Goal: Task Accomplishment & Management: Manage account settings

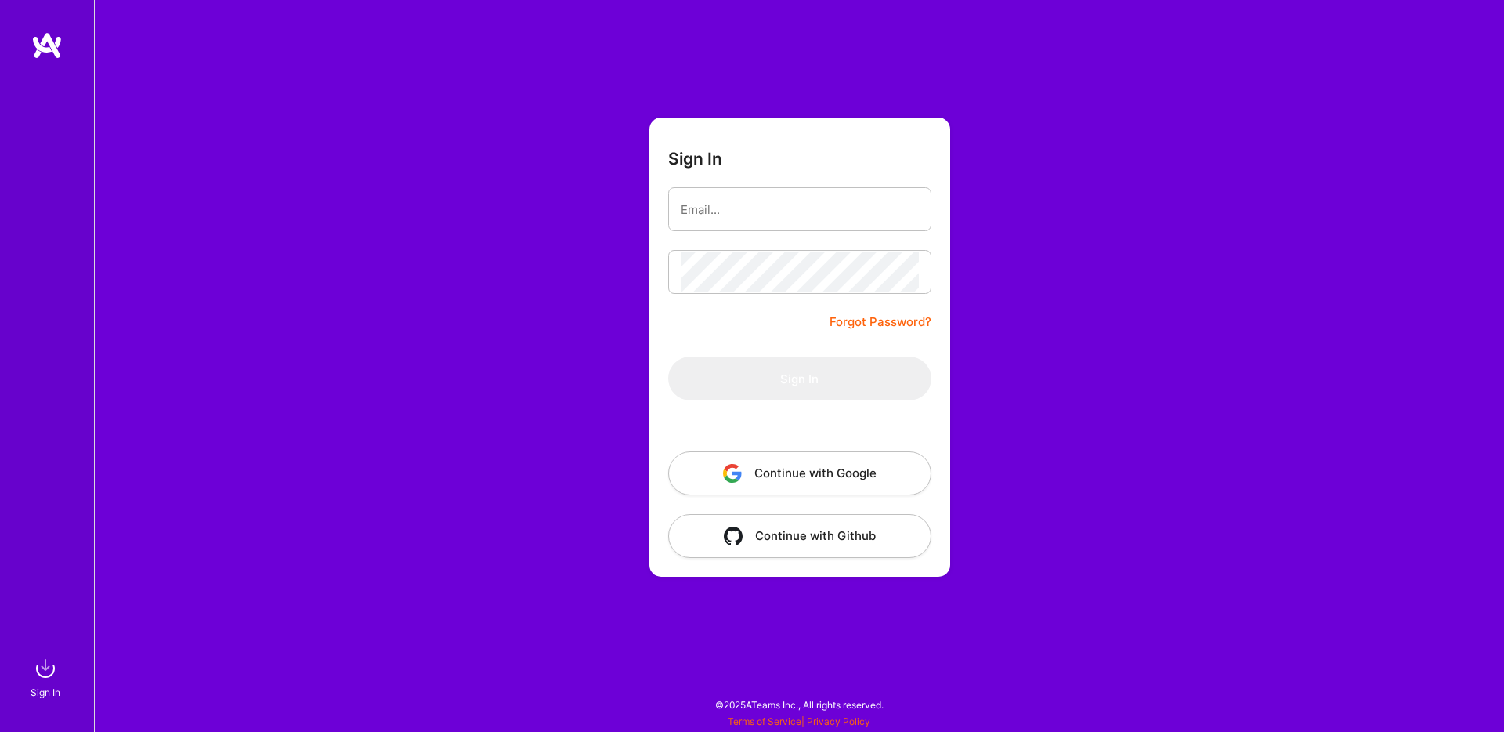
click at [1161, 216] on div "Sign In Forgot Password? Sign In Continue with Google Continue with Github" at bounding box center [799, 366] width 1410 height 732
click at [748, 219] on input "email" at bounding box center [800, 210] width 238 height 40
type input "mauricio_perez_r@hotmail.com"
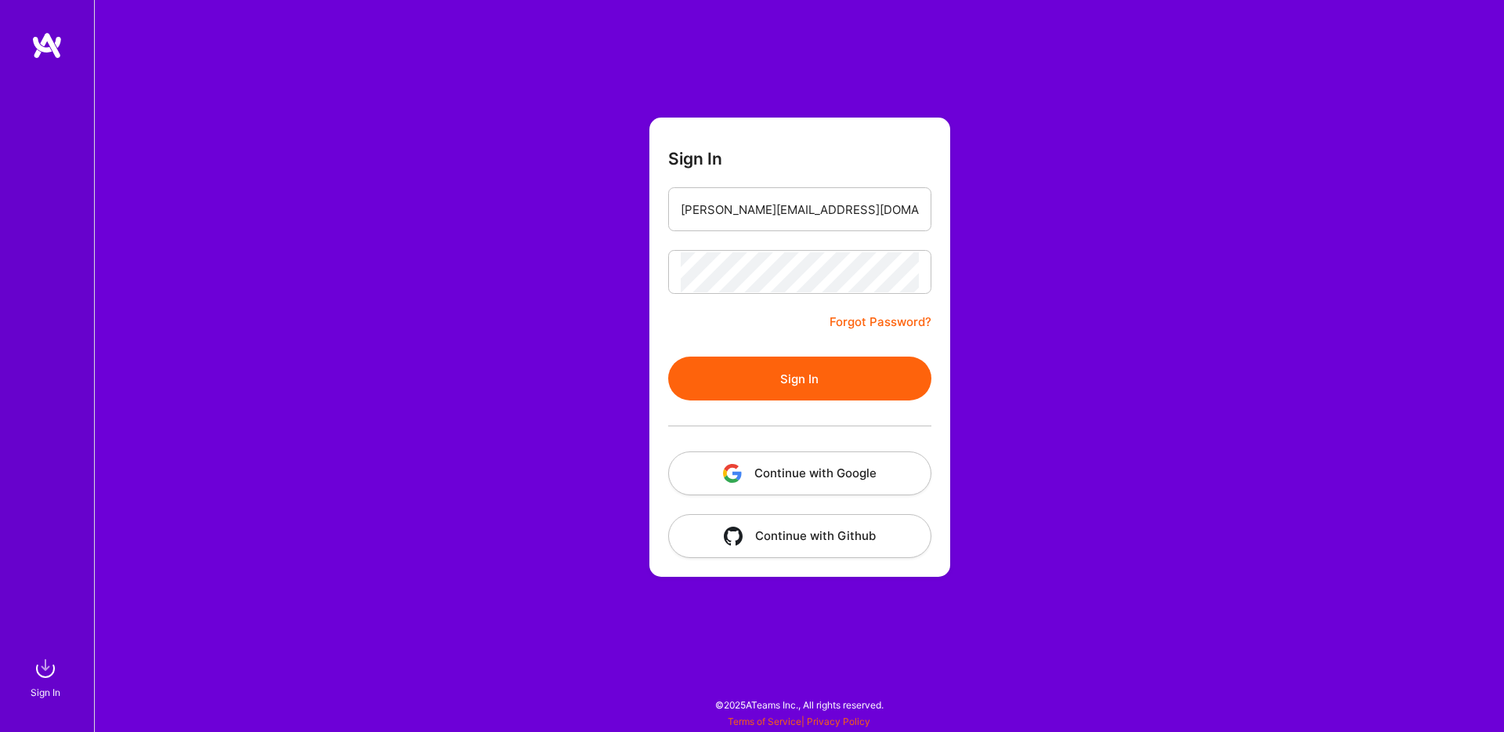
click at [788, 389] on button "Sign In" at bounding box center [799, 378] width 263 height 44
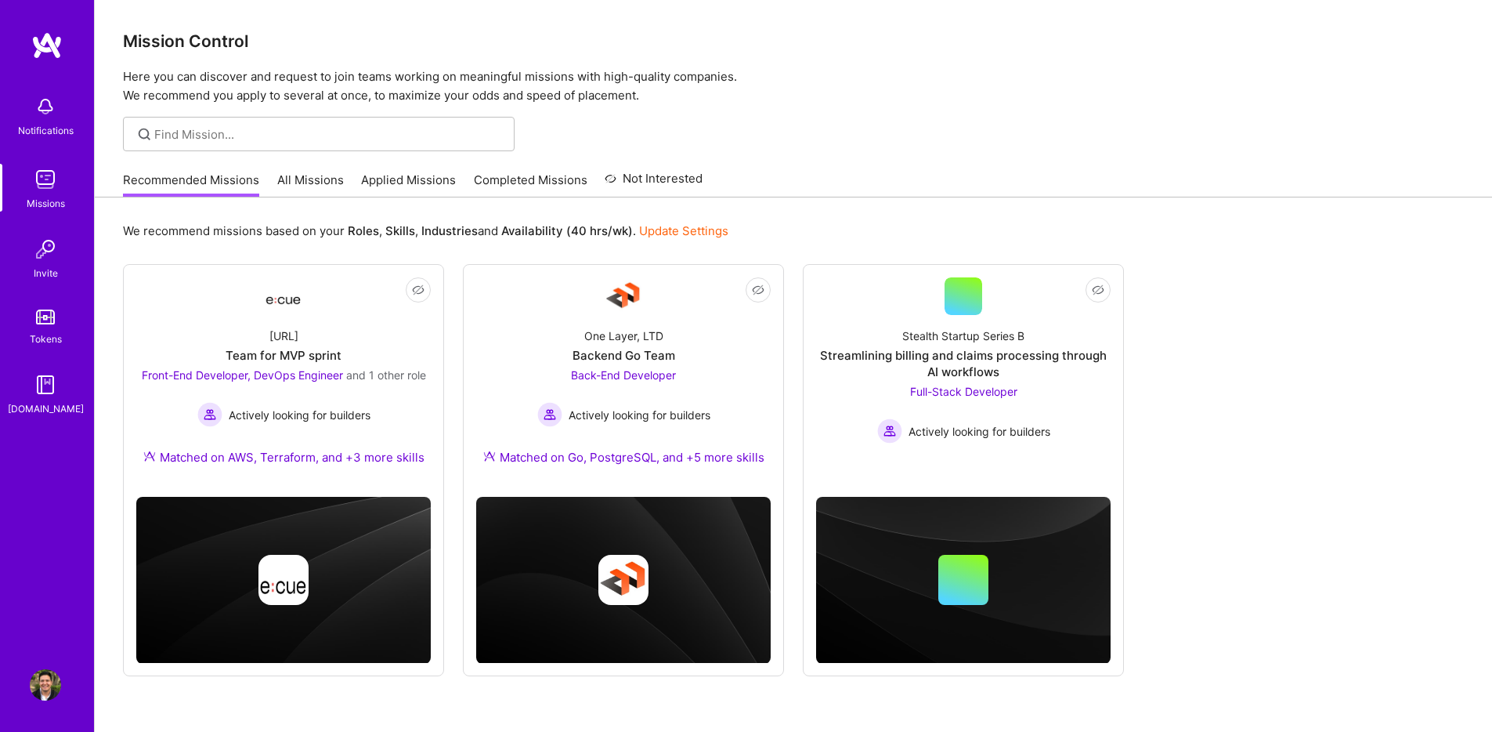
drag, startPoint x: 7, startPoint y: 690, endPoint x: 21, endPoint y: 689, distance: 14.2
click at [9, 690] on div "Notifications Missions Invite Tokens A.Guide Profile" at bounding box center [47, 366] width 94 height 732
click at [34, 687] on img at bounding box center [45, 684] width 31 height 31
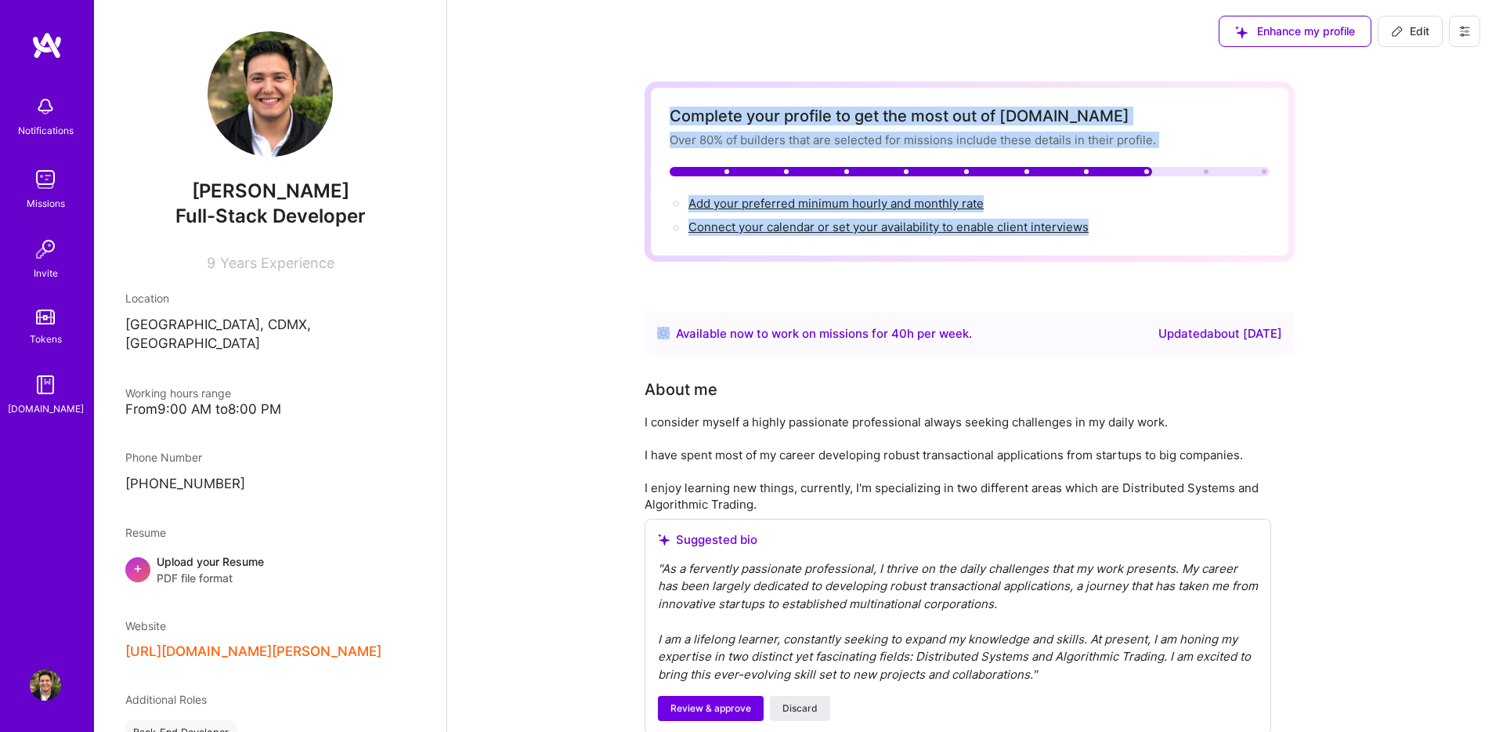
drag, startPoint x: 697, startPoint y: 105, endPoint x: 624, endPoint y: 283, distance: 192.2
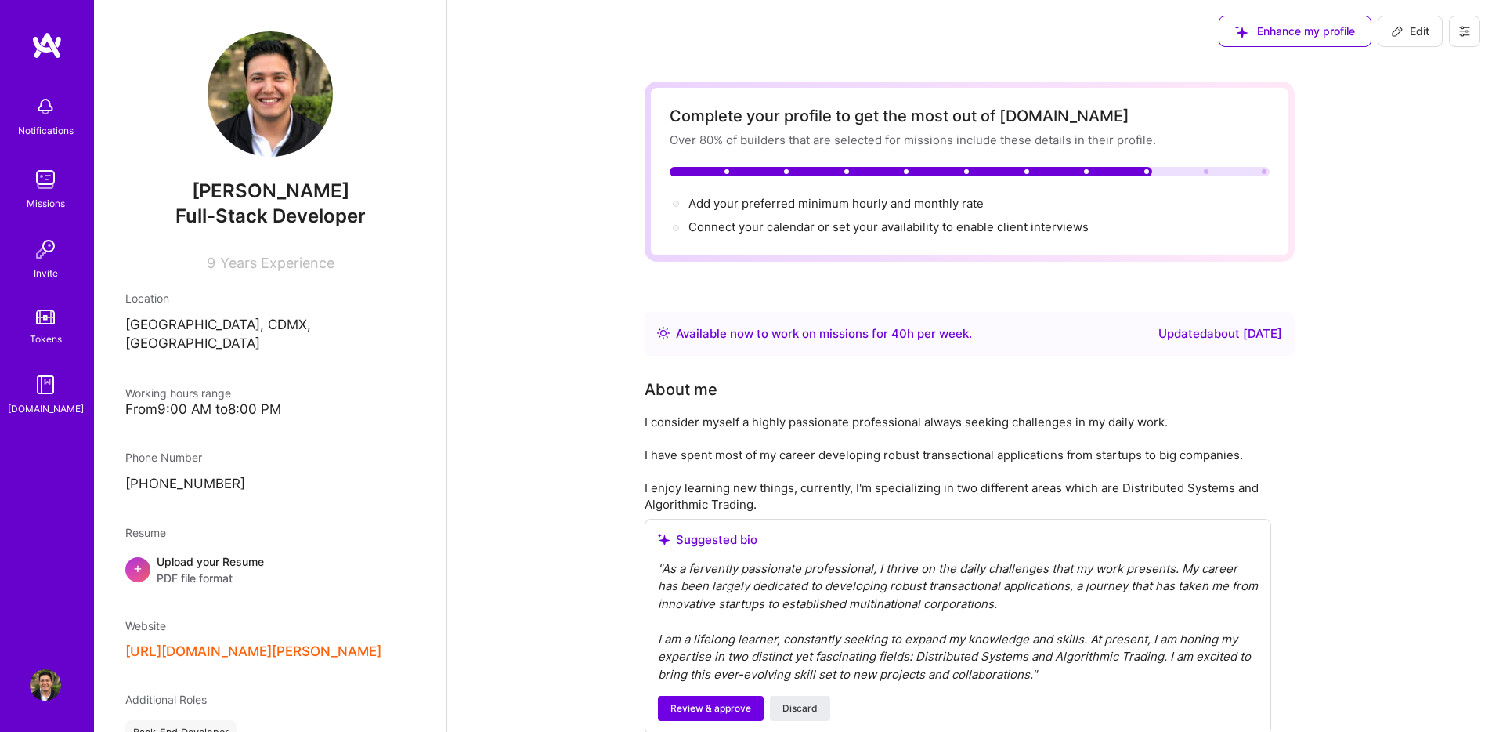
click at [1402, 42] on button "Edit" at bounding box center [1410, 31] width 65 height 31
select select "MX"
select select "Right Now"
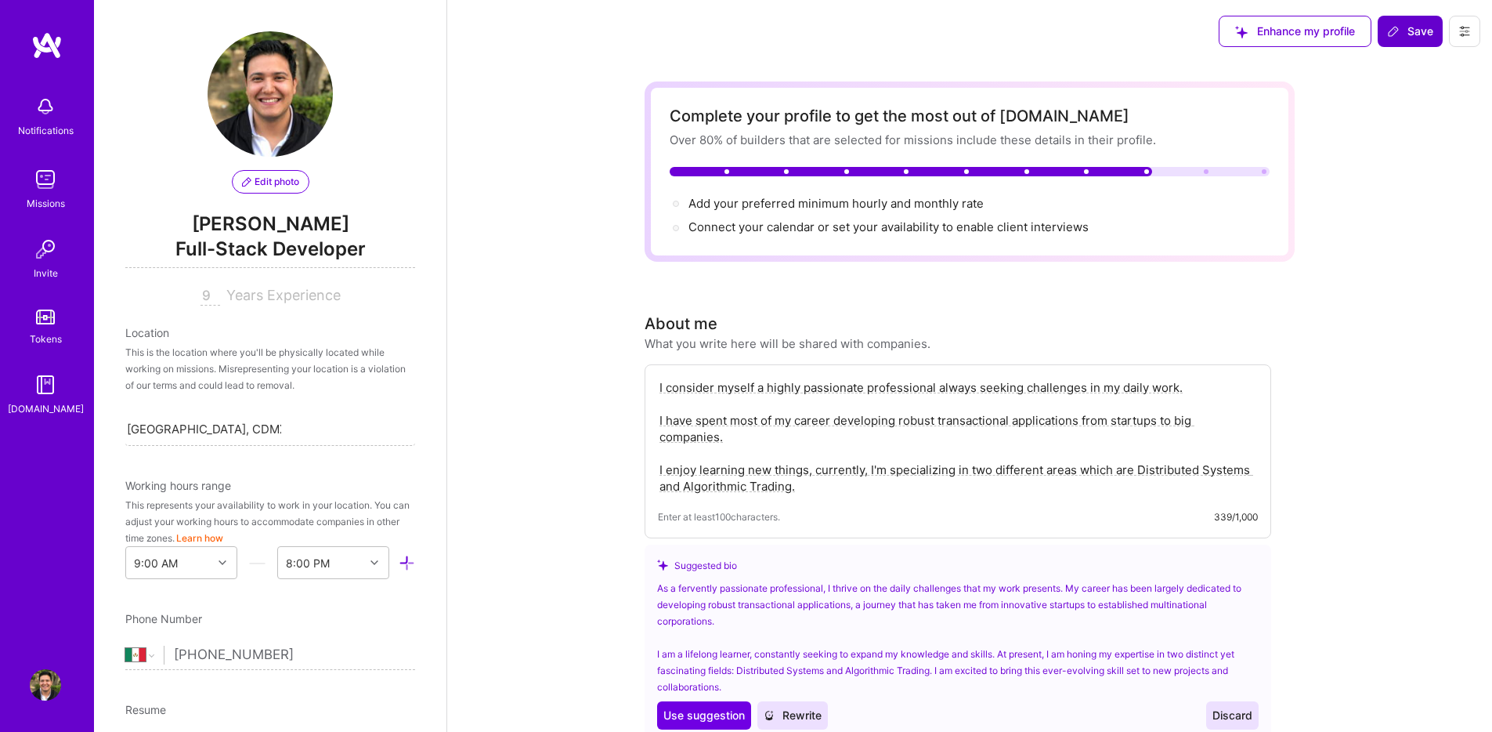
scroll to position [578, 0]
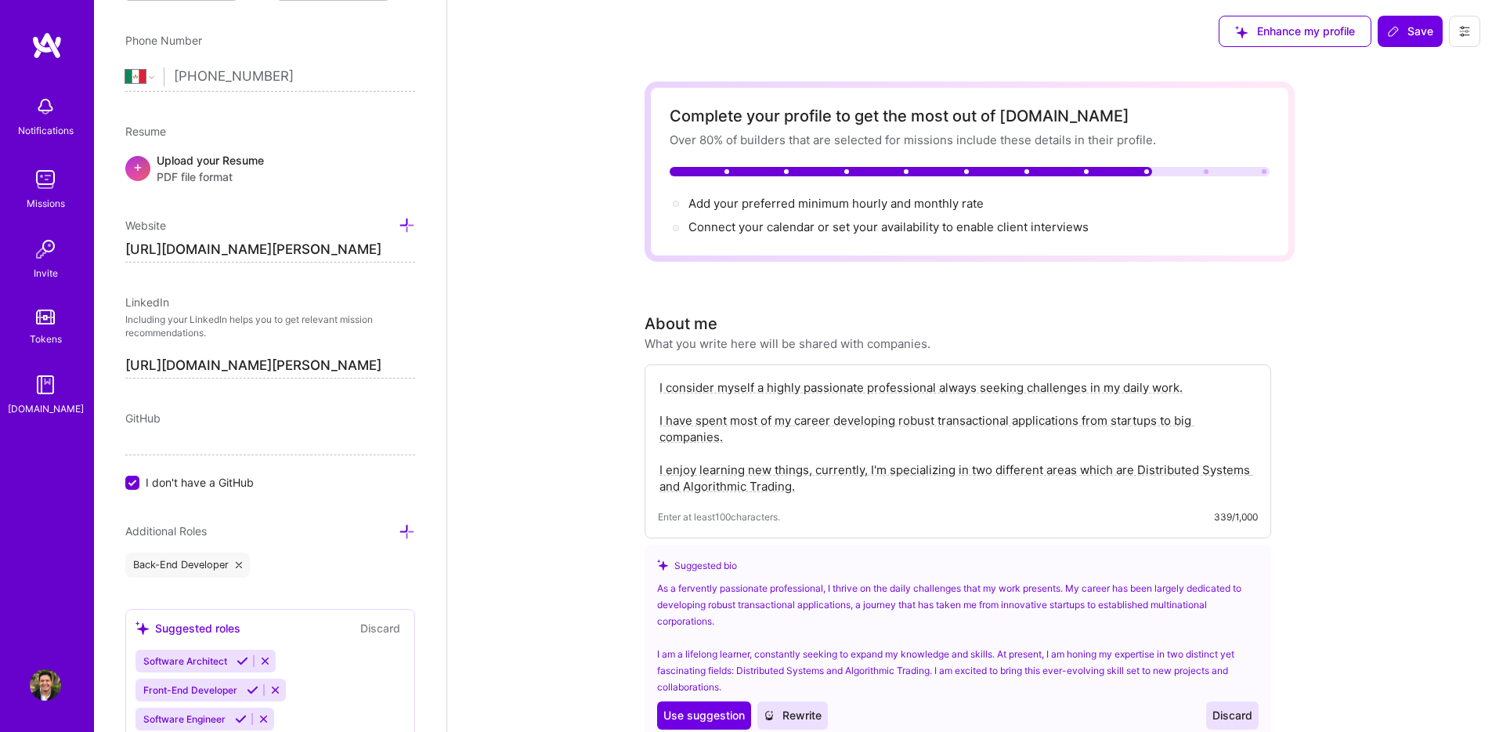
click at [720, 432] on textarea "I consider myself a highly passionate professional always seeking challenges in…" at bounding box center [958, 437] width 600 height 118
click at [649, 438] on div "I consider myself a highly passionate professional always seeking challenges in…" at bounding box center [958, 451] width 627 height 174
click at [871, 440] on textarea "I consider myself a highly passionate professional always seeking challenges in…" at bounding box center [958, 437] width 600 height 118
paste textarea "Dynamic Head of Engineering with over 13 years of experience in scaling high-pe…"
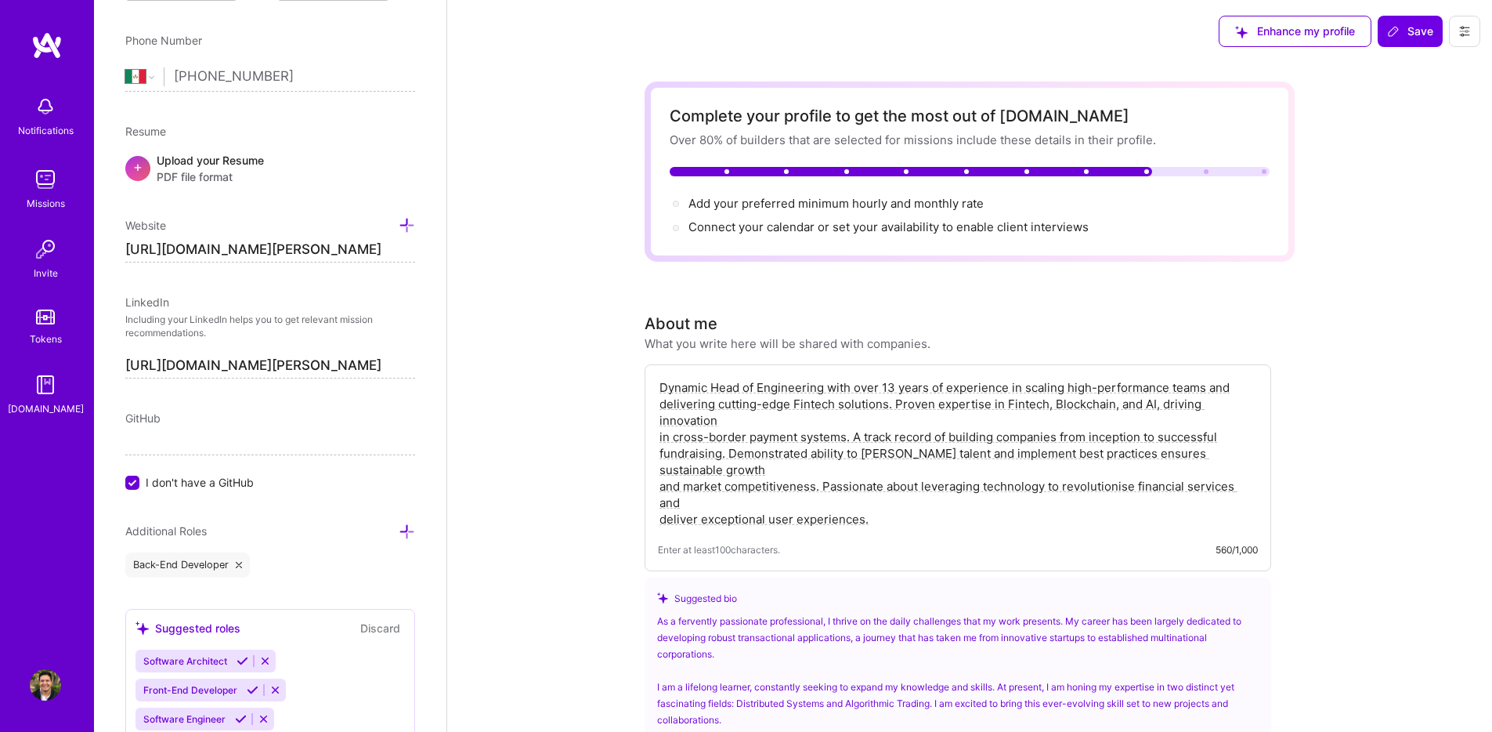
click at [739, 415] on textarea "Dynamic Head of Engineering with over 13 years of experience in scaling high-pe…" at bounding box center [958, 453] width 600 height 151
click at [896, 402] on textarea "Dynamic Head of Engineering with over 13 years of experience in scaling high-pe…" at bounding box center [958, 453] width 600 height 151
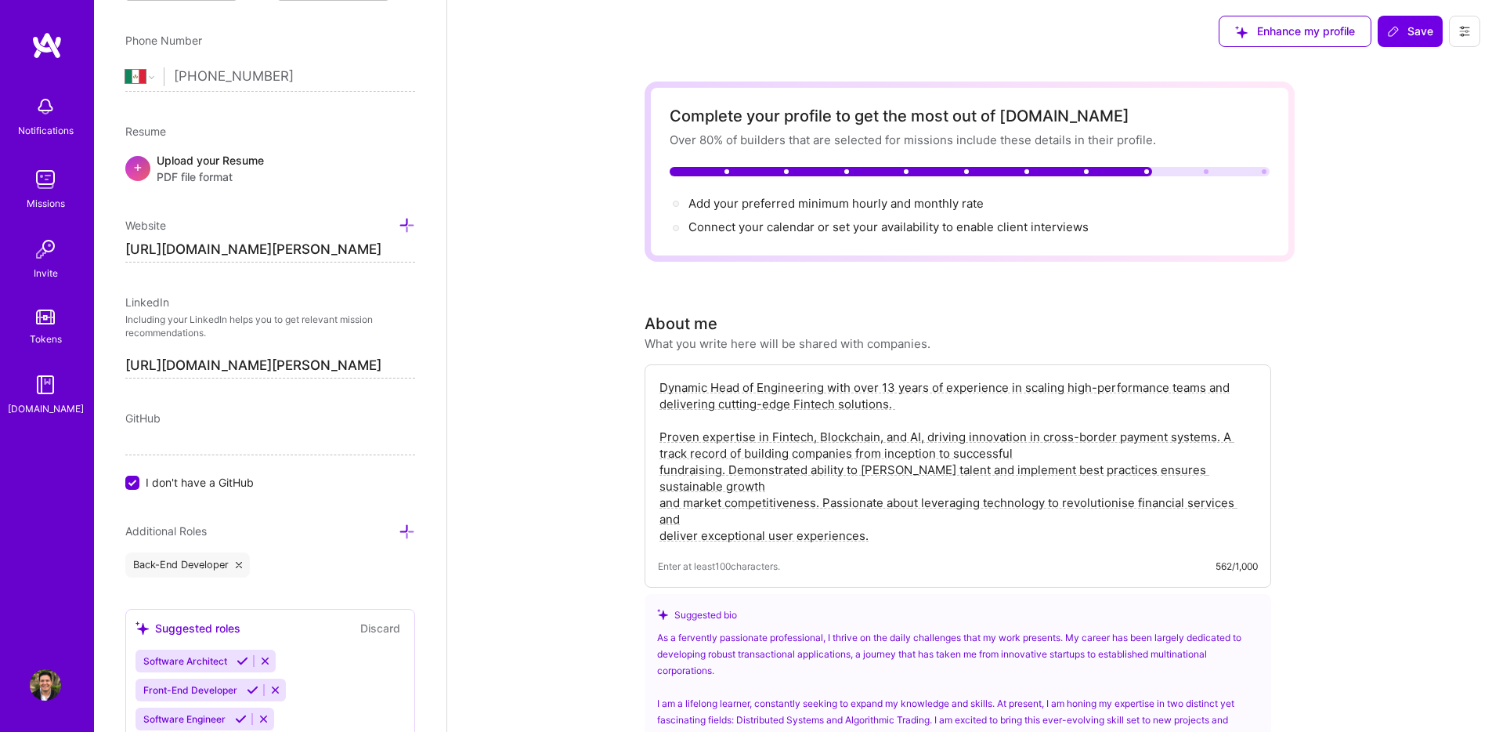
click at [657, 469] on div "Dynamic Head of Engineering with over 13 years of experience in scaling high-pe…" at bounding box center [958, 475] width 627 height 223
click at [659, 470] on textarea "Dynamic Head of Engineering with over 13 years of experience in scaling high-pe…" at bounding box center [958, 462] width 600 height 168
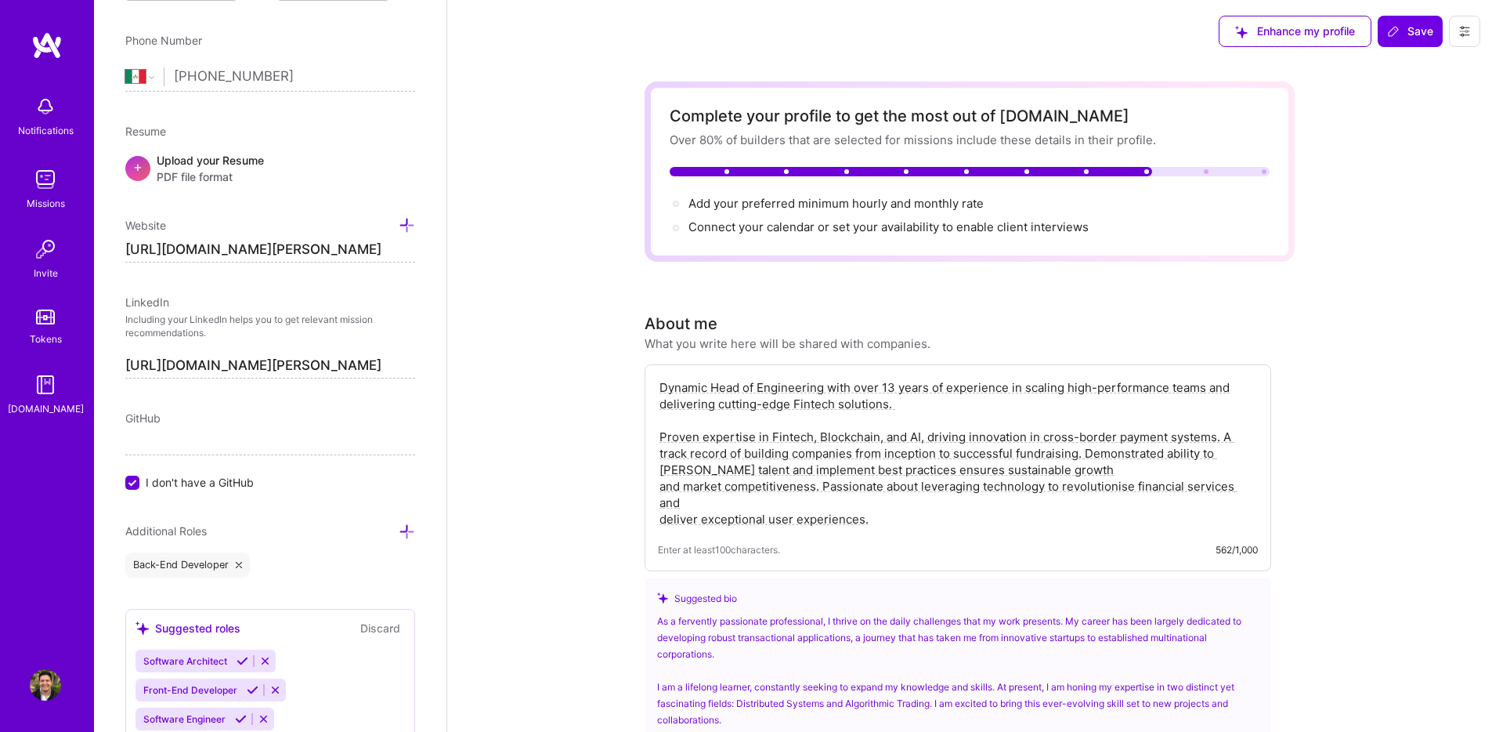
click at [1085, 454] on textarea "Dynamic Head of Engineering with over 13 years of experience in scaling high-pe…" at bounding box center [958, 453] width 600 height 151
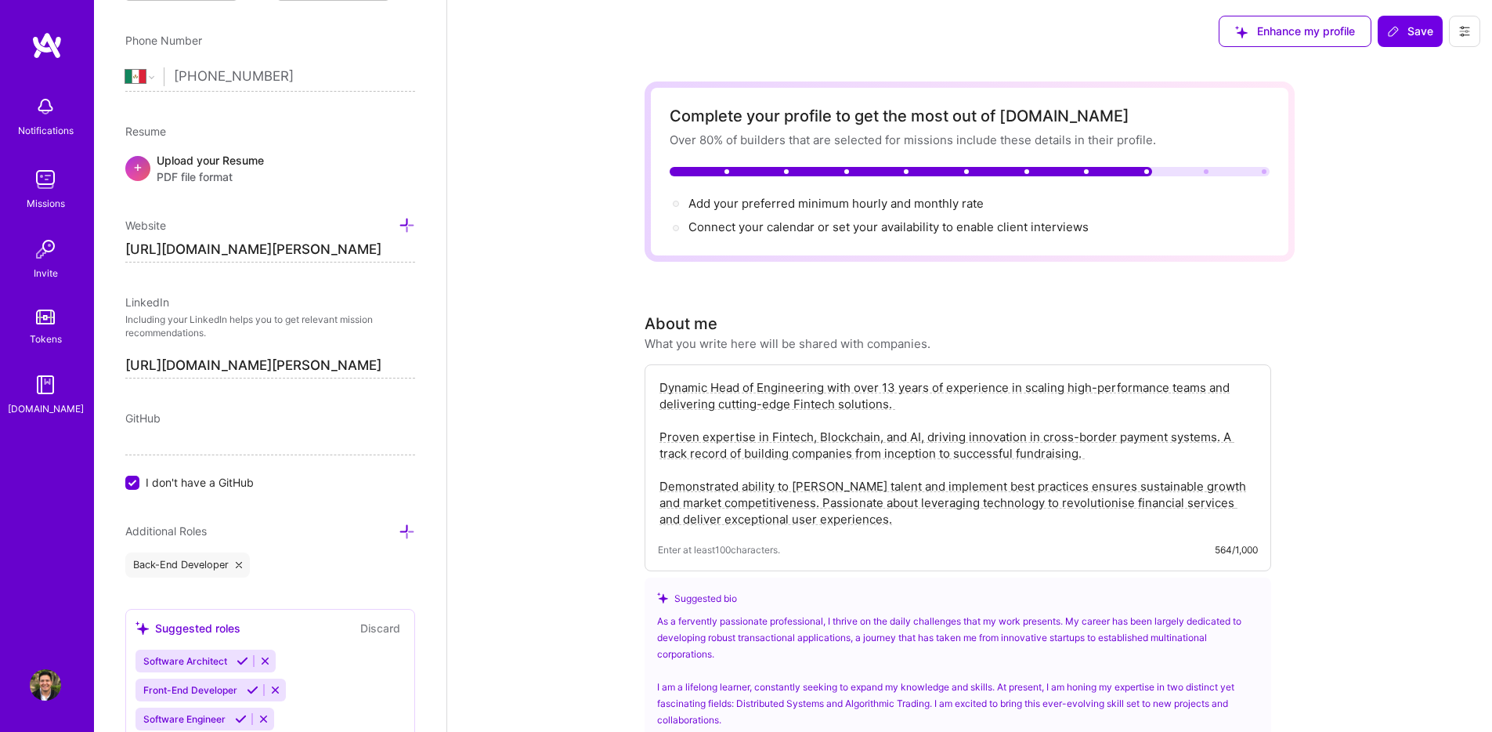
drag, startPoint x: 808, startPoint y: 501, endPoint x: 830, endPoint y: 500, distance: 22.0
click at [808, 501] on textarea "Dynamic Head of Engineering with over 13 years of experience in scaling high-pe…" at bounding box center [958, 453] width 600 height 151
click at [850, 500] on textarea "Dynamic Head of Engineering with over 13 years of experience in scaling high-pe…" at bounding box center [958, 453] width 600 height 151
click at [990, 520] on textarea "Dynamic Head of Engineering with over 13 years of experience in scaling high-pe…" at bounding box center [958, 453] width 600 height 151
drag, startPoint x: 874, startPoint y: 519, endPoint x: 669, endPoint y: 501, distance: 206.1
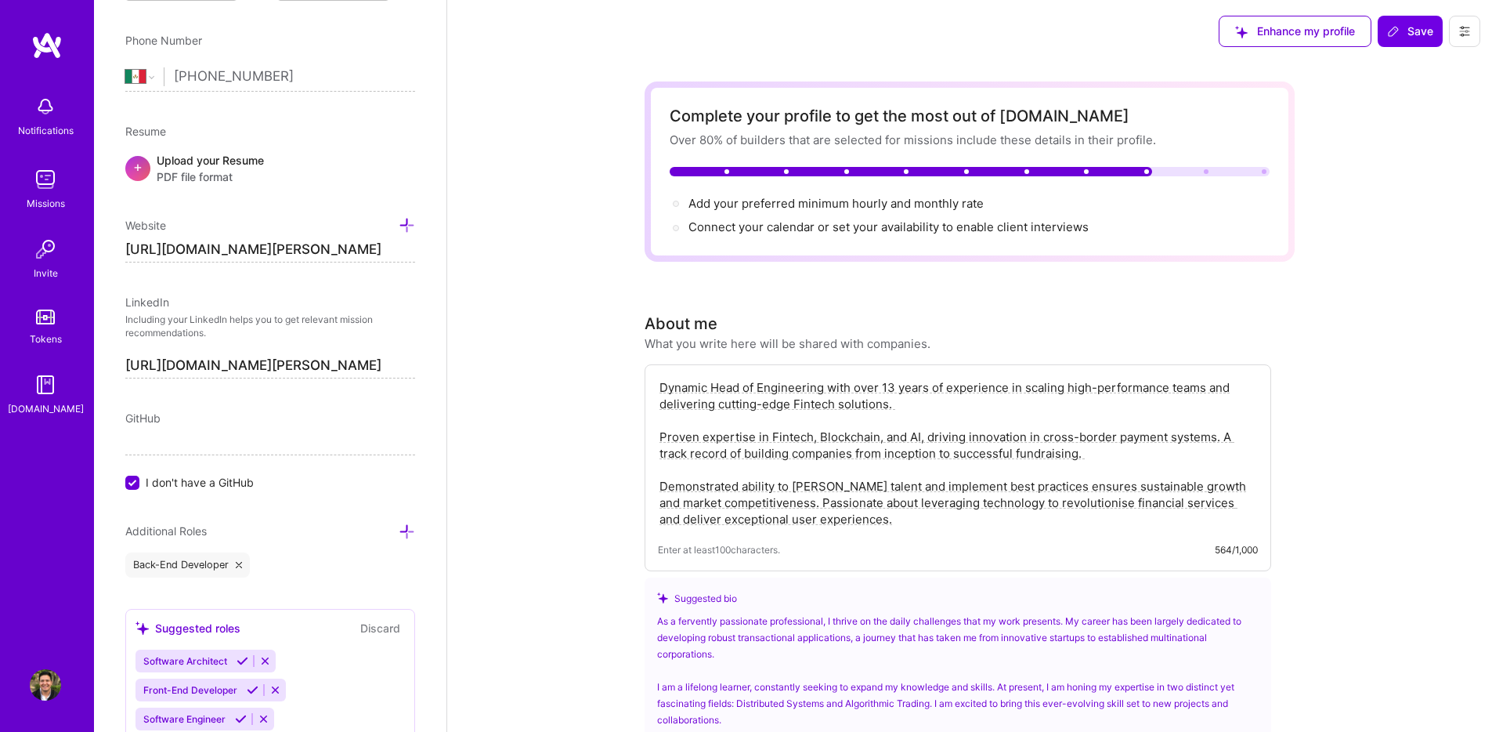
click at [669, 501] on textarea "Dynamic Head of Engineering with over 13 years of experience in scaling high-pe…" at bounding box center [958, 453] width 600 height 151
click at [658, 502] on textarea "Dynamic Head of Engineering with over 13 years of experience in scaling high-pe…" at bounding box center [958, 453] width 600 height 151
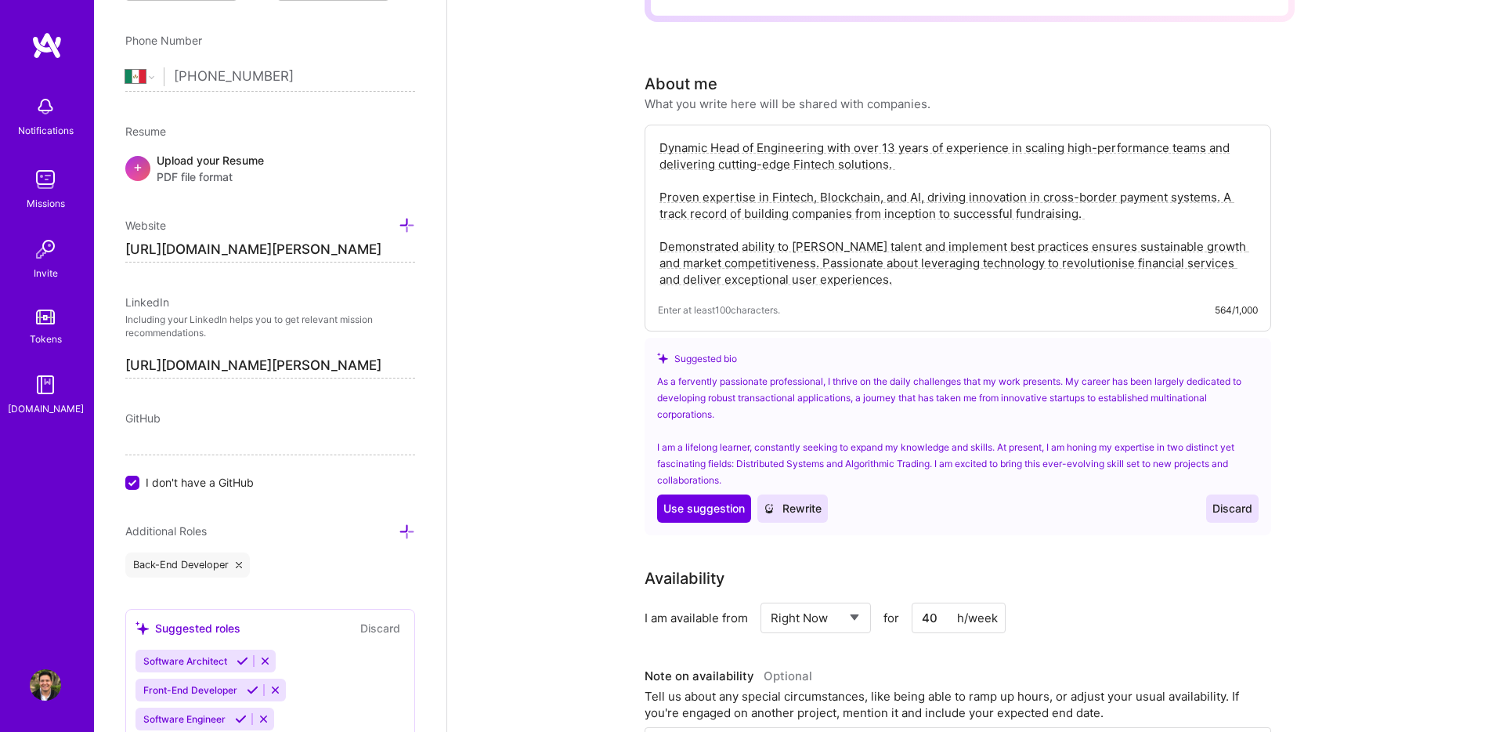
scroll to position [261, 0]
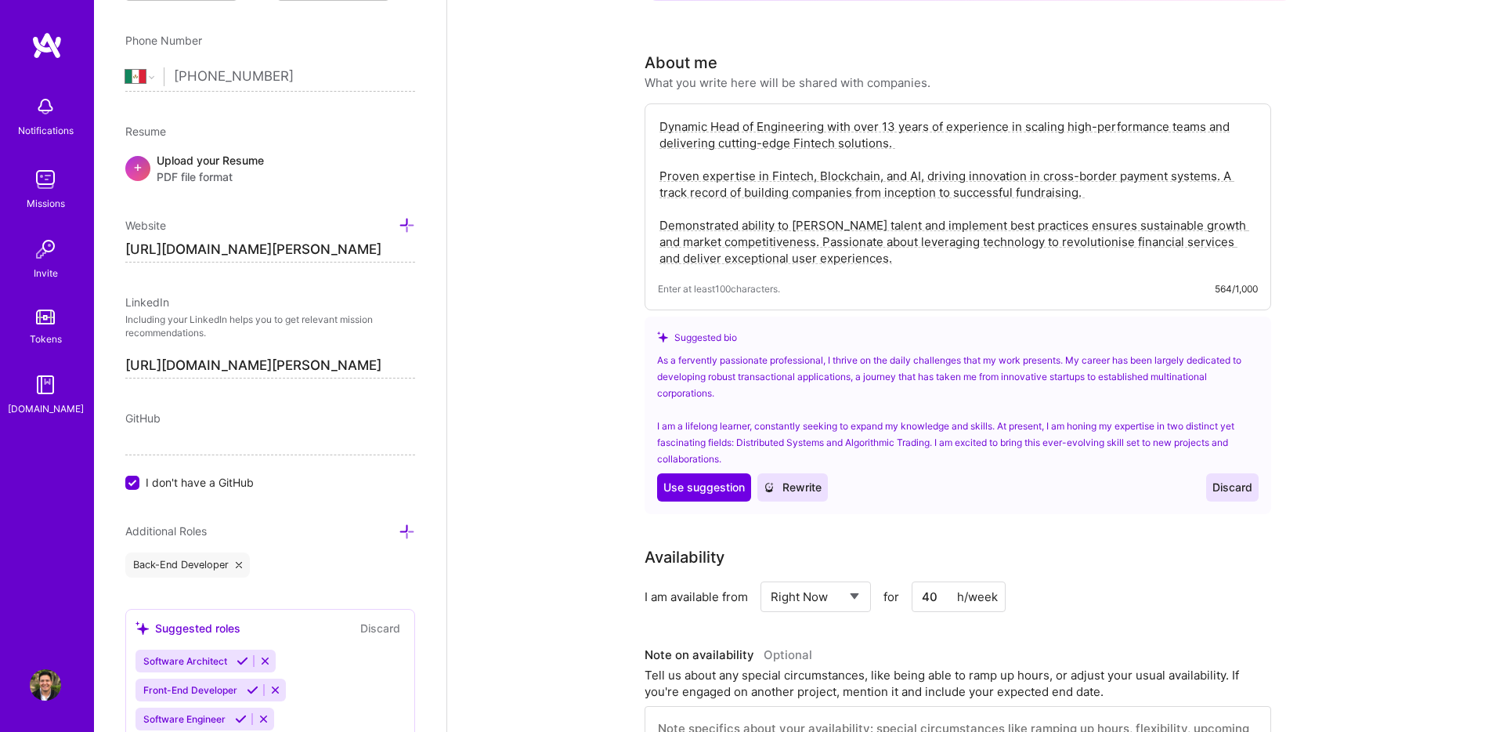
click at [1009, 247] on textarea "Dynamic Head of Engineering with over 13 years of experience in scaling high-pe…" at bounding box center [958, 192] width 600 height 151
click at [856, 192] on textarea "Dynamic Head of Engineering with over 13 years of experience in scaling high-pe…" at bounding box center [958, 192] width 600 height 151
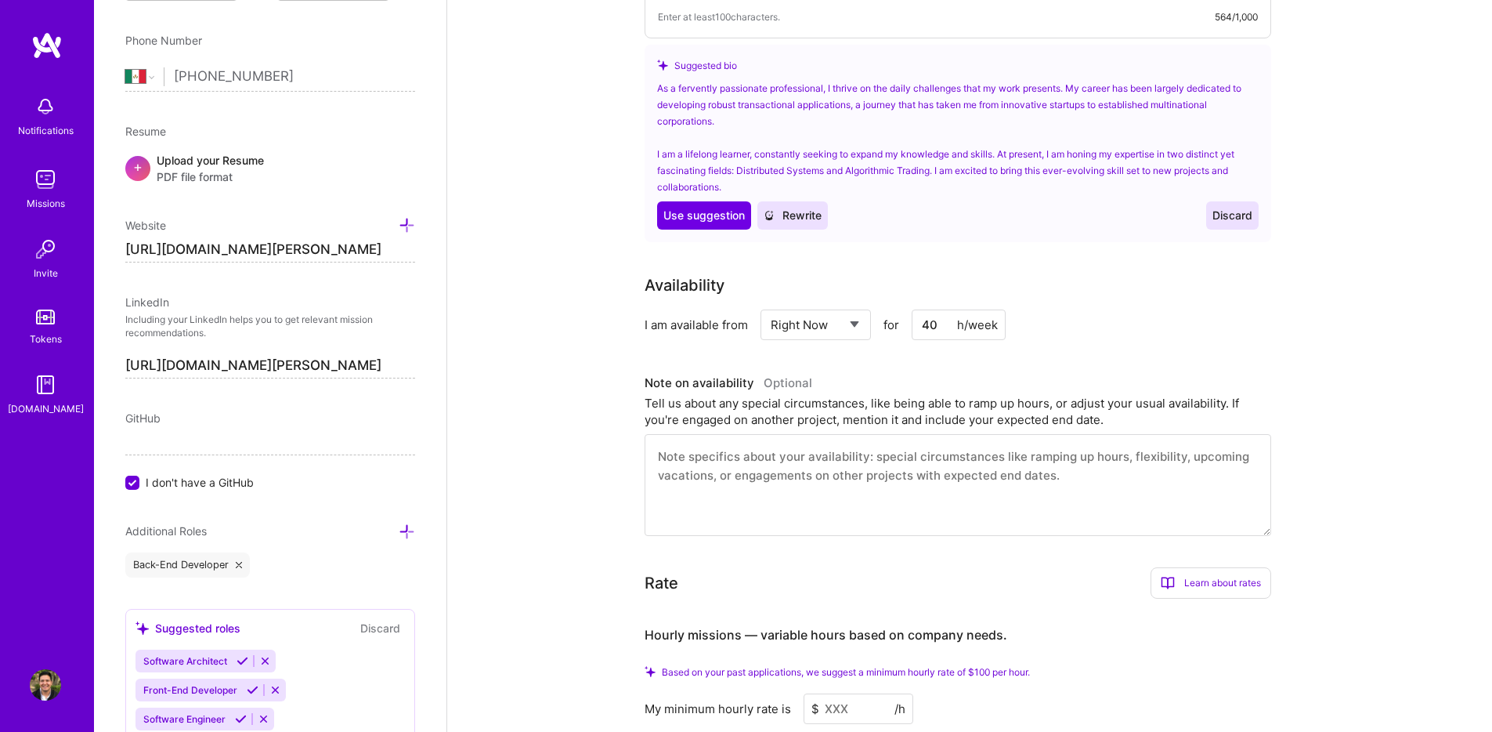
scroll to position [575, 0]
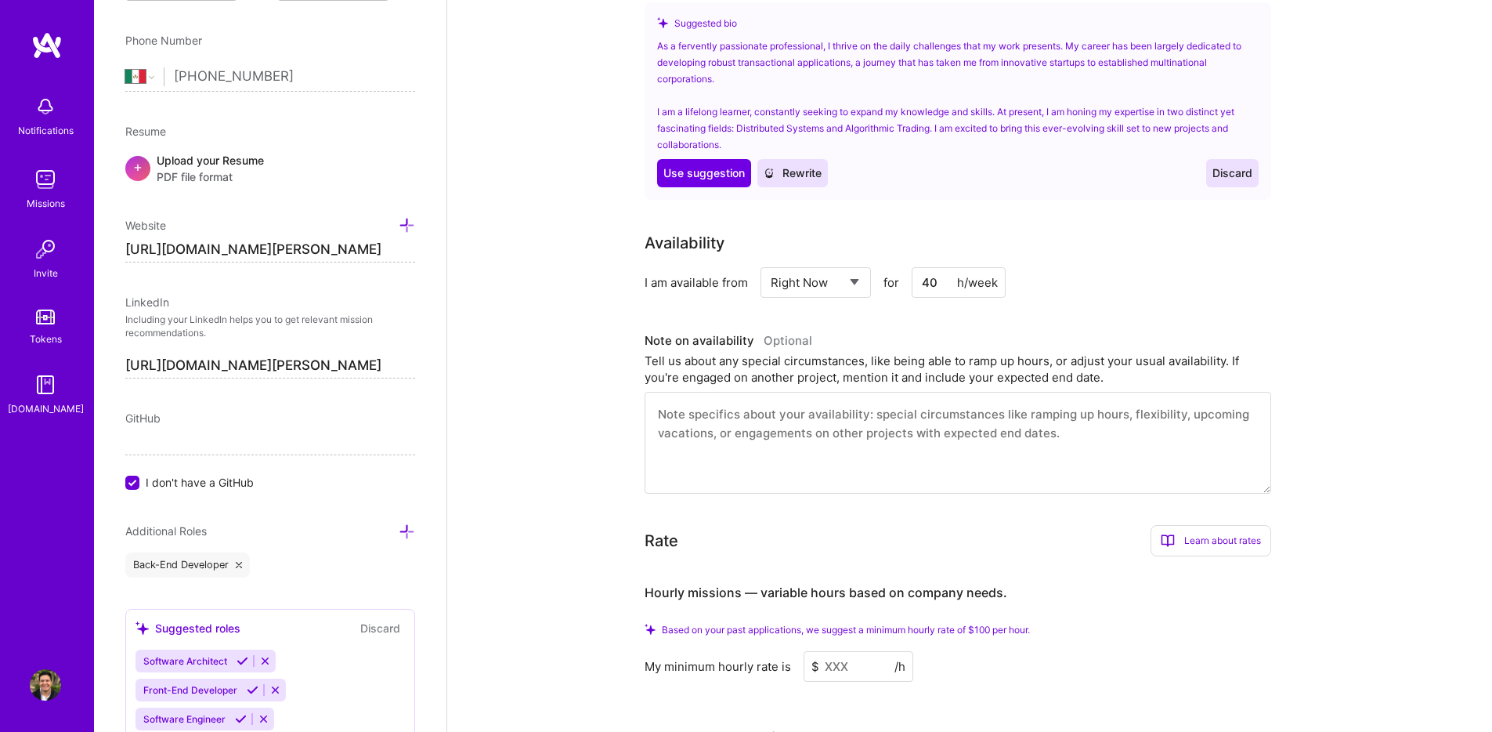
type textarea "Dynamic Head of Engineering with over 13 years of experience in scaling high-pe…"
click at [764, 412] on textarea at bounding box center [958, 443] width 627 height 102
click at [722, 413] on textarea at bounding box center [958, 443] width 627 height 102
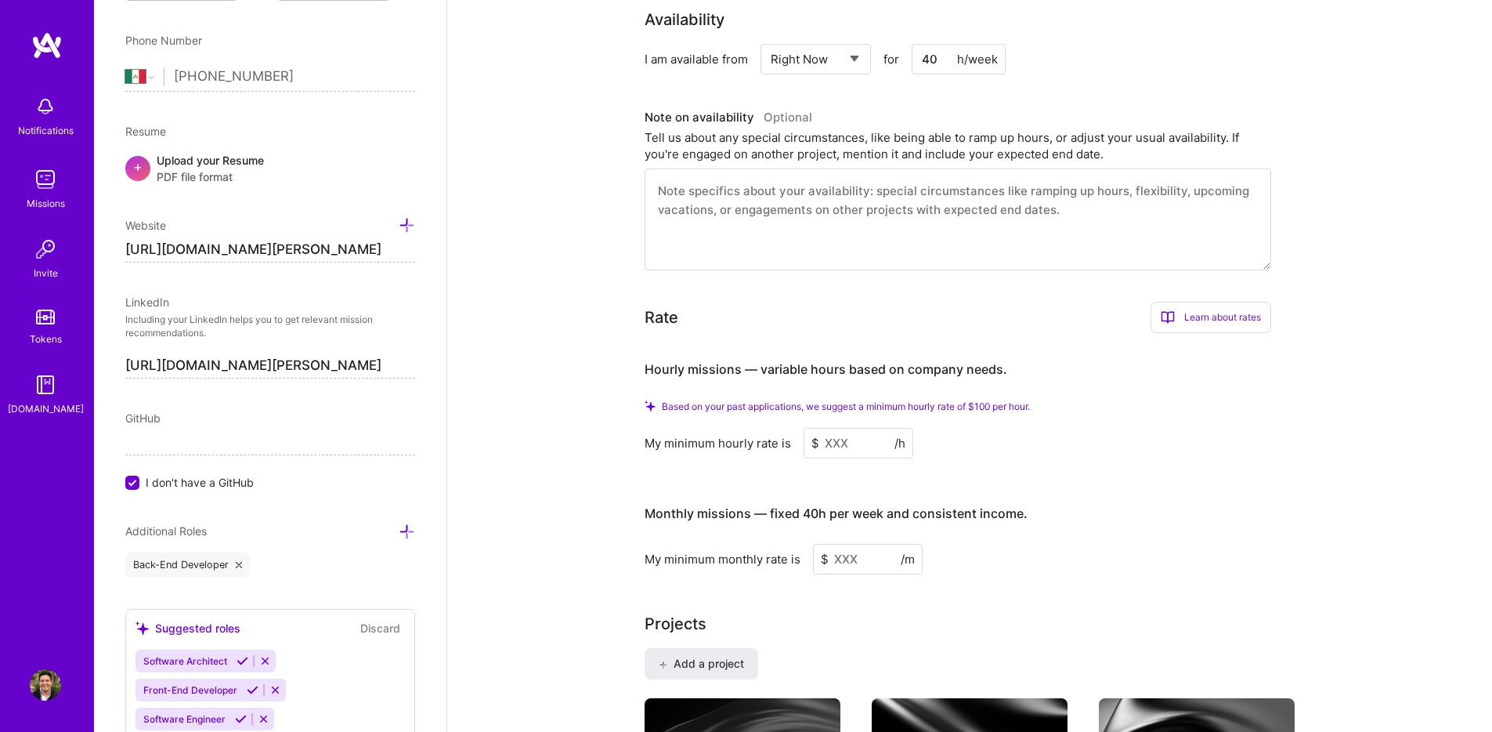
scroll to position [827, 0]
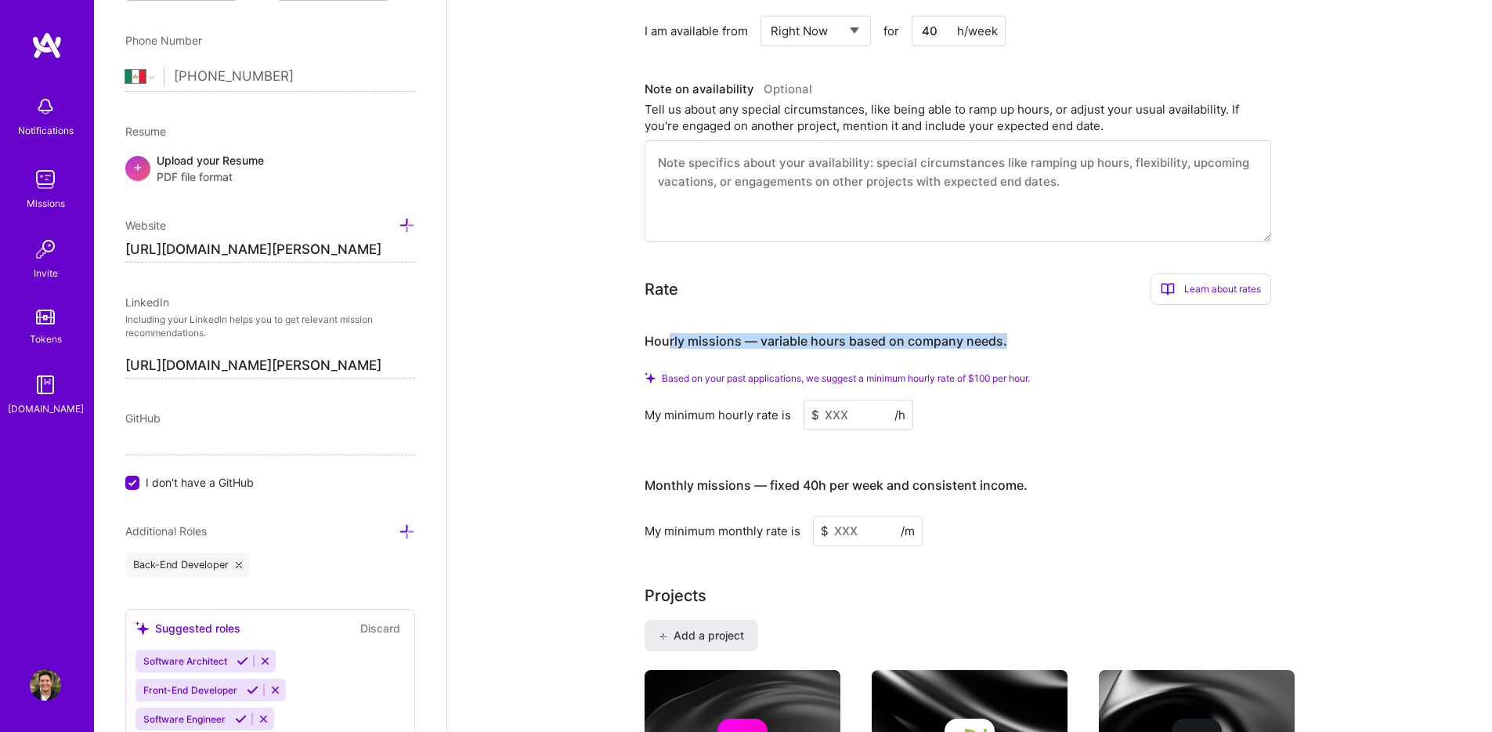
drag, startPoint x: 681, startPoint y: 339, endPoint x: 1015, endPoint y: 342, distance: 333.8
click at [1004, 342] on h3 "Hourly missions — variable hours based on company needs." at bounding box center [958, 341] width 627 height 49
click at [1018, 342] on h3 "Hourly missions — variable hours based on company needs." at bounding box center [958, 341] width 627 height 49
click at [837, 417] on input at bounding box center [859, 415] width 110 height 31
click at [845, 418] on input at bounding box center [859, 415] width 110 height 31
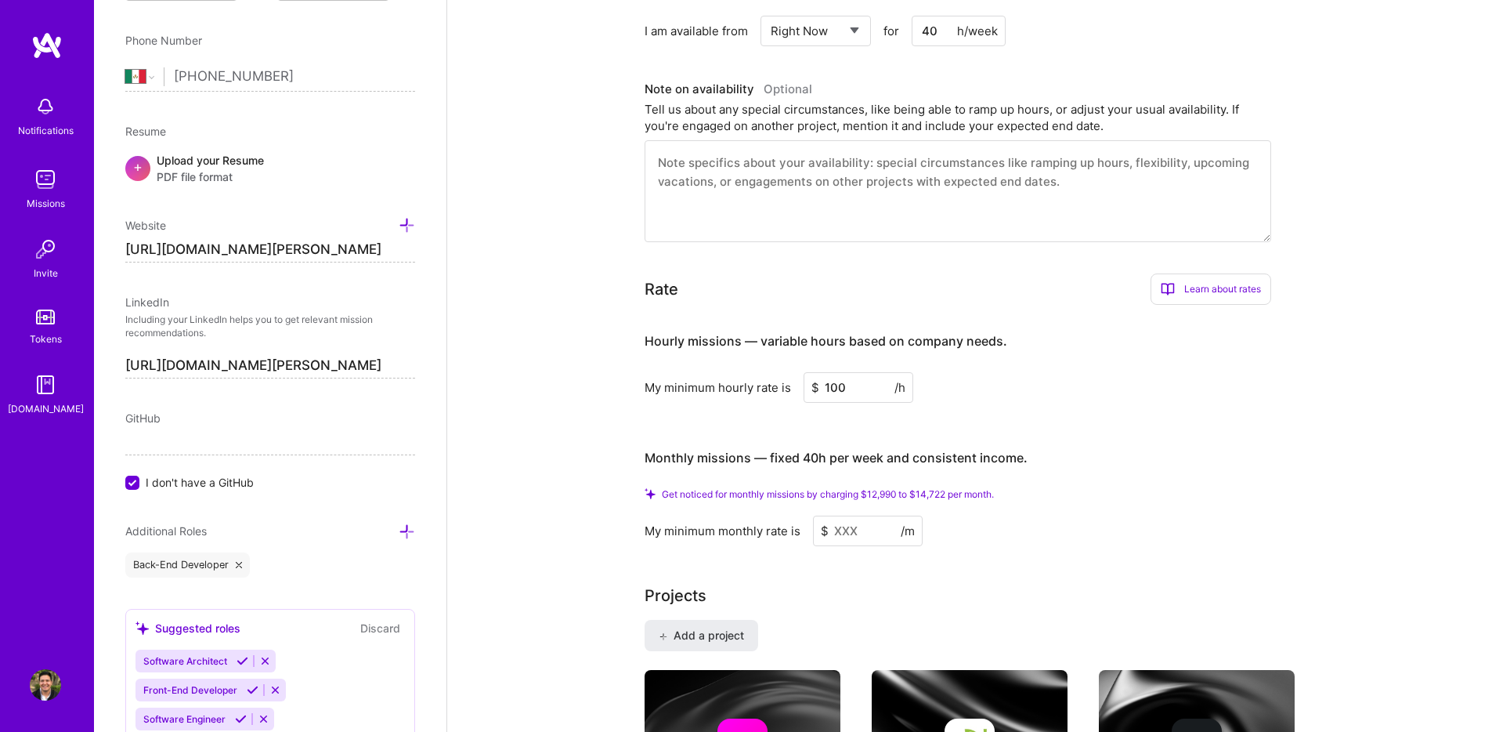
type input "100"
drag, startPoint x: 726, startPoint y: 490, endPoint x: 1088, endPoint y: 490, distance: 362.0
click at [1039, 490] on div "Get noticed for monthly missions by charging $12,990 to $14,722 per month." at bounding box center [958, 494] width 627 height 12
click at [1088, 490] on div "Get noticed for monthly missions by charging $12,990 to $14,722 per month." at bounding box center [958, 494] width 627 height 12
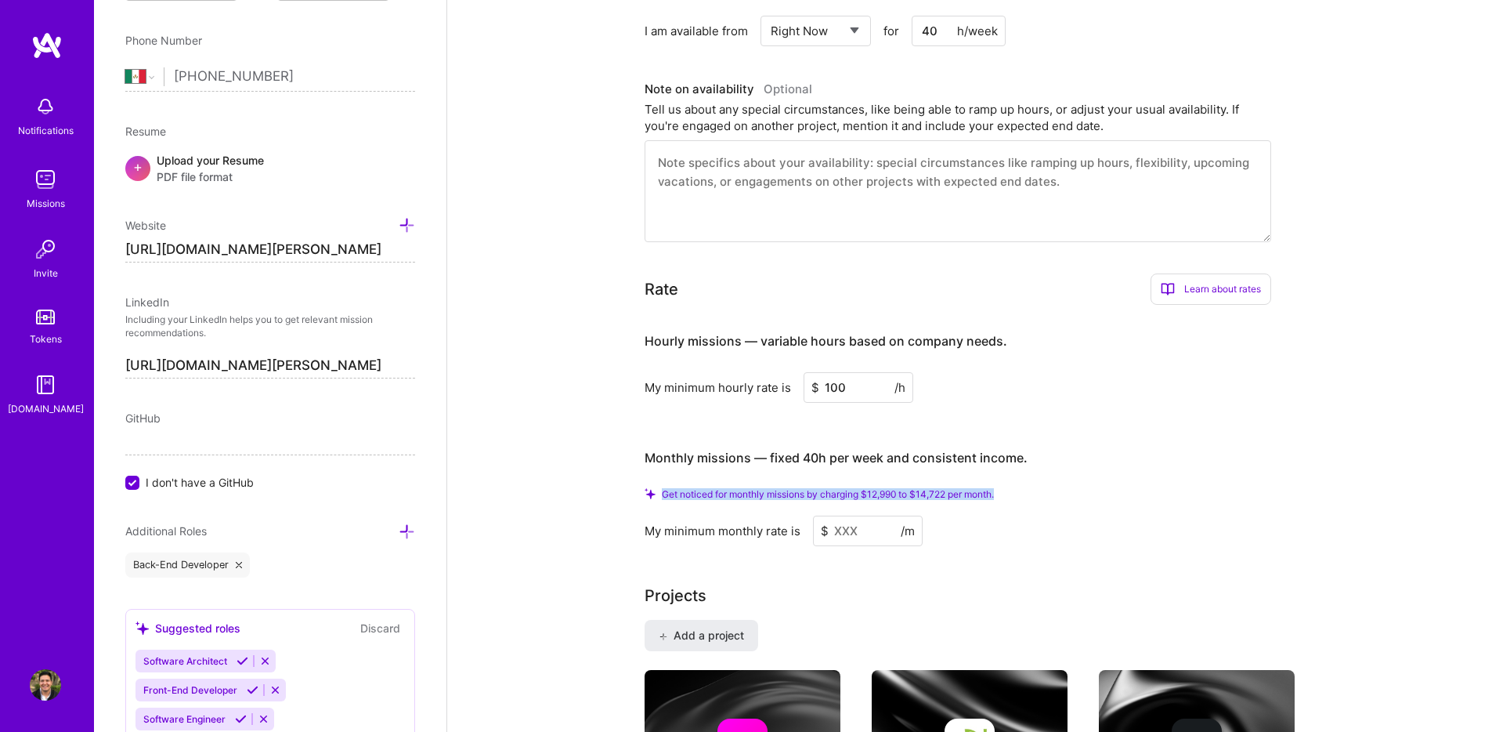
drag, startPoint x: 1043, startPoint y: 487, endPoint x: 771, endPoint y: 487, distance: 271.9
click at [810, 484] on div "Monthly missions — fixed 40h per week and consistent income. Get noticed for mo…" at bounding box center [958, 490] width 627 height 113
click at [753, 488] on span "Get noticed for monthly missions by charging $12,990 to $14,722 per month." at bounding box center [828, 494] width 332 height 12
drag, startPoint x: 749, startPoint y: 461, endPoint x: 913, endPoint y: 463, distance: 163.7
click at [916, 460] on h4 "Monthly missions — fixed 40h per week and consistent income." at bounding box center [836, 457] width 383 height 15
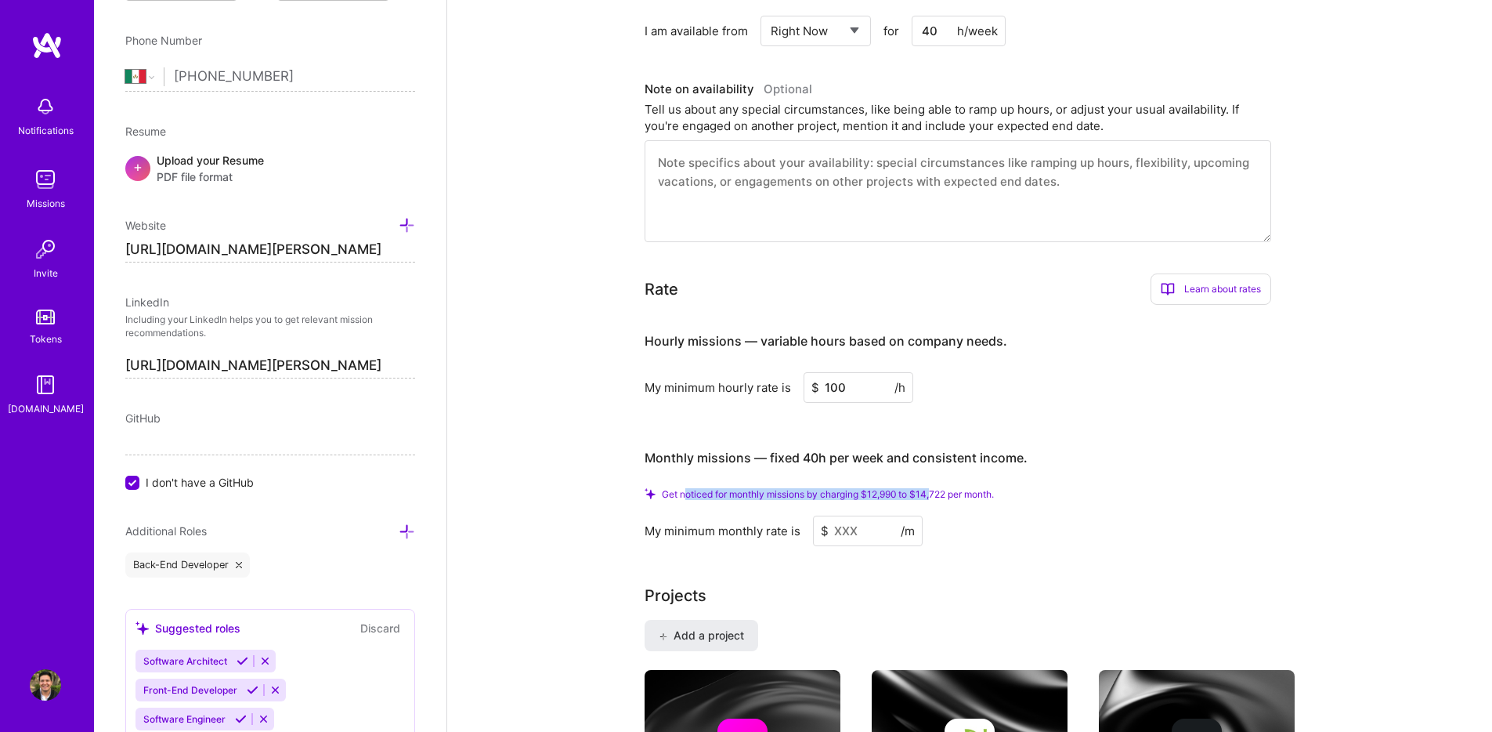
drag, startPoint x: 686, startPoint y: 496, endPoint x: 994, endPoint y: 488, distance: 308.0
click at [960, 489] on span "Get noticed for monthly missions by charging $12,990 to $14,722 per month." at bounding box center [828, 494] width 332 height 12
click at [1055, 489] on div "Get noticed for monthly missions by charging $12,990 to $14,722 per month." at bounding box center [958, 494] width 627 height 12
drag, startPoint x: 754, startPoint y: 495, endPoint x: 994, endPoint y: 493, distance: 239.7
click at [990, 493] on span "Get noticed for monthly missions by charging $12,990 to $14,722 per month." at bounding box center [828, 494] width 332 height 12
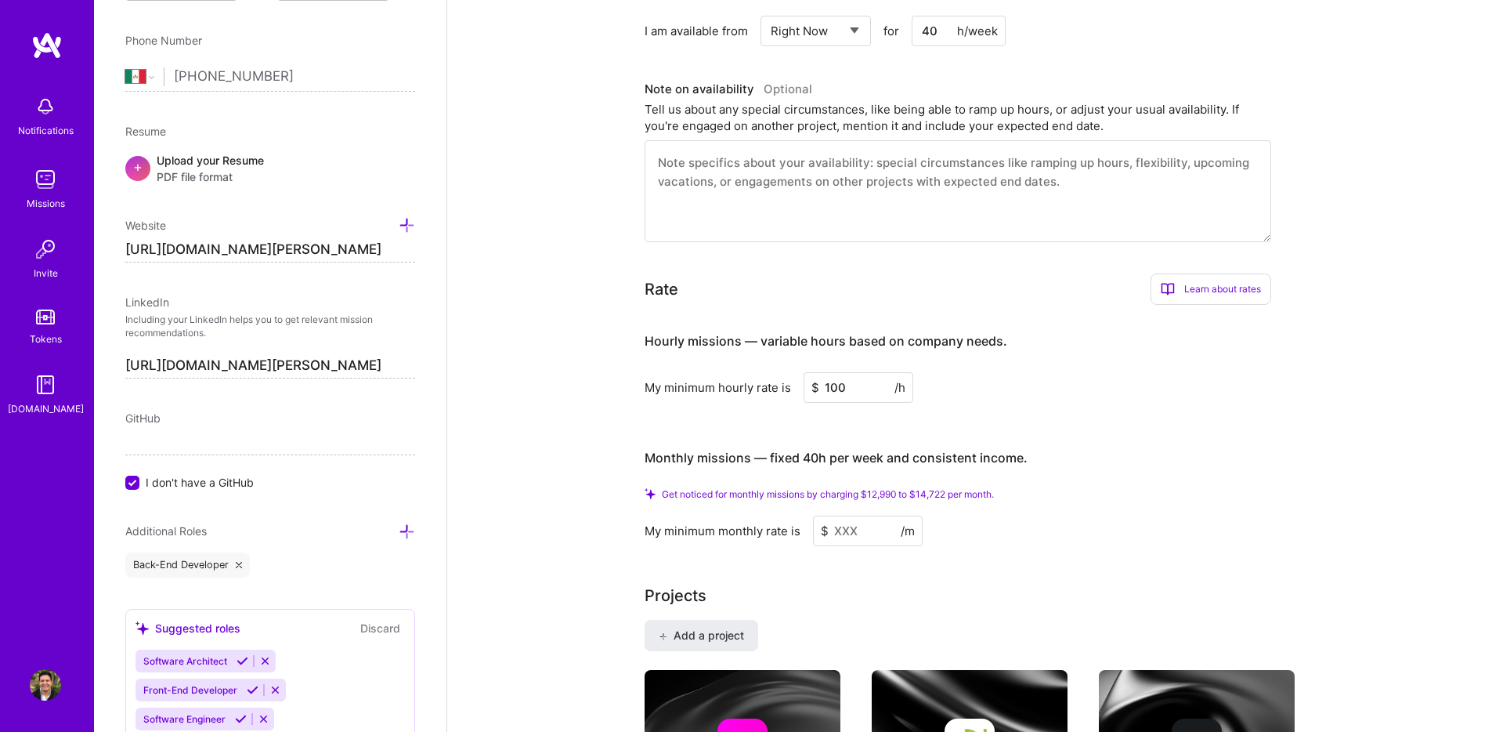
click at [994, 493] on span "Get noticed for monthly missions by charging $12,990 to $14,722 per month." at bounding box center [828, 494] width 332 height 12
click at [852, 521] on input at bounding box center [868, 531] width 110 height 31
click at [848, 526] on input at bounding box center [868, 531] width 110 height 31
click at [704, 424] on div "Hourly missions — variable hours based on company needs. My minimum hourly rate…" at bounding box center [958, 431] width 627 height 229
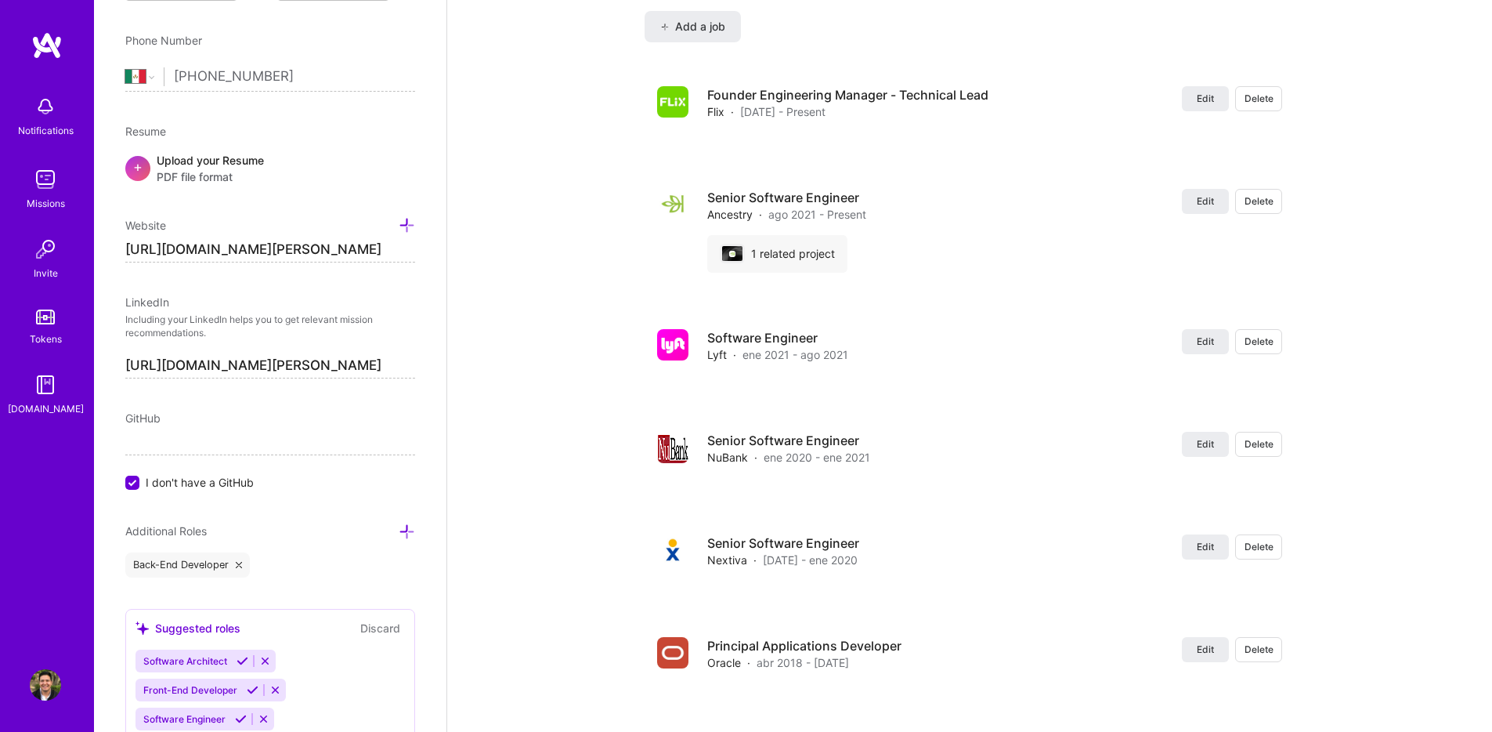
scroll to position [1829, 0]
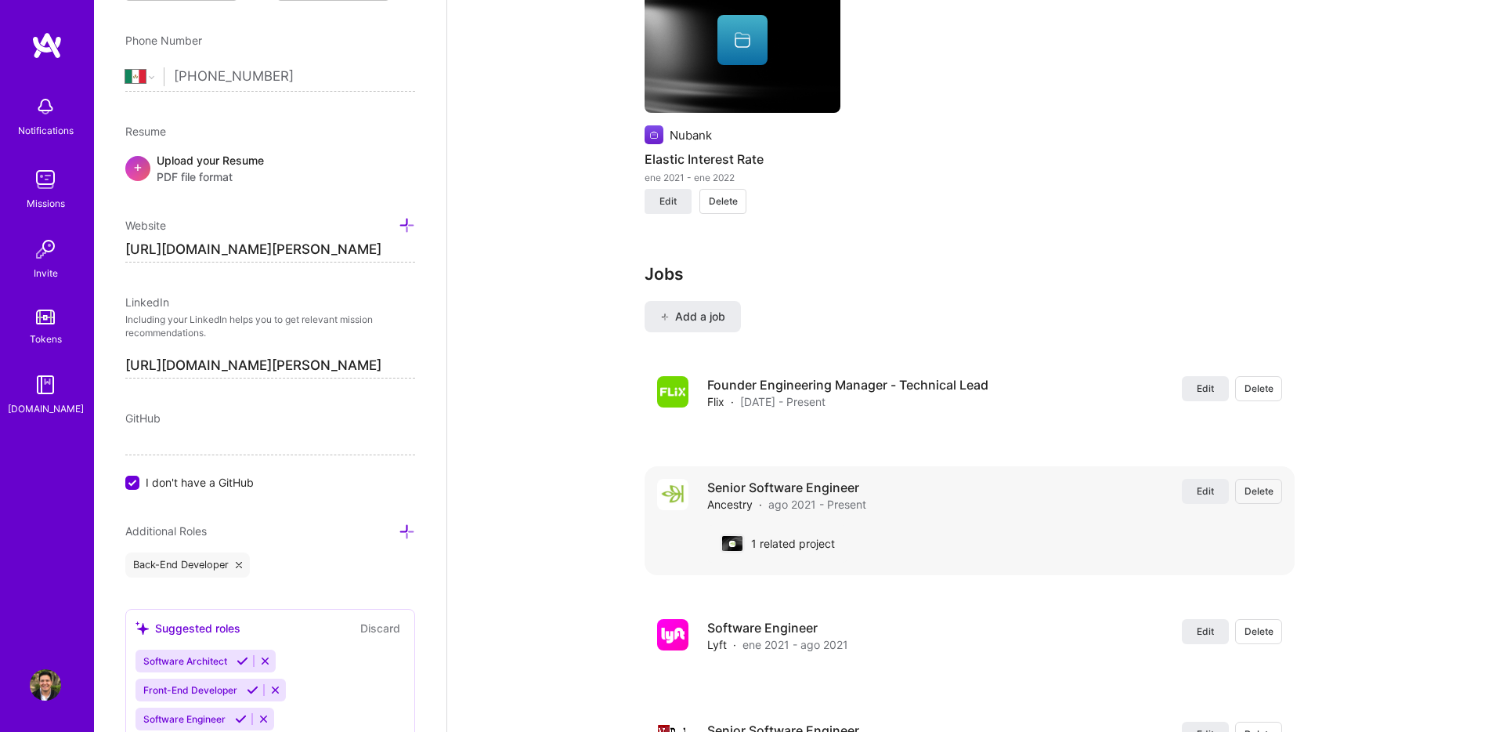
click at [1271, 494] on span "Delete" at bounding box center [1259, 490] width 29 height 13
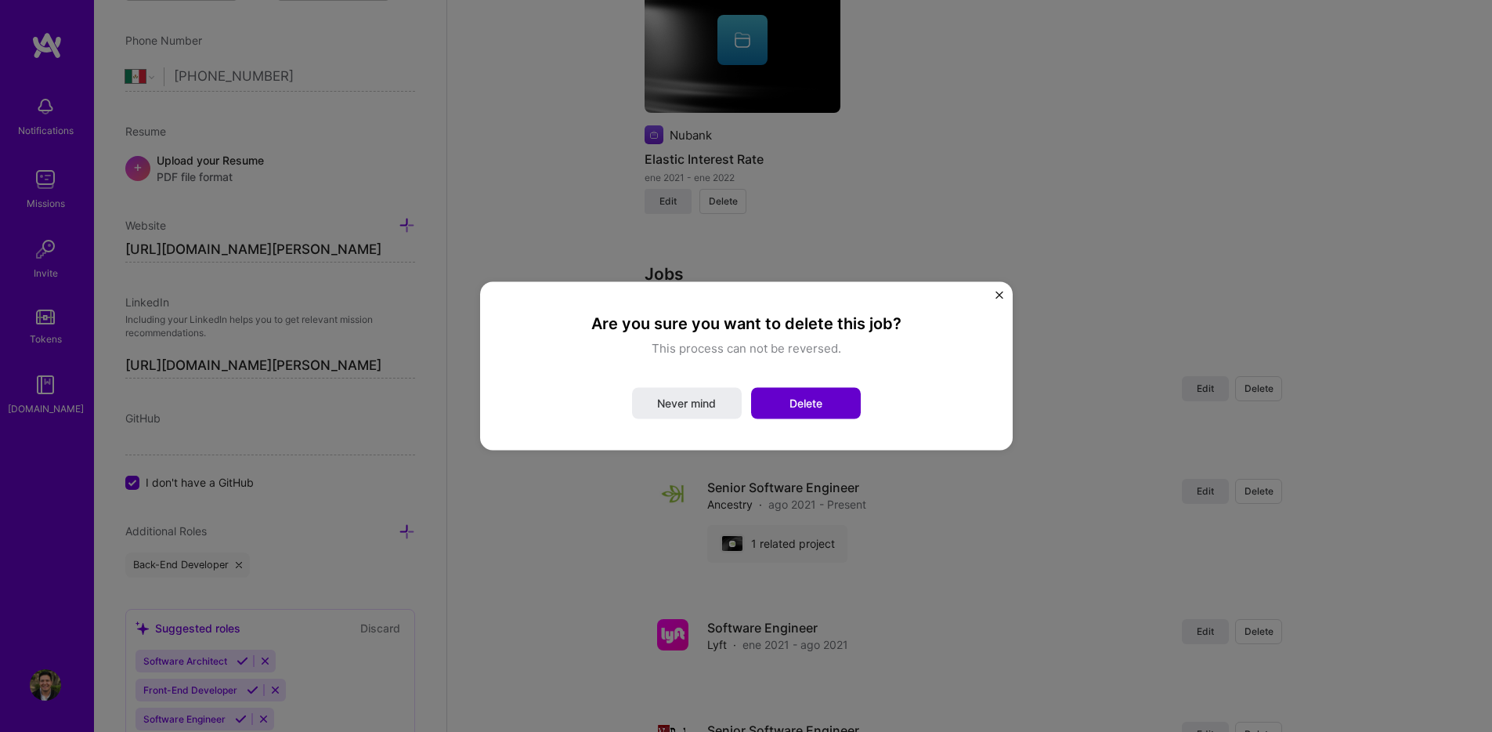
click at [825, 408] on button "Delete" at bounding box center [806, 403] width 110 height 31
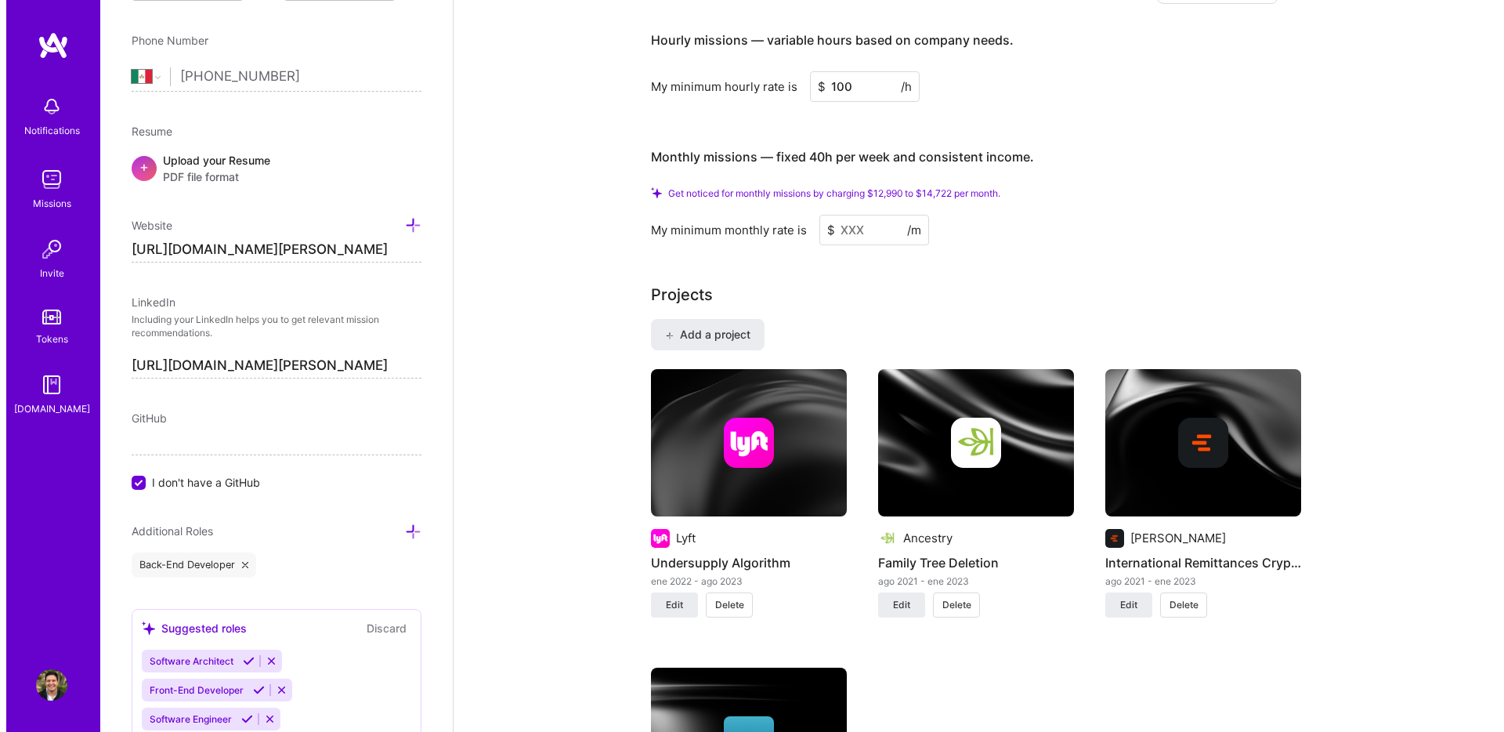
scroll to position [1202, 0]
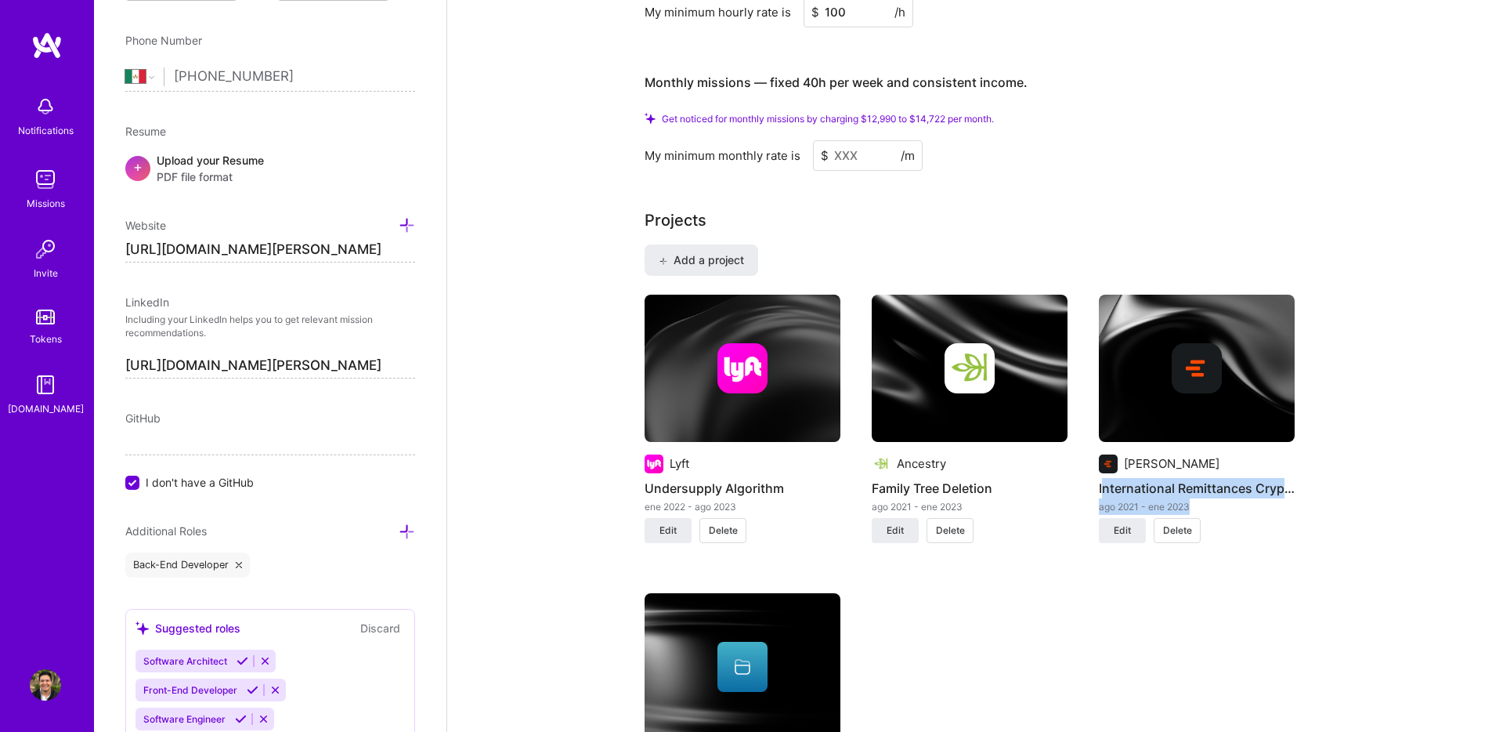
drag, startPoint x: 1104, startPoint y: 491, endPoint x: 1283, endPoint y: 503, distance: 179.0
click at [1283, 503] on div "Félix International Remittances Crypto Gateway ago 2021 - ene 2023" at bounding box center [1197, 484] width 196 height 60
click at [1193, 401] on img at bounding box center [1197, 368] width 196 height 147
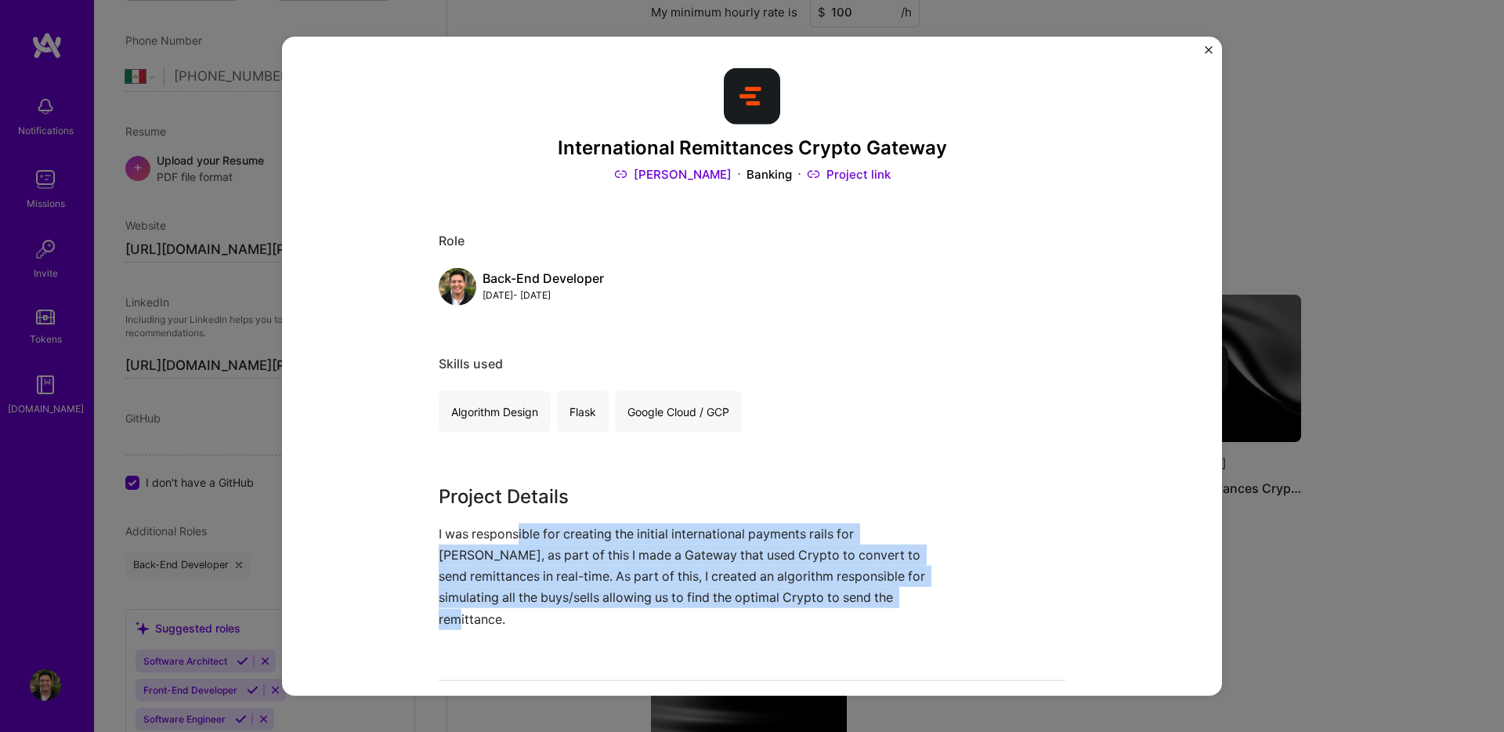
drag, startPoint x: 523, startPoint y: 531, endPoint x: 995, endPoint y: 587, distance: 474.9
click at [995, 589] on div "Project Details I was responsible for creating the initial international paymen…" at bounding box center [752, 556] width 627 height 147
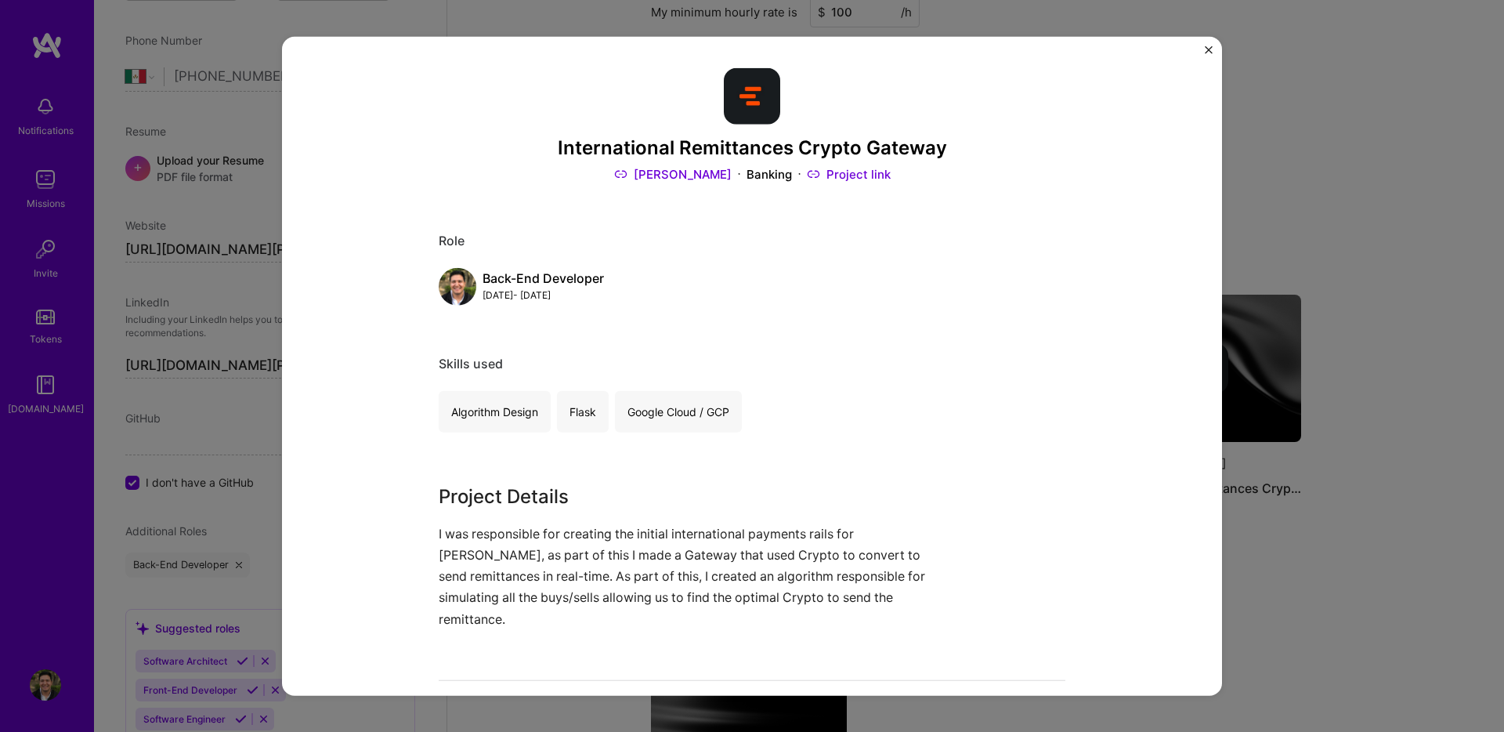
click at [990, 586] on div "Project Details I was responsible for creating the initial international paymen…" at bounding box center [752, 556] width 627 height 147
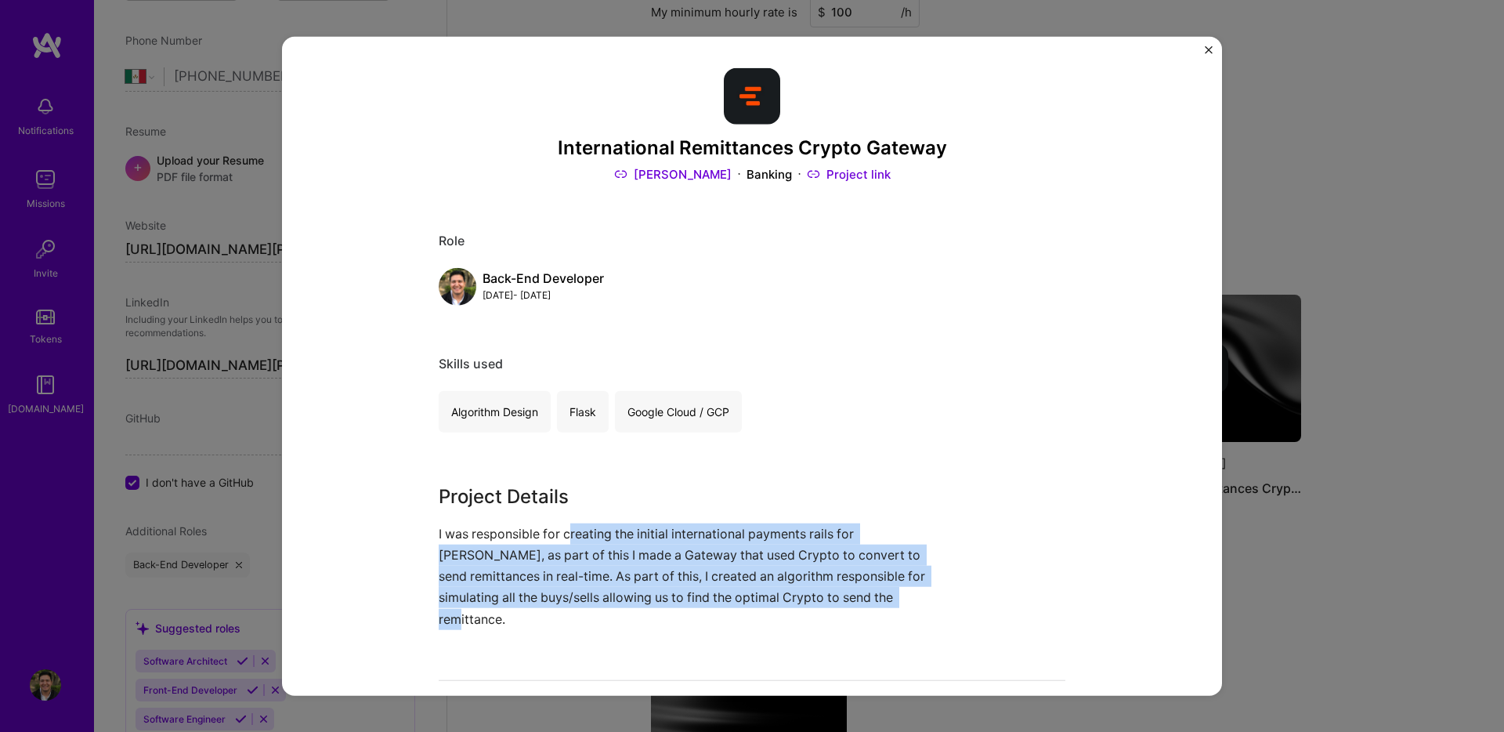
drag, startPoint x: 929, startPoint y: 608, endPoint x: 570, endPoint y: 544, distance: 364.5
click at [570, 544] on div "Project Details I was responsible for creating the initial international paymen…" at bounding box center [752, 556] width 627 height 147
click at [657, 551] on p "I was responsible for creating the initial international payments rails for Fél…" at bounding box center [693, 576] width 509 height 107
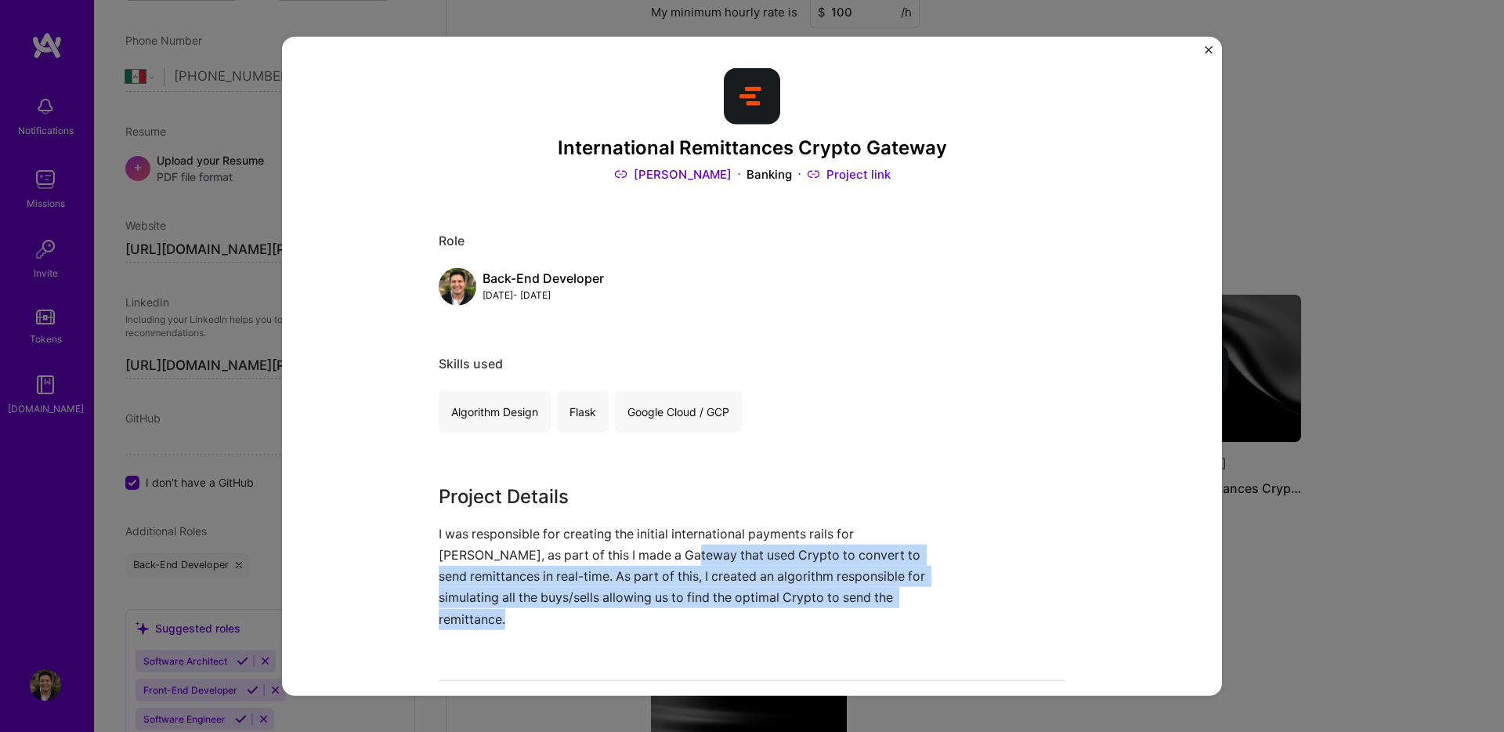
drag, startPoint x: 836, startPoint y: 597, endPoint x: 985, endPoint y: 608, distance: 149.3
click at [986, 609] on div "International Remittances Crypto Gateway Félix Banking Project link Role Back-E…" at bounding box center [752, 693] width 627 height 1251
click at [983, 607] on div "Project Details I was responsible for creating the initial international paymen…" at bounding box center [752, 556] width 627 height 147
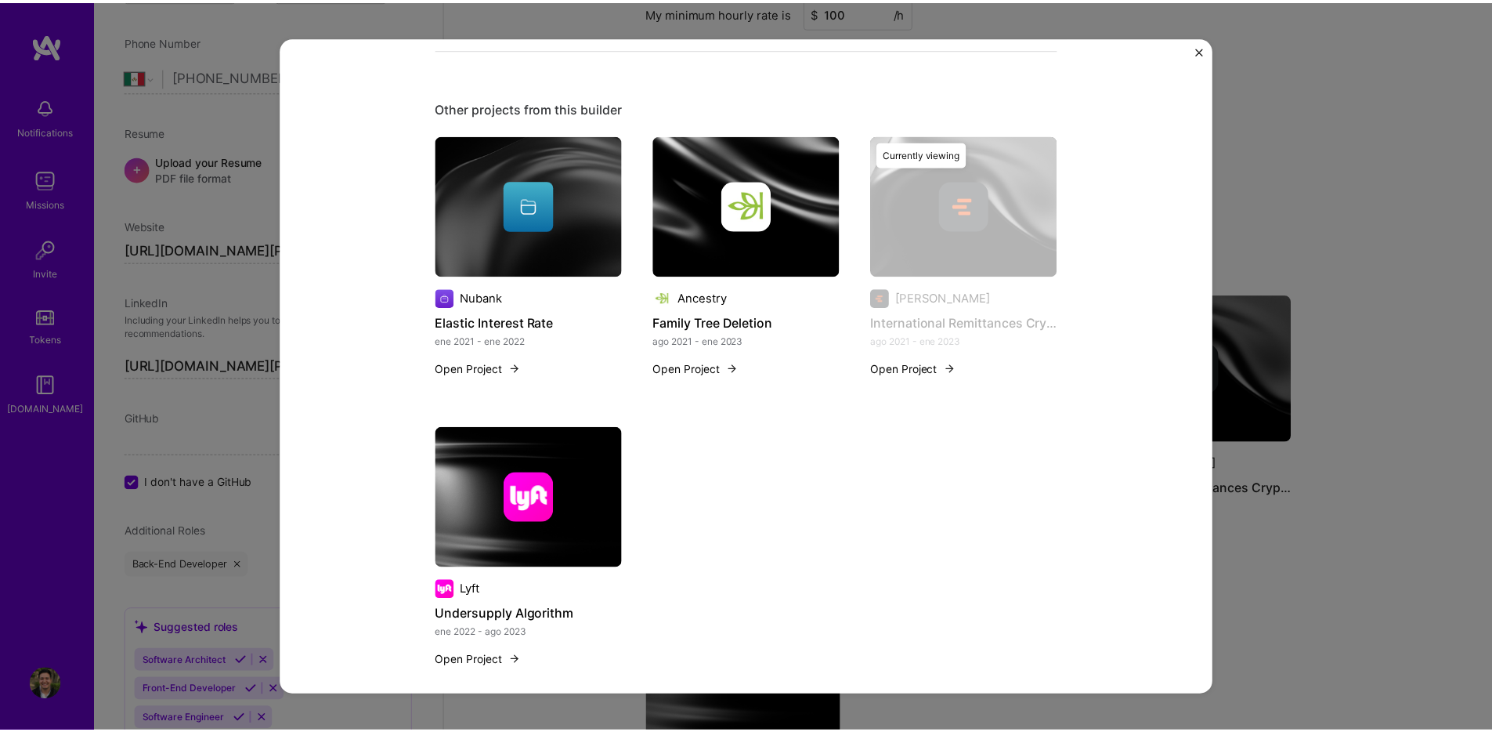
scroll to position [634, 0]
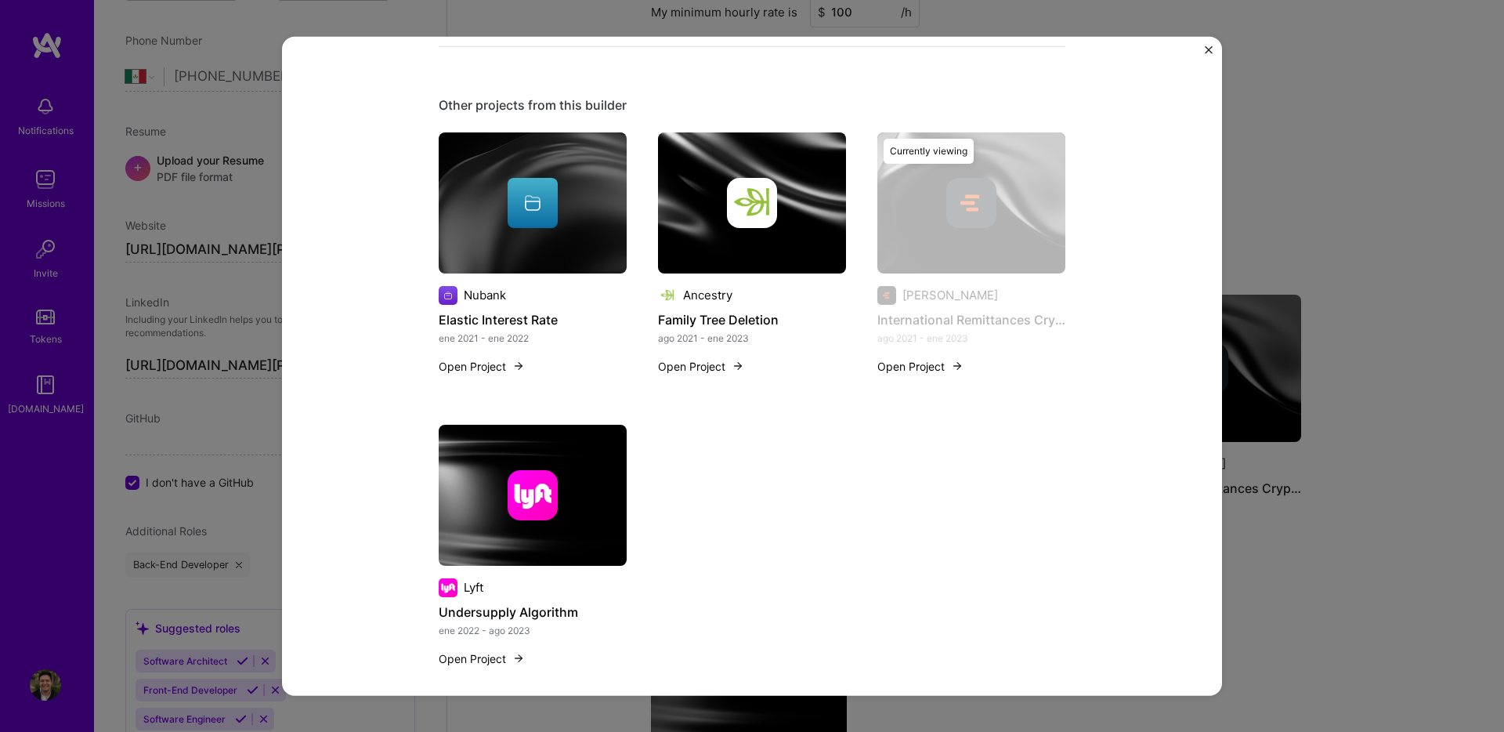
click at [1367, 561] on div "International Remittances Crypto Gateway Félix Banking Project link Role Back-E…" at bounding box center [752, 366] width 1504 height 732
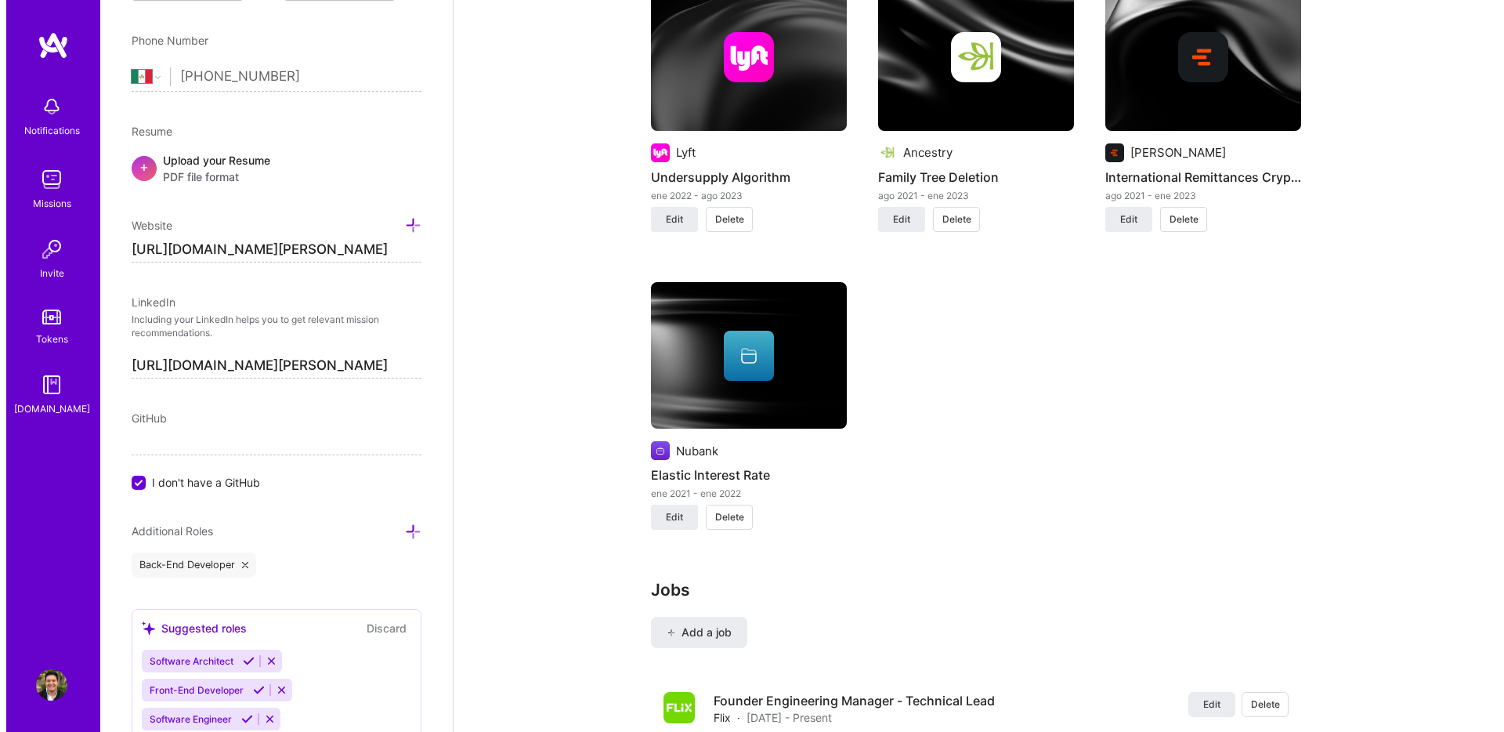
scroll to position [1684, 0]
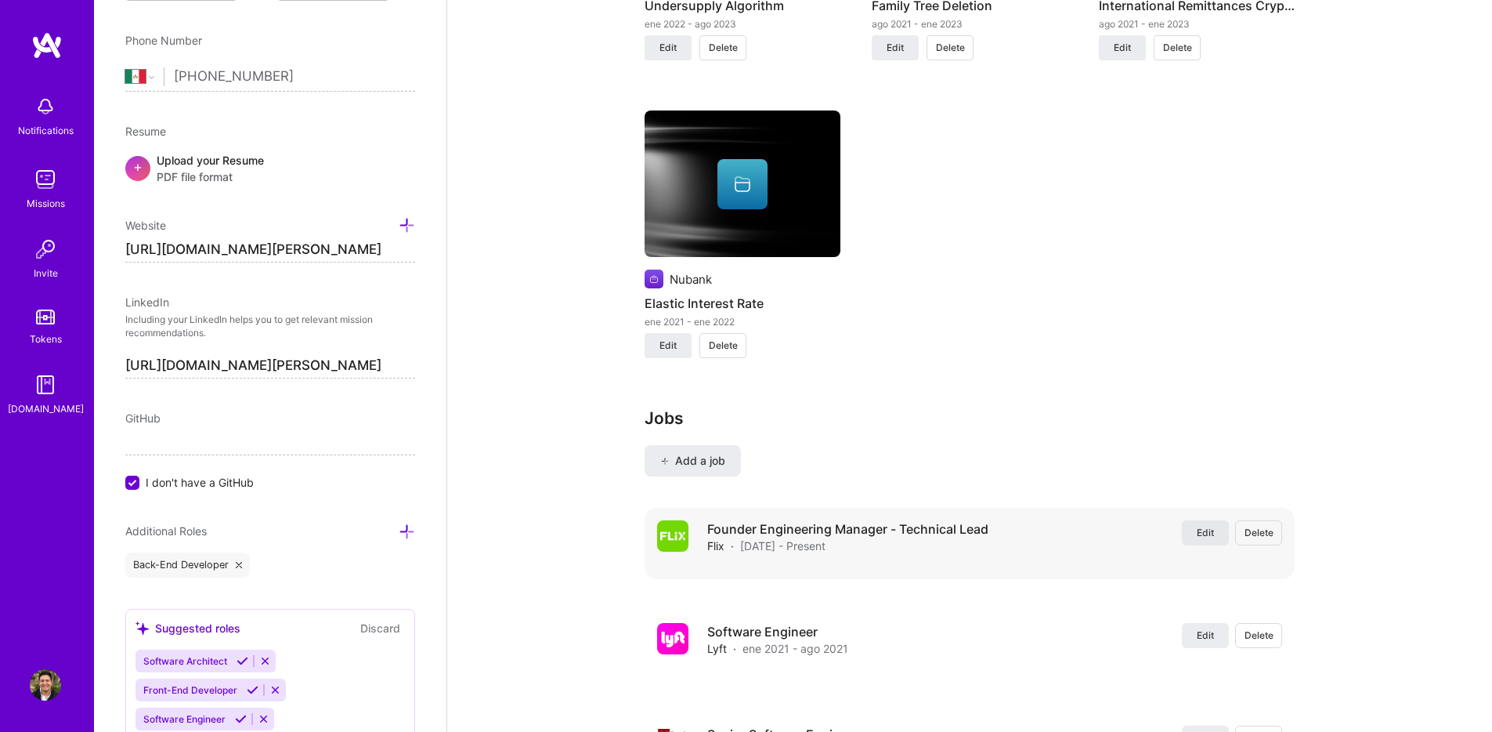
click at [1202, 539] on button "Edit" at bounding box center [1205, 532] width 47 height 25
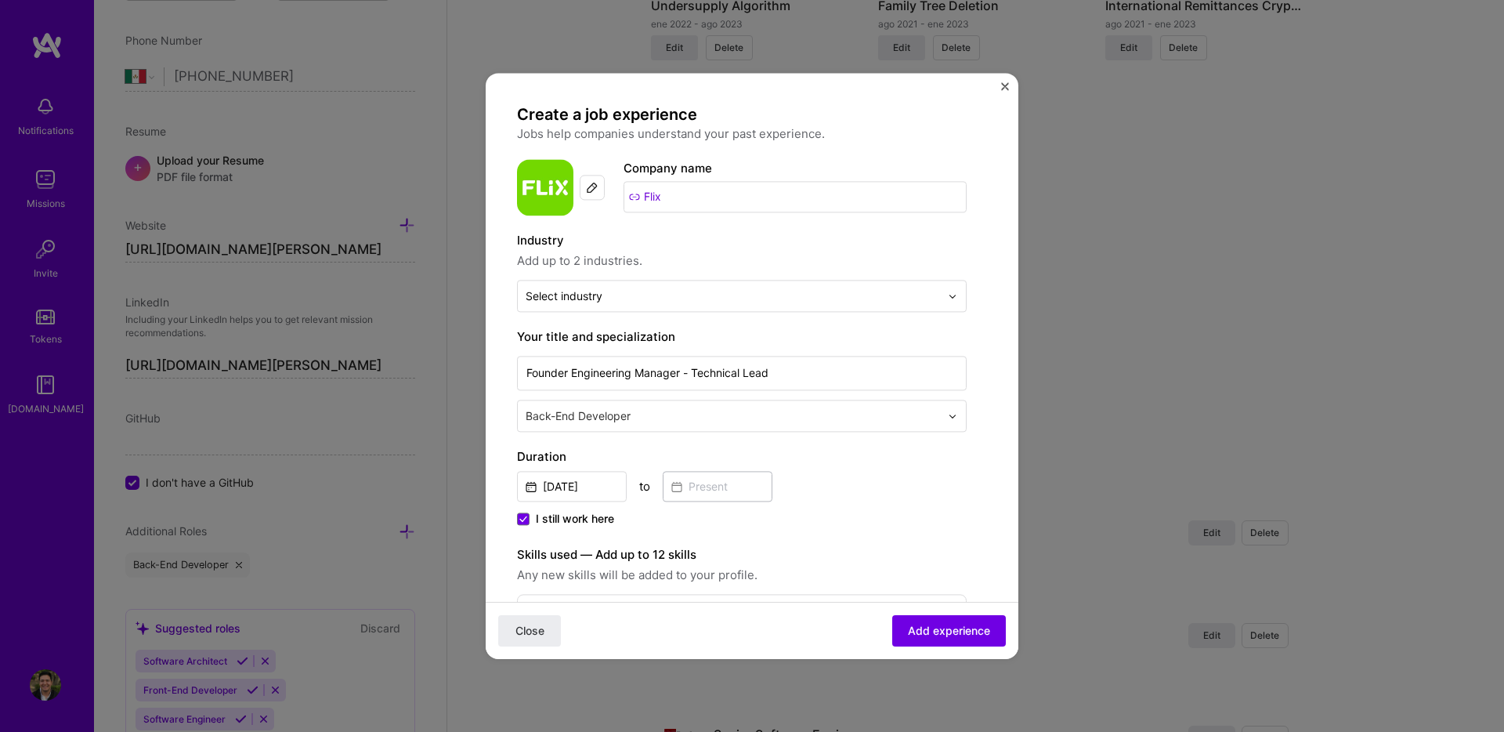
click at [656, 195] on input "Flix" at bounding box center [795, 196] width 343 height 31
click at [654, 241] on span "[PERSON_NAME]" at bounding box center [687, 236] width 96 height 16
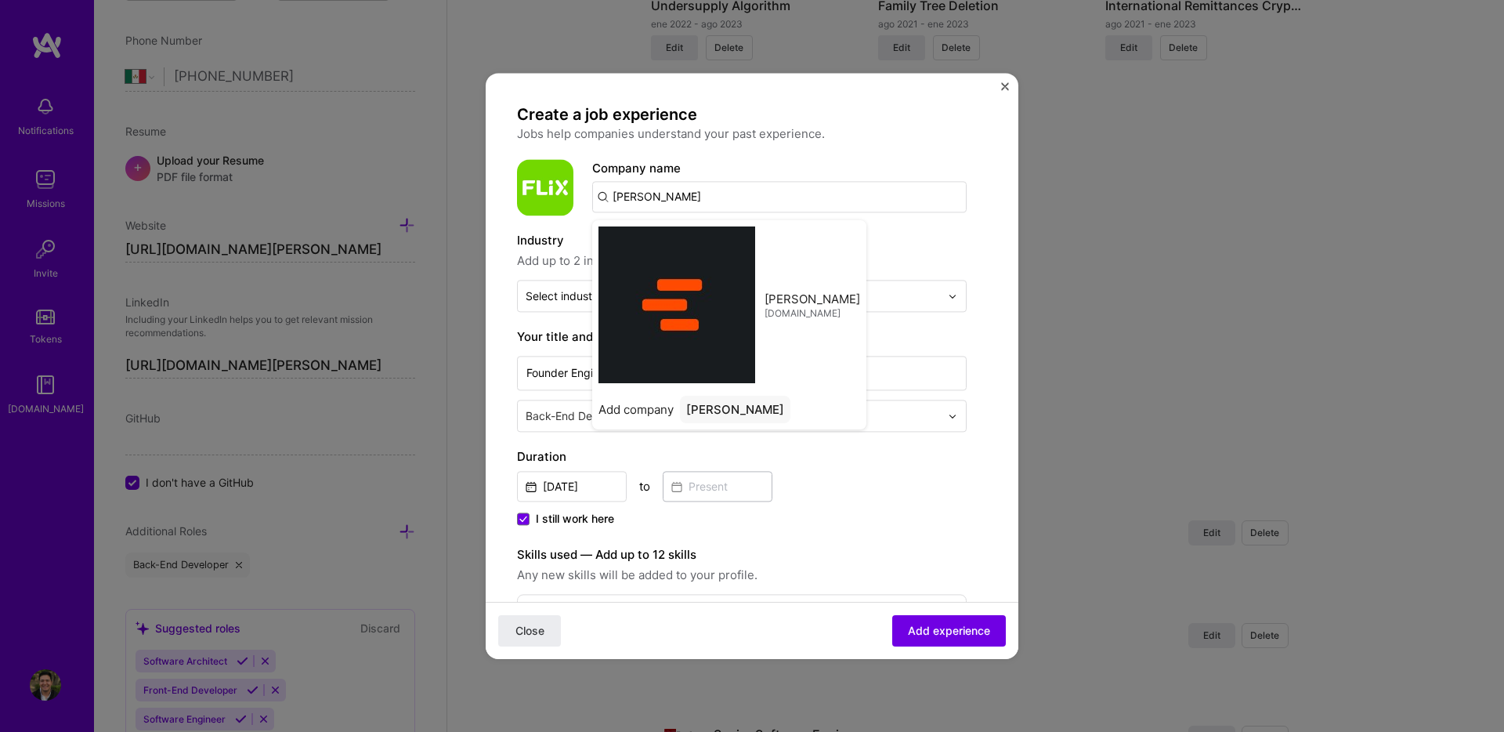
type input "[PERSON_NAME]"
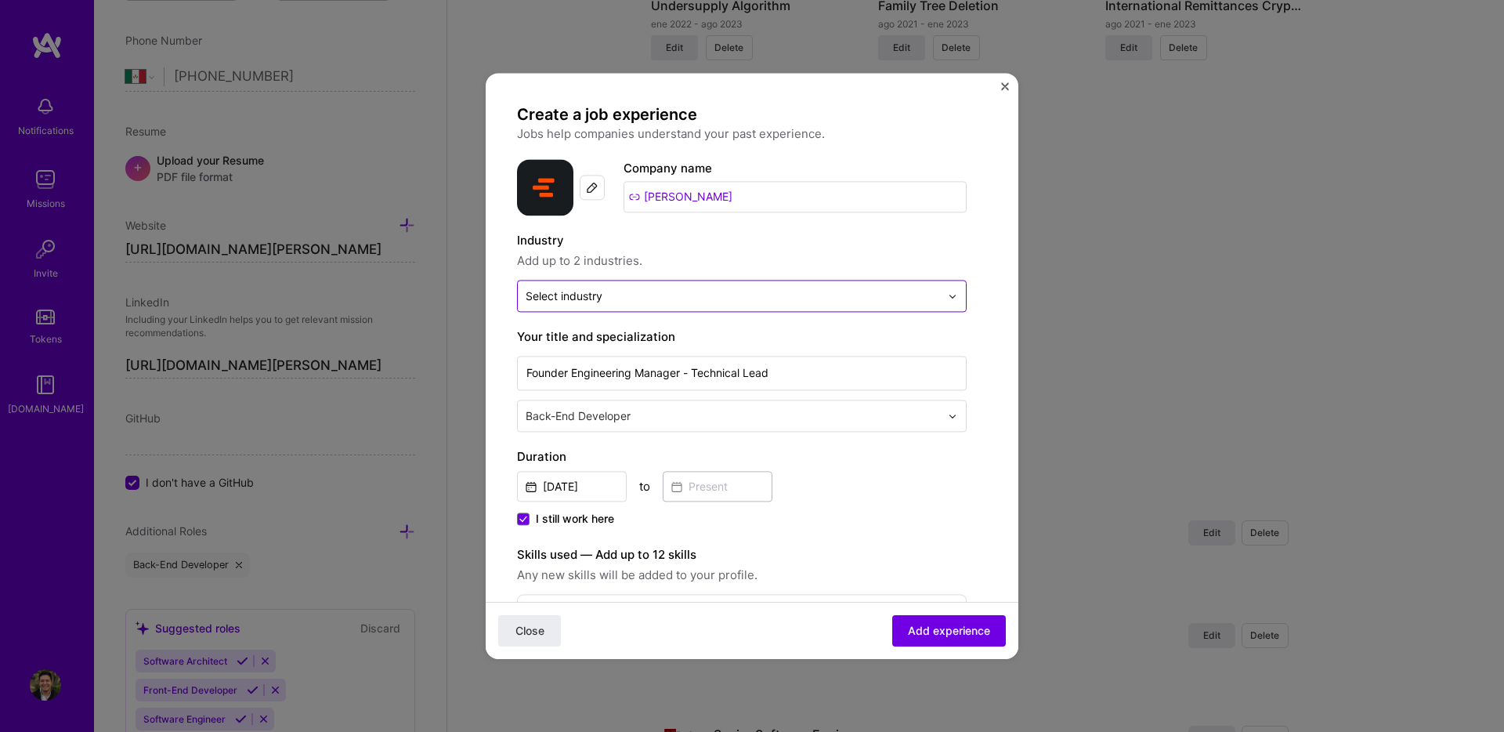
click at [632, 290] on input "text" at bounding box center [733, 296] width 414 height 16
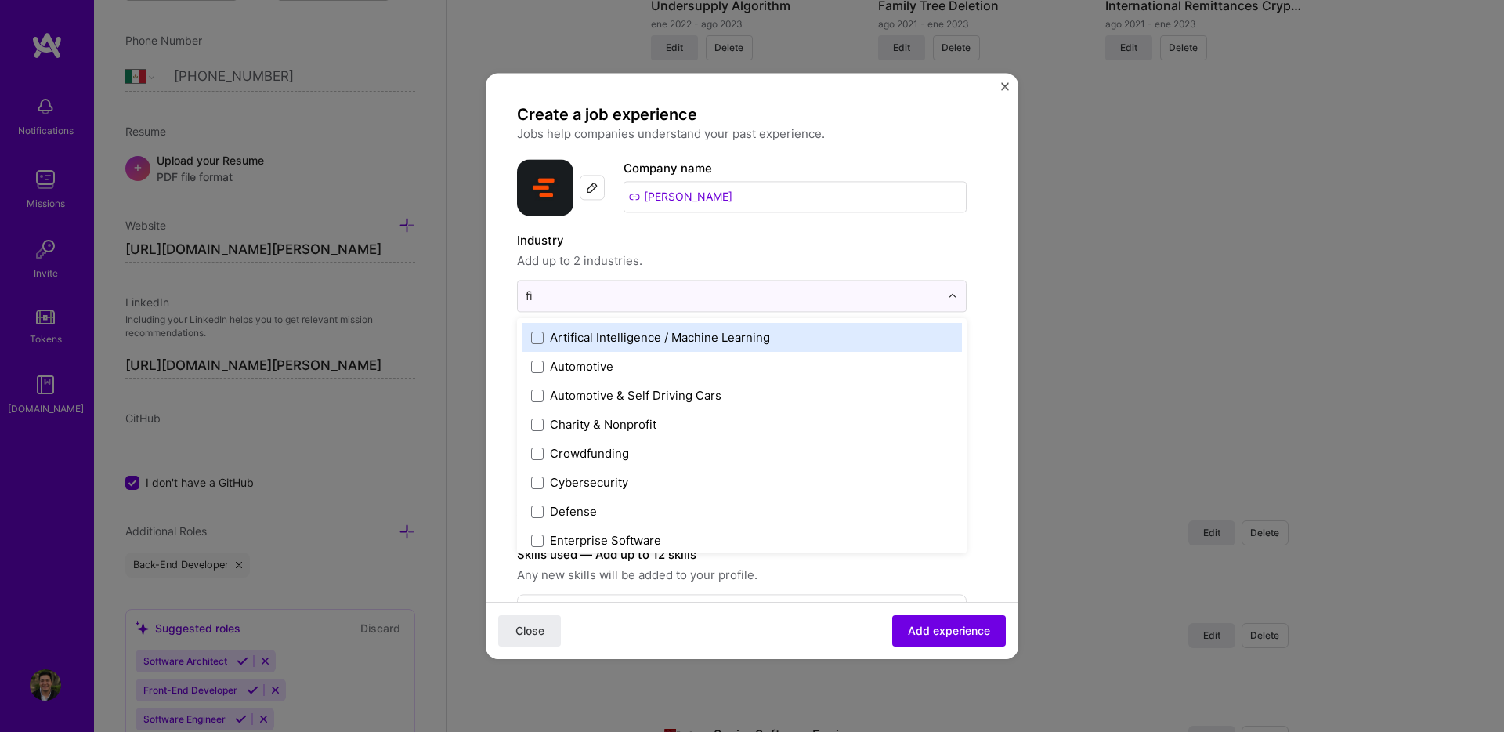
type input "fin"
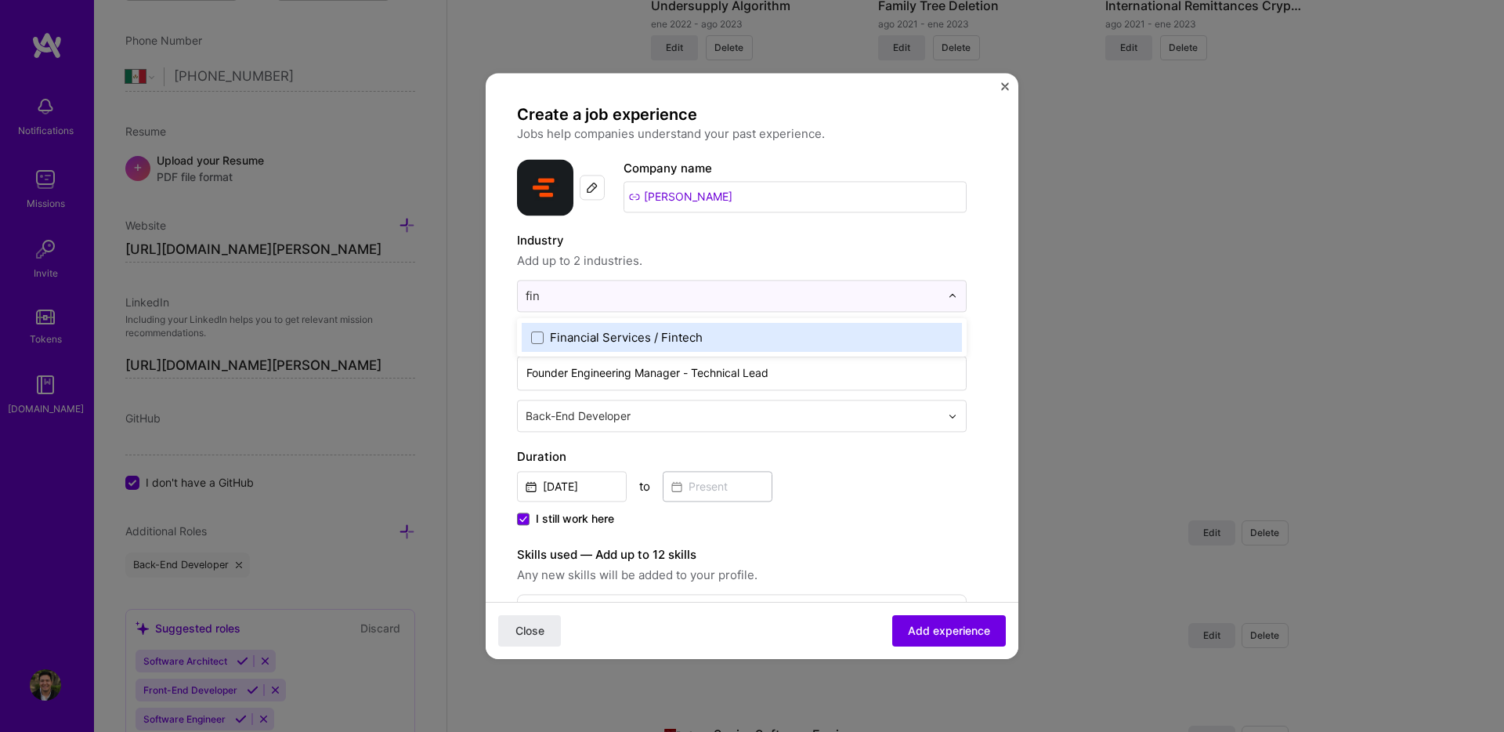
click at [618, 340] on div "Financial Services / Fintech" at bounding box center [626, 337] width 153 height 16
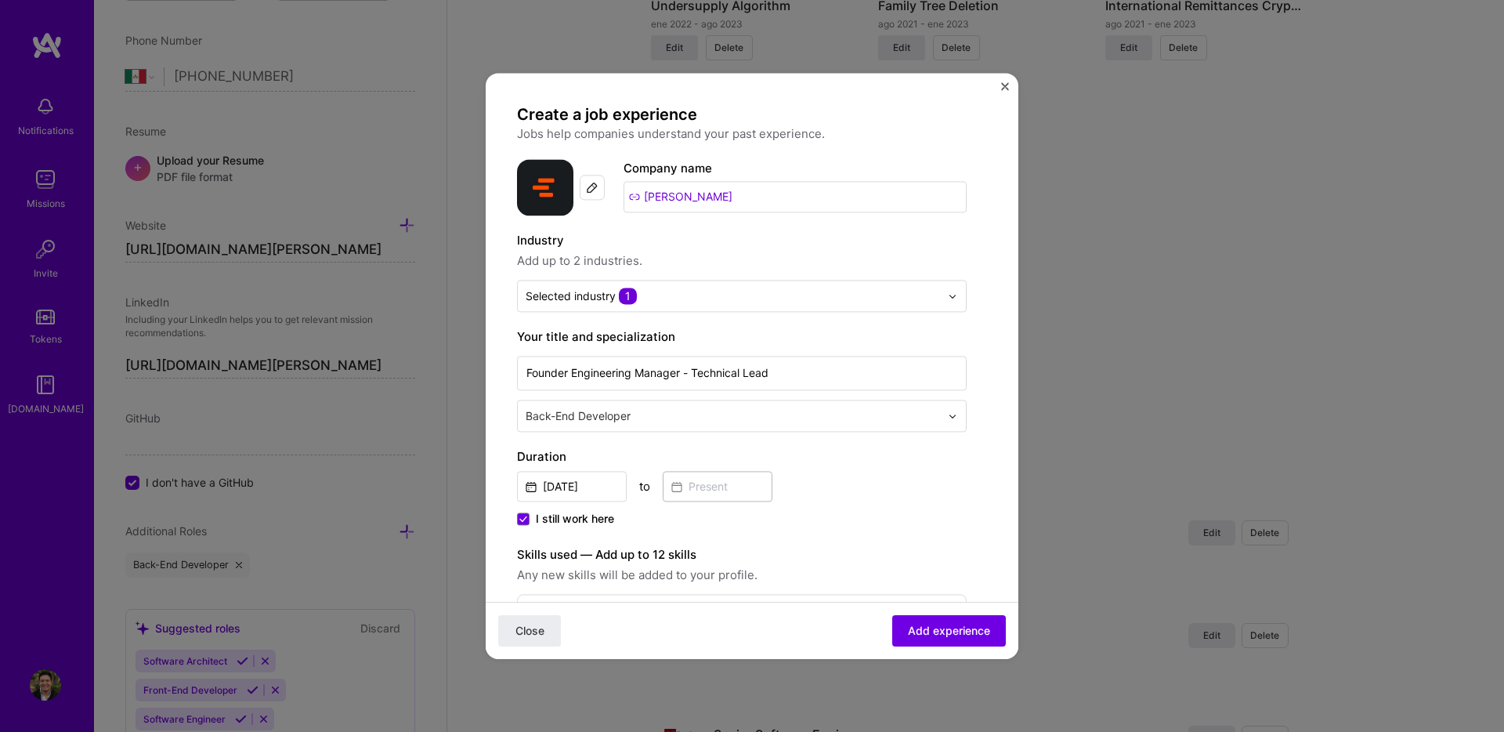
click at [765, 262] on span "Add up to 2 industries." at bounding box center [742, 260] width 450 height 19
click at [683, 374] on input "Founder Engineering Manager - Technical Lead" at bounding box center [742, 373] width 450 height 34
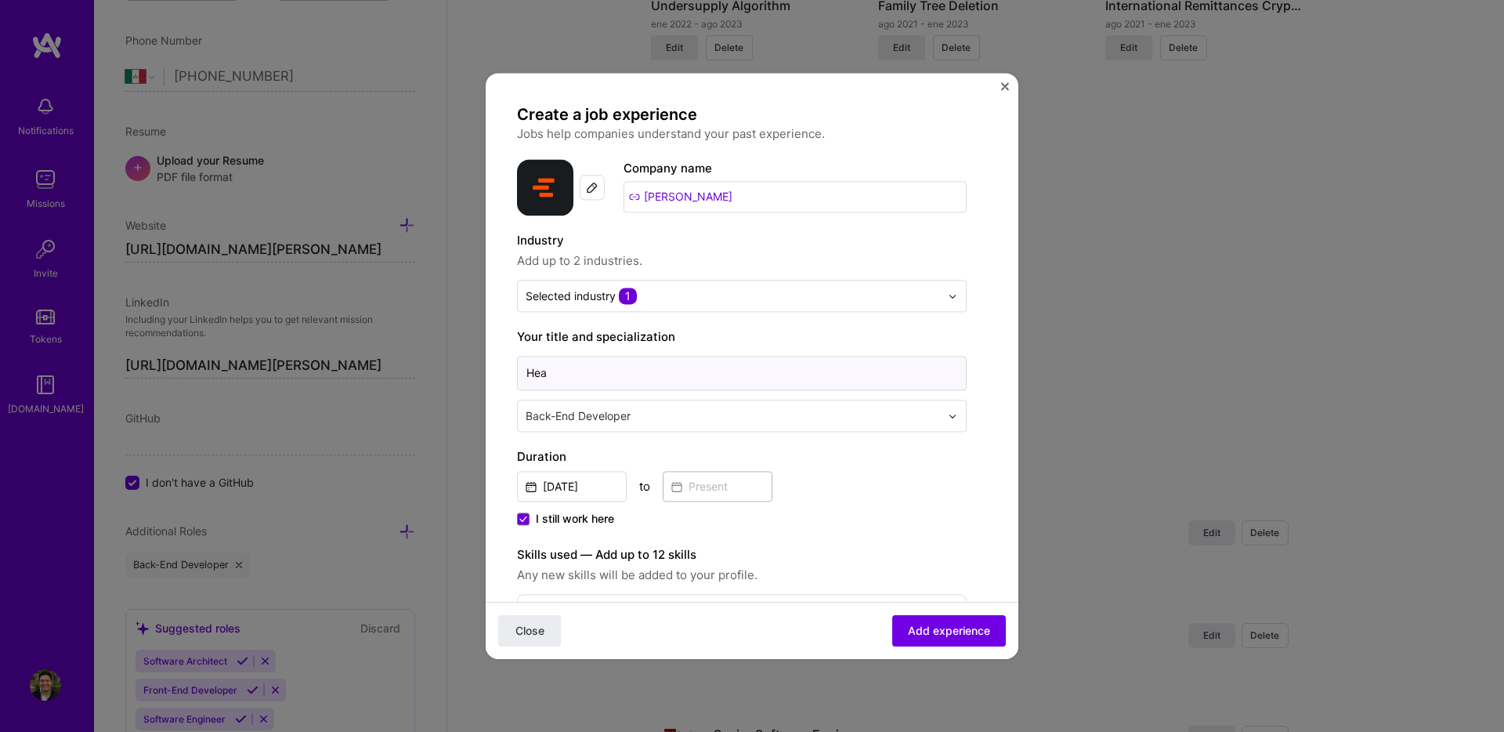
type input "Head of Engineering"
click at [604, 425] on div at bounding box center [735, 416] width 418 height 20
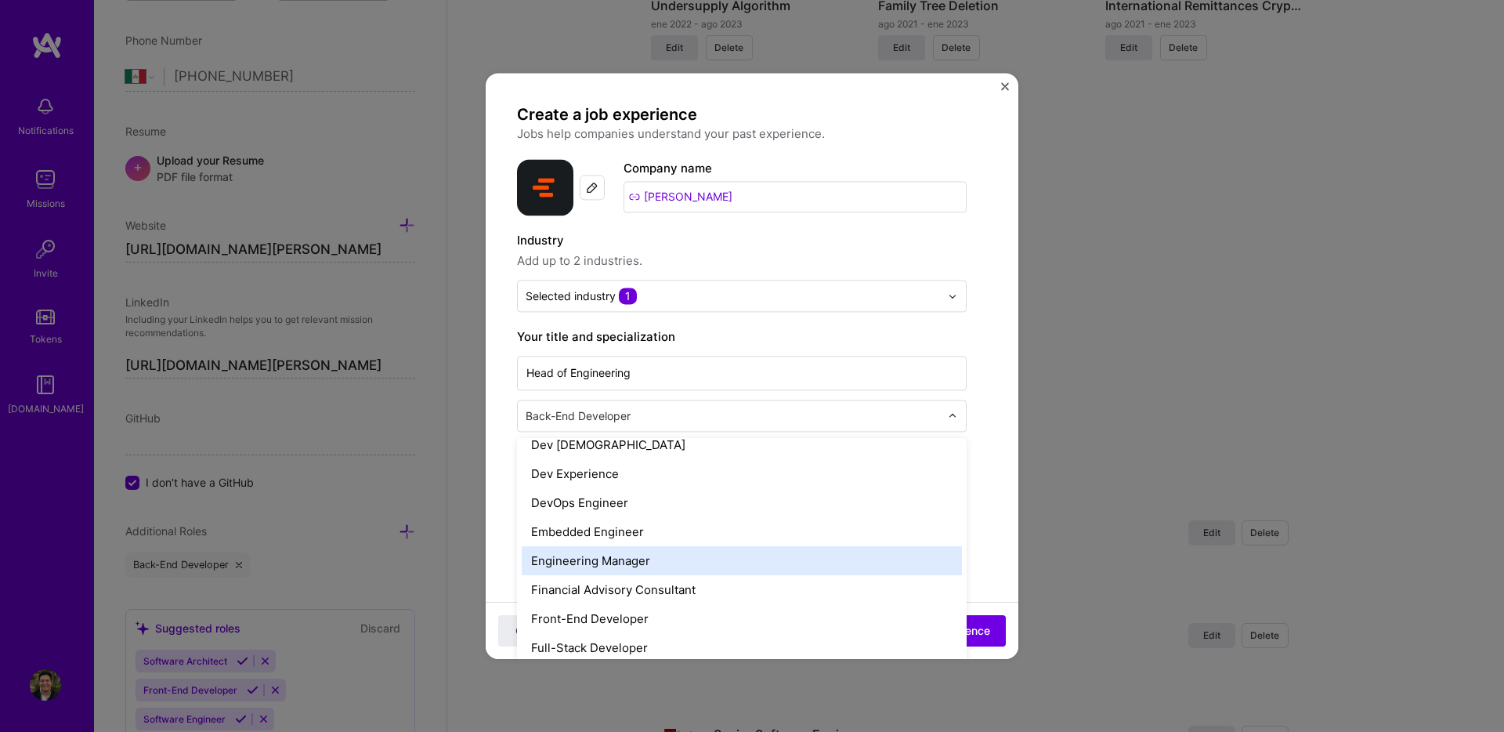
scroll to position [709, 0]
click at [637, 560] on div "Engineering Manager" at bounding box center [742, 559] width 440 height 29
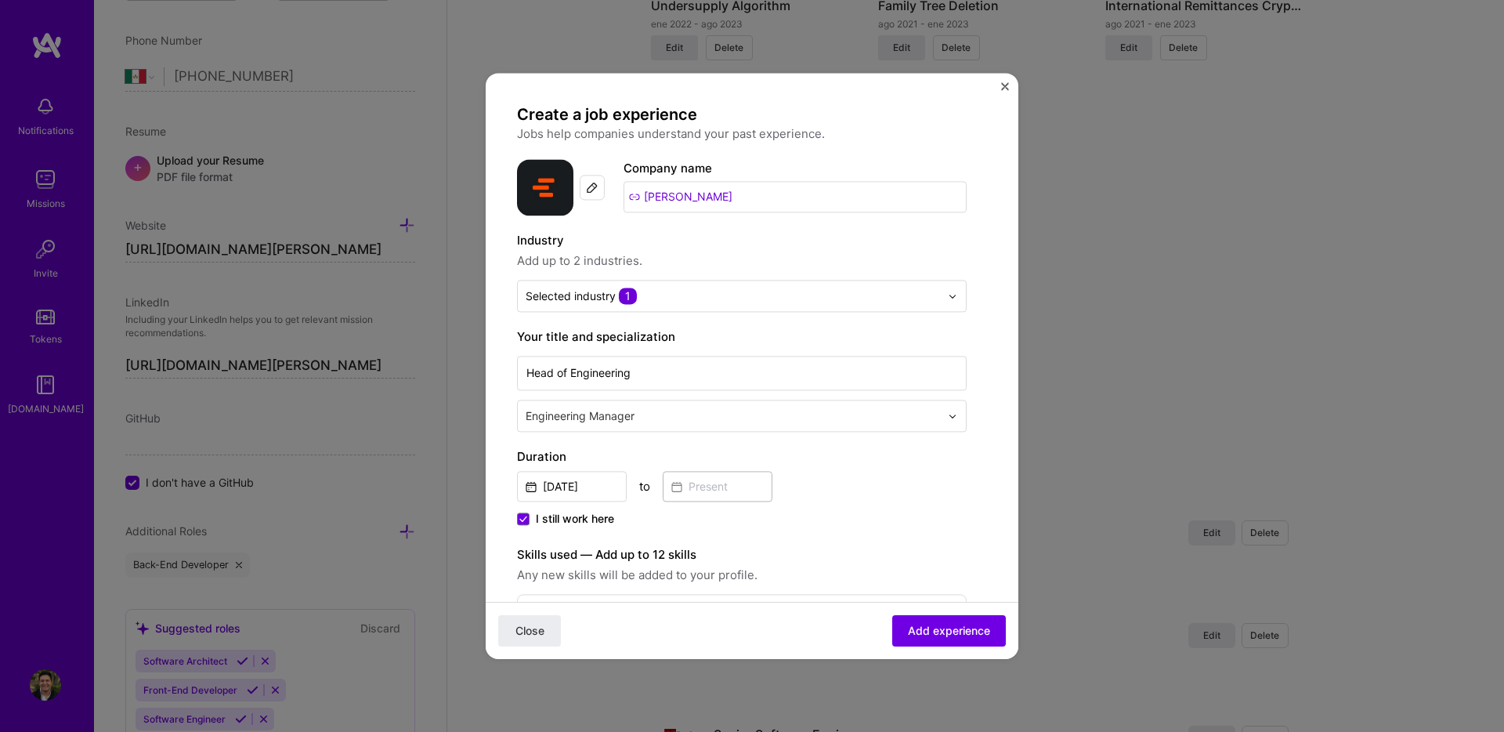
click at [703, 461] on label "Duration" at bounding box center [742, 456] width 450 height 19
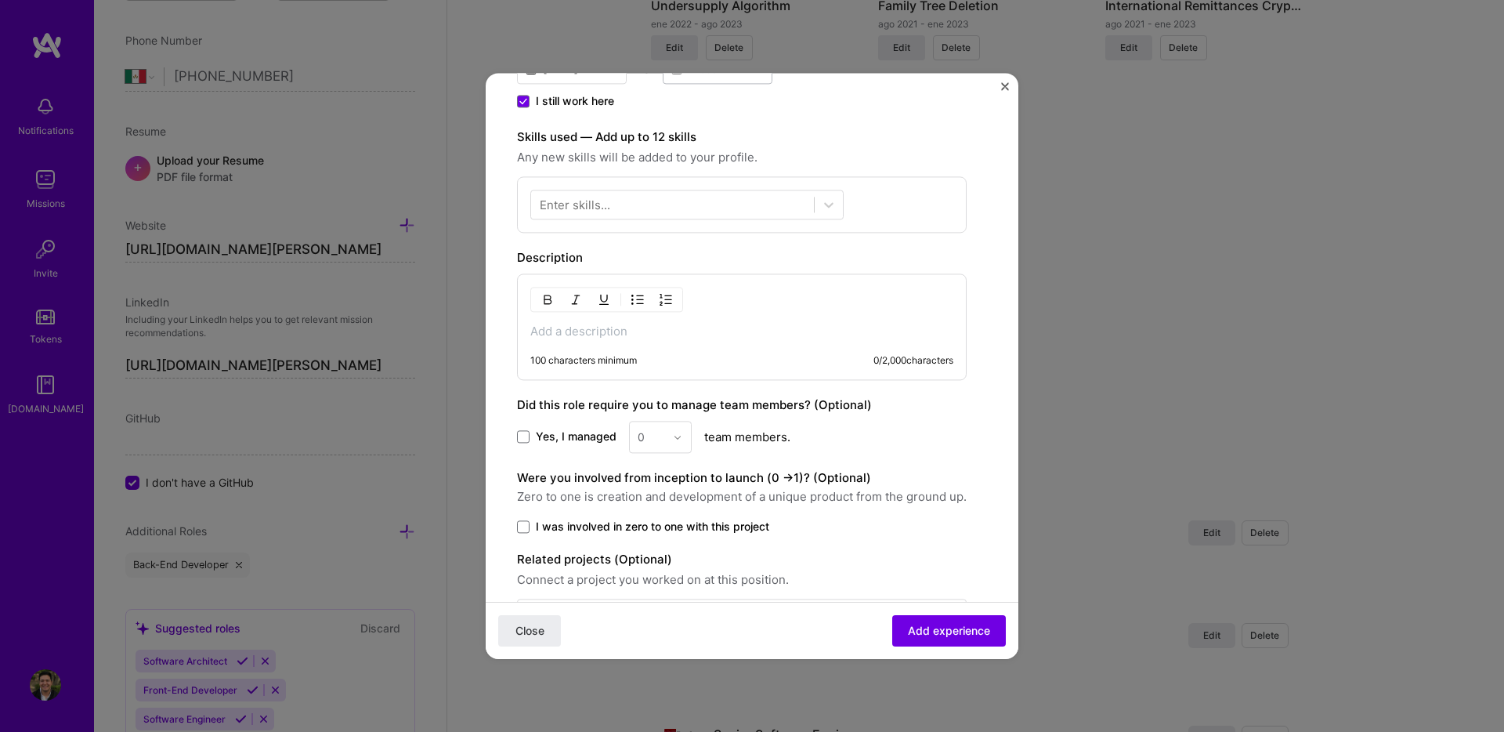
scroll to position [464, 0]
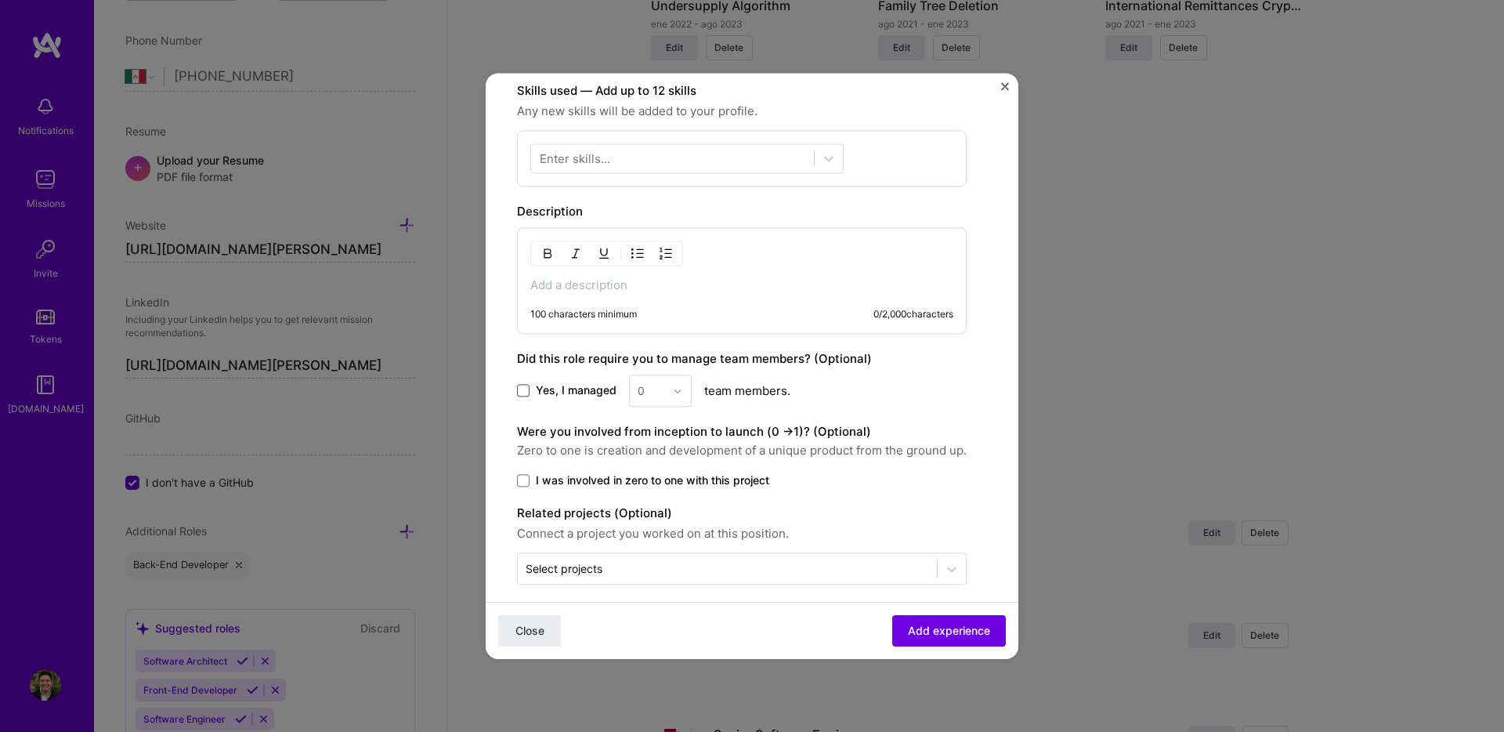
click at [523, 390] on span at bounding box center [523, 391] width 13 height 13
click at [0, 0] on input "Yes, I managed" at bounding box center [0, 0] width 0 height 0
click at [651, 395] on input "text" at bounding box center [651, 390] width 27 height 16
click at [651, 621] on div "25+" at bounding box center [660, 628] width 53 height 29
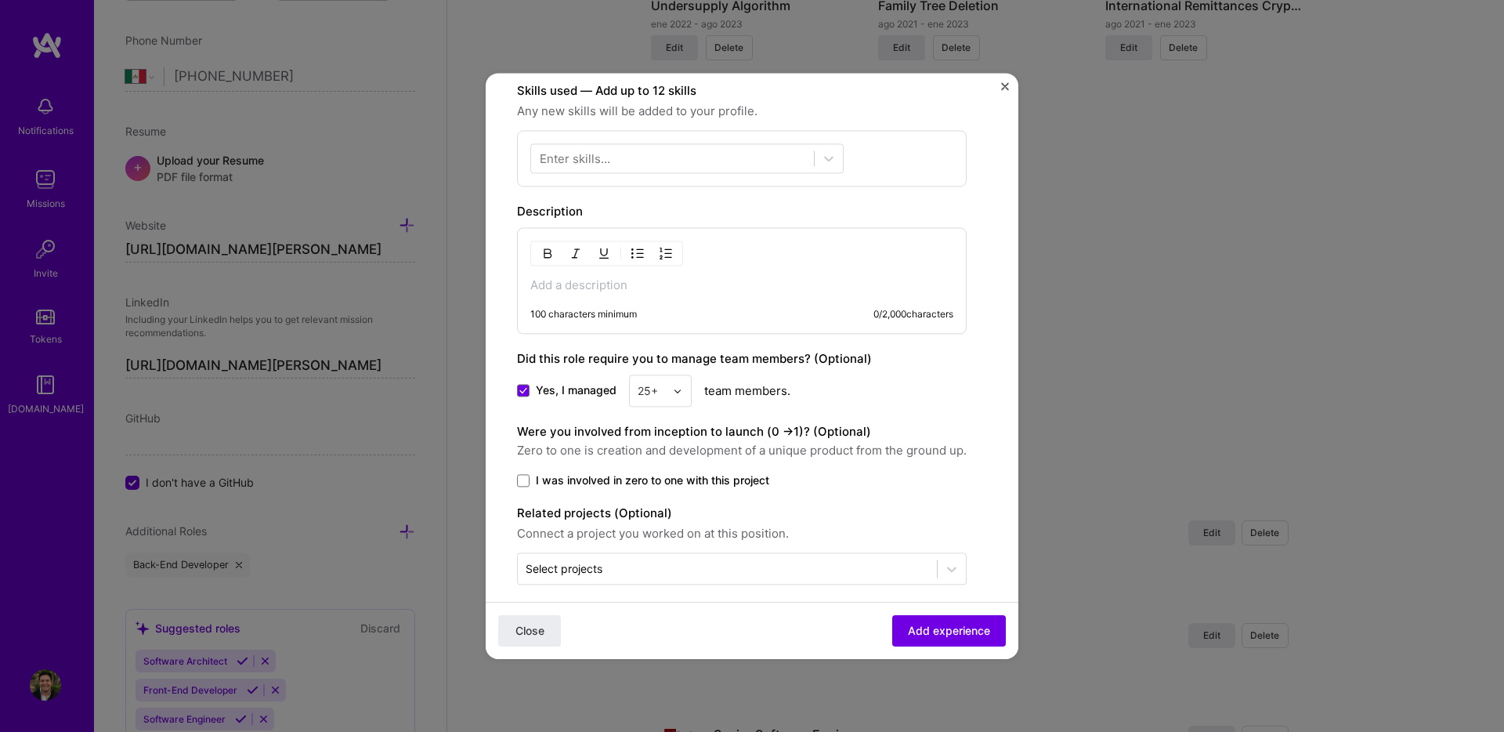
click at [818, 410] on div "Create a job experience Jobs help companies understand your past experience. Co…" at bounding box center [742, 112] width 450 height 944
drag, startPoint x: 579, startPoint y: 428, endPoint x: 789, endPoint y: 428, distance: 210.0
click at [790, 428] on label "Were you involved from inception to launch (0 - > 1)? (Optional)" at bounding box center [694, 431] width 354 height 15
click at [524, 478] on span at bounding box center [523, 480] width 13 height 13
click at [0, 0] on input "I was involved in zero to one with this project" at bounding box center [0, 0] width 0 height 0
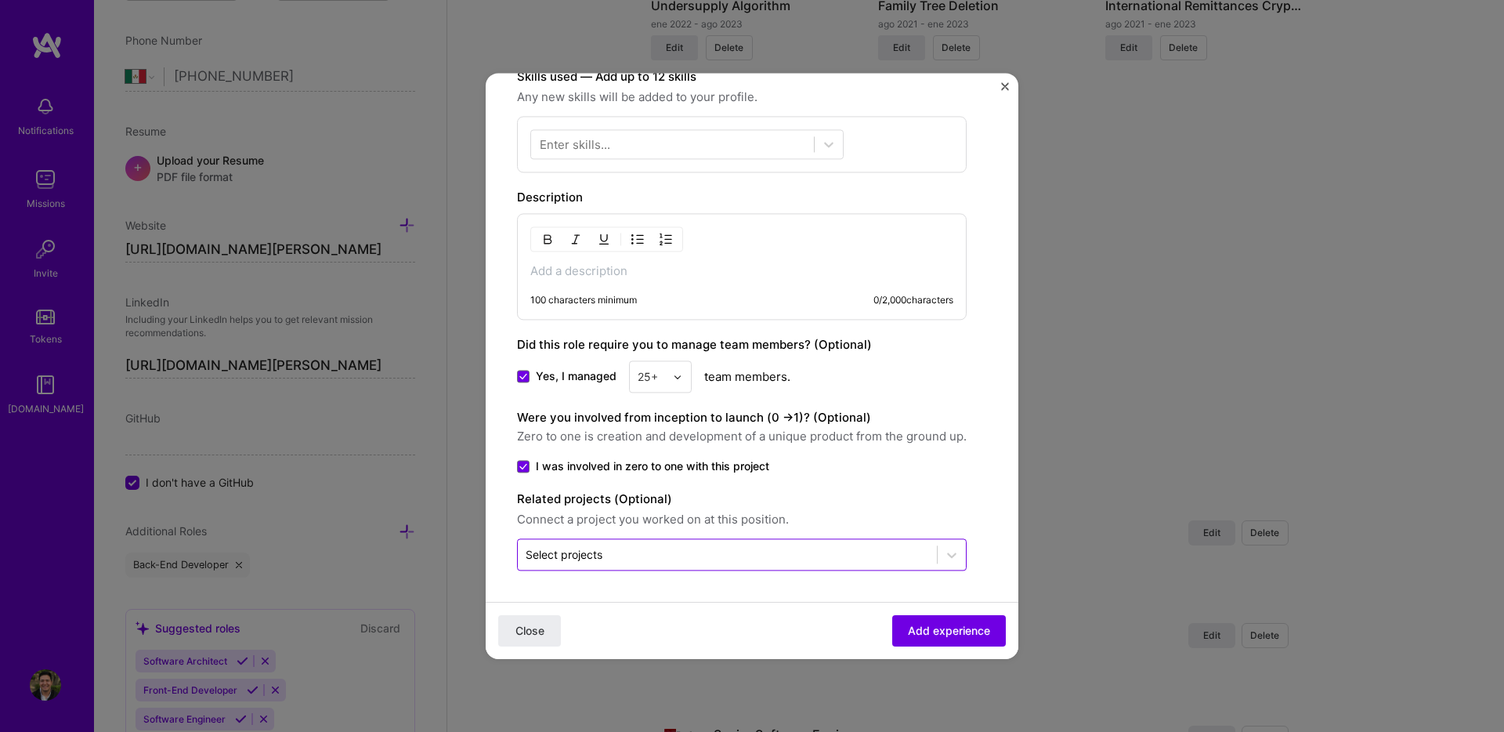
scroll to position [479, 0]
click at [608, 554] on input "text" at bounding box center [727, 553] width 403 height 16
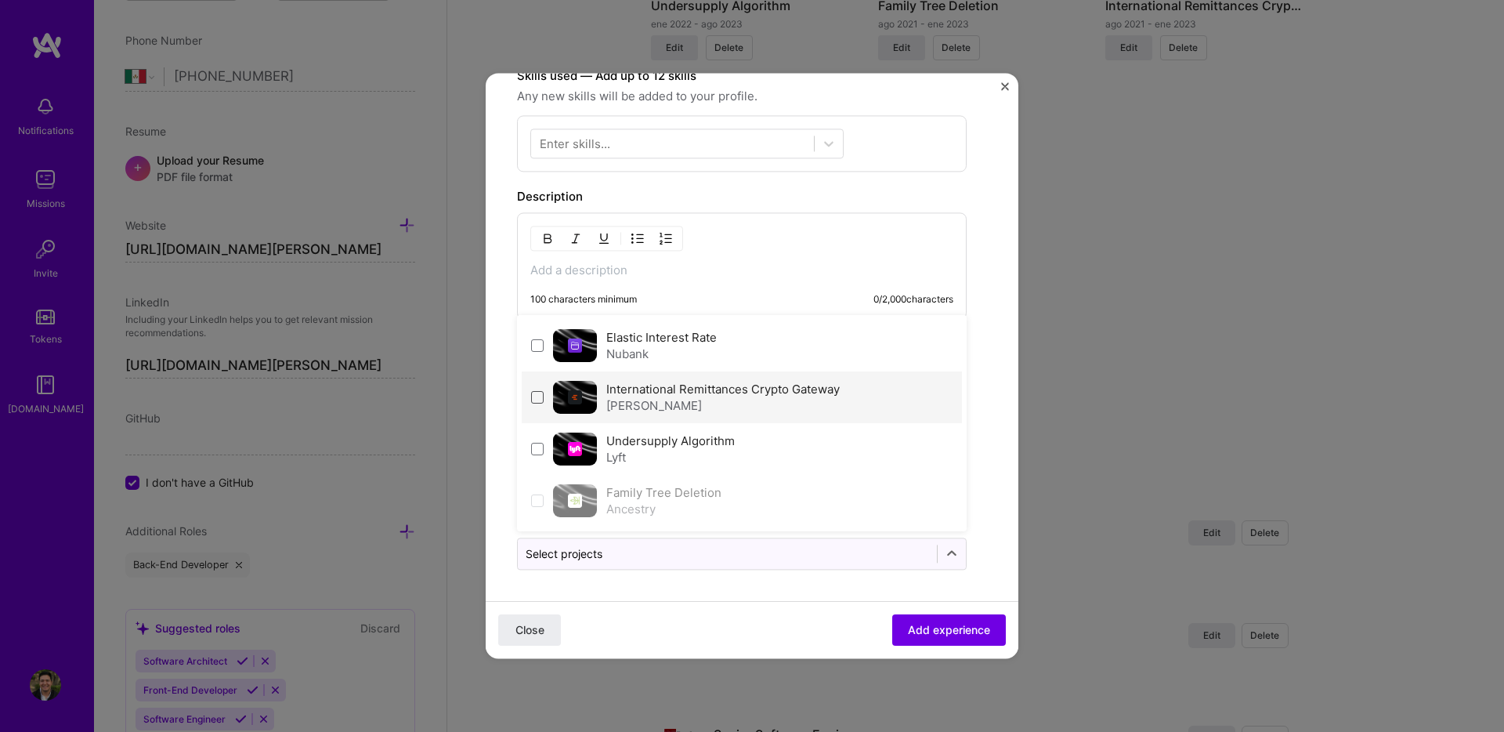
click at [543, 396] on span at bounding box center [537, 397] width 13 height 13
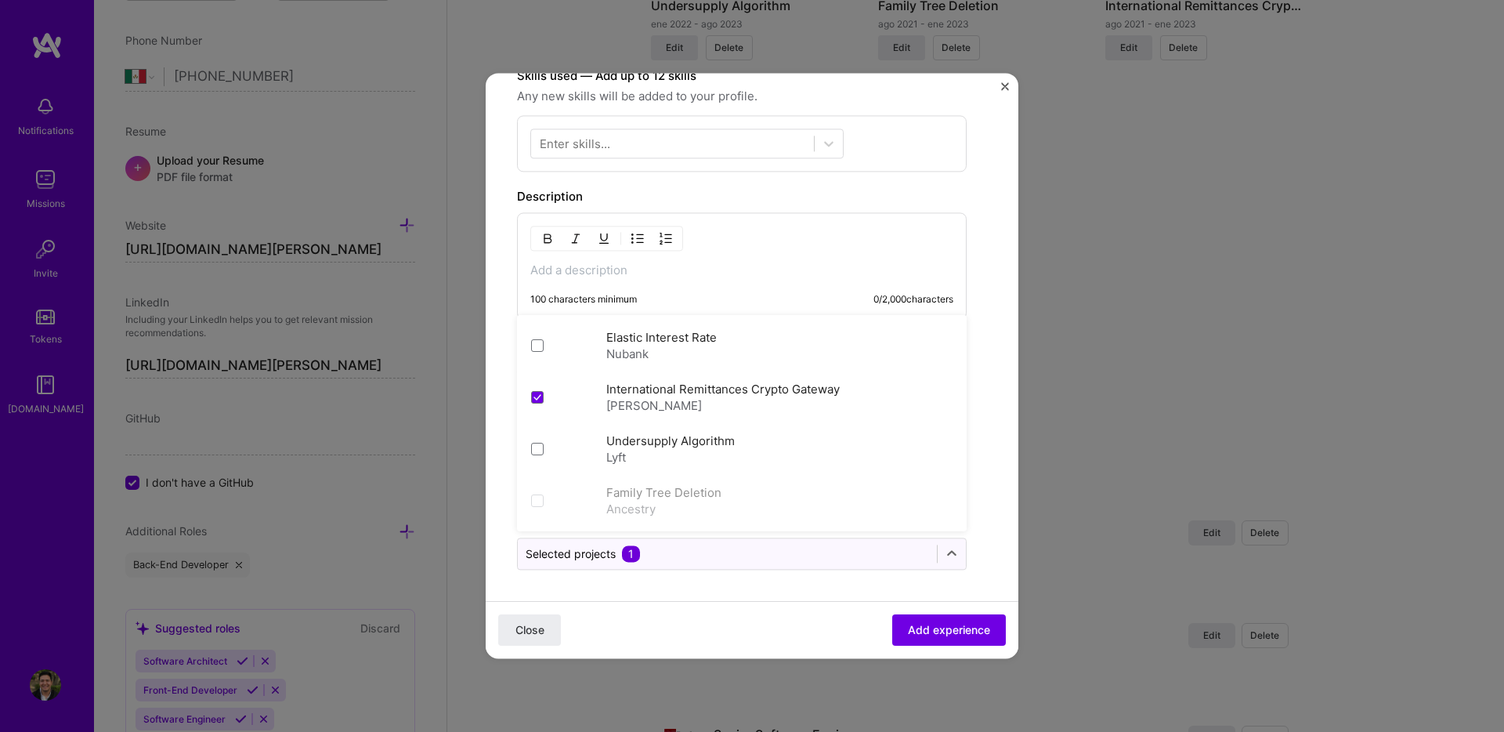
click at [777, 595] on form "Create a job experience Jobs help companies understand your past experience. Co…" at bounding box center [752, 142] width 533 height 1033
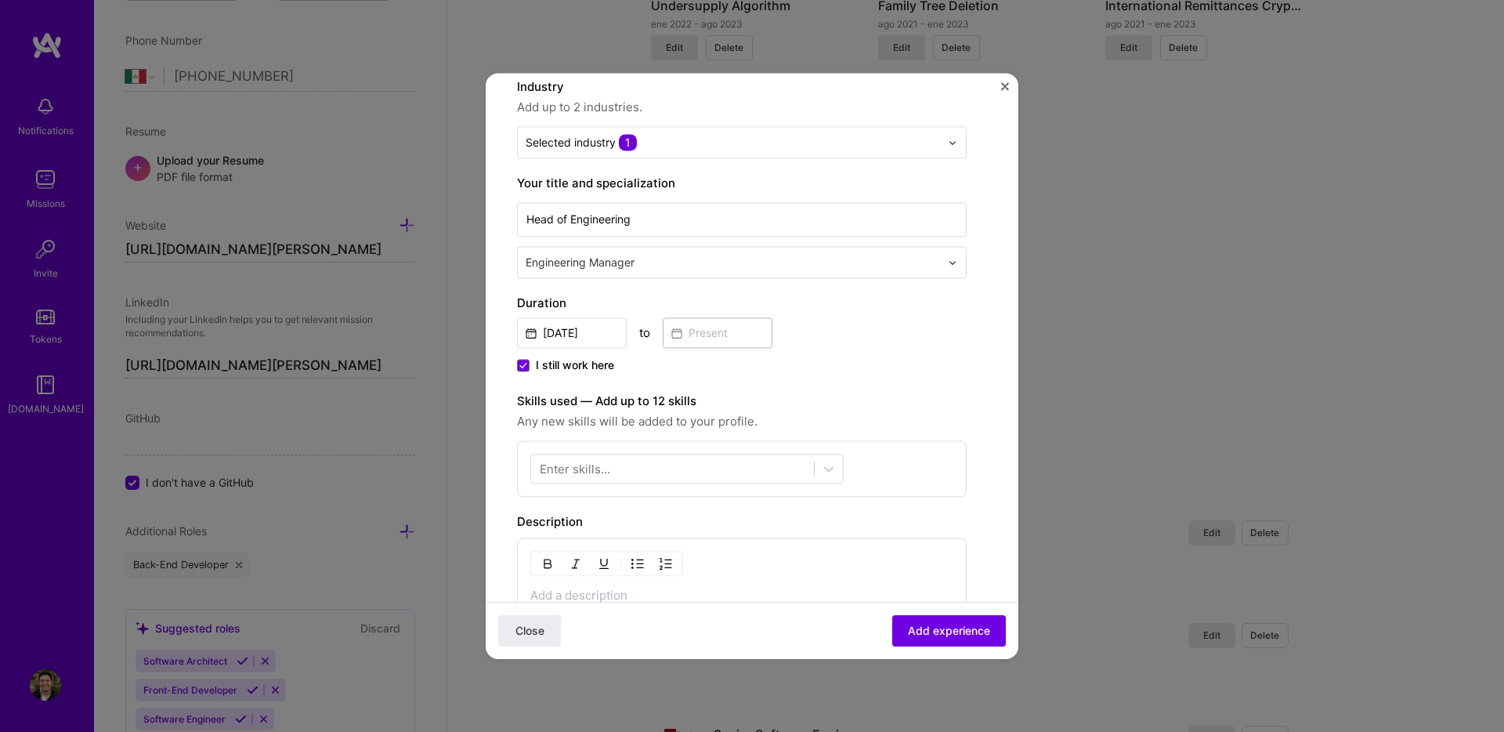
scroll to position [360, 0]
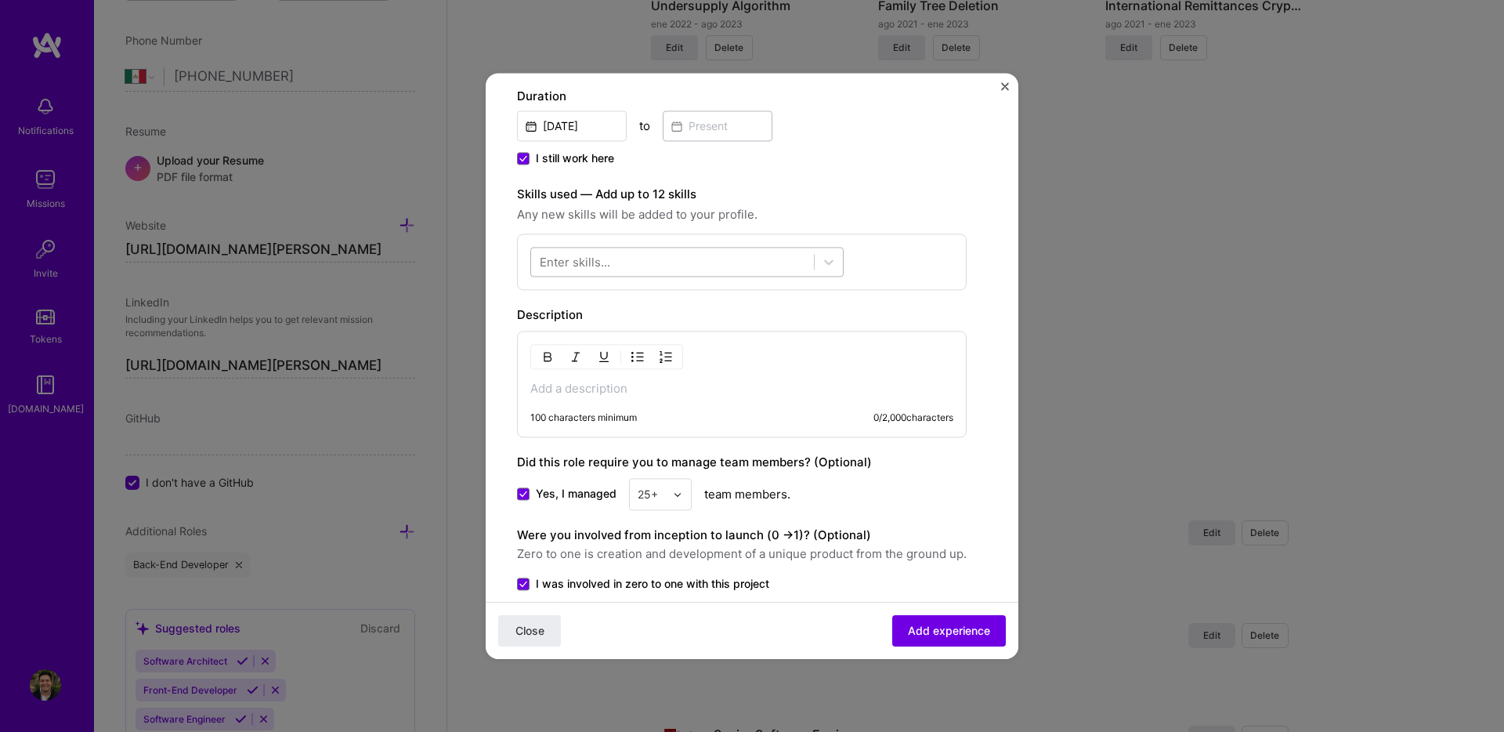
click at [629, 263] on div at bounding box center [672, 262] width 283 height 26
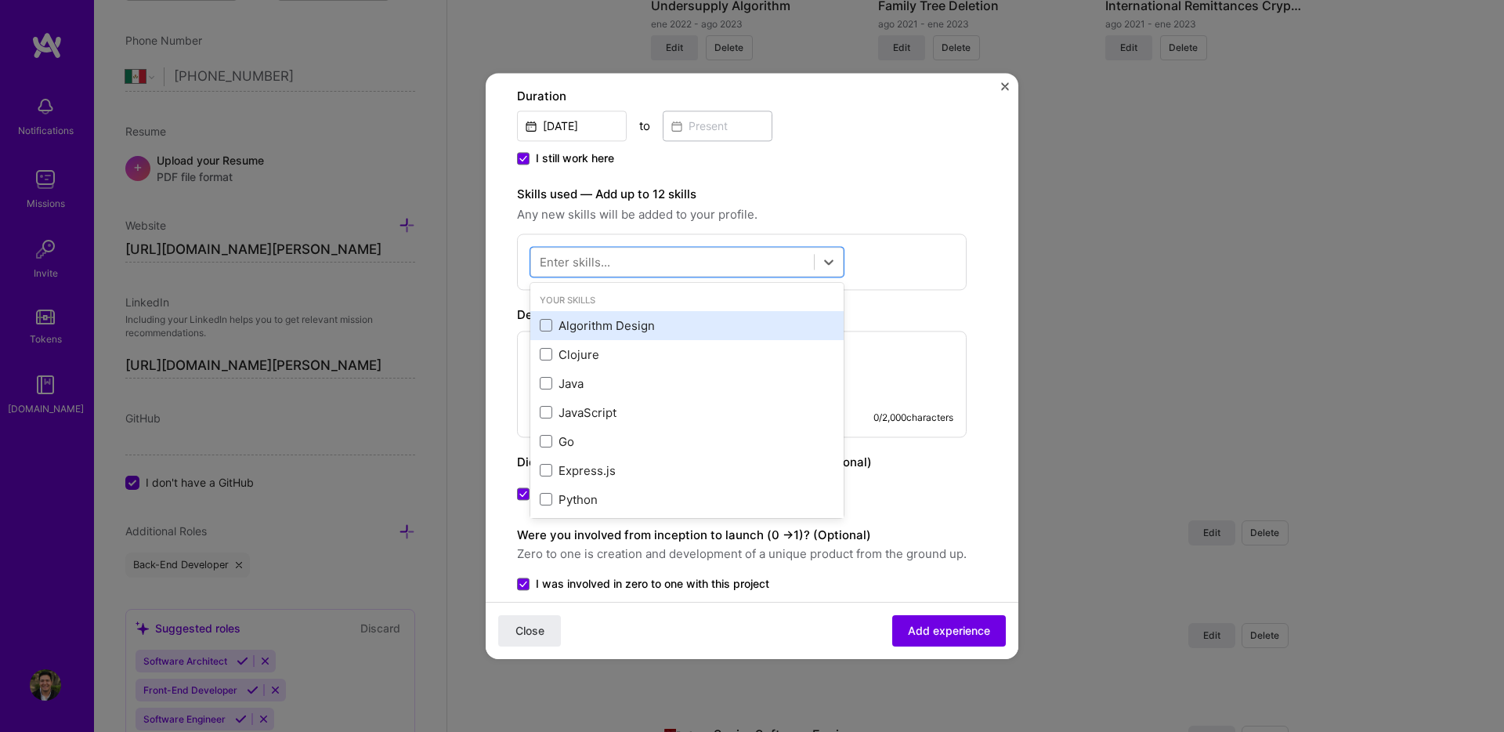
click at [579, 326] on div "Algorithm Design" at bounding box center [687, 325] width 295 height 16
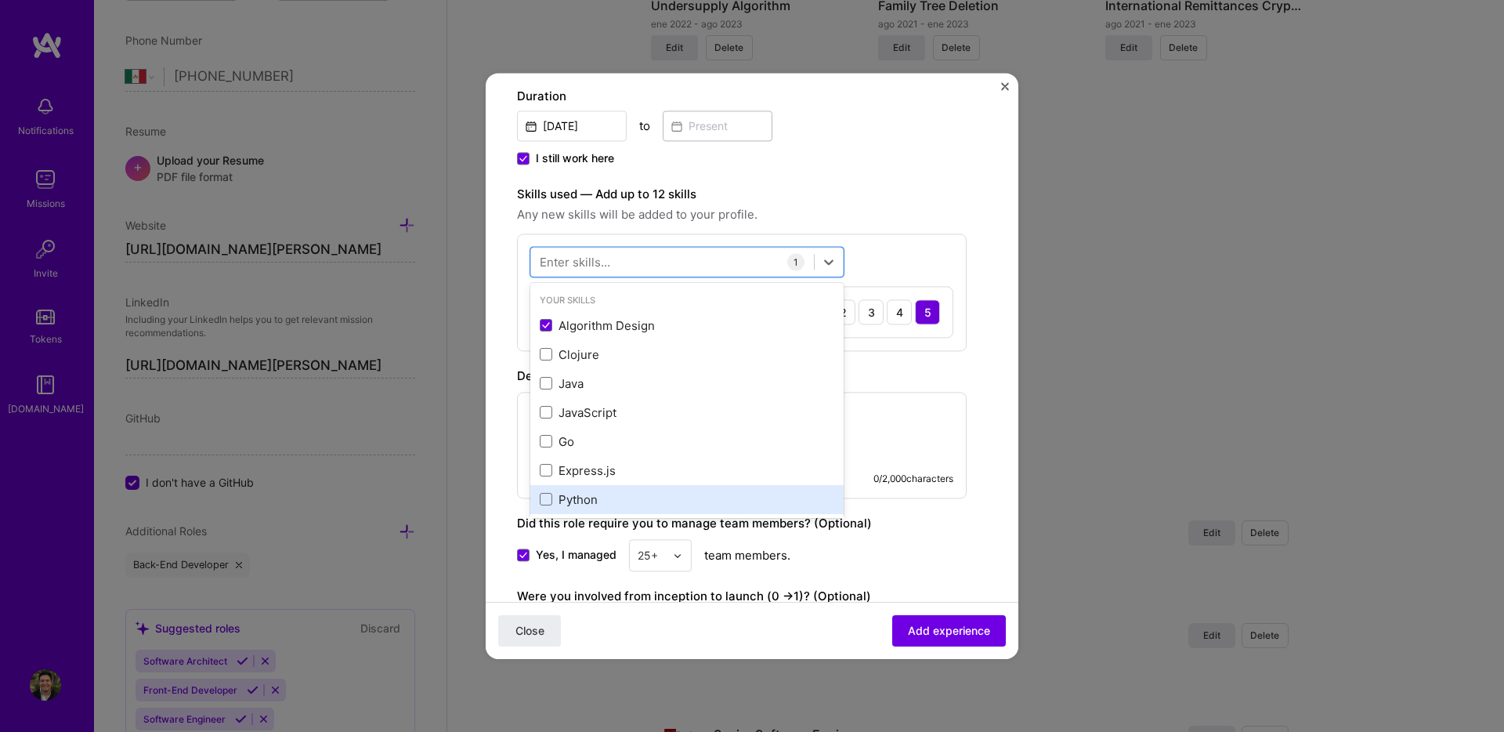
click at [566, 490] on div "Python" at bounding box center [686, 499] width 313 height 29
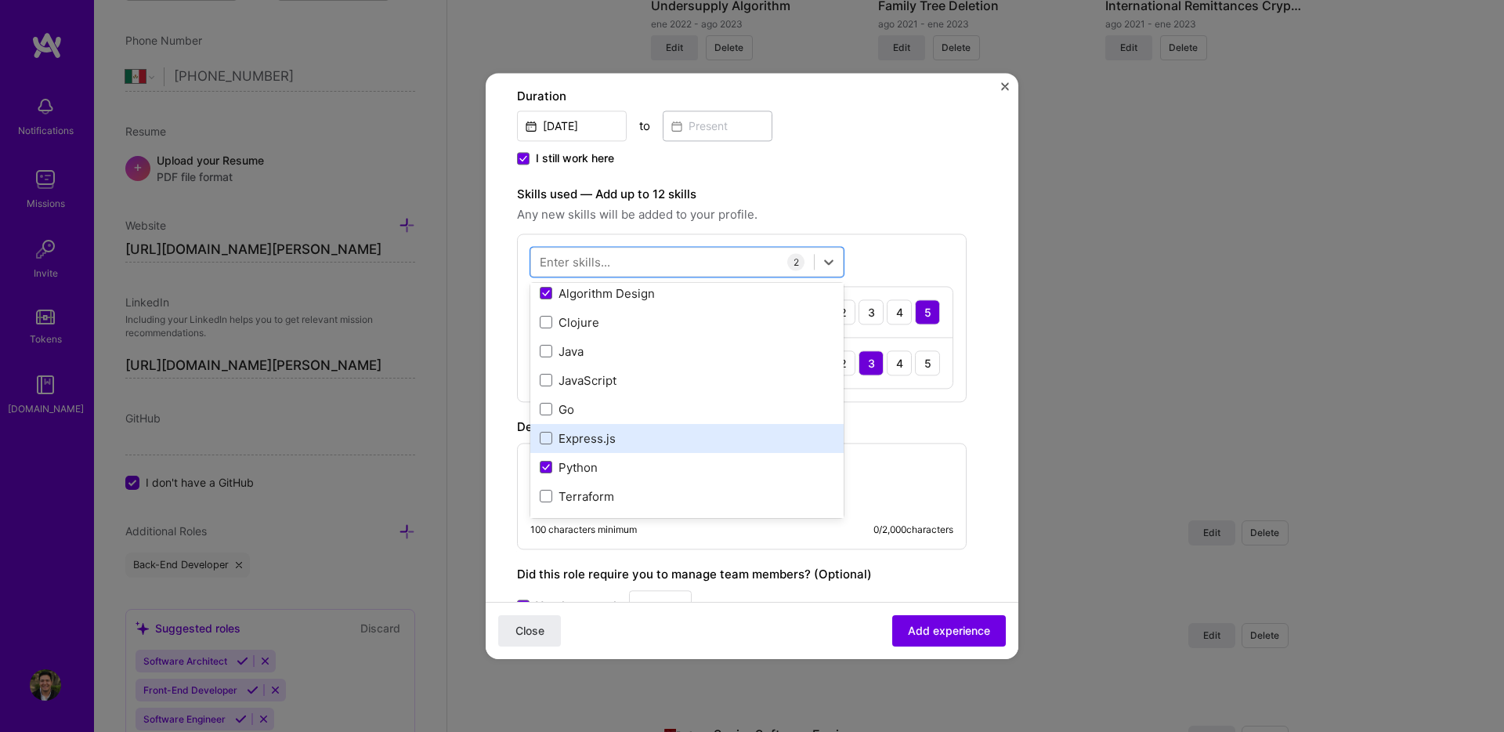
scroll to position [74, 0]
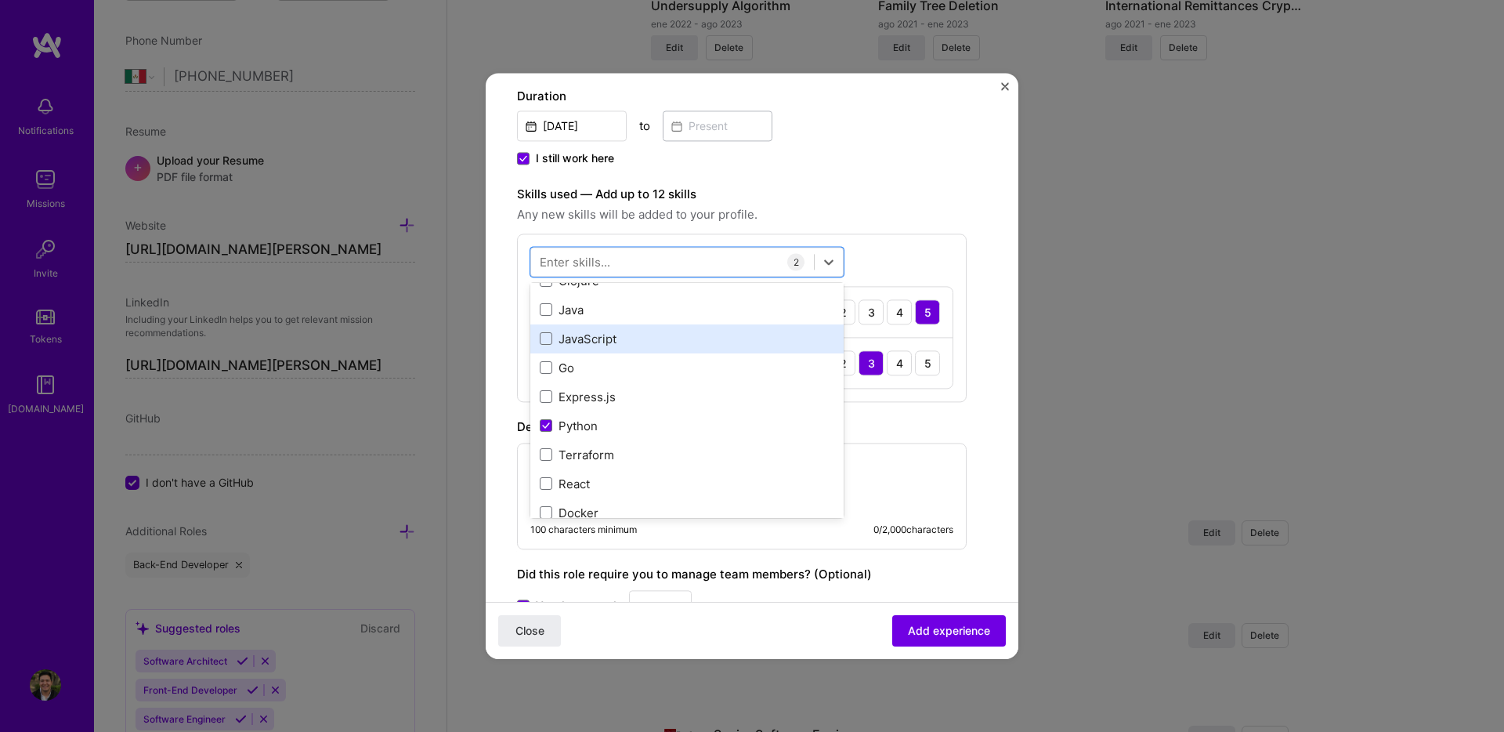
click at [587, 350] on div "JavaScript" at bounding box center [686, 338] width 313 height 29
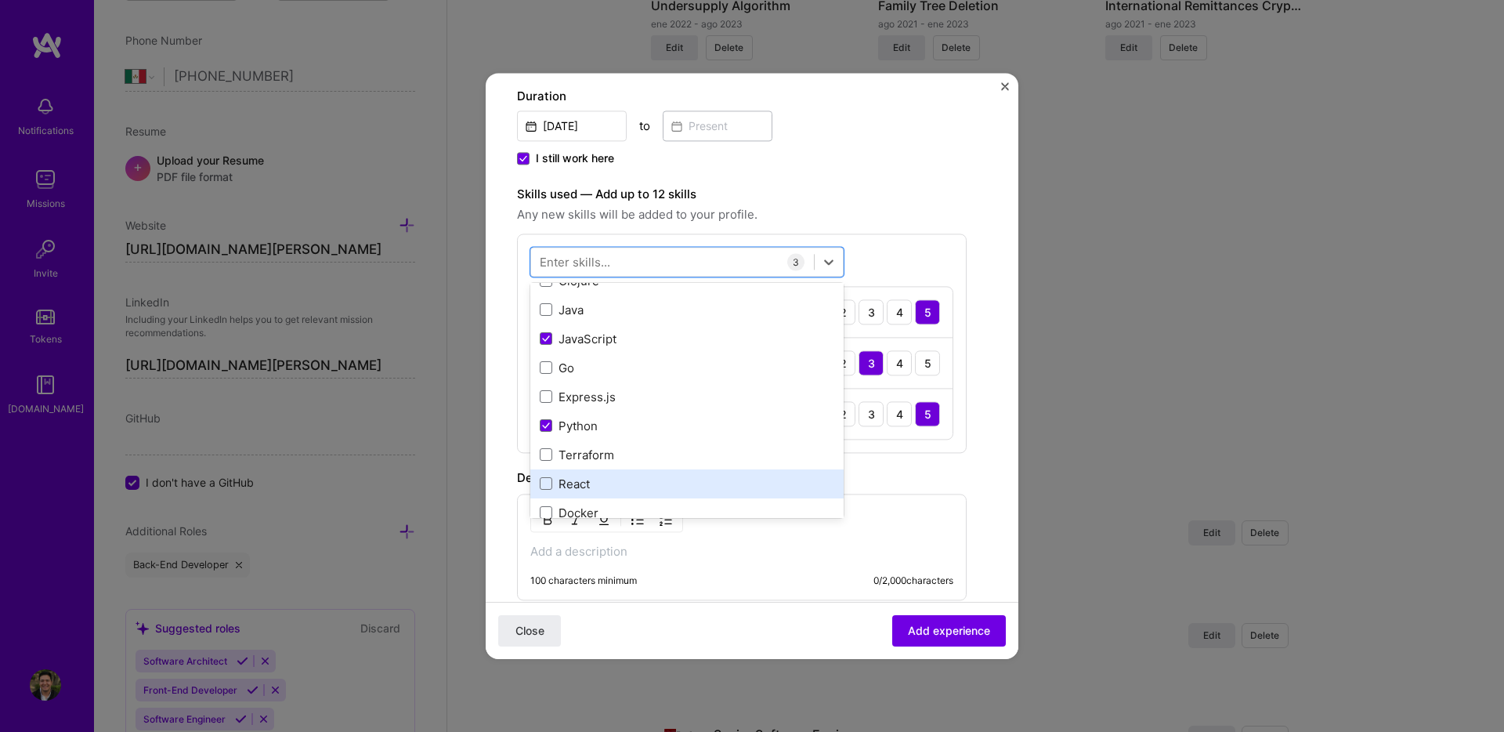
click at [567, 474] on div "React" at bounding box center [686, 483] width 313 height 29
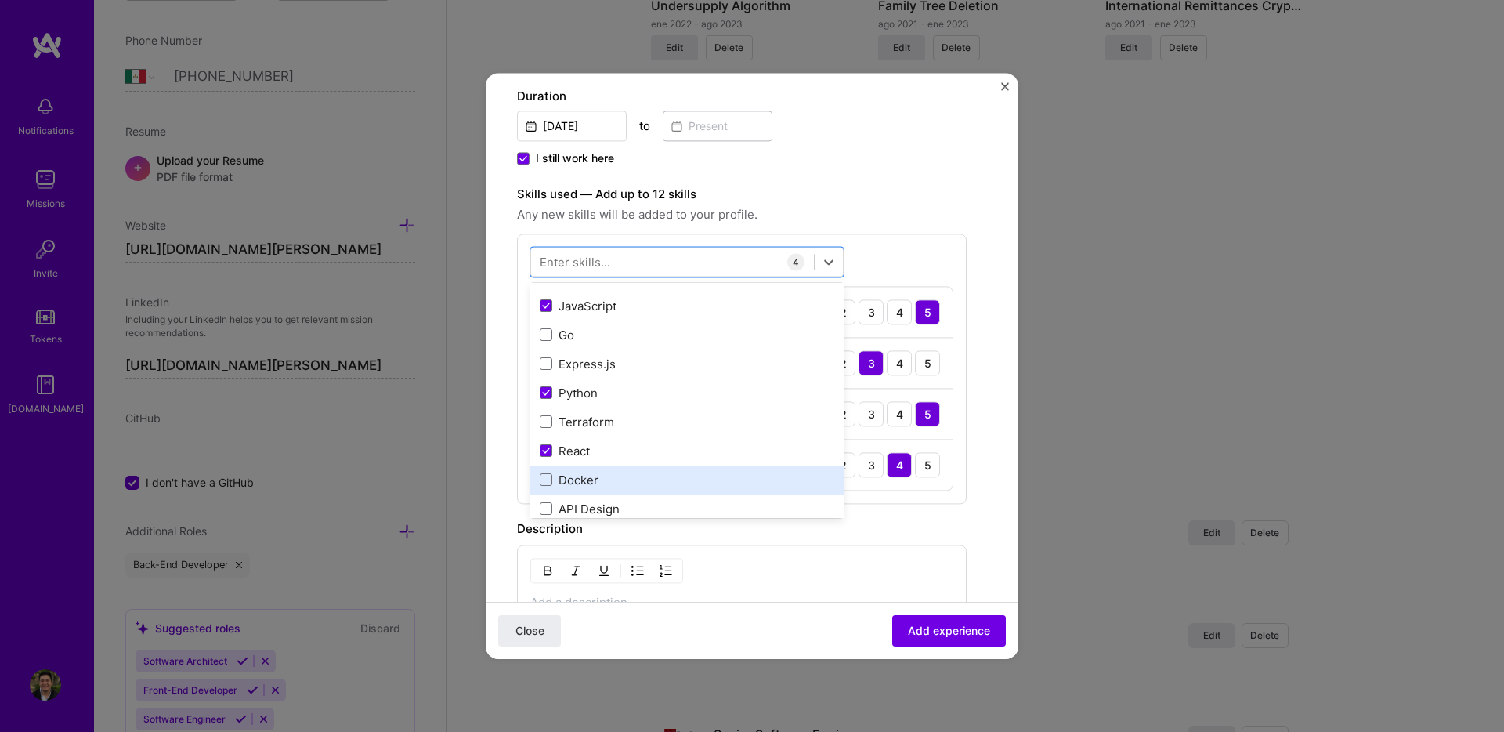
scroll to position [108, 0]
click at [598, 472] on div "Docker" at bounding box center [687, 478] width 295 height 16
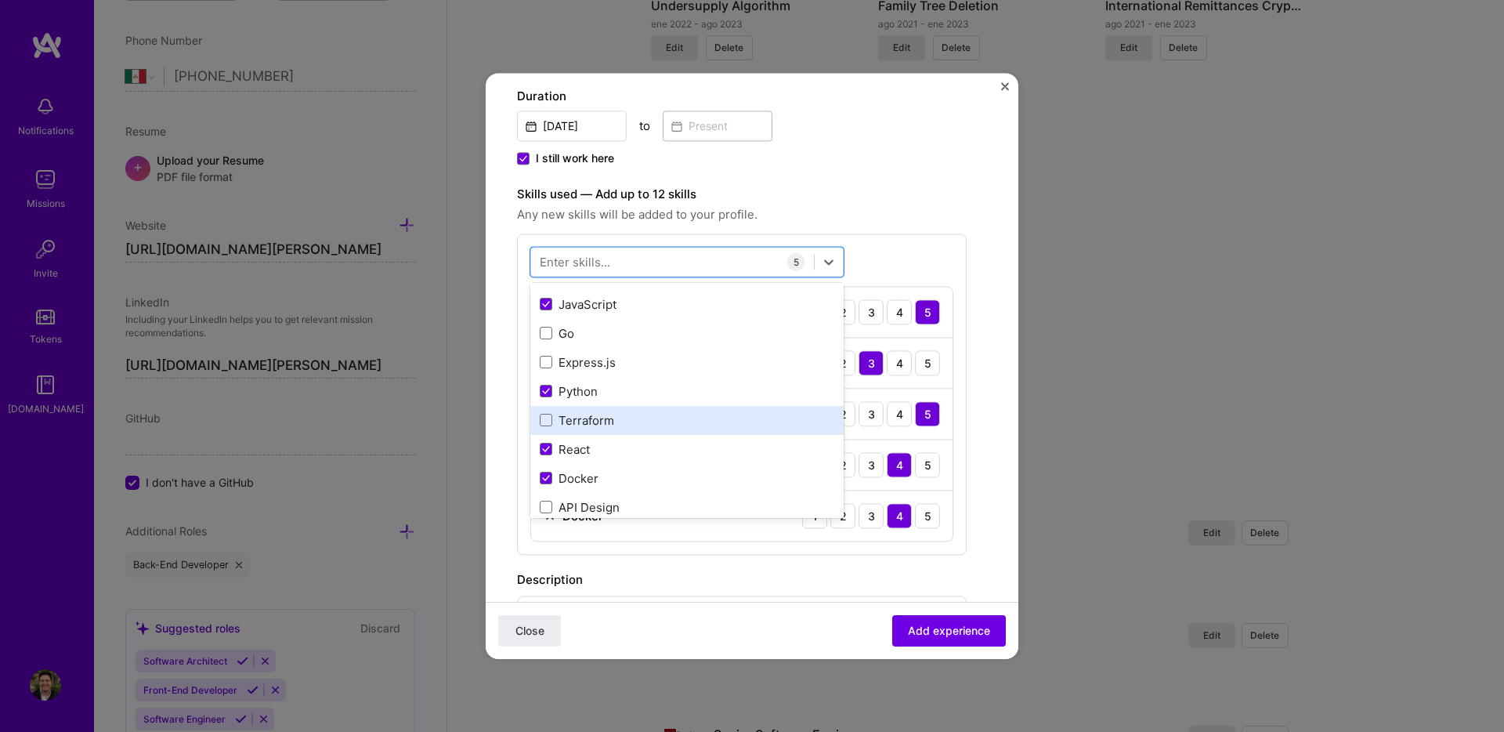
click at [588, 427] on div "Terraform" at bounding box center [687, 420] width 295 height 16
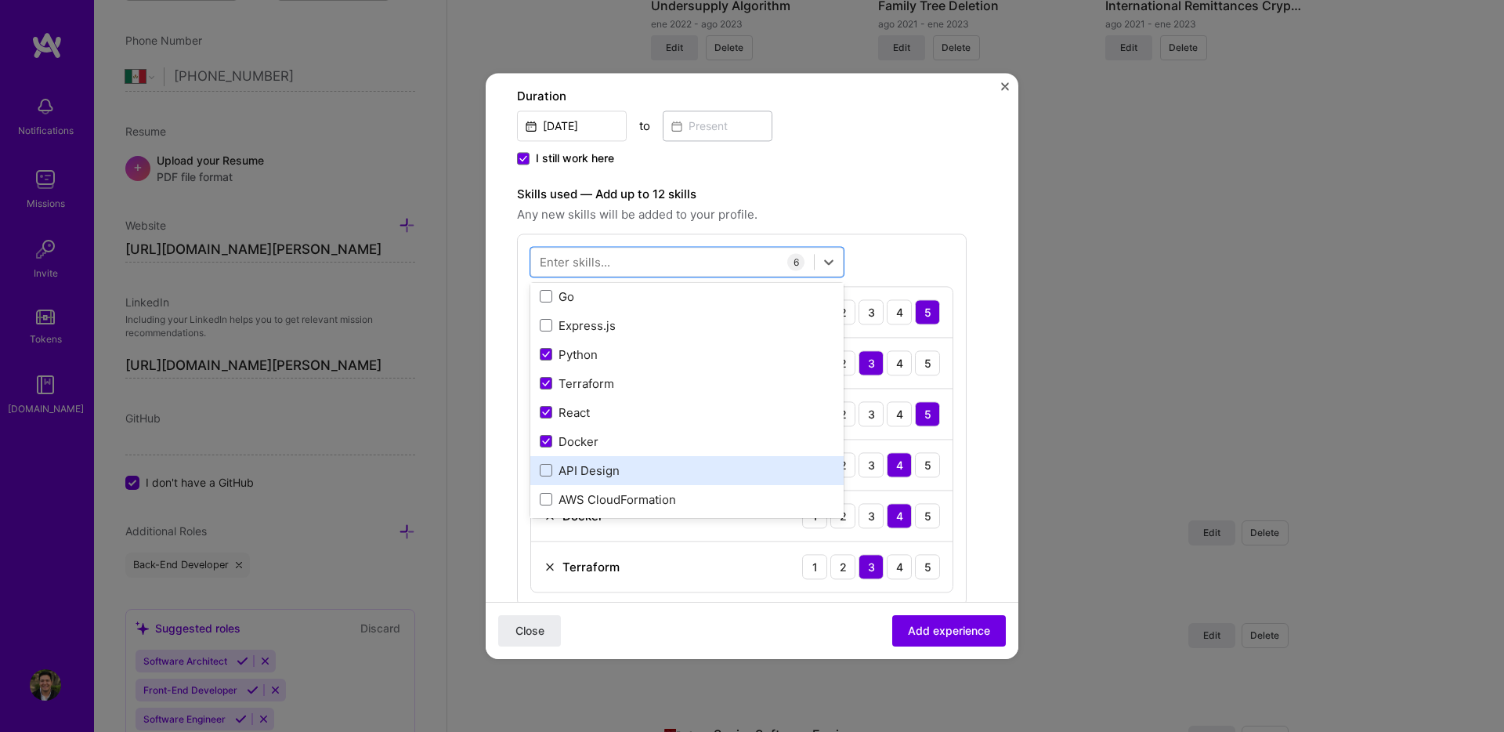
click at [620, 469] on div "API Design" at bounding box center [687, 470] width 295 height 16
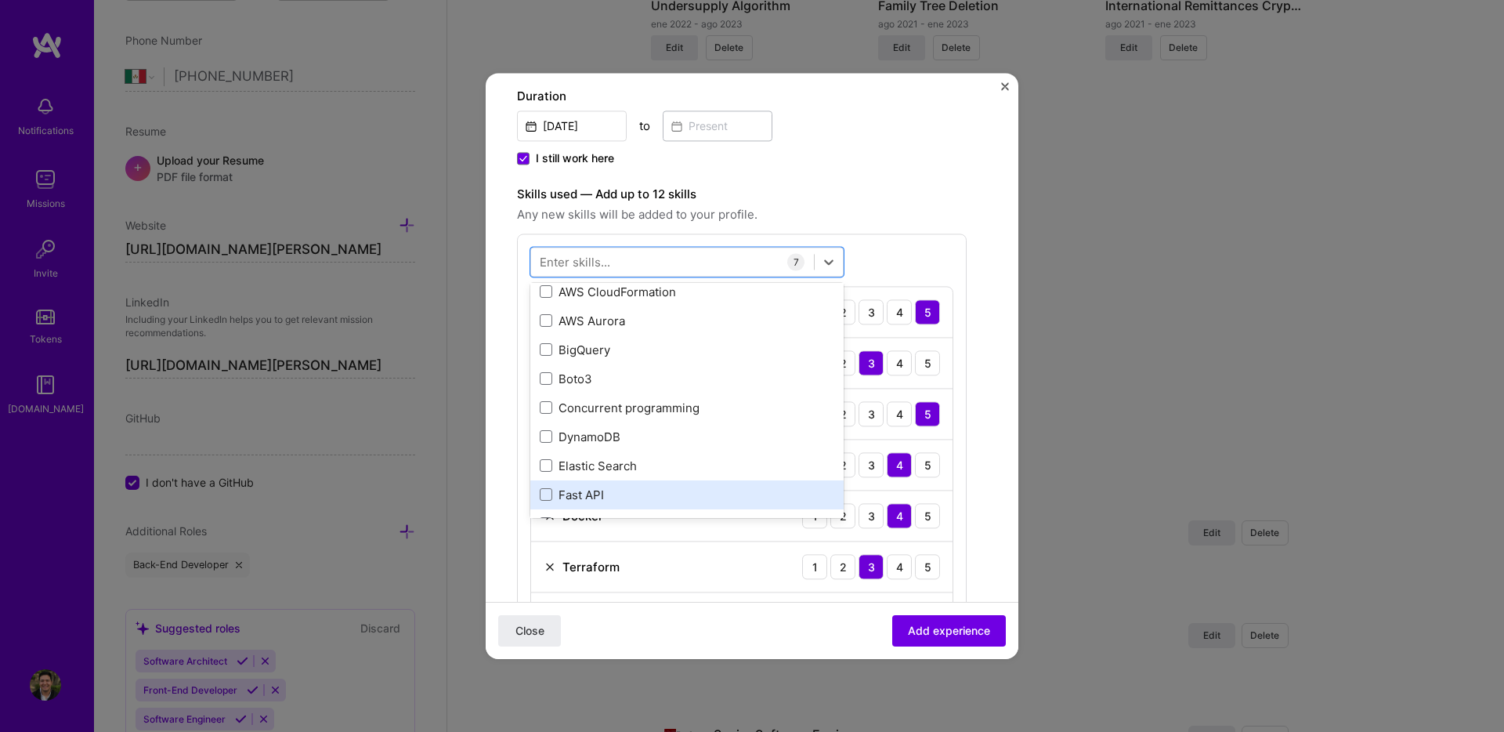
scroll to position [414, 0]
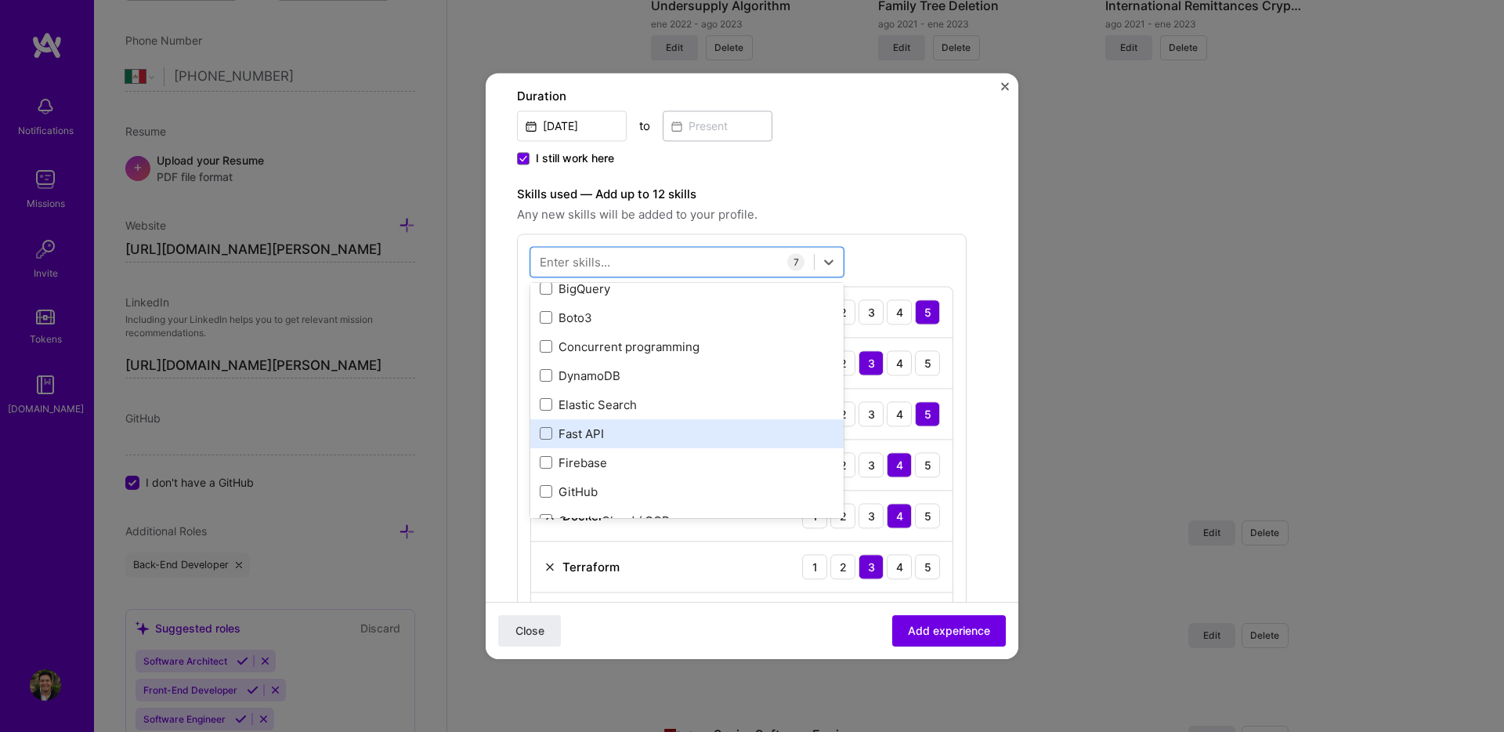
click at [582, 430] on div "Fast API" at bounding box center [687, 433] width 295 height 16
click at [614, 431] on div "Firebase" at bounding box center [687, 439] width 295 height 16
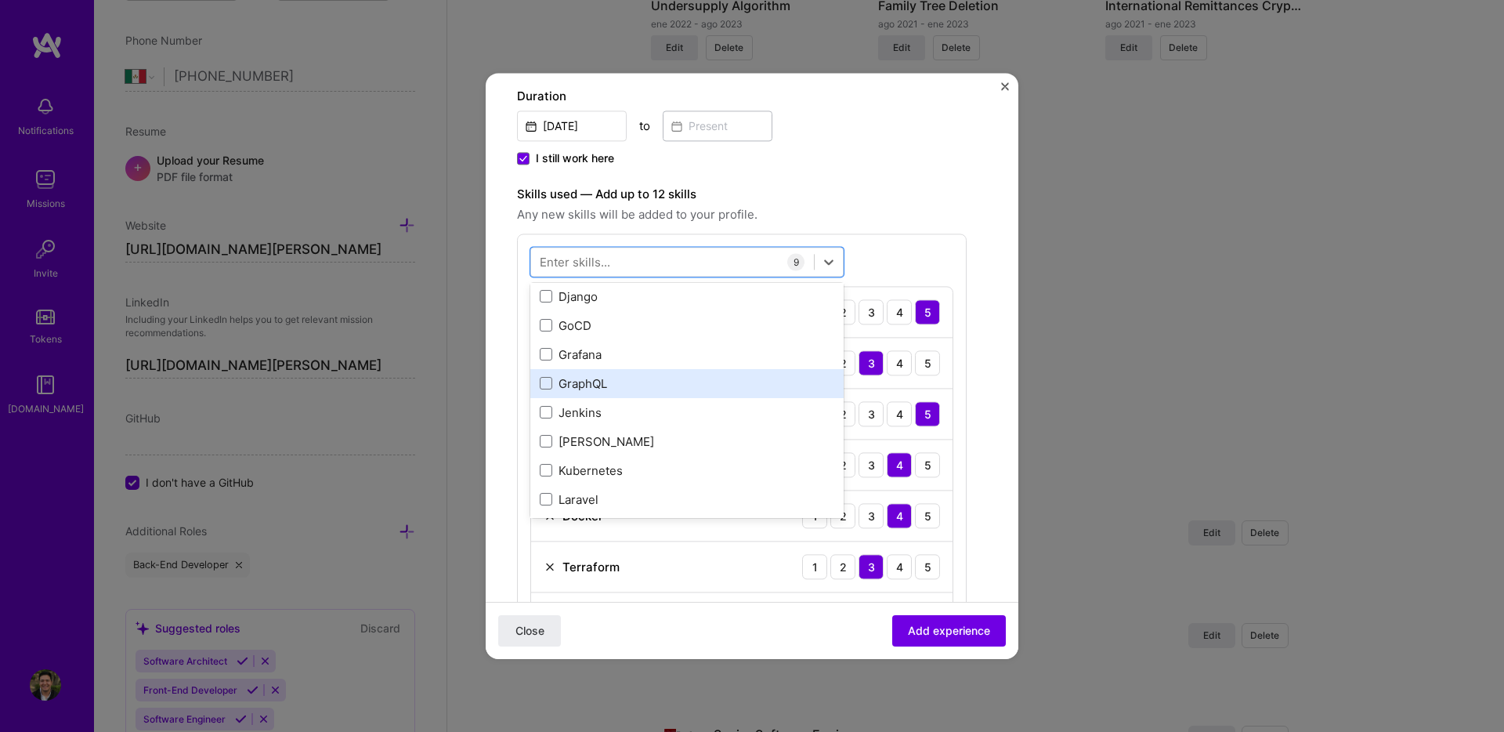
scroll to position [868, 0]
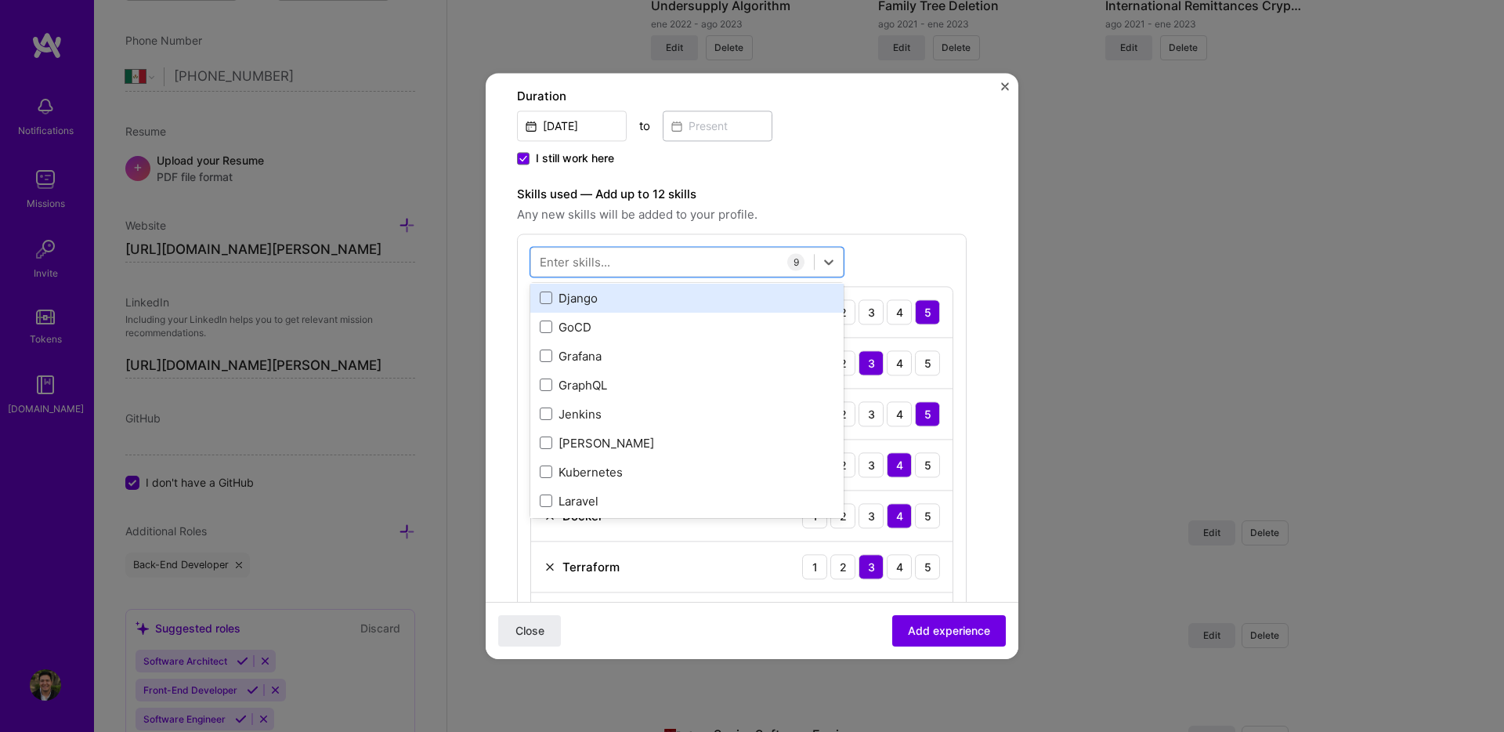
click at [592, 306] on div "Django" at bounding box center [687, 298] width 295 height 16
drag, startPoint x: 873, startPoint y: 197, endPoint x: 882, endPoint y: 226, distance: 30.5
click at [874, 197] on label "Skills used — Add up to 12 skills" at bounding box center [742, 194] width 450 height 19
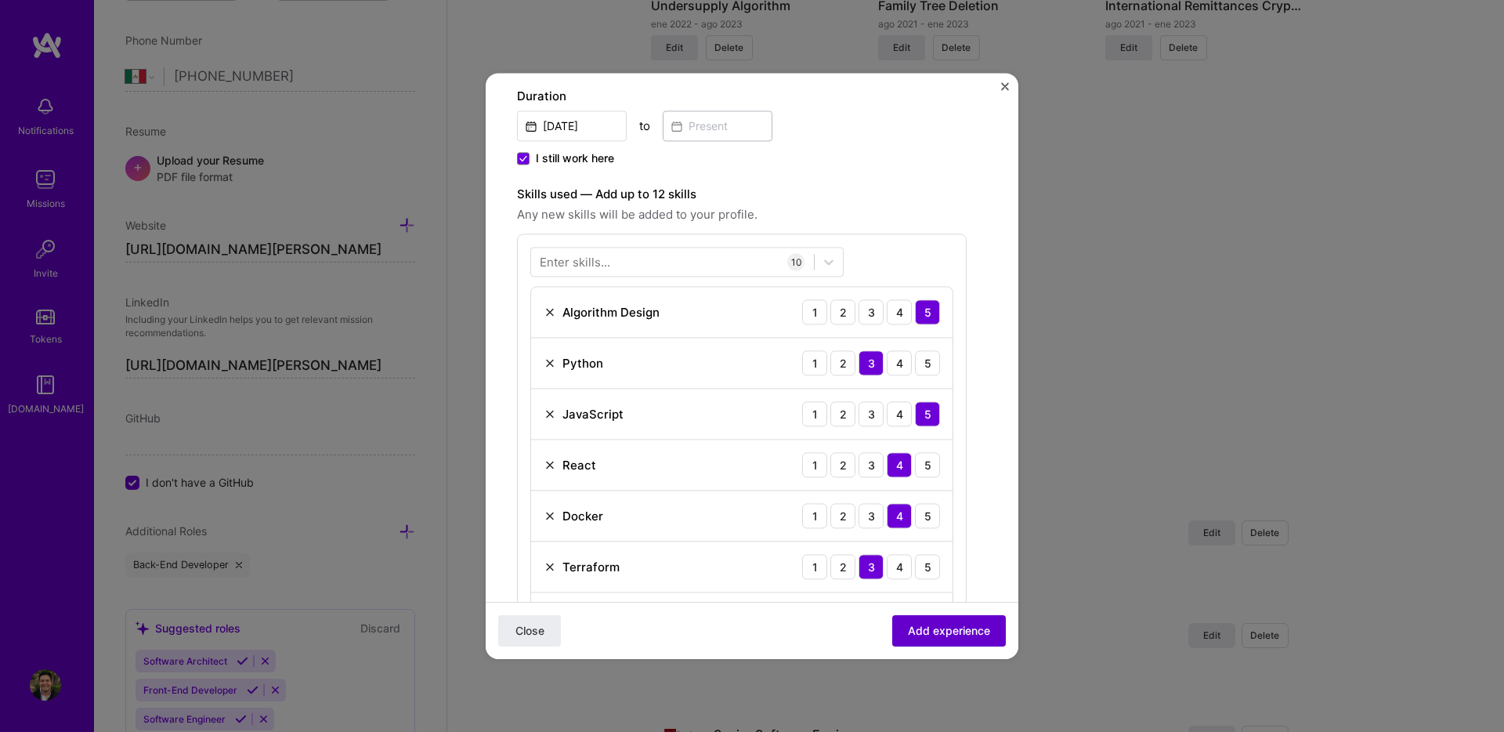
click at [924, 635] on span "Add experience" at bounding box center [949, 631] width 82 height 16
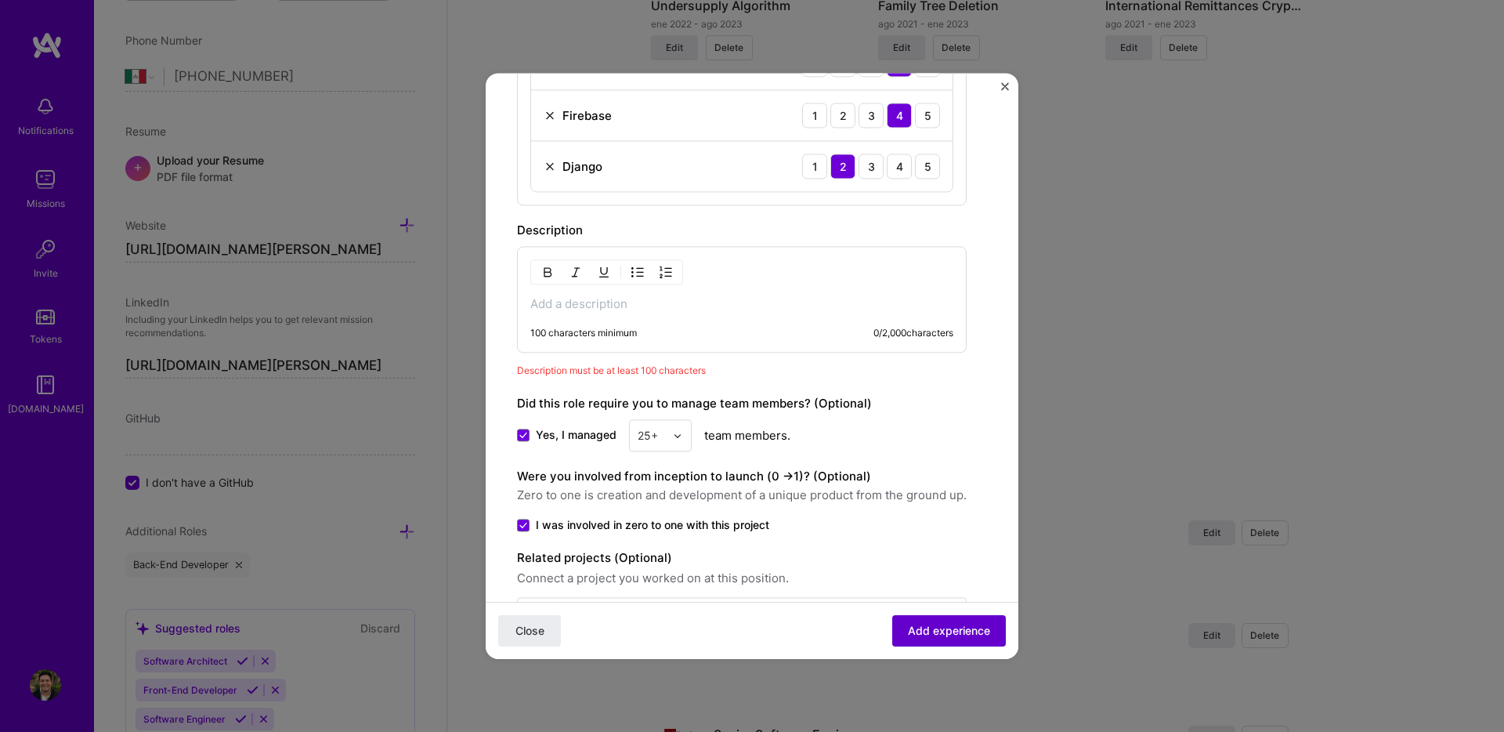
scroll to position [998, 0]
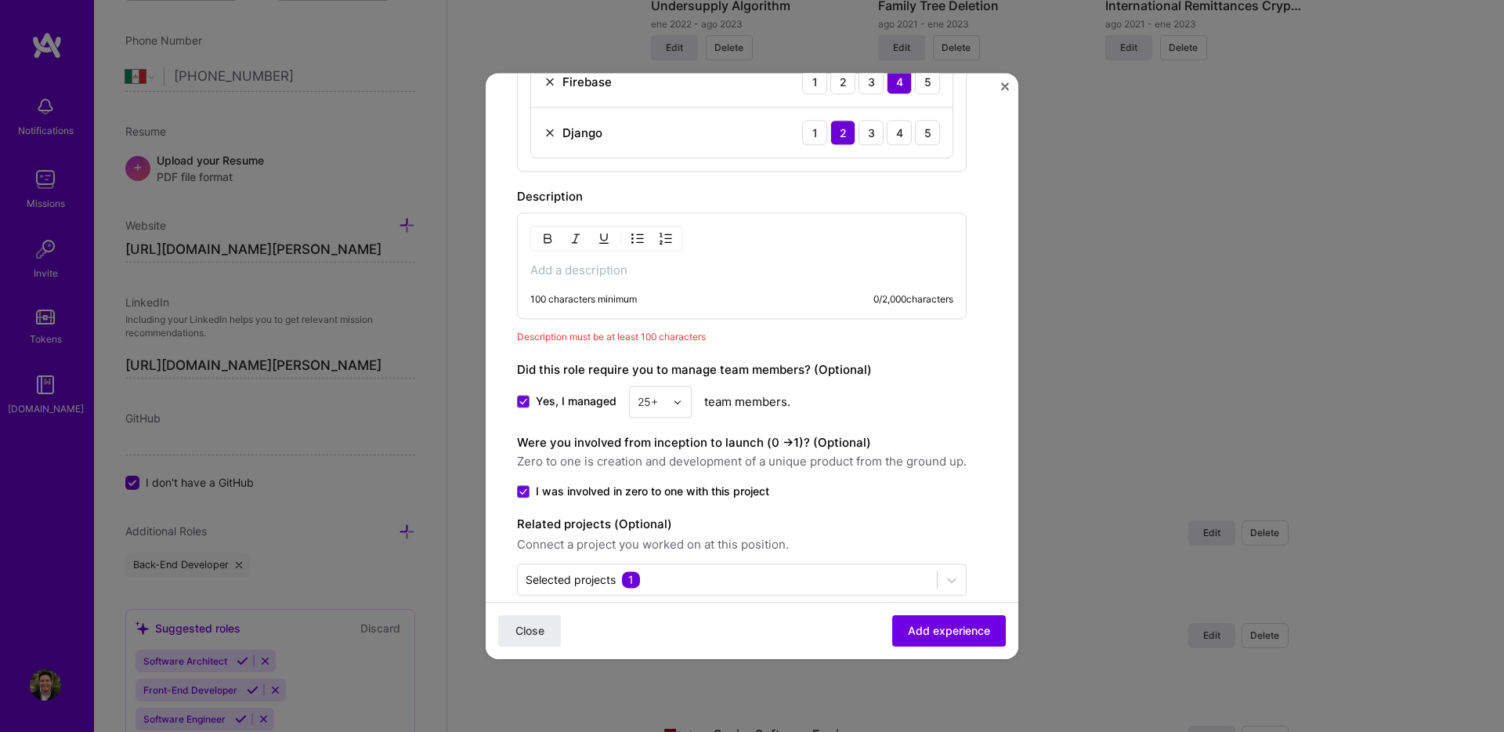
click at [568, 273] on p at bounding box center [741, 270] width 423 height 16
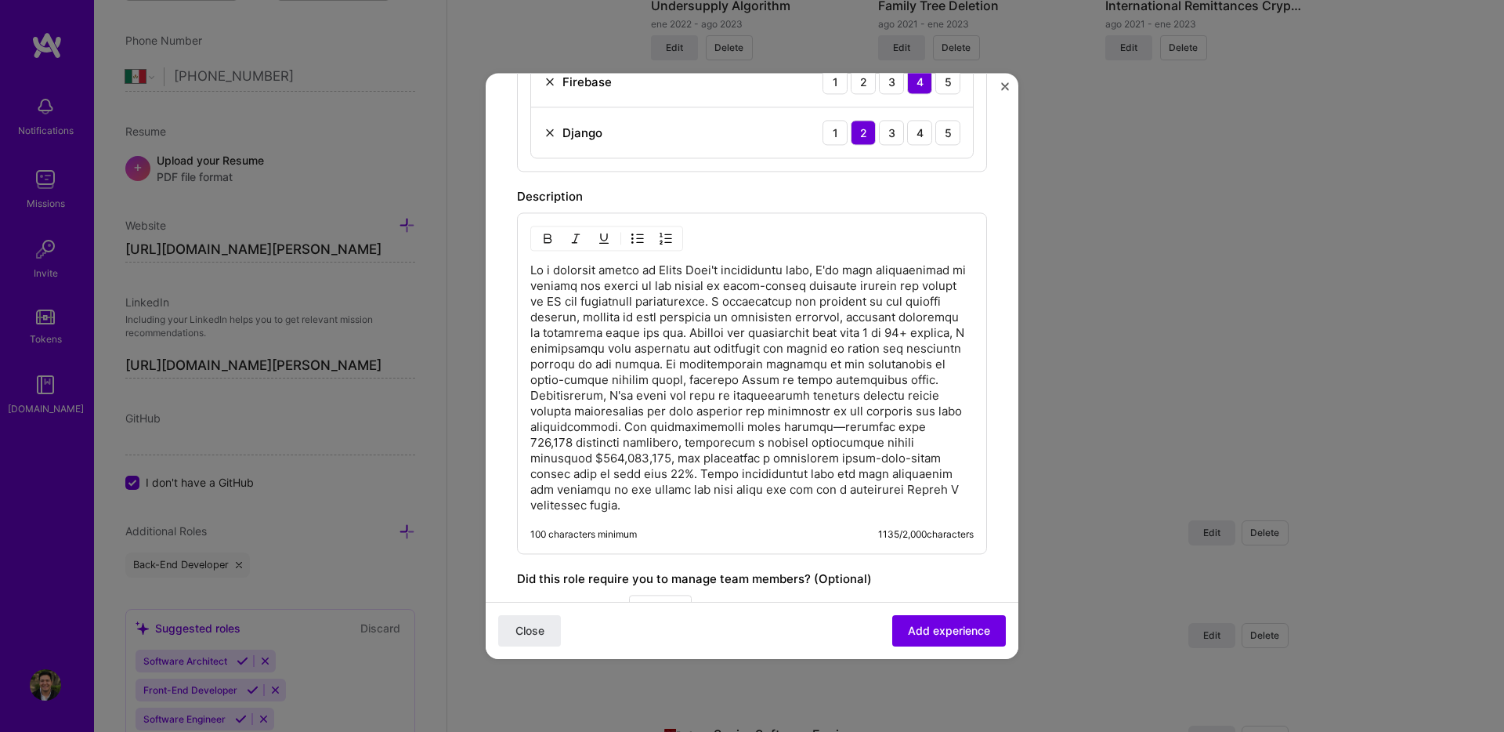
click at [670, 339] on p at bounding box center [751, 387] width 443 height 251
click at [828, 302] on p at bounding box center [751, 387] width 443 height 251
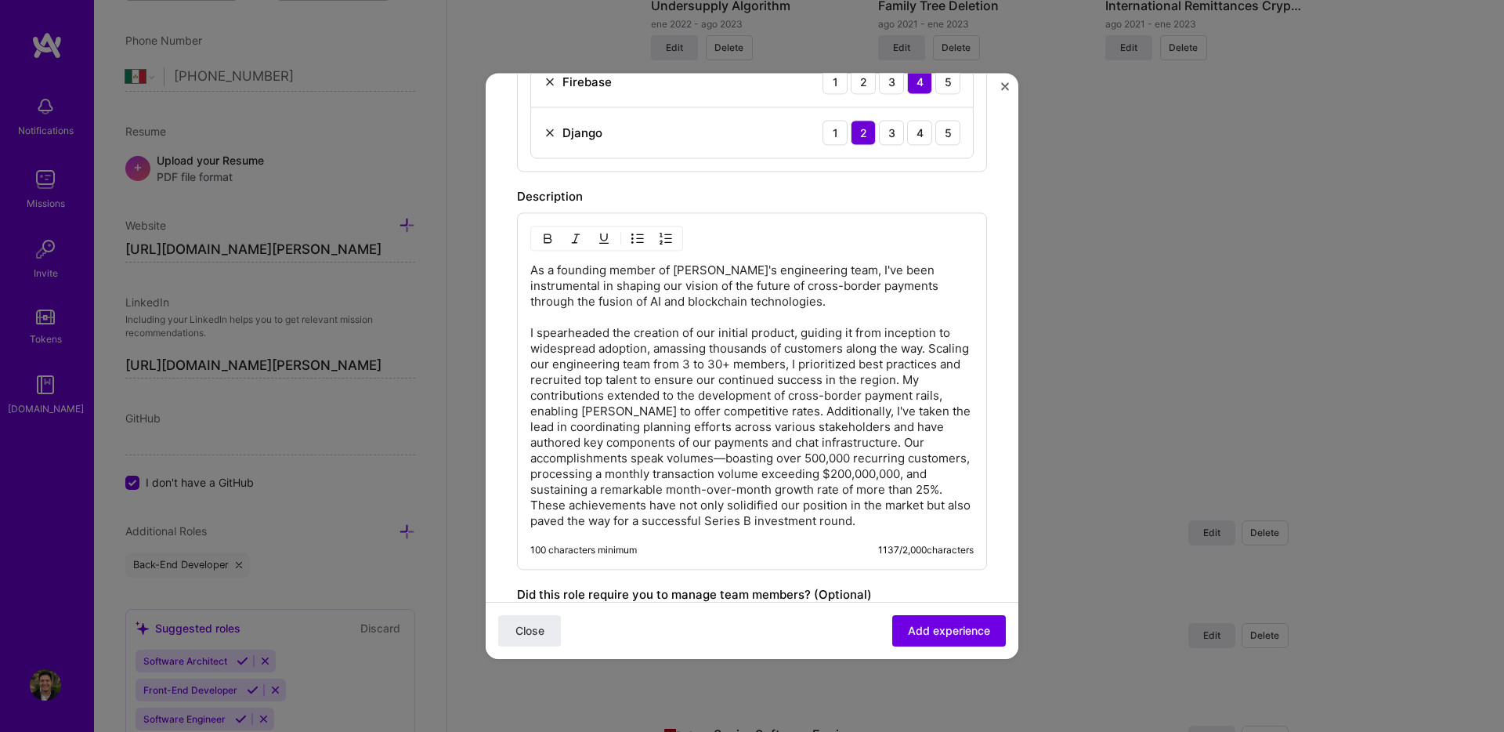
click at [530, 287] on p "As a founding member of [PERSON_NAME]'s engineering team, I've been instrumenta…" at bounding box center [751, 395] width 443 height 266
click at [530, 301] on p "As a founding member of [PERSON_NAME]'s engineering team, I've been instrumenta…" at bounding box center [751, 395] width 443 height 266
click at [573, 393] on p "As a founding member of [PERSON_NAME]'s engineering team, I've been instrumenta…" at bounding box center [751, 395] width 443 height 266
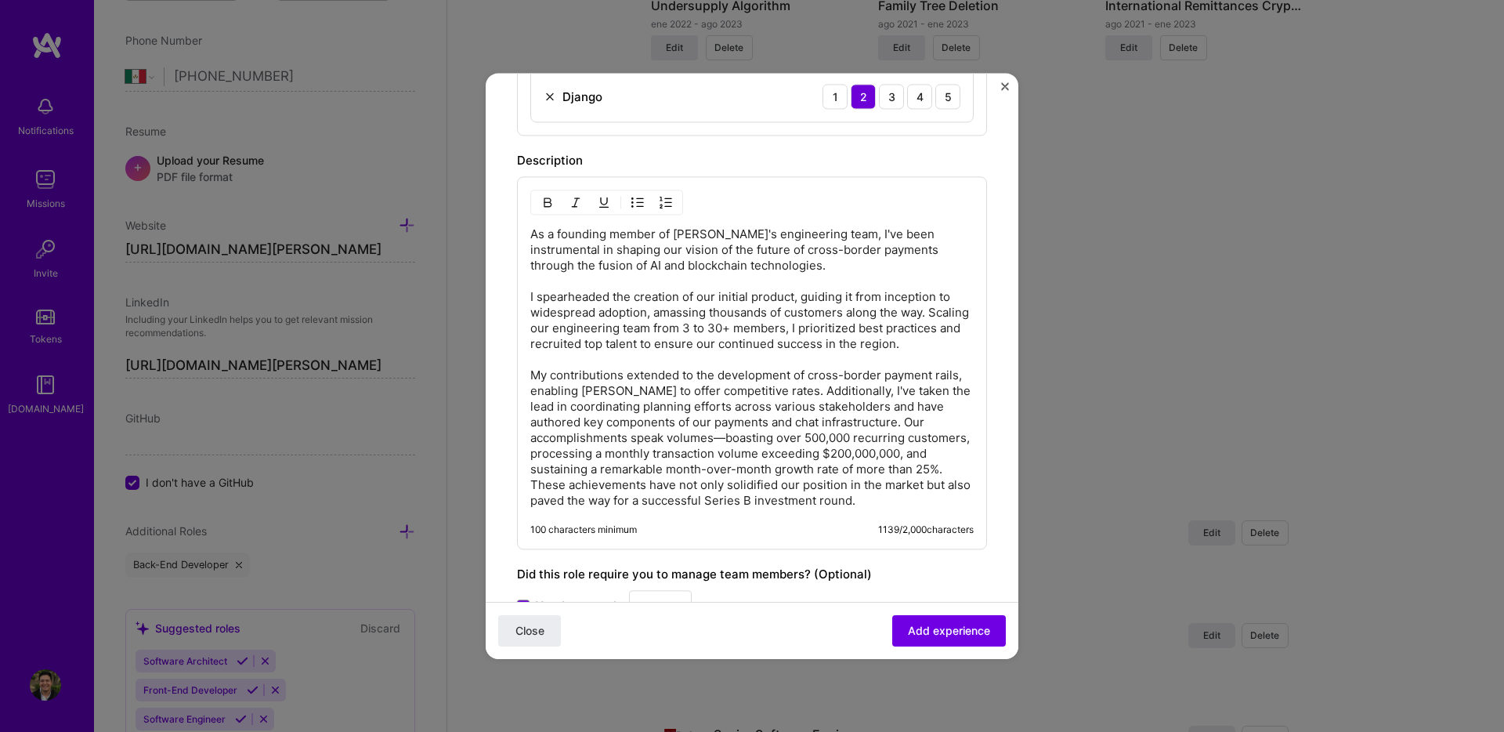
scroll to position [1039, 0]
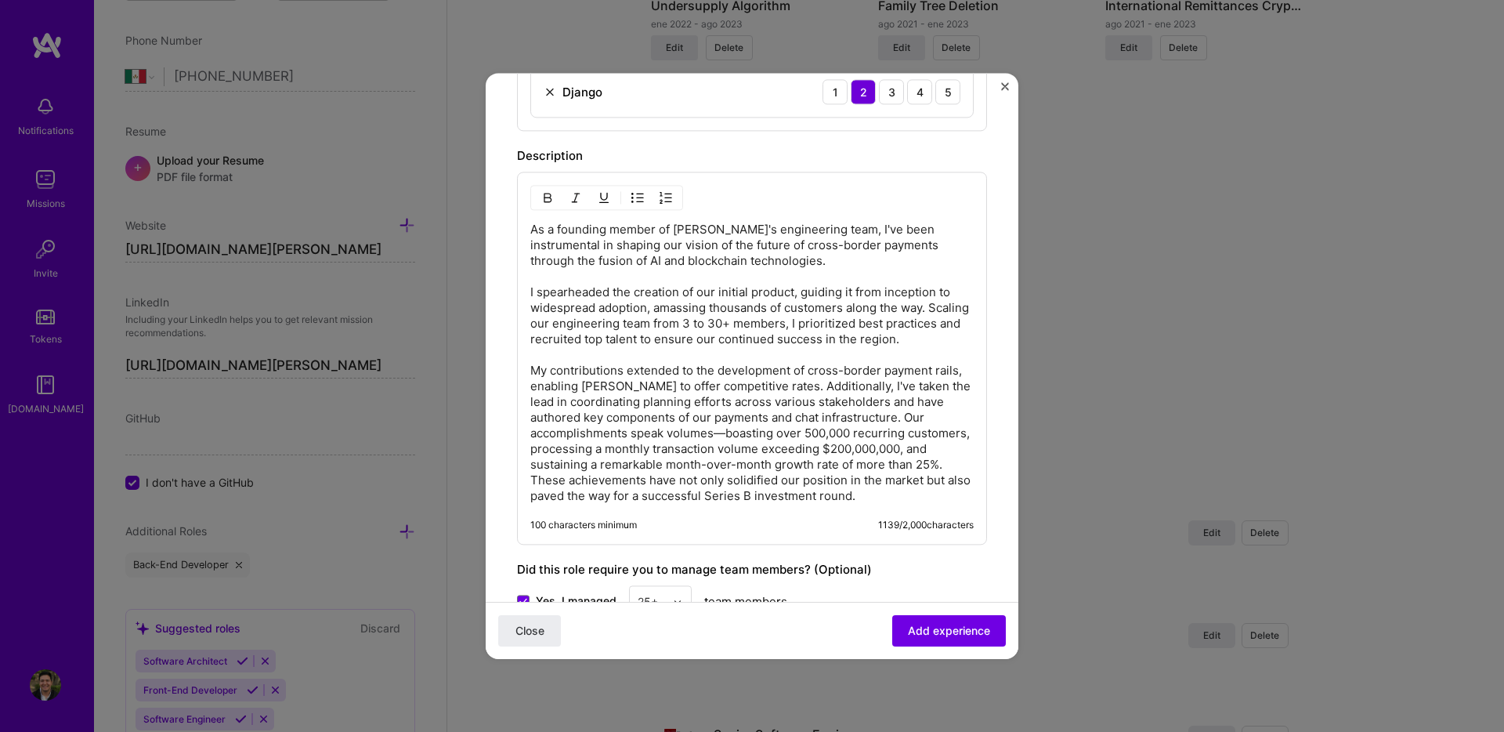
click at [636, 496] on p "As a founding member of Felix Pago's engineering team, I've been instrumental i…" at bounding box center [751, 363] width 443 height 282
click at [698, 458] on p "As a founding member of Felix Pago's engineering team, I've been instrumental i…" at bounding box center [751, 363] width 443 height 282
click at [906, 432] on p "As a founding member of Felix Pago's engineering team, I've been instrumental i…" at bounding box center [751, 363] width 443 height 282
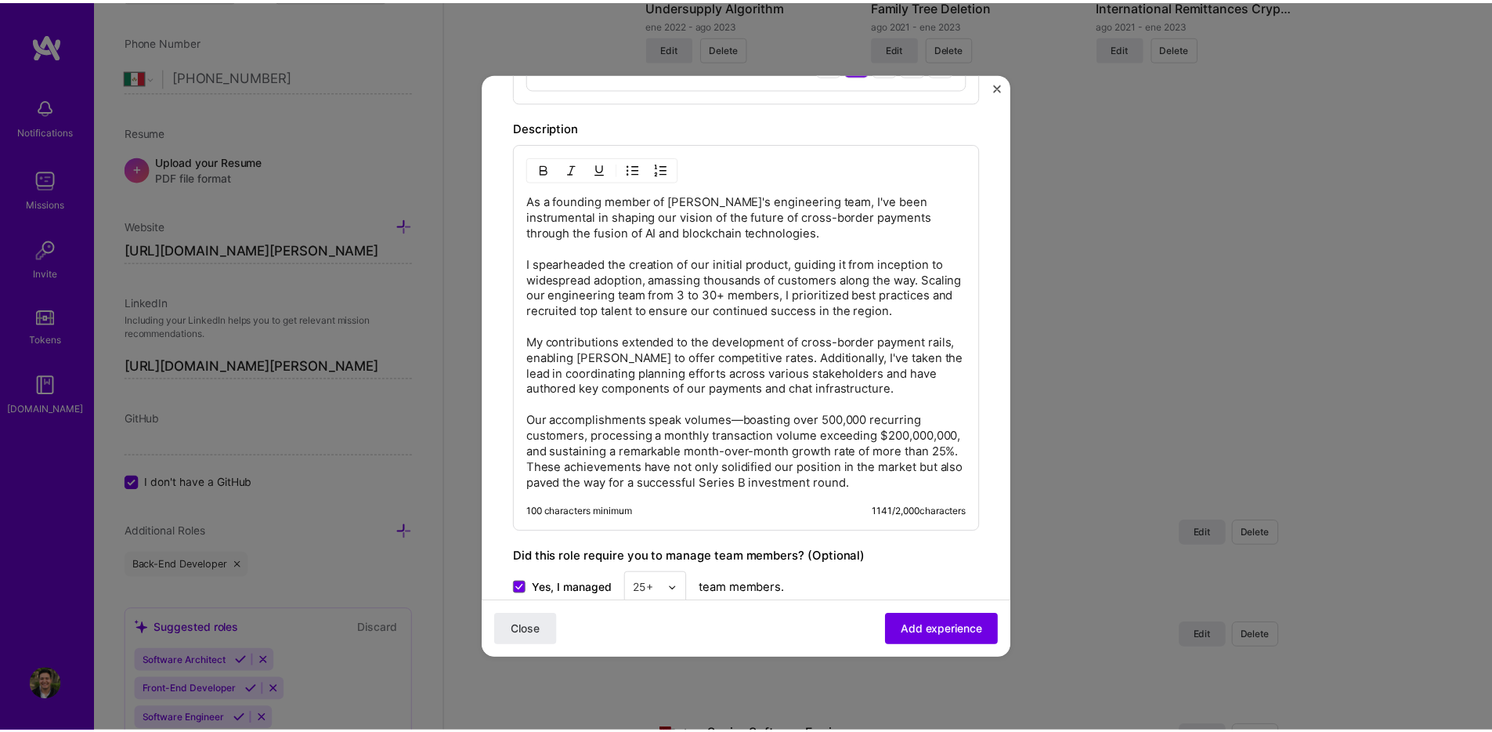
scroll to position [1072, 0]
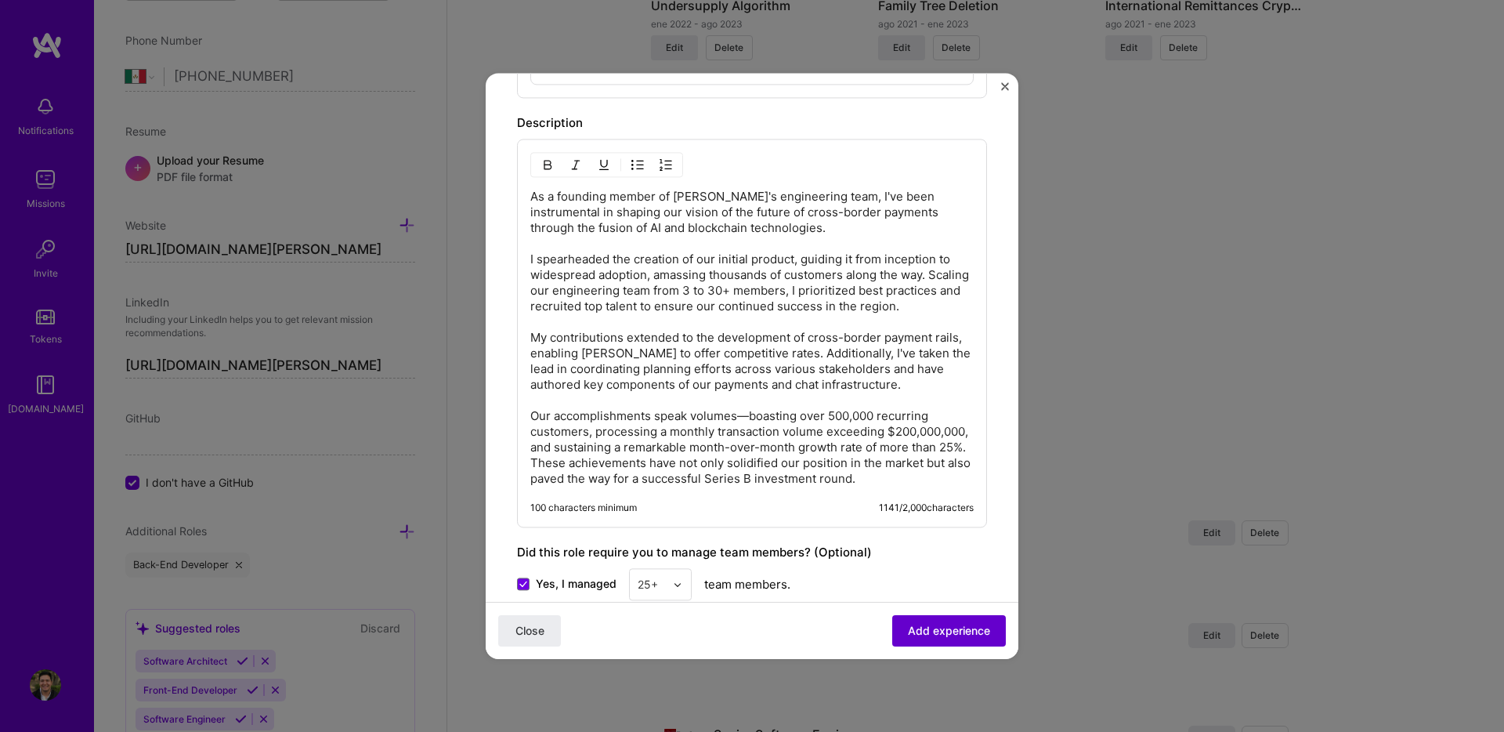
click at [913, 617] on button "Add experience" at bounding box center [949, 630] width 114 height 31
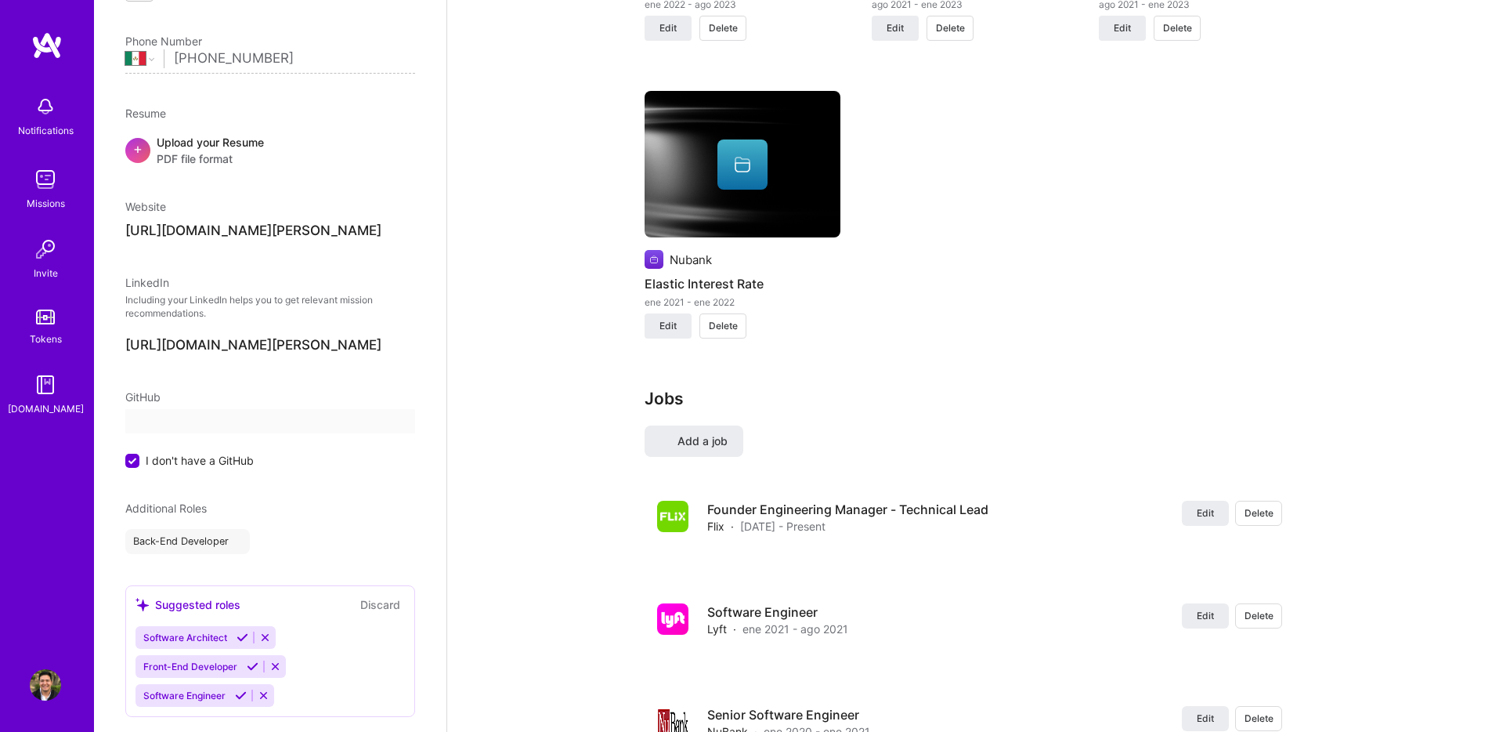
scroll to position [21, 0]
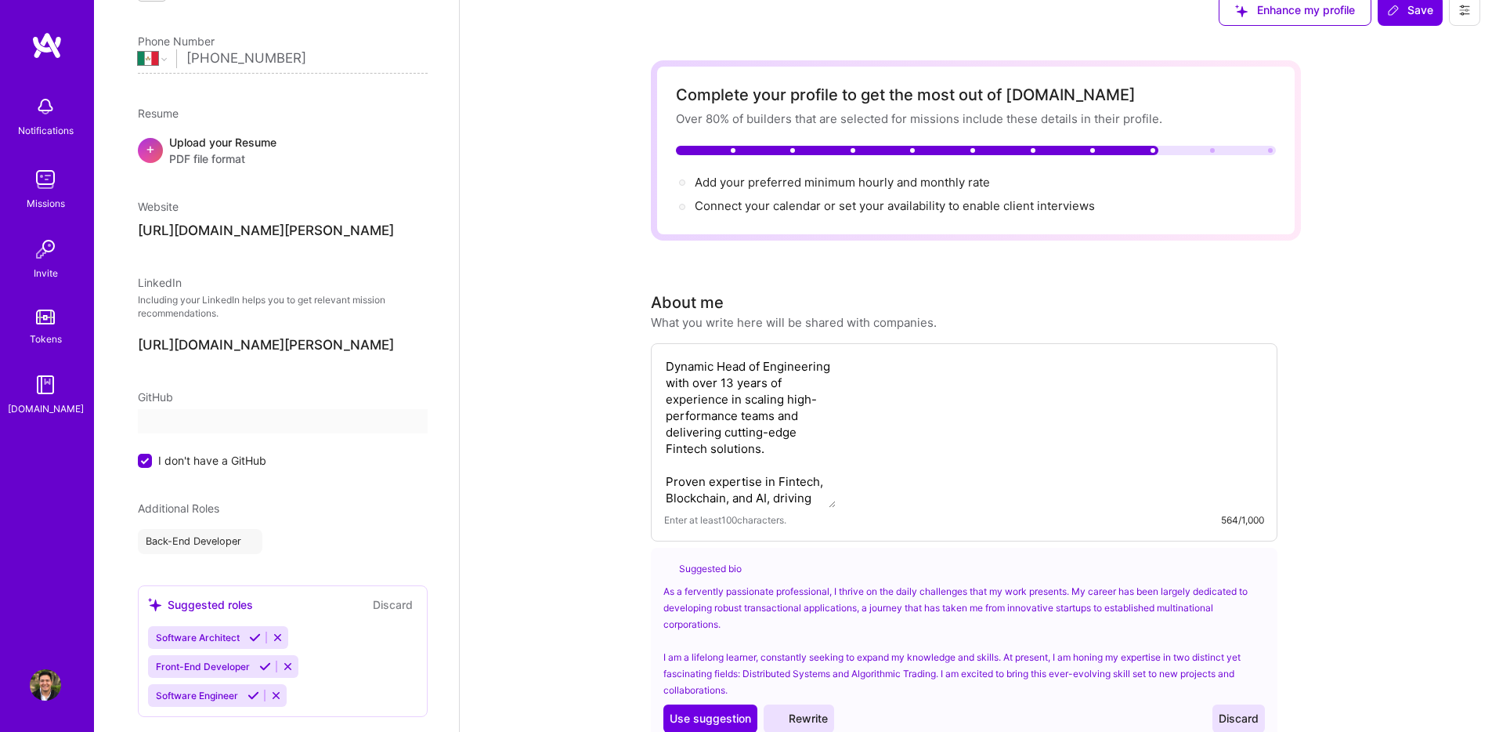
select select "MX"
select select "Right Now"
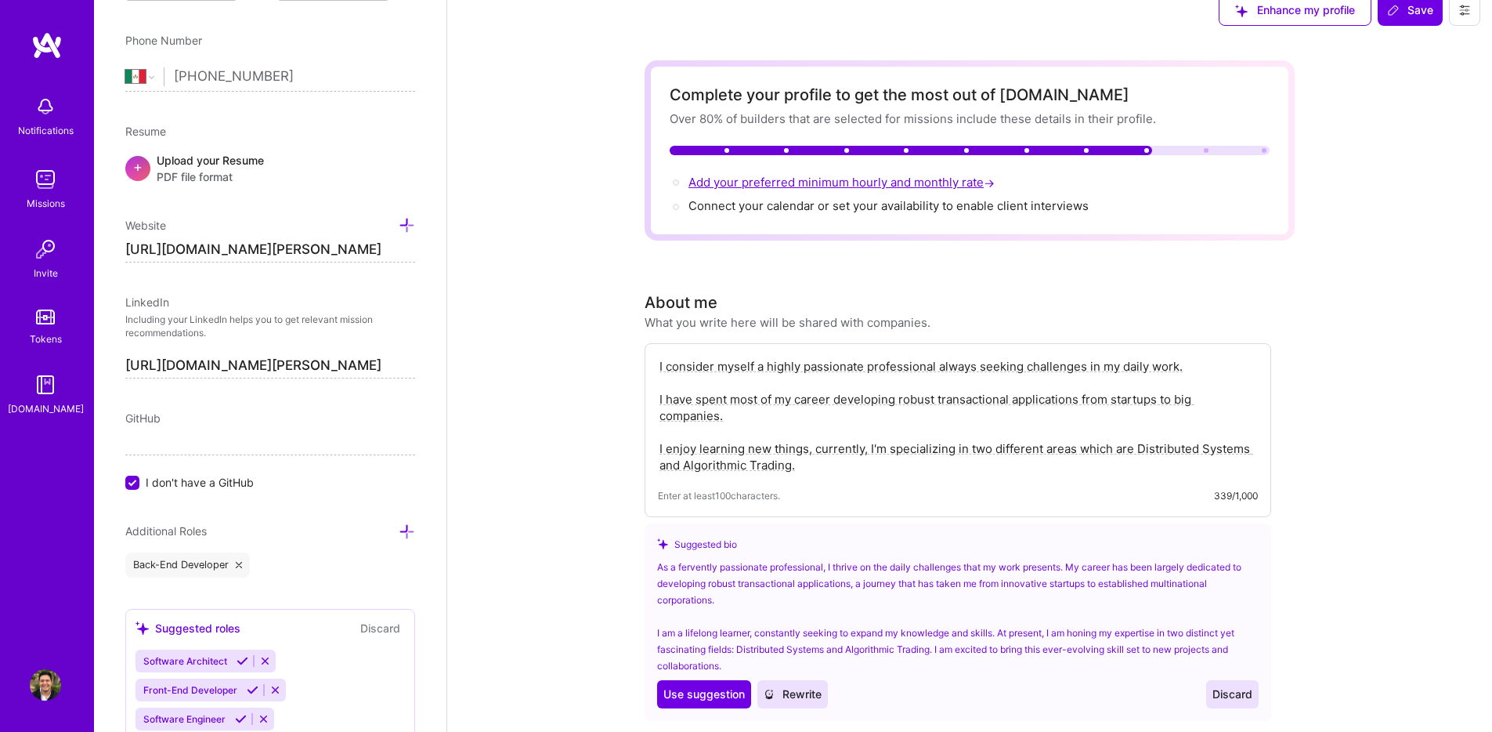
click at [778, 176] on span "Add your preferred minimum hourly and monthly rate →" at bounding box center [843, 182] width 309 height 15
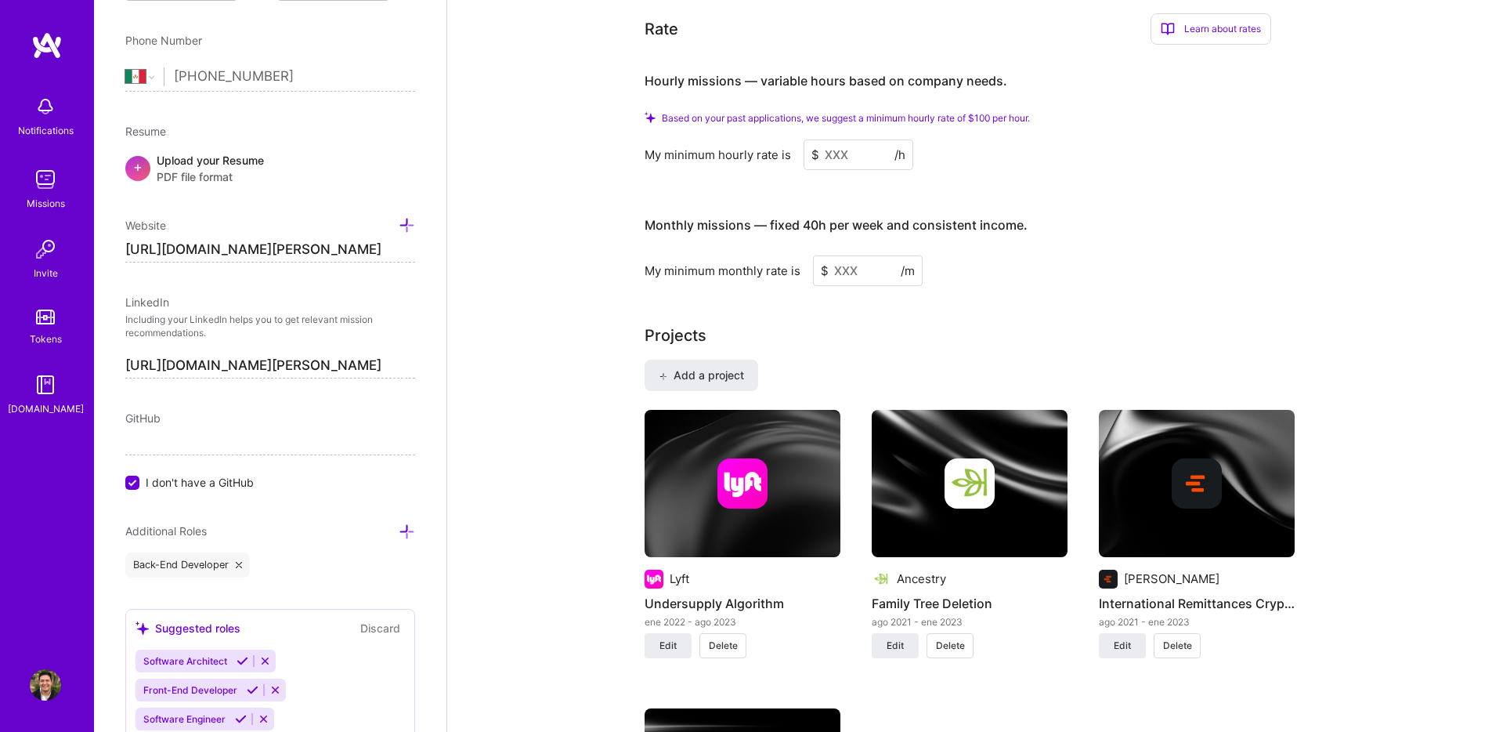
scroll to position [1067, 0]
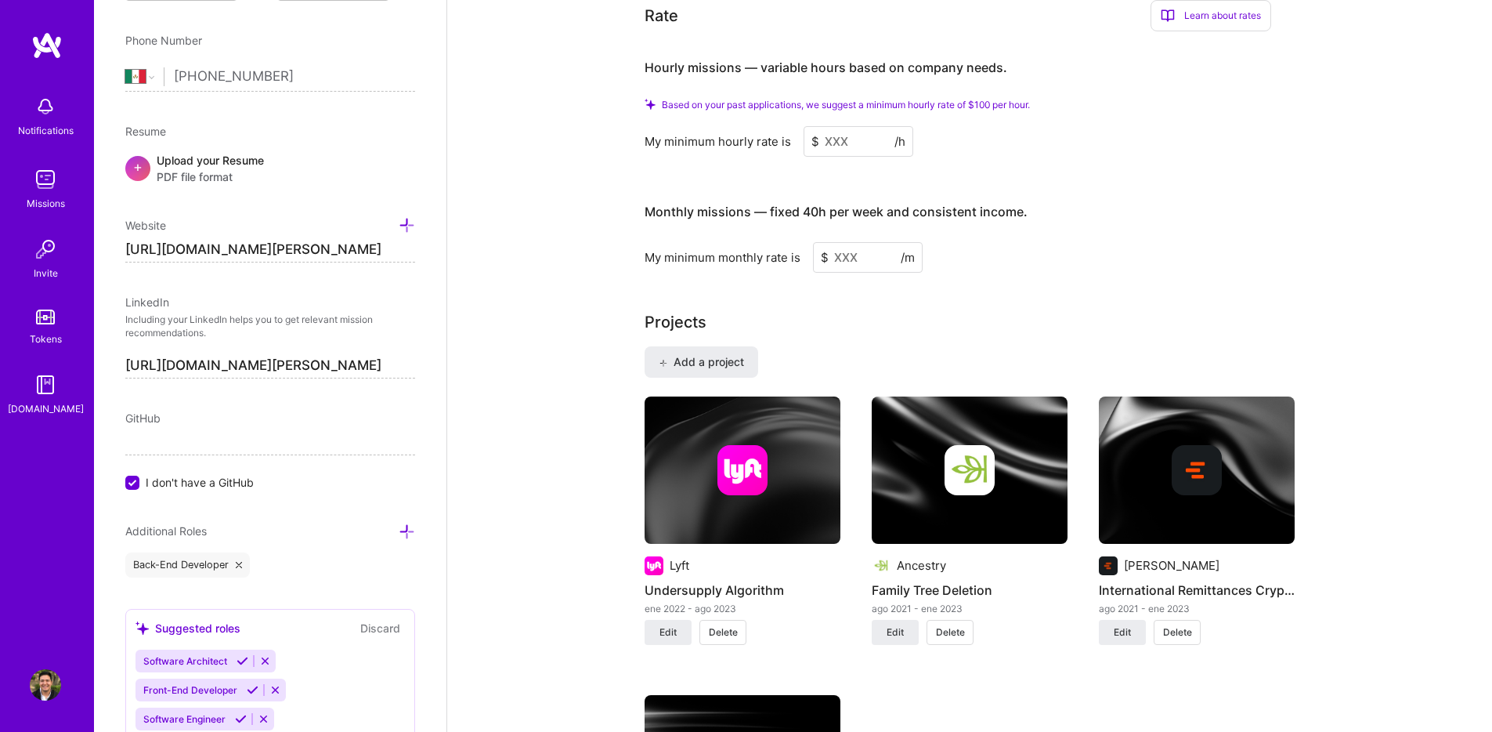
click at [837, 147] on input at bounding box center [859, 141] width 110 height 31
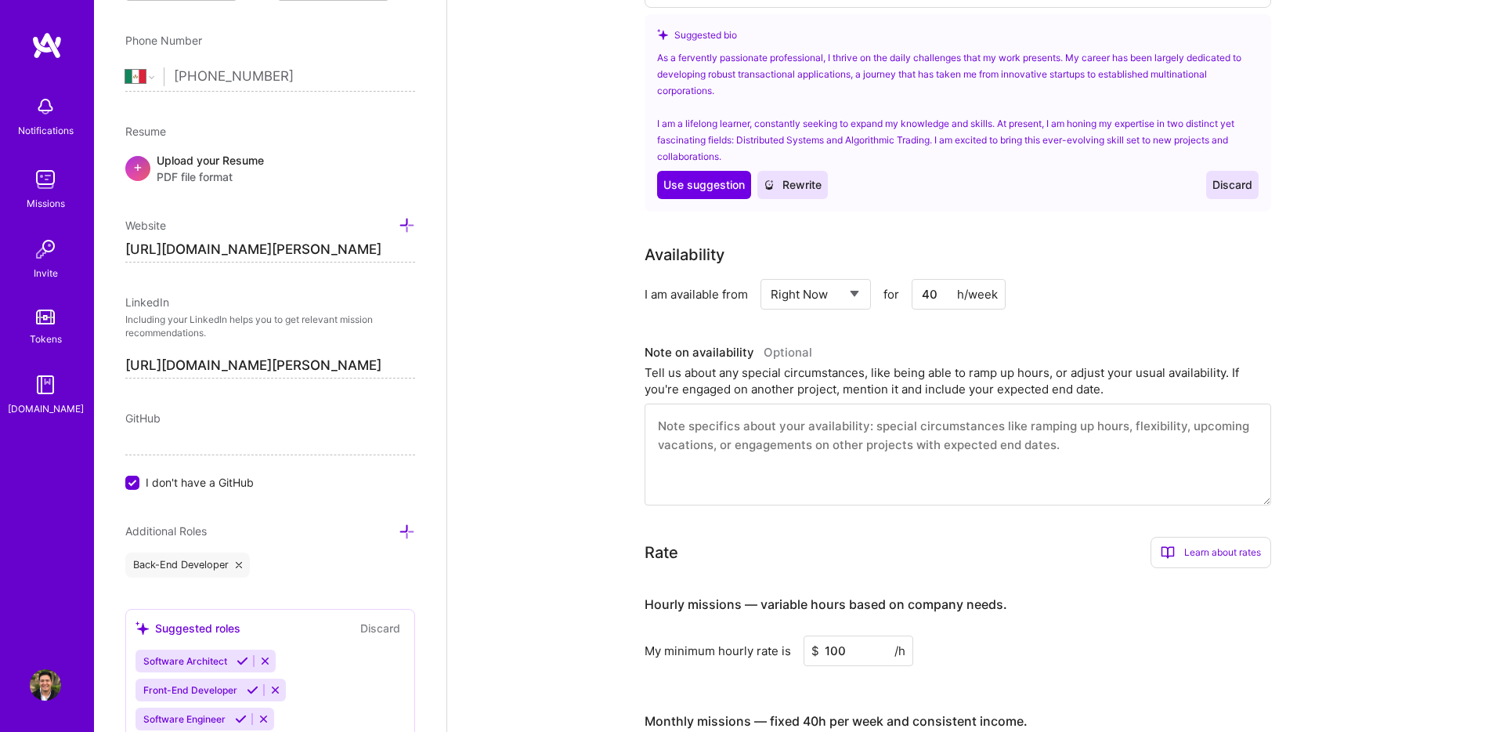
scroll to position [0, 0]
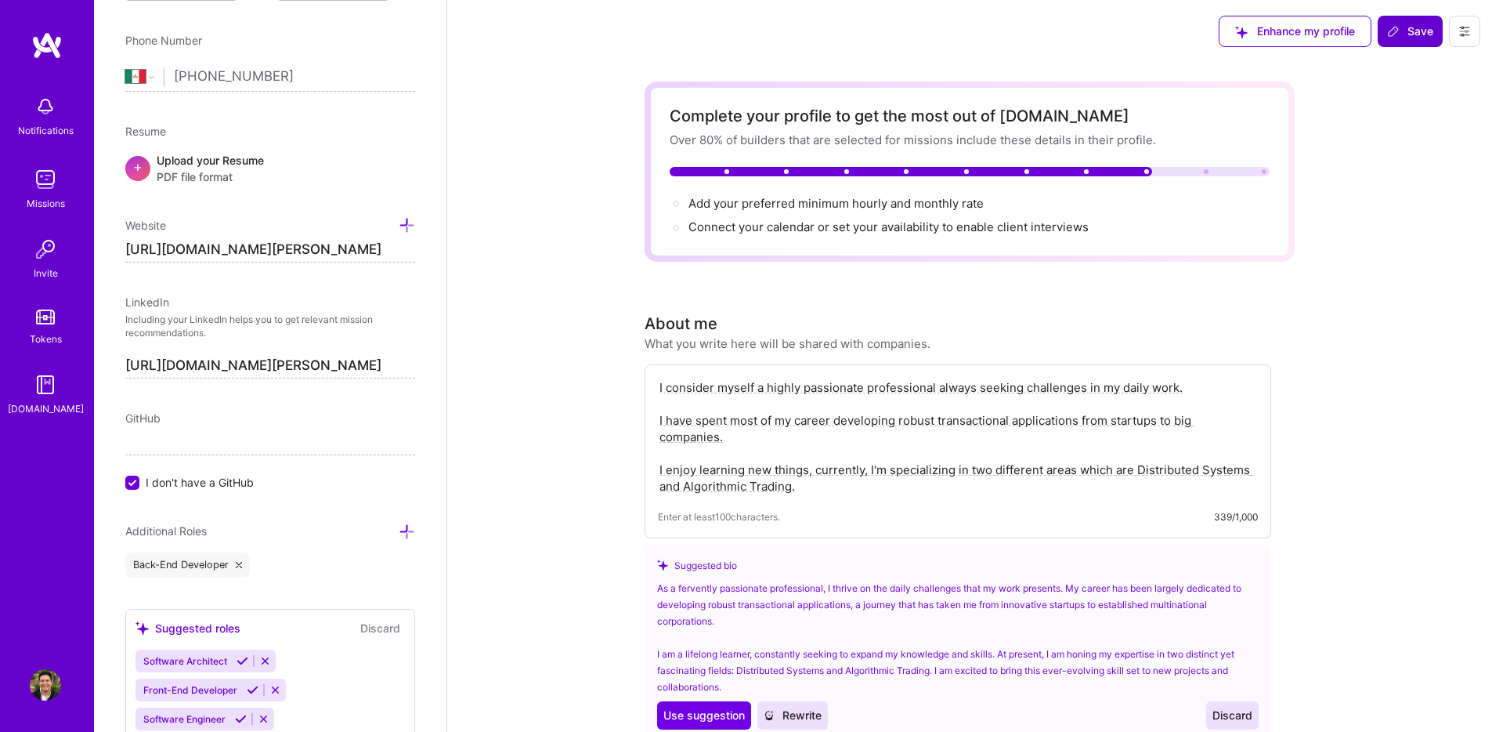
type input "100"
click at [1398, 31] on icon at bounding box center [1393, 31] width 13 height 13
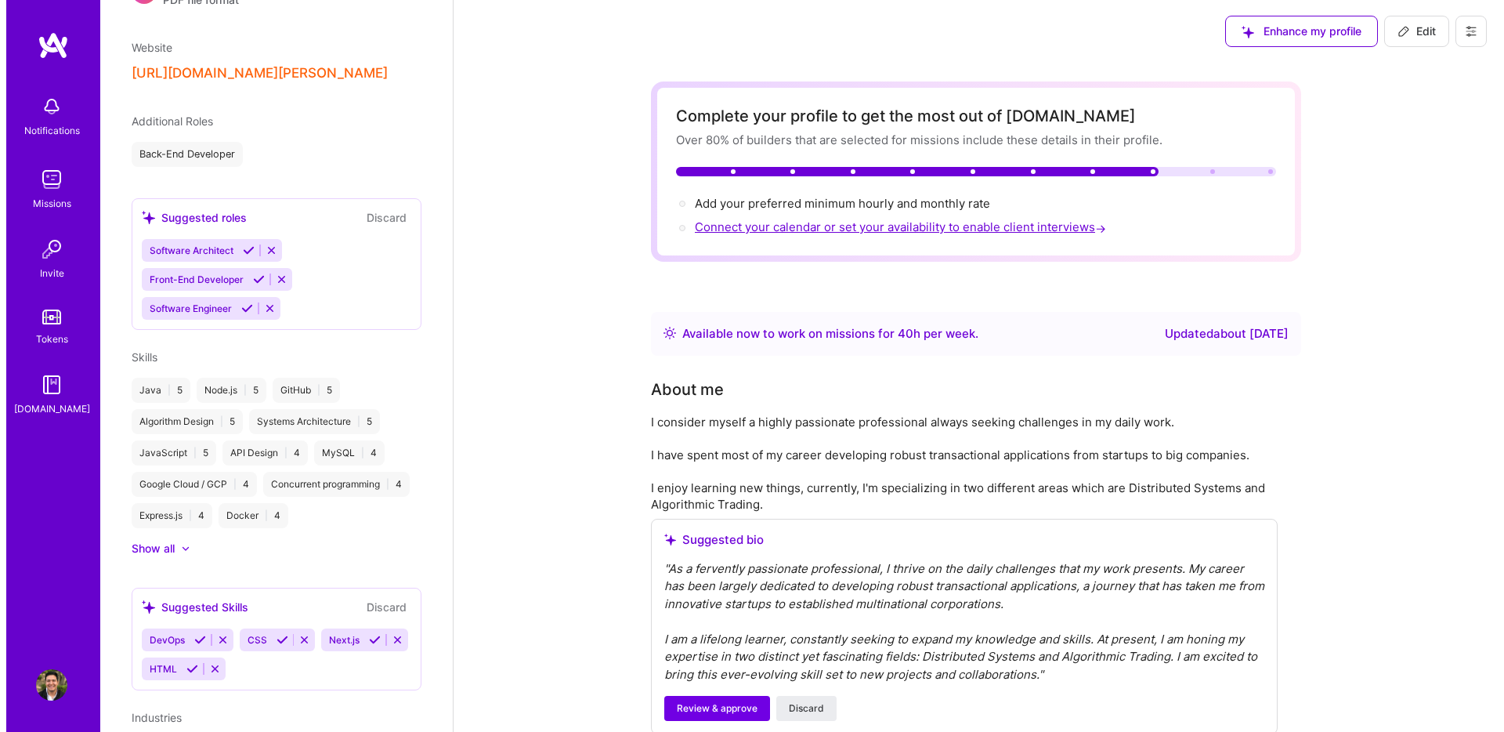
scroll to position [414, 0]
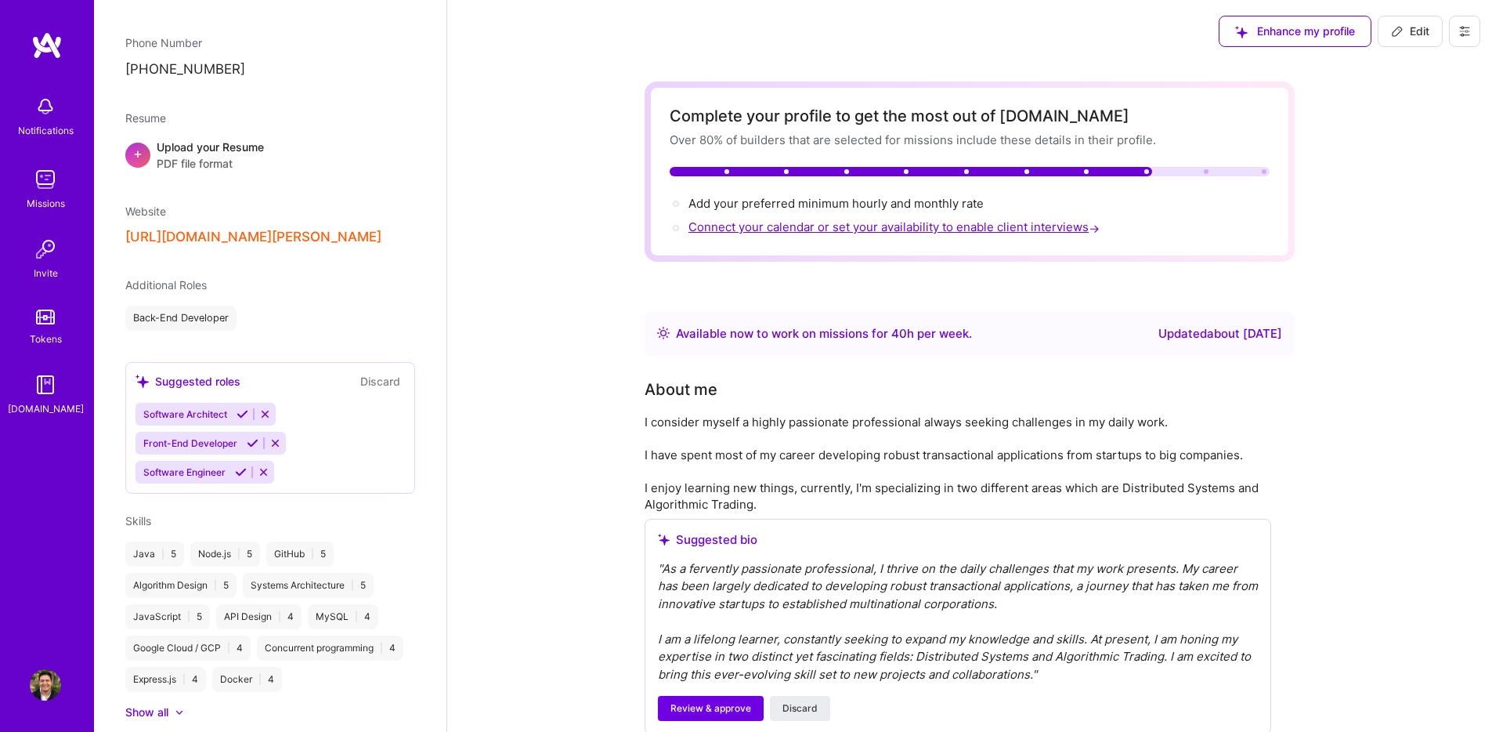
click at [835, 230] on span "Connect your calendar or set your availability to enable client interviews →" at bounding box center [896, 226] width 414 height 15
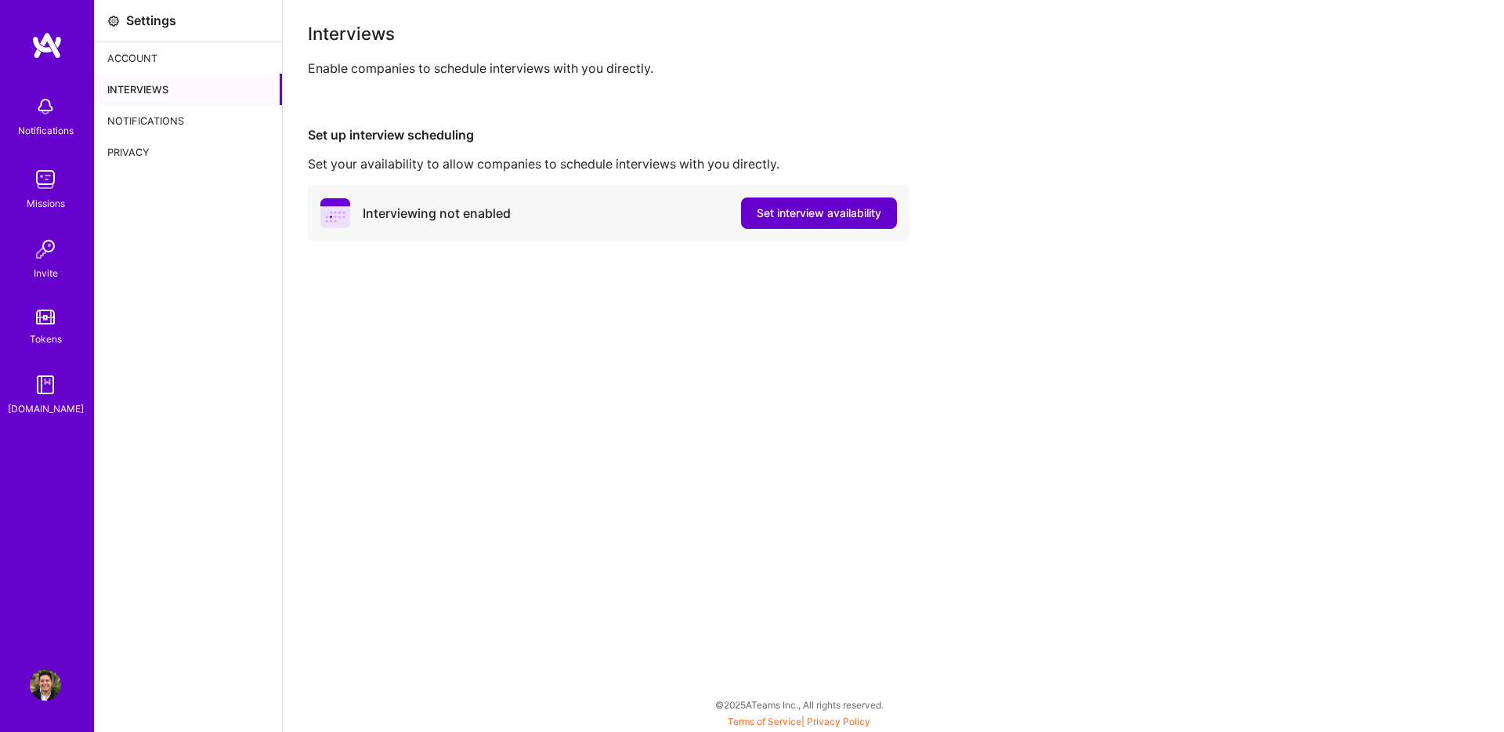
click at [830, 219] on span "Set interview availability" at bounding box center [819, 213] width 125 height 16
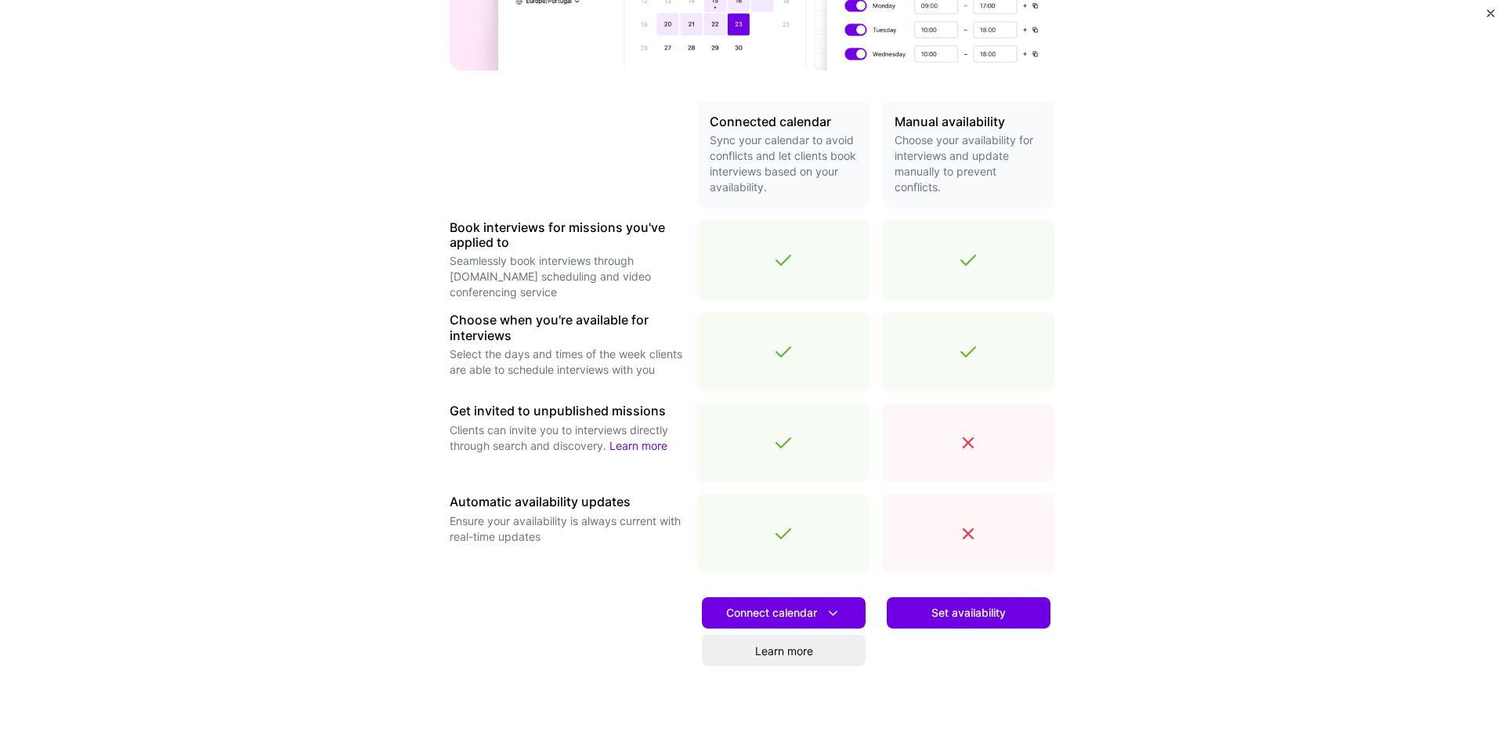
scroll to position [288, 0]
click at [945, 611] on span "Set availability" at bounding box center [969, 611] width 74 height 16
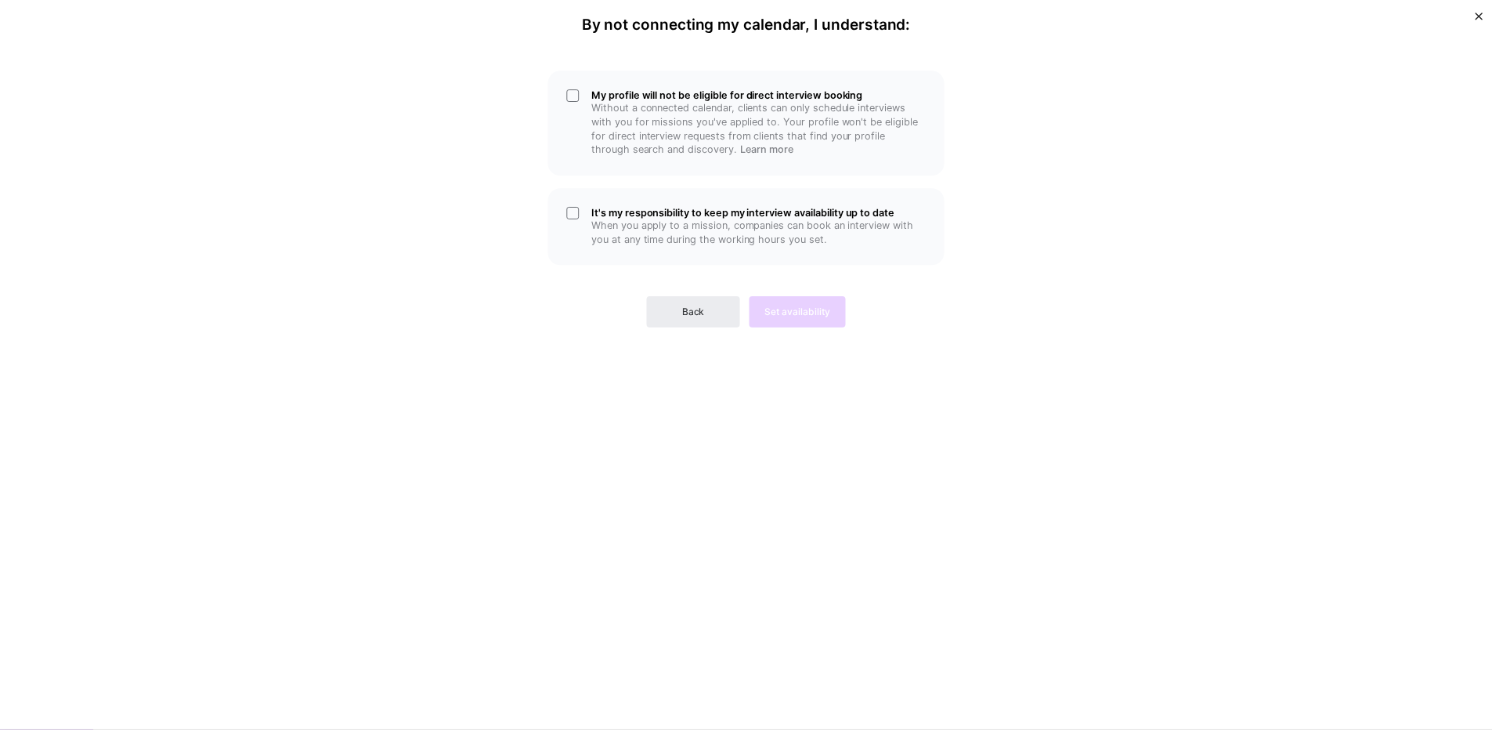
scroll to position [0, 0]
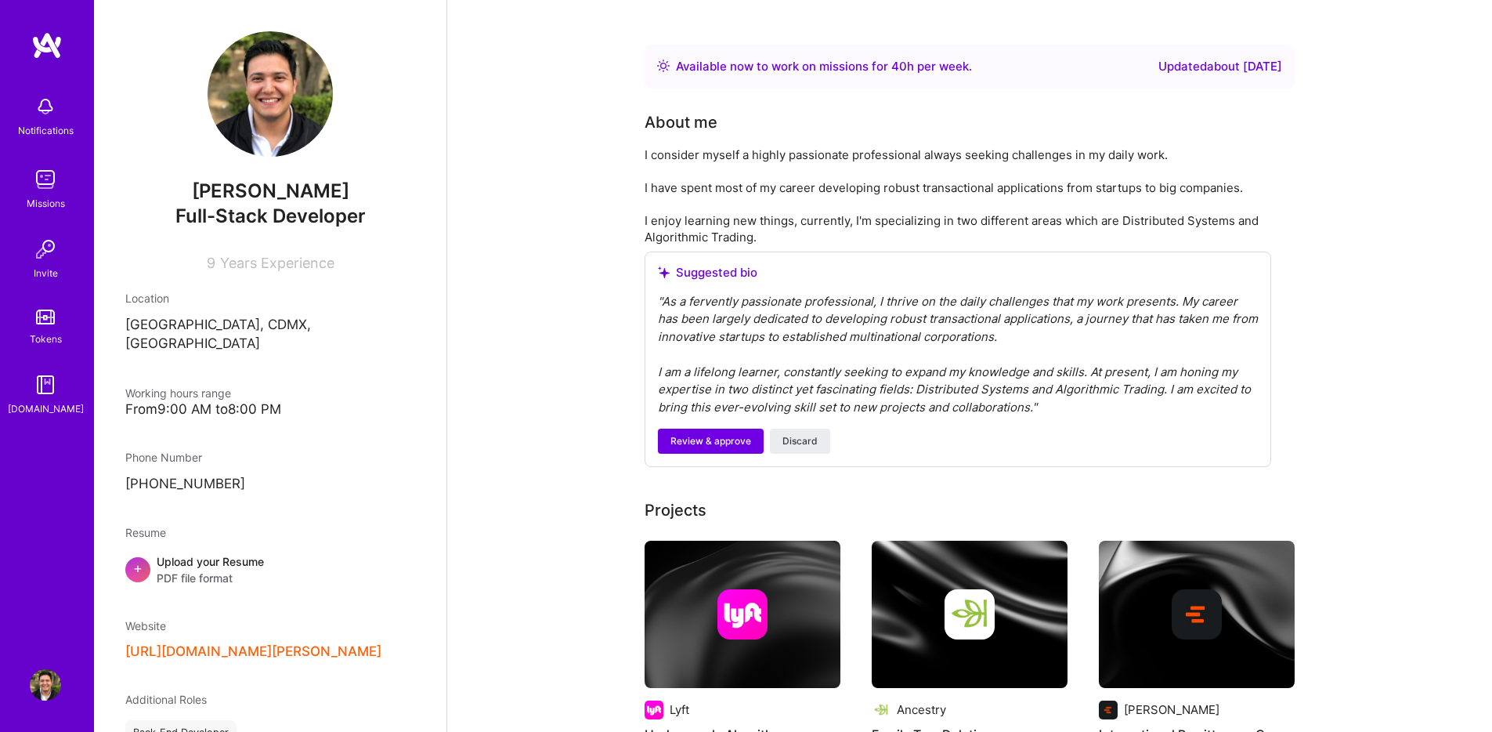
scroll to position [299, 0]
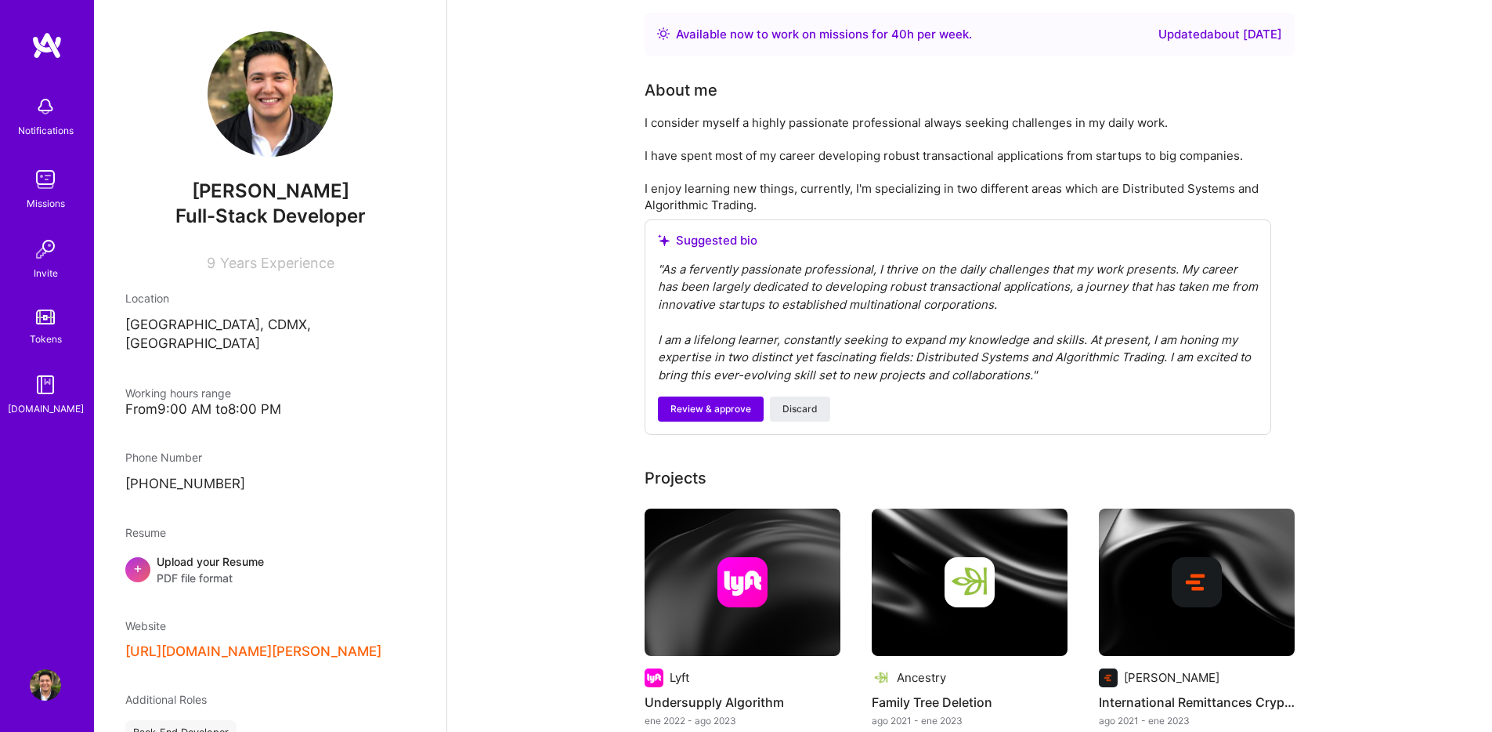
click at [671, 359] on div "" As a fervently passionate professional, I thrive on the daily challenges that…" at bounding box center [958, 323] width 600 height 124
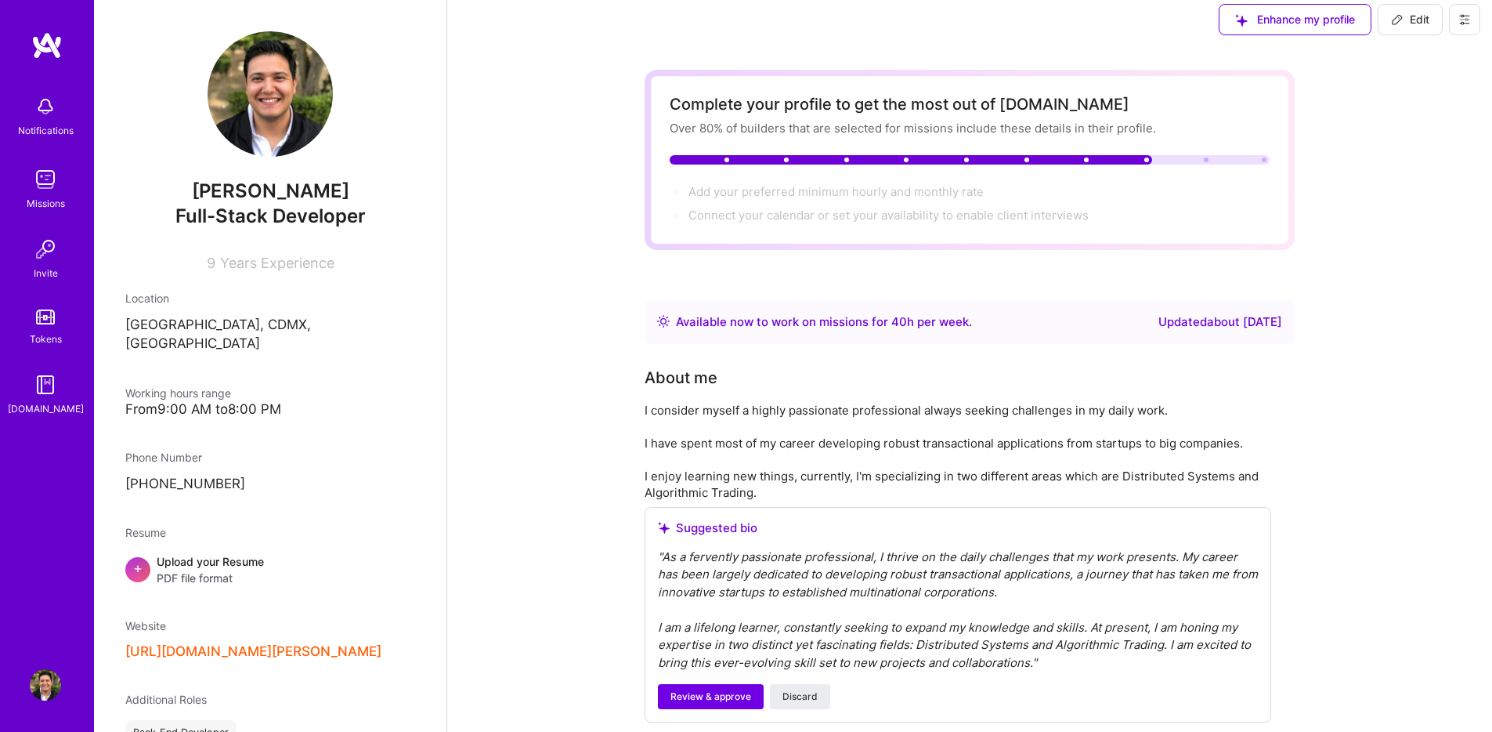
scroll to position [0, 0]
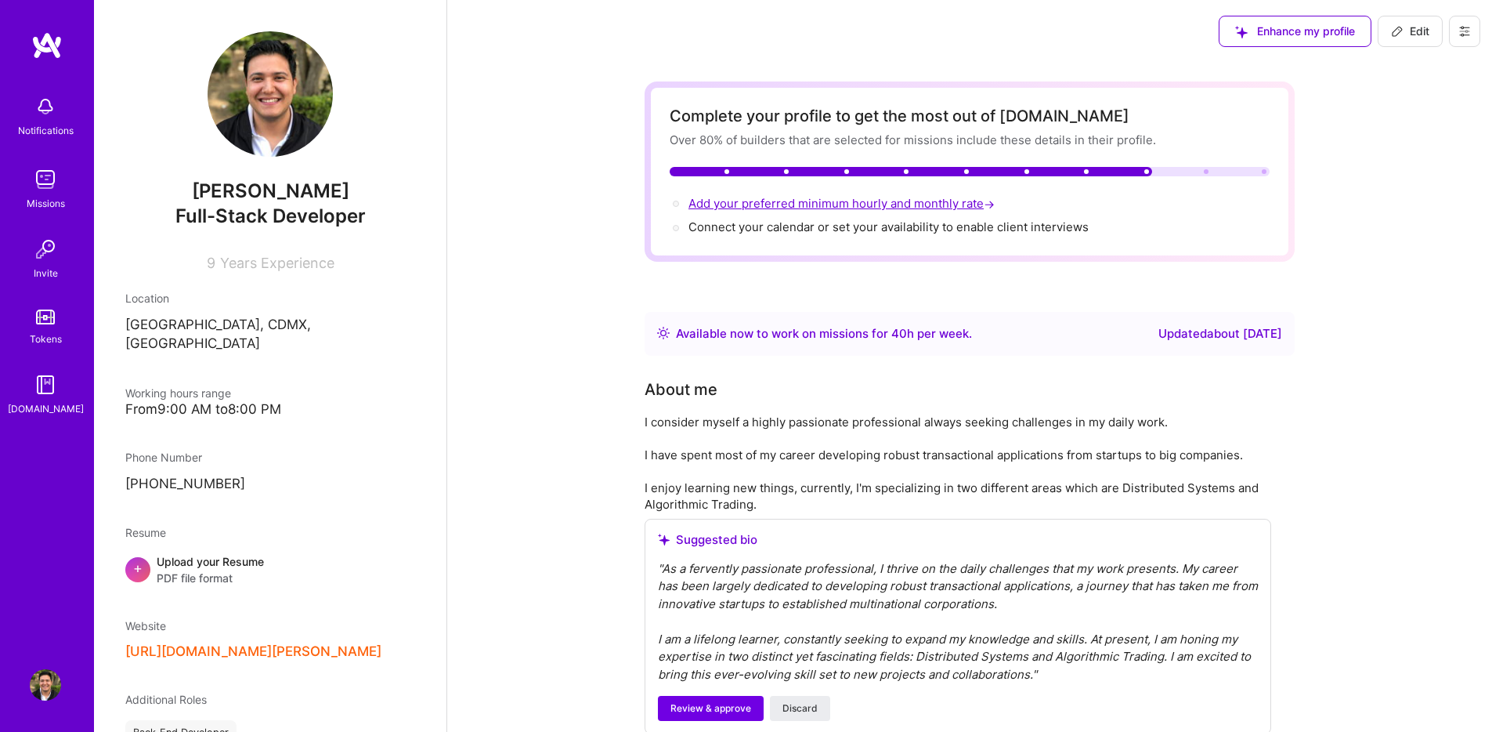
click at [740, 200] on span "Add your preferred minimum hourly and monthly rate →" at bounding box center [843, 203] width 309 height 15
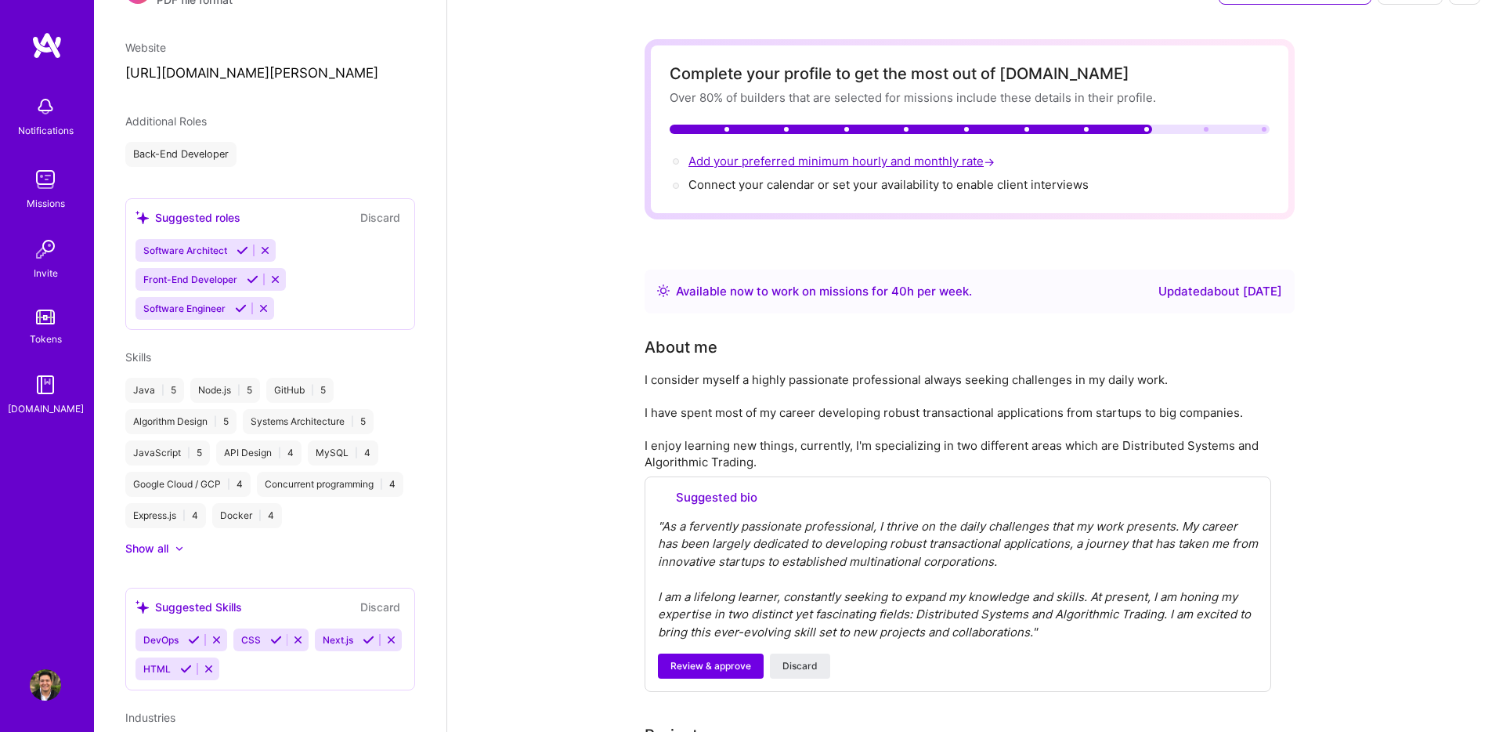
select select "MX"
select select "Right Now"
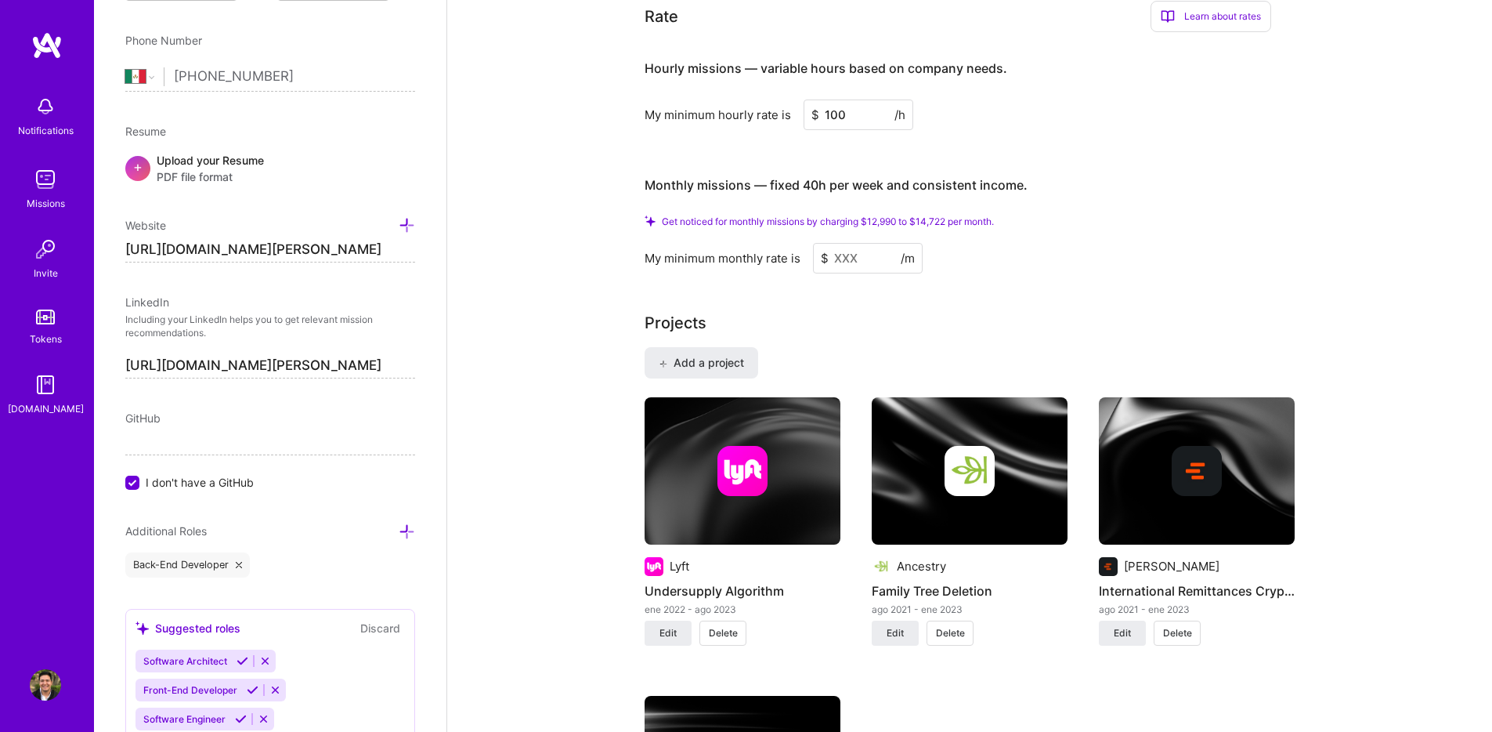
scroll to position [1067, 0]
click at [854, 254] on input at bounding box center [868, 257] width 110 height 31
click at [852, 255] on input at bounding box center [868, 257] width 110 height 31
drag, startPoint x: 874, startPoint y: 221, endPoint x: 901, endPoint y: 220, distance: 27.4
click at [901, 220] on span "Get noticed for monthly missions by charging $12,990 to $14,722 per month." at bounding box center [828, 221] width 332 height 12
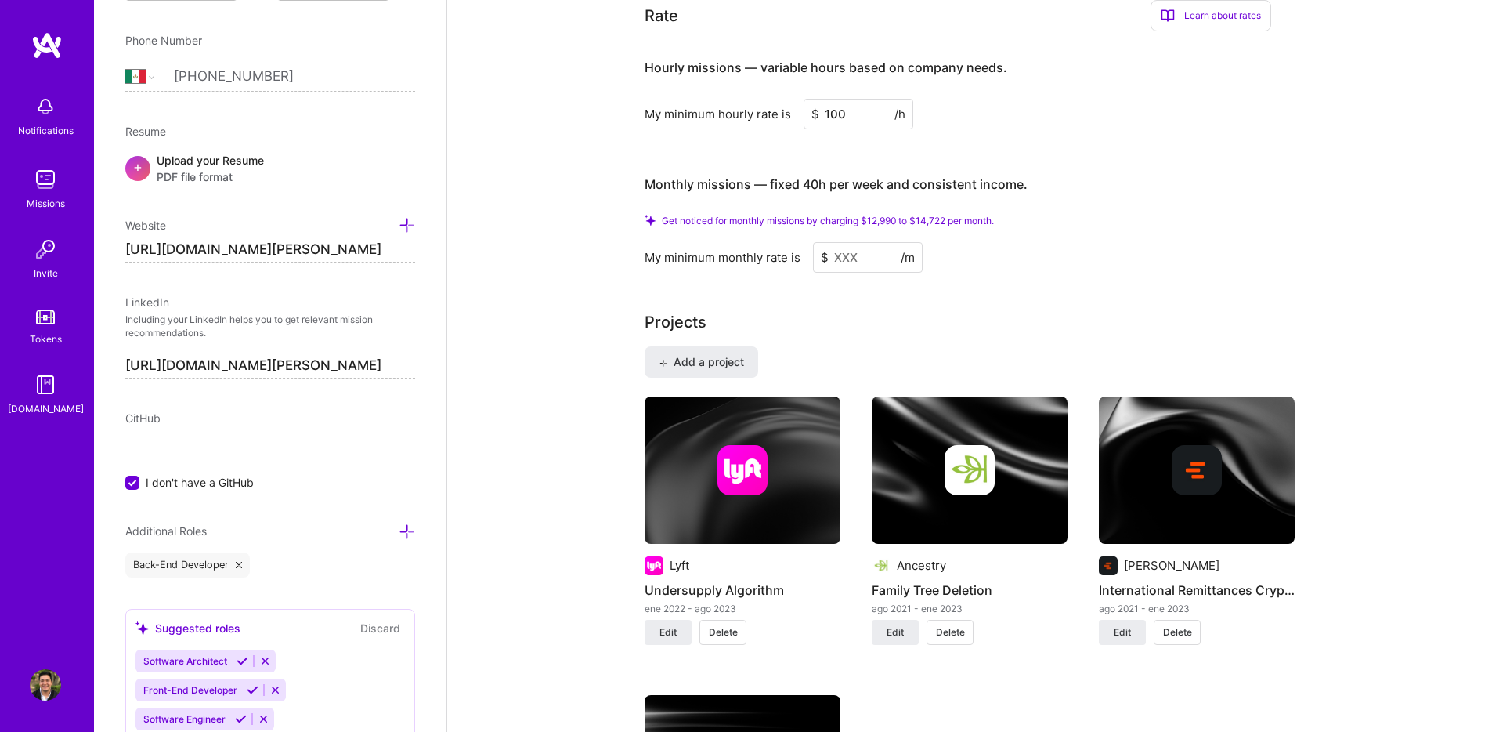
click at [857, 259] on input at bounding box center [868, 257] width 110 height 31
click at [854, 258] on input at bounding box center [868, 257] width 110 height 31
paste input
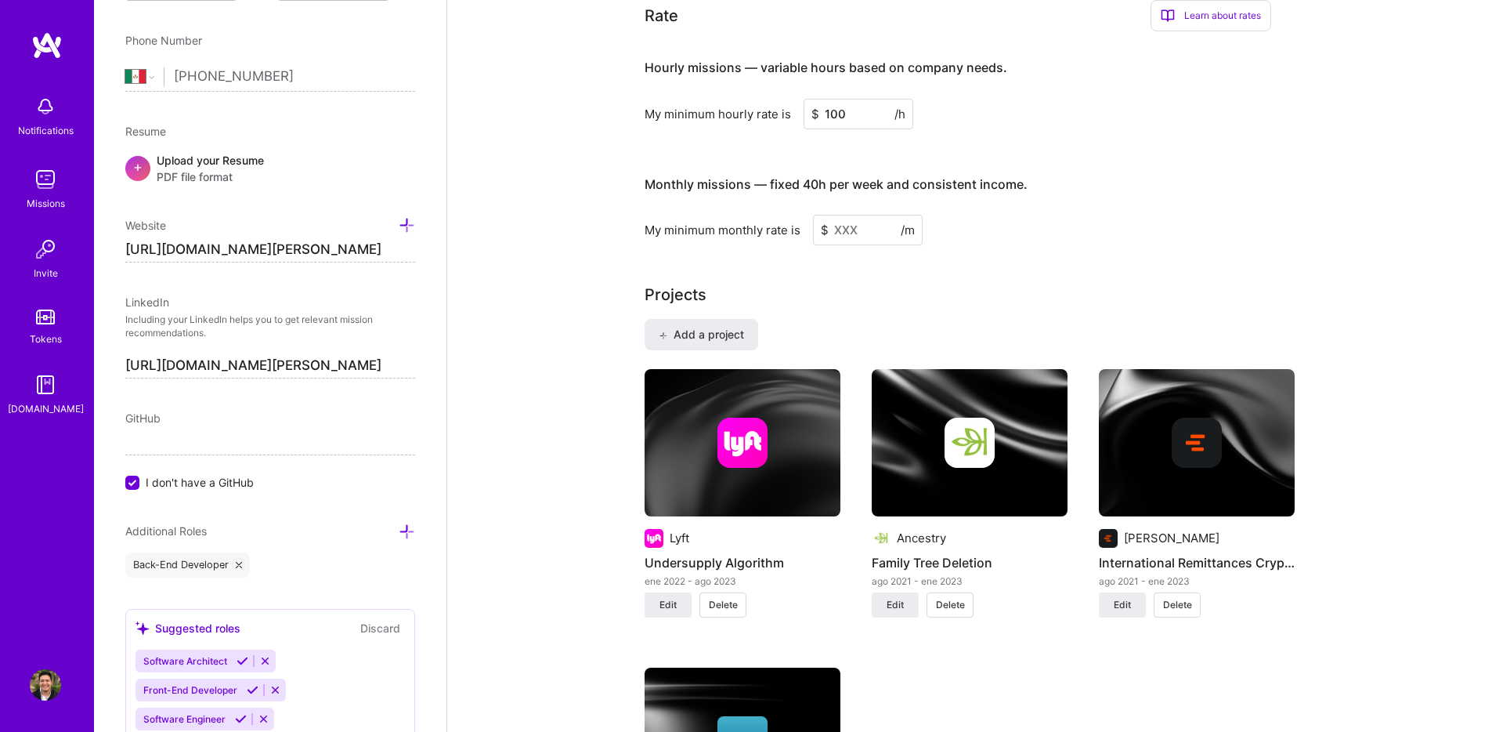
click at [849, 234] on input at bounding box center [868, 230] width 110 height 31
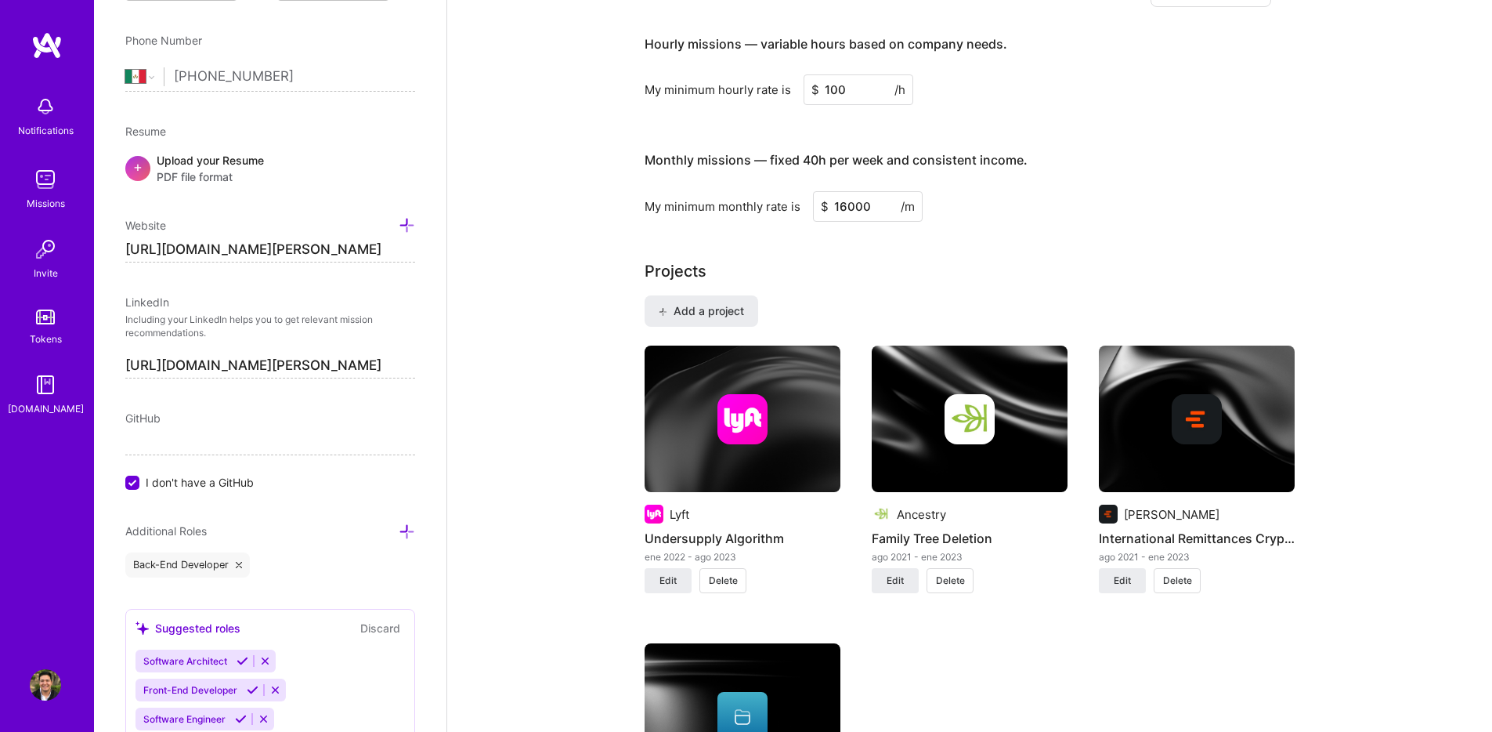
type input "16000"
click at [1109, 205] on div "My minimum monthly rate is $ 16000 /m" at bounding box center [958, 206] width 627 height 31
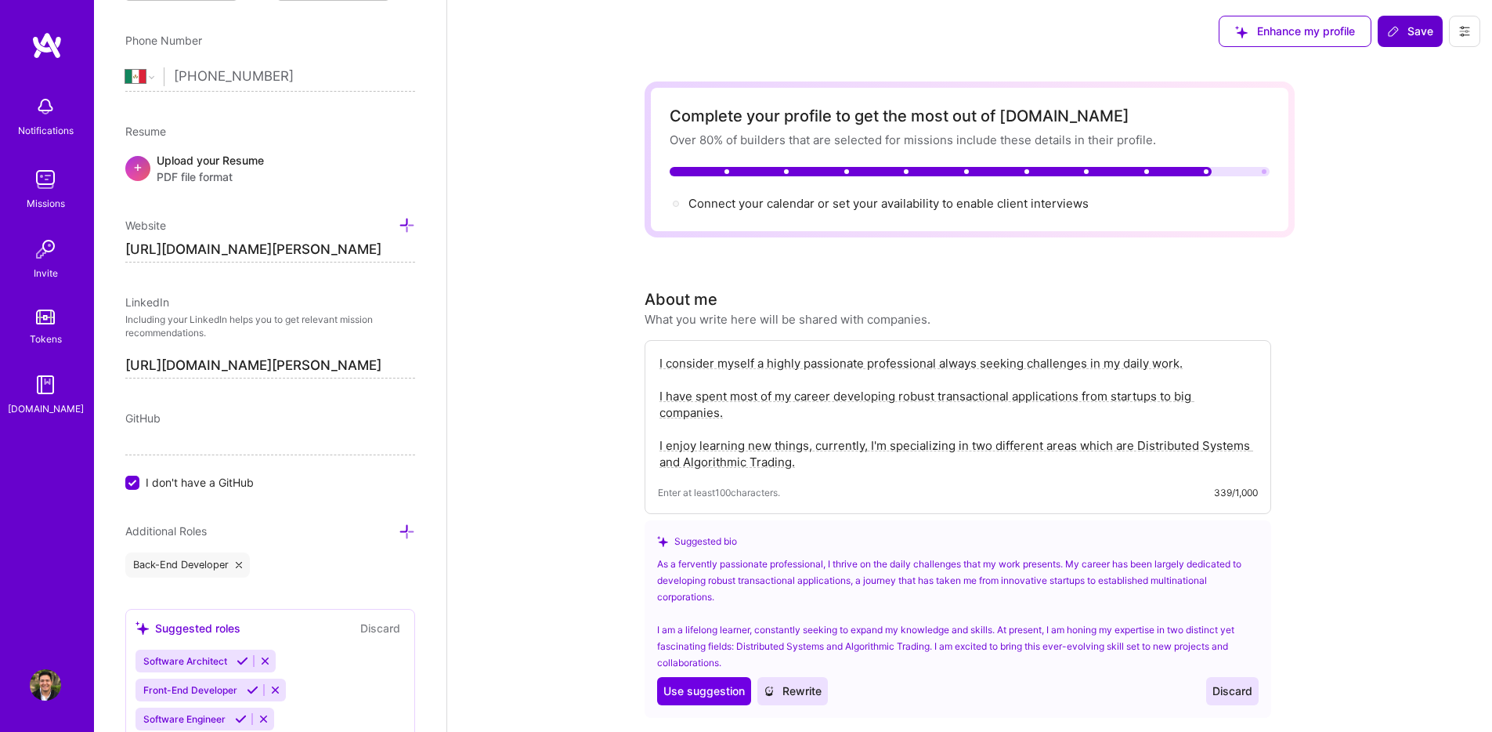
click at [1417, 36] on span "Save" at bounding box center [1410, 32] width 46 height 16
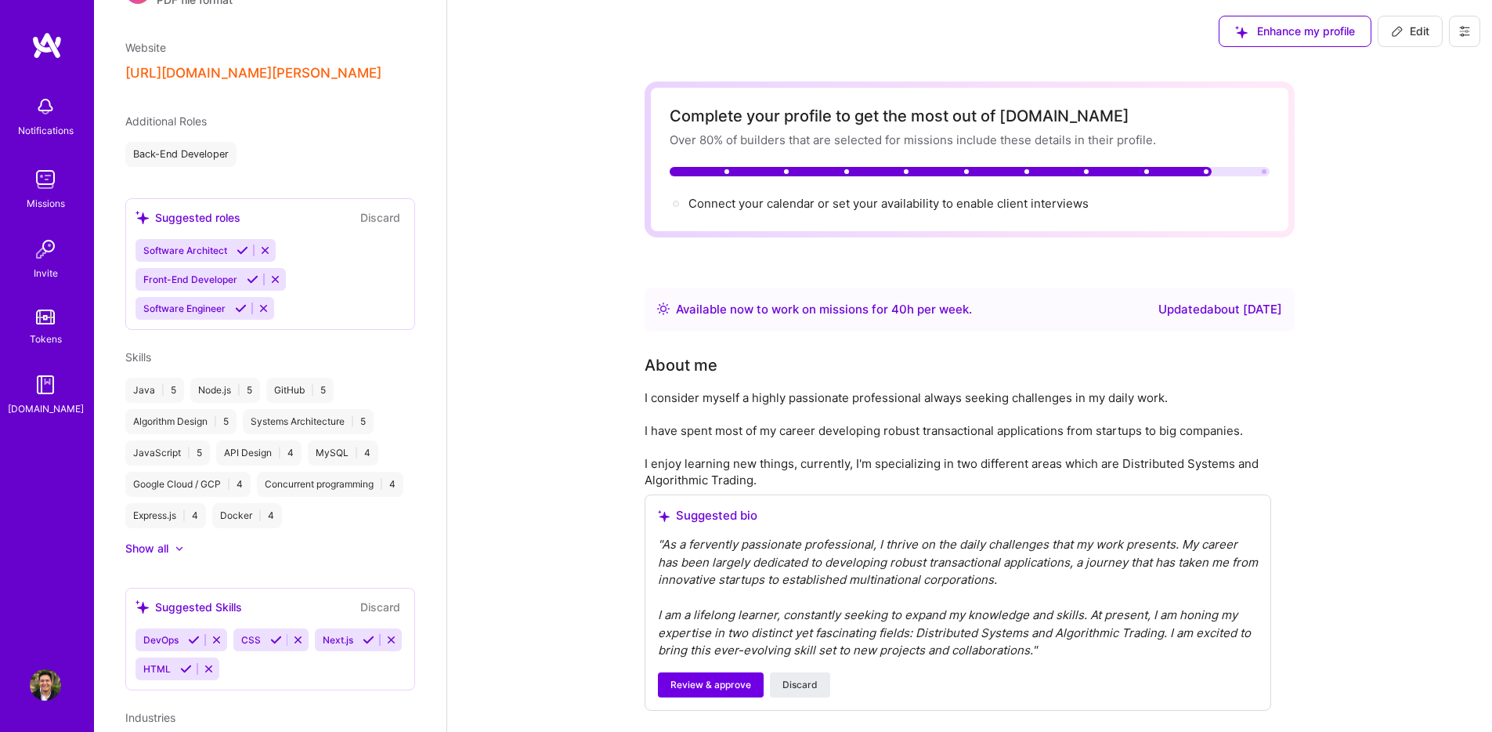
scroll to position [414, 0]
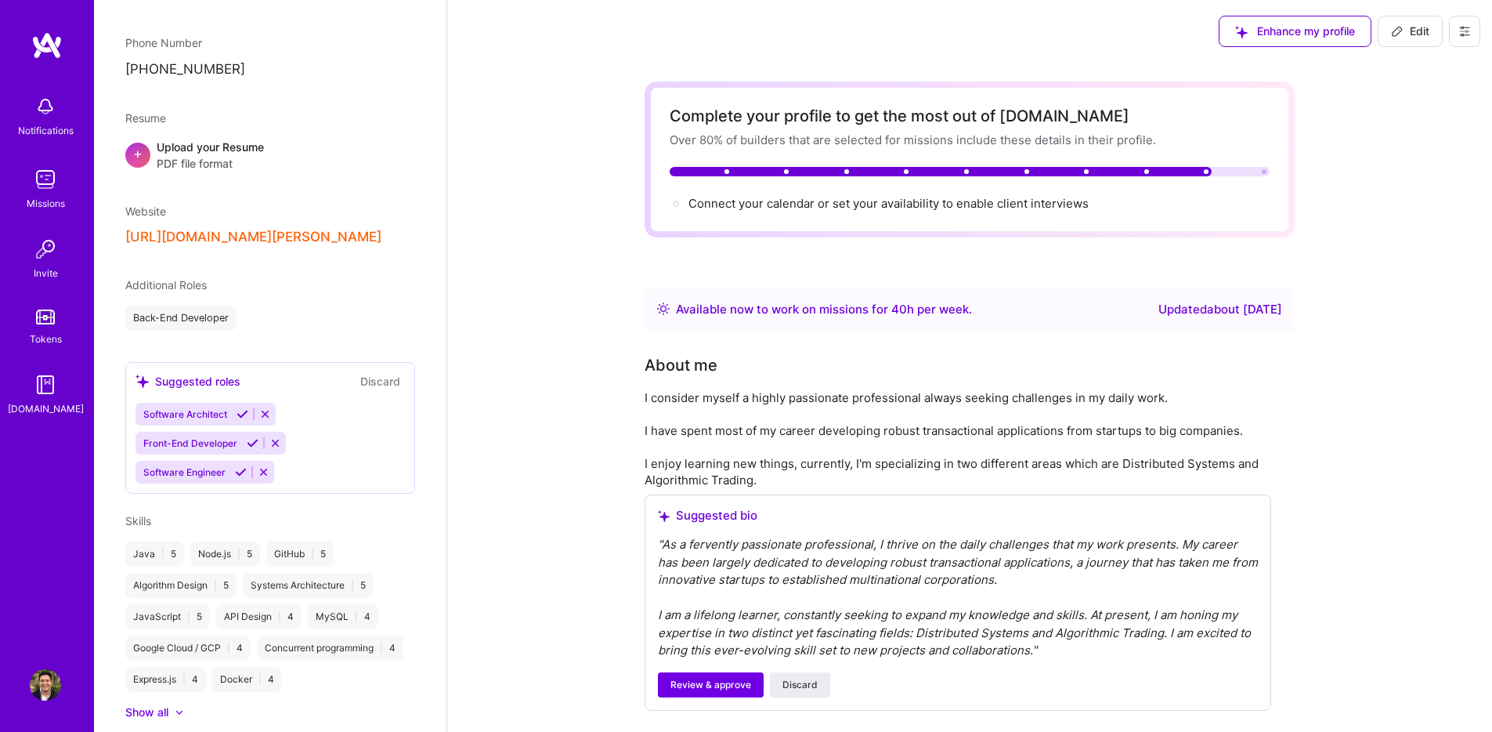
click at [1406, 41] on button "Edit" at bounding box center [1410, 31] width 65 height 31
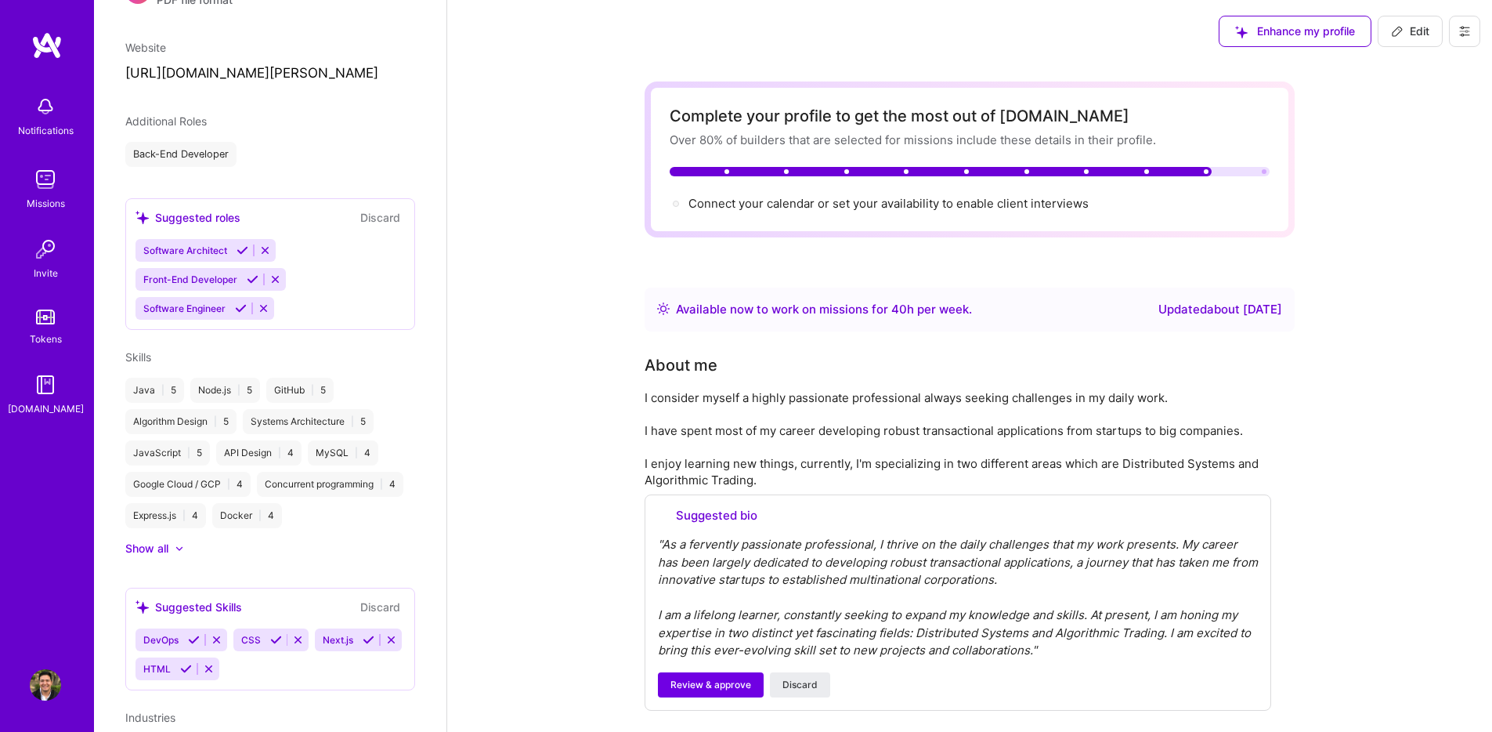
select select "MX"
select select "Right Now"
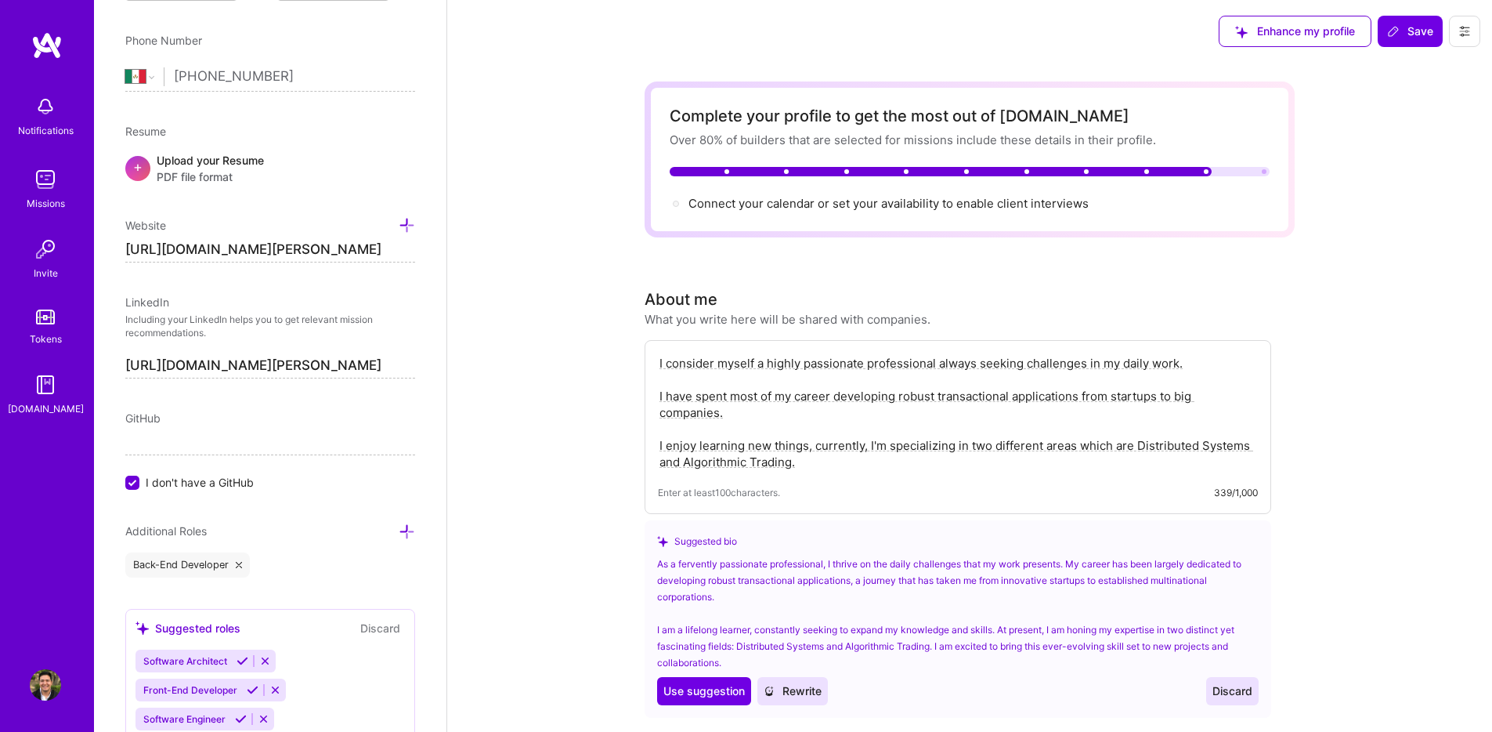
click at [781, 425] on textarea "I consider myself a highly passionate professional always seeking challenges in…" at bounding box center [958, 412] width 600 height 118
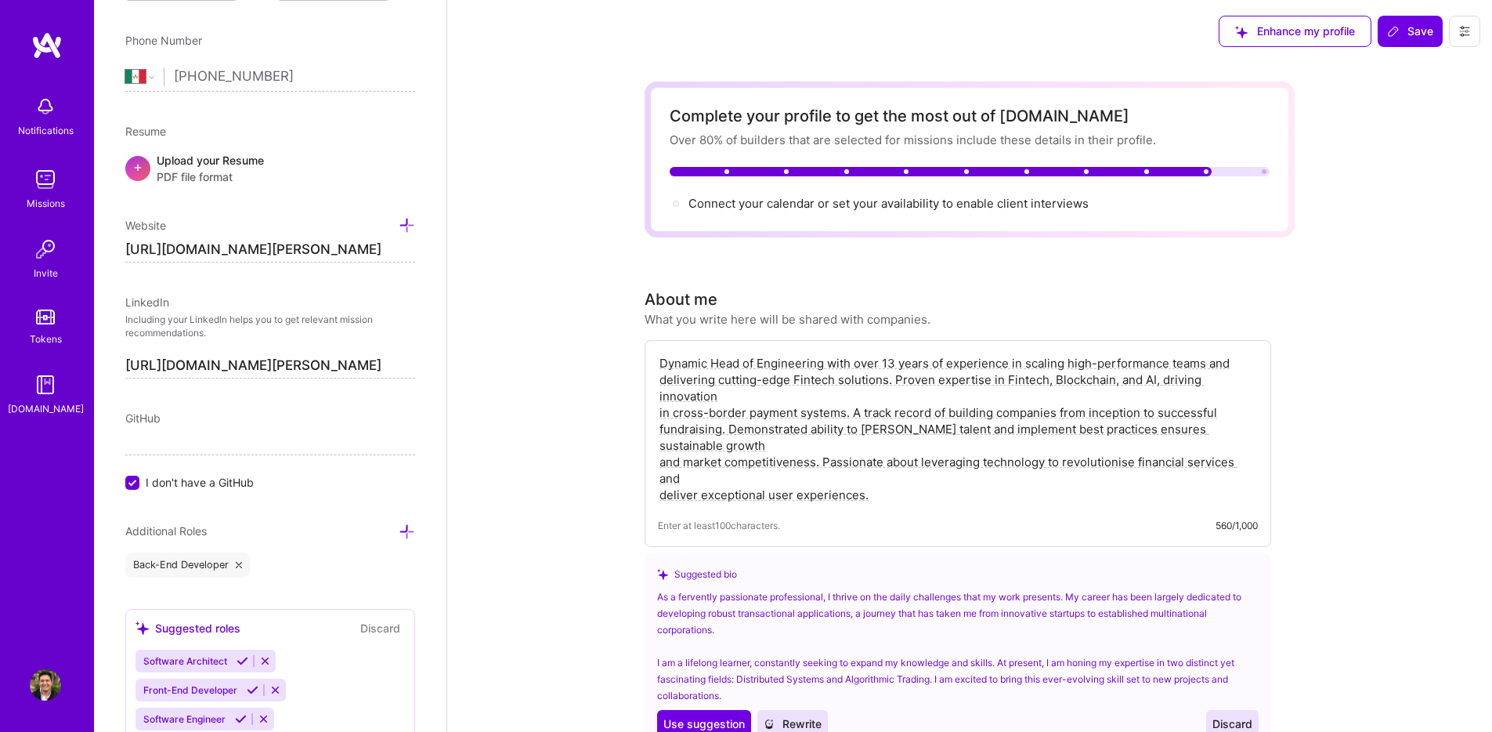
click at [659, 411] on textarea "Dynamic Head of Engineering with over 13 years of experience in scaling high-pe…" at bounding box center [958, 428] width 600 height 151
click at [659, 430] on textarea "Dynamic Head of Engineering with over 13 years of experience in scaling high-pe…" at bounding box center [958, 428] width 600 height 151
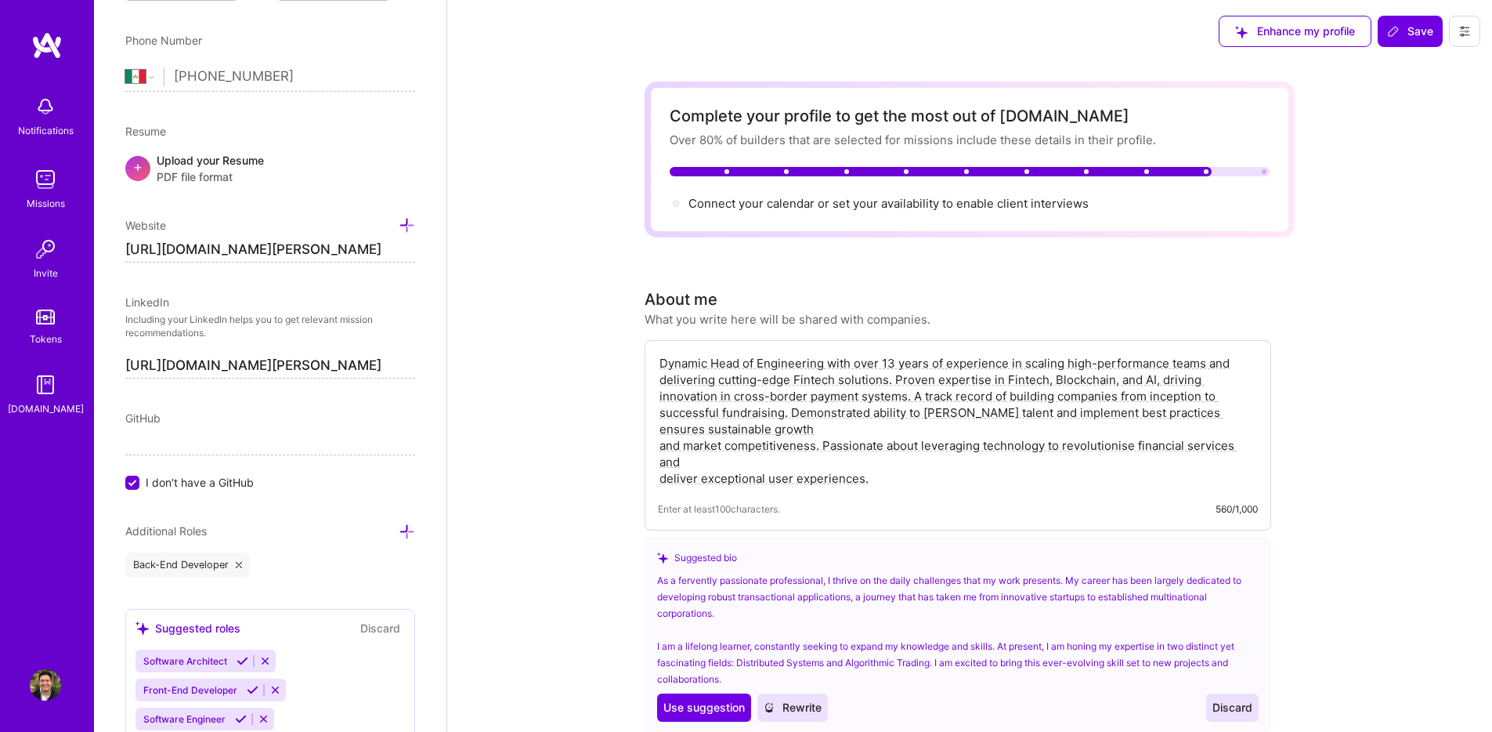
click at [791, 411] on textarea "Dynamic Head of Engineering with over 13 years of experience in scaling high-pe…" at bounding box center [958, 420] width 600 height 135
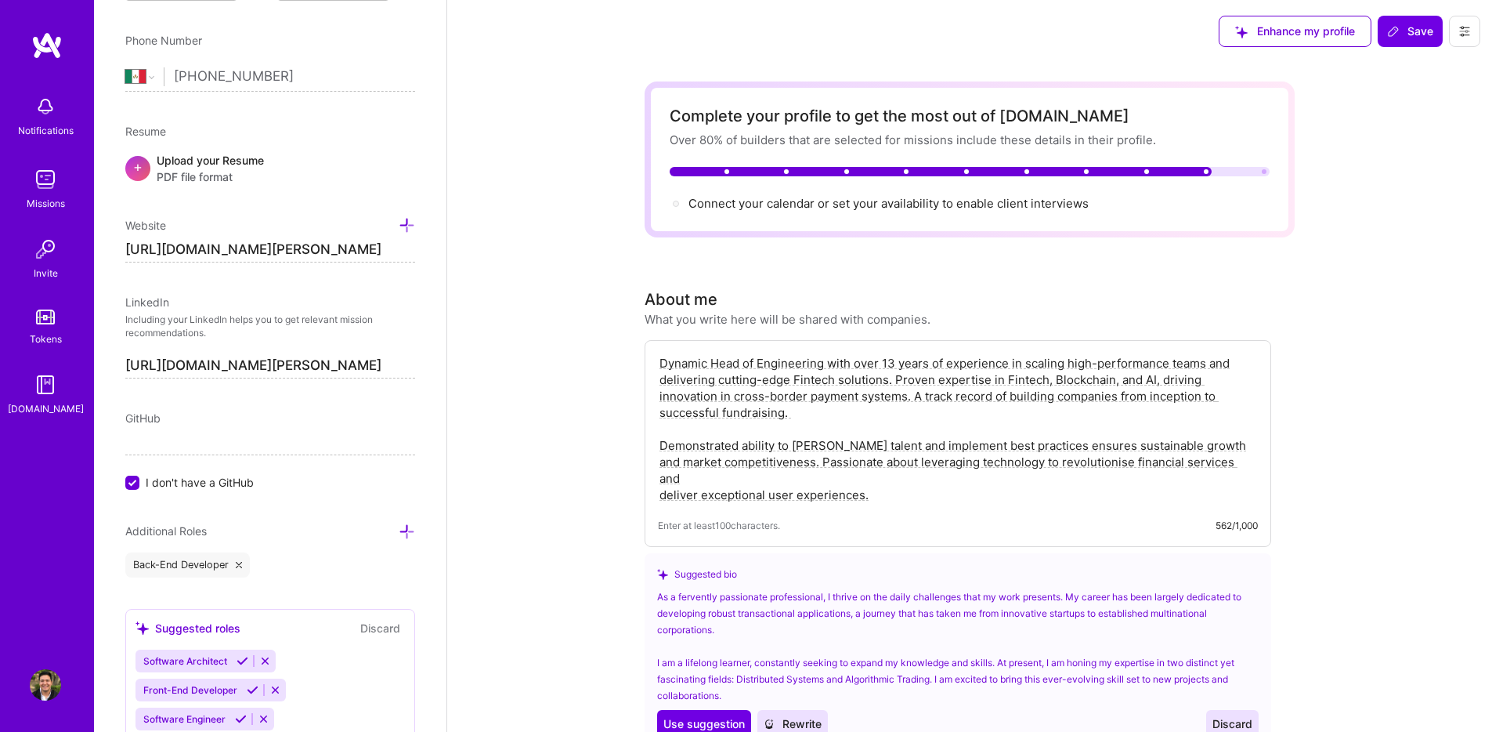
click at [659, 490] on textarea "Dynamic Head of Engineering with over 13 years of experience in scaling high-pe…" at bounding box center [958, 428] width 600 height 151
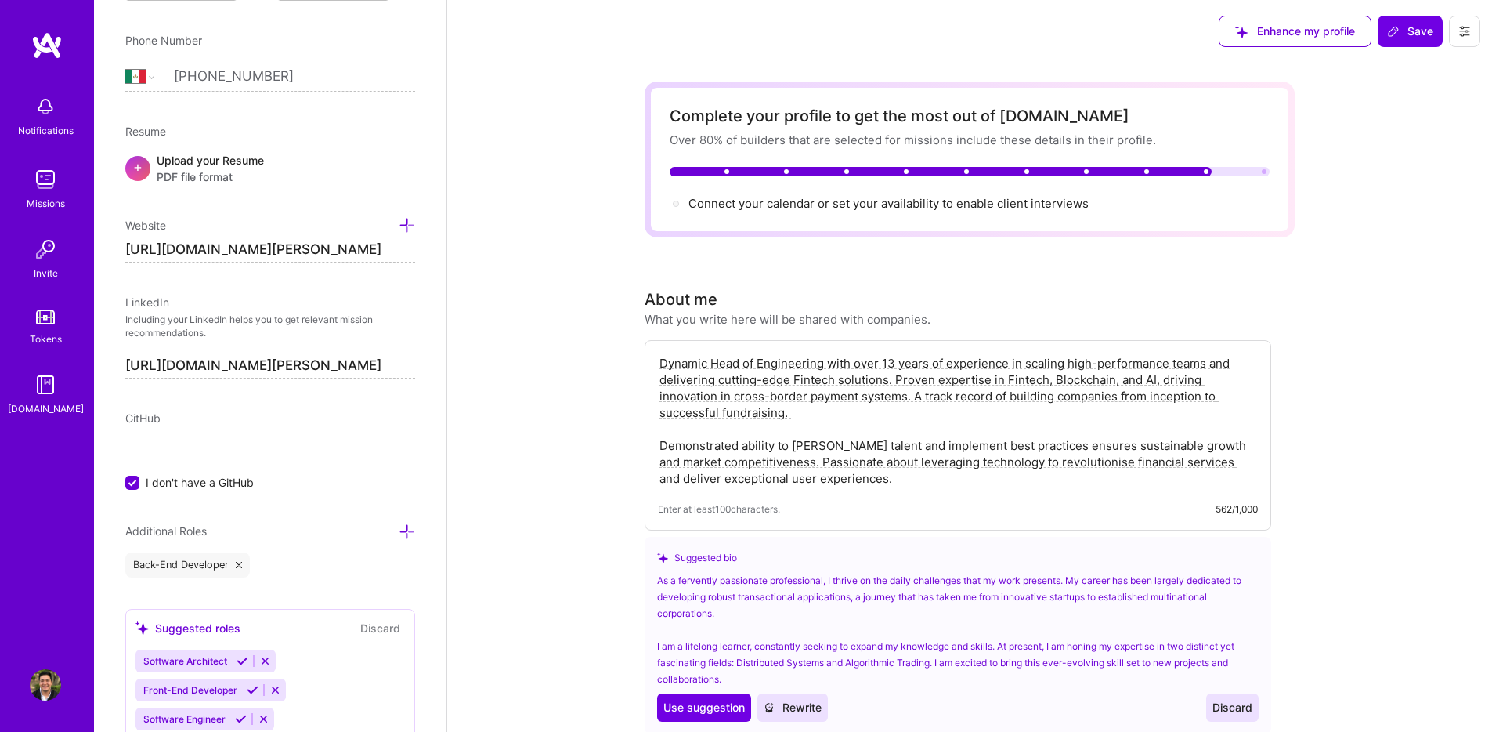
click at [663, 479] on textarea "Dynamic Head of Engineering with over 13 years of experience in scaling high-pe…" at bounding box center [958, 420] width 600 height 135
click at [661, 468] on textarea "Dynamic Head of Engineering with over 13 years of experience in scaling high-pe…" at bounding box center [958, 420] width 600 height 135
click at [894, 378] on textarea "Dynamic Head of Engineering with over 13 years of experience in scaling high-pe…" at bounding box center [958, 420] width 600 height 135
drag, startPoint x: 713, startPoint y: 454, endPoint x: 720, endPoint y: 603, distance: 149.8
click at [713, 454] on textarea "Dynamic Head of Engineering with over 13 years of experience in scaling high-pe…" at bounding box center [958, 420] width 600 height 135
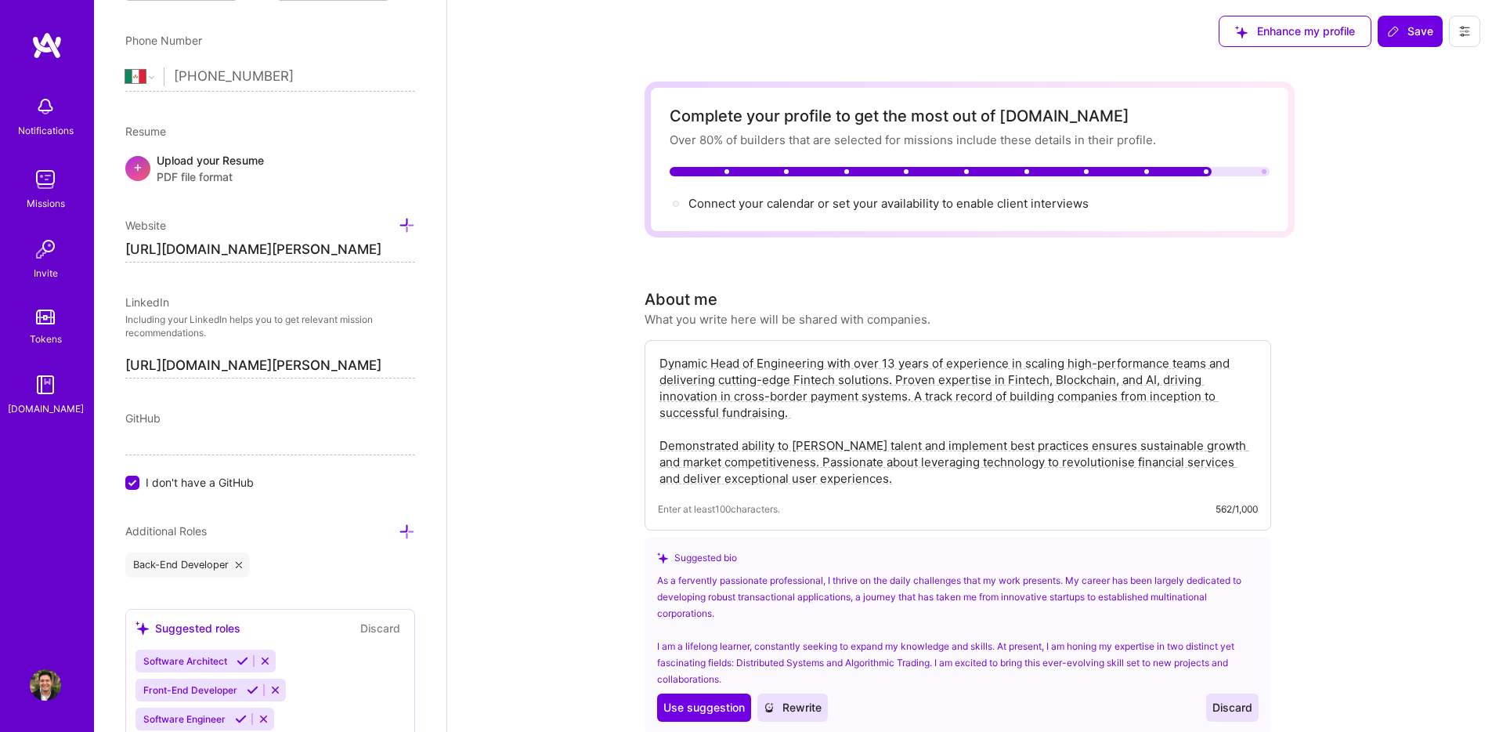
type textarea "Dynamic Head of Engineering with over 13 years of experience in scaling high-pe…"
click at [1396, 37] on icon at bounding box center [1393, 31] width 13 height 13
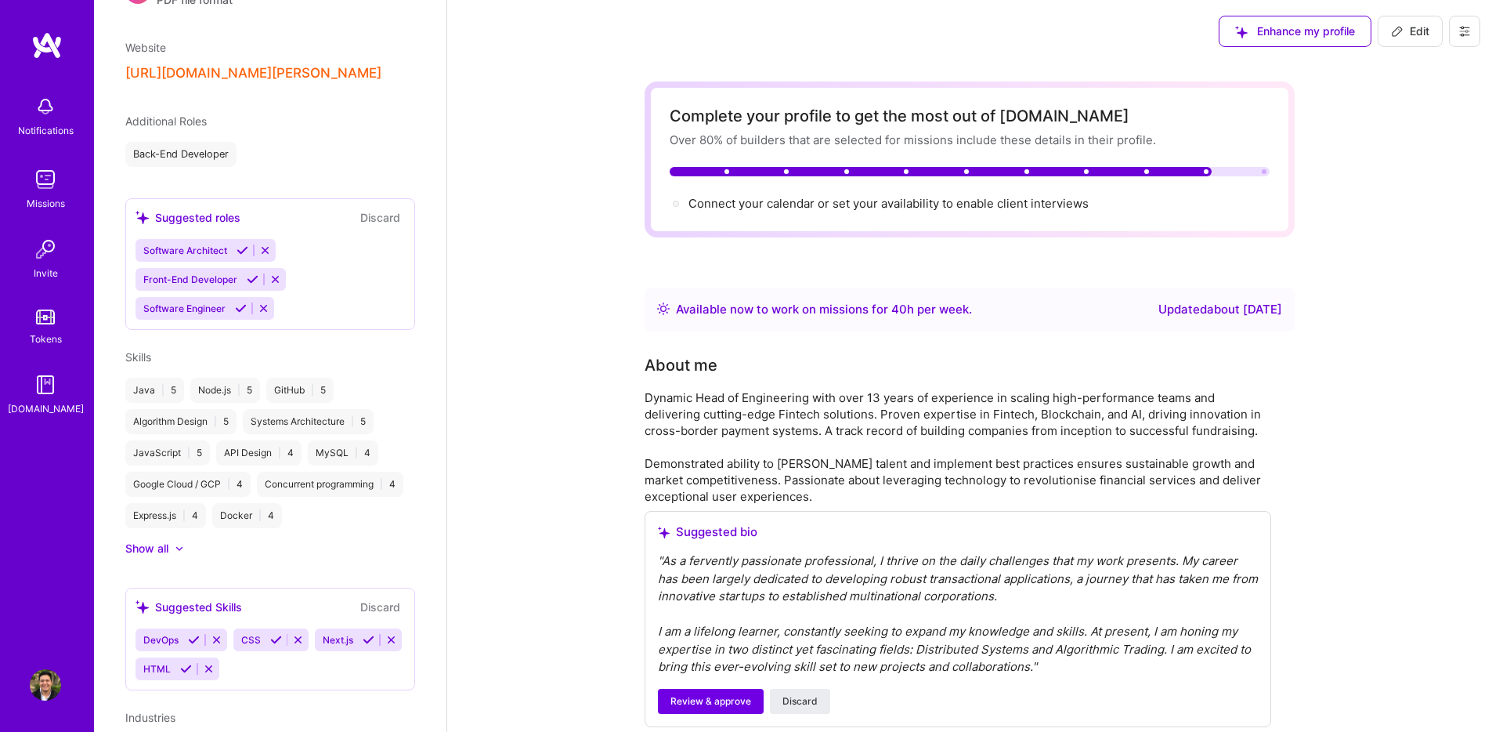
scroll to position [414, 0]
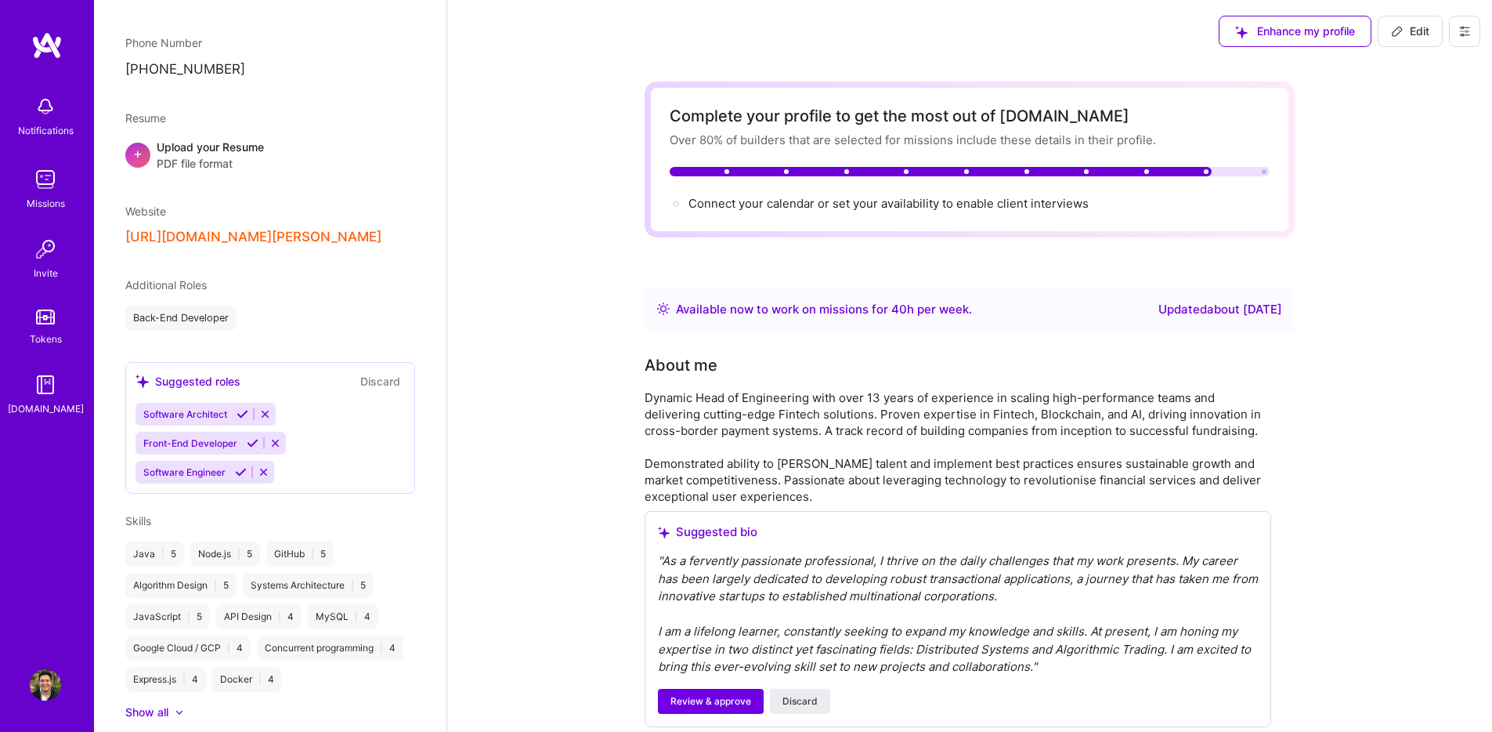
click at [179, 155] on span "PDF file format" at bounding box center [210, 163] width 107 height 16
click at [179, 60] on p "+524425400697" at bounding box center [270, 69] width 290 height 19
click at [221, 60] on p "+524425400697" at bounding box center [270, 69] width 290 height 19
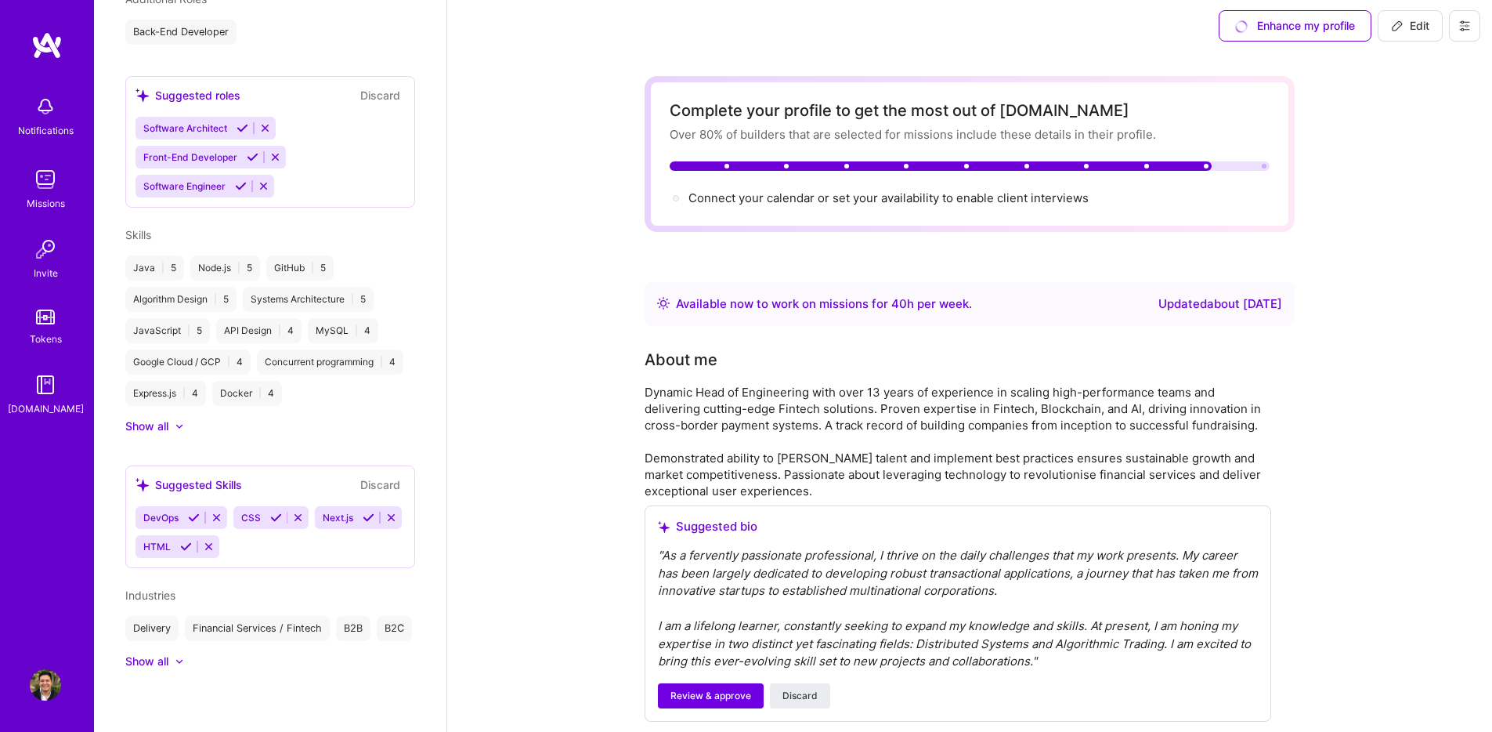
scroll to position [0, 0]
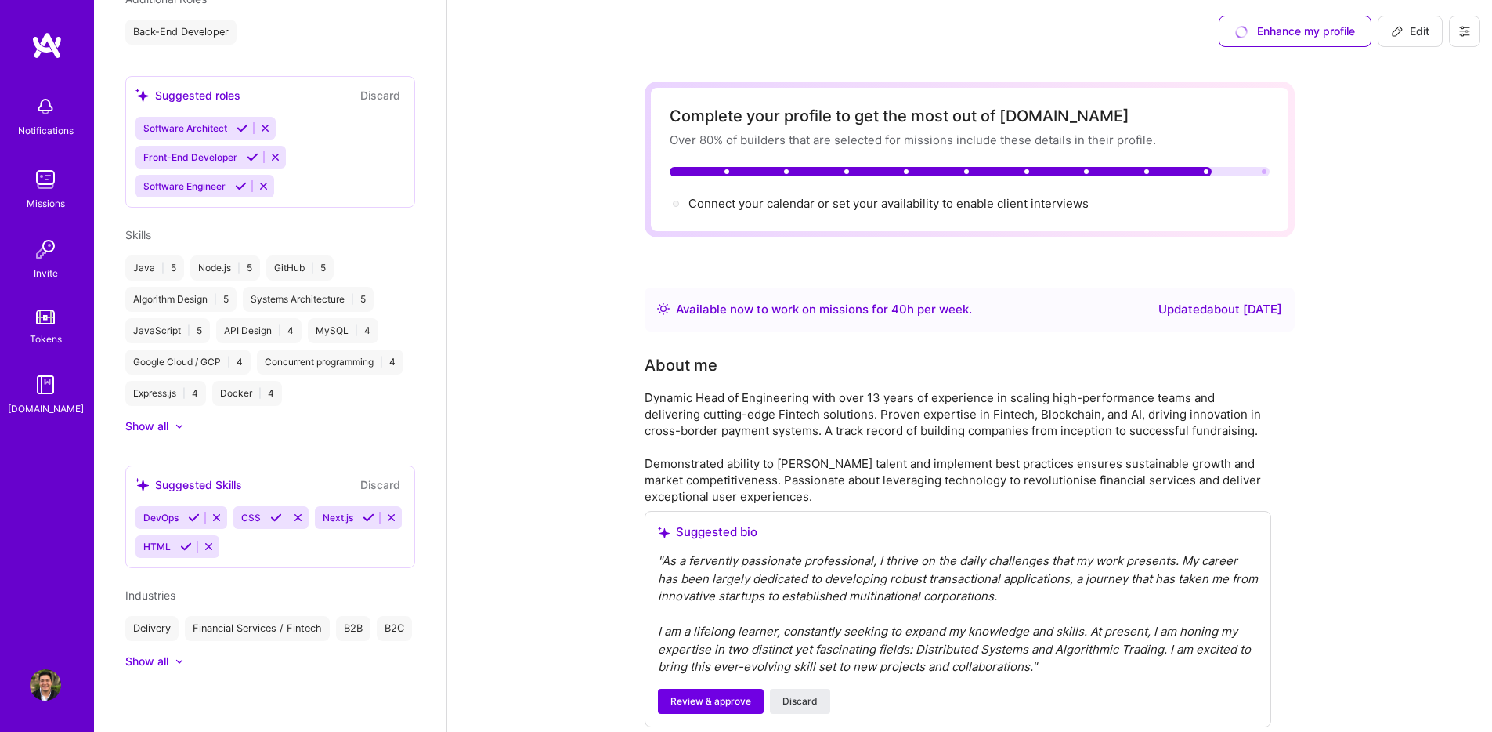
drag, startPoint x: 744, startPoint y: 113, endPoint x: 1154, endPoint y: 110, distance: 409.8
click at [1149, 110] on div "Complete your profile to get the most out of [DOMAIN_NAME]" at bounding box center [970, 116] width 600 height 19
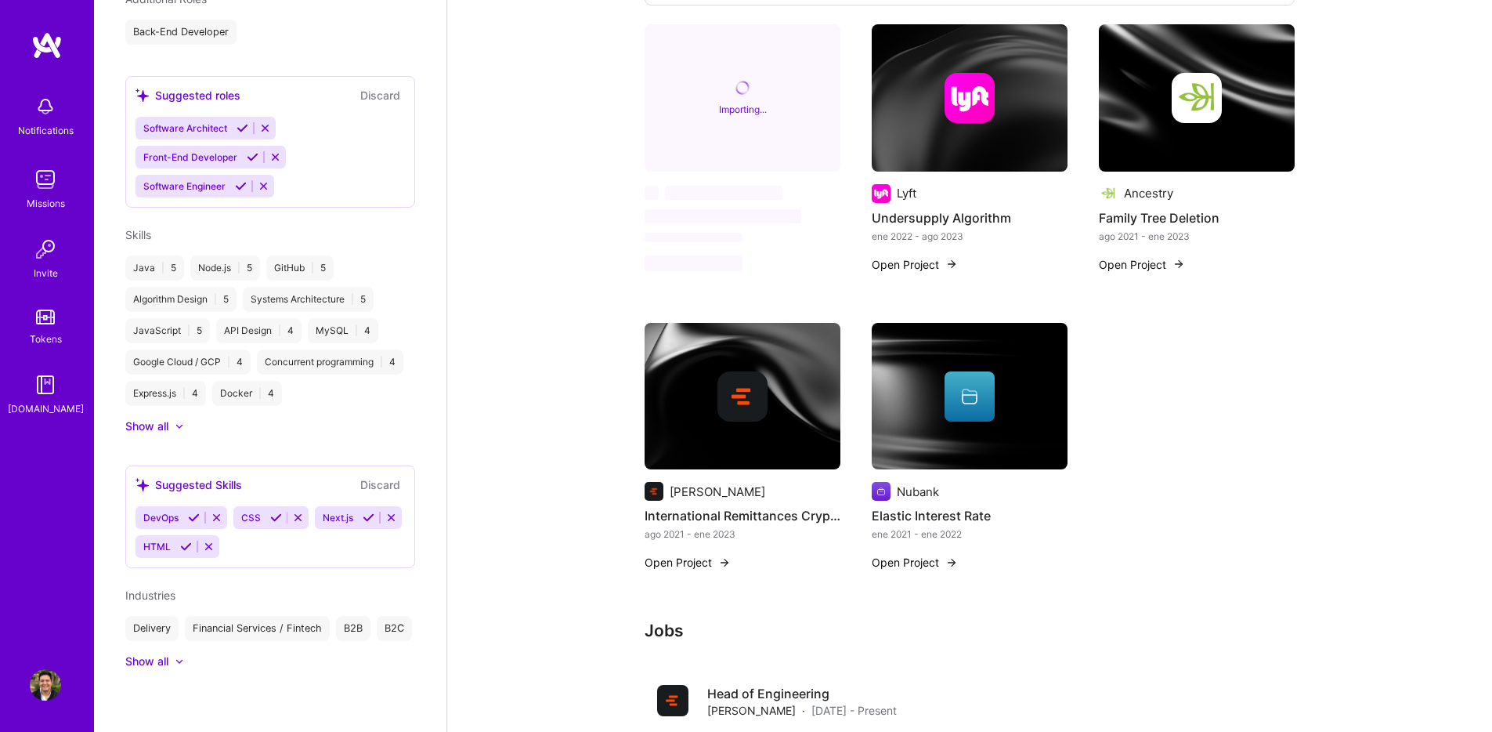
scroll to position [819, 0]
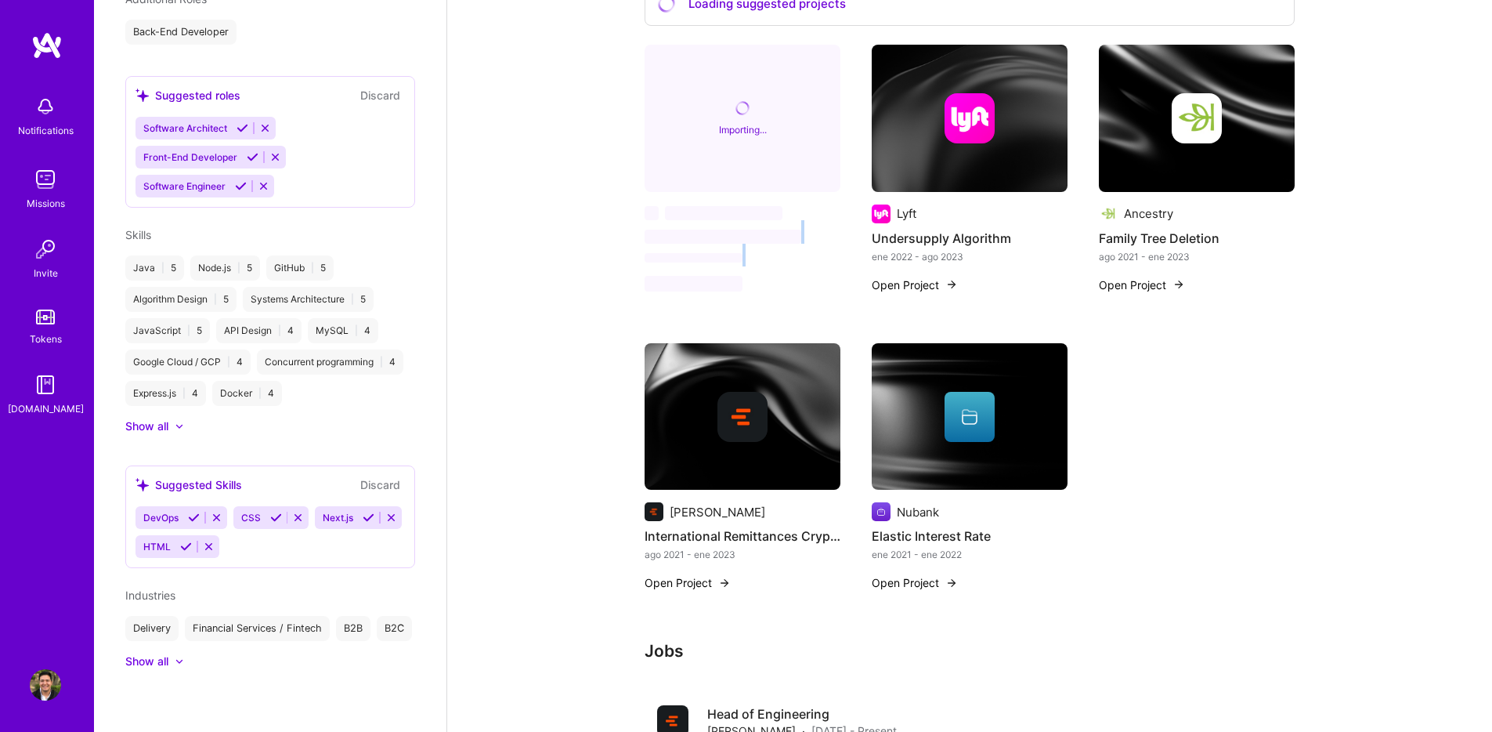
drag, startPoint x: 732, startPoint y: 223, endPoint x: 588, endPoint y: 308, distance: 166.5
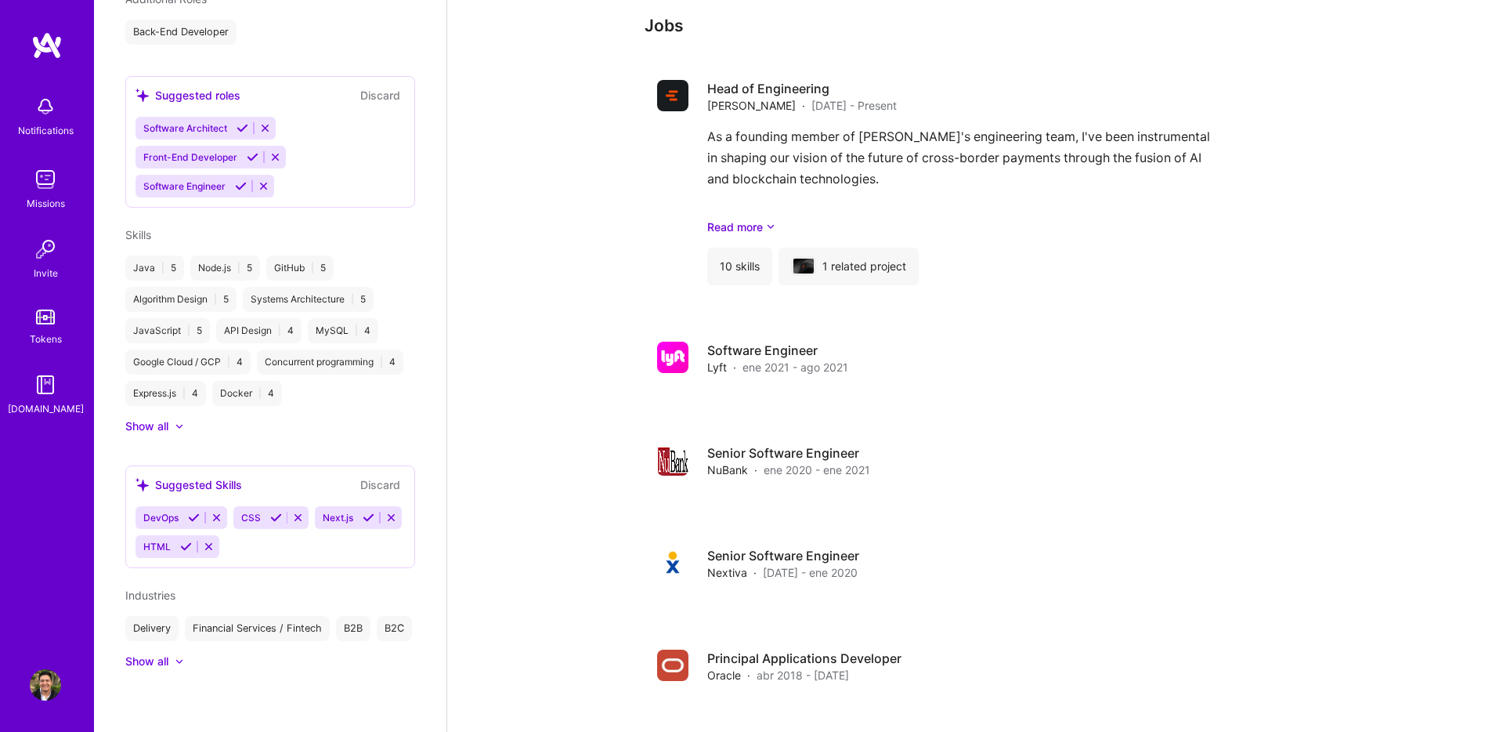
scroll to position [1516, 0]
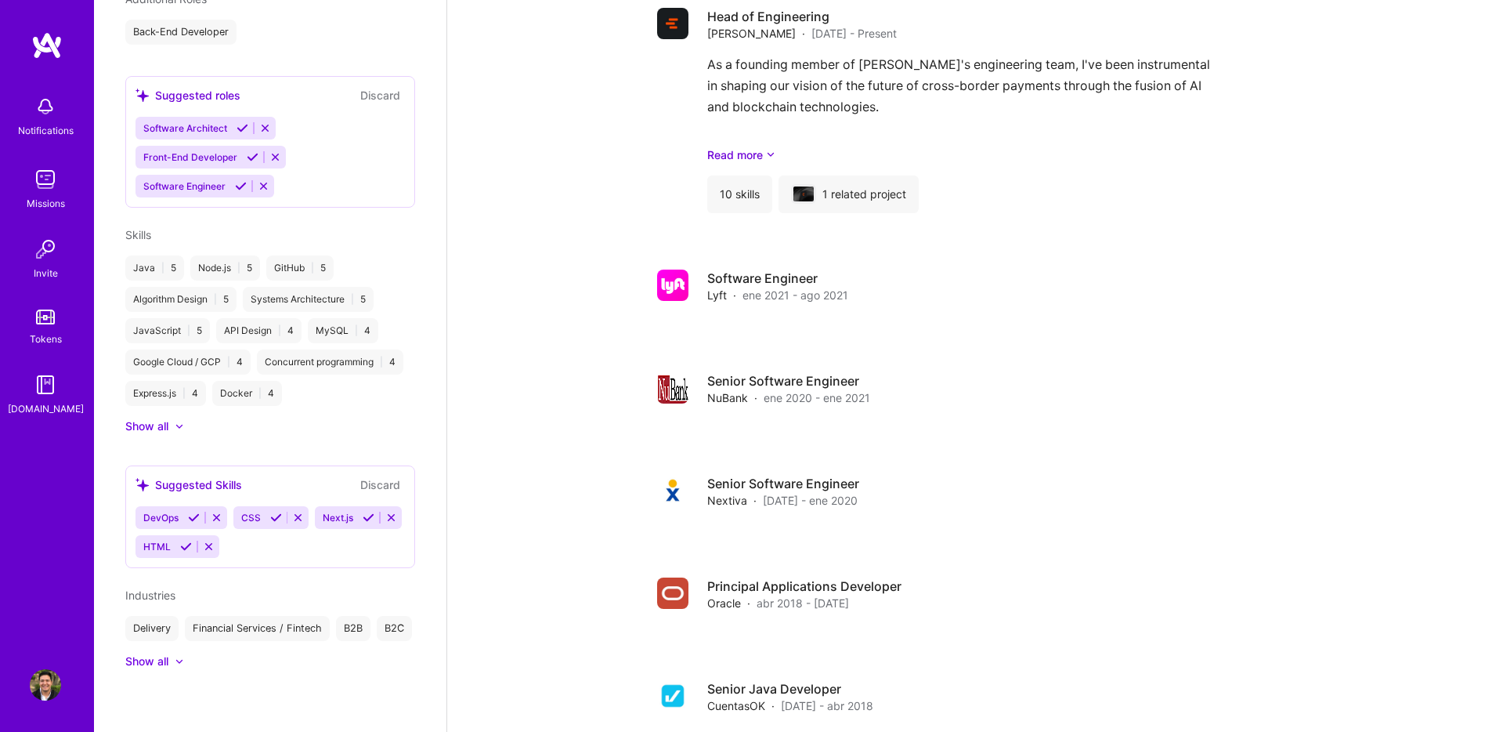
click at [185, 658] on div "Show all" at bounding box center [270, 661] width 290 height 16
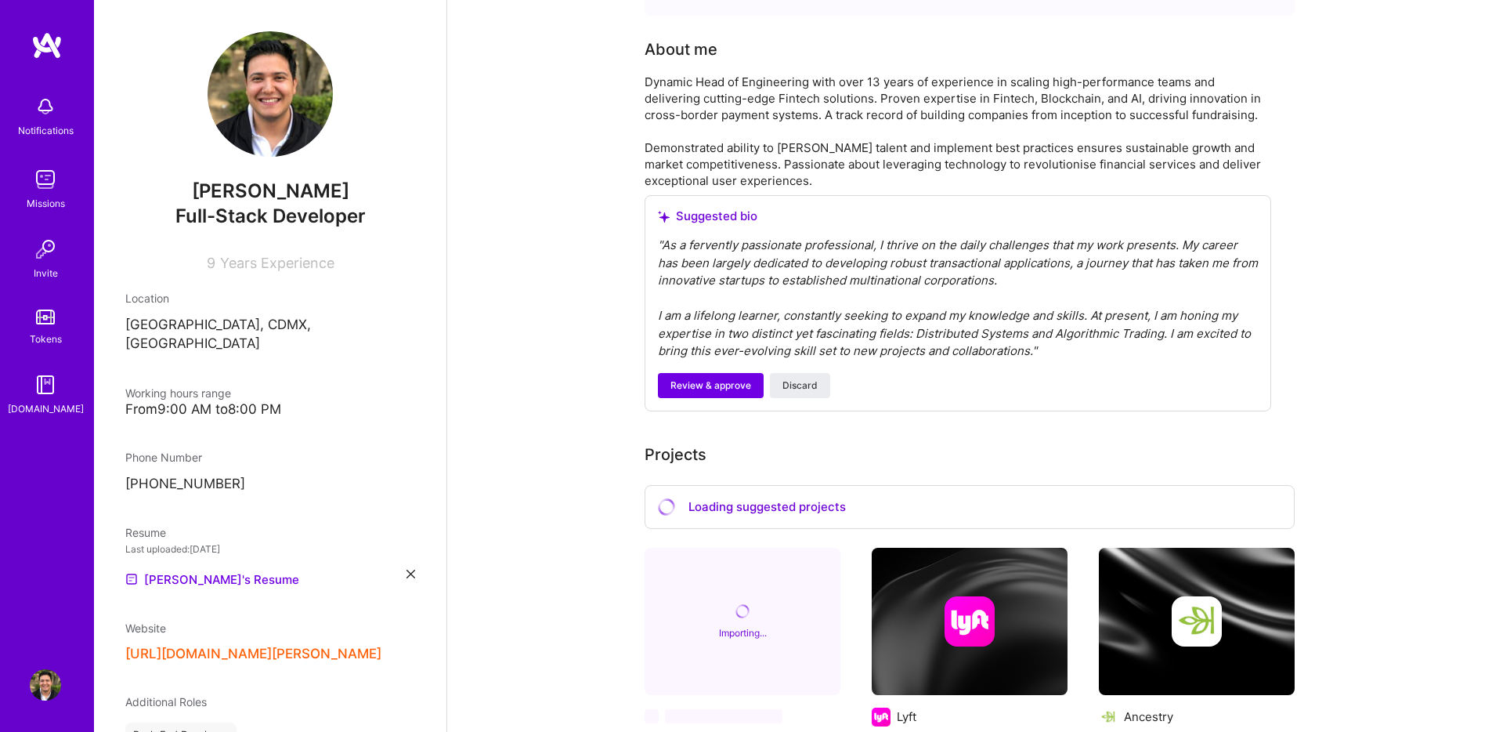
scroll to position [0, 0]
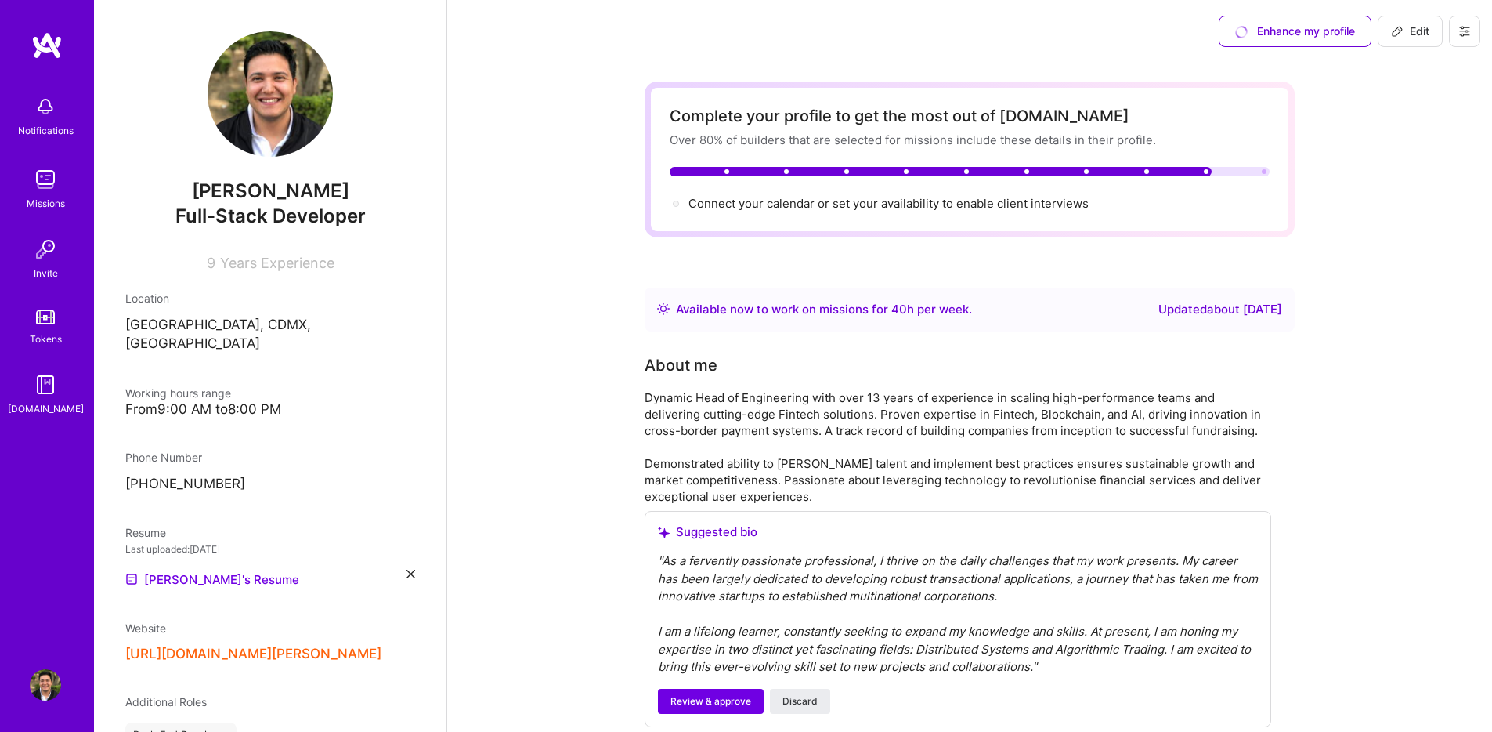
click at [985, 33] on div "Enhance my profile Edit" at bounding box center [969, 31] width 1045 height 63
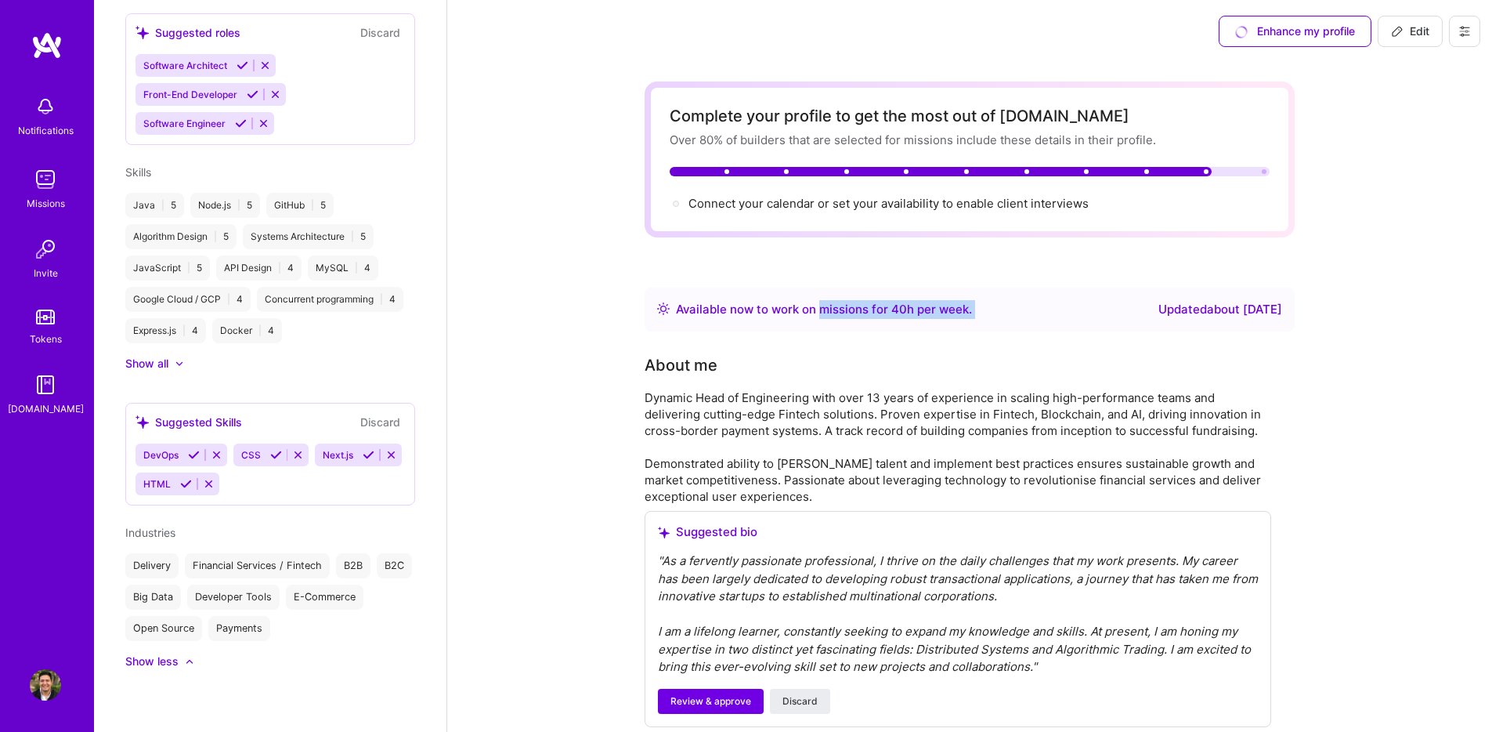
drag, startPoint x: 820, startPoint y: 312, endPoint x: 1312, endPoint y: 294, distance: 492.3
click at [1455, 29] on button at bounding box center [1464, 31] width 31 height 31
drag, startPoint x: 1372, startPoint y: 119, endPoint x: 720, endPoint y: 84, distance: 652.8
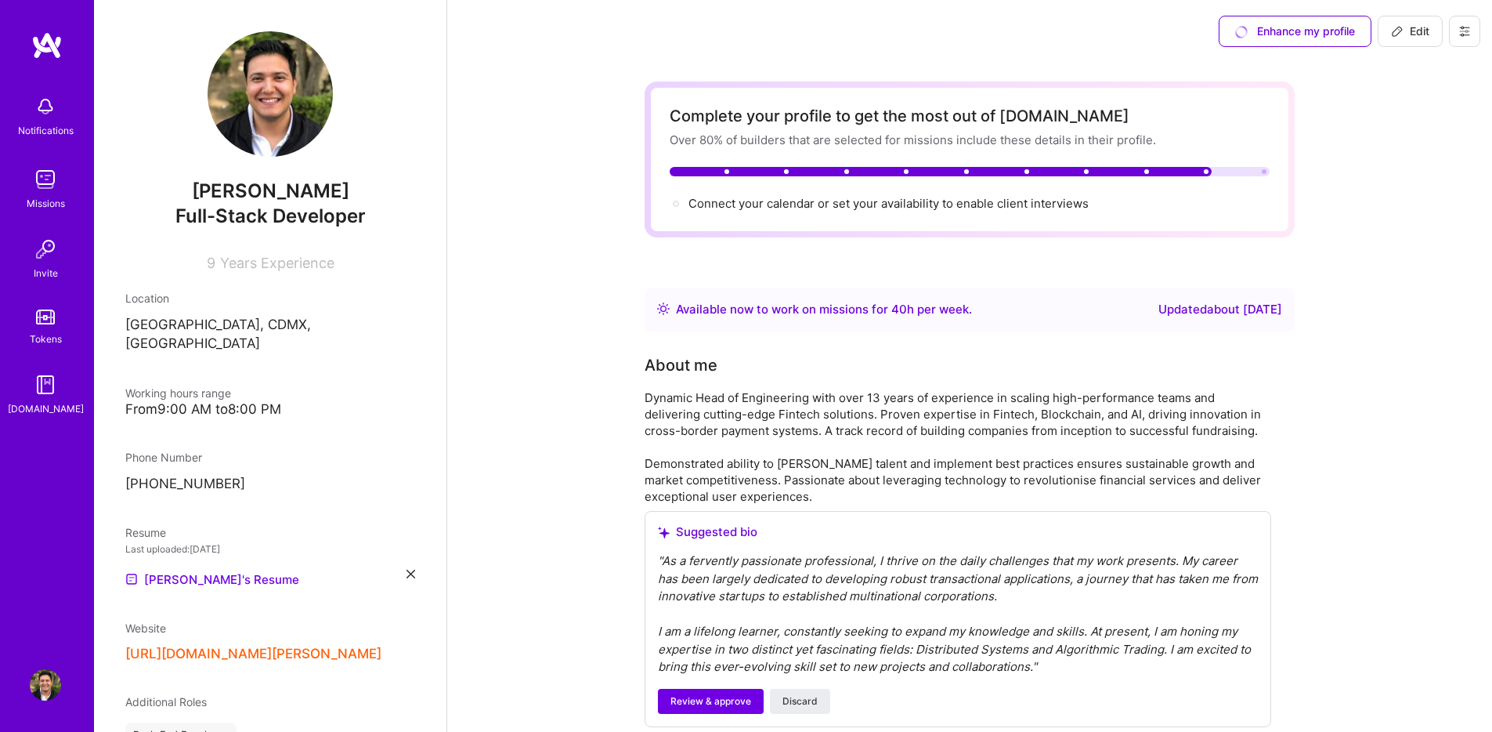
click at [1266, 39] on div "Enhance my profile" at bounding box center [1295, 31] width 153 height 31
click at [1273, 38] on div "Enhance my profile" at bounding box center [1295, 31] width 153 height 31
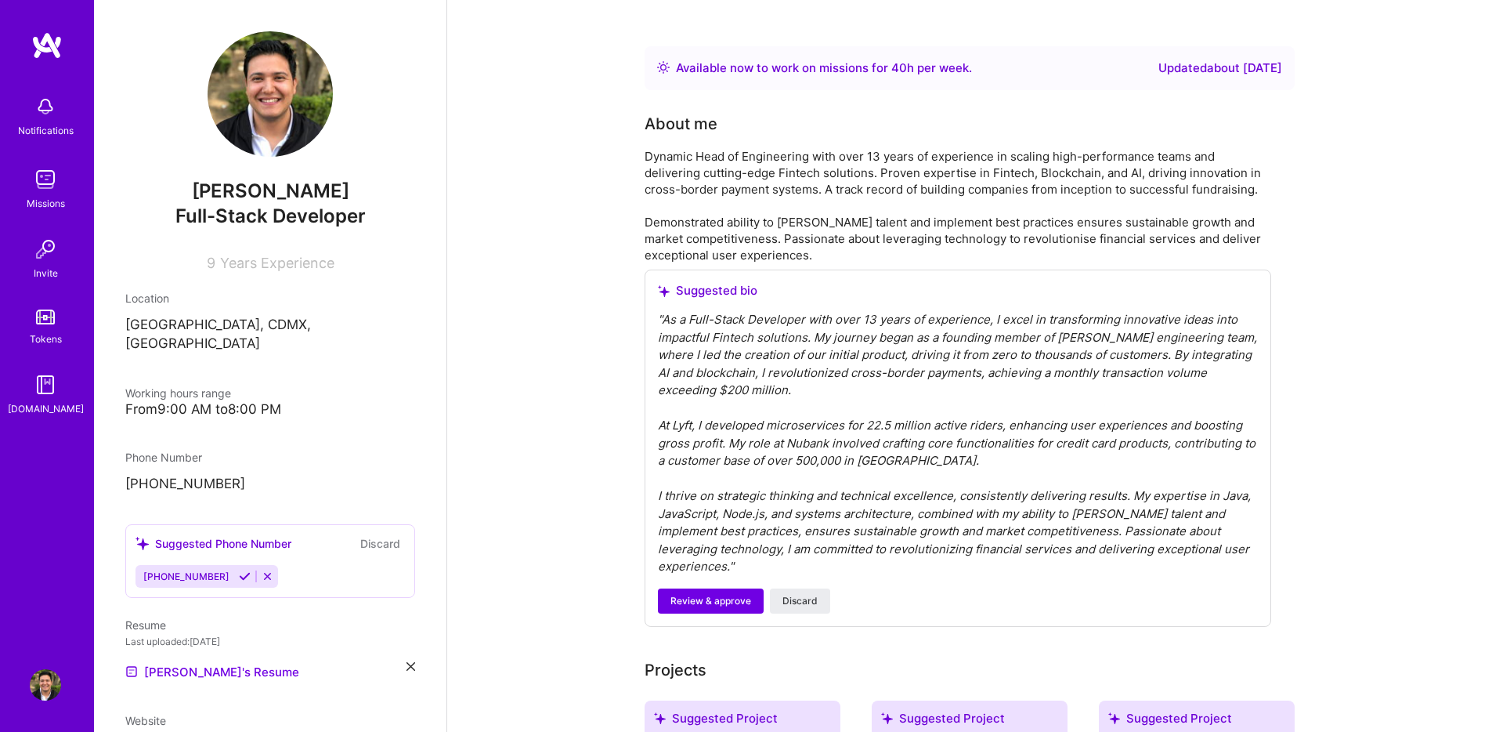
scroll to position [467, 0]
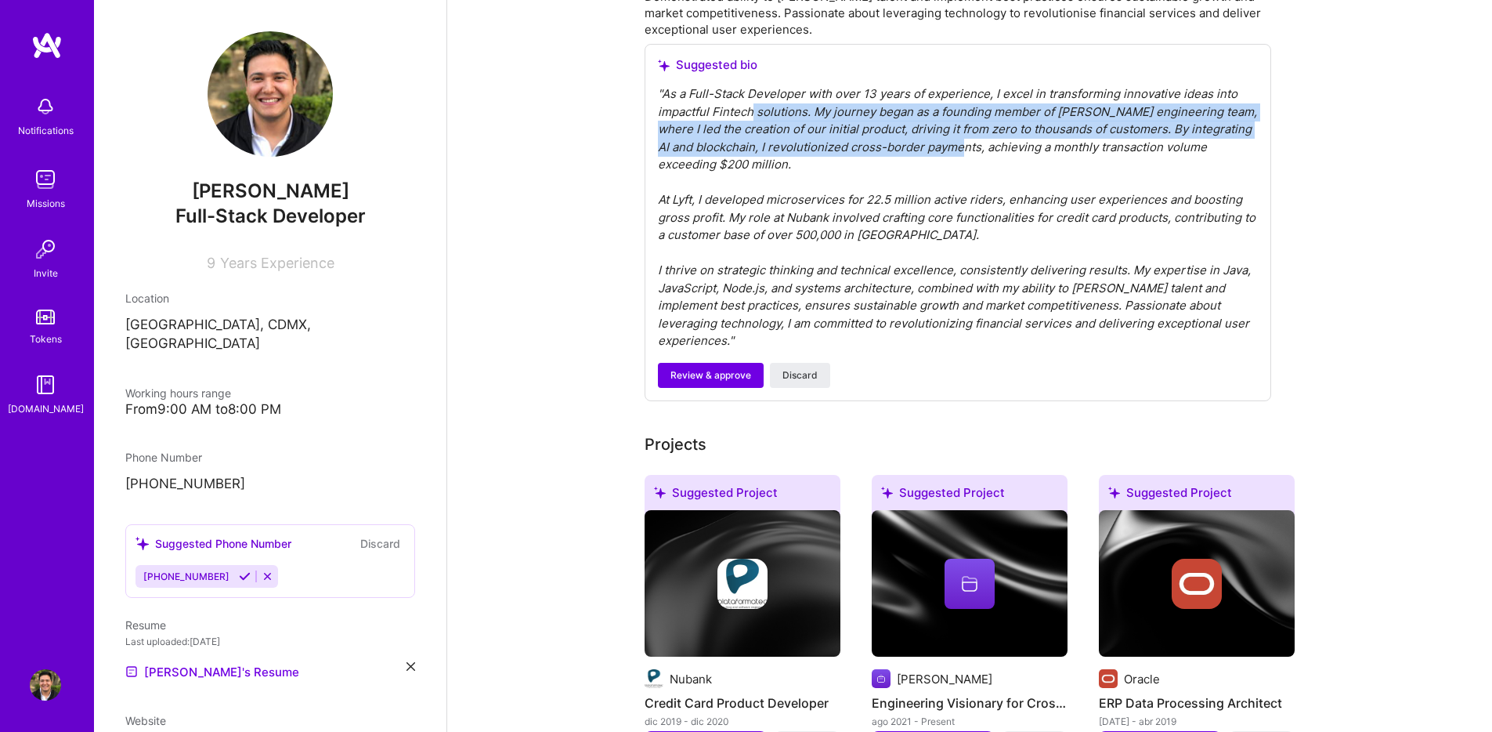
drag, startPoint x: 751, startPoint y: 117, endPoint x: 810, endPoint y: 157, distance: 71.7
click at [933, 148] on div "" As a Full-Stack Developer with over 13 years of experience, I excel in transf…" at bounding box center [958, 217] width 600 height 265
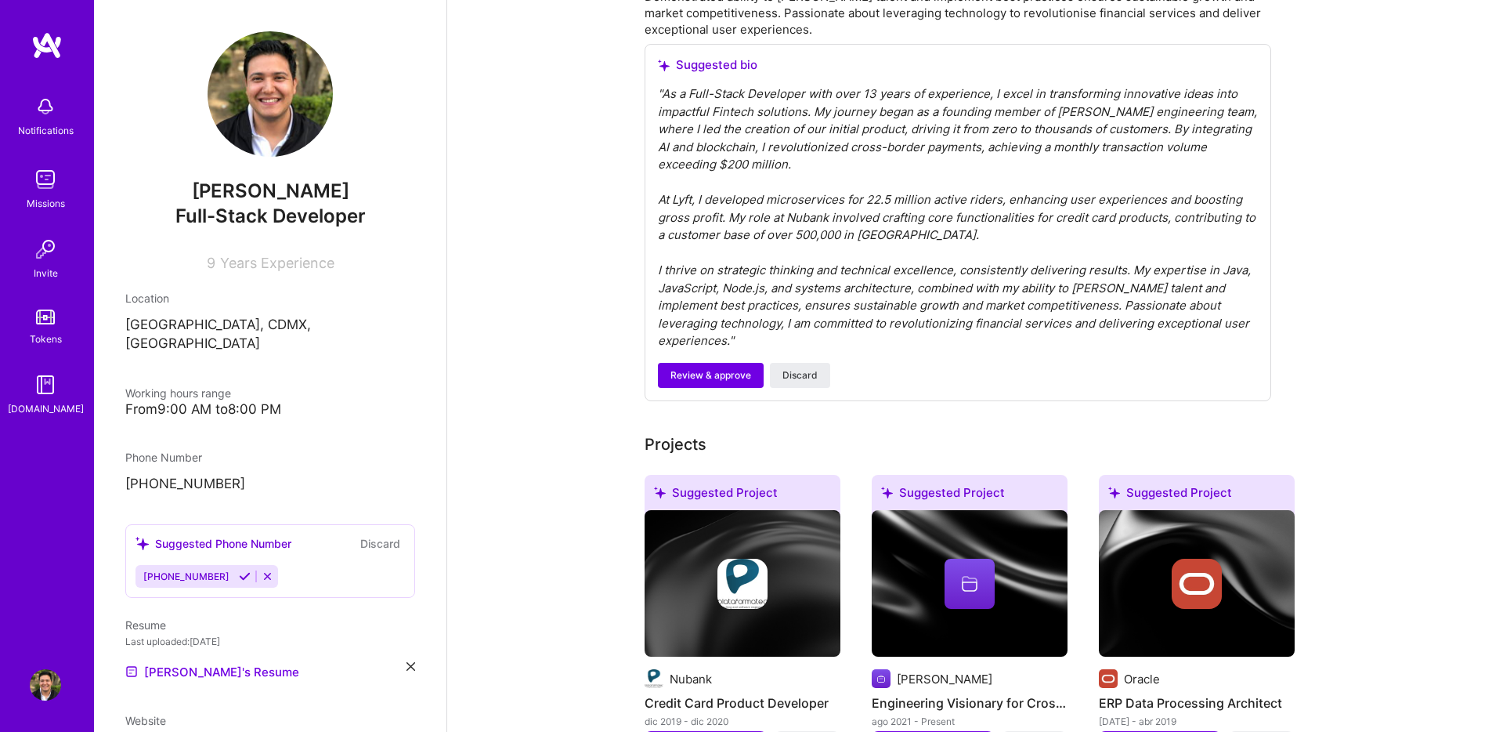
click at [779, 159] on div "" As a Full-Stack Developer with over 13 years of experience, I excel in transf…" at bounding box center [958, 217] width 600 height 265
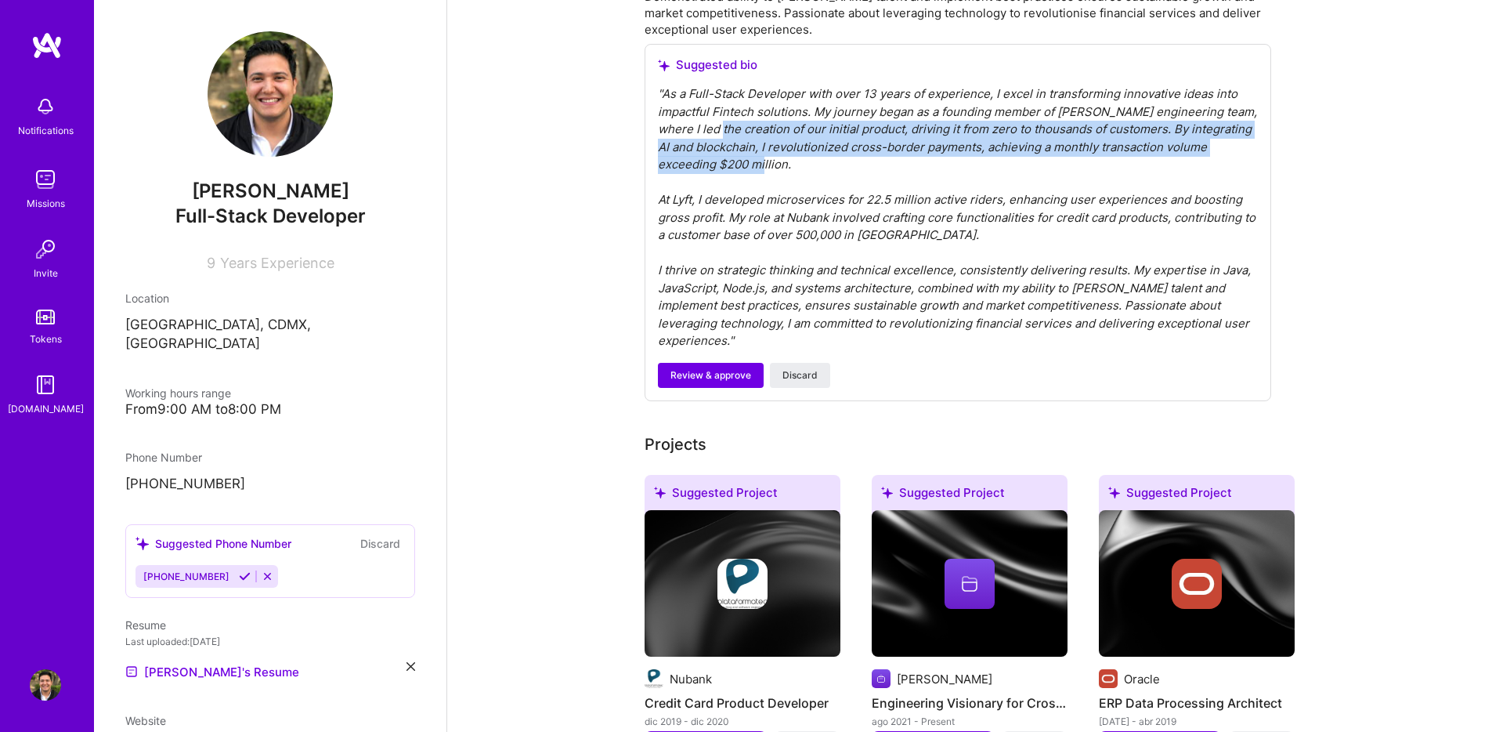
drag, startPoint x: 726, startPoint y: 167, endPoint x: 693, endPoint y: 126, distance: 52.9
click at [693, 126] on div "" As a Full-Stack Developer with over 13 years of experience, I excel in transf…" at bounding box center [958, 217] width 600 height 265
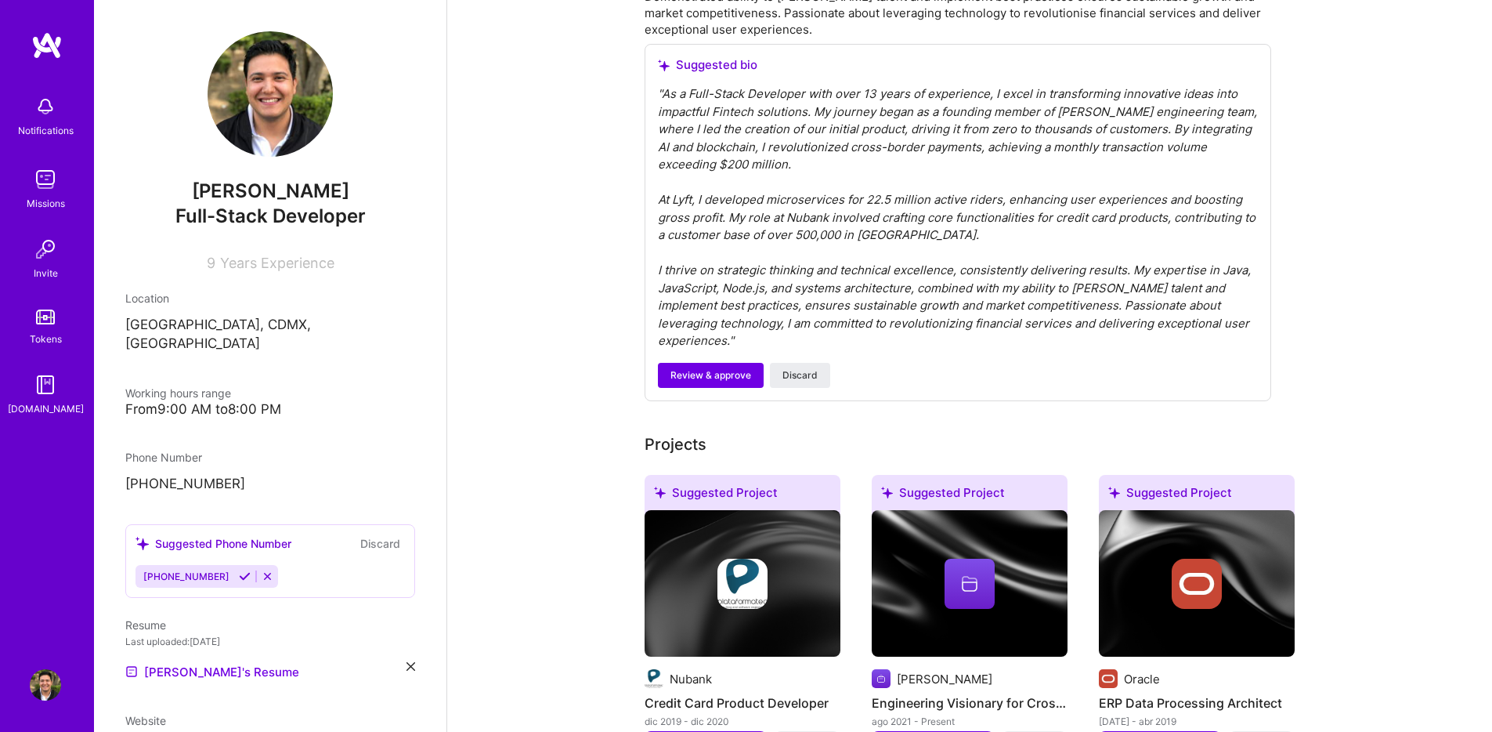
click at [901, 118] on div "" As a Full-Stack Developer with over 13 years of experience, I excel in transf…" at bounding box center [958, 217] width 600 height 265
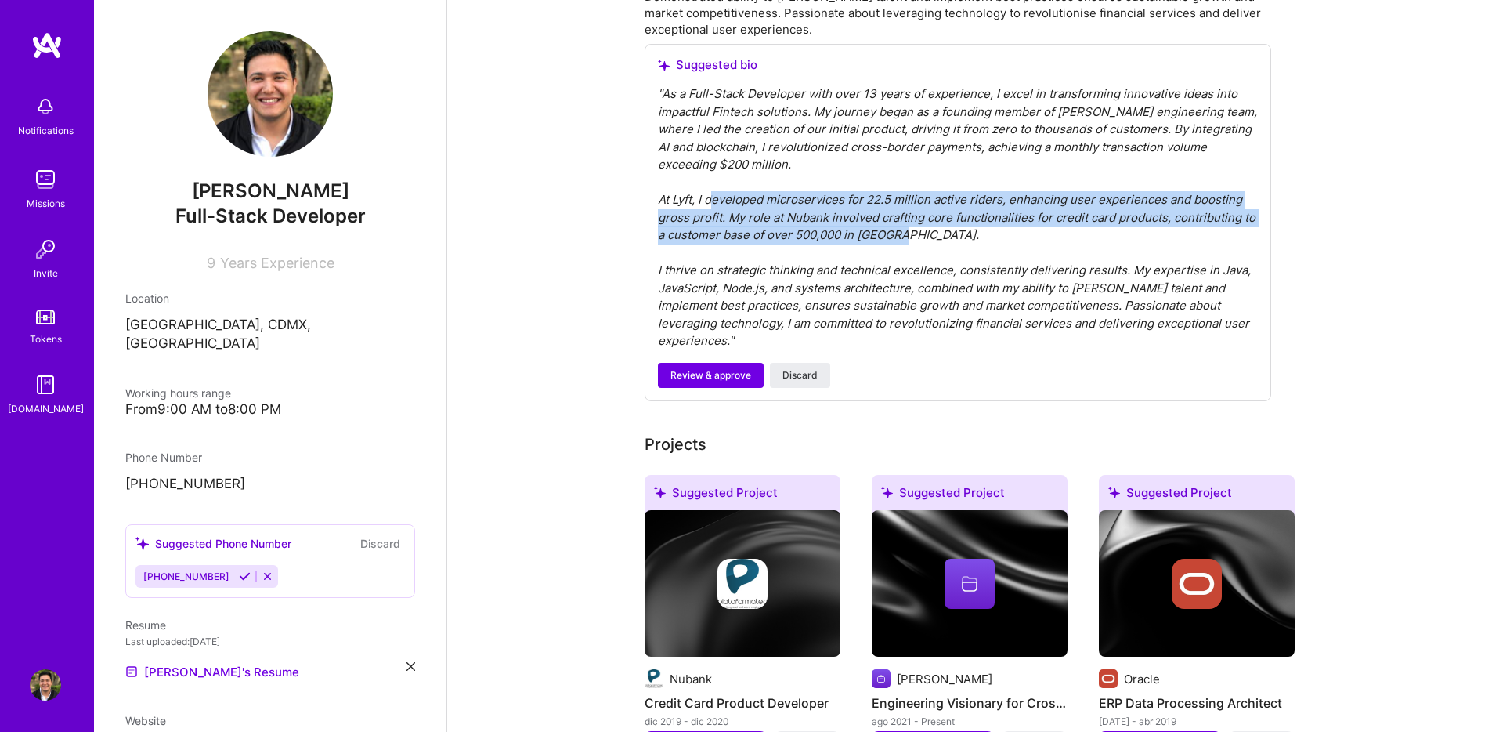
drag, startPoint x: 711, startPoint y: 197, endPoint x: 1017, endPoint y: 232, distance: 308.4
click at [1017, 232] on div "" As a Full-Stack Developer with over 13 years of experience, I excel in transf…" at bounding box center [958, 217] width 600 height 265
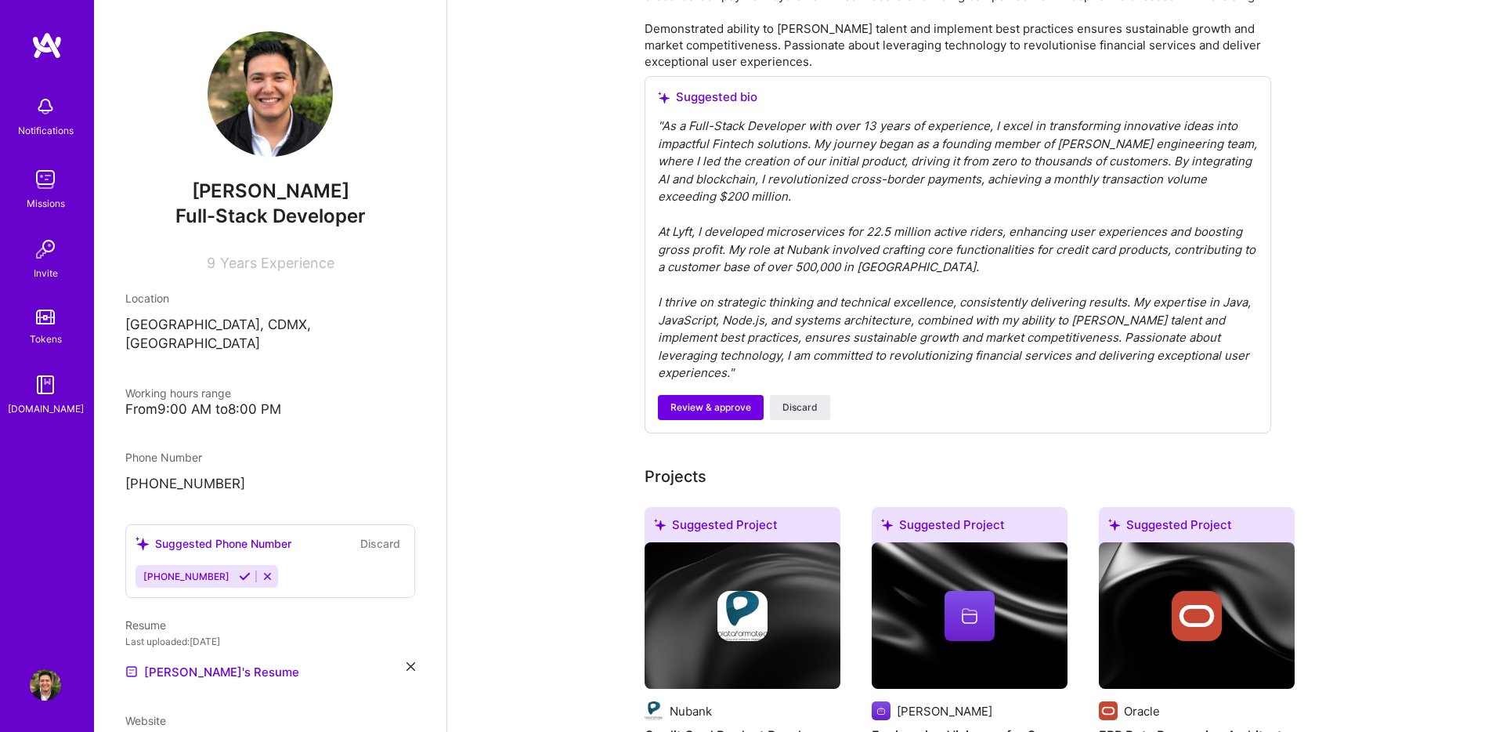
scroll to position [331, 0]
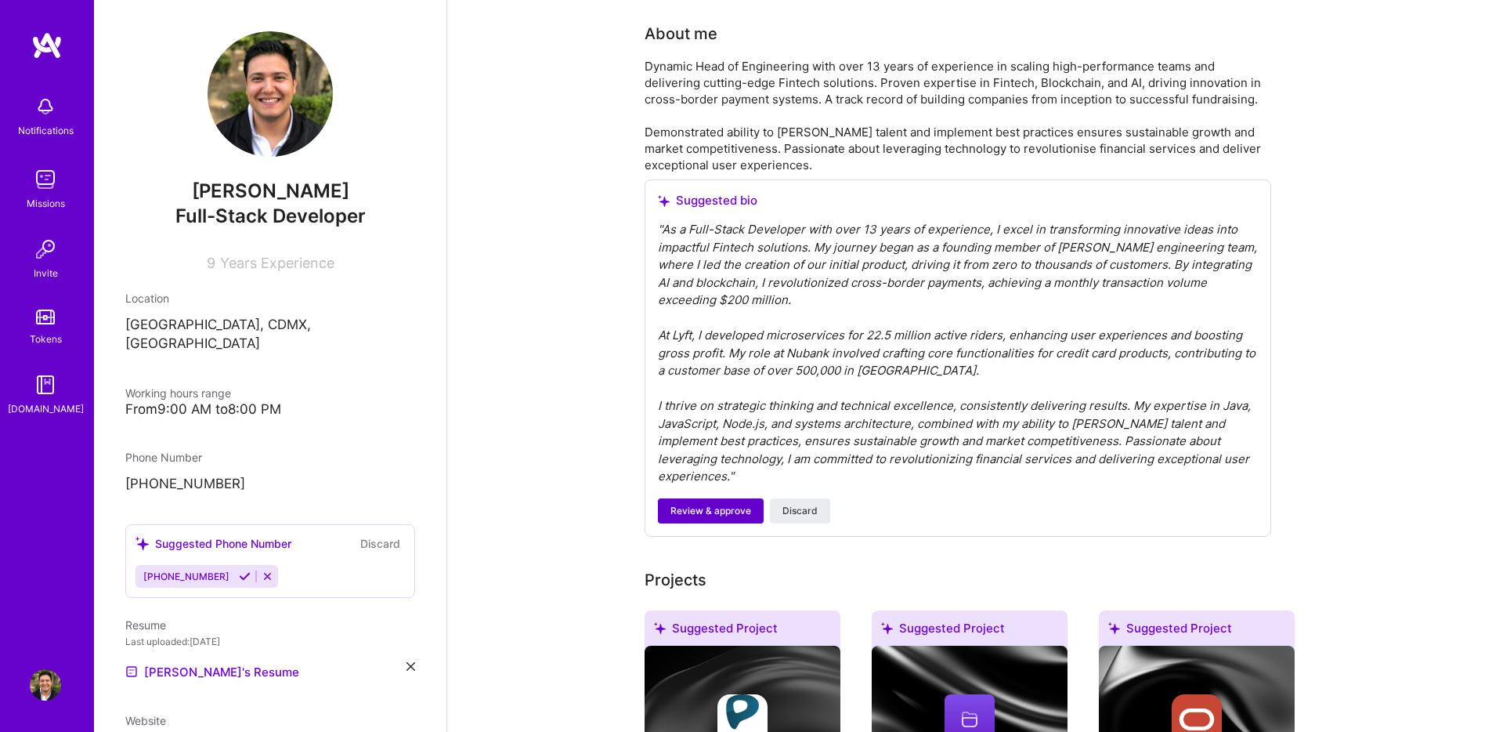
click at [696, 504] on span "Review & approve" at bounding box center [711, 511] width 81 height 14
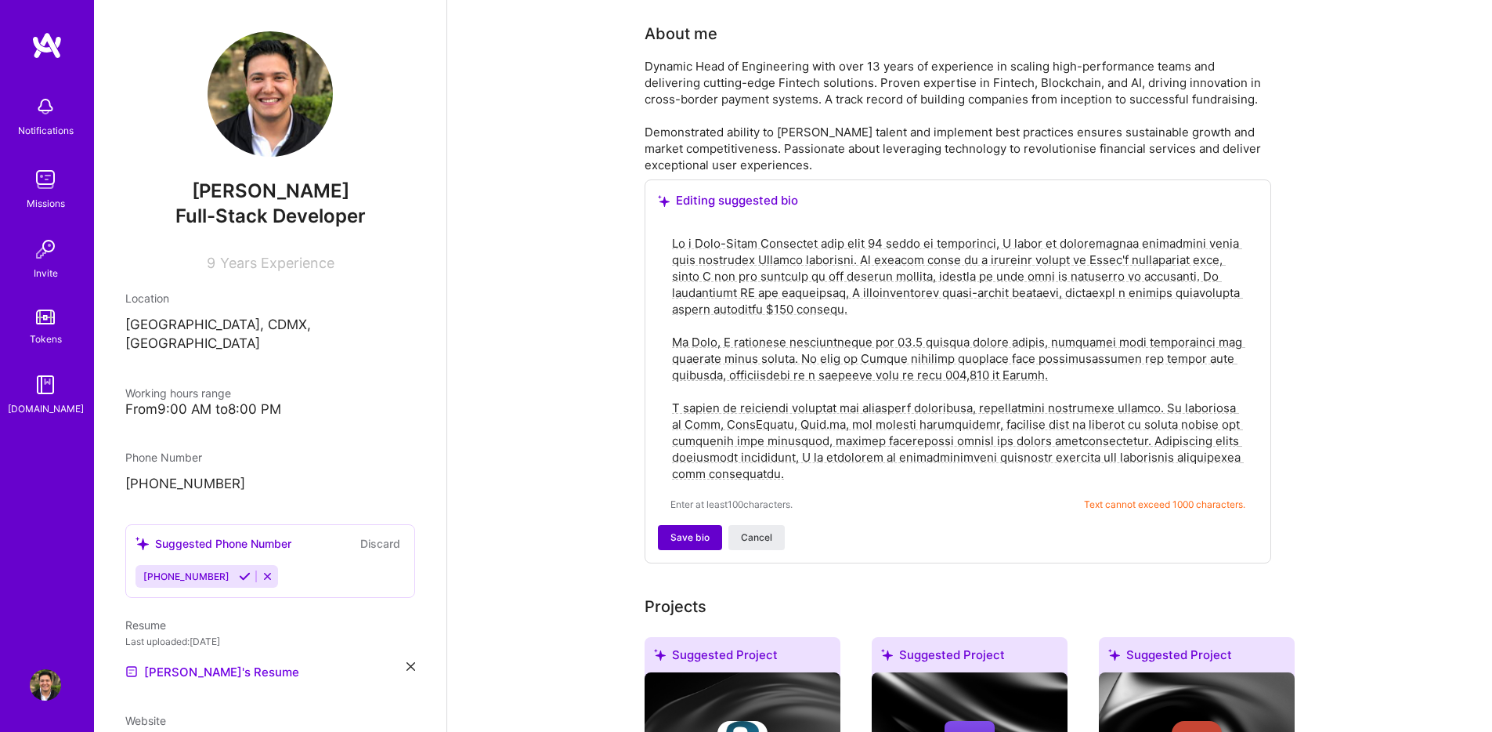
click at [684, 538] on span "Save bio" at bounding box center [690, 537] width 39 height 14
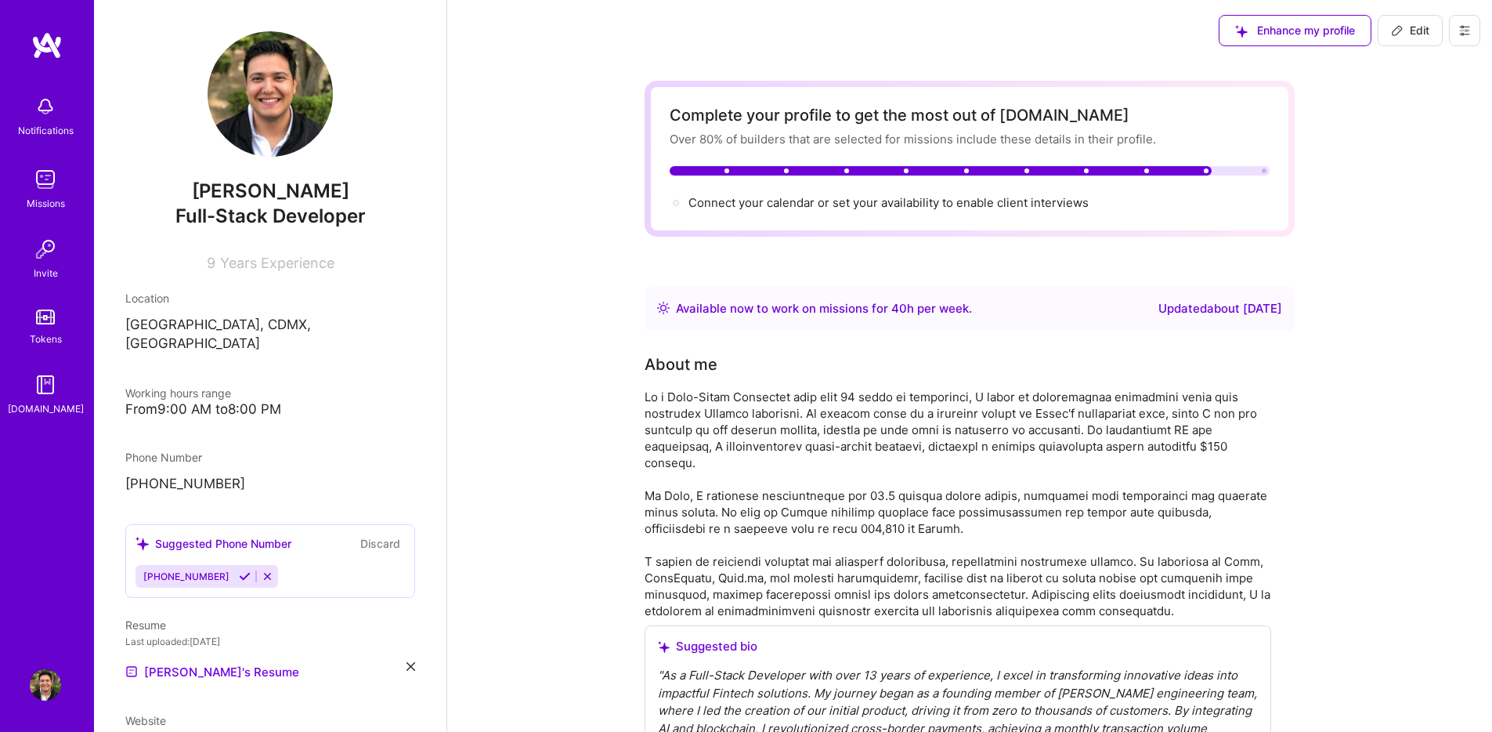
scroll to position [0, 0]
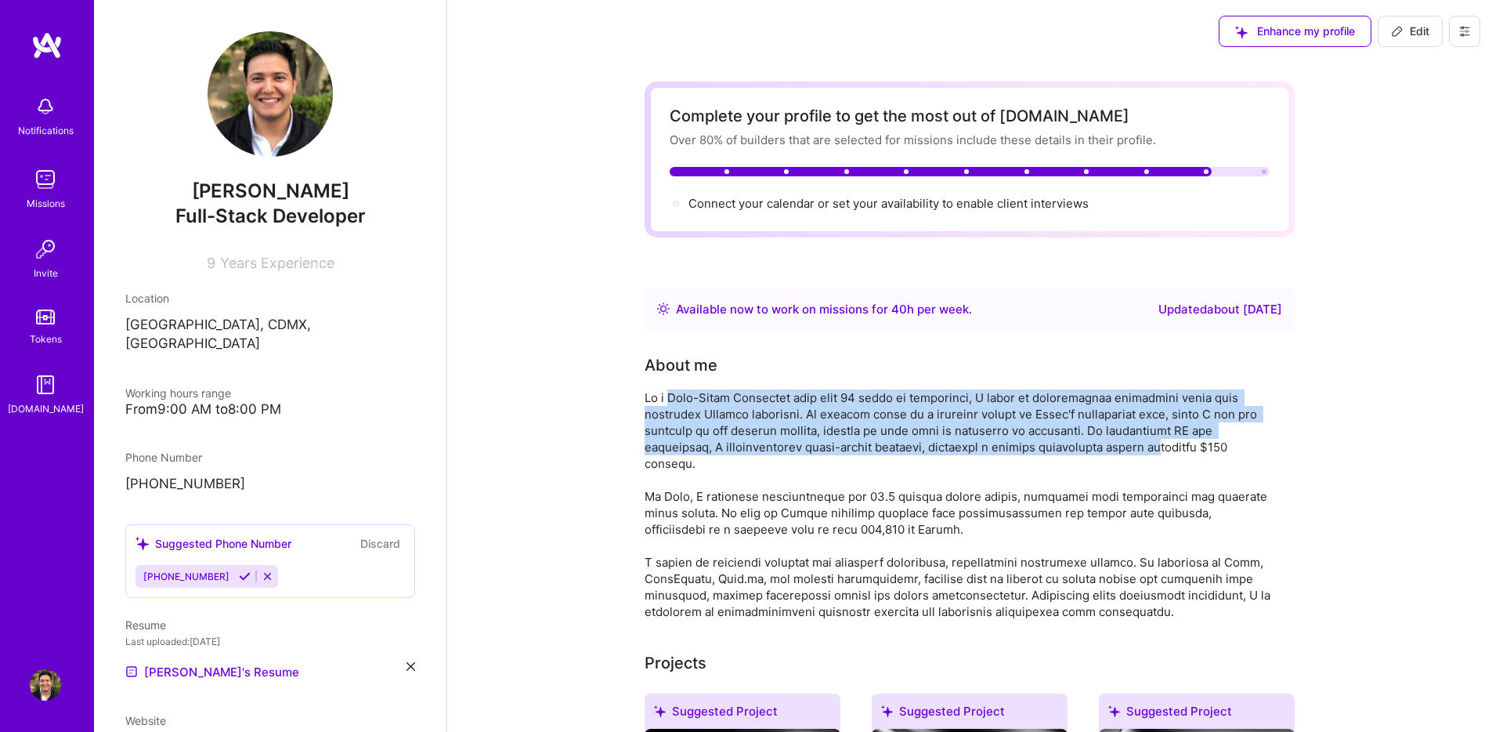
drag, startPoint x: 673, startPoint y: 395, endPoint x: 1115, endPoint y: 447, distance: 444.9
click at [1099, 448] on div at bounding box center [958, 504] width 627 height 230
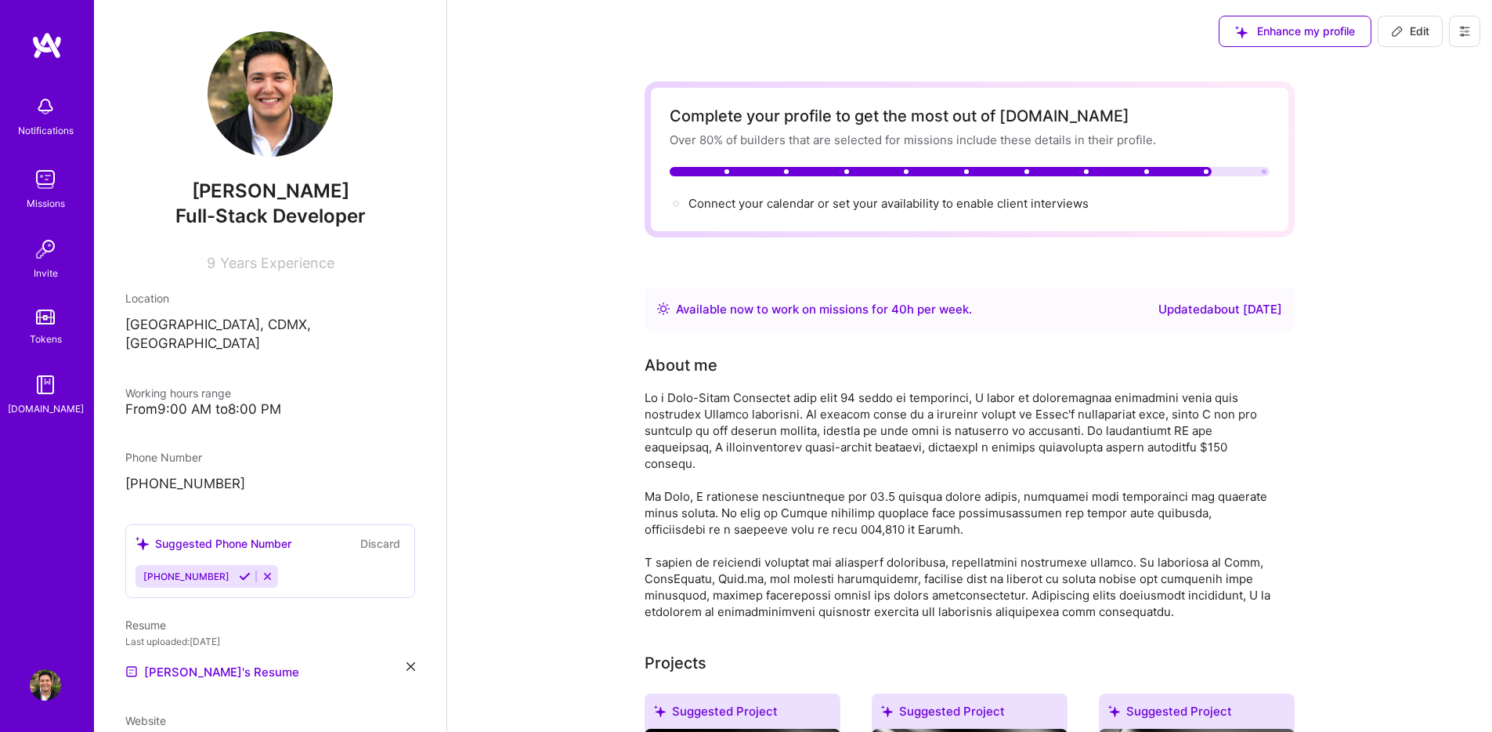
click at [1115, 447] on div at bounding box center [958, 504] width 627 height 230
click at [853, 437] on div at bounding box center [958, 504] width 627 height 230
click at [1287, 40] on div "Enhance my profile" at bounding box center [1295, 31] width 153 height 31
click at [1307, 37] on div "Enhance my profile" at bounding box center [1295, 31] width 153 height 31
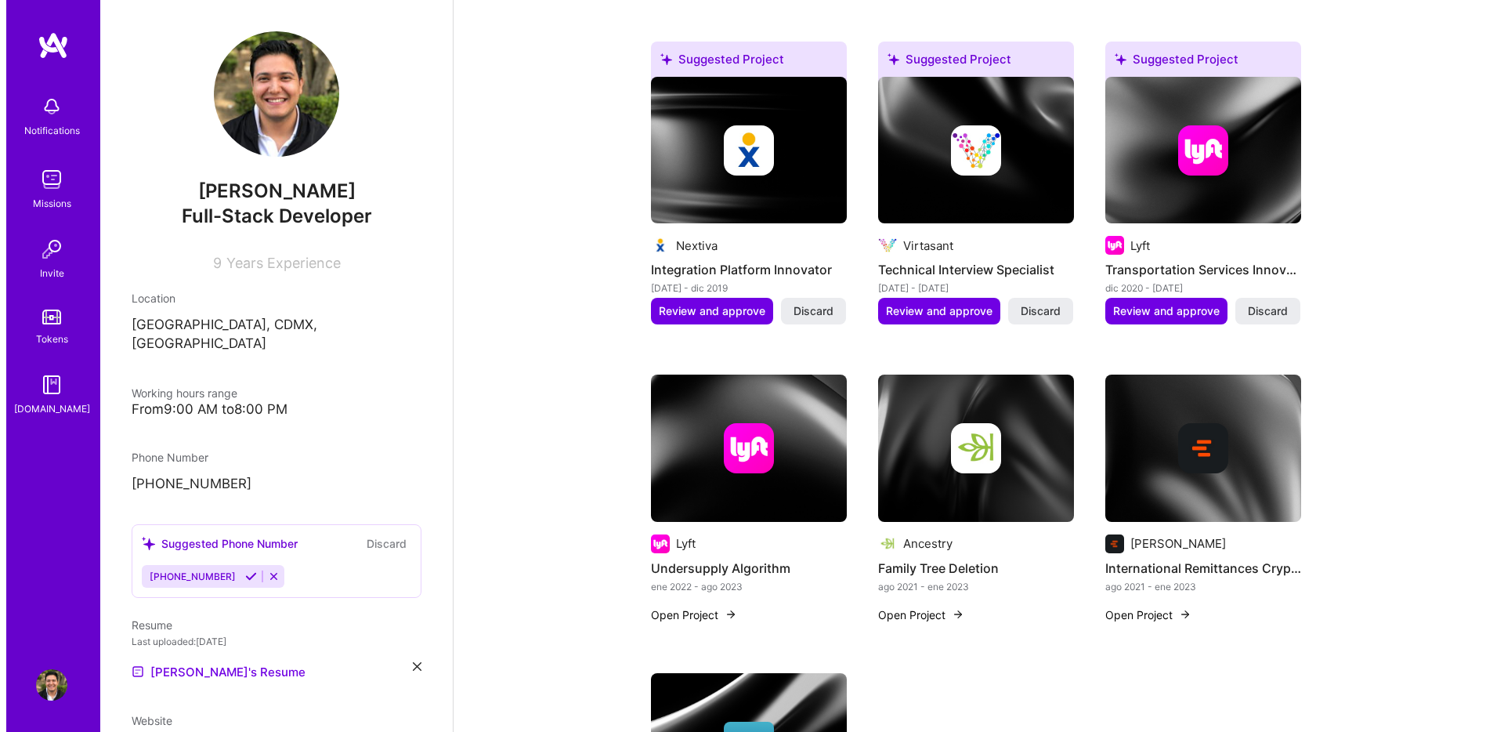
scroll to position [646, 0]
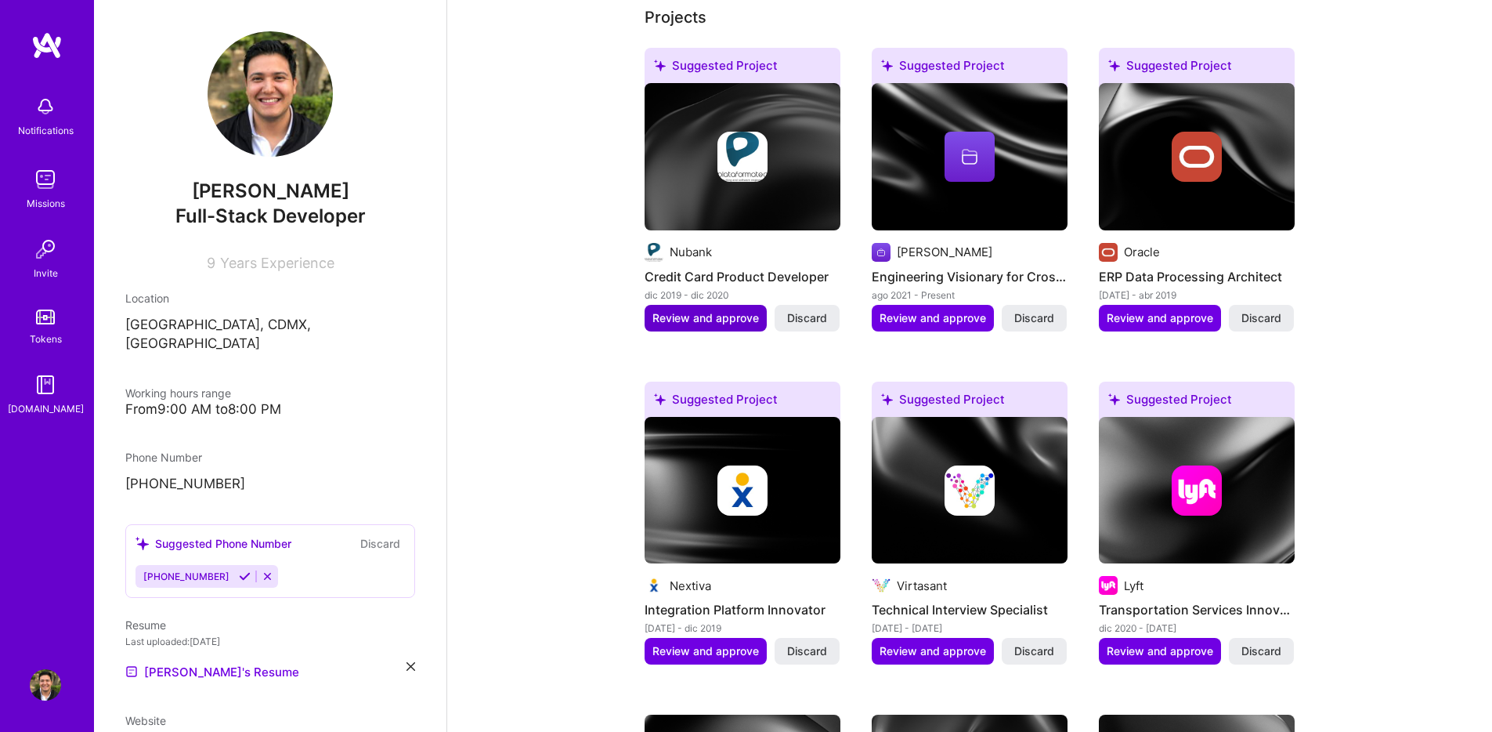
click at [714, 310] on span "Review and approve" at bounding box center [706, 318] width 107 height 16
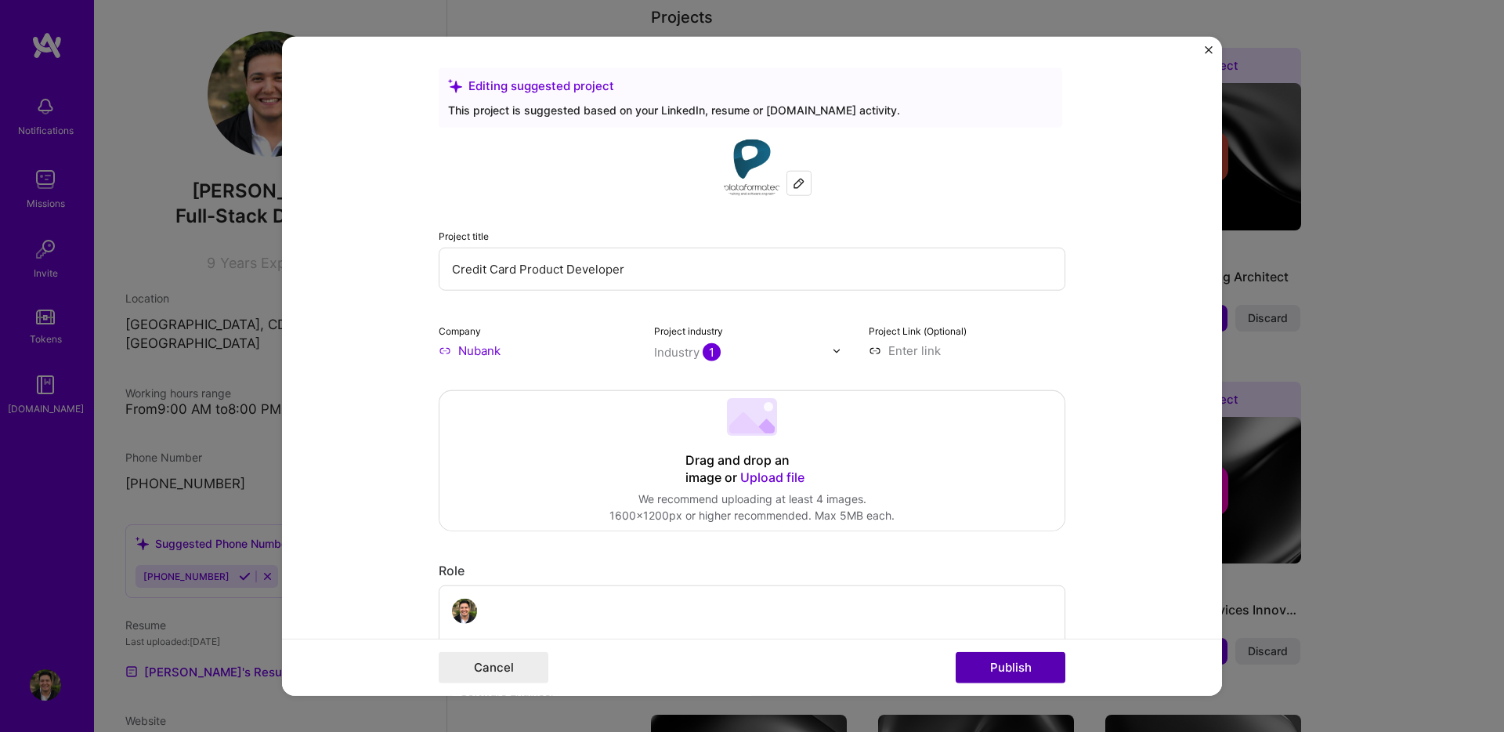
click at [990, 670] on button "Publish" at bounding box center [1011, 666] width 110 height 31
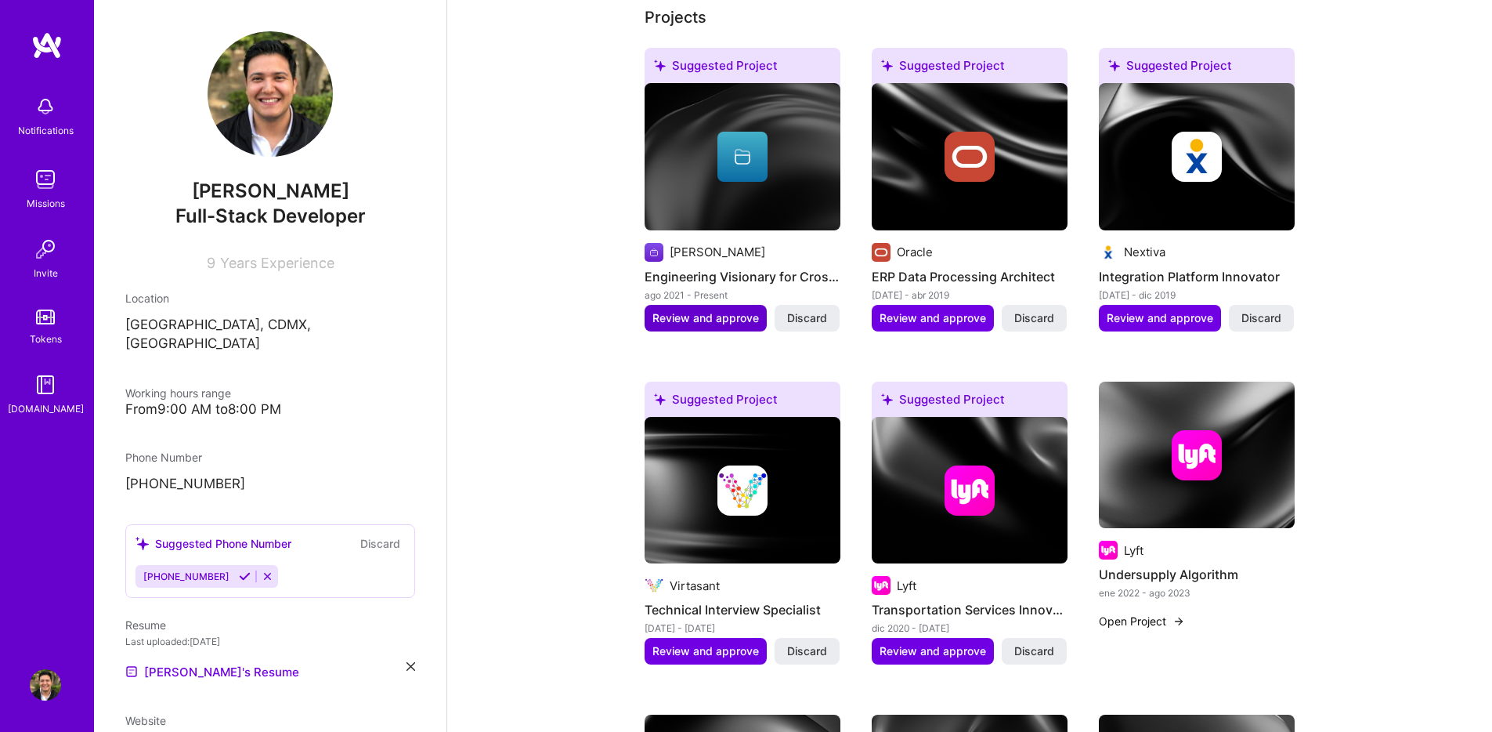
click at [666, 310] on span "Review and approve" at bounding box center [706, 318] width 107 height 16
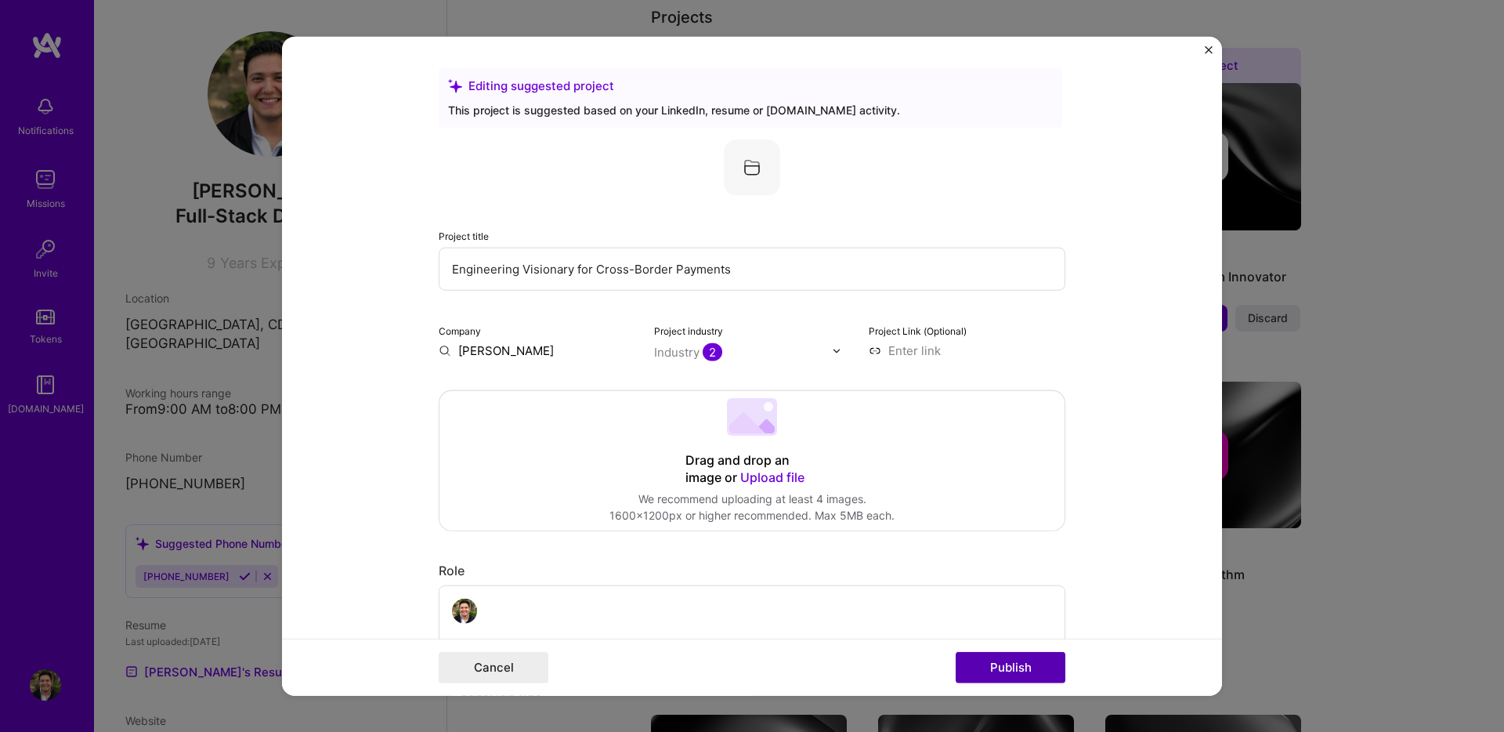
click at [1002, 661] on button "Publish" at bounding box center [1011, 666] width 110 height 31
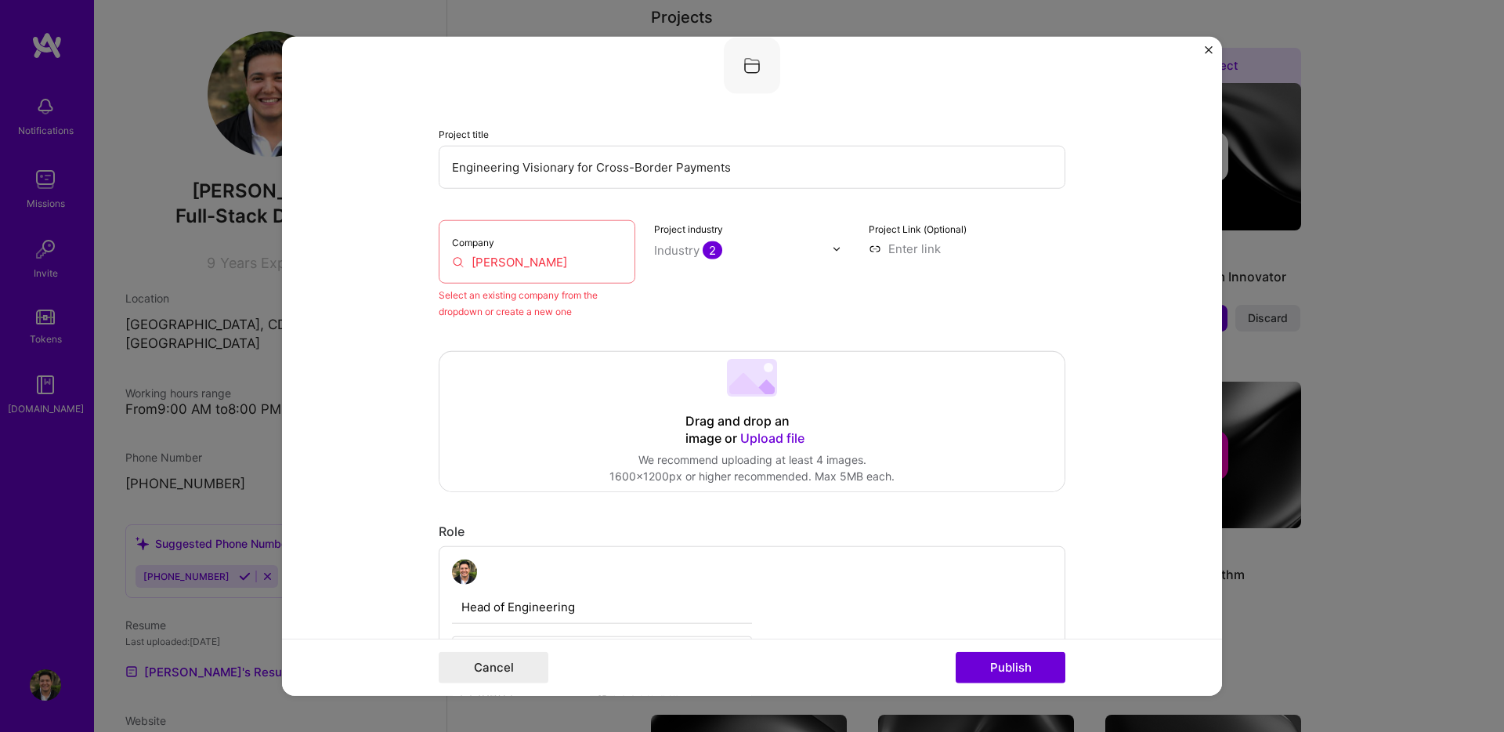
scroll to position [103, 0]
click at [485, 256] on input "Félix Pago" at bounding box center [537, 261] width 170 height 16
click at [516, 265] on input "Félix Pago" at bounding box center [537, 261] width 170 height 16
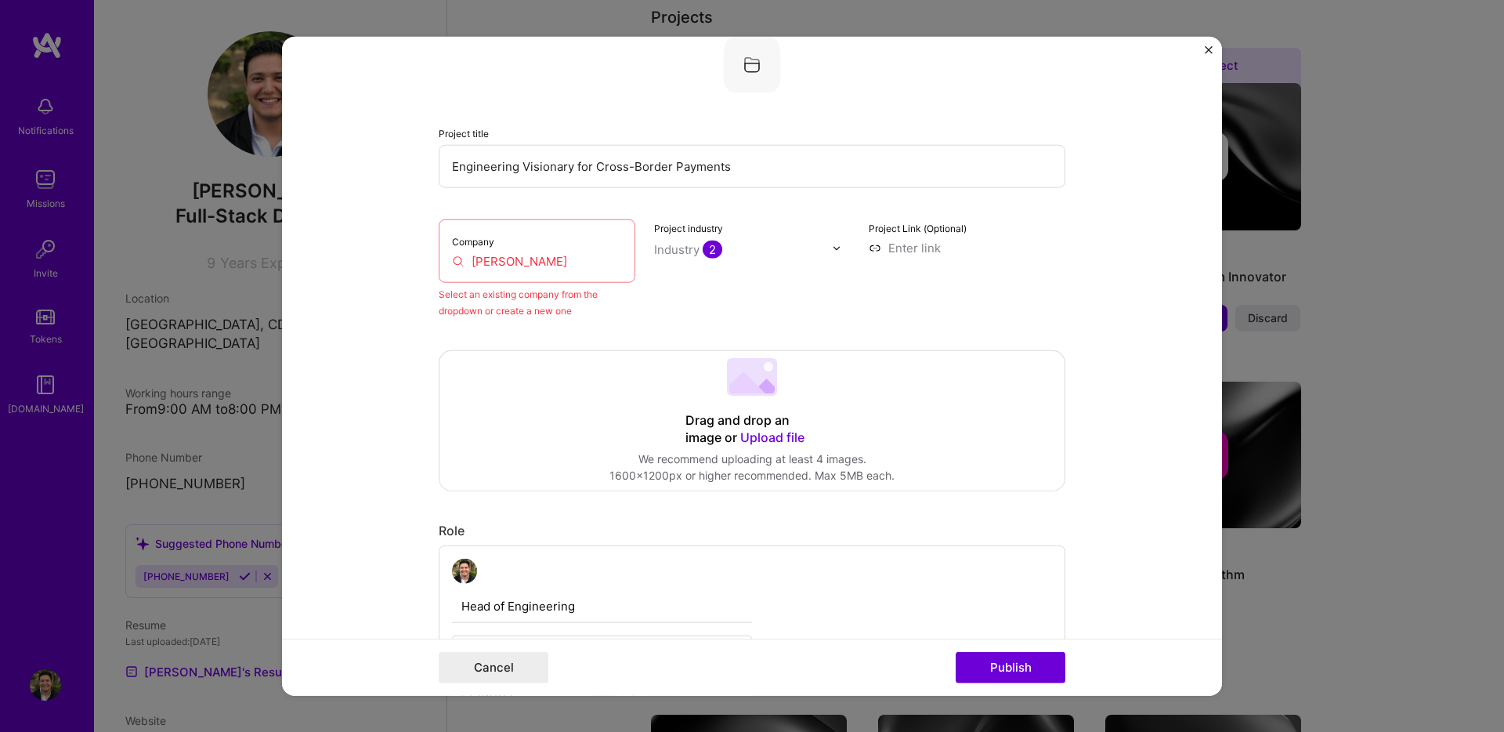
click at [516, 265] on input "Félix Pago" at bounding box center [537, 261] width 170 height 16
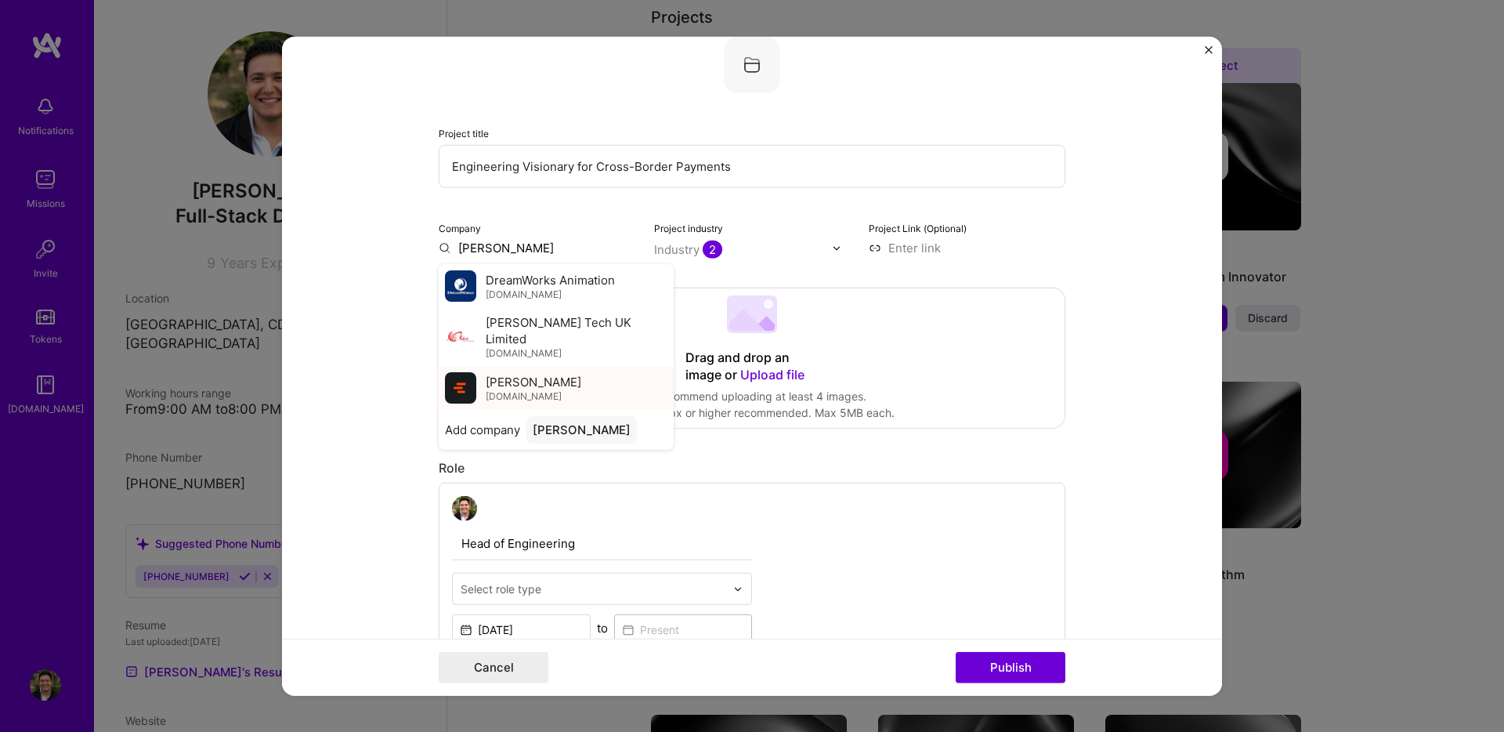
click at [508, 373] on div "Félix felixpago.com" at bounding box center [534, 387] width 96 height 29
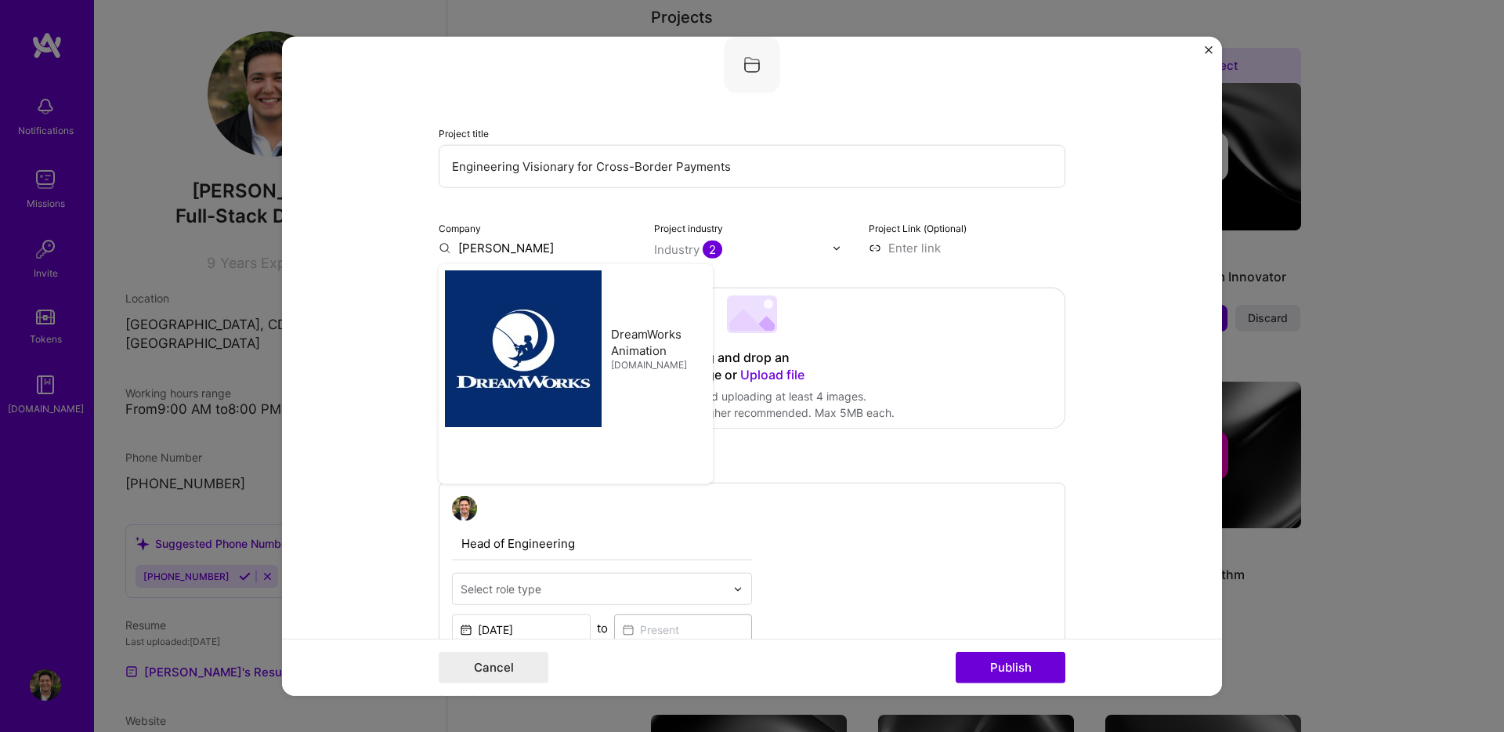
type input "[PERSON_NAME]"
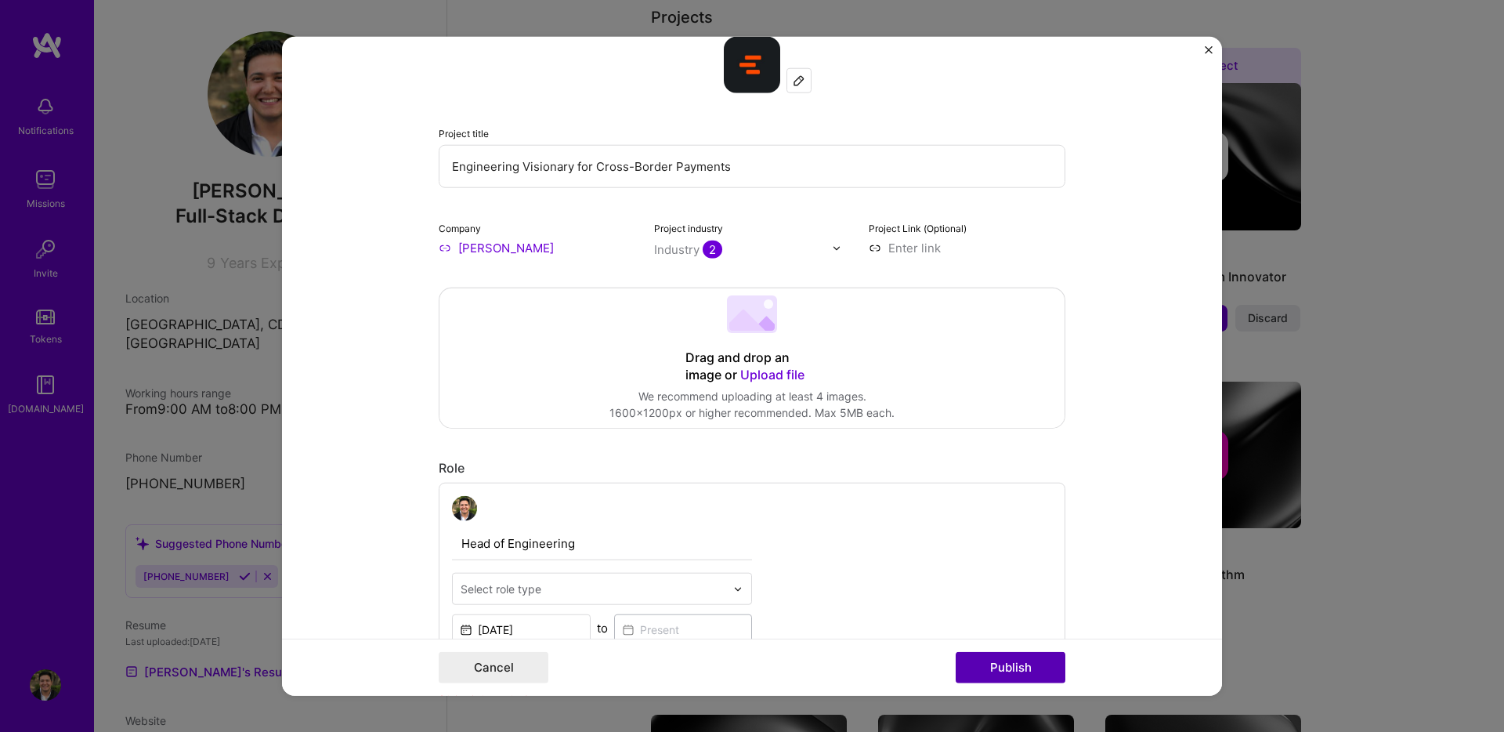
click at [1008, 658] on button "Publish" at bounding box center [1011, 666] width 110 height 31
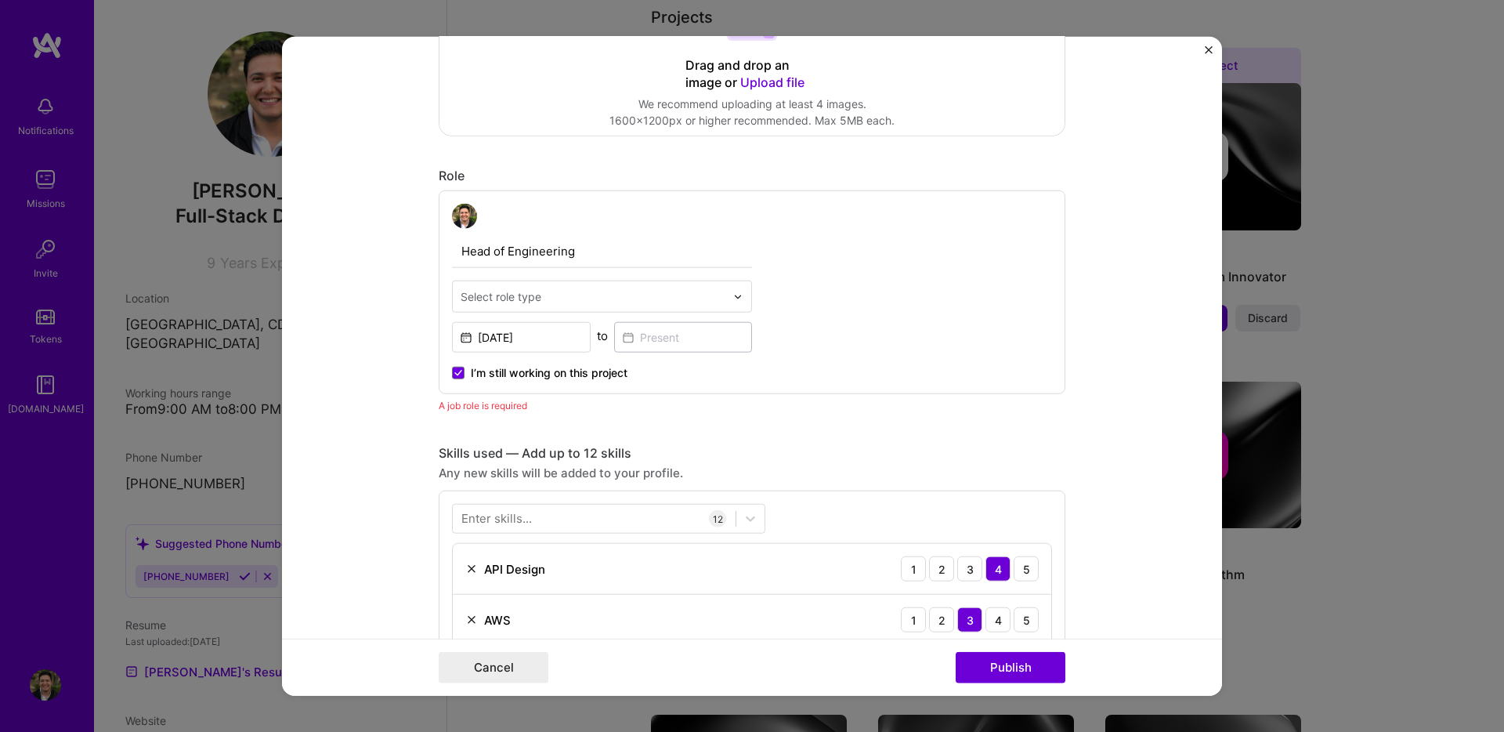
scroll to position [375, 0]
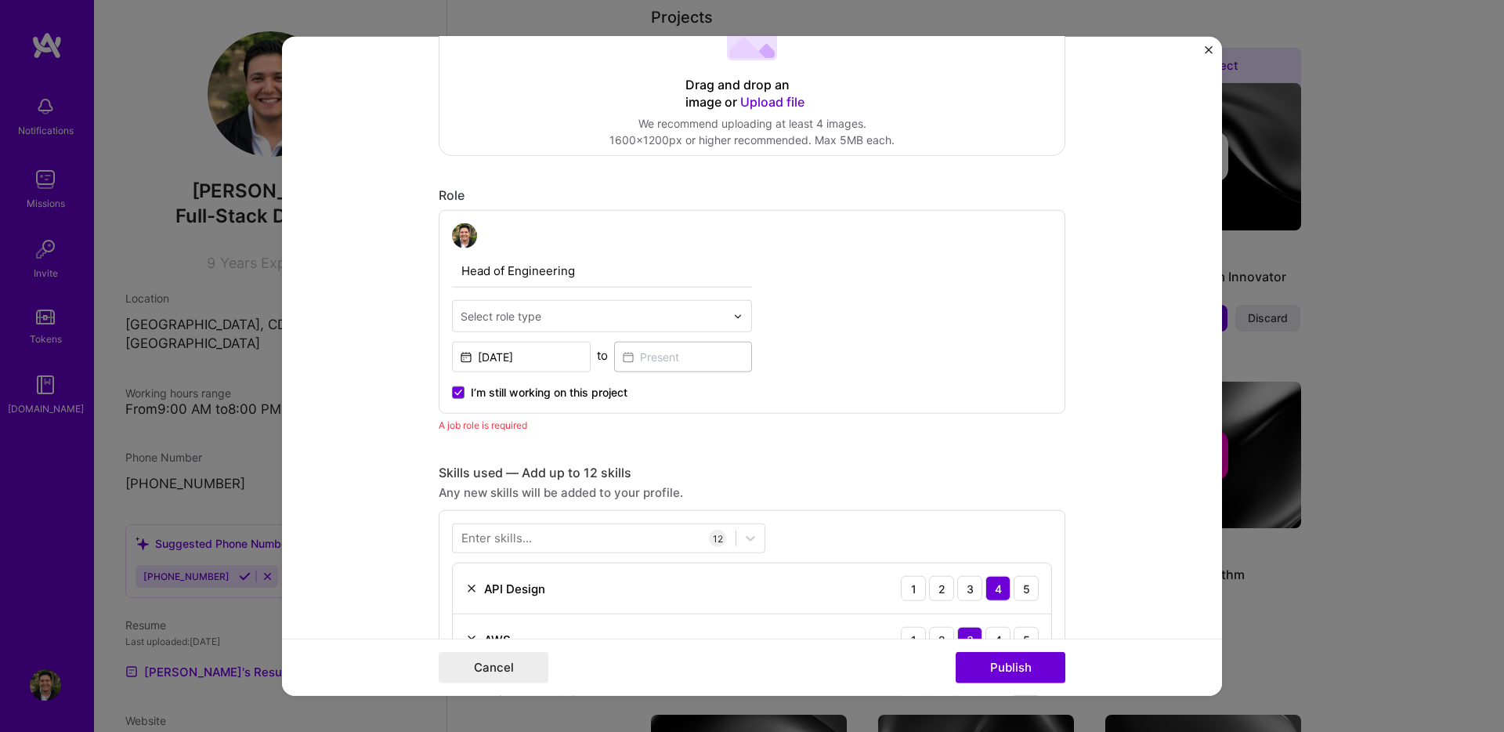
click at [537, 317] on input "text" at bounding box center [593, 316] width 265 height 16
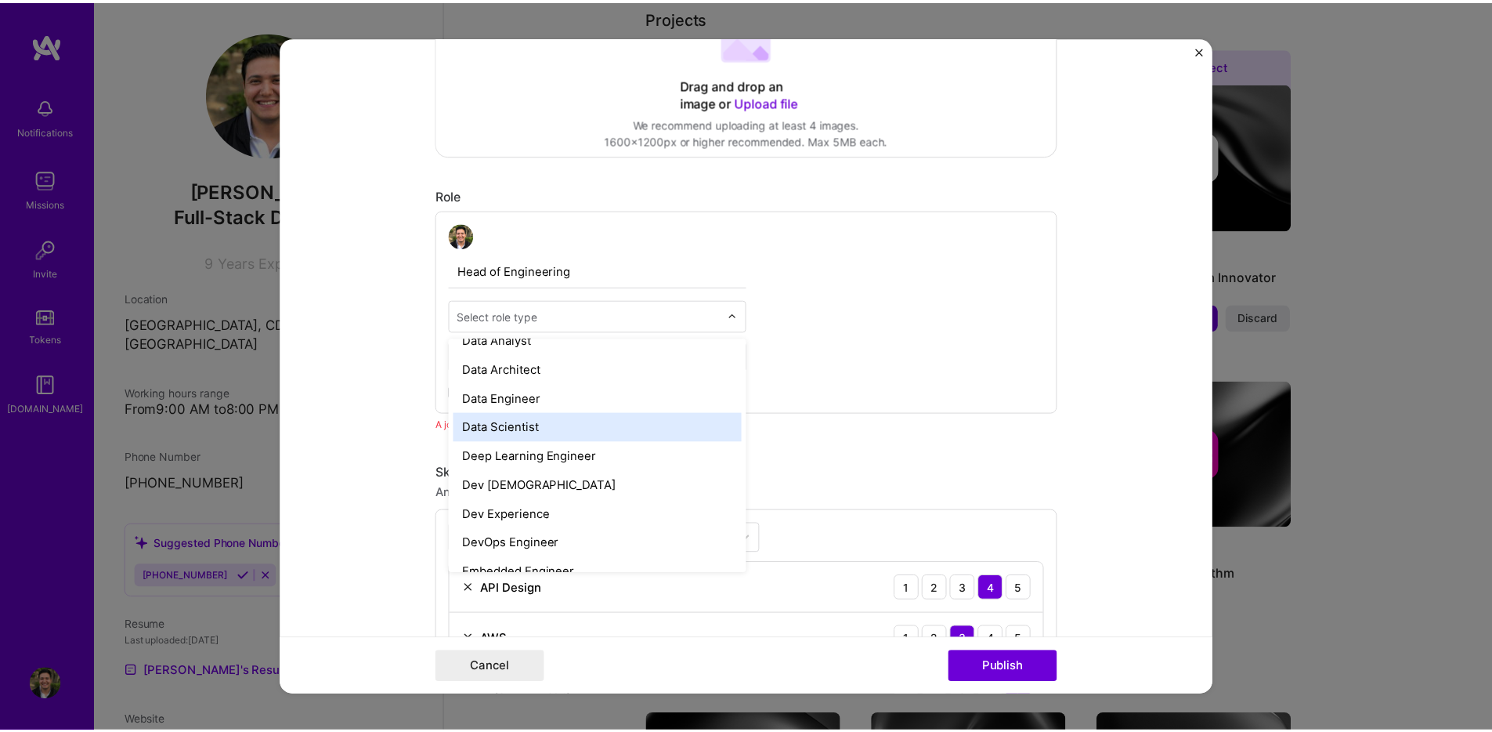
scroll to position [748, 0]
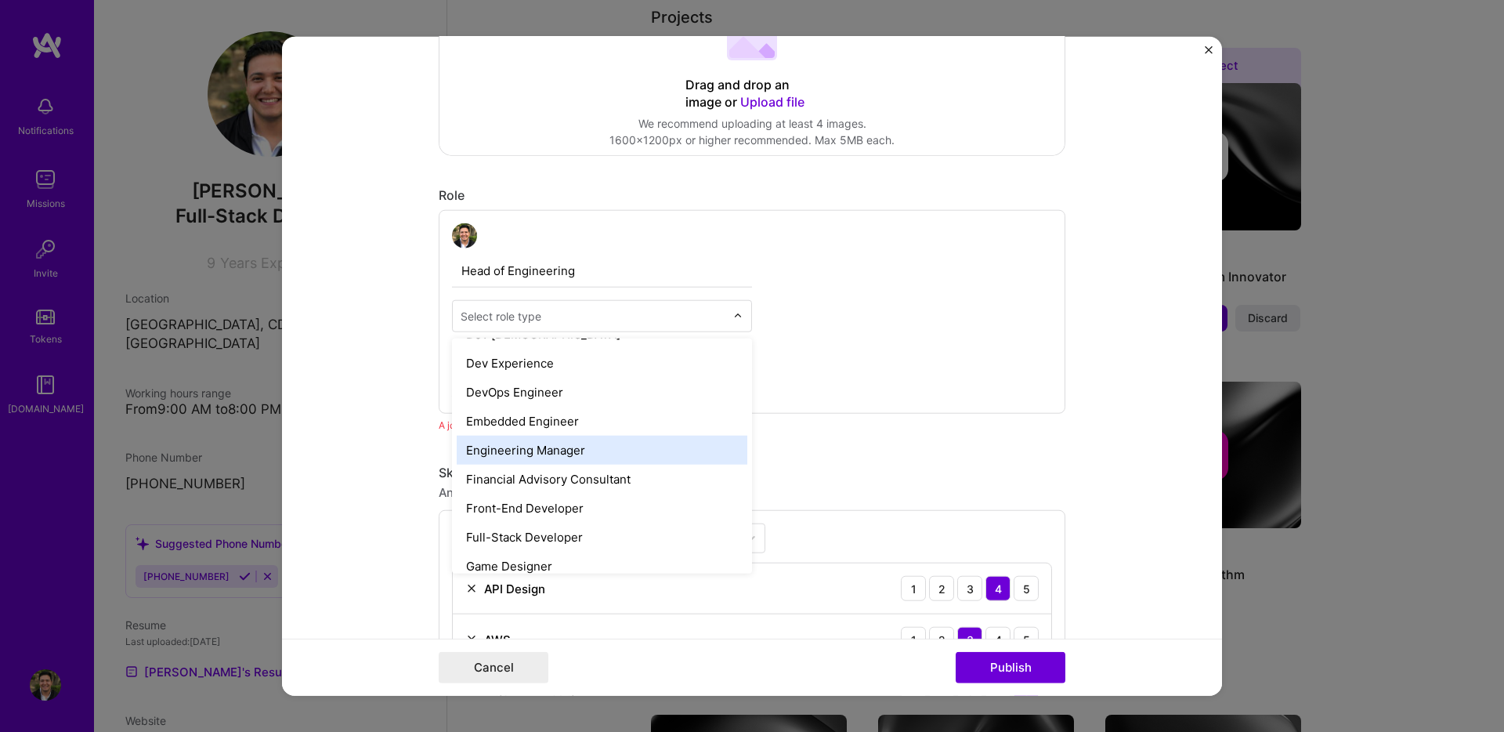
click at [545, 453] on div "Engineering Manager" at bounding box center [602, 450] width 291 height 29
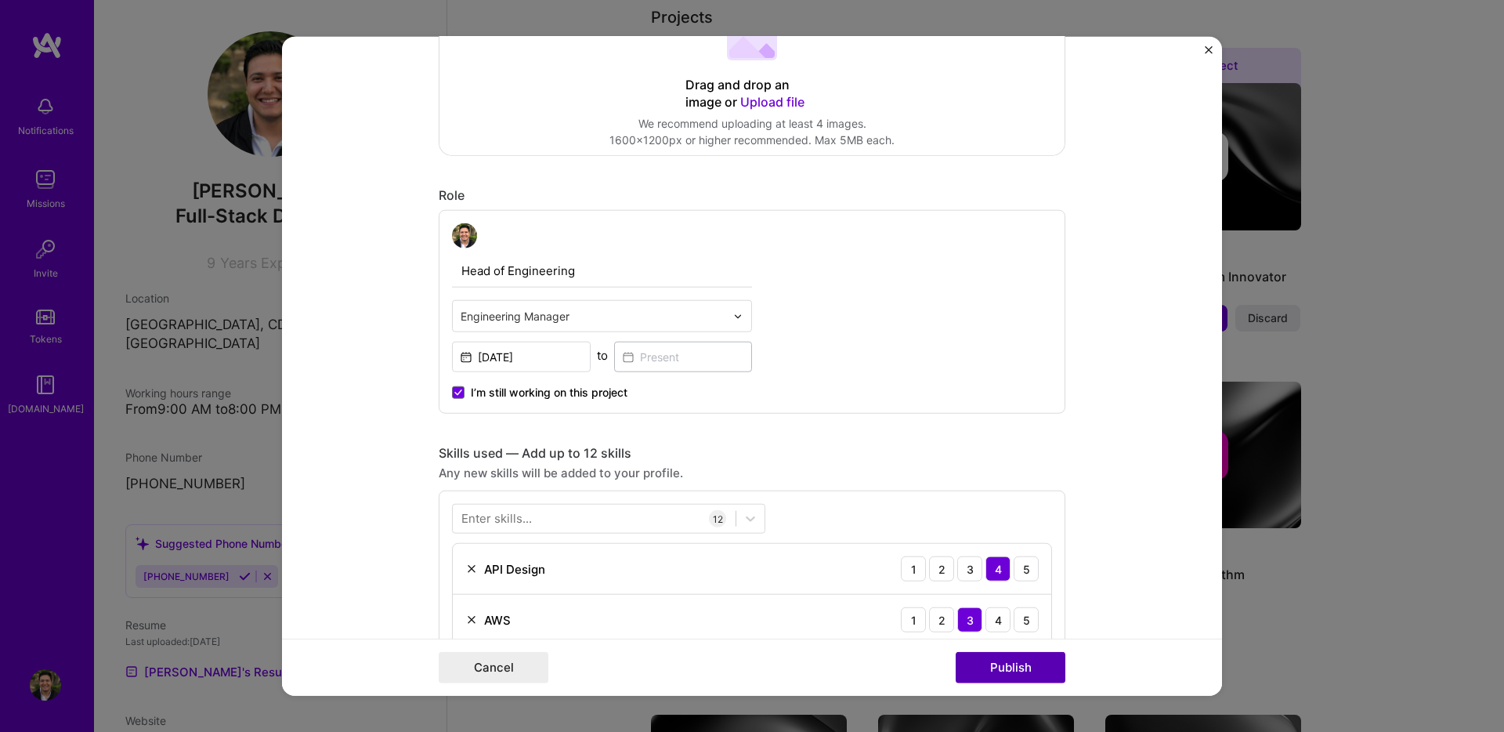
click at [1014, 660] on button "Publish" at bounding box center [1011, 666] width 110 height 31
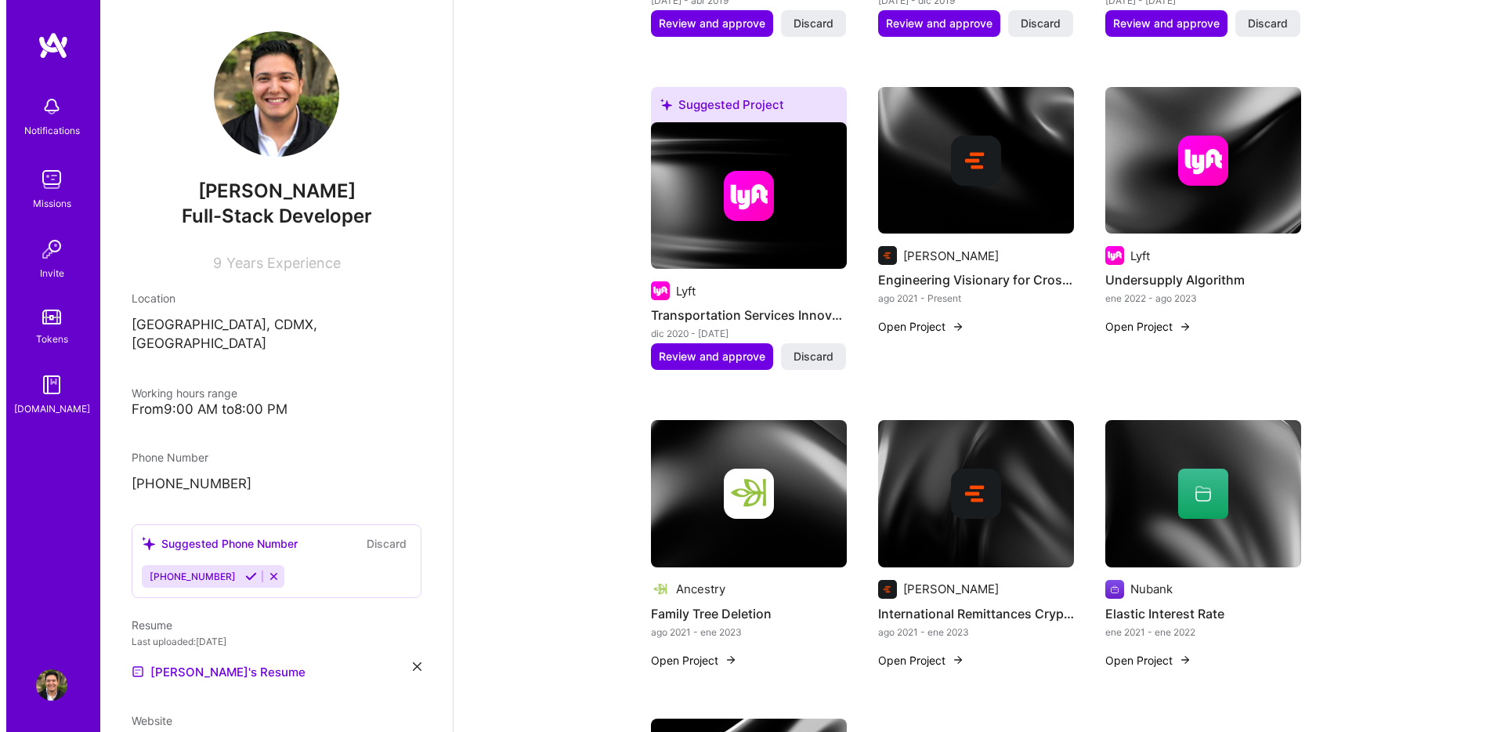
scroll to position [892, 0]
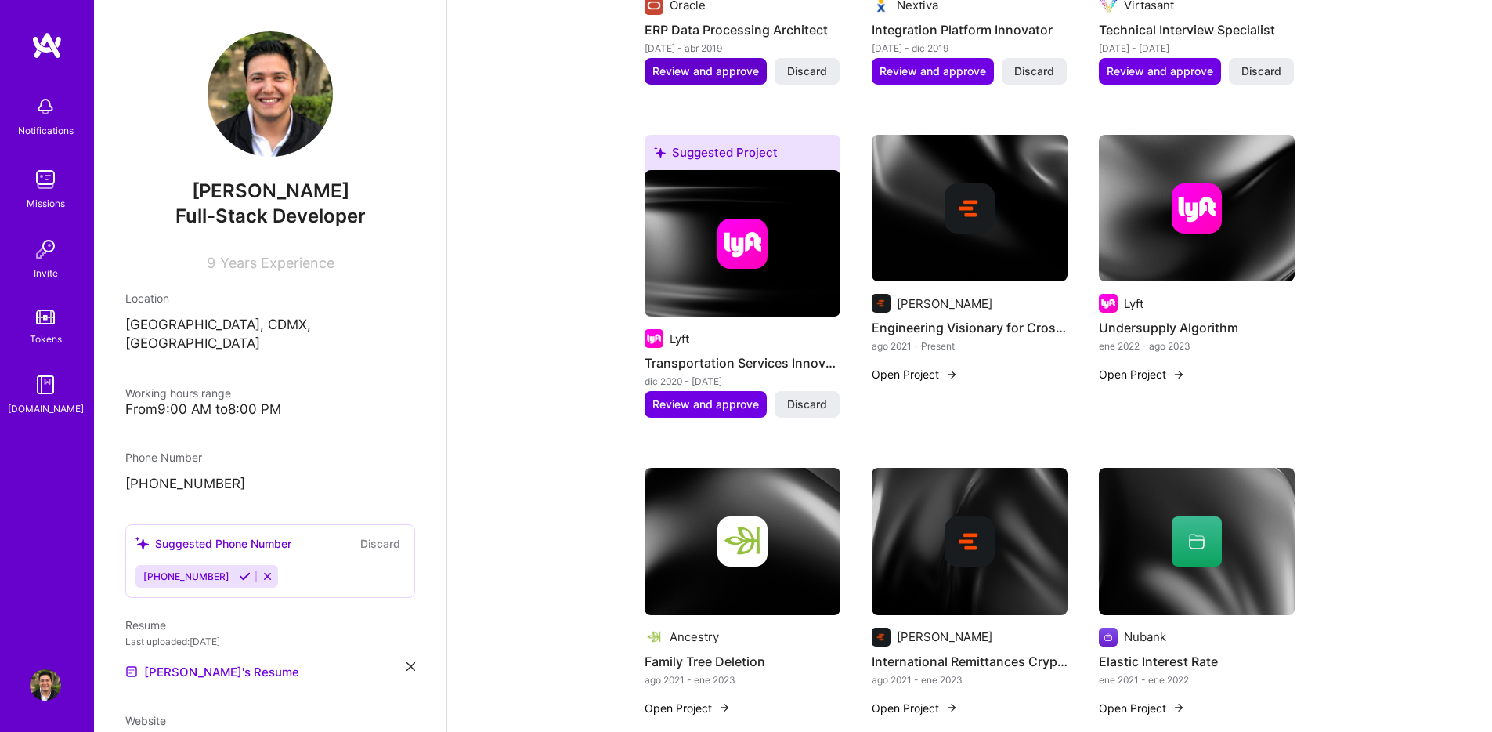
click at [738, 63] on button "Review and approve" at bounding box center [706, 71] width 122 height 27
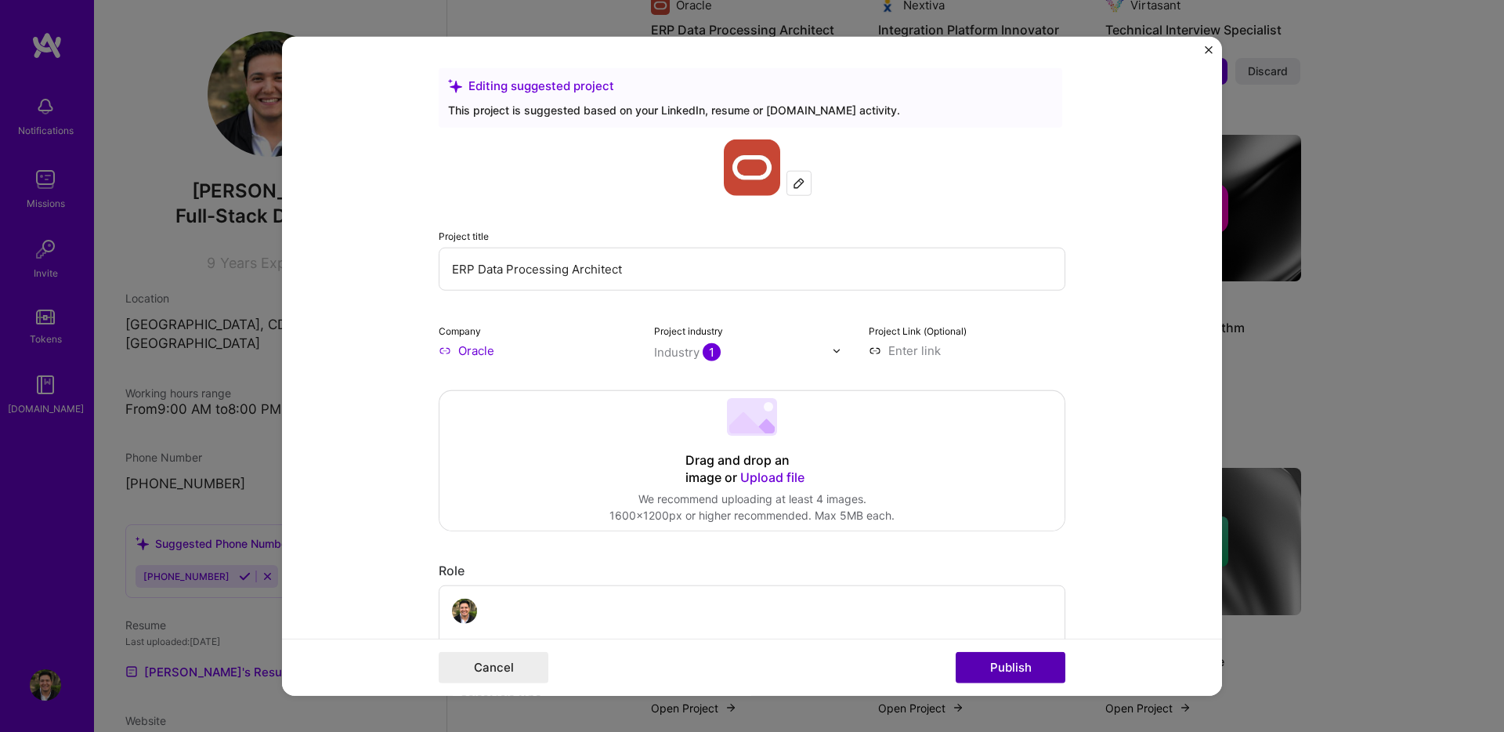
click at [1026, 665] on button "Publish" at bounding box center [1011, 666] width 110 height 31
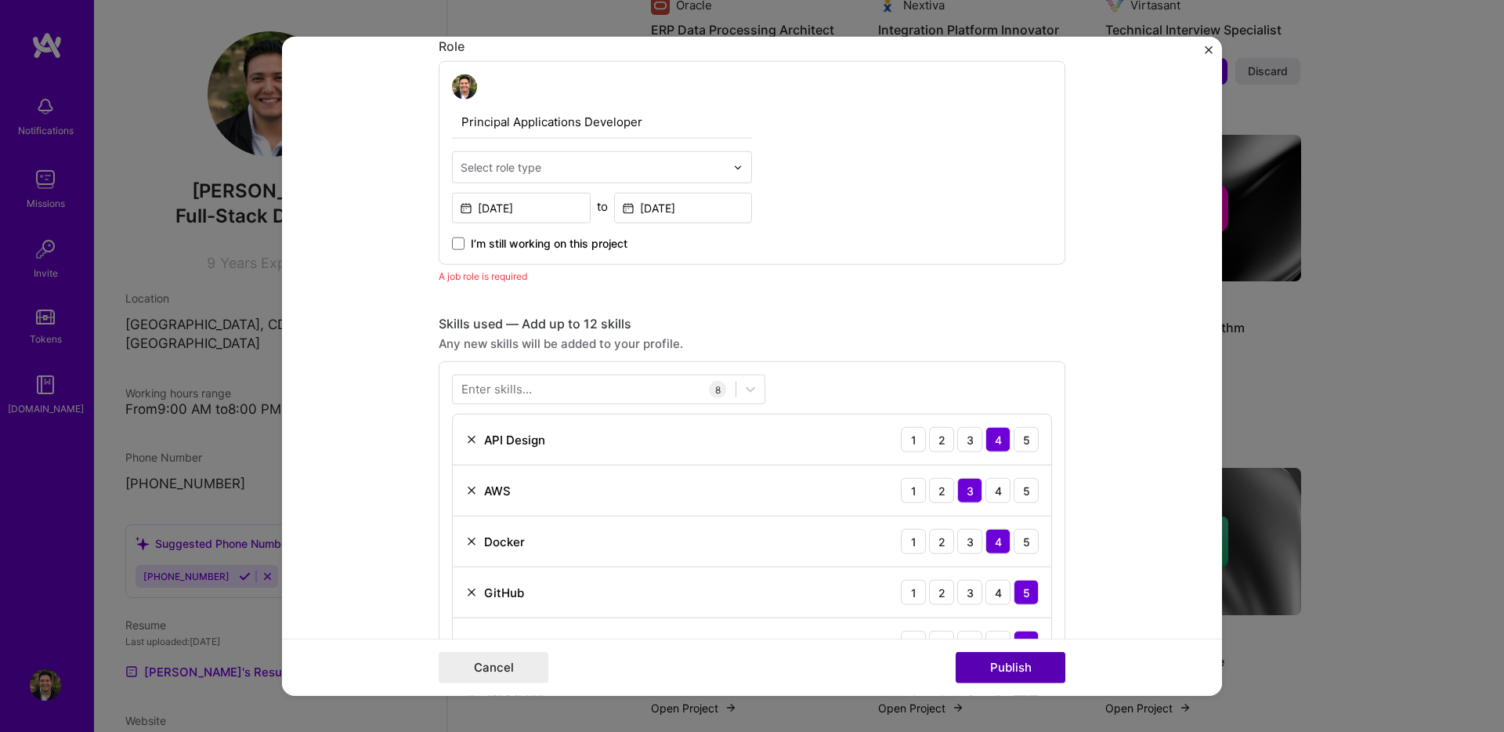
scroll to position [526, 0]
click at [999, 672] on button "Publish" at bounding box center [1011, 666] width 110 height 31
click at [524, 175] on div at bounding box center [593, 166] width 265 height 20
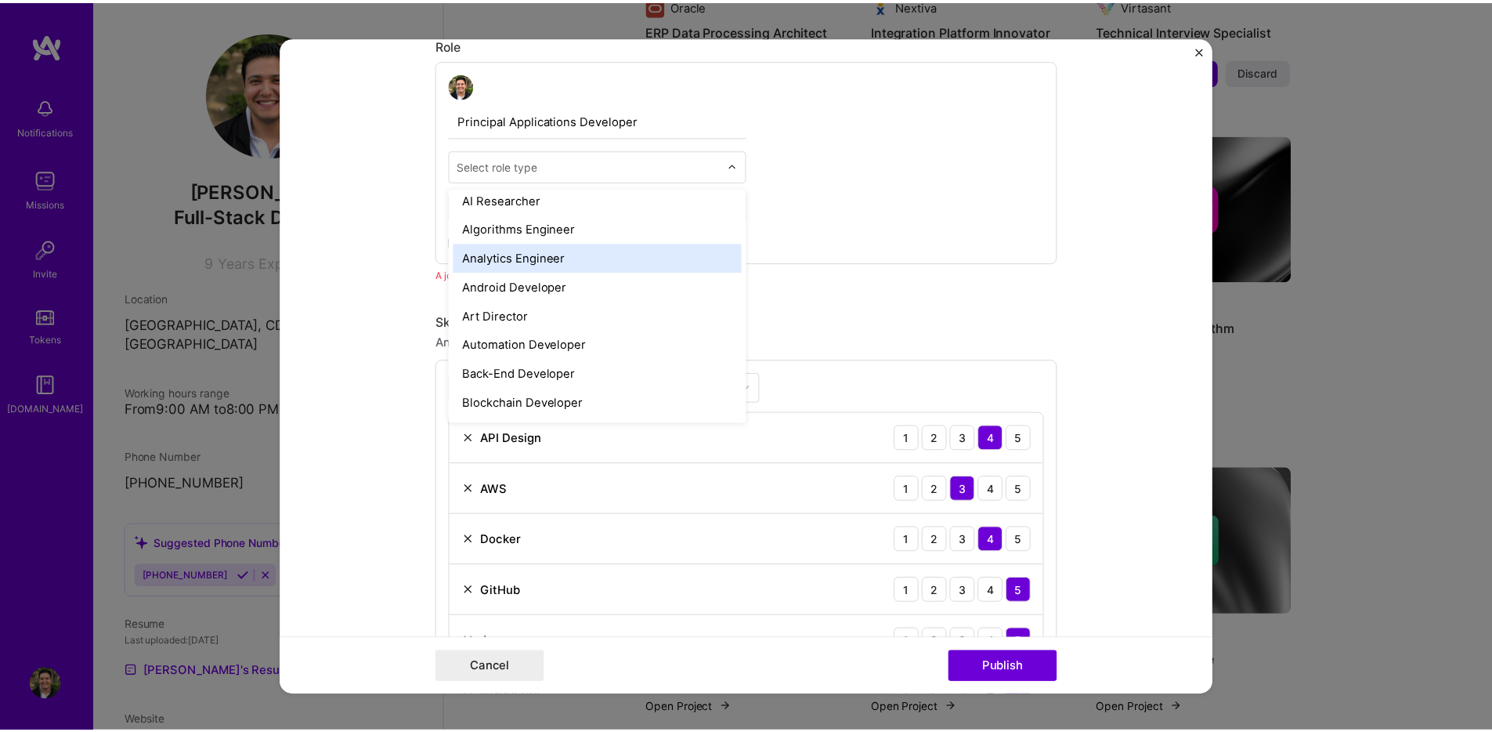
scroll to position [154, 0]
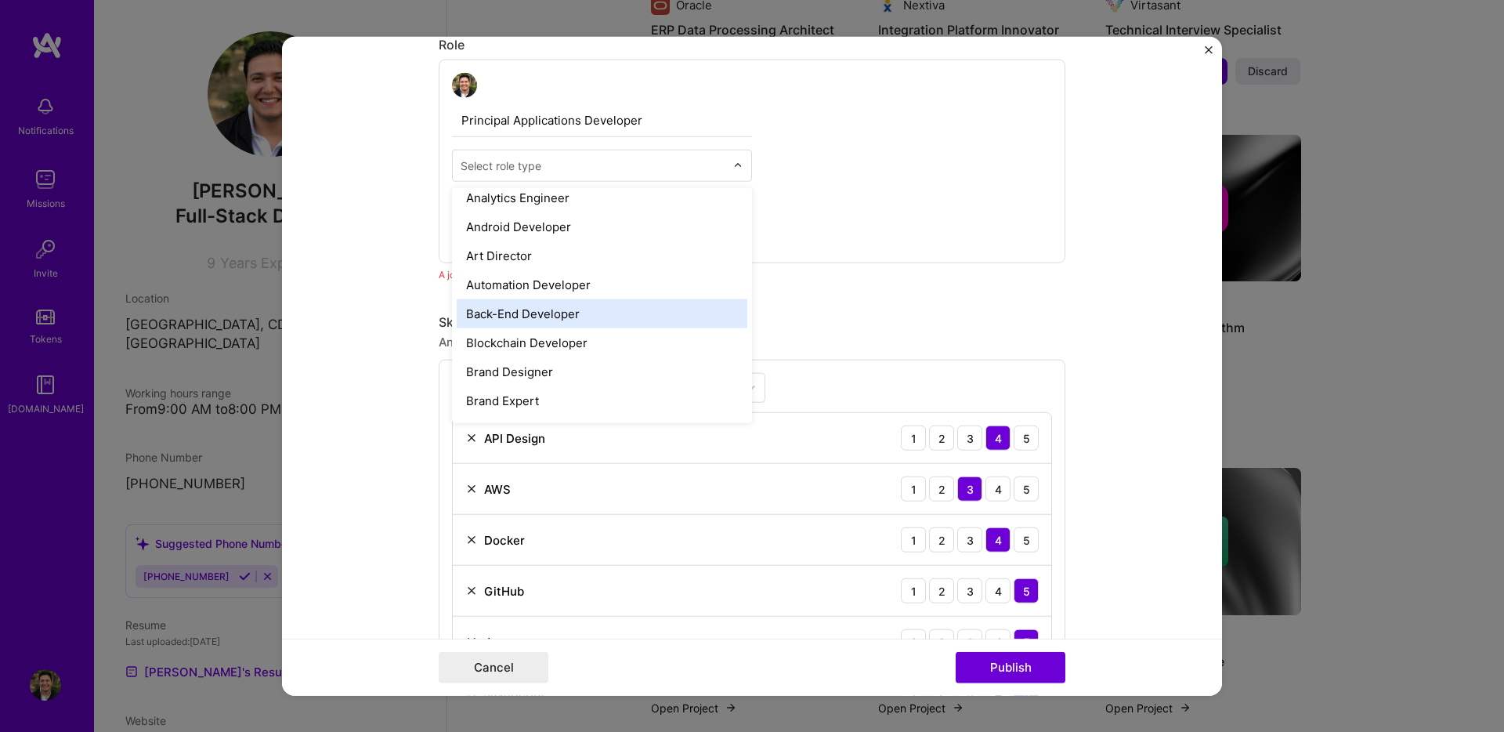
click at [542, 313] on div "Back-End Developer" at bounding box center [602, 313] width 291 height 29
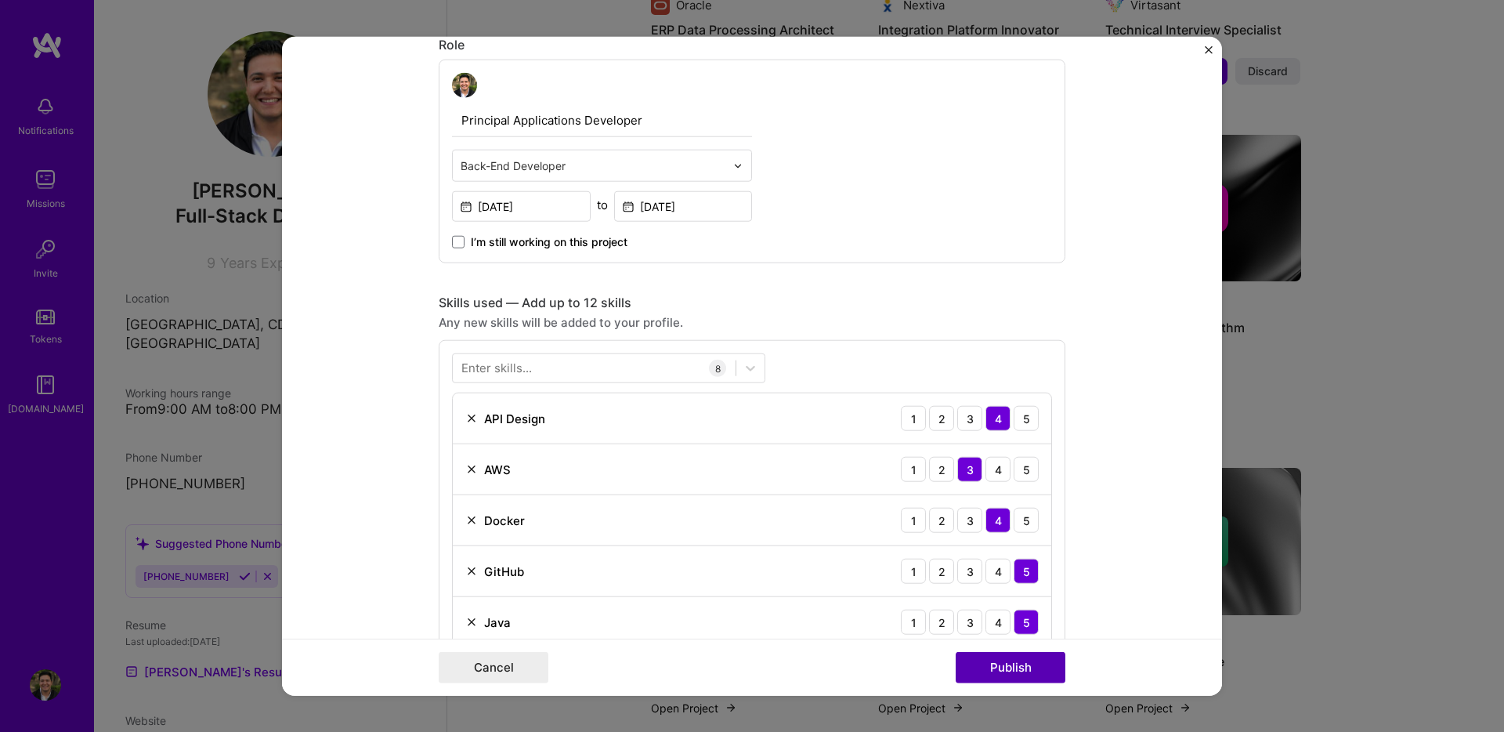
click at [982, 667] on button "Publish" at bounding box center [1011, 666] width 110 height 31
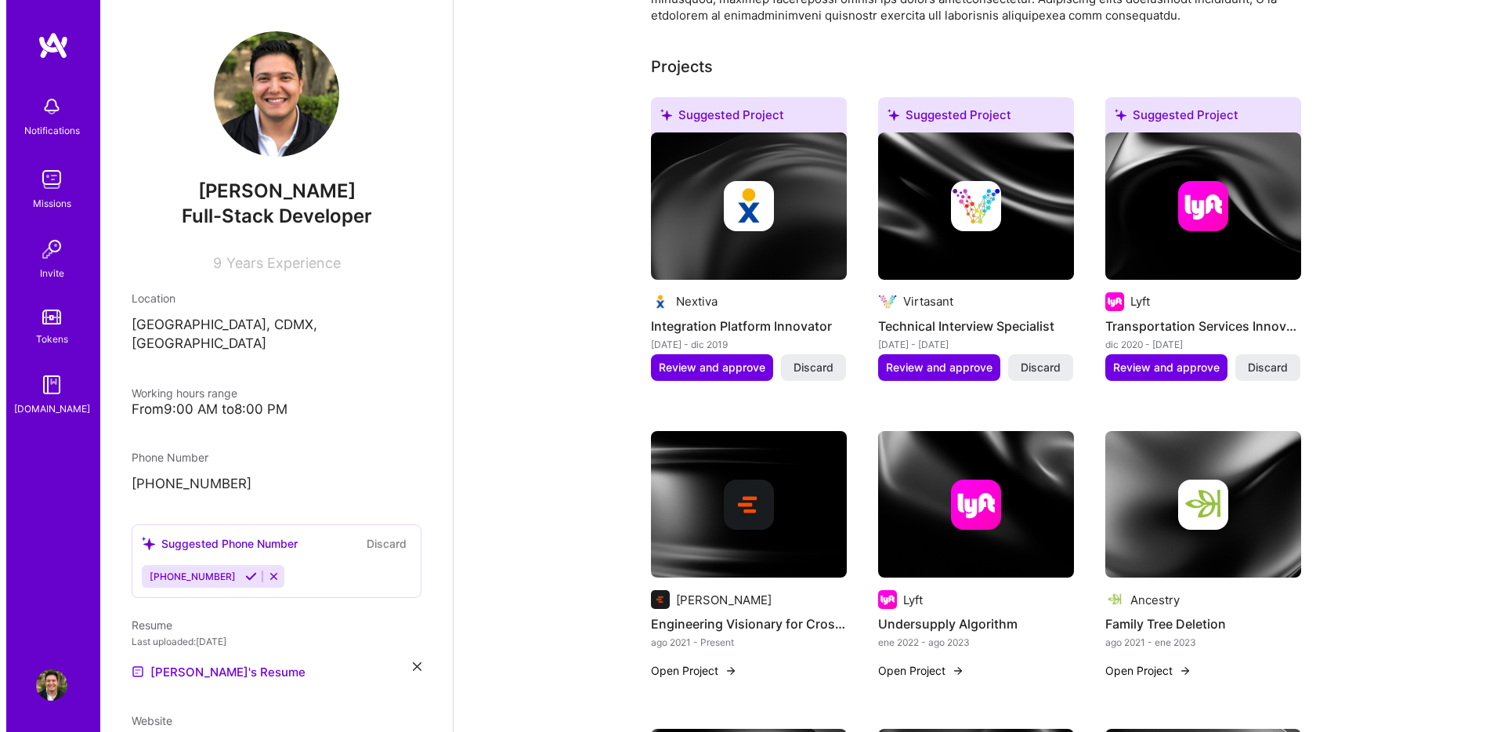
scroll to position [593, 0]
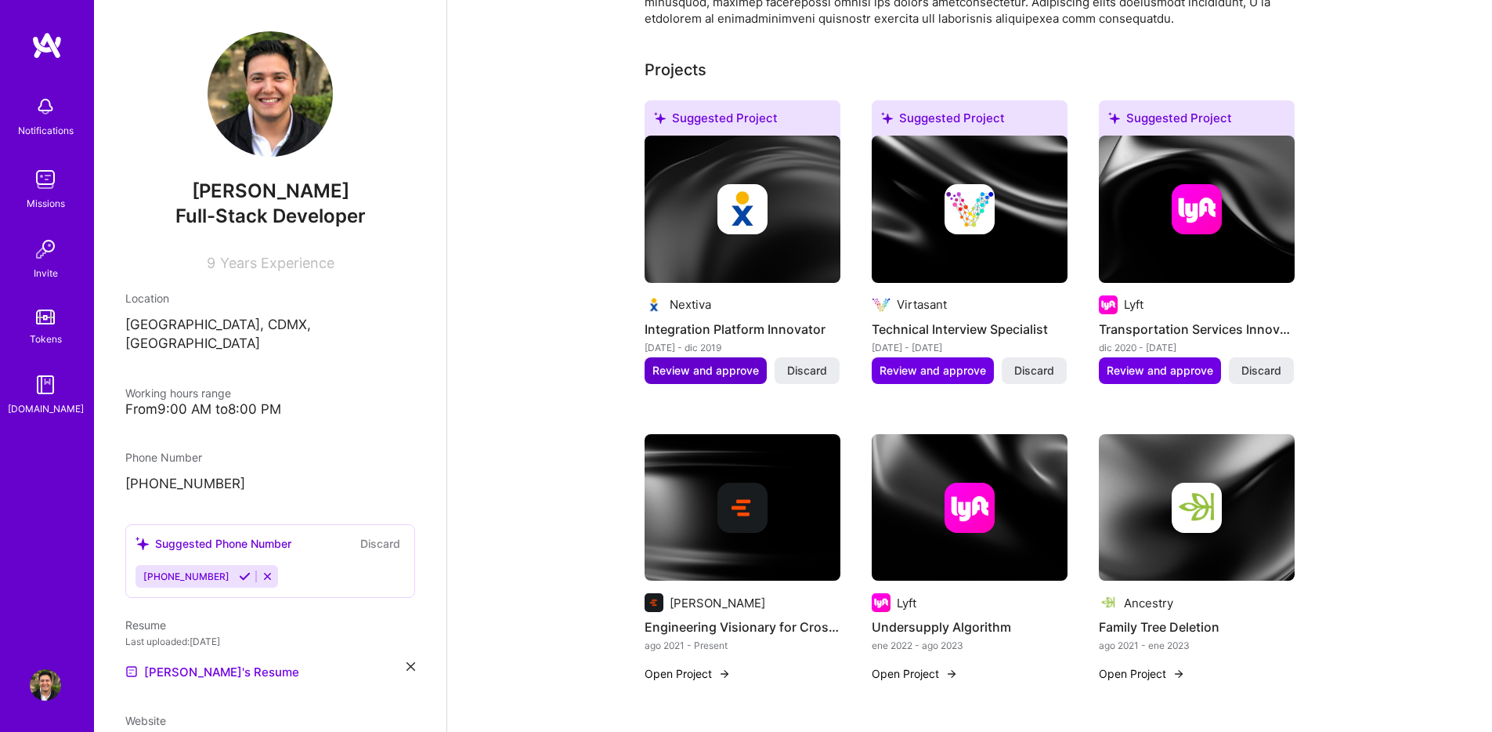
click at [708, 357] on button "Review and approve" at bounding box center [706, 370] width 122 height 27
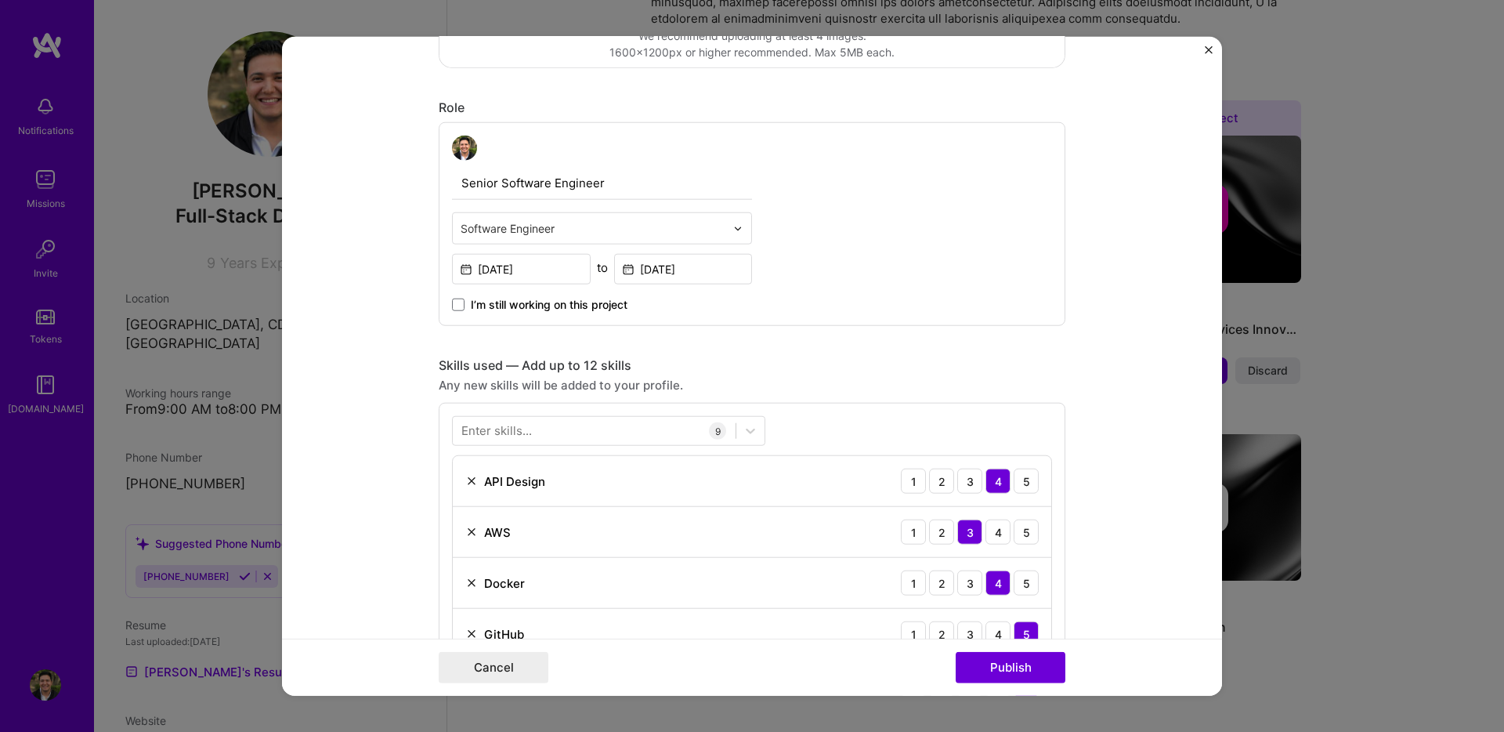
scroll to position [536, 0]
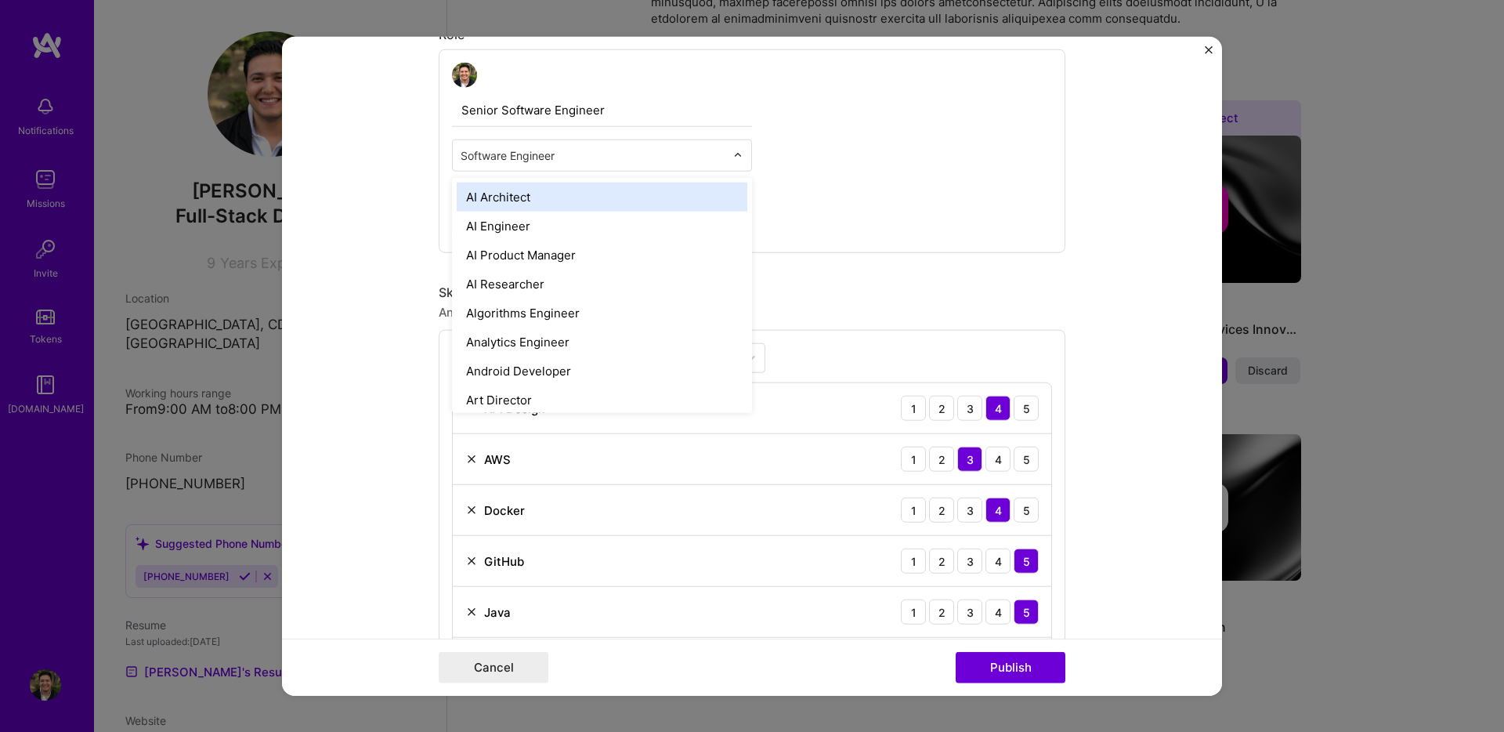
click at [524, 157] on input "text" at bounding box center [593, 155] width 265 height 16
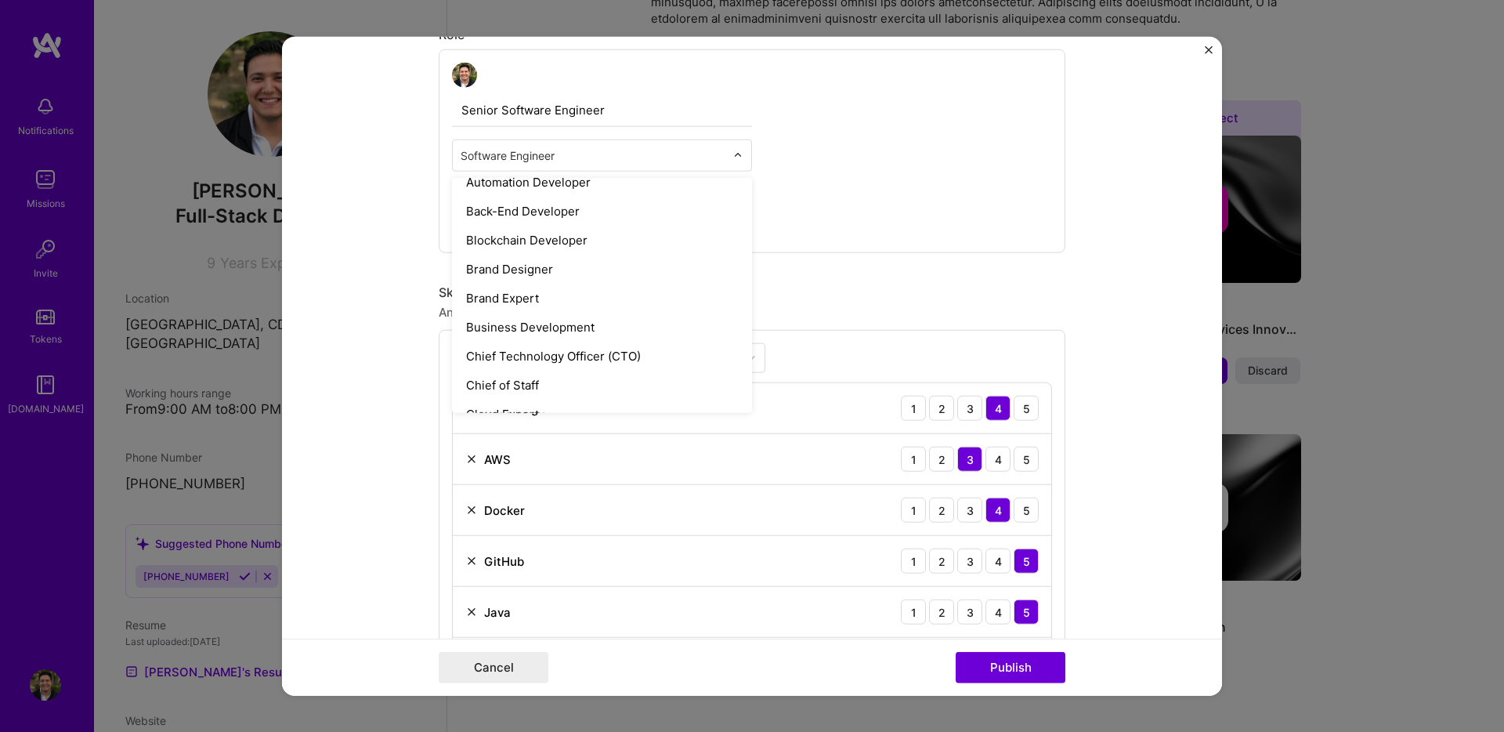
scroll to position [248, 0]
click at [522, 219] on div "Back-End Developer" at bounding box center [602, 210] width 291 height 29
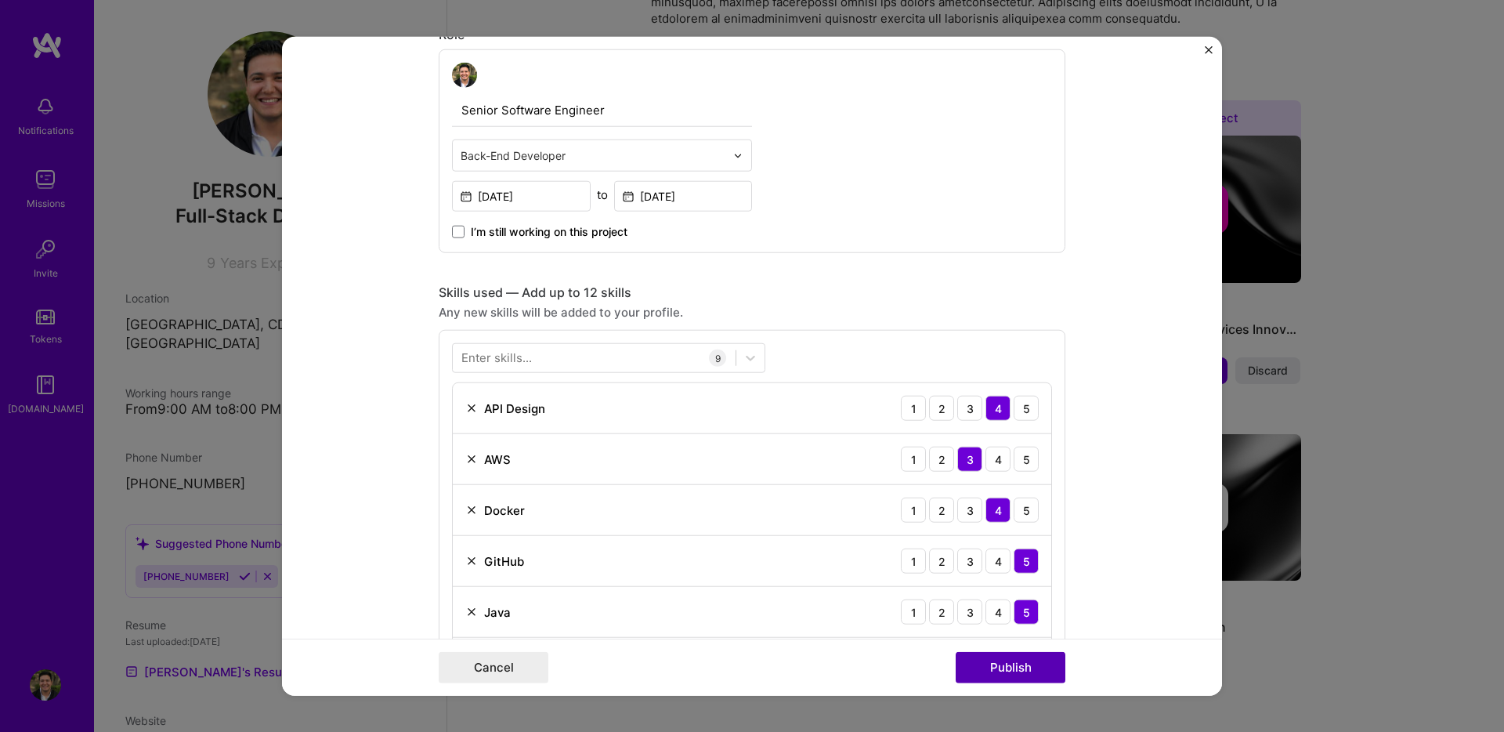
click at [1012, 661] on button "Publish" at bounding box center [1011, 666] width 110 height 31
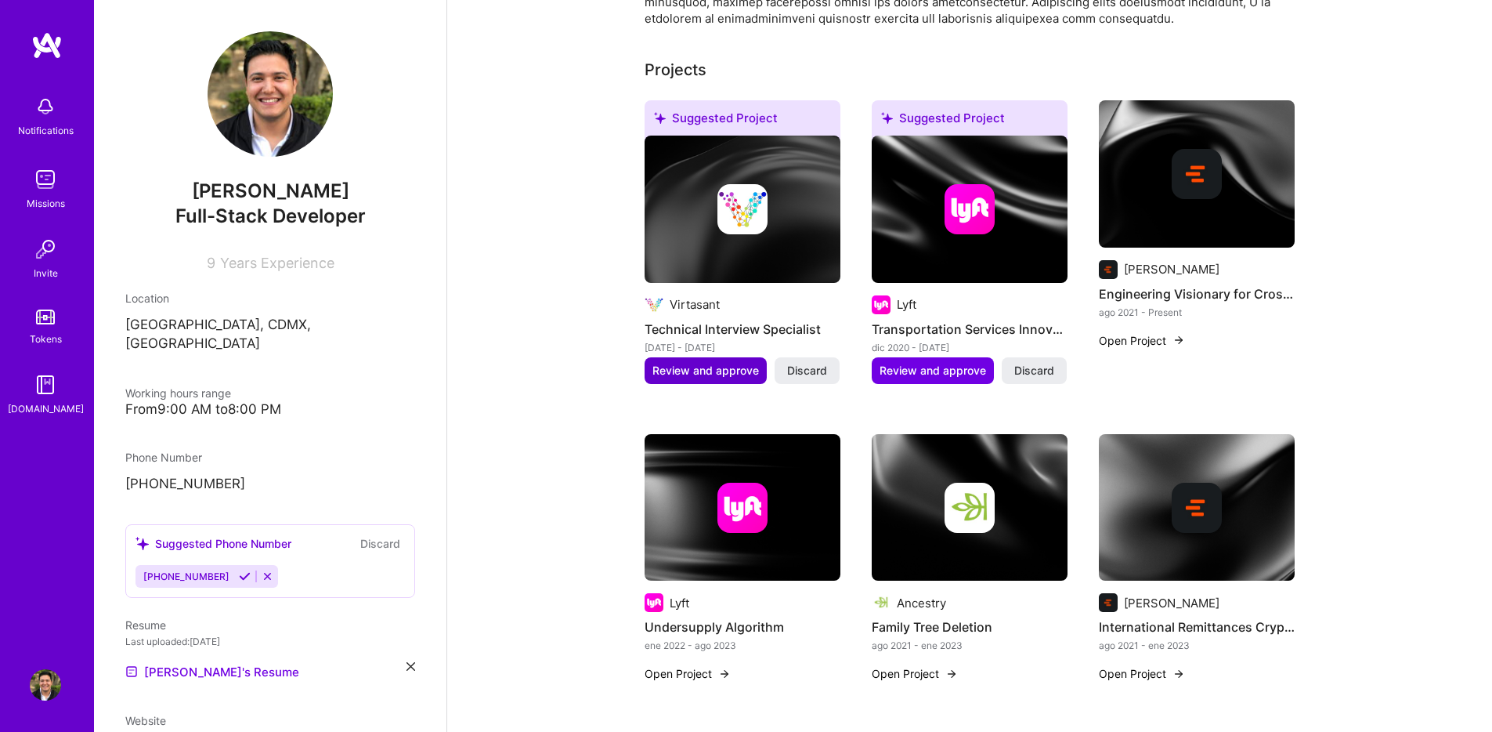
click at [711, 363] on span "Review and approve" at bounding box center [706, 371] width 107 height 16
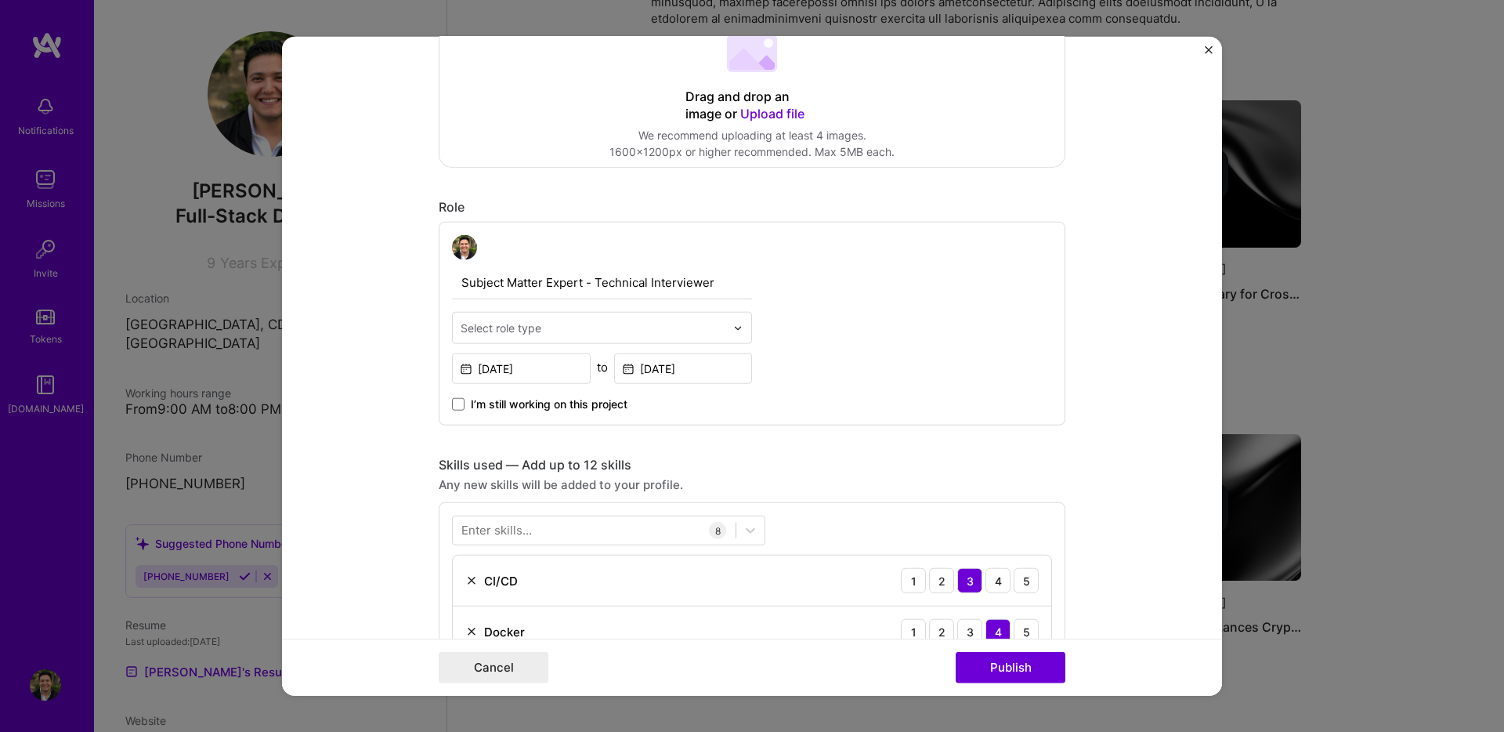
scroll to position [407, 0]
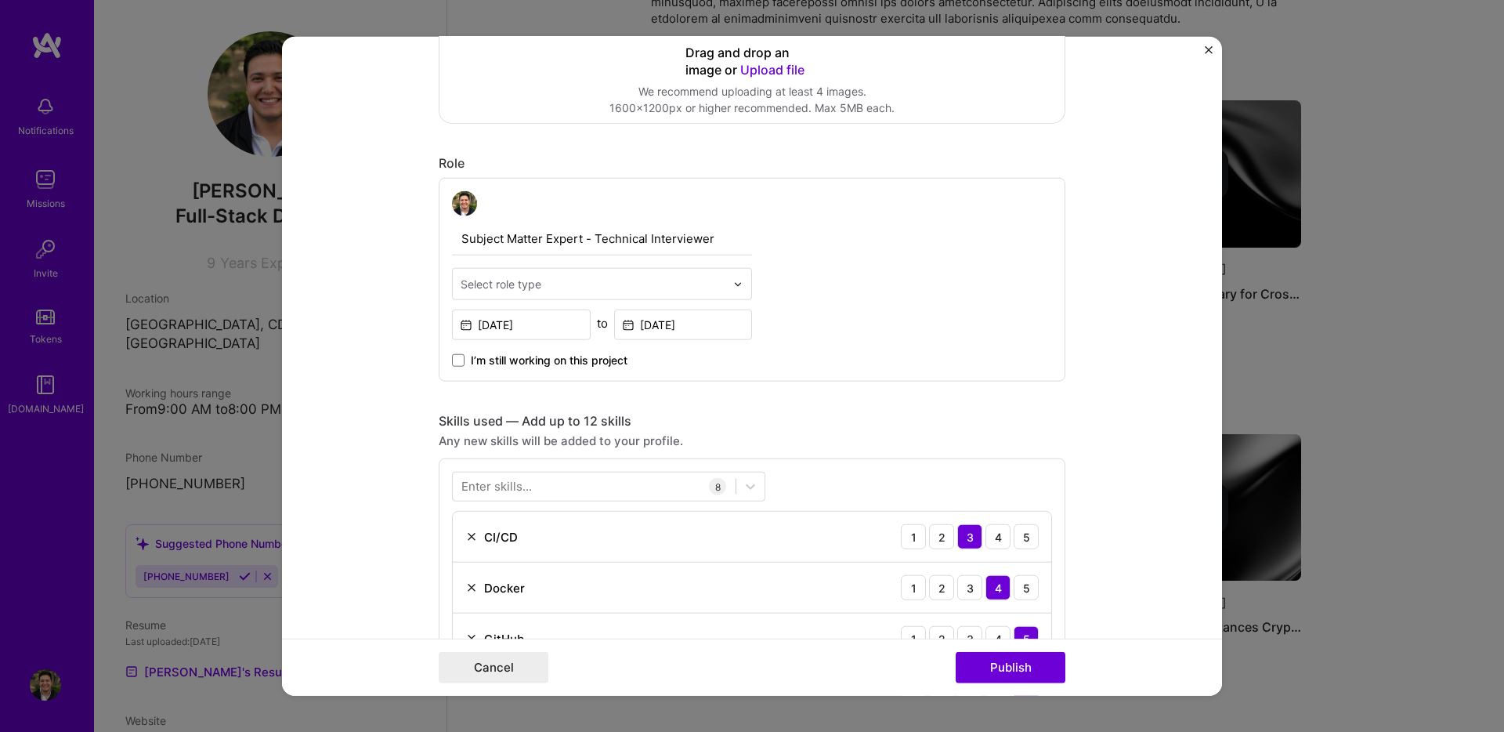
click at [502, 287] on div "Select role type" at bounding box center [501, 284] width 81 height 16
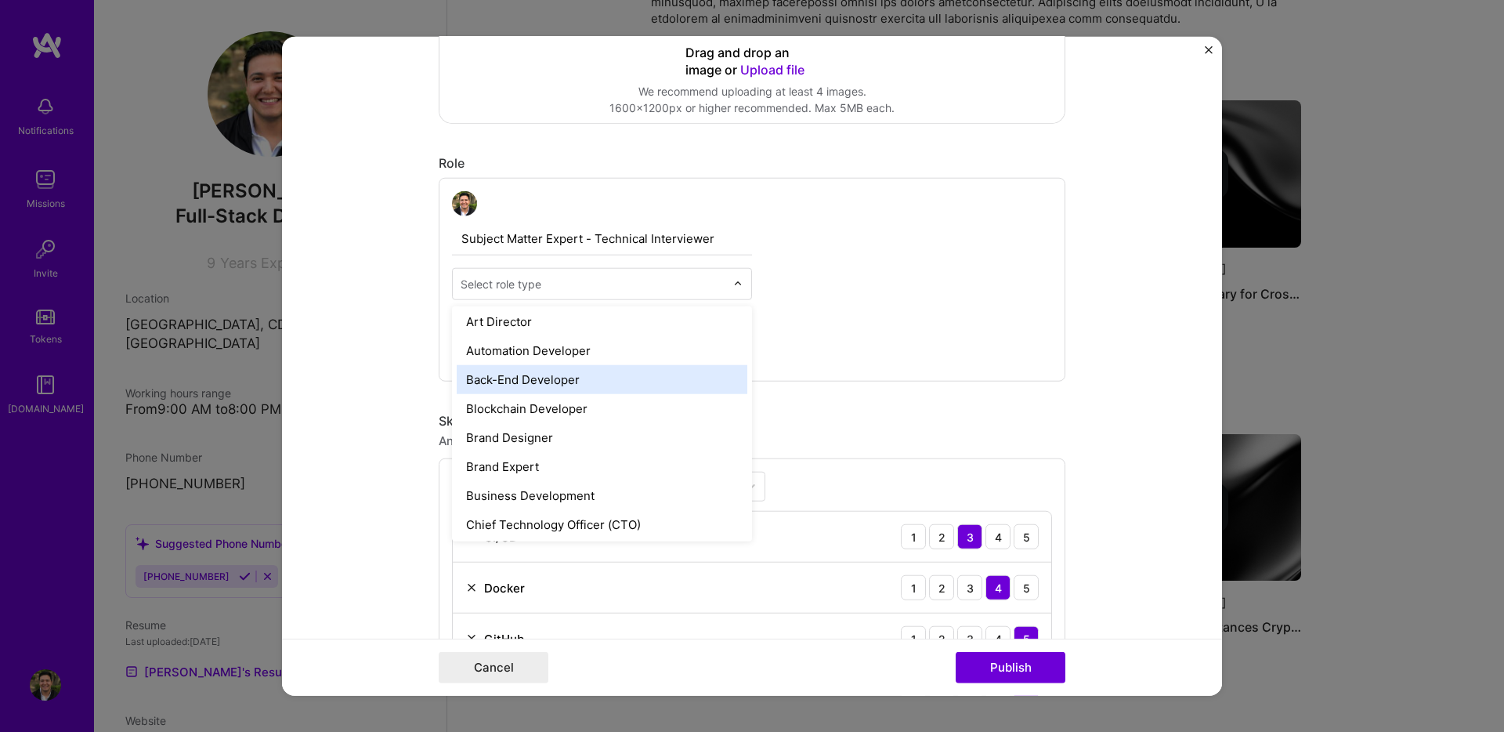
scroll to position [249, 0]
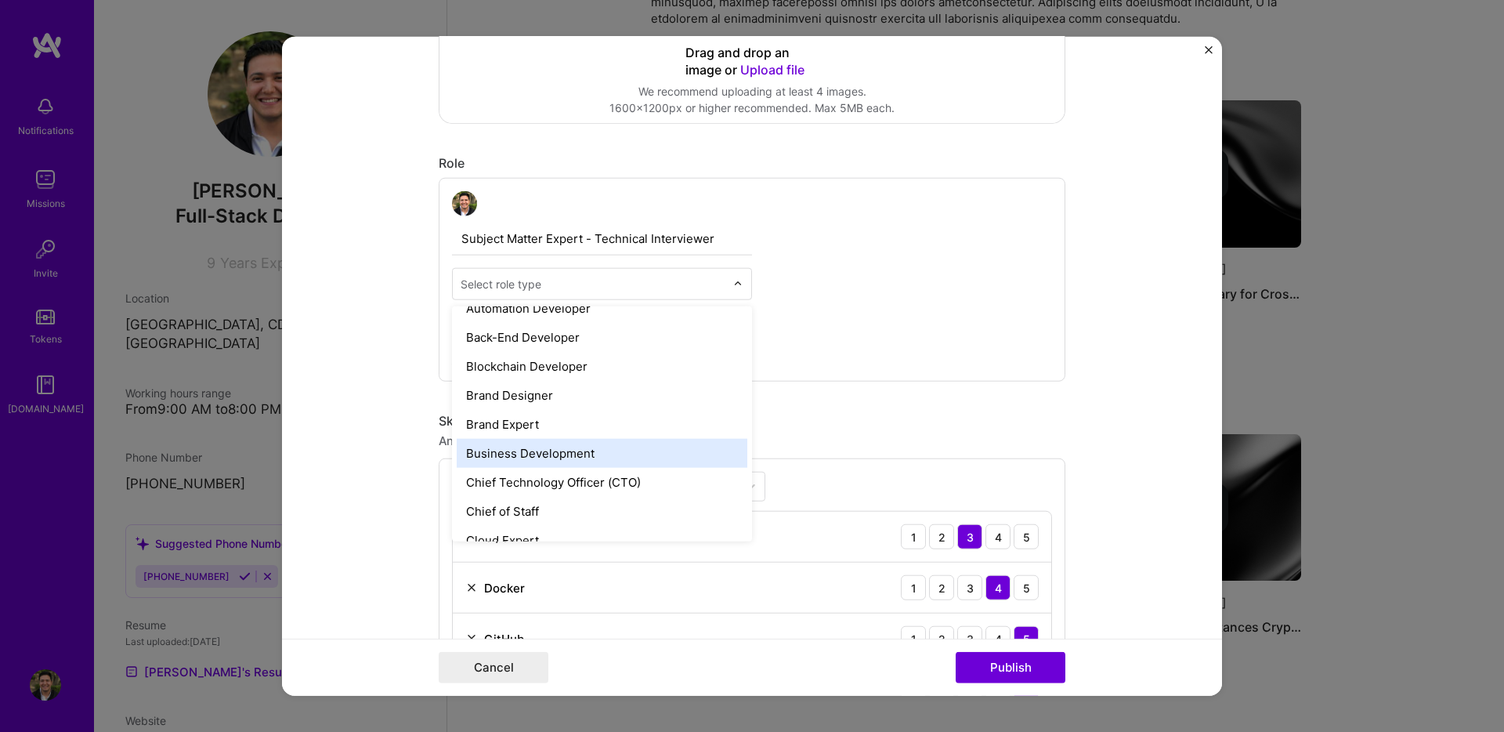
click at [523, 452] on div "Business Development" at bounding box center [602, 453] width 291 height 29
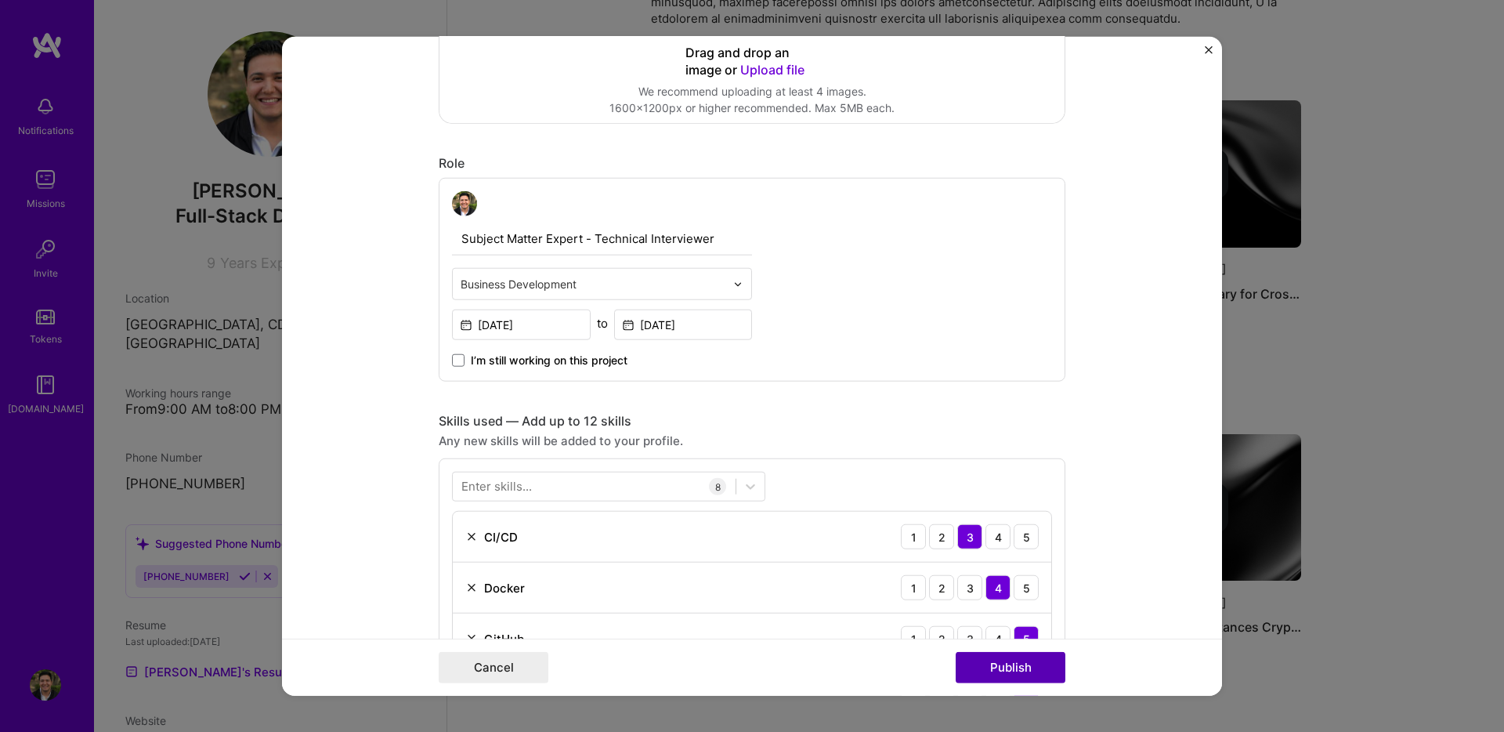
click at [990, 669] on button "Publish" at bounding box center [1011, 666] width 110 height 31
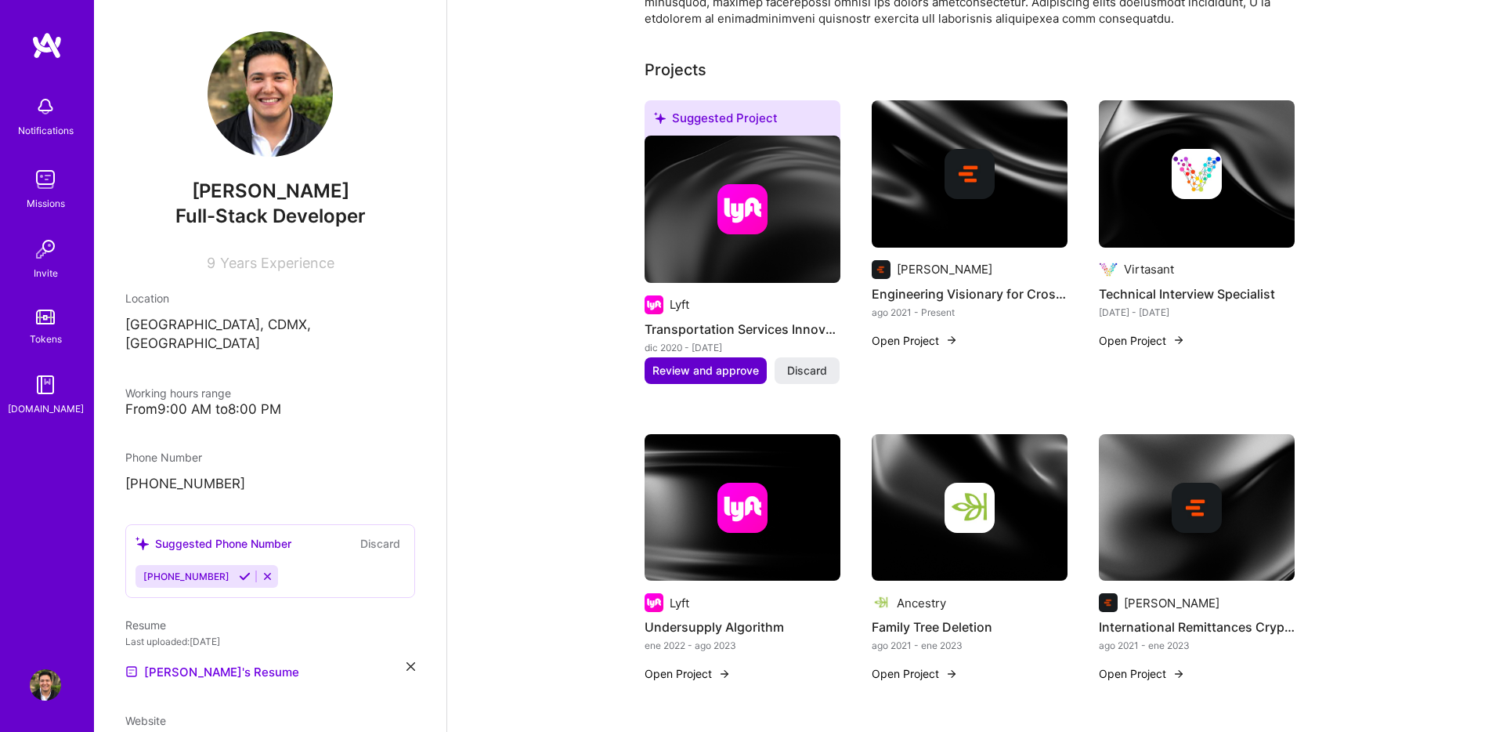
click at [692, 363] on span "Review and approve" at bounding box center [706, 371] width 107 height 16
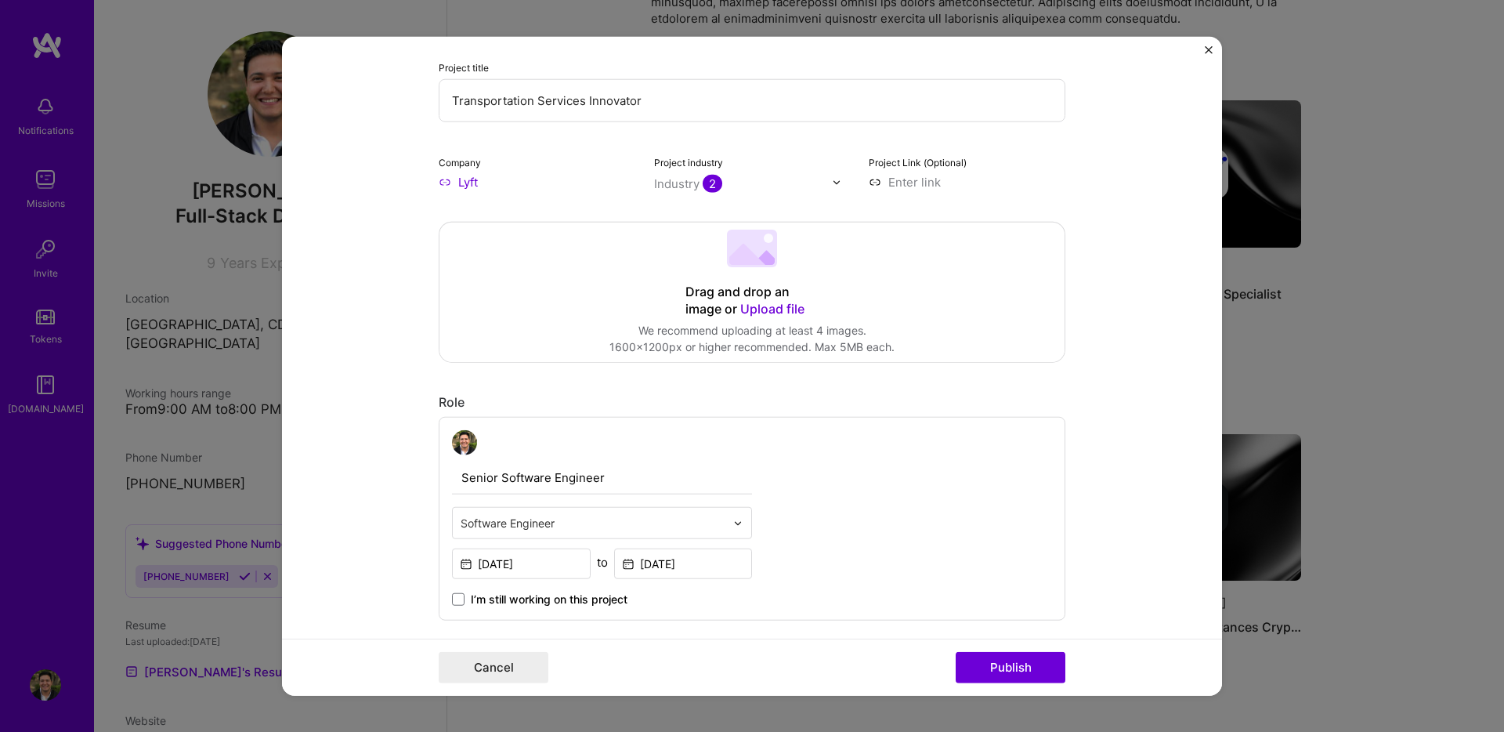
scroll to position [284, 0]
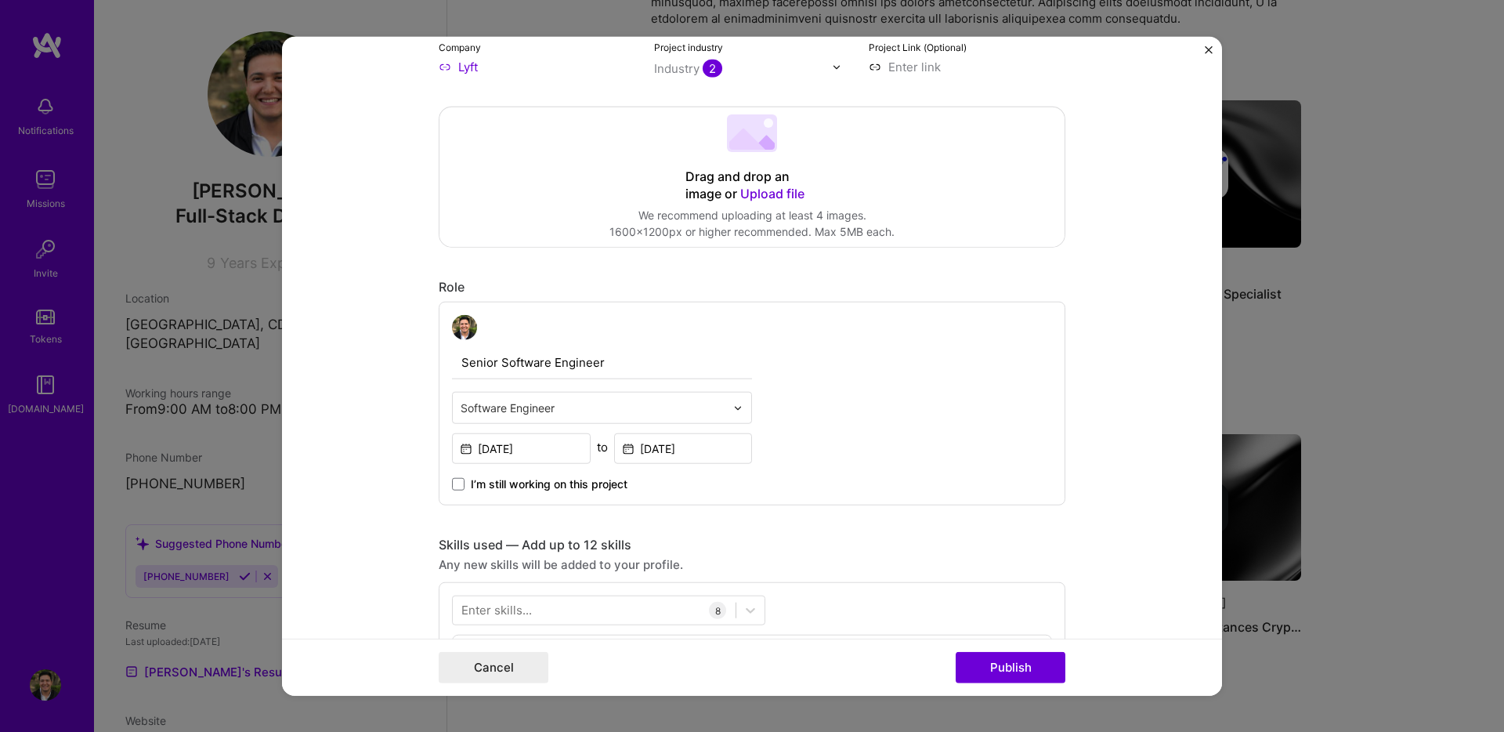
click at [563, 414] on input "text" at bounding box center [593, 408] width 265 height 16
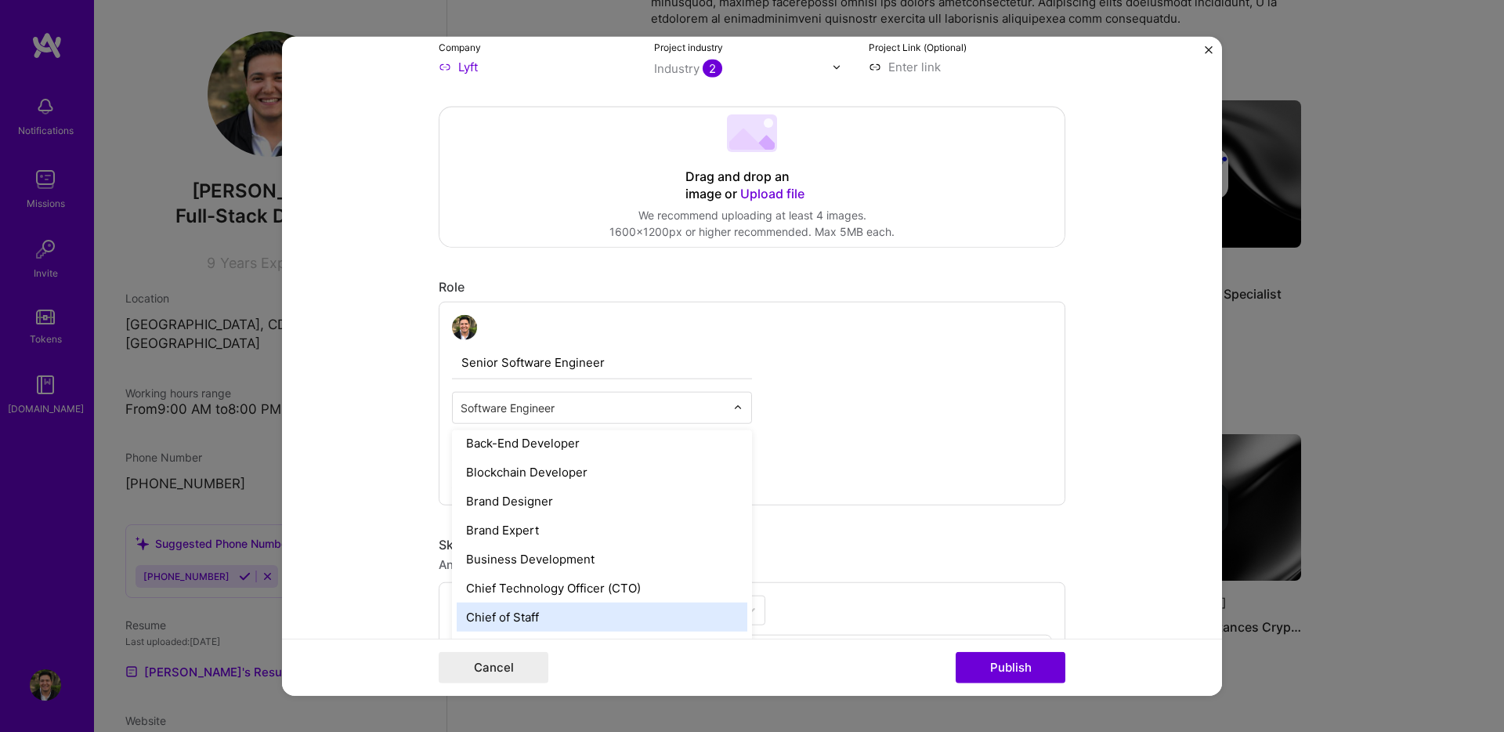
scroll to position [255, 0]
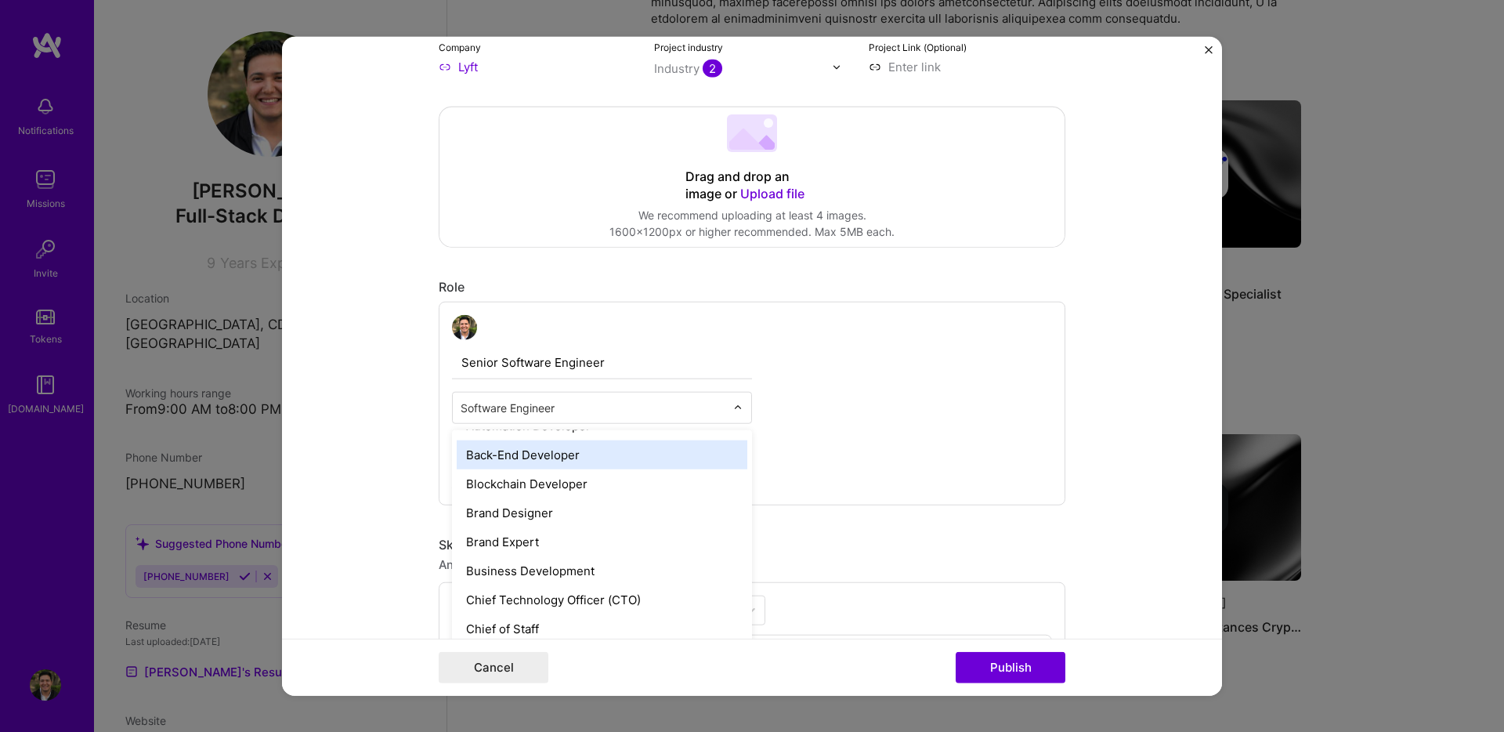
click at [524, 457] on div "Back-End Developer" at bounding box center [602, 454] width 291 height 29
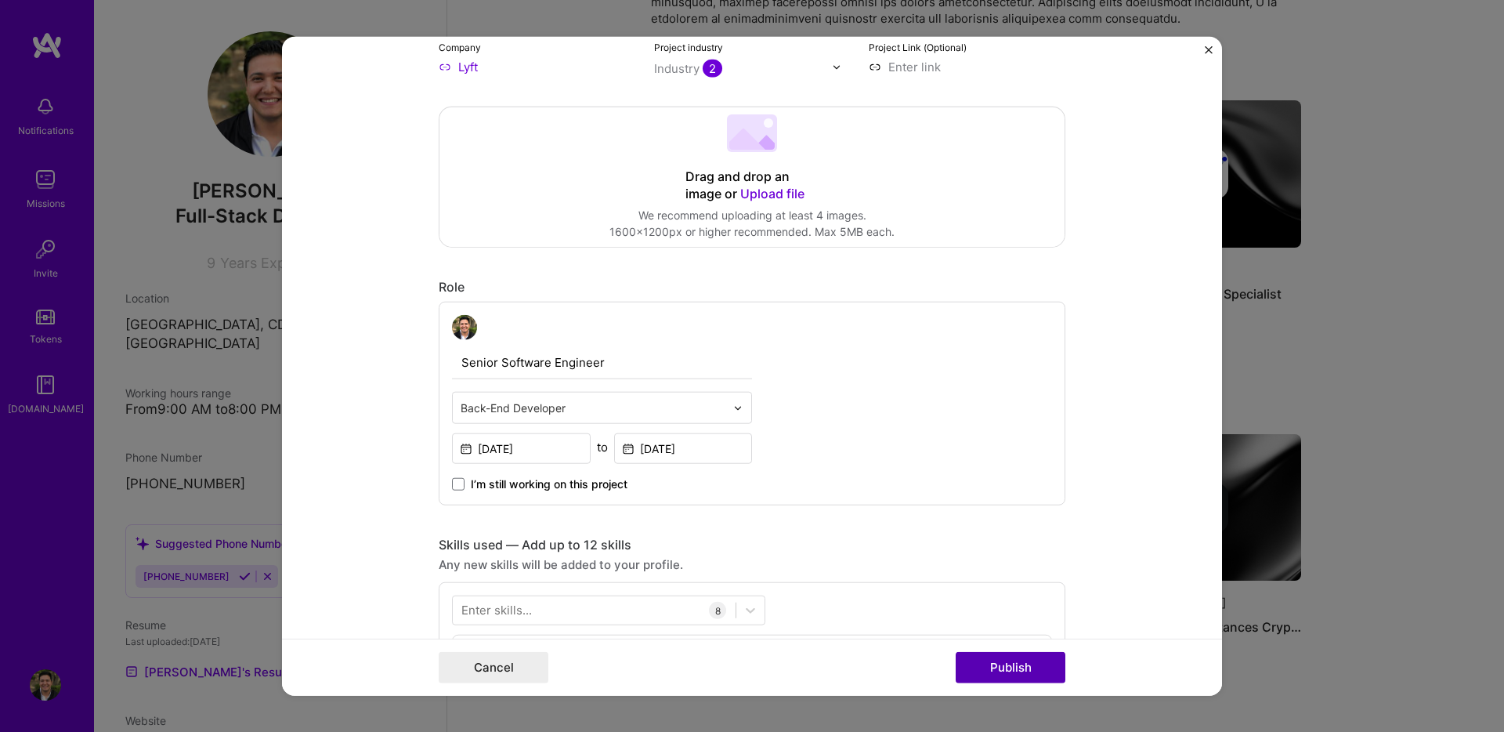
click at [1002, 664] on button "Publish" at bounding box center [1011, 666] width 110 height 31
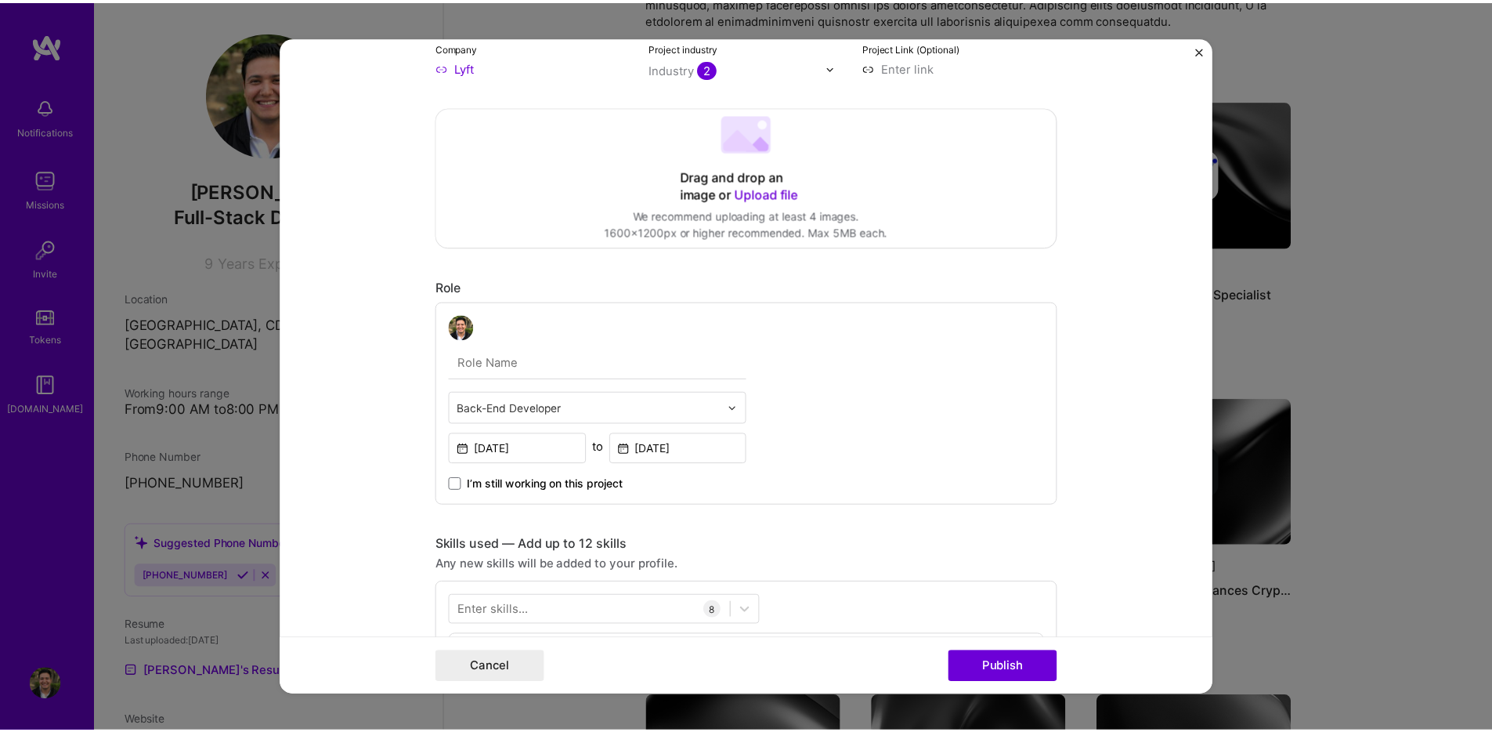
scroll to position [212, 0]
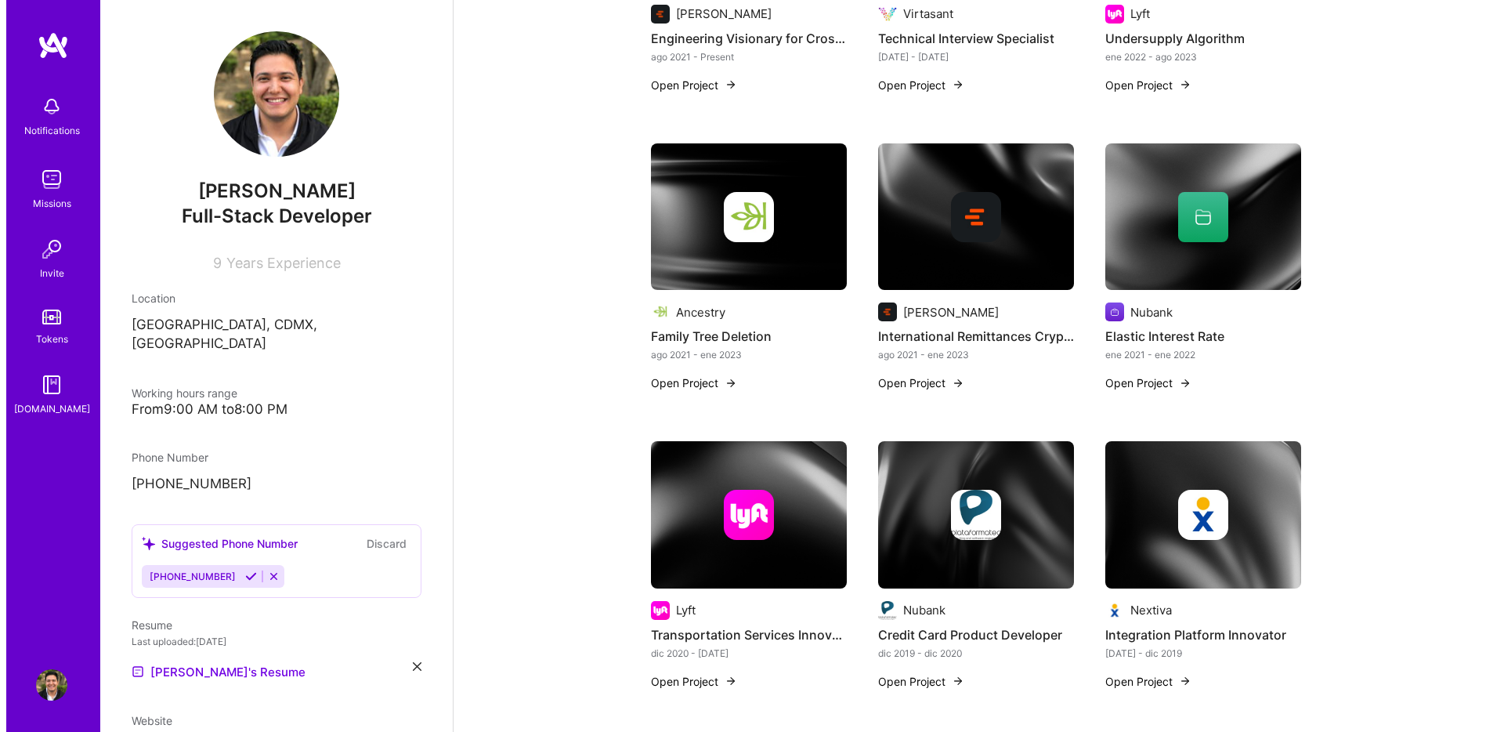
scroll to position [939, 0]
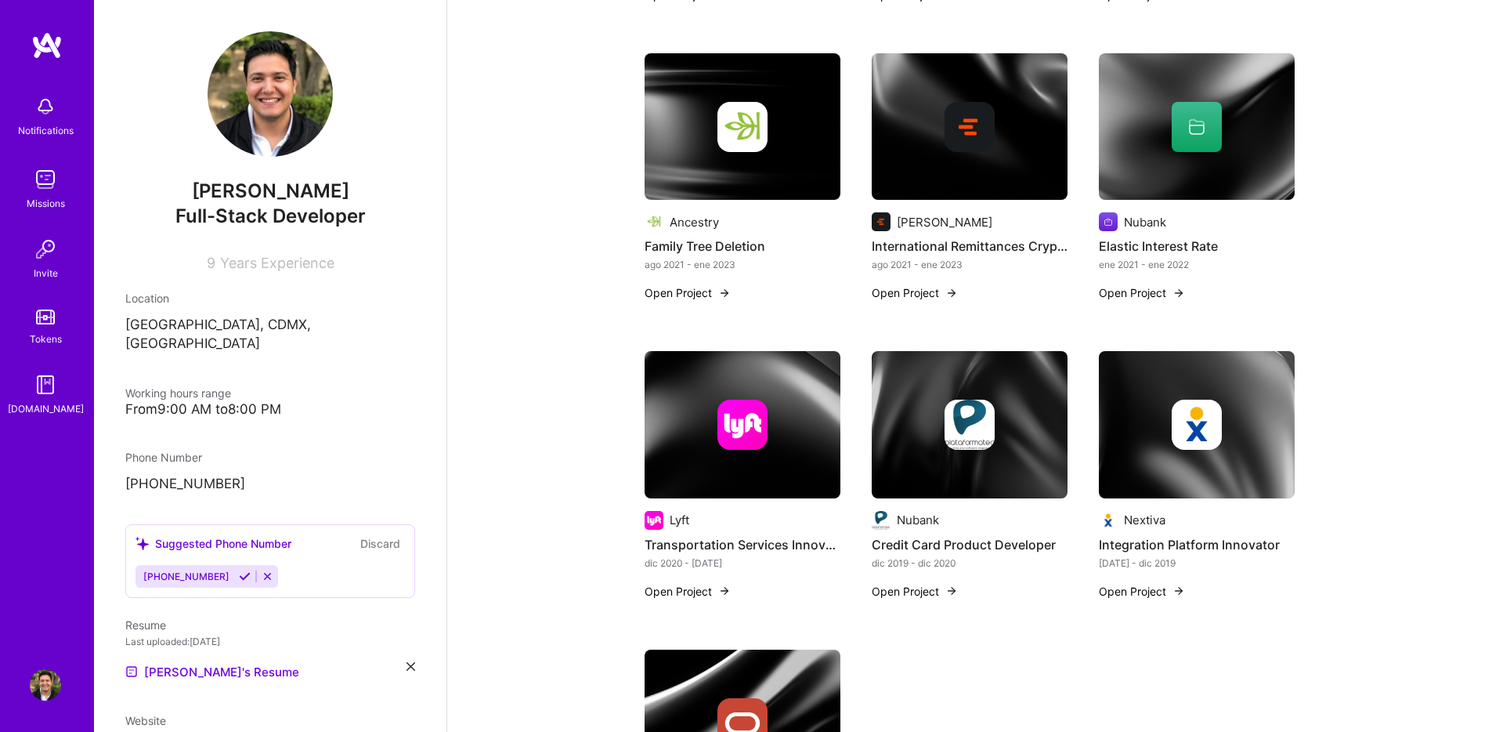
click at [1138, 284] on button "Open Project" at bounding box center [1142, 292] width 86 height 16
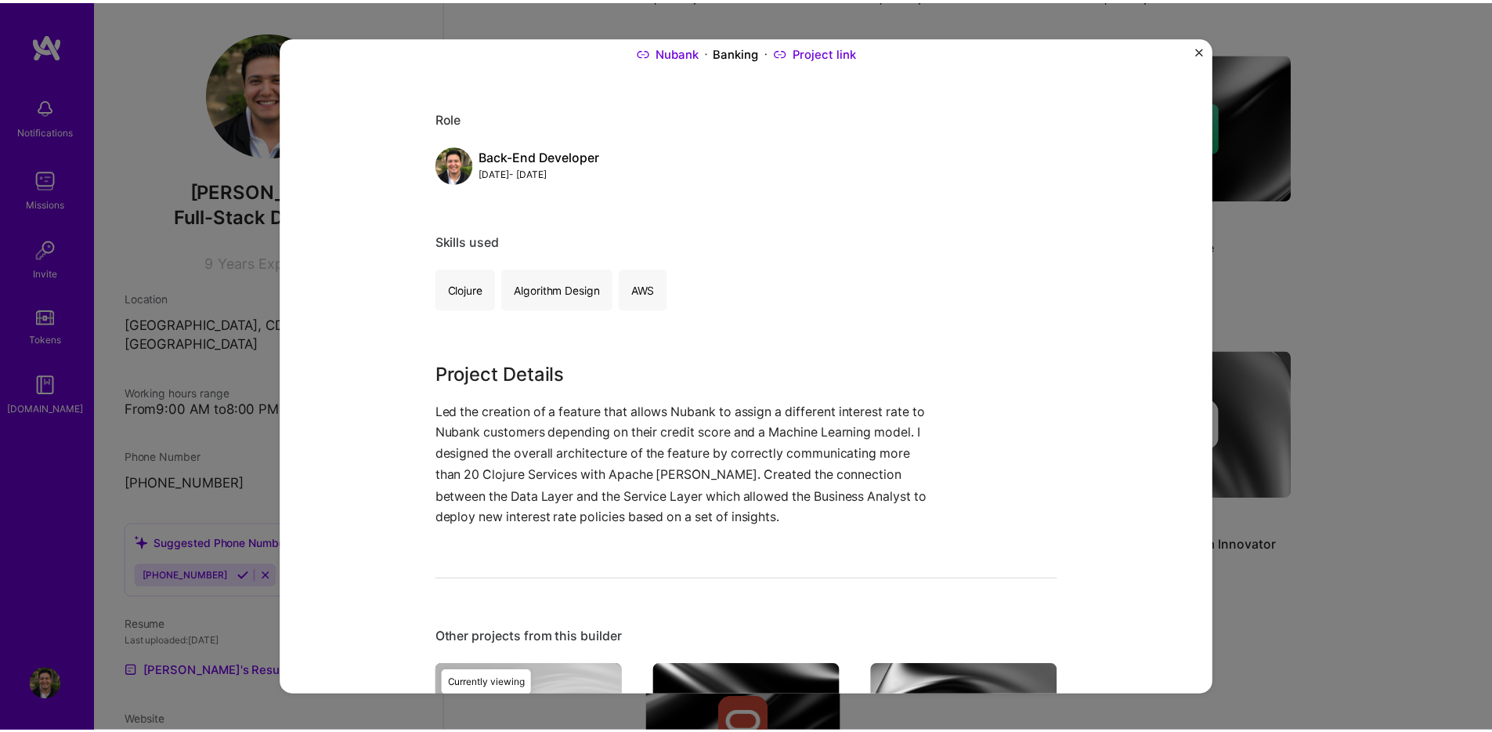
scroll to position [153, 0]
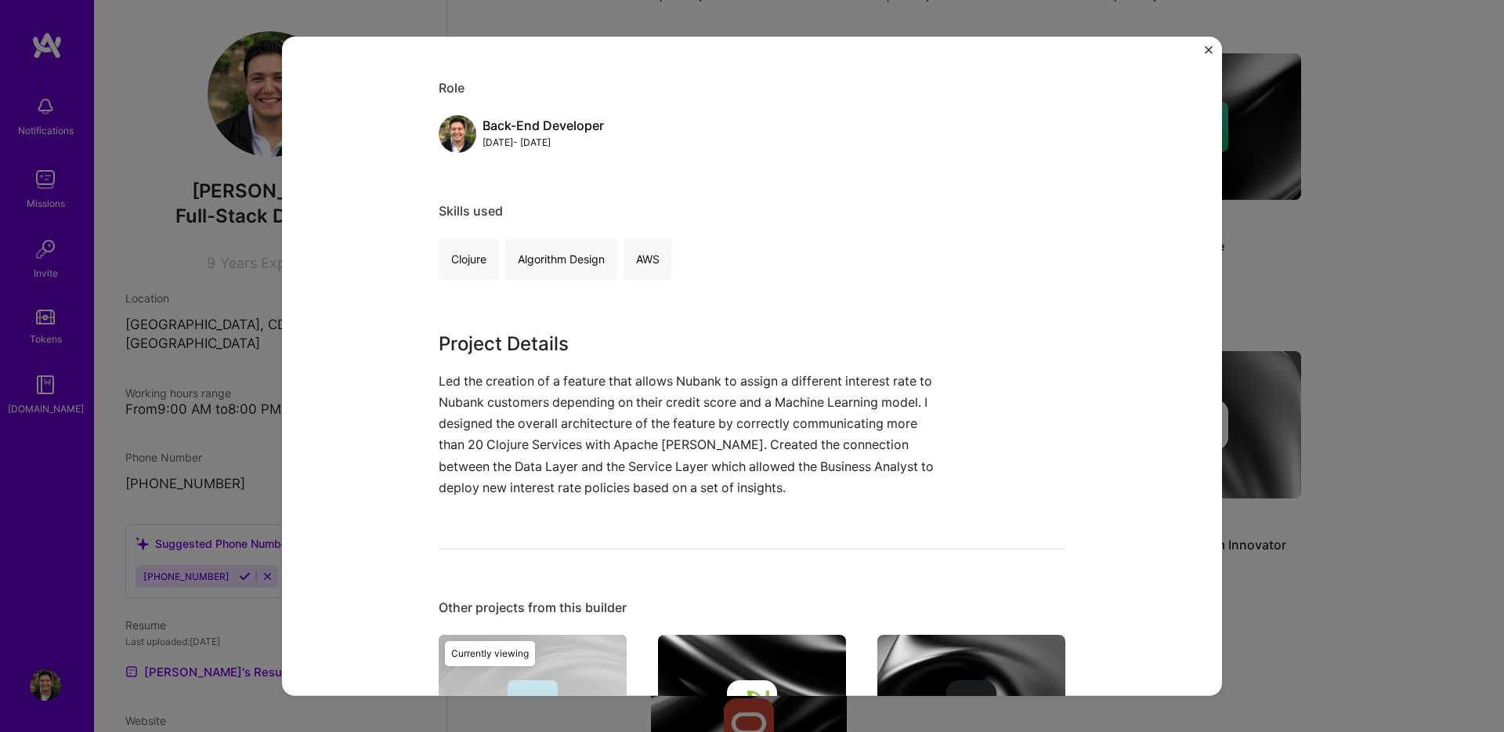
click at [1210, 47] on img "Close" at bounding box center [1209, 50] width 8 height 8
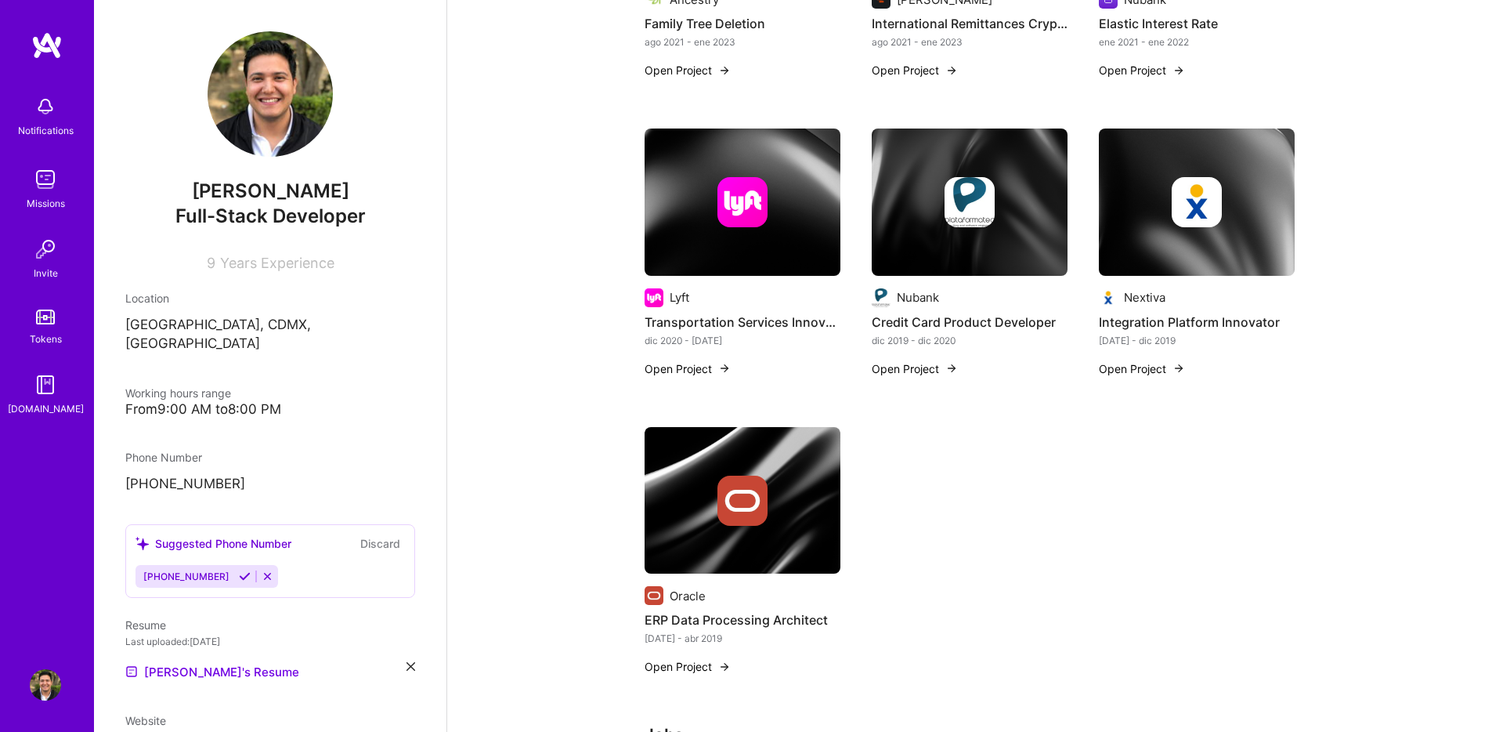
scroll to position [1174, 0]
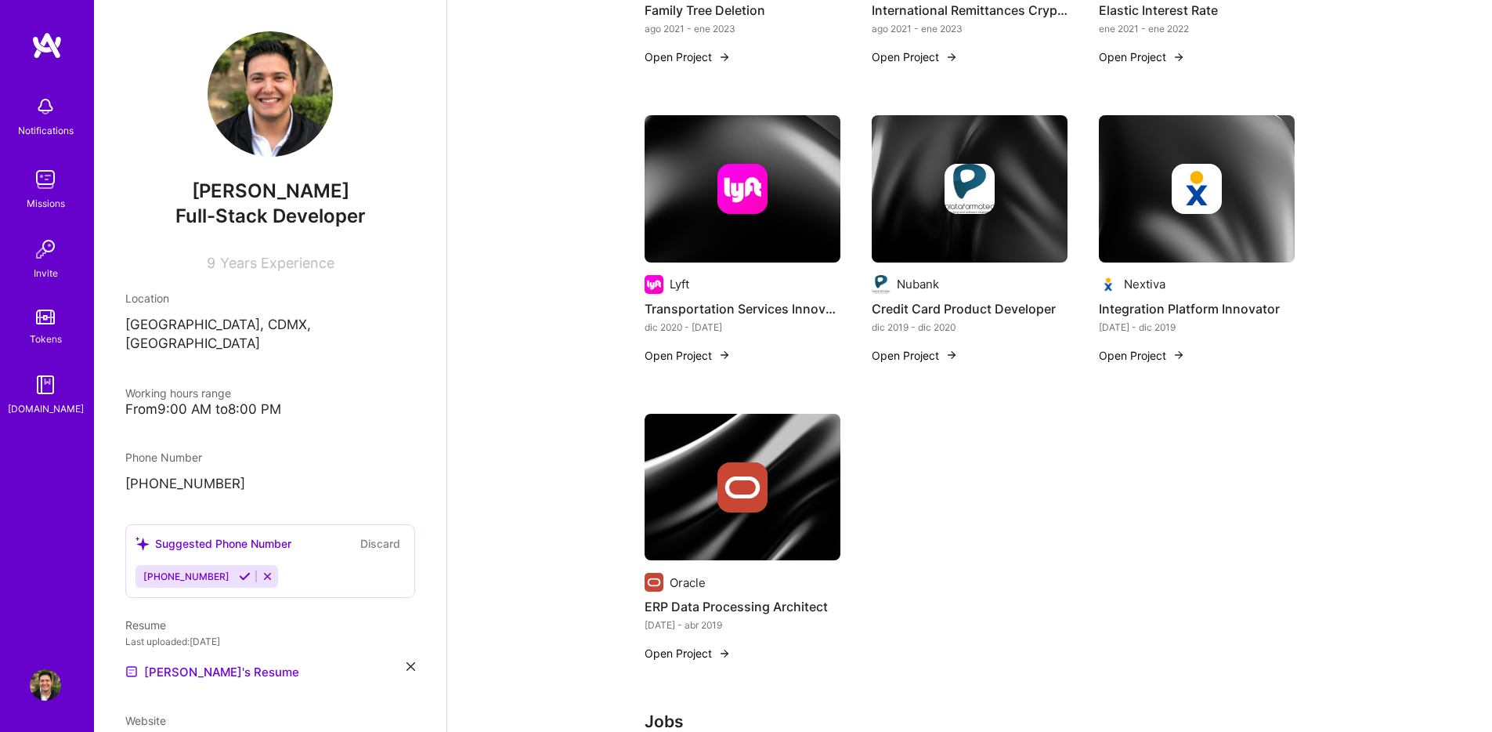
click at [933, 194] on div at bounding box center [970, 189] width 196 height 50
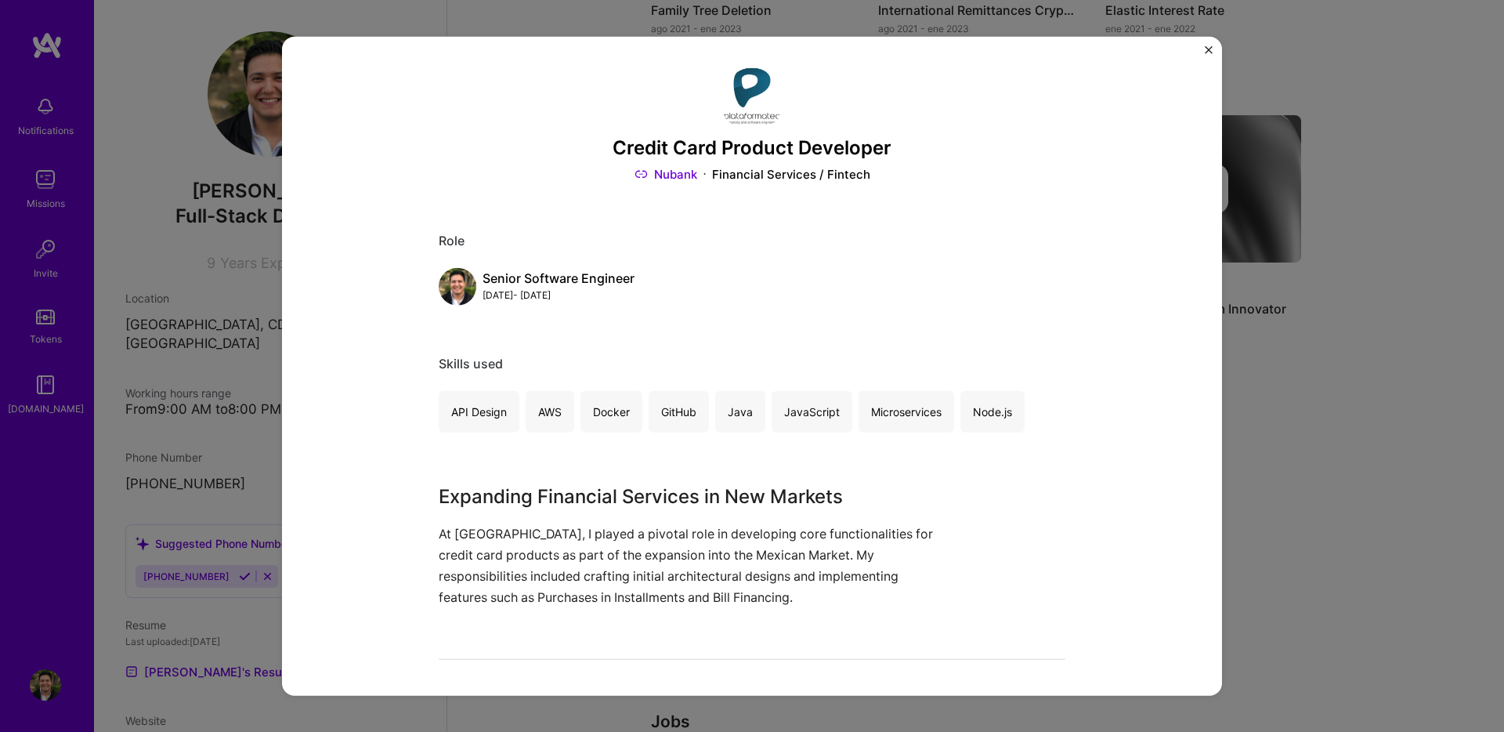
click at [1309, 523] on div "Credit Card Product Developer Nubank Financial Services / Fintech Role Senior S…" at bounding box center [752, 366] width 1504 height 732
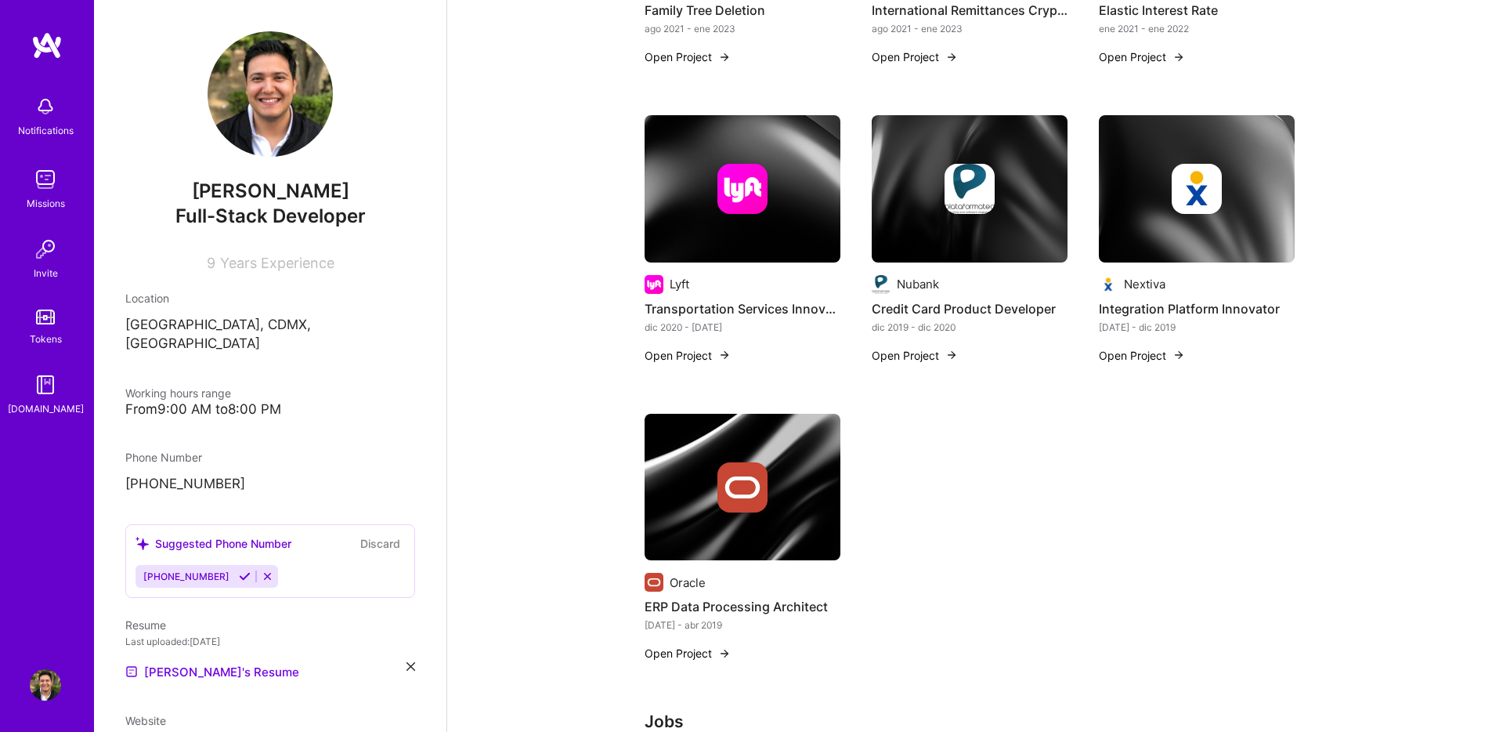
click at [763, 498] on img at bounding box center [743, 487] width 196 height 147
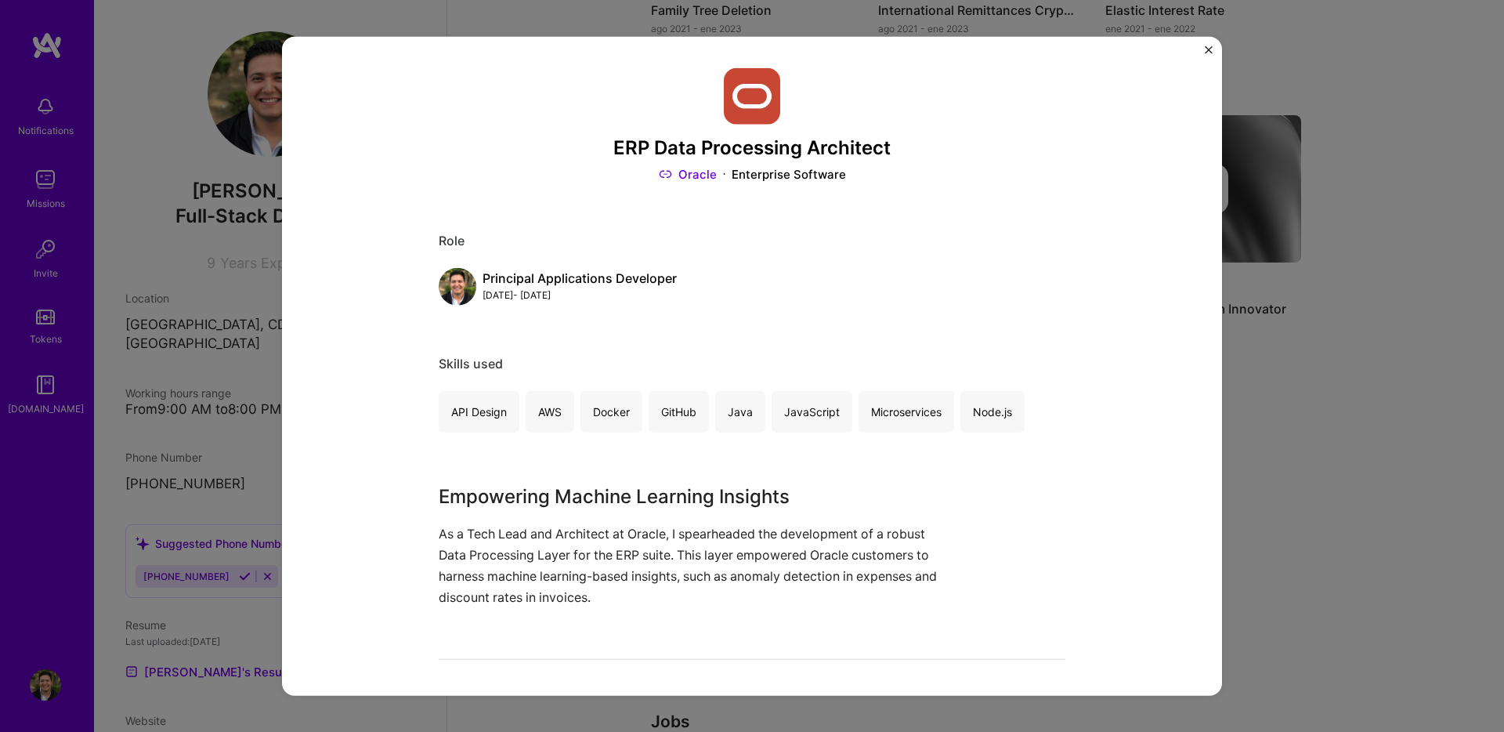
click at [1322, 519] on div "ERP Data Processing Architect Oracle Enterprise Software Role Principal Applica…" at bounding box center [752, 366] width 1504 height 732
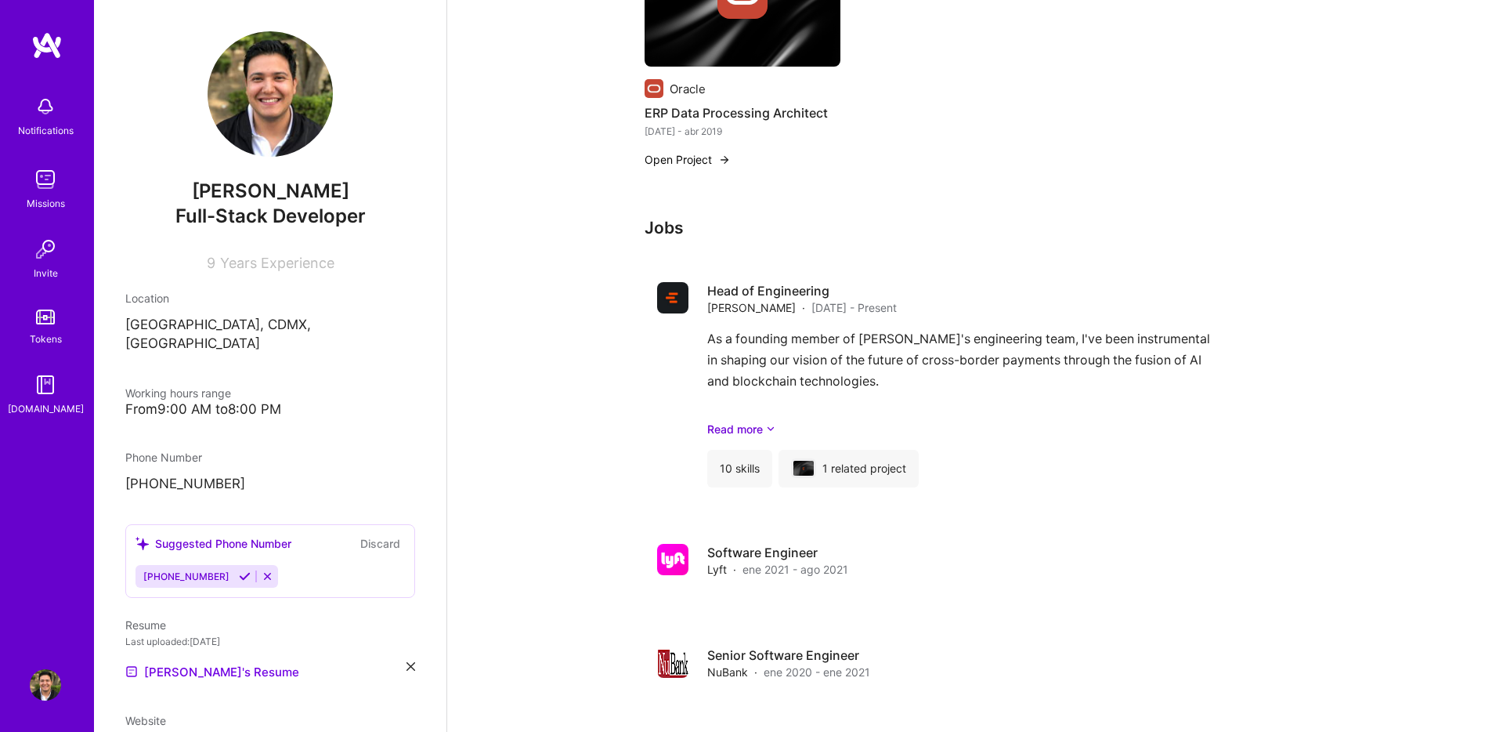
scroll to position [1787, 0]
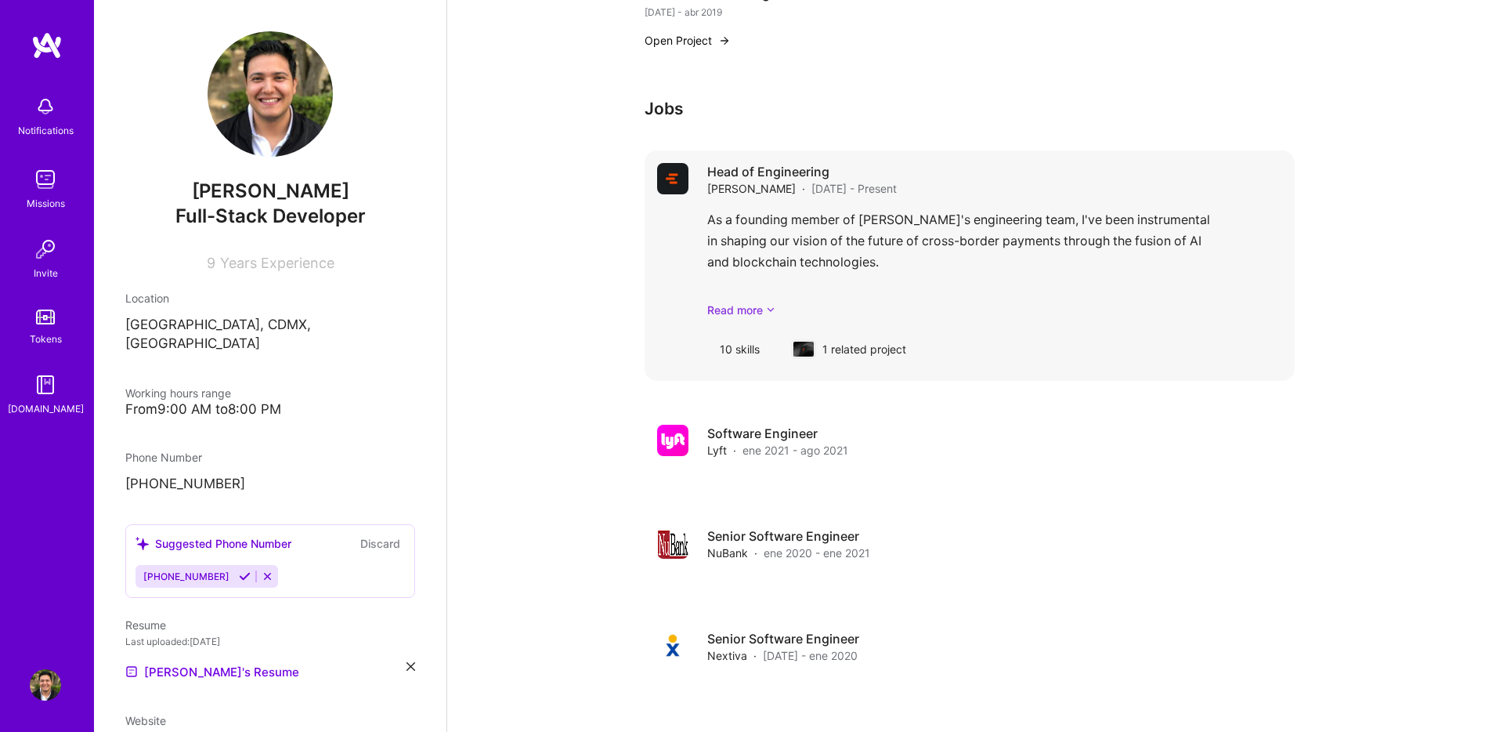
click at [749, 302] on link "Read more" at bounding box center [994, 310] width 575 height 16
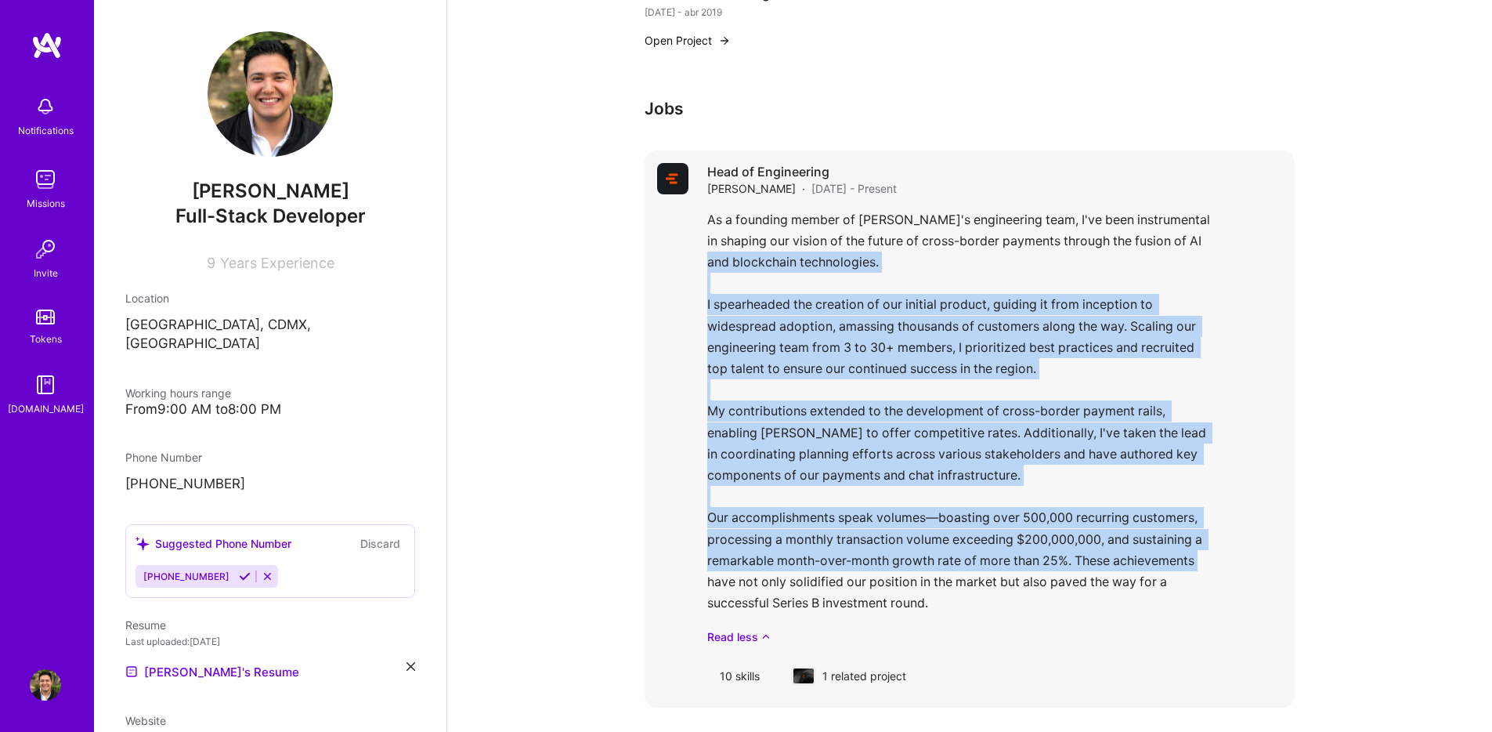
drag, startPoint x: 728, startPoint y: 243, endPoint x: 1287, endPoint y: 542, distance: 634.4
click at [1287, 542] on div "Head of Engineering Félix · sep 2021 - Present As a founding member of Felix Pa…" at bounding box center [970, 428] width 650 height 557
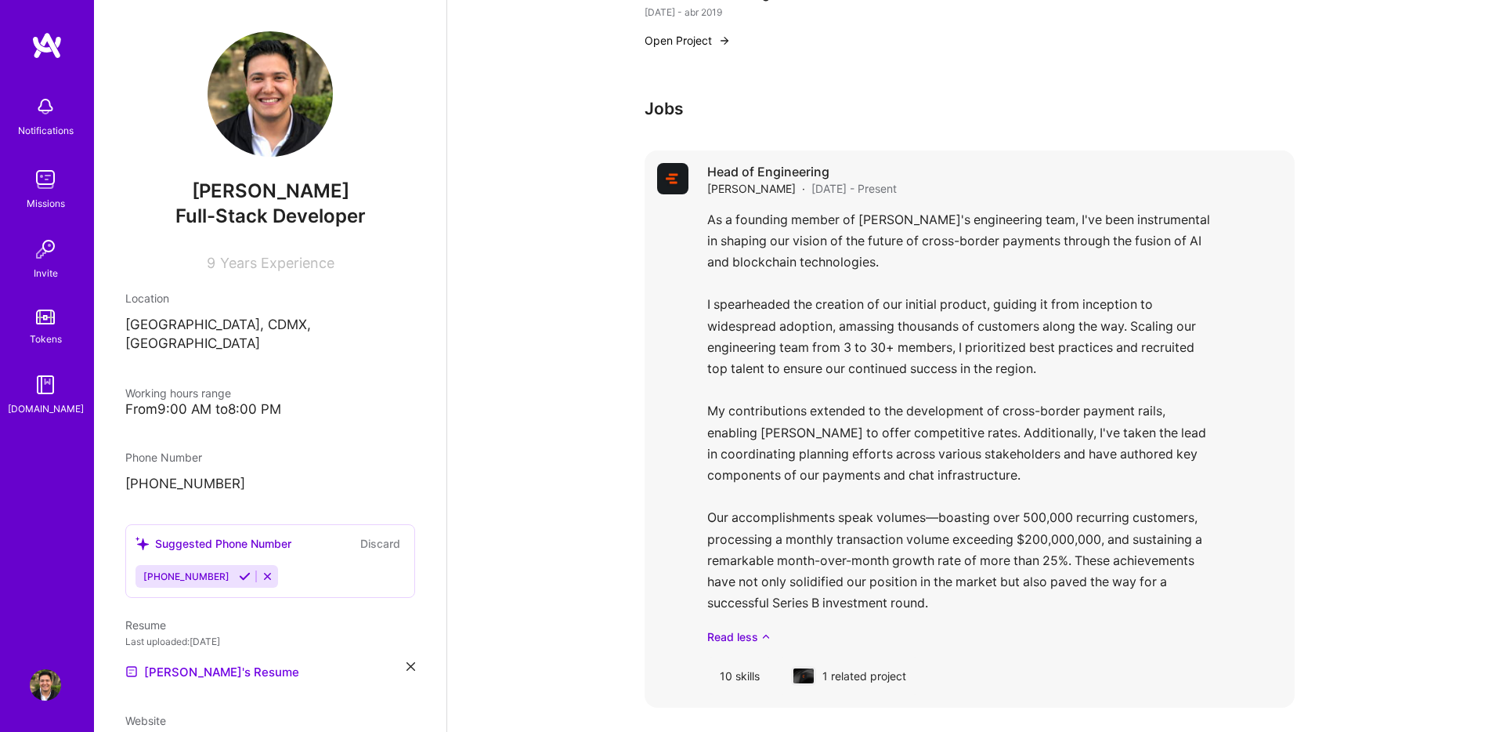
scroll to position [2121, 0]
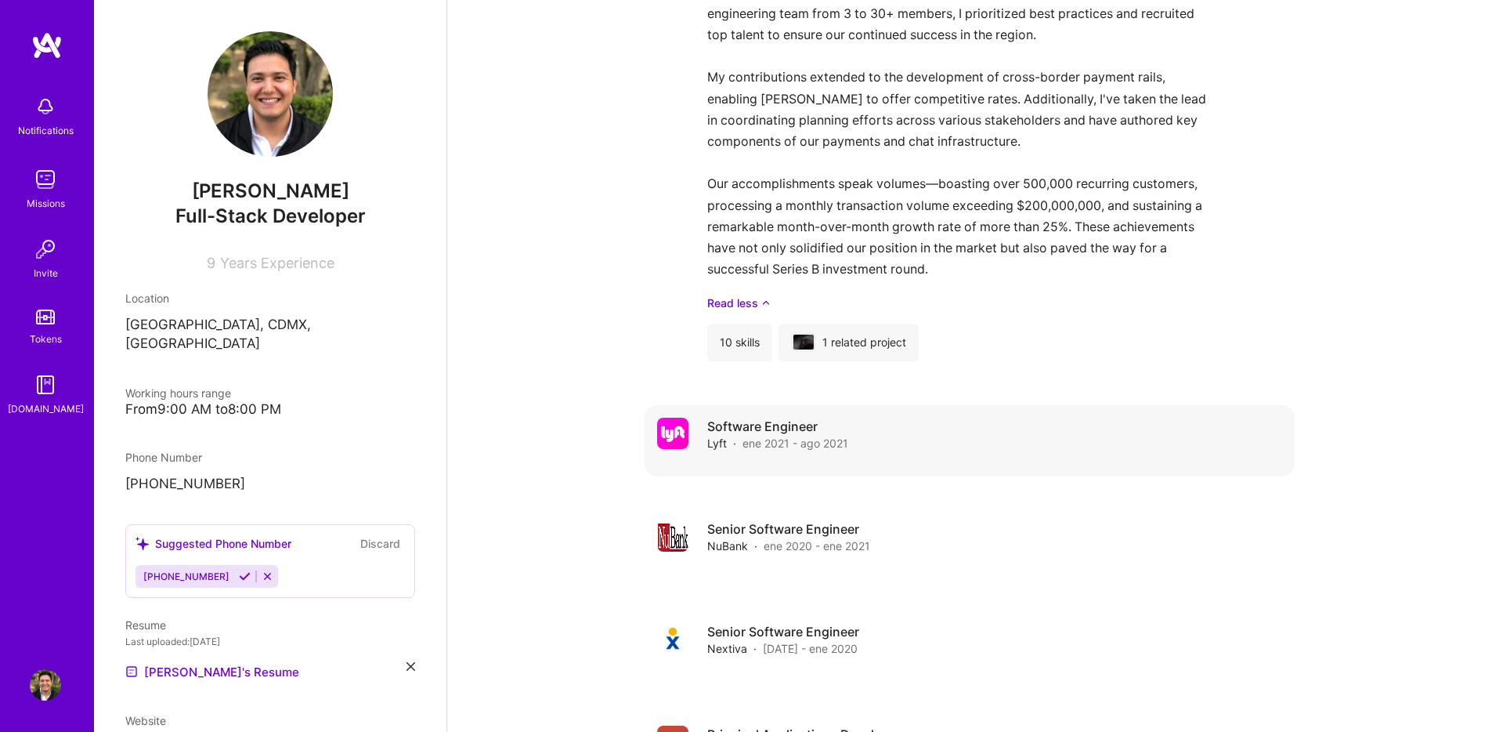
click at [783, 435] on span "ene 2021 - ago 2021" at bounding box center [796, 443] width 106 height 16
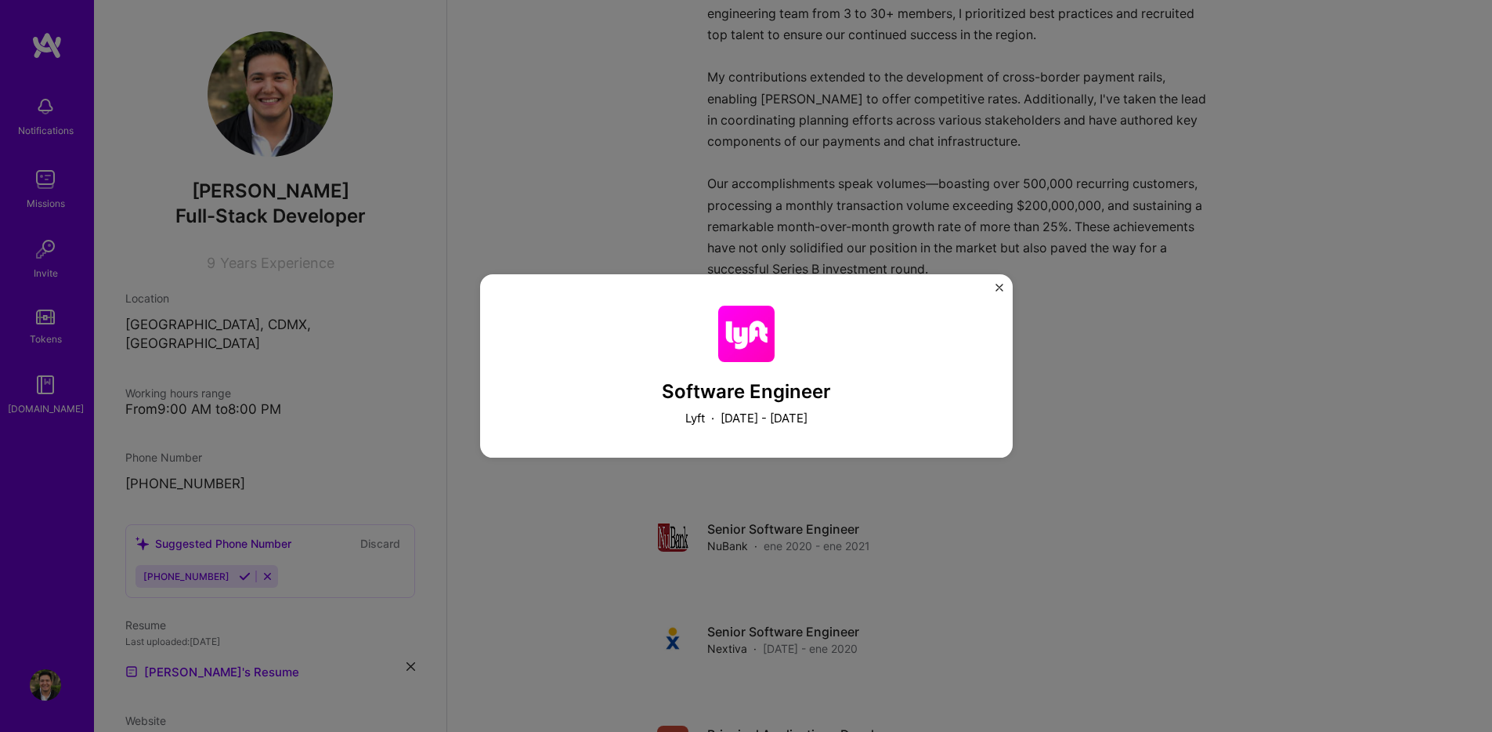
click at [1174, 460] on div "Software Engineer Lyft · January 2021 - August 2021" at bounding box center [746, 366] width 1492 height 732
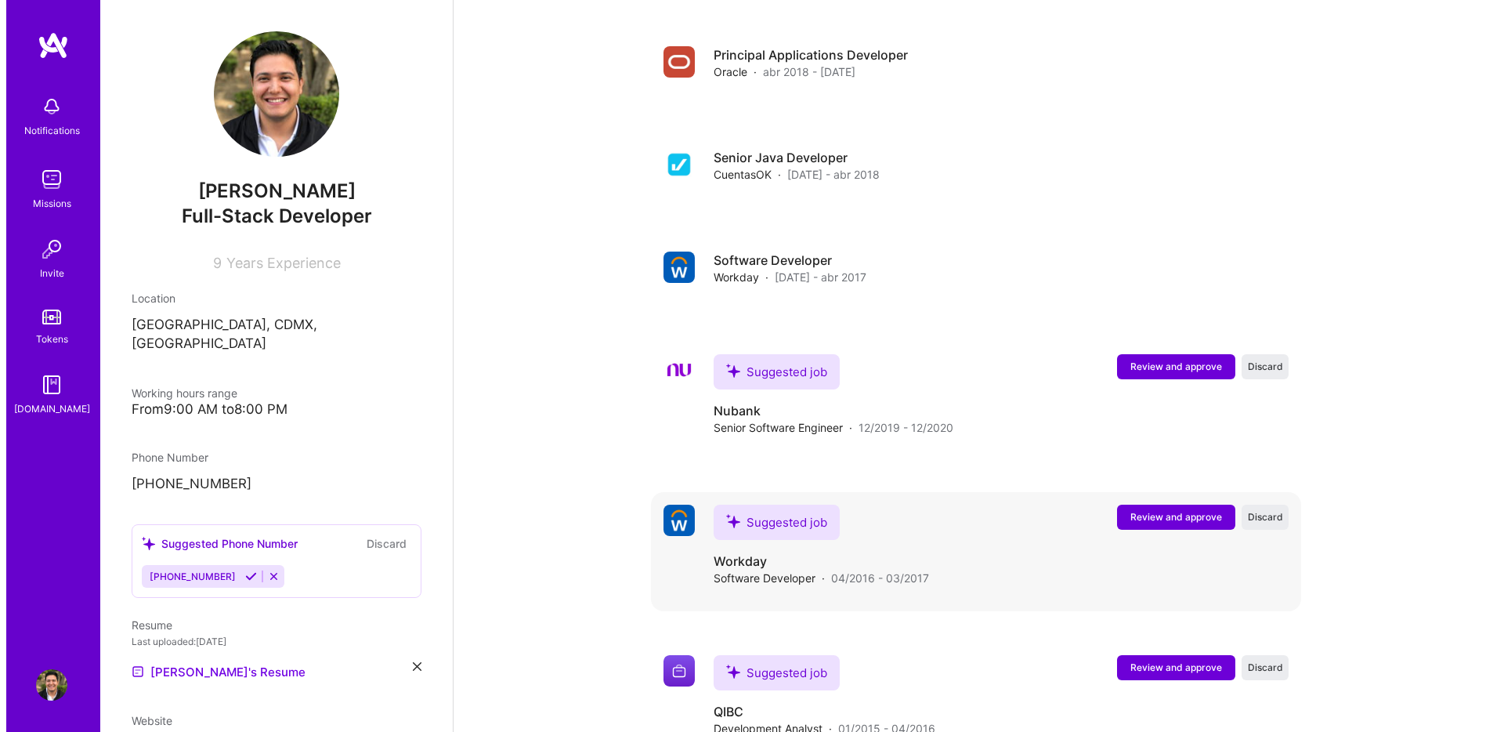
scroll to position [2822, 0]
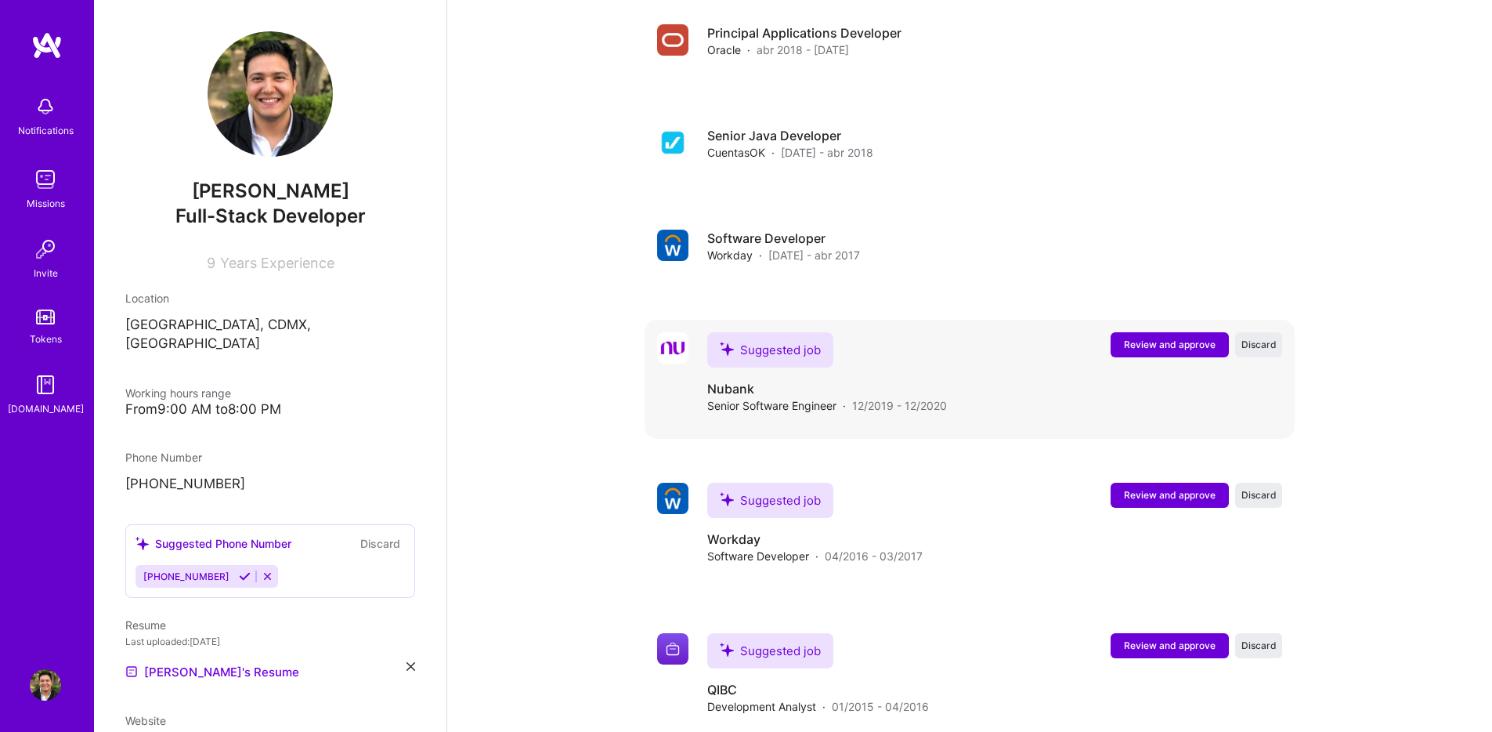
click at [1152, 338] on span "Review and approve" at bounding box center [1170, 344] width 92 height 13
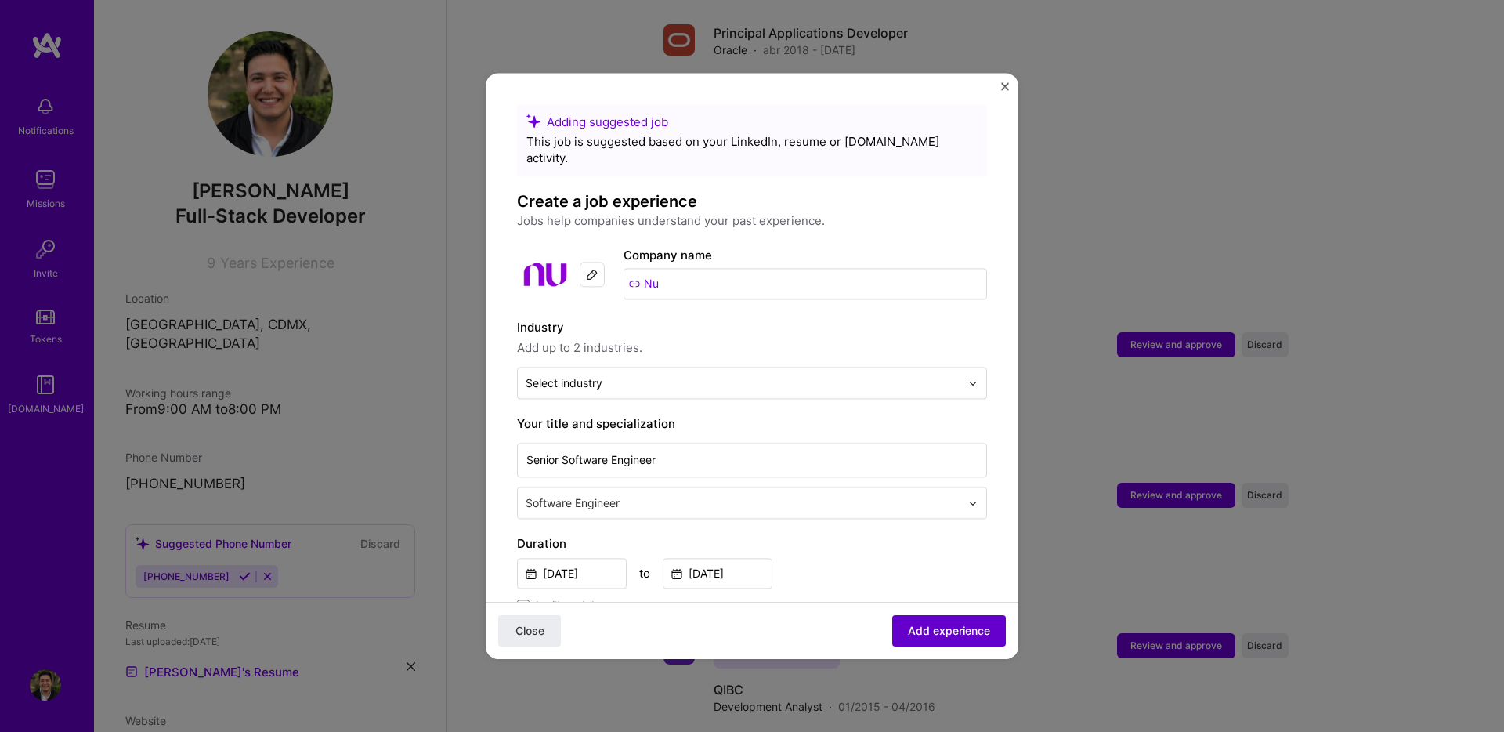
click at [931, 626] on span "Add experience" at bounding box center [949, 631] width 82 height 16
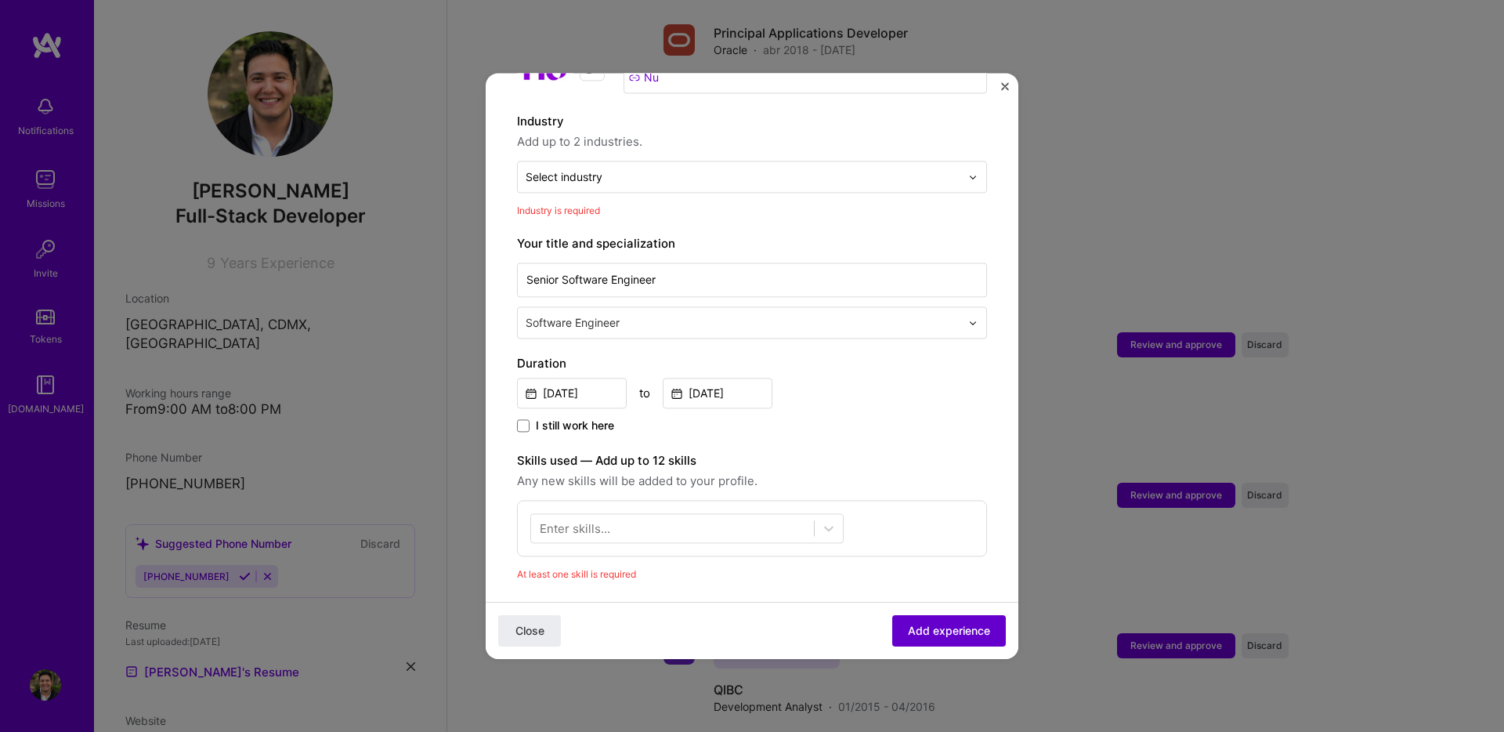
scroll to position [229, 0]
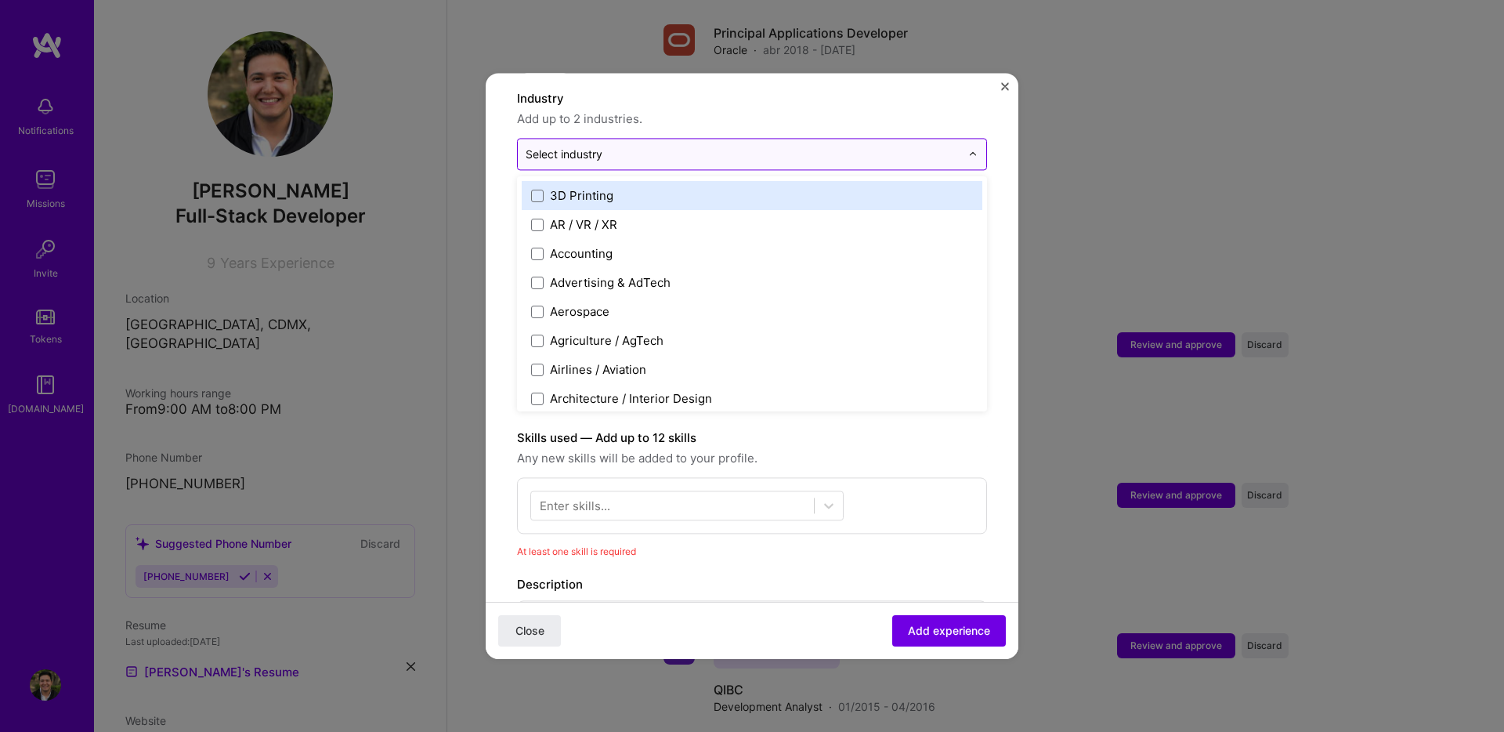
click at [593, 146] on div "Select industry 0" at bounding box center [564, 154] width 77 height 16
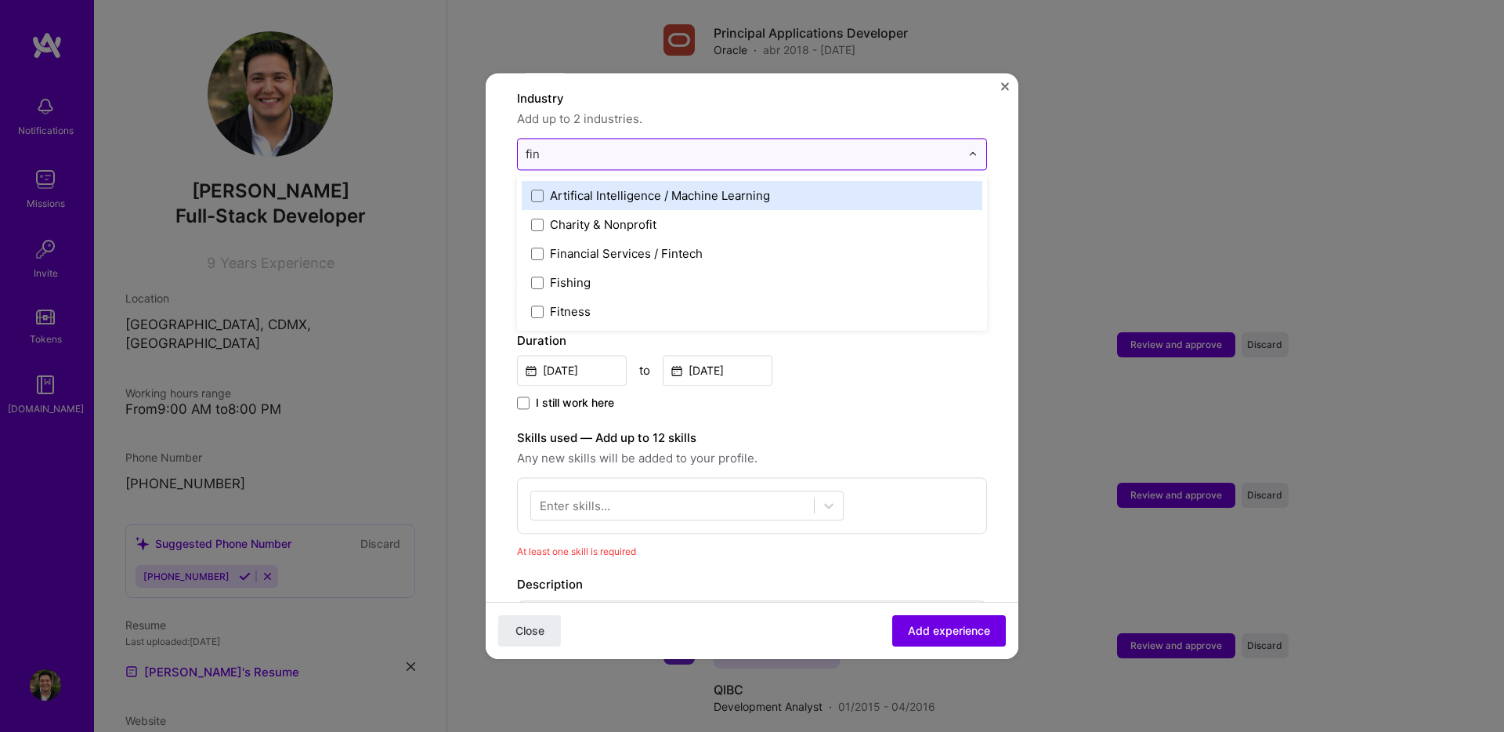
type input "fina"
click at [653, 187] on div "Financial Services / Fintech" at bounding box center [626, 195] width 153 height 16
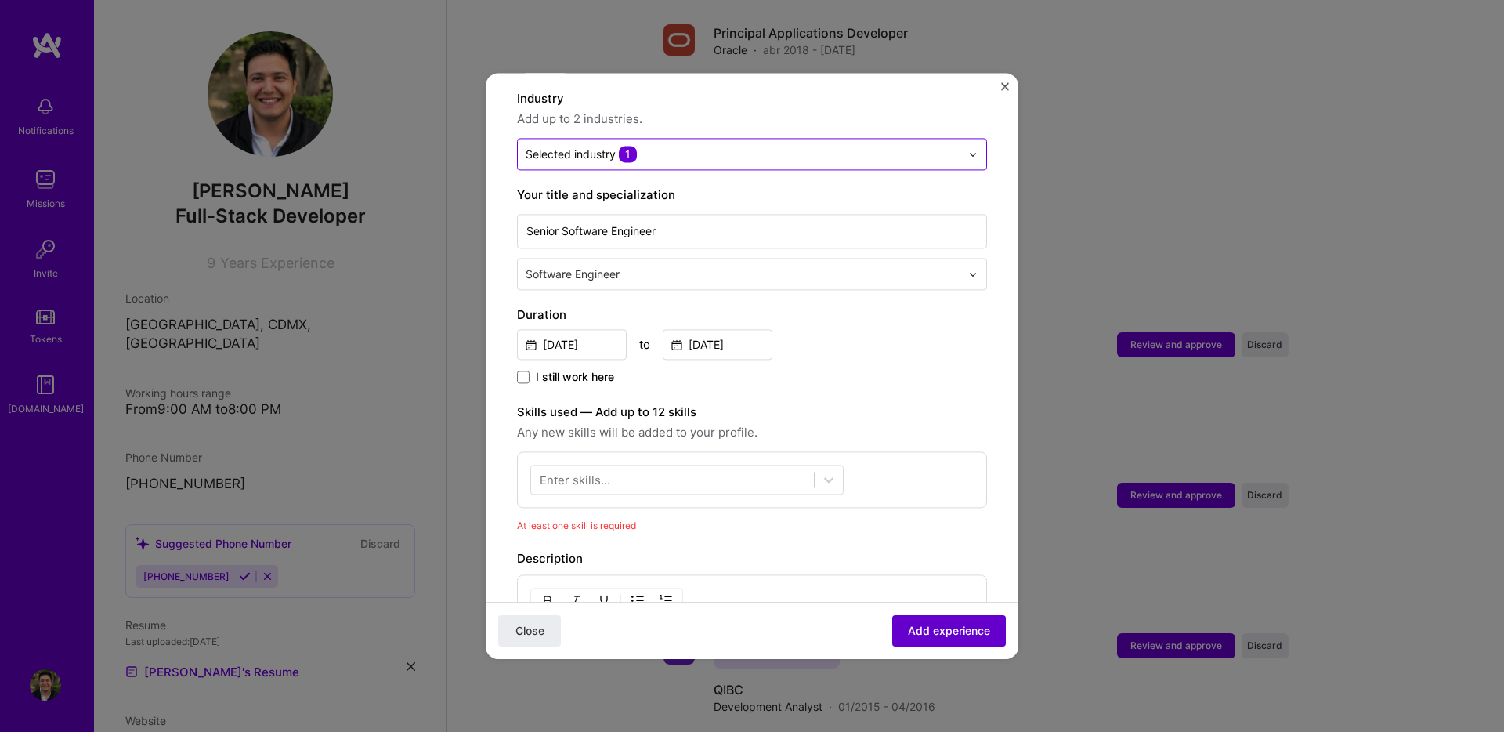
click at [908, 623] on span "Add experience" at bounding box center [949, 631] width 82 height 16
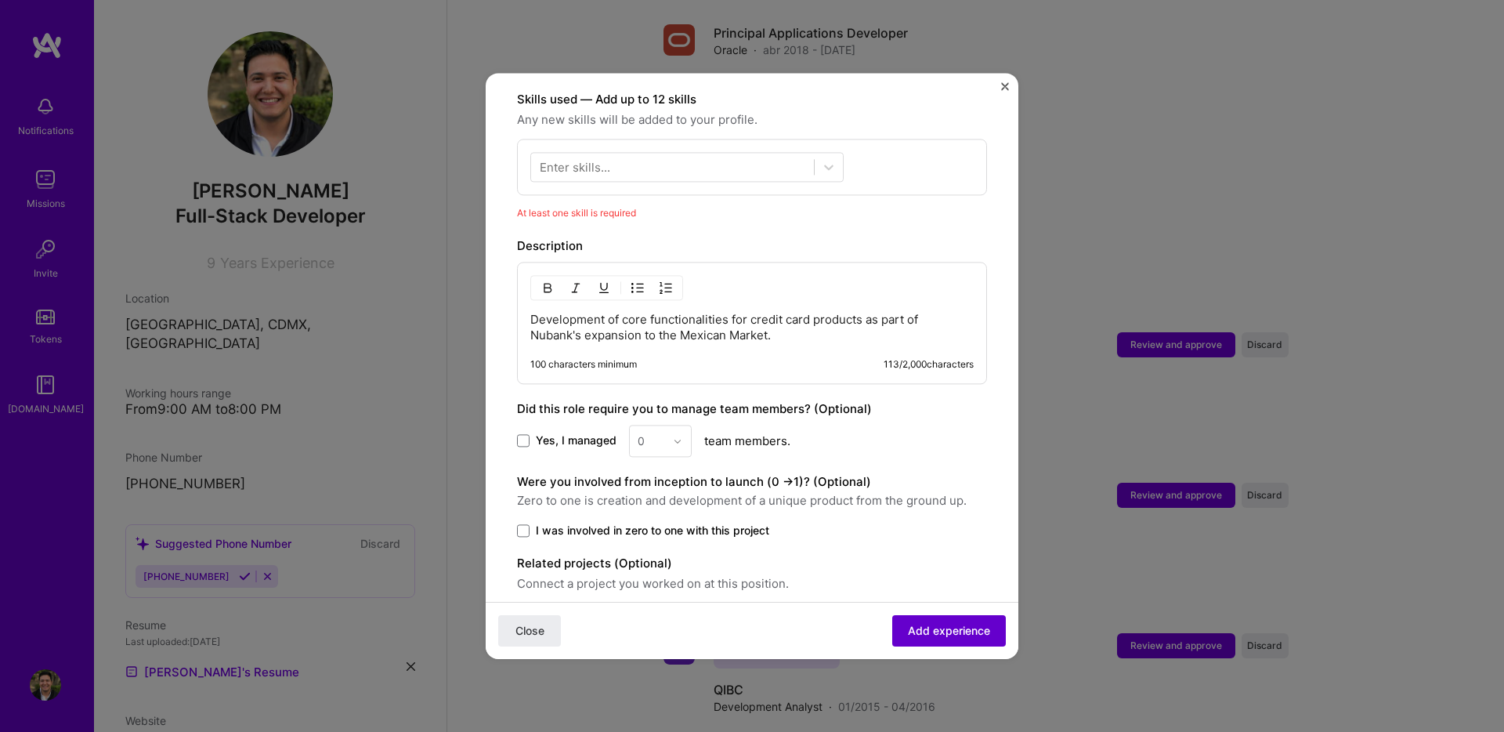
scroll to position [542, 0]
click at [602, 158] on div "Enter skills..." at bounding box center [575, 166] width 71 height 16
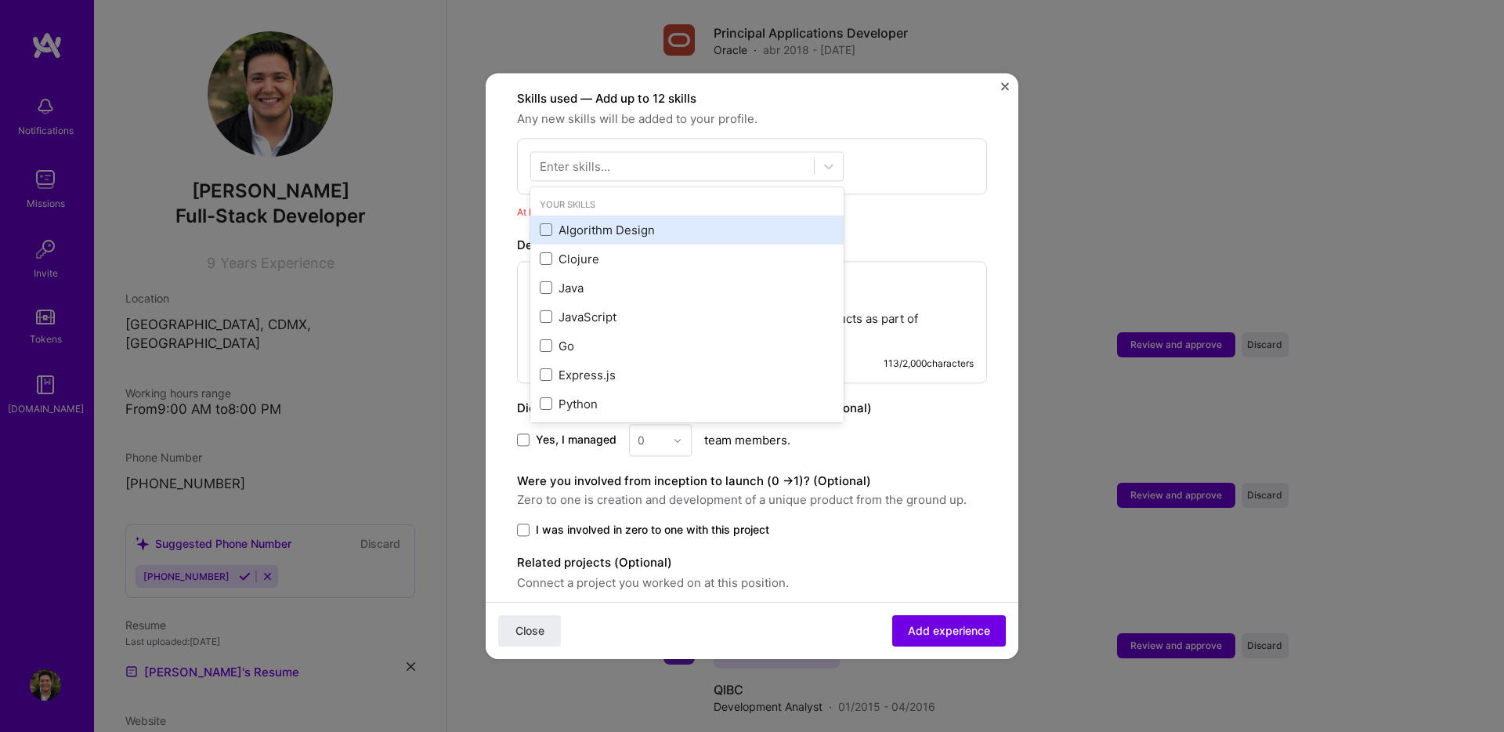
click at [584, 222] on div "Algorithm Design" at bounding box center [687, 230] width 295 height 16
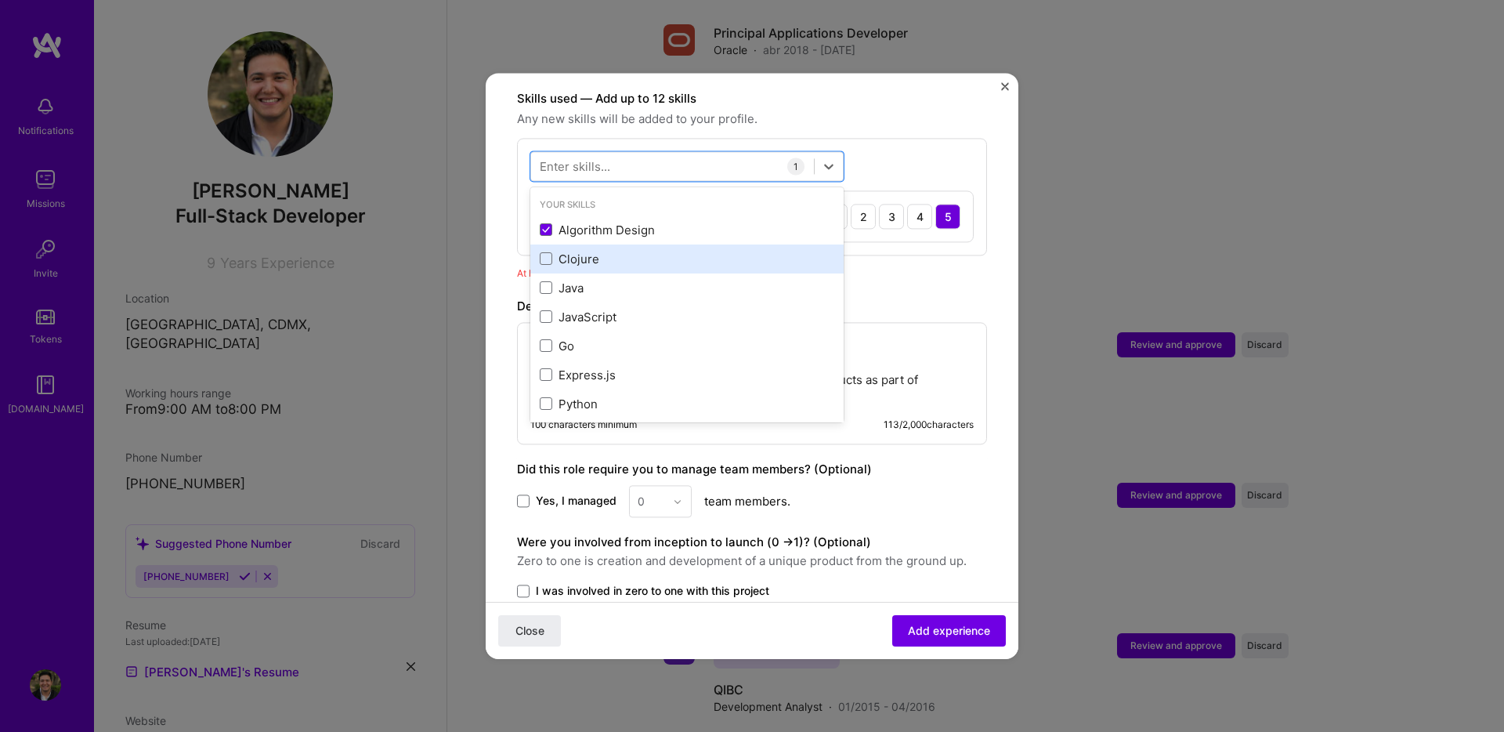
drag, startPoint x: 576, startPoint y: 237, endPoint x: 577, endPoint y: 245, distance: 8.7
click at [576, 251] on div "Clojure" at bounding box center [687, 259] width 295 height 16
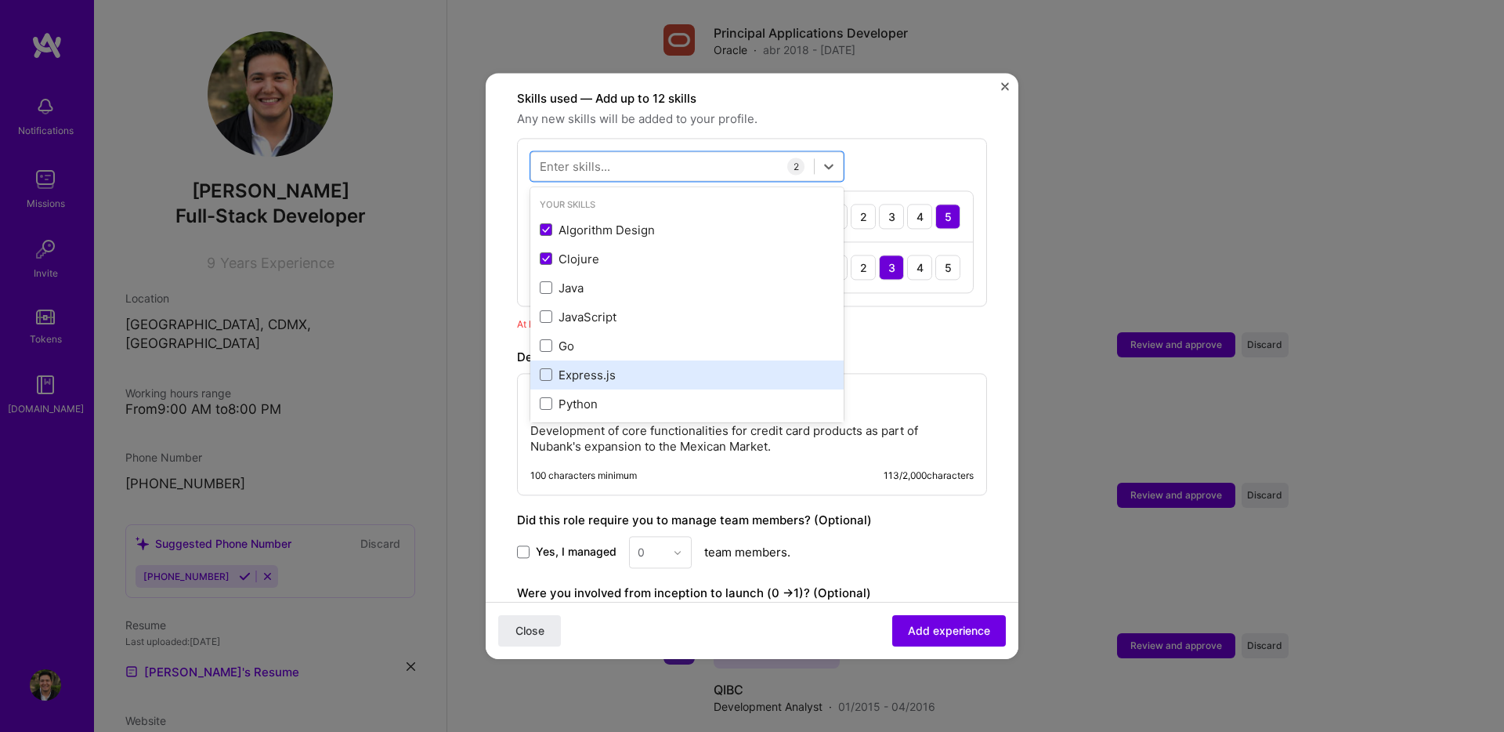
drag, startPoint x: 598, startPoint y: 380, endPoint x: 606, endPoint y: 367, distance: 15.9
click at [598, 396] on div "Python" at bounding box center [687, 404] width 295 height 16
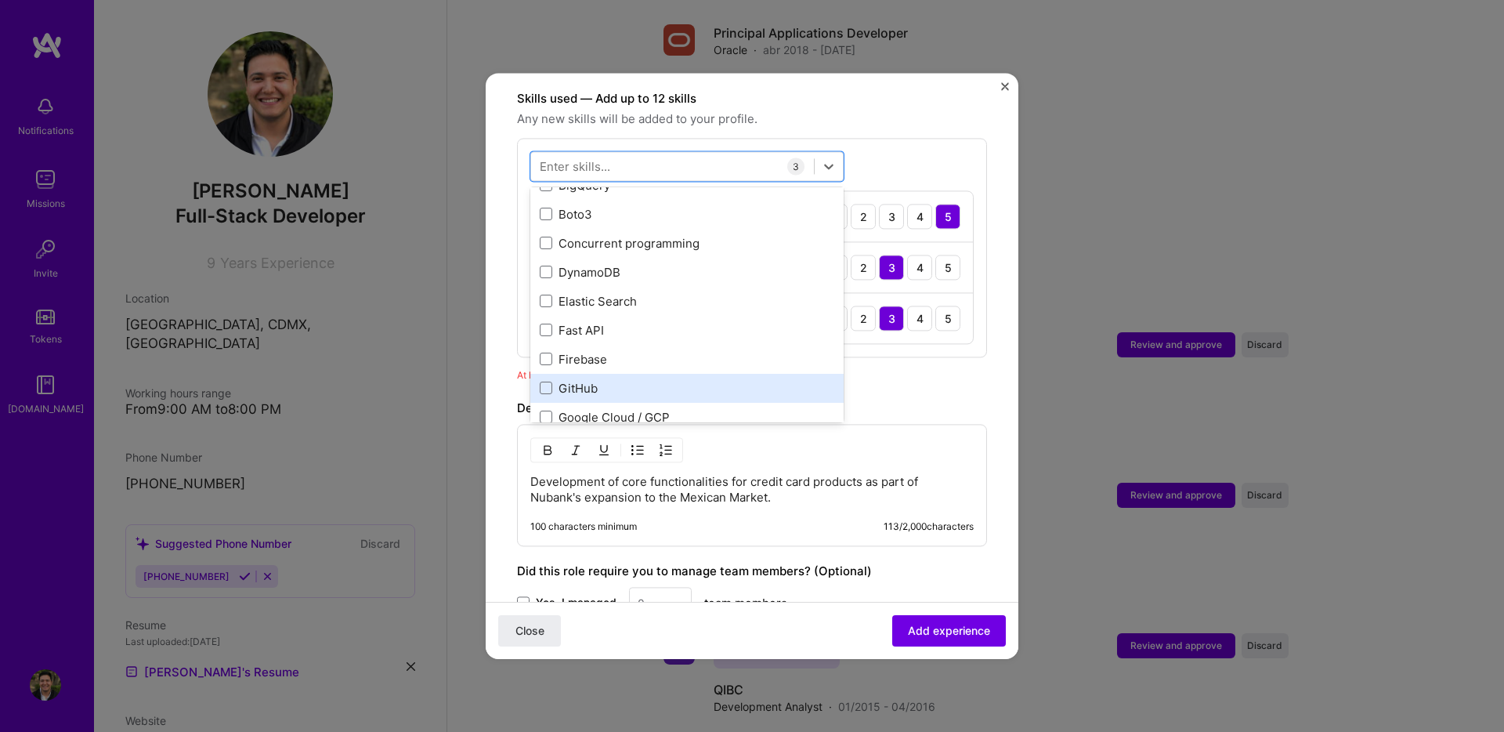
scroll to position [436, 0]
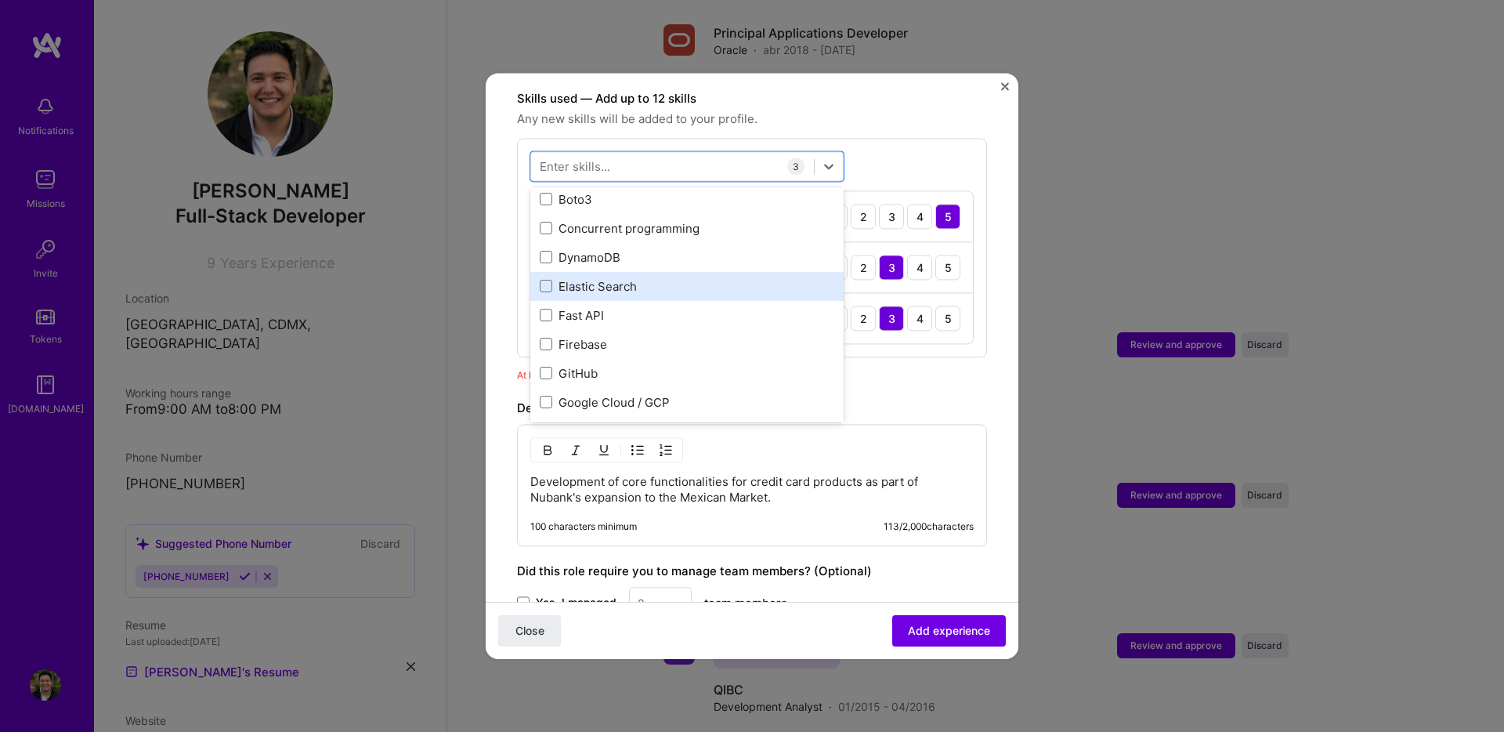
click at [602, 278] on div "Elastic Search" at bounding box center [687, 286] width 295 height 16
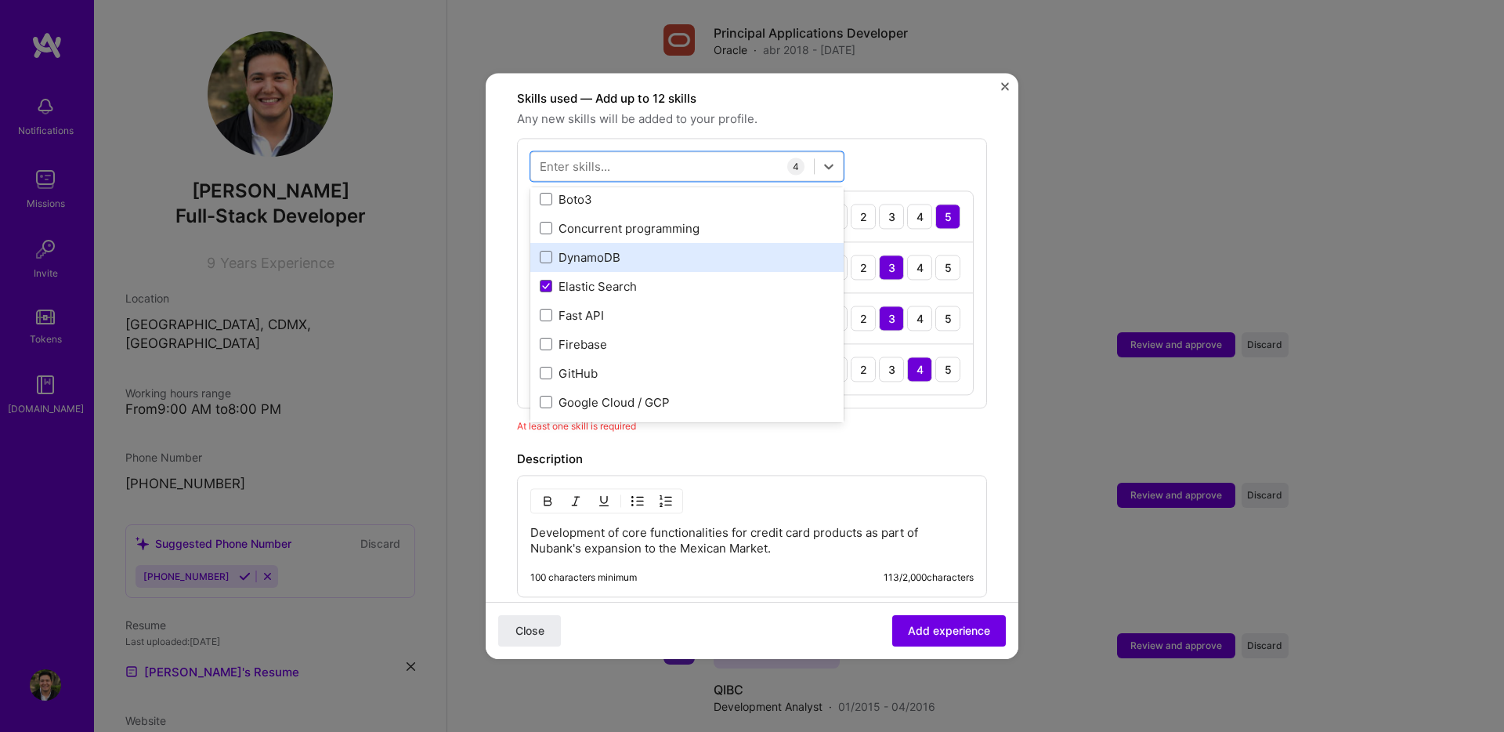
click at [599, 249] on div "DynamoDB" at bounding box center [687, 257] width 295 height 16
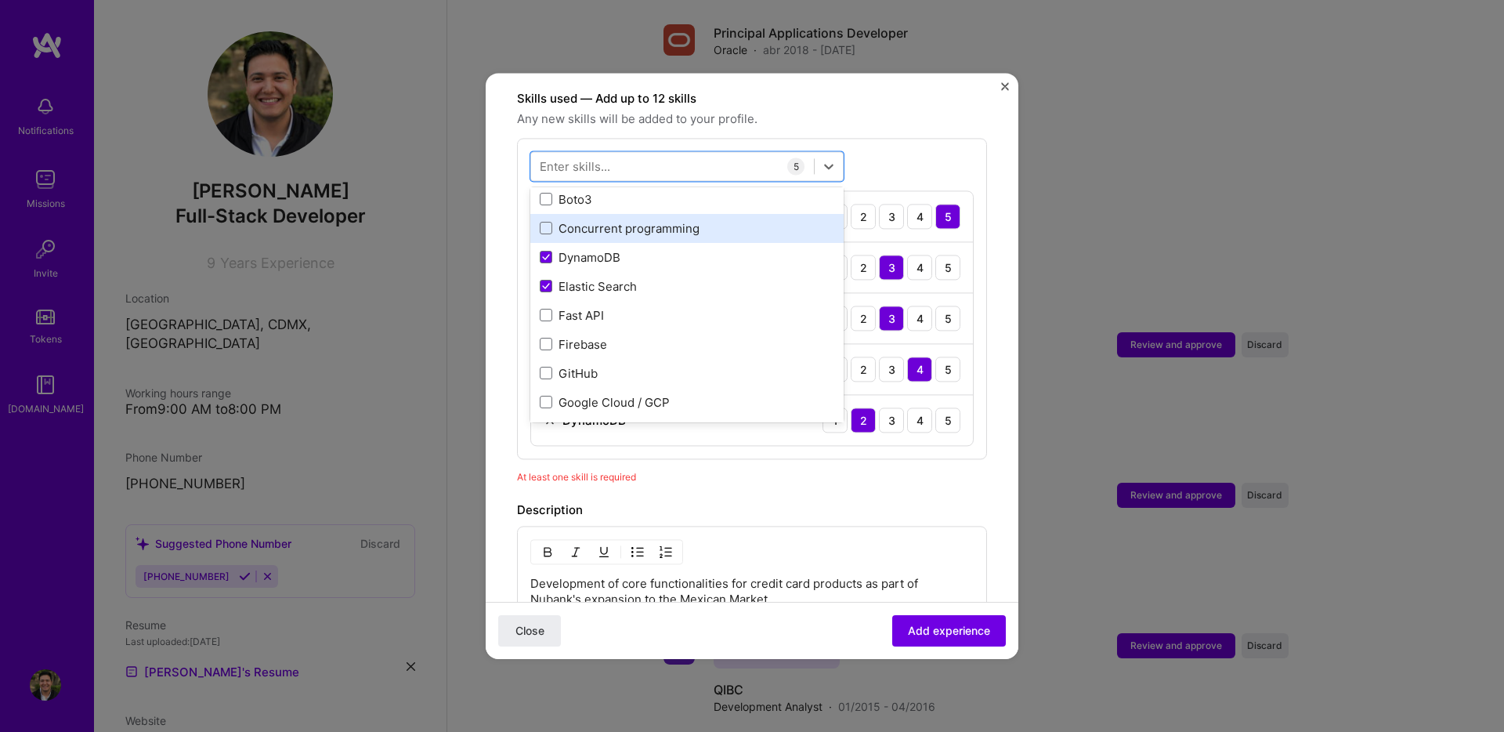
click at [602, 220] on div "Concurrent programming" at bounding box center [687, 228] width 295 height 16
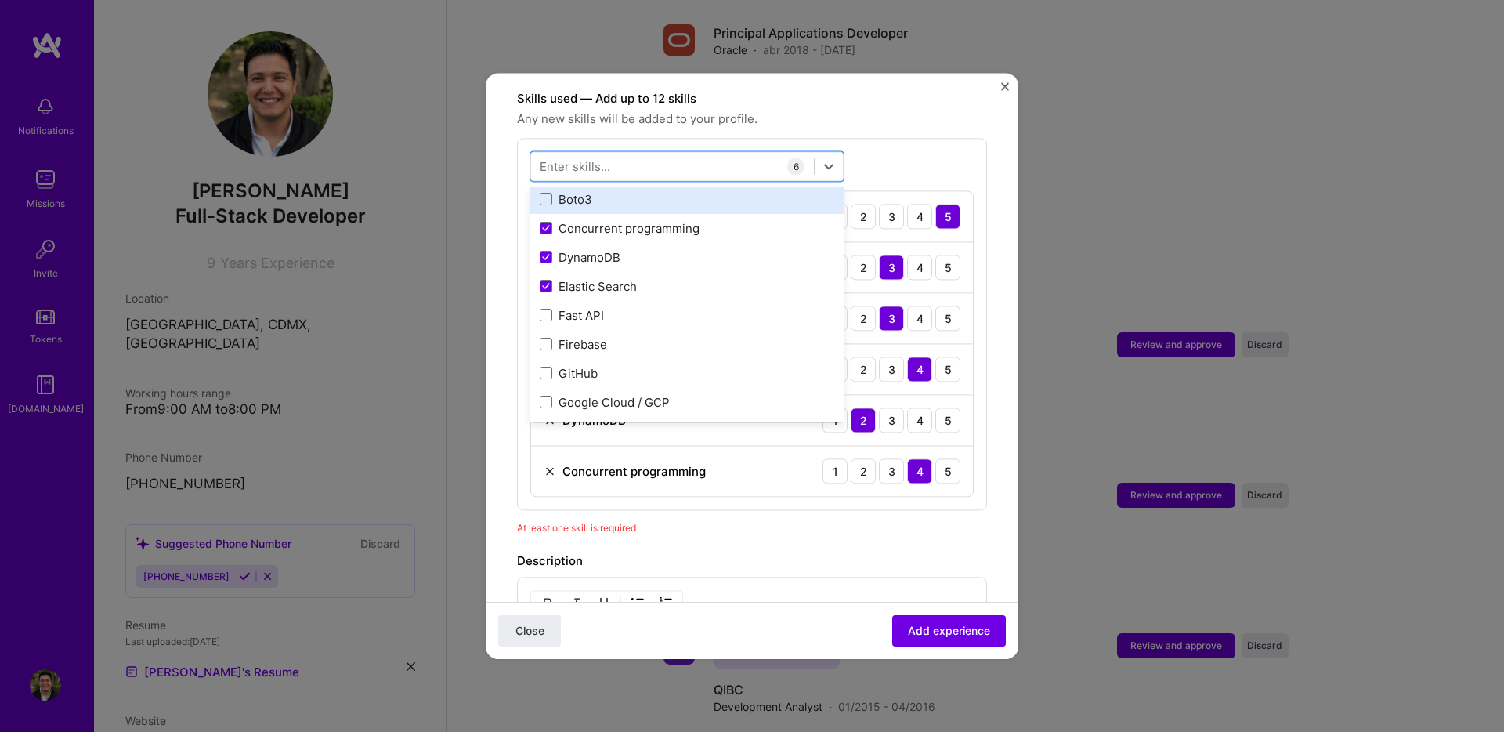
click at [587, 191] on div "Boto3" at bounding box center [687, 199] width 295 height 16
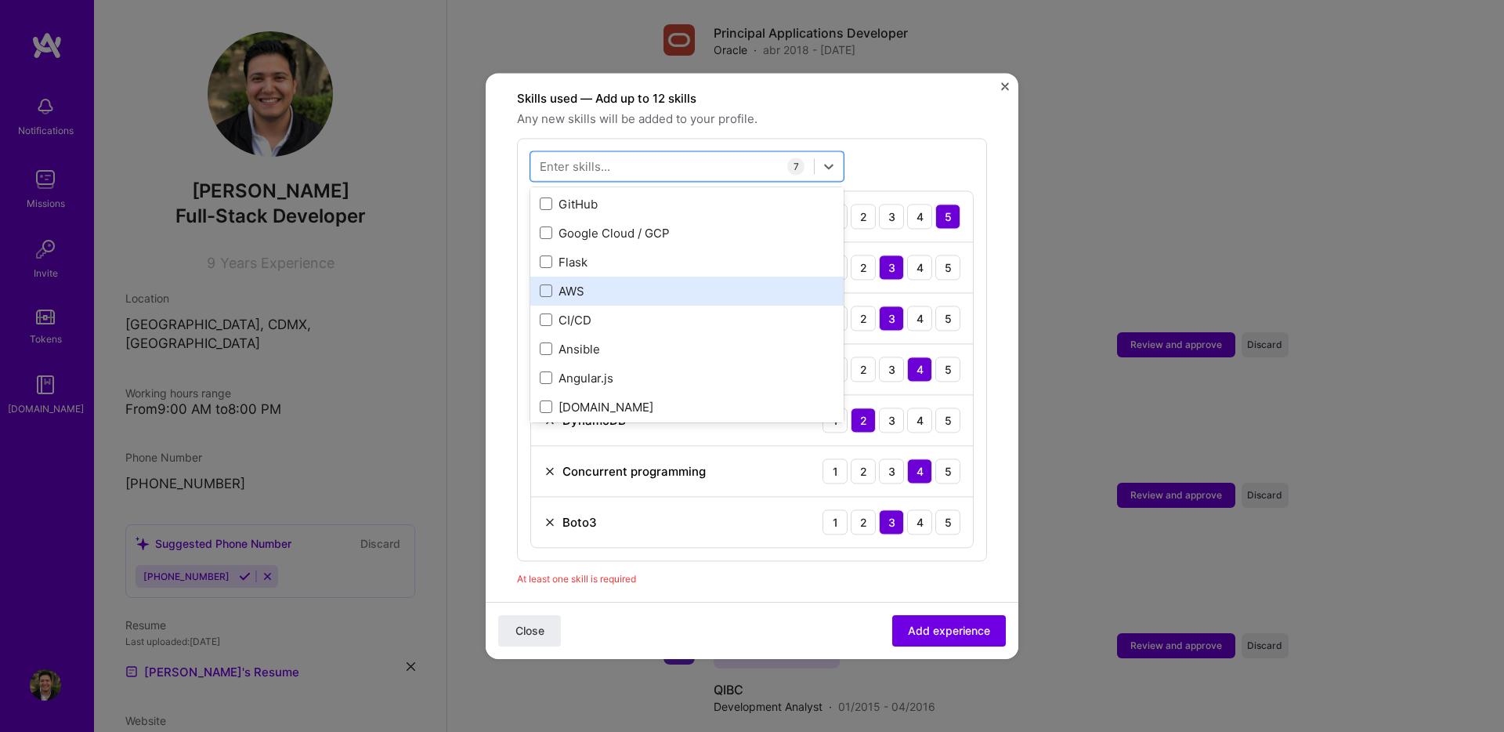
scroll to position [660, 0]
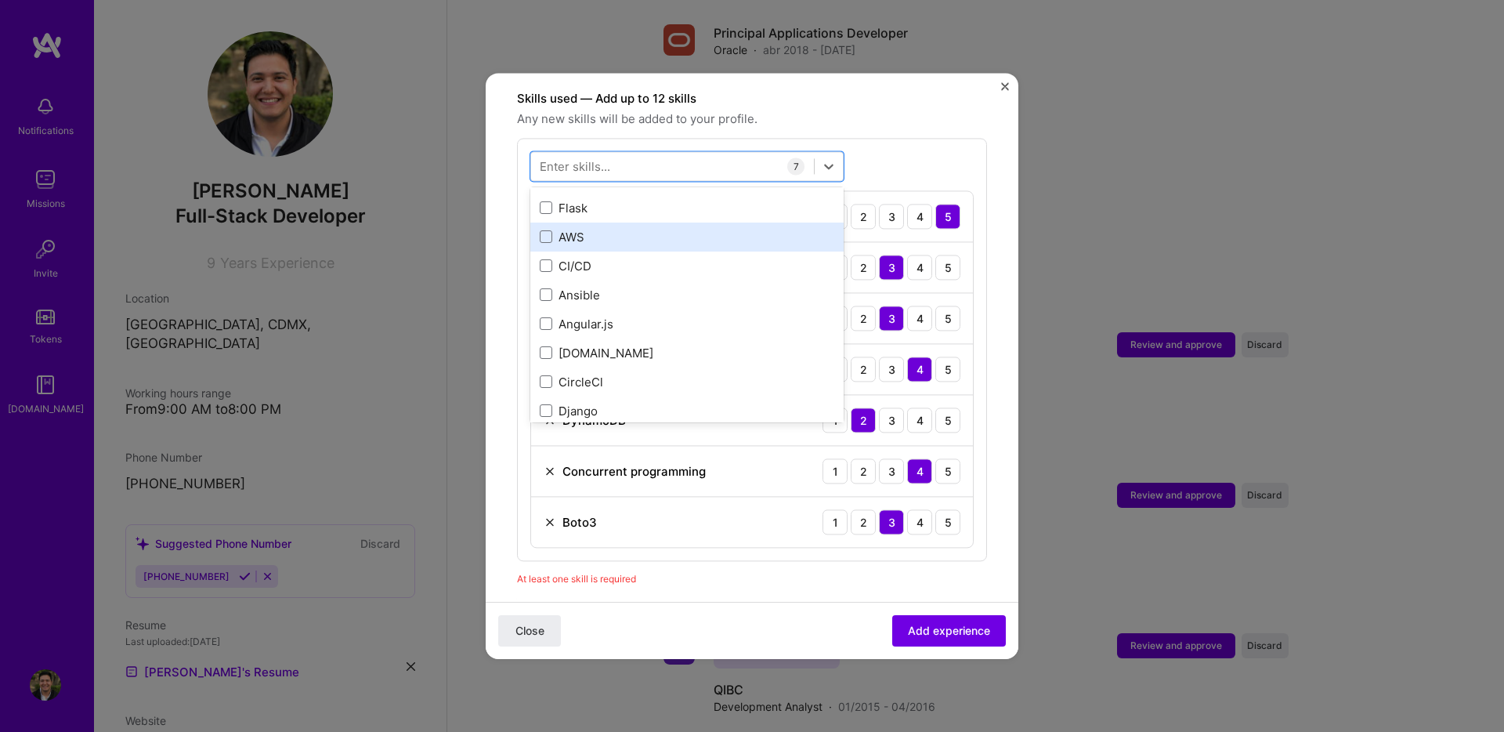
click at [588, 229] on div "AWS" at bounding box center [687, 237] width 295 height 16
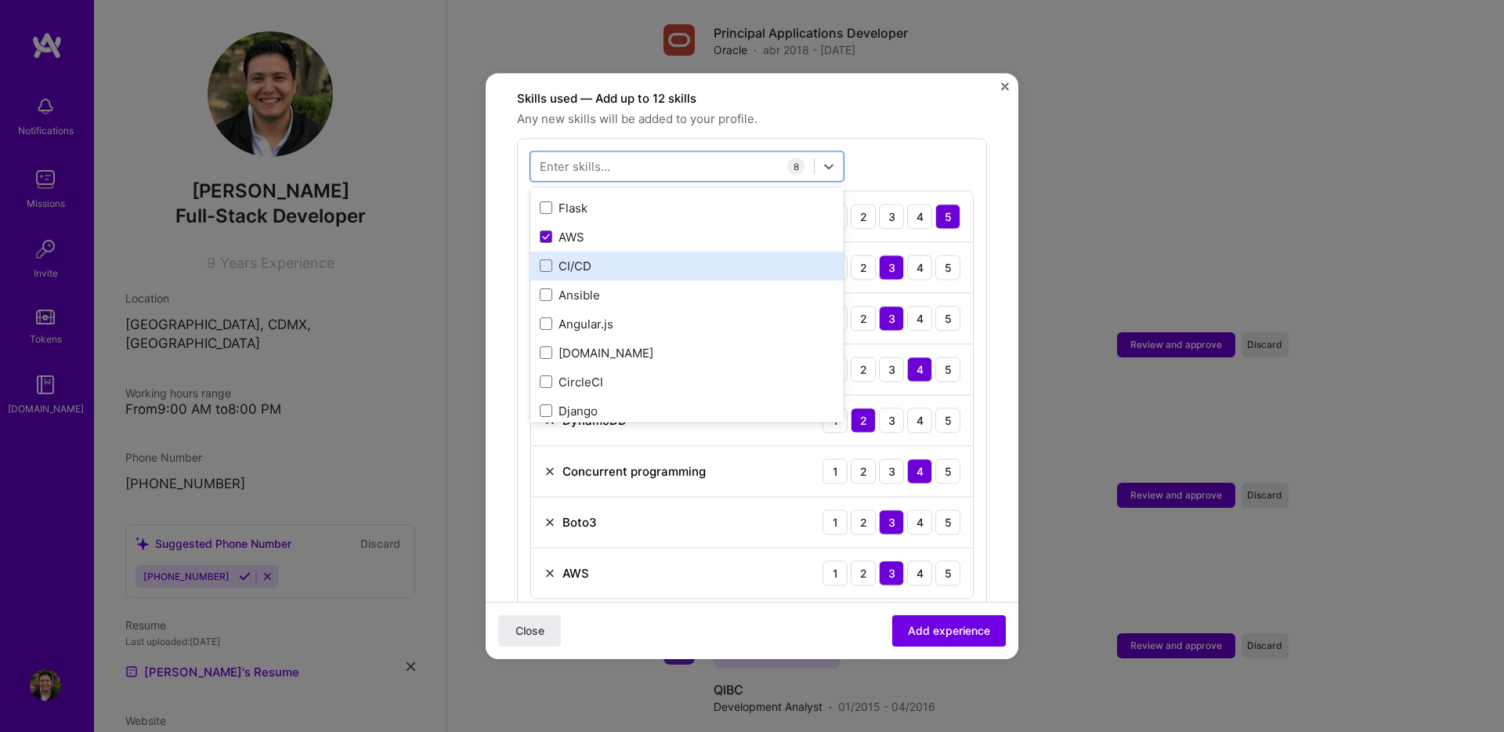
click at [595, 258] on div "CI/CD" at bounding box center [687, 266] width 295 height 16
click at [926, 631] on span "Add experience" at bounding box center [949, 631] width 82 height 16
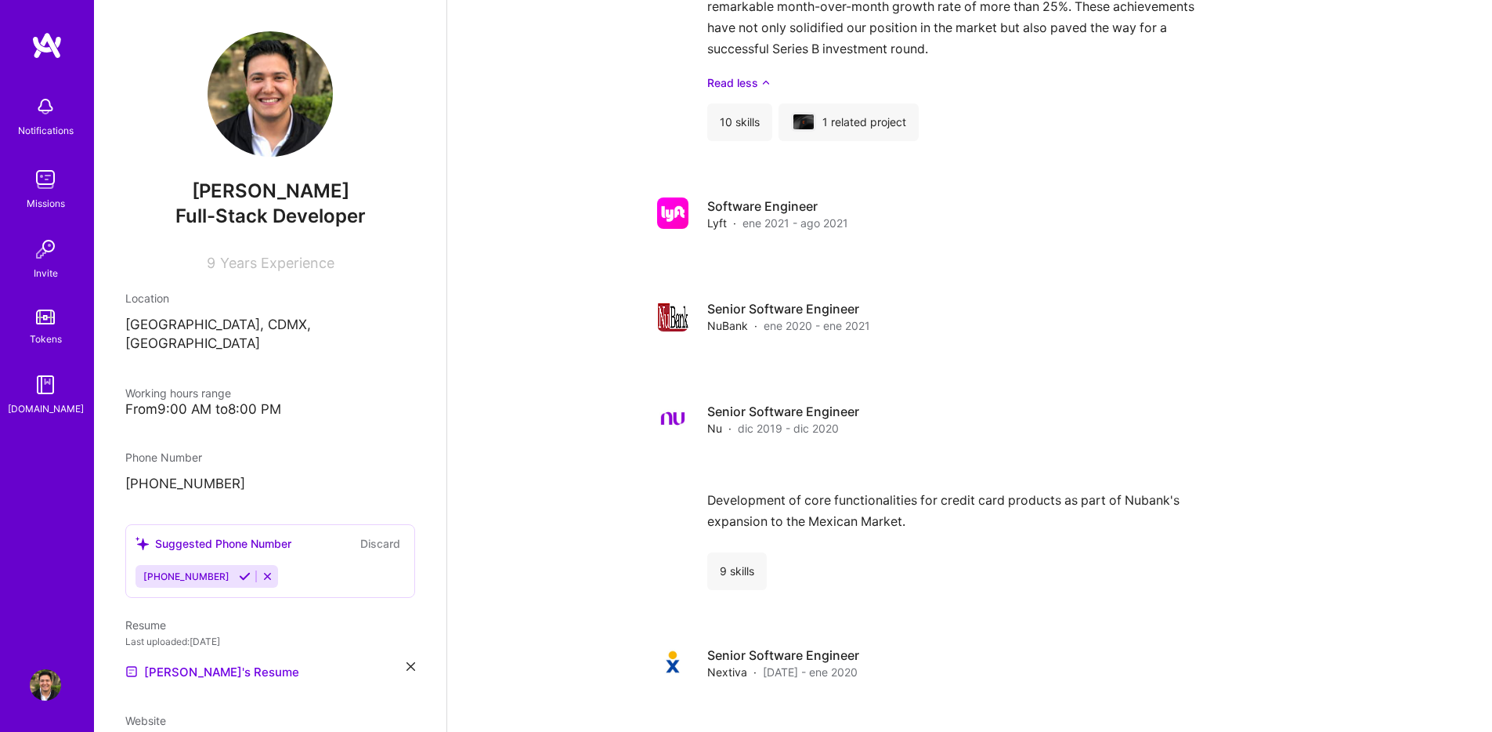
scroll to position [2403, 0]
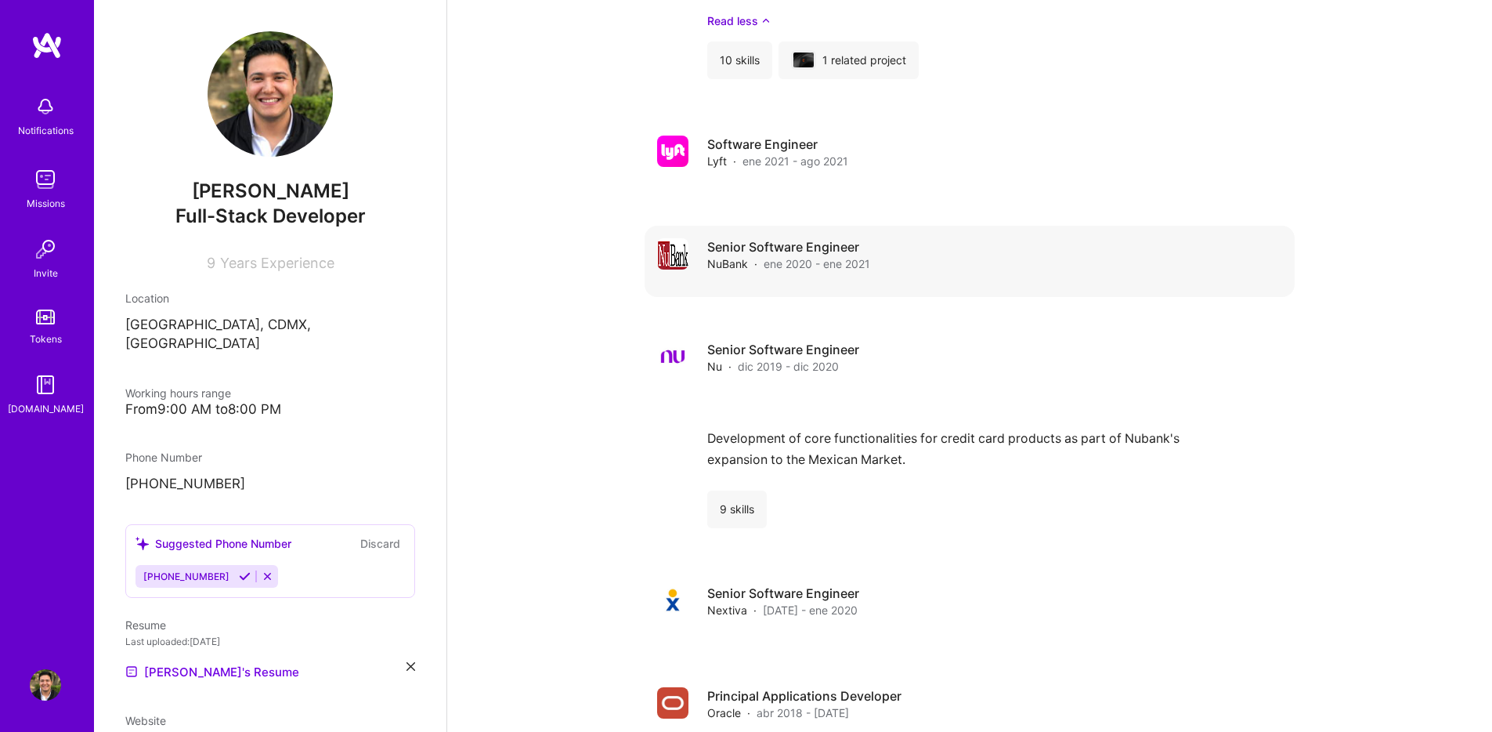
click at [1170, 239] on div "Senior Software Engineer NuBank · ene 2020 - ene 2021" at bounding box center [994, 255] width 575 height 34
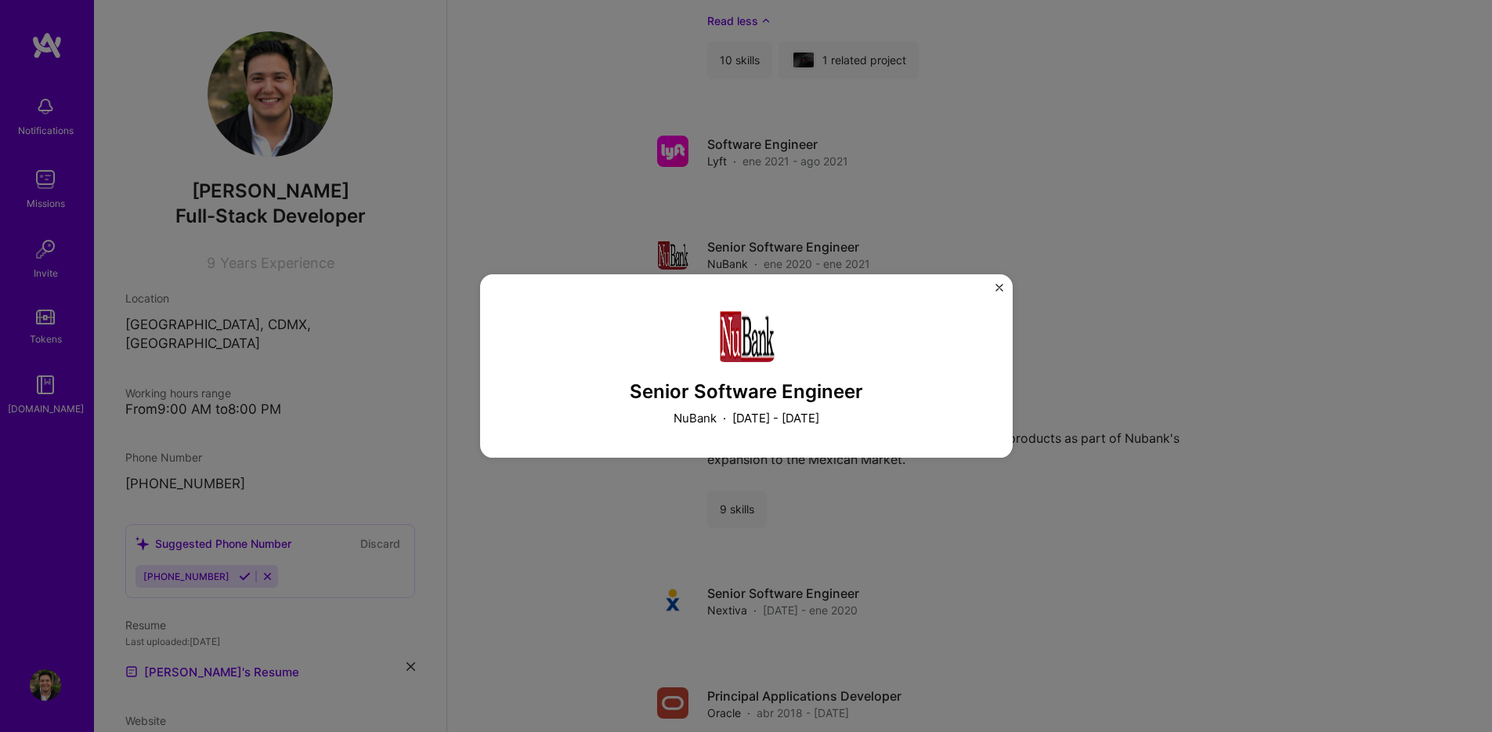
click at [1000, 288] on img "Close" at bounding box center [1000, 288] width 8 height 8
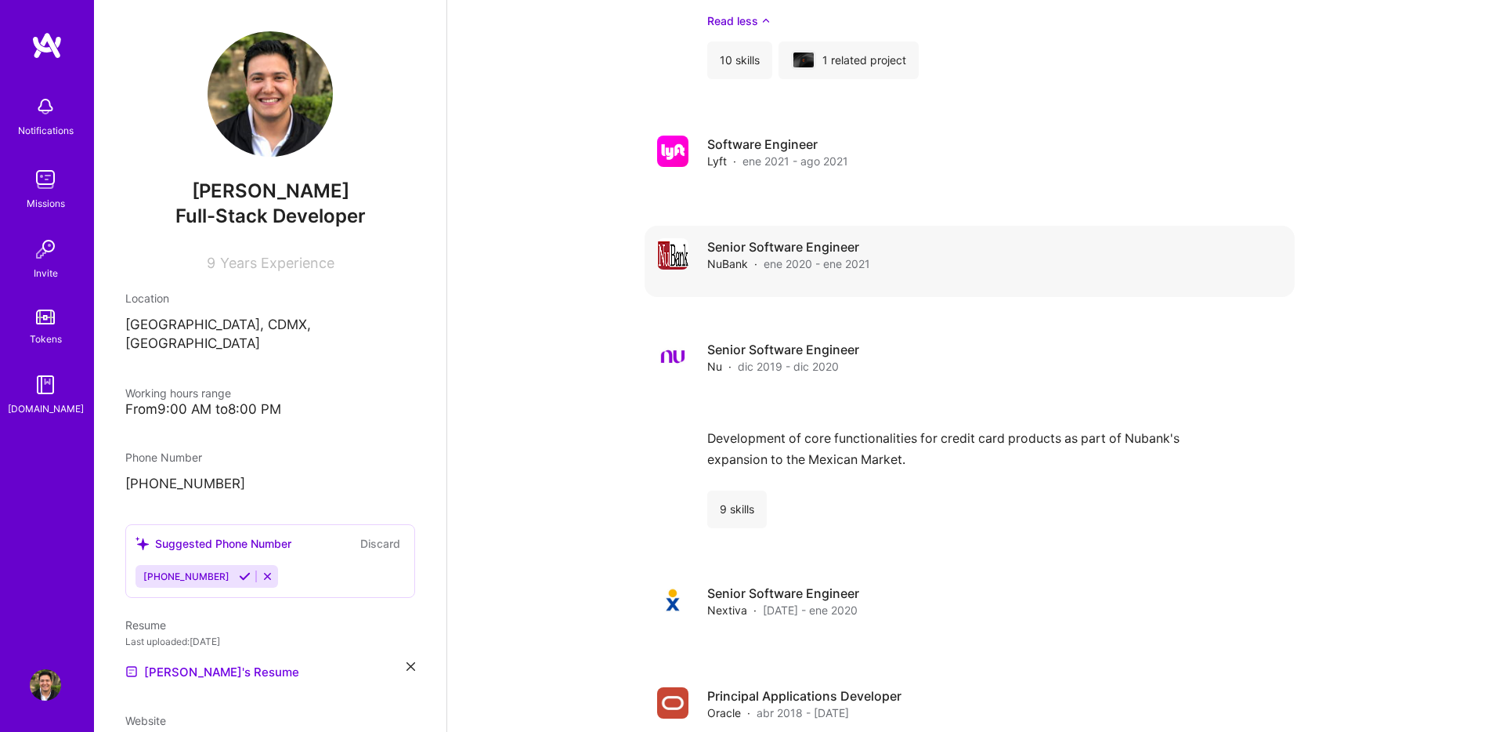
click at [668, 238] on img at bounding box center [672, 253] width 31 height 31
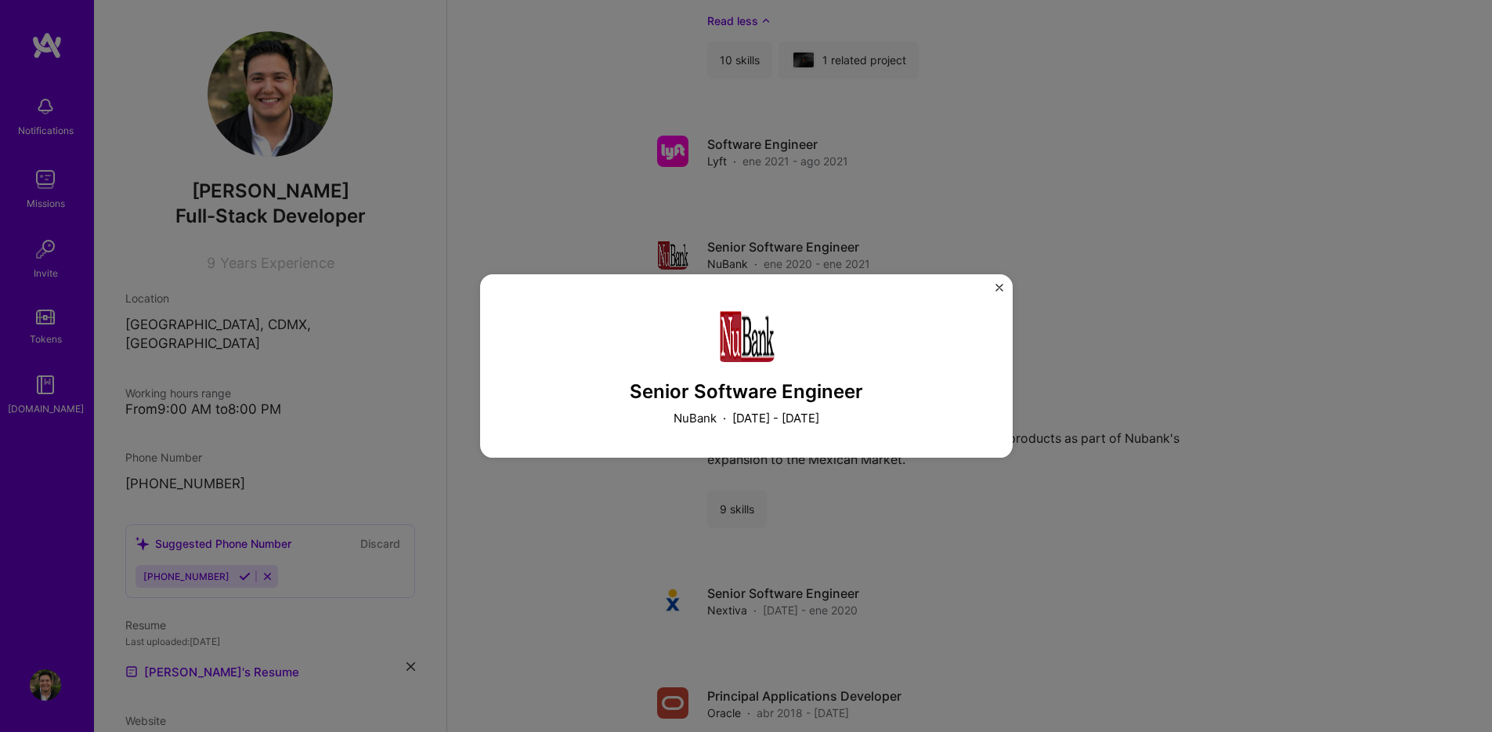
click at [999, 286] on img "Close" at bounding box center [1000, 288] width 8 height 8
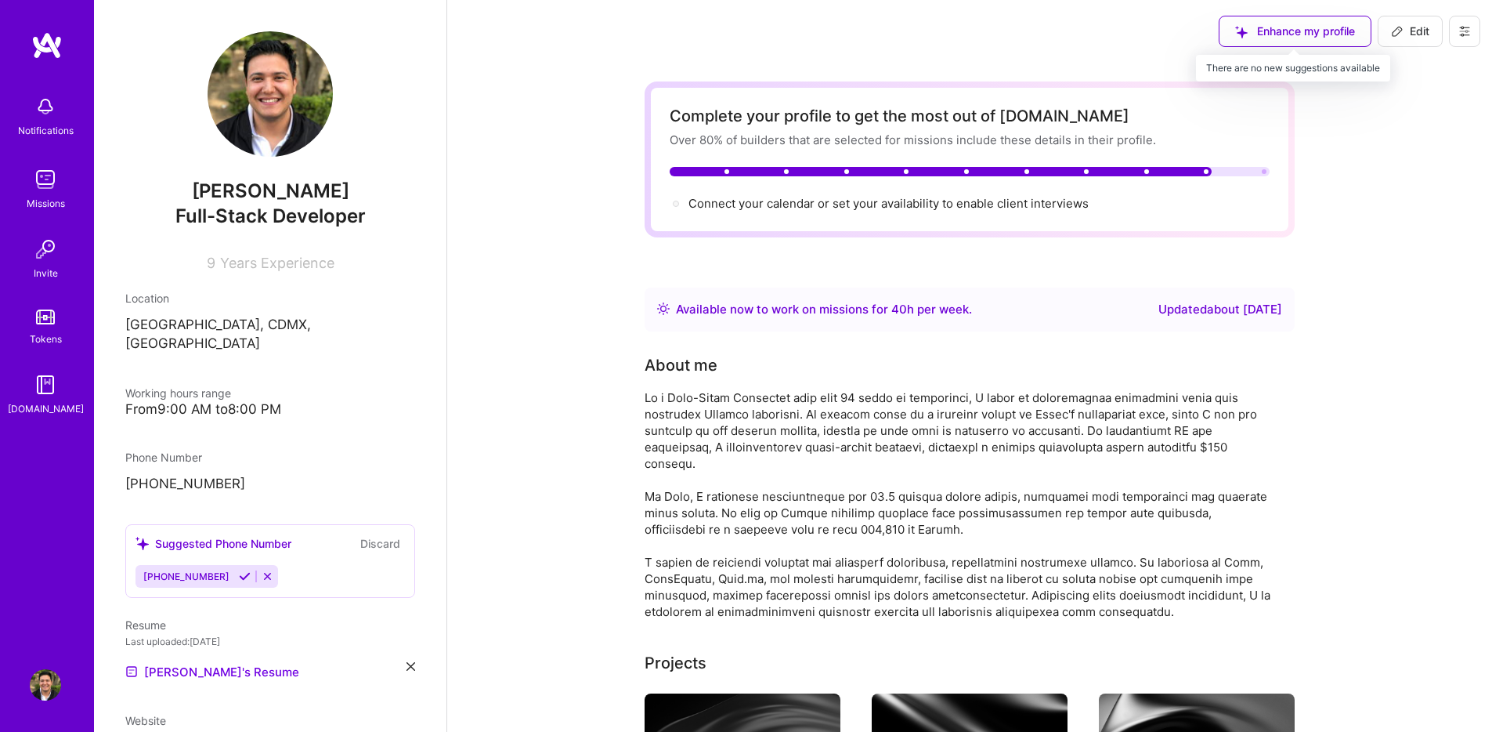
click at [1397, 29] on icon at bounding box center [1397, 31] width 13 height 13
select select "MX"
select select "Right Now"
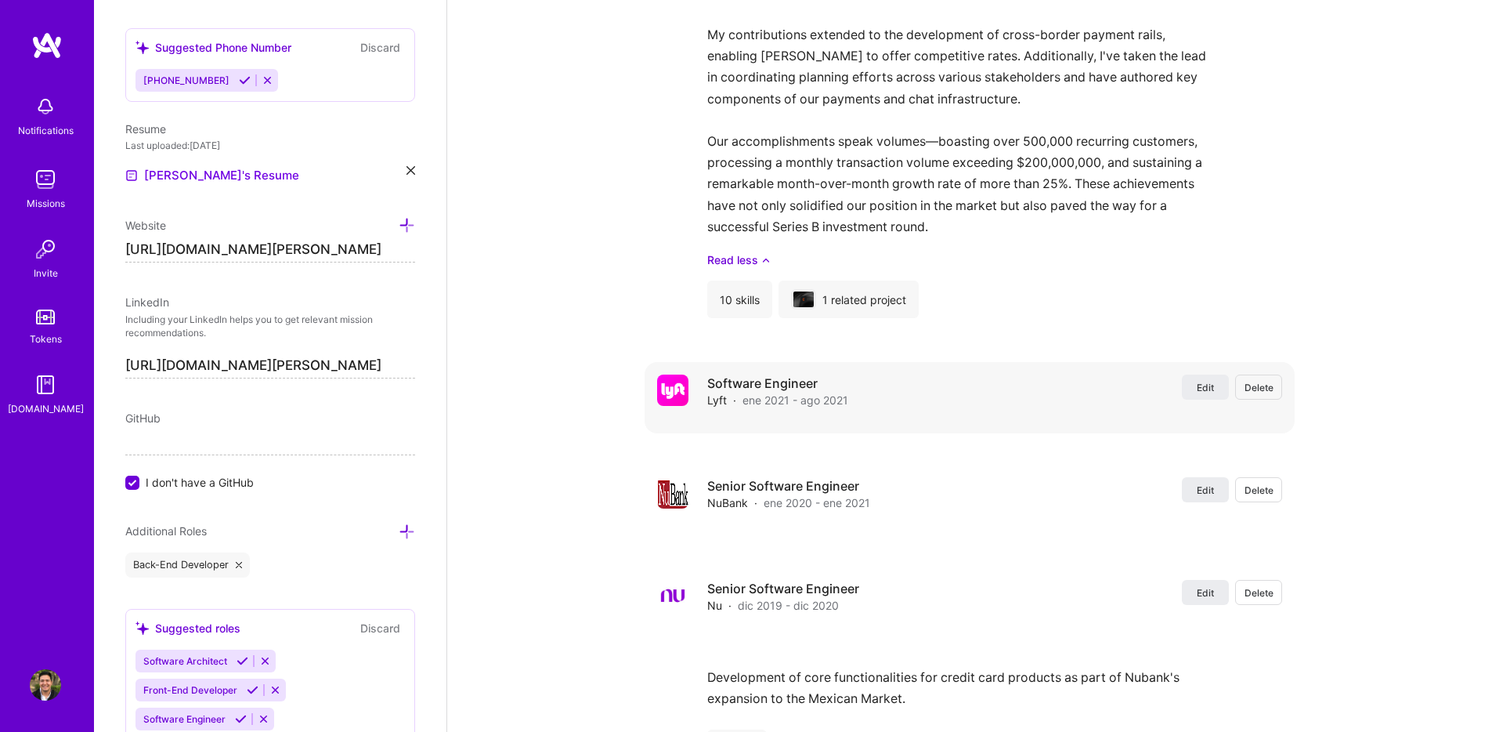
scroll to position [2929, 0]
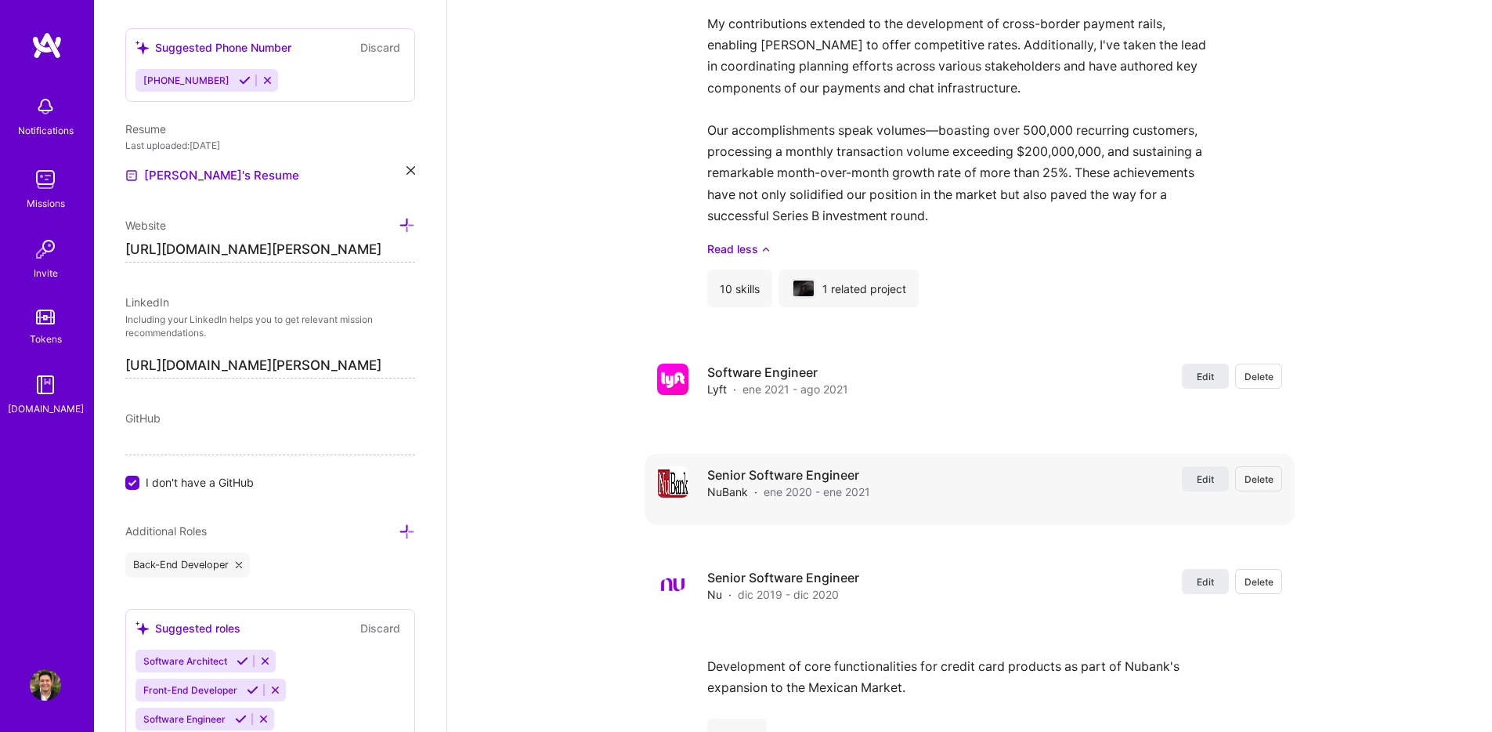
click at [1255, 484] on span "Delete" at bounding box center [1259, 478] width 29 height 13
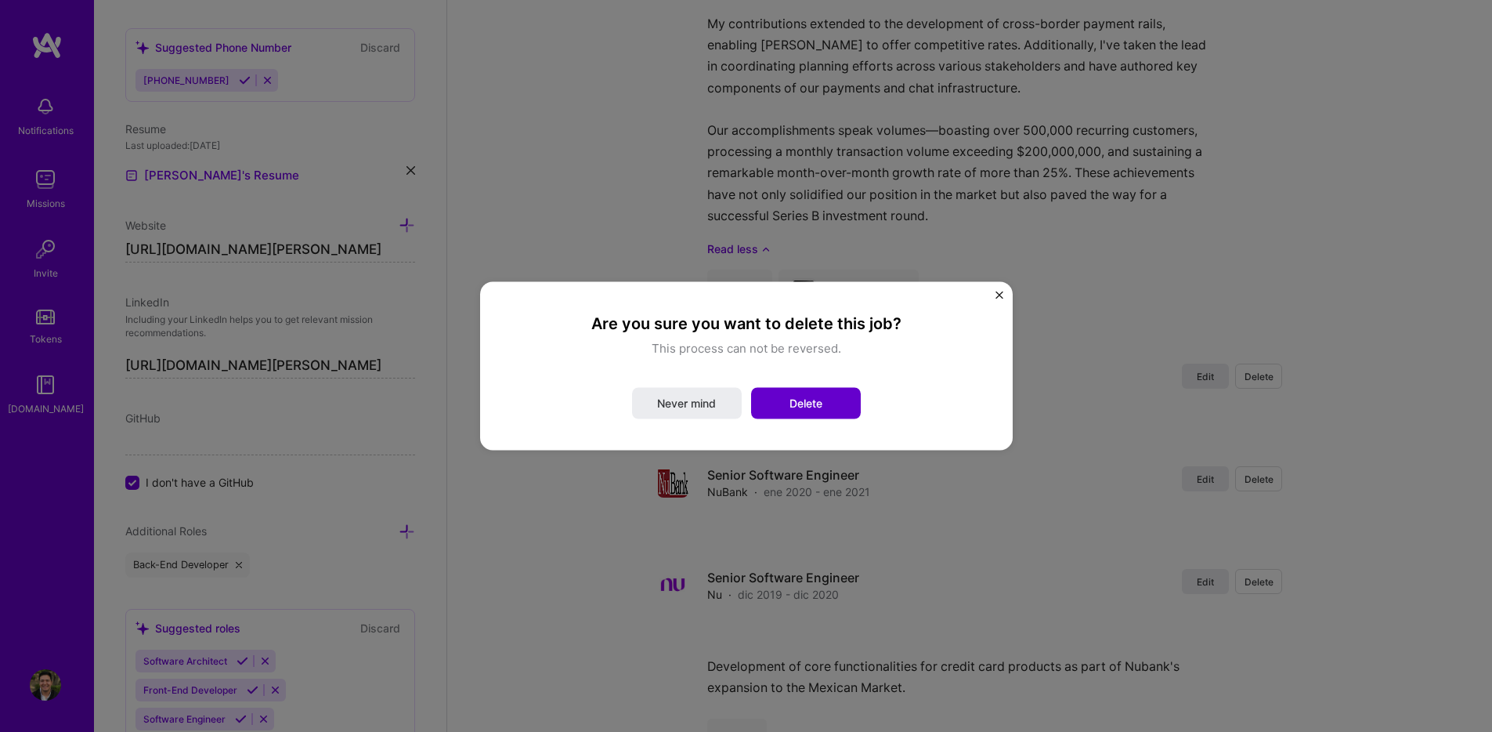
click at [818, 400] on span "Delete" at bounding box center [806, 404] width 33 height 16
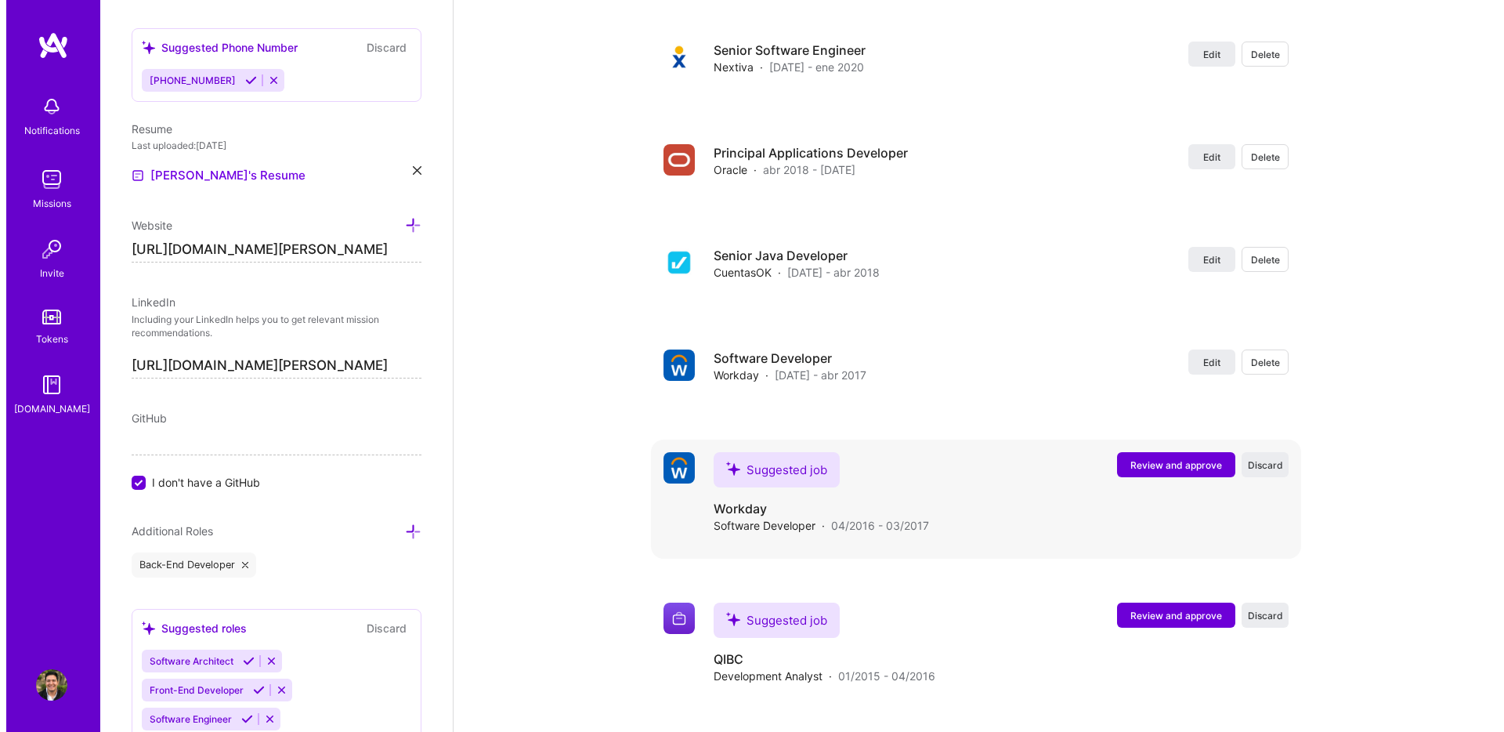
scroll to position [3628, 0]
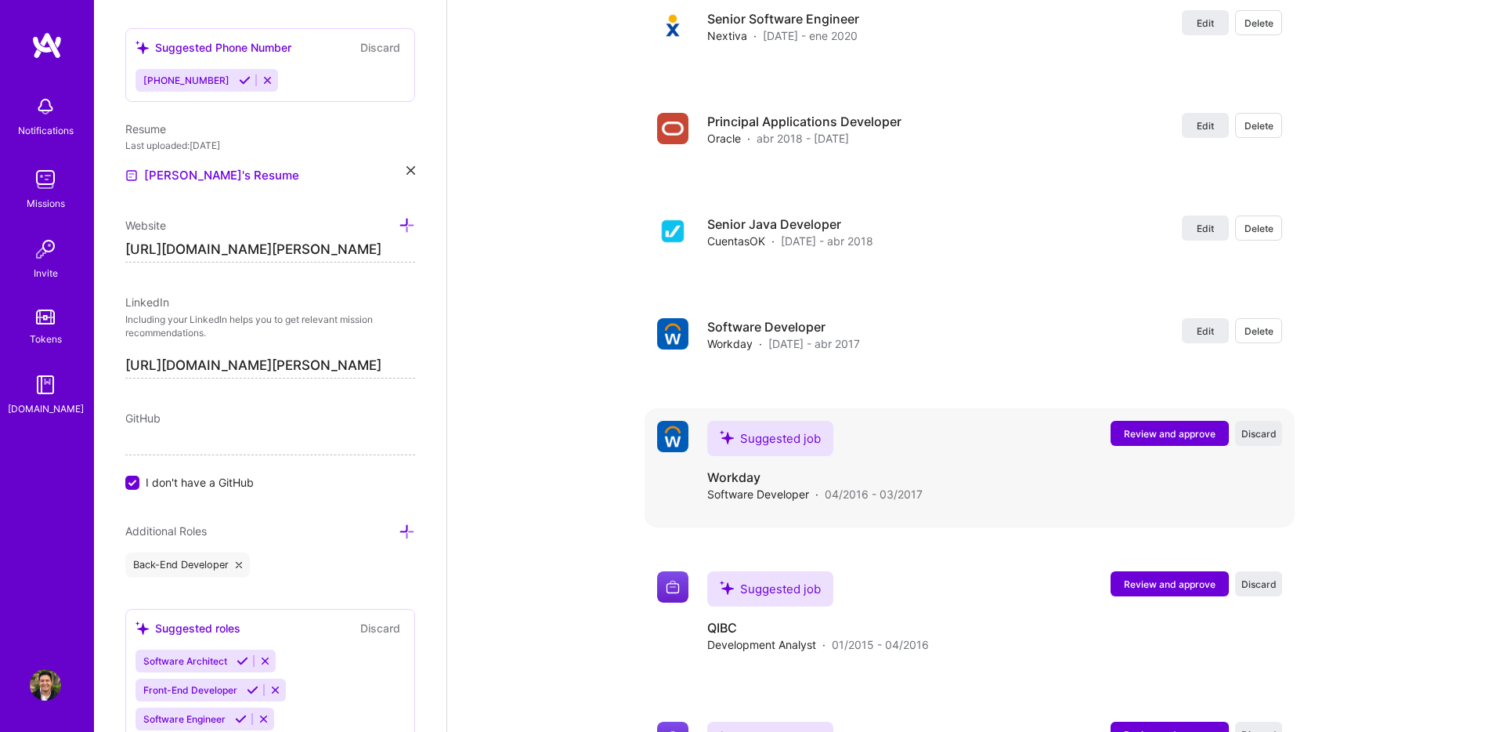
click at [1158, 441] on button "Review and approve" at bounding box center [1170, 433] width 118 height 25
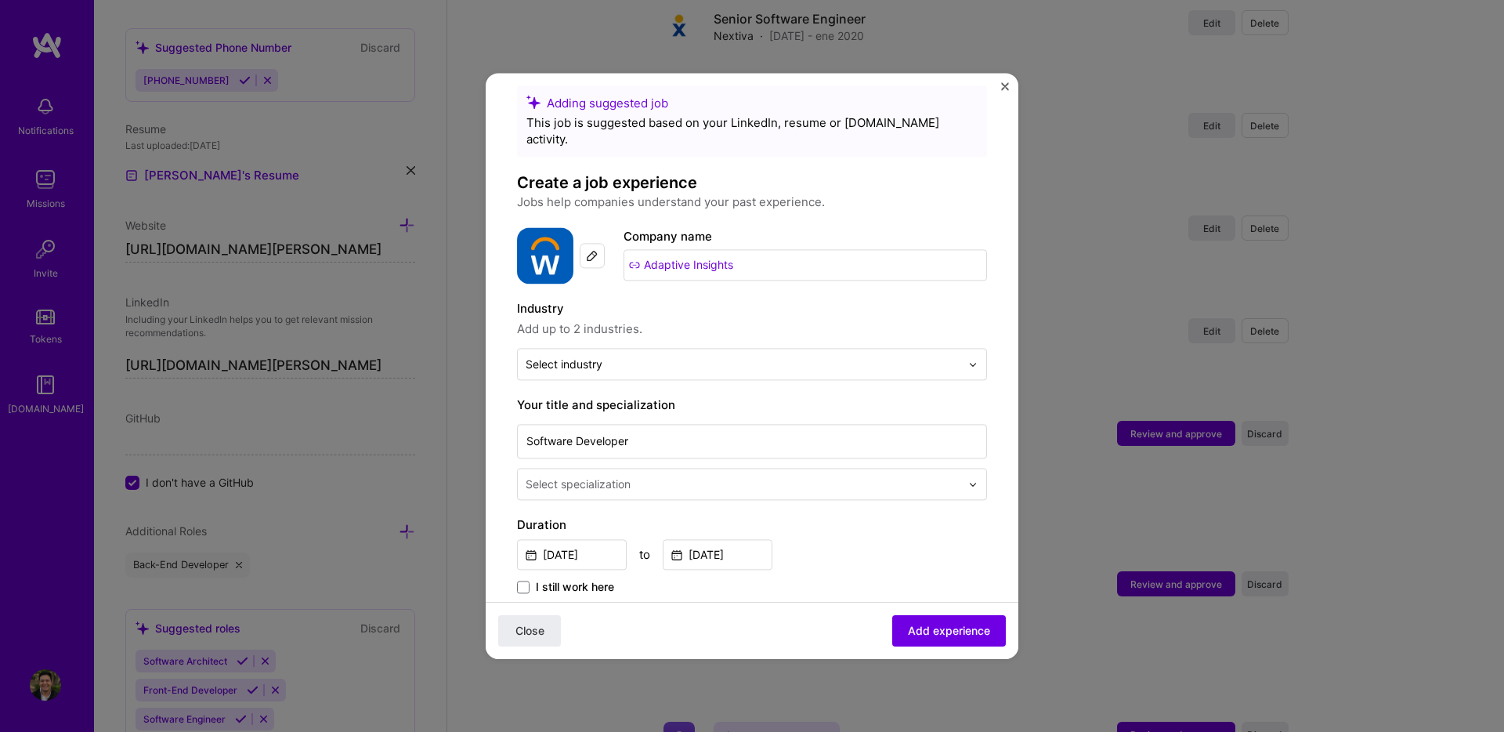
scroll to position [0, 0]
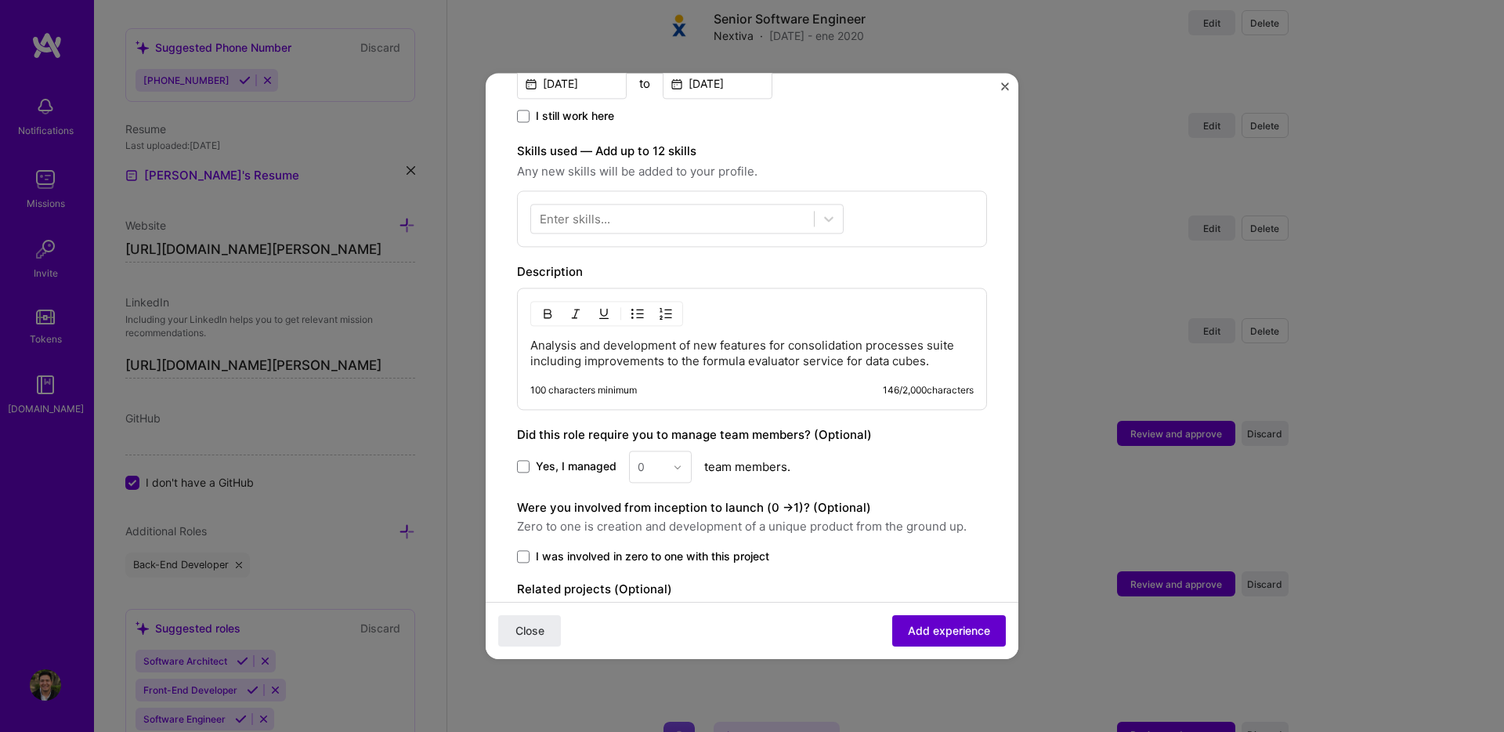
click at [942, 627] on span "Add experience" at bounding box center [949, 631] width 82 height 16
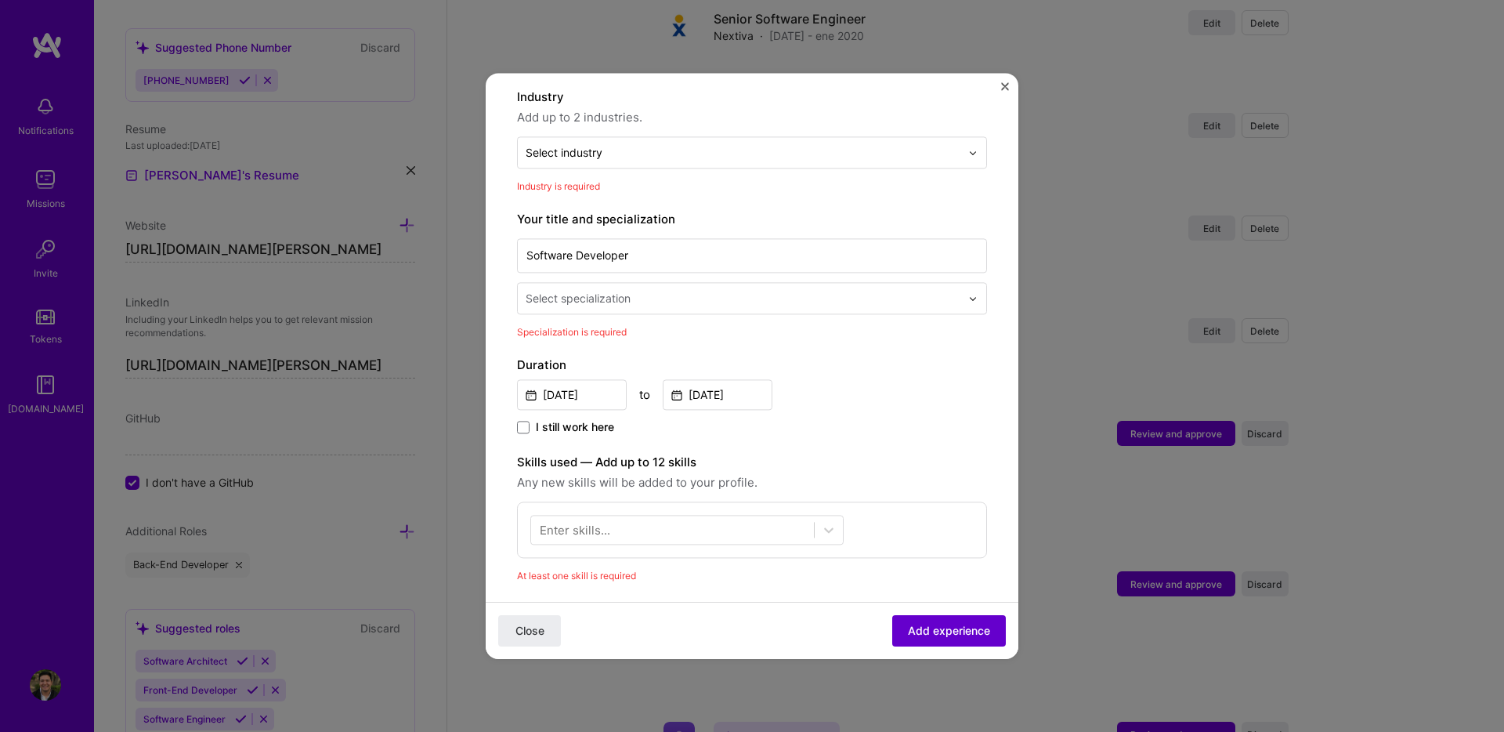
scroll to position [229, 0]
click at [606, 149] on div "Select industry 0" at bounding box center [743, 154] width 450 height 31
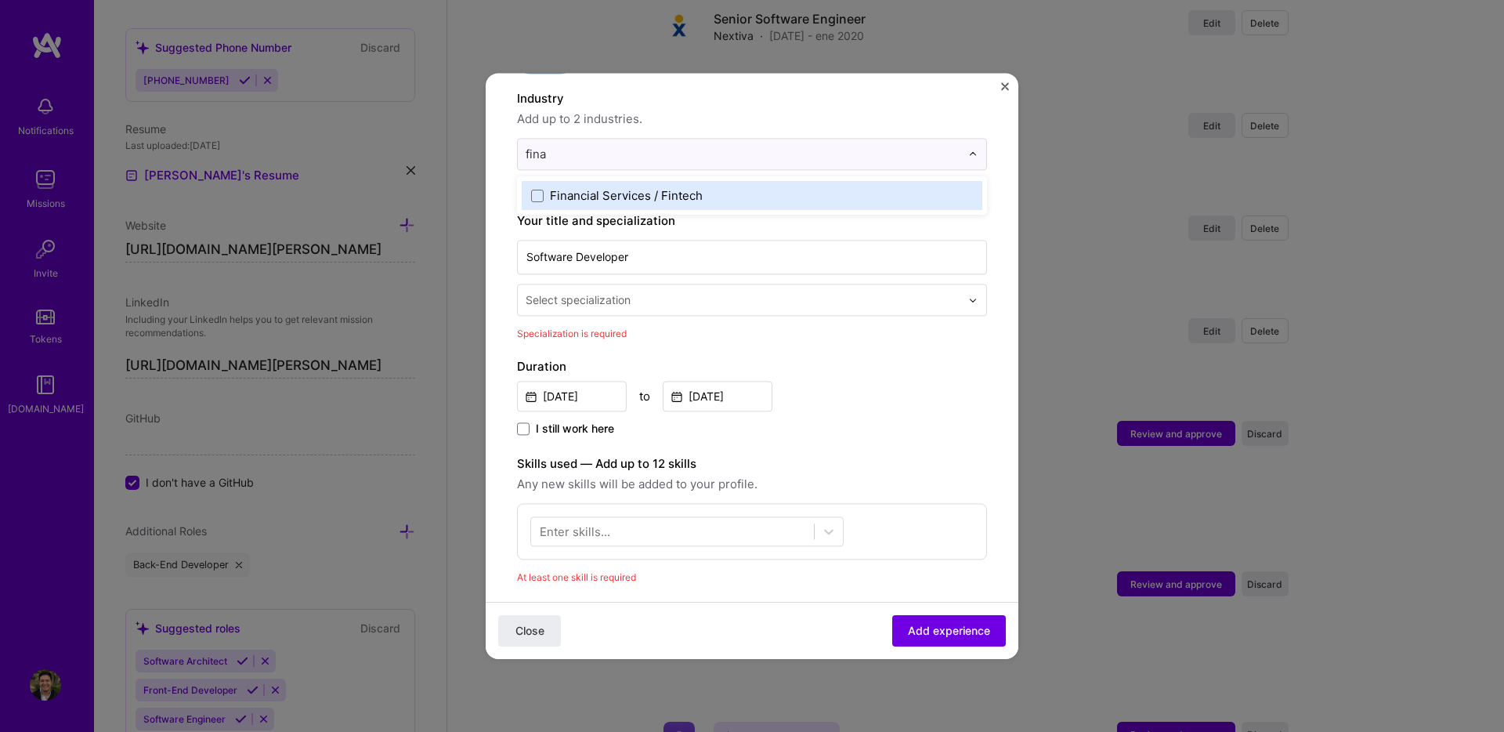
type input "finan"
click at [590, 187] on div "Financial Services / Fintech" at bounding box center [626, 195] width 153 height 16
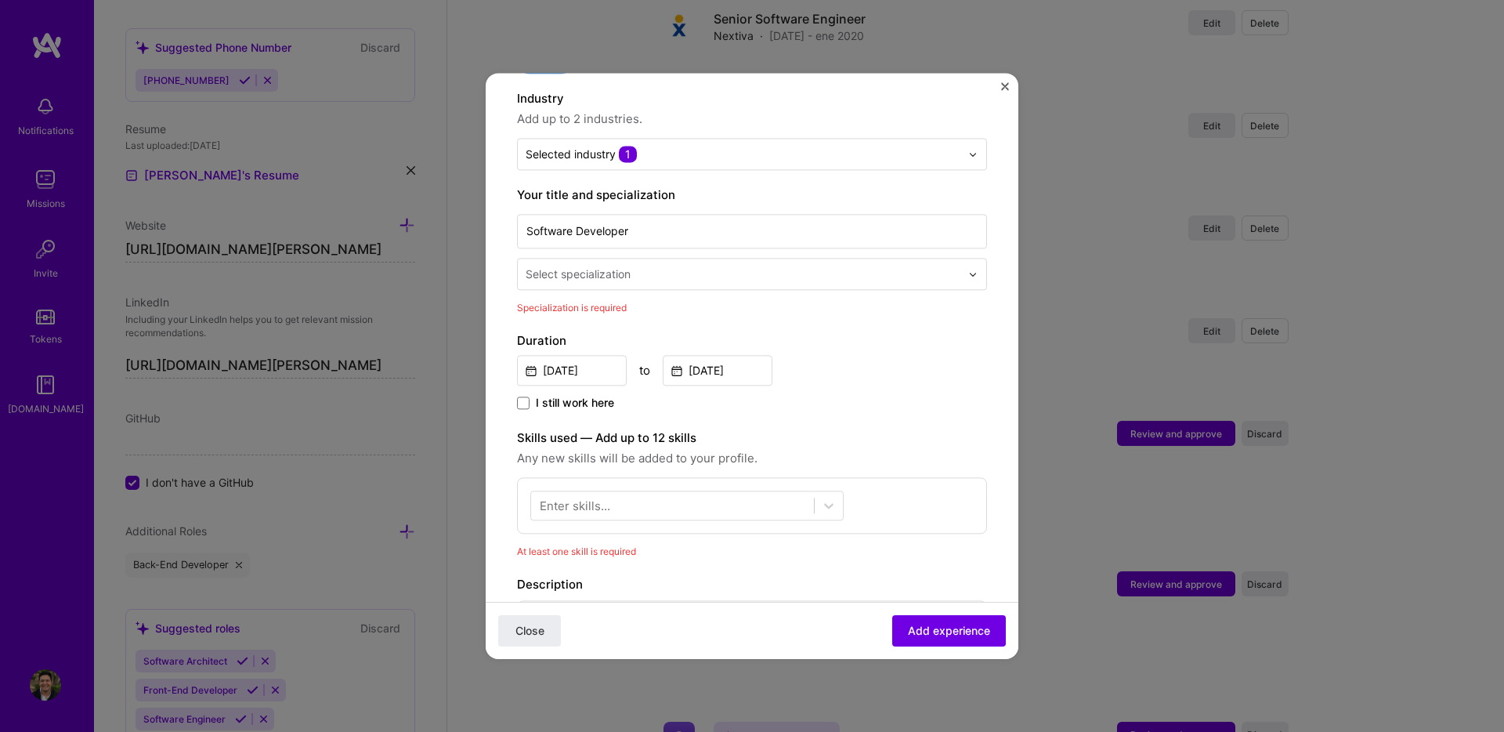
click at [744, 119] on div "Industry Add up to 2 industries. Selected industry 1" at bounding box center [752, 129] width 470 height 81
click at [607, 266] on div "Select specialization" at bounding box center [578, 274] width 105 height 16
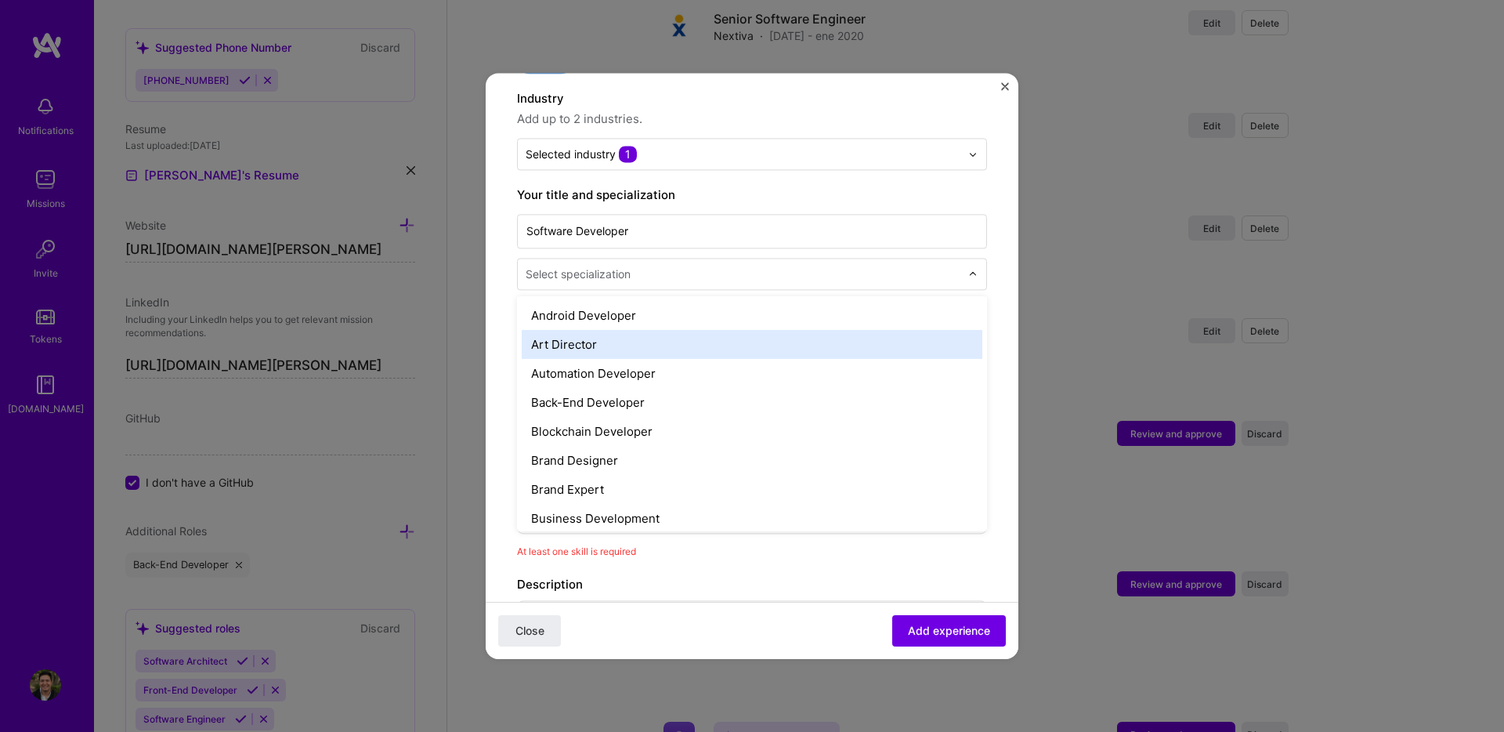
scroll to position [197, 0]
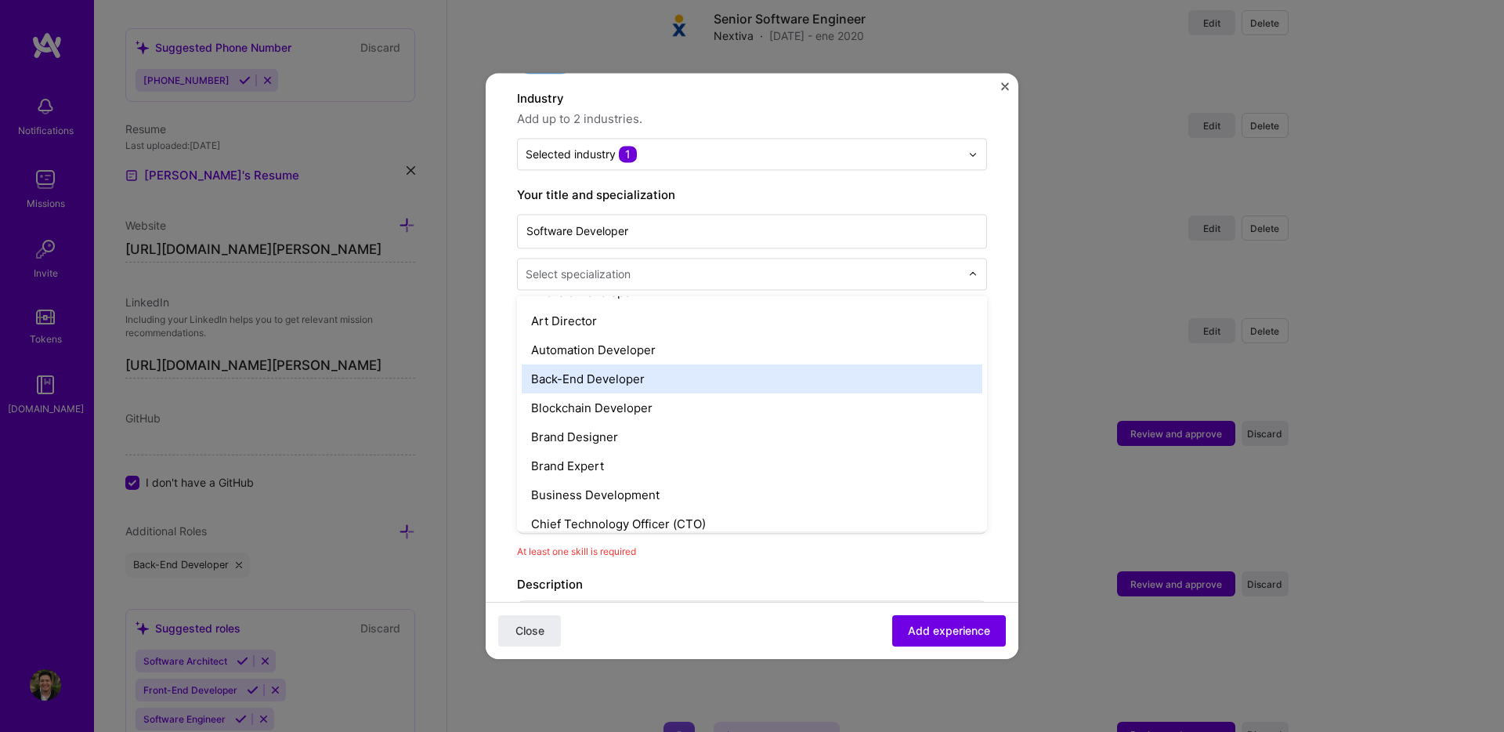
click at [595, 369] on div "Back-End Developer" at bounding box center [752, 378] width 461 height 29
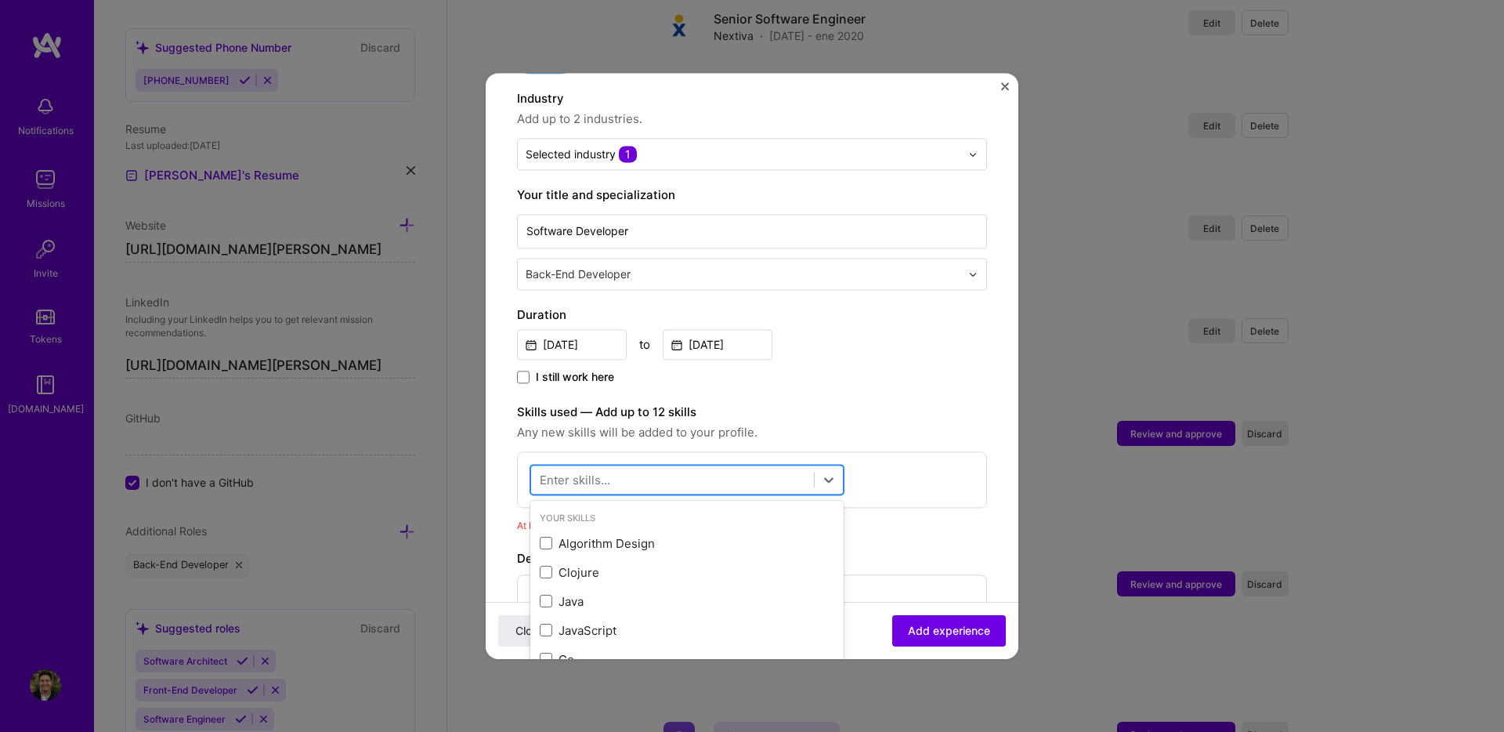
click at [664, 467] on div at bounding box center [672, 480] width 283 height 26
click at [607, 535] on div "Algorithm Design" at bounding box center [687, 543] width 295 height 16
drag, startPoint x: 563, startPoint y: 586, endPoint x: 625, endPoint y: 563, distance: 66.9
click at [563, 593] on div "Java" at bounding box center [687, 601] width 295 height 16
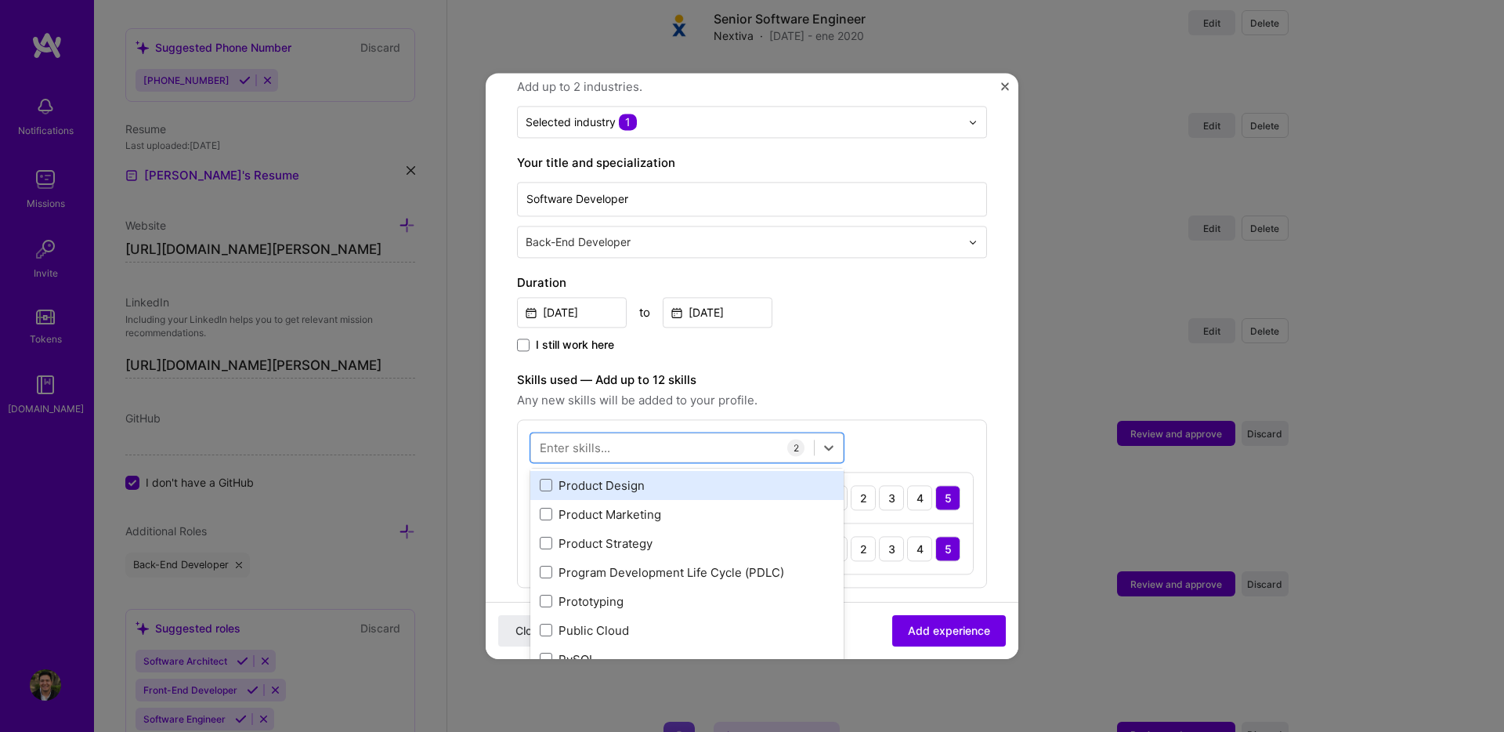
scroll to position [378, 0]
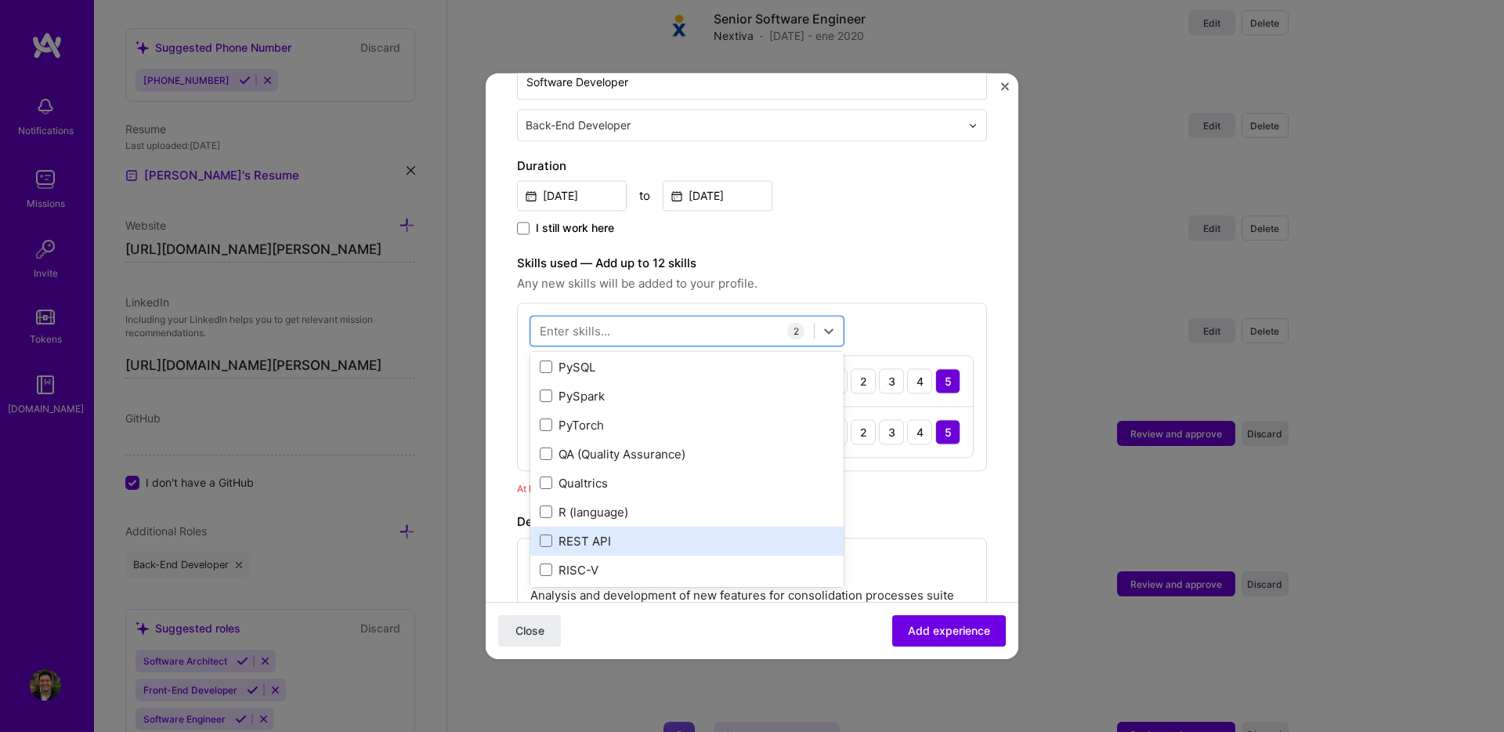
click at [622, 533] on div "REST API" at bounding box center [687, 541] width 295 height 16
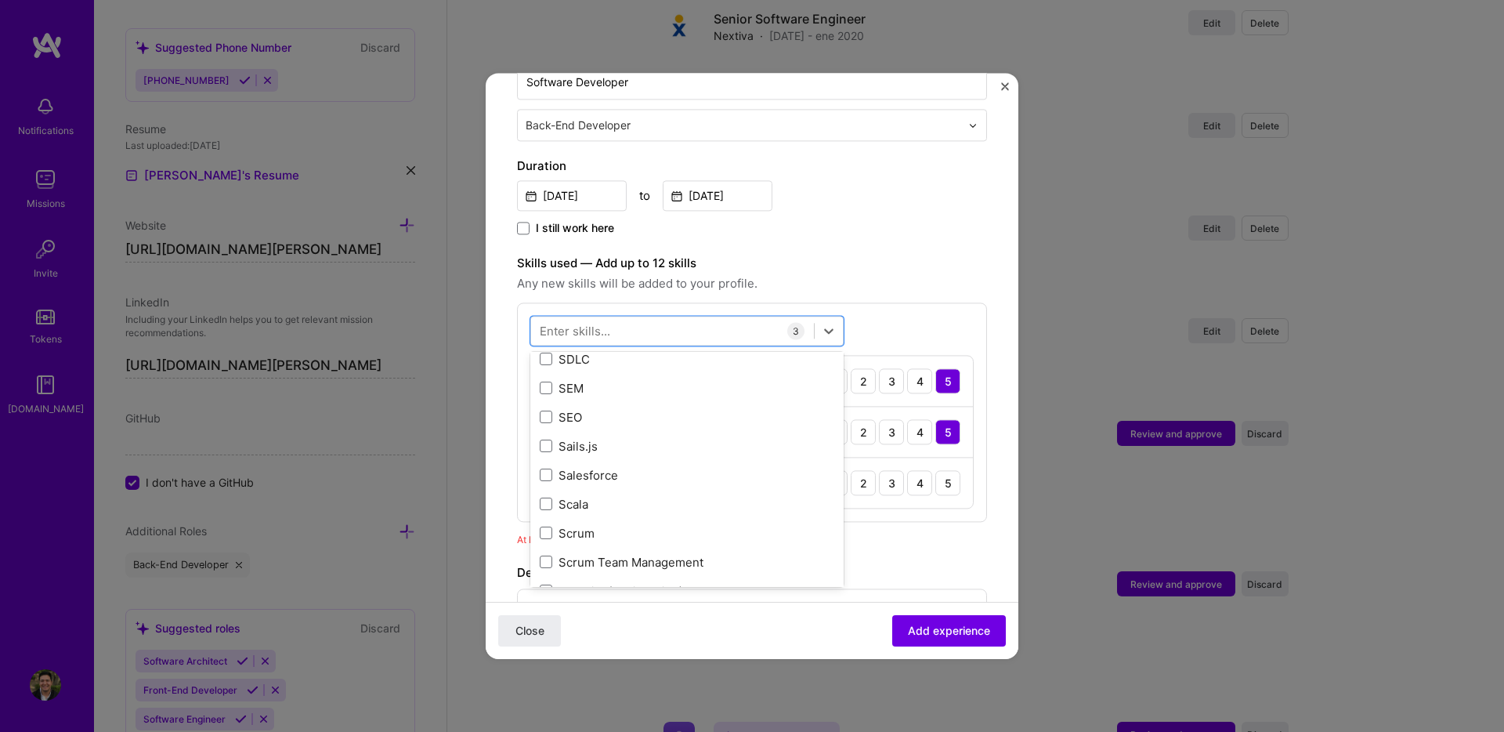
scroll to position [10791, 0]
click at [923, 643] on button "Add experience" at bounding box center [949, 630] width 114 height 31
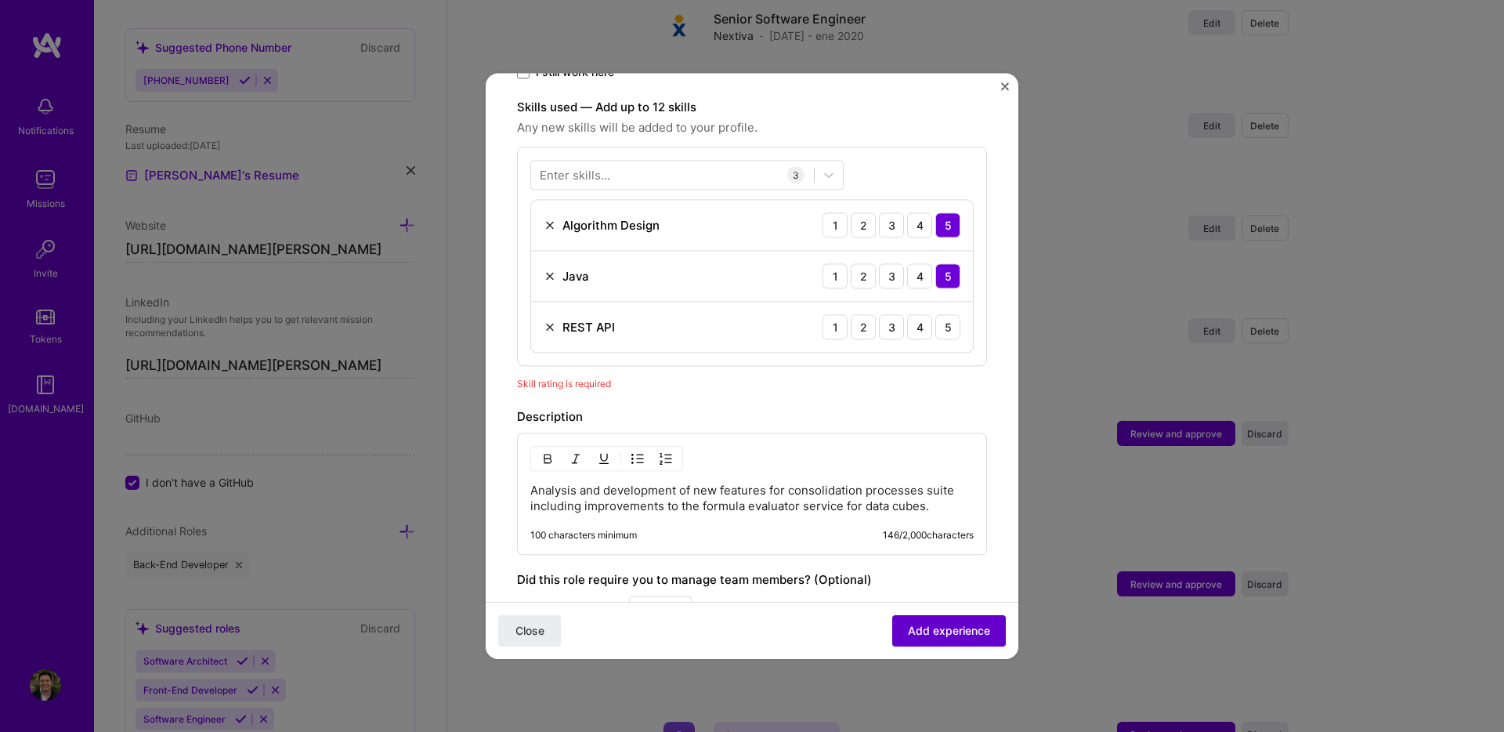
scroll to position [542, 0]
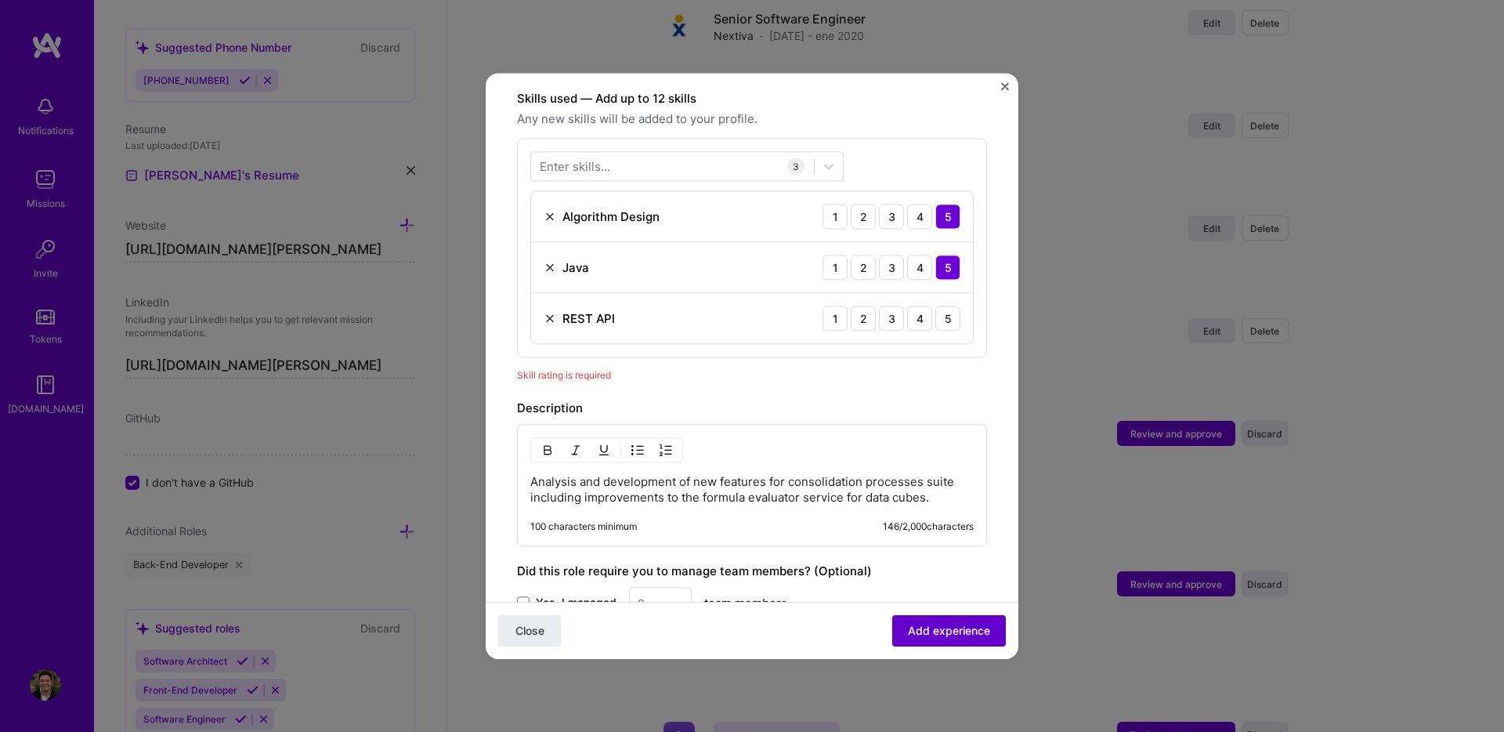
click at [924, 642] on button "Add experience" at bounding box center [949, 630] width 114 height 31
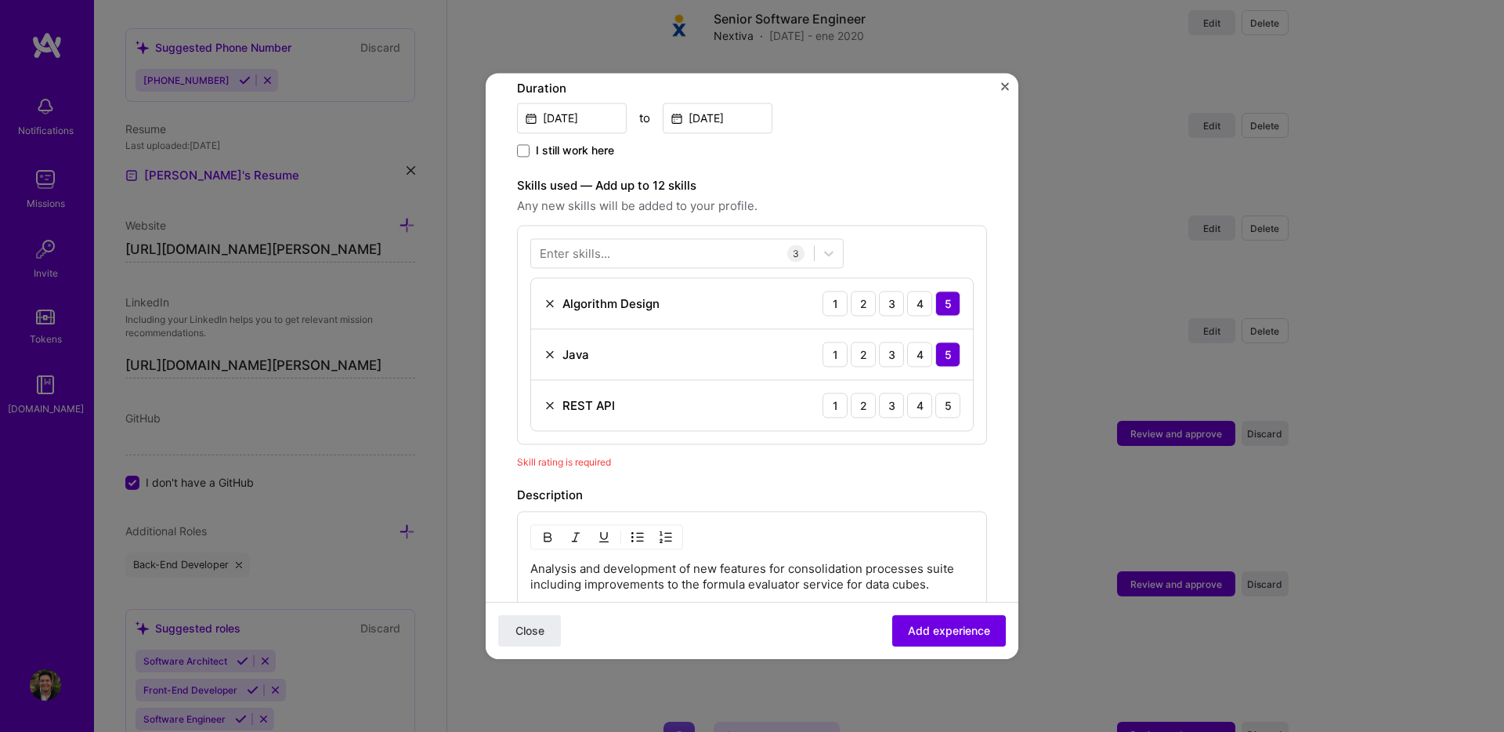
scroll to position [420, 0]
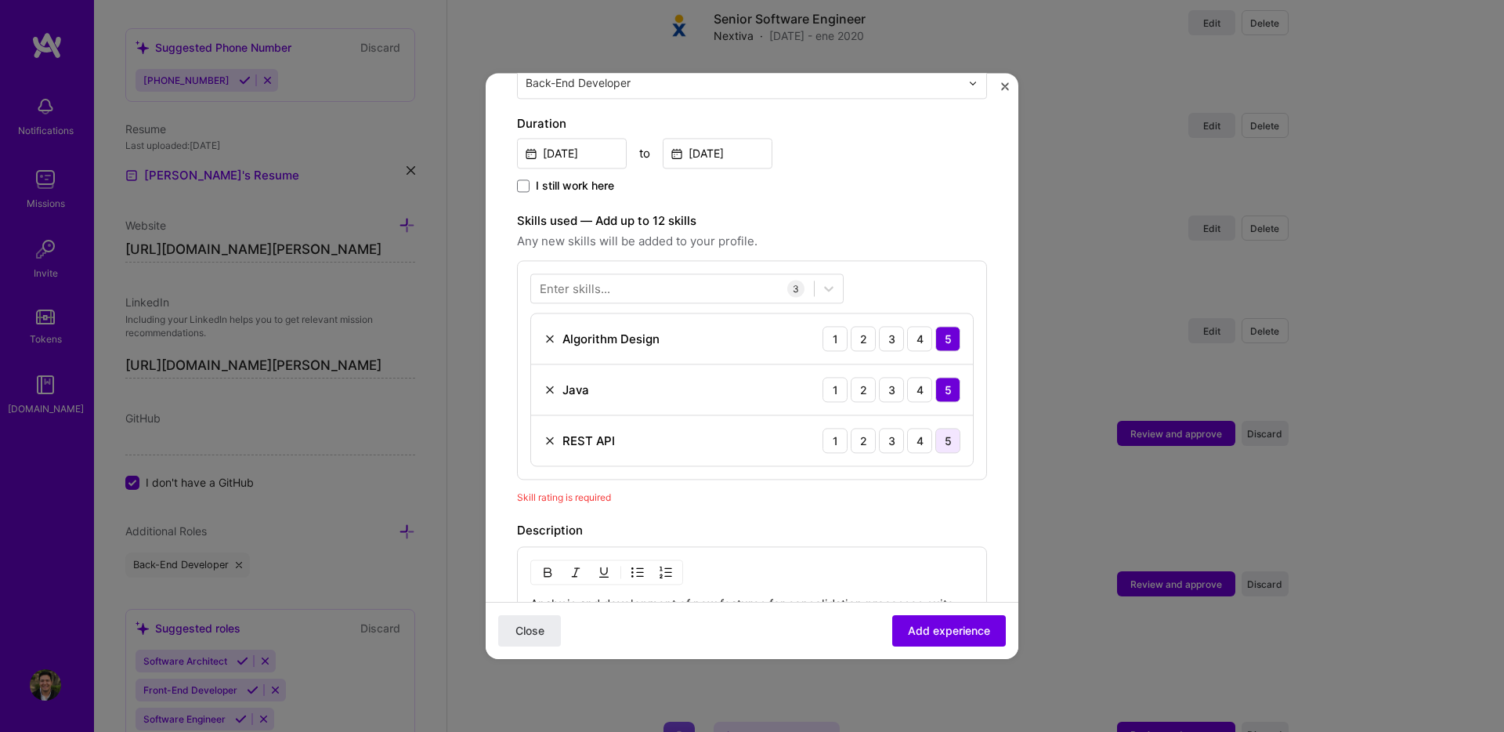
click at [935, 428] on div "5" at bounding box center [947, 440] width 25 height 25
click at [941, 625] on span "Add experience" at bounding box center [949, 631] width 82 height 16
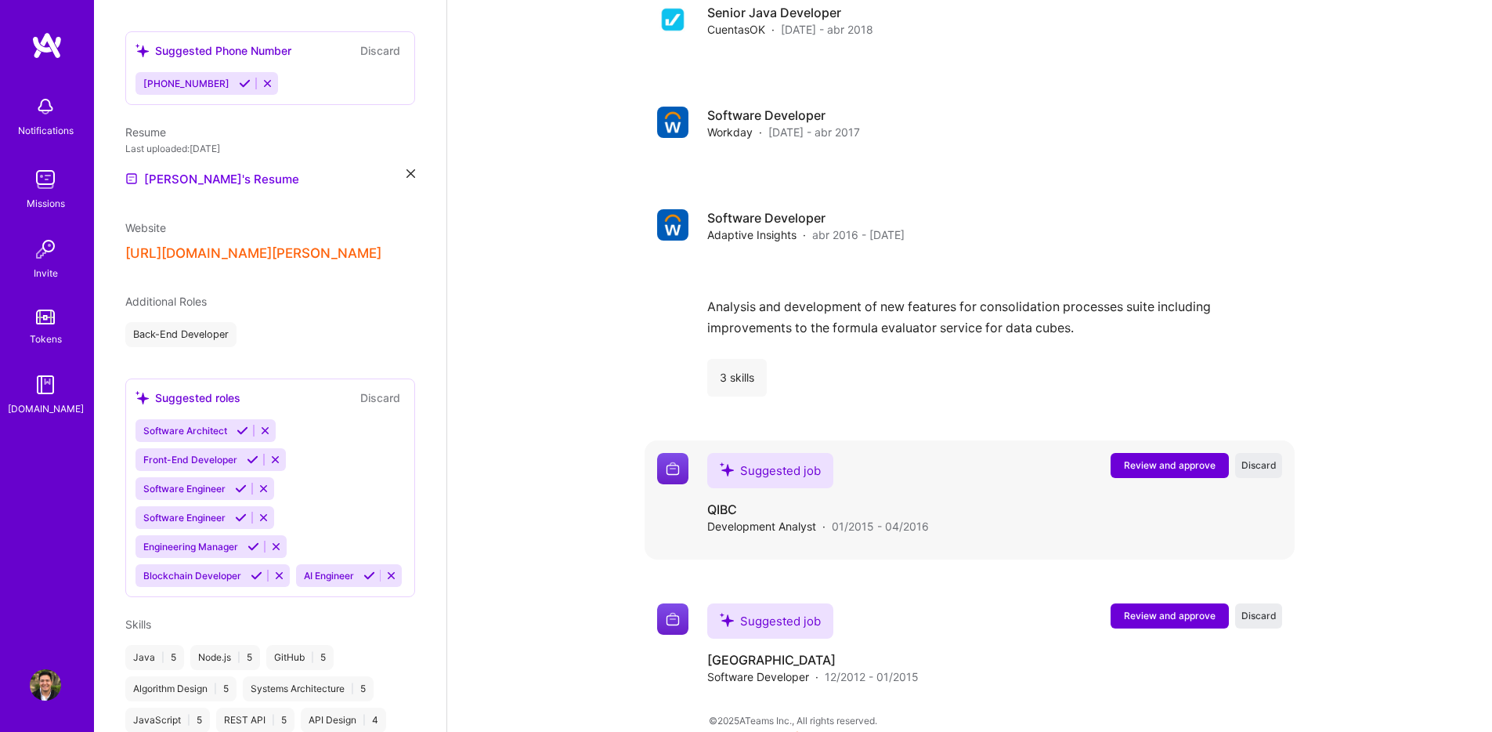
scroll to position [3085, 0]
click at [1246, 459] on span "Discard" at bounding box center [1259, 465] width 35 height 13
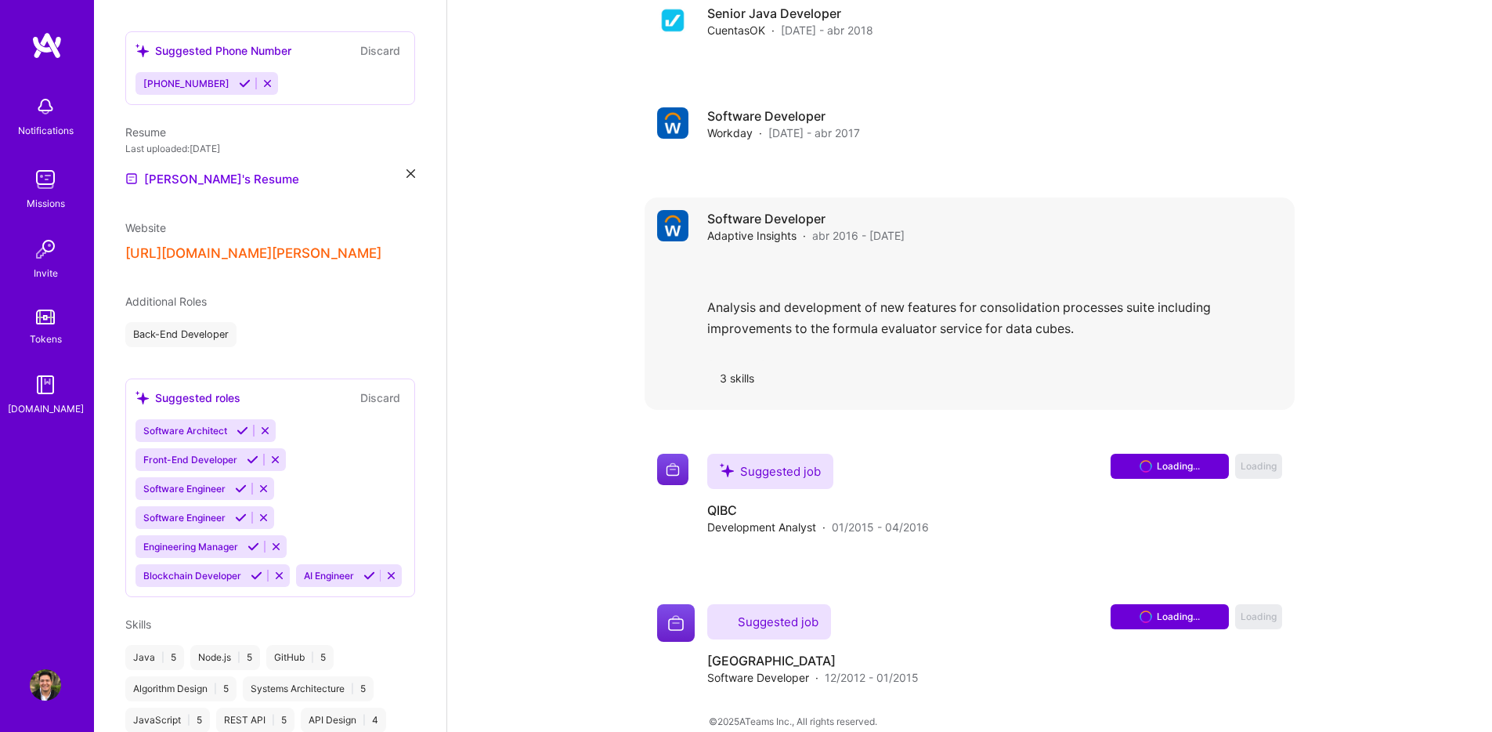
scroll to position [2935, 0]
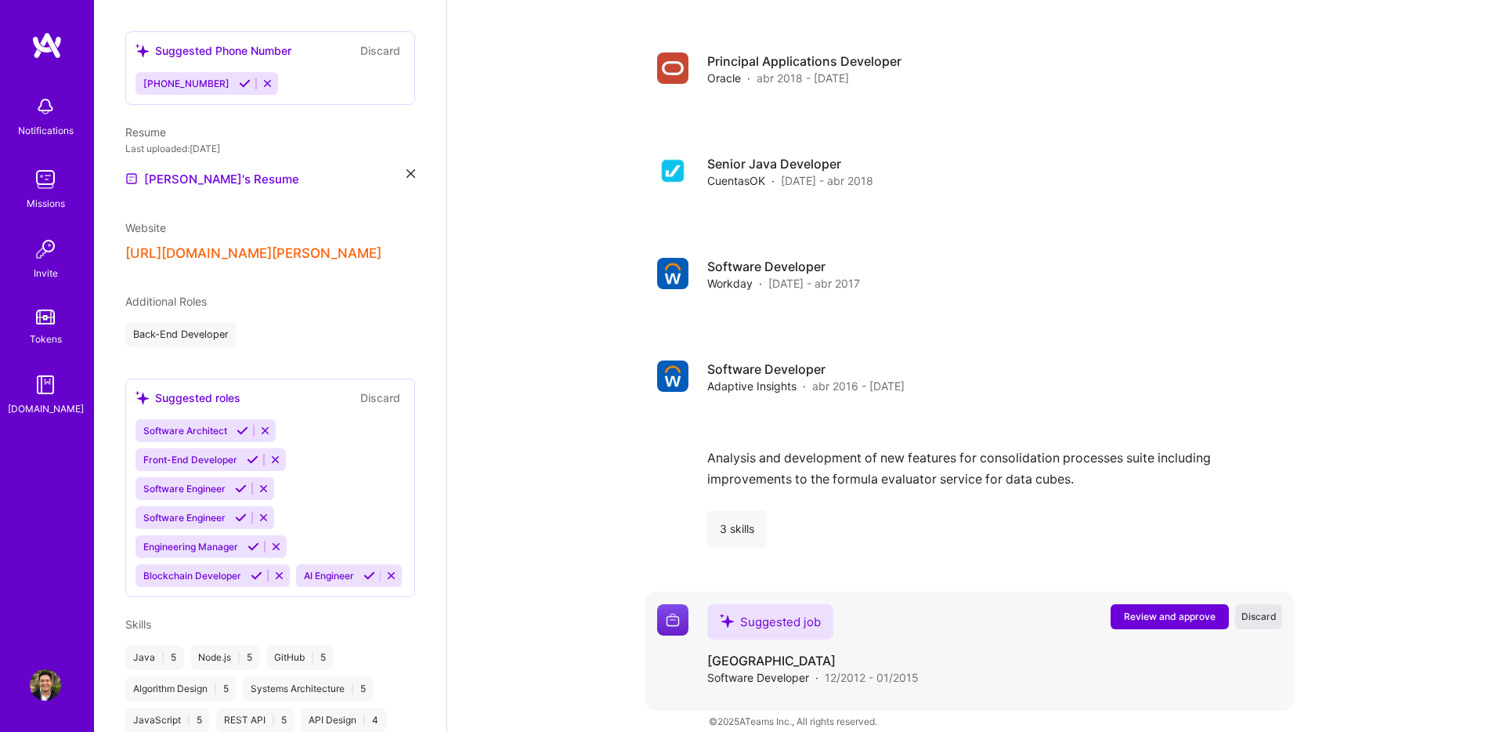
click at [1258, 610] on span "Discard" at bounding box center [1259, 616] width 35 height 13
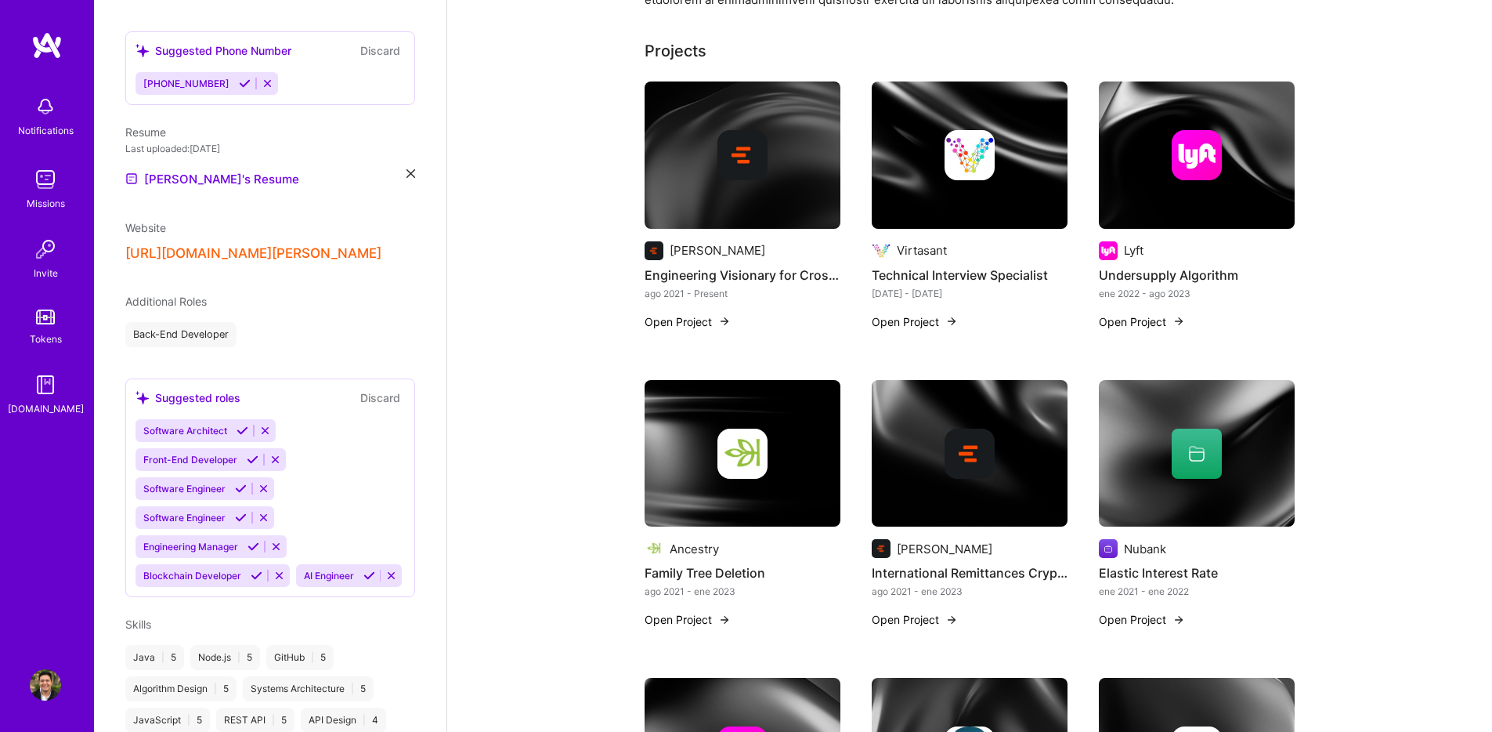
scroll to position [0, 0]
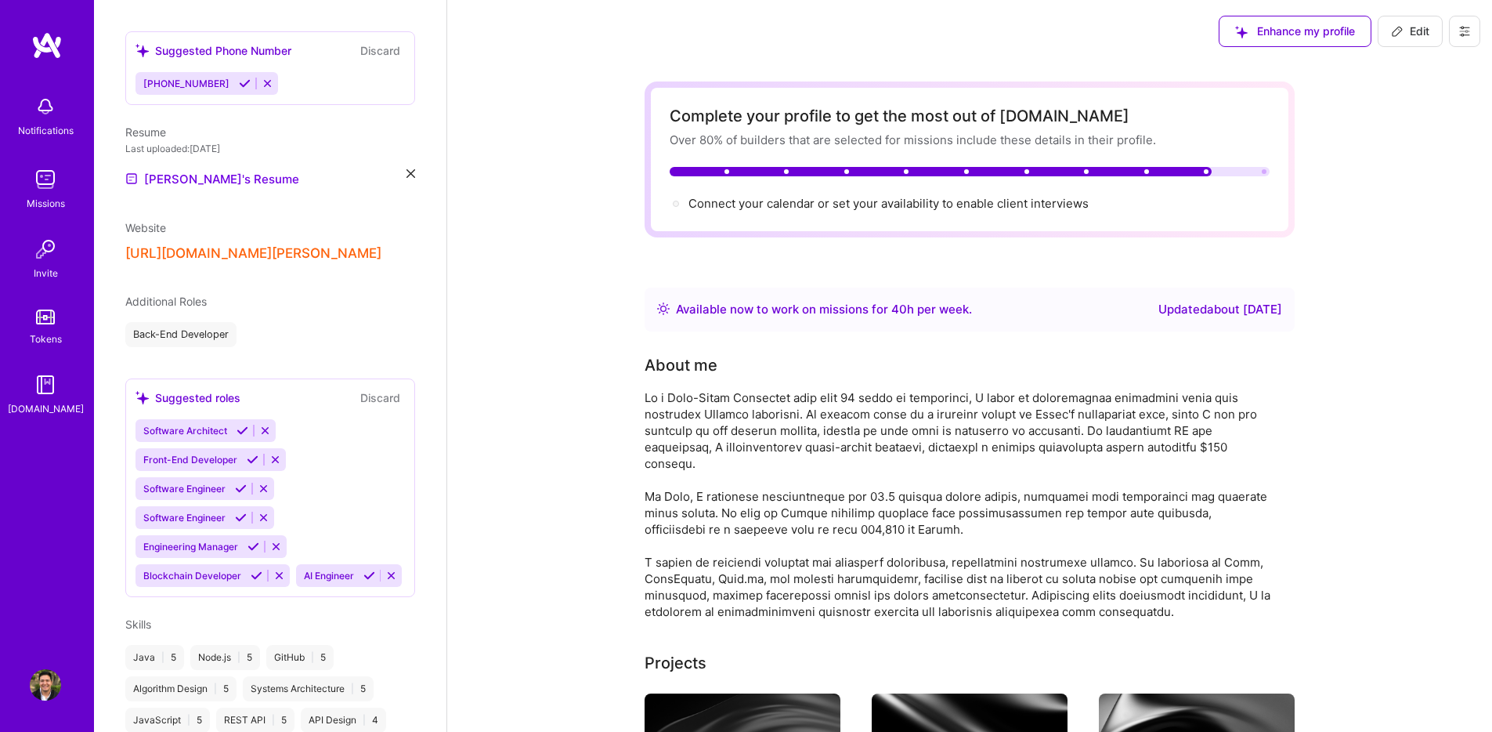
click at [1395, 34] on icon at bounding box center [1397, 31] width 13 height 13
select select "MX"
select select "Right Now"
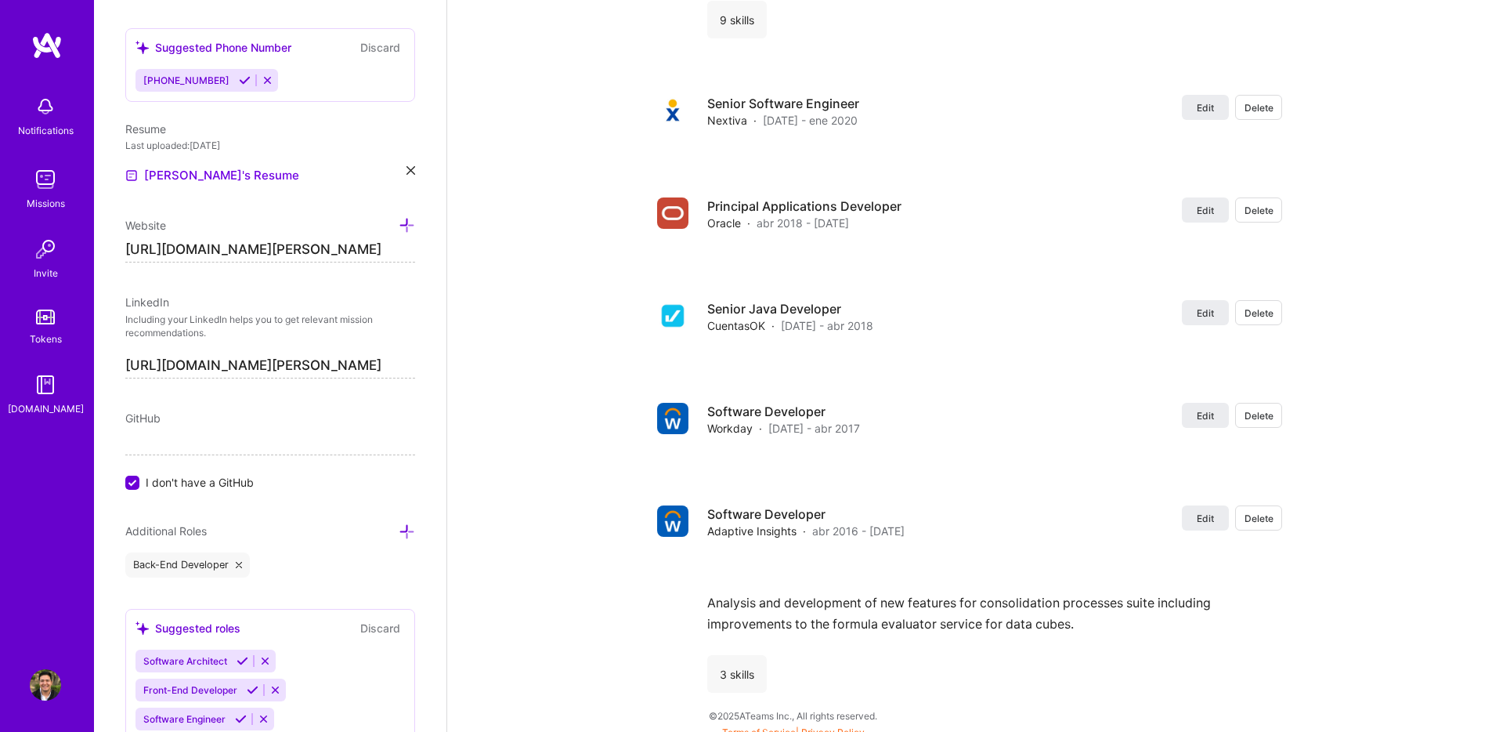
scroll to position [3555, 0]
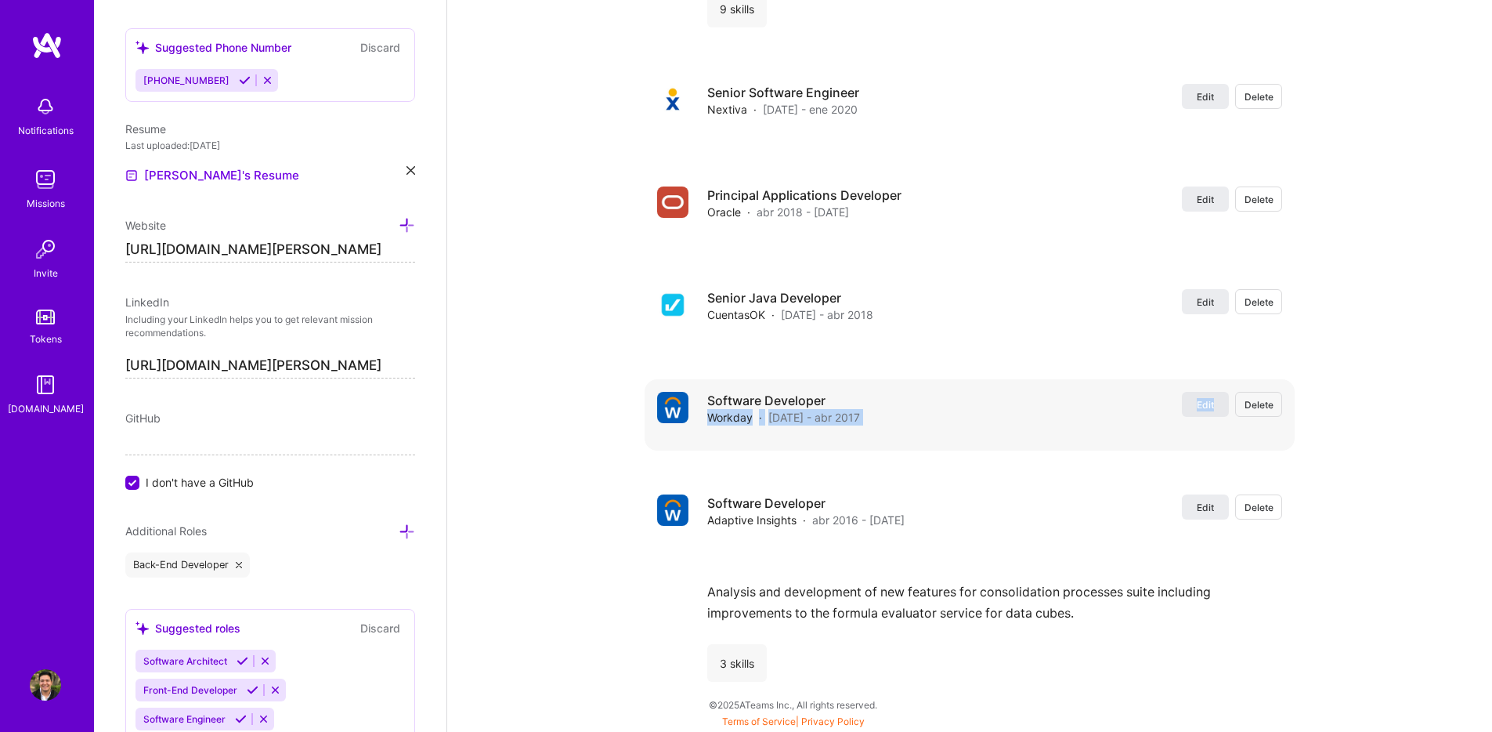
drag, startPoint x: 922, startPoint y: 406, endPoint x: 1225, endPoint y: 406, distance: 303.2
click at [1225, 406] on div "Software Developer Workday · may 2016 - abr 2017 Edit Delete" at bounding box center [994, 409] width 575 height 34
click at [1250, 402] on span "Delete" at bounding box center [1259, 404] width 29 height 13
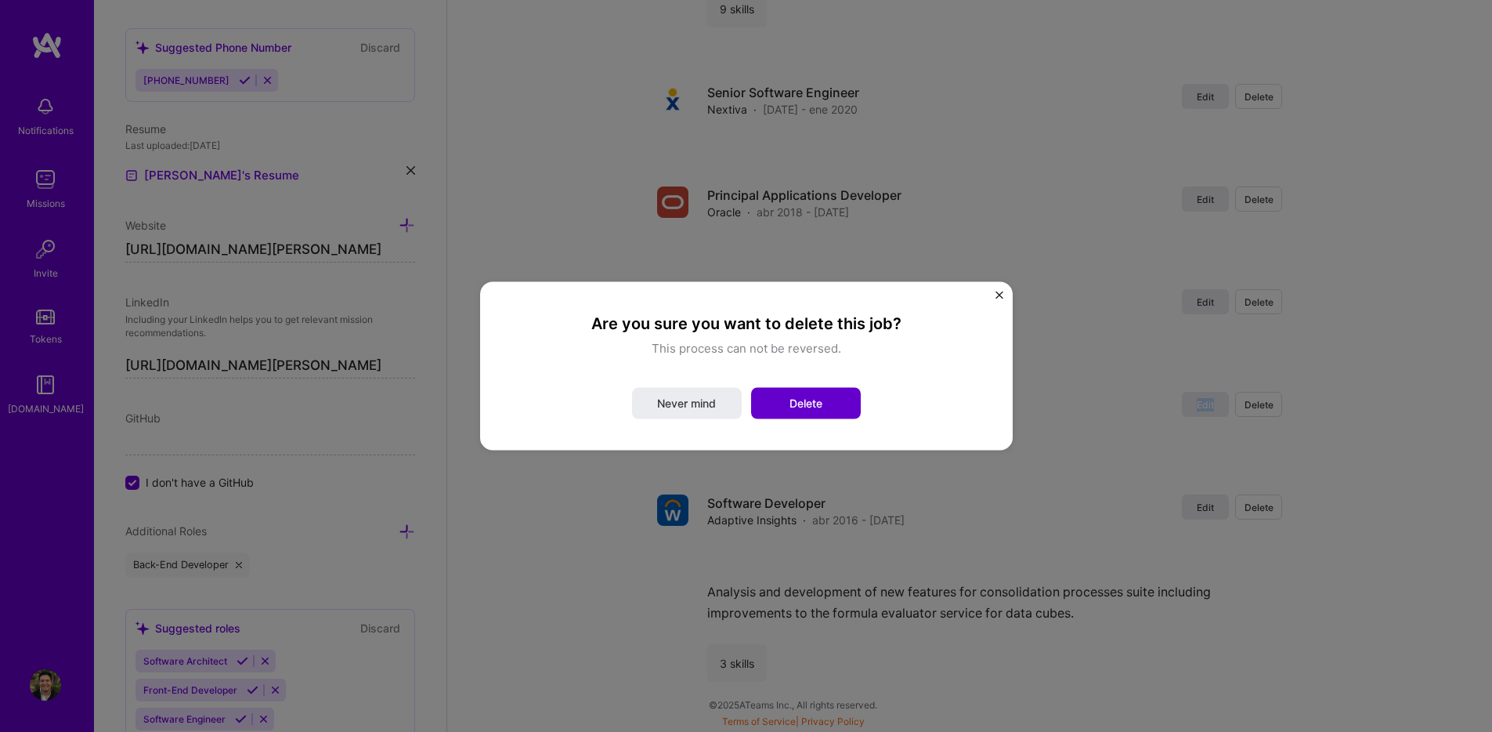
click at [818, 405] on span "Delete" at bounding box center [806, 404] width 33 height 16
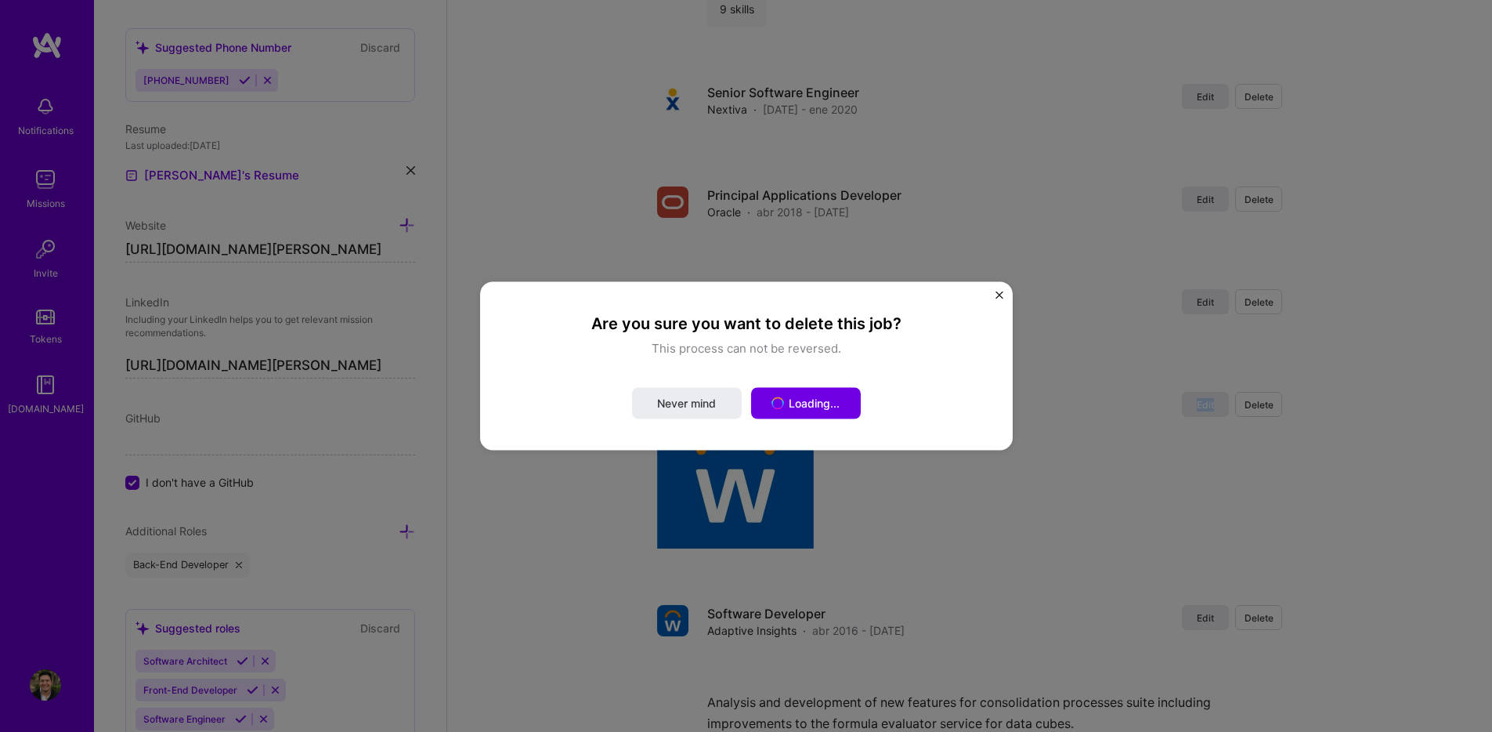
scroll to position [3452, 0]
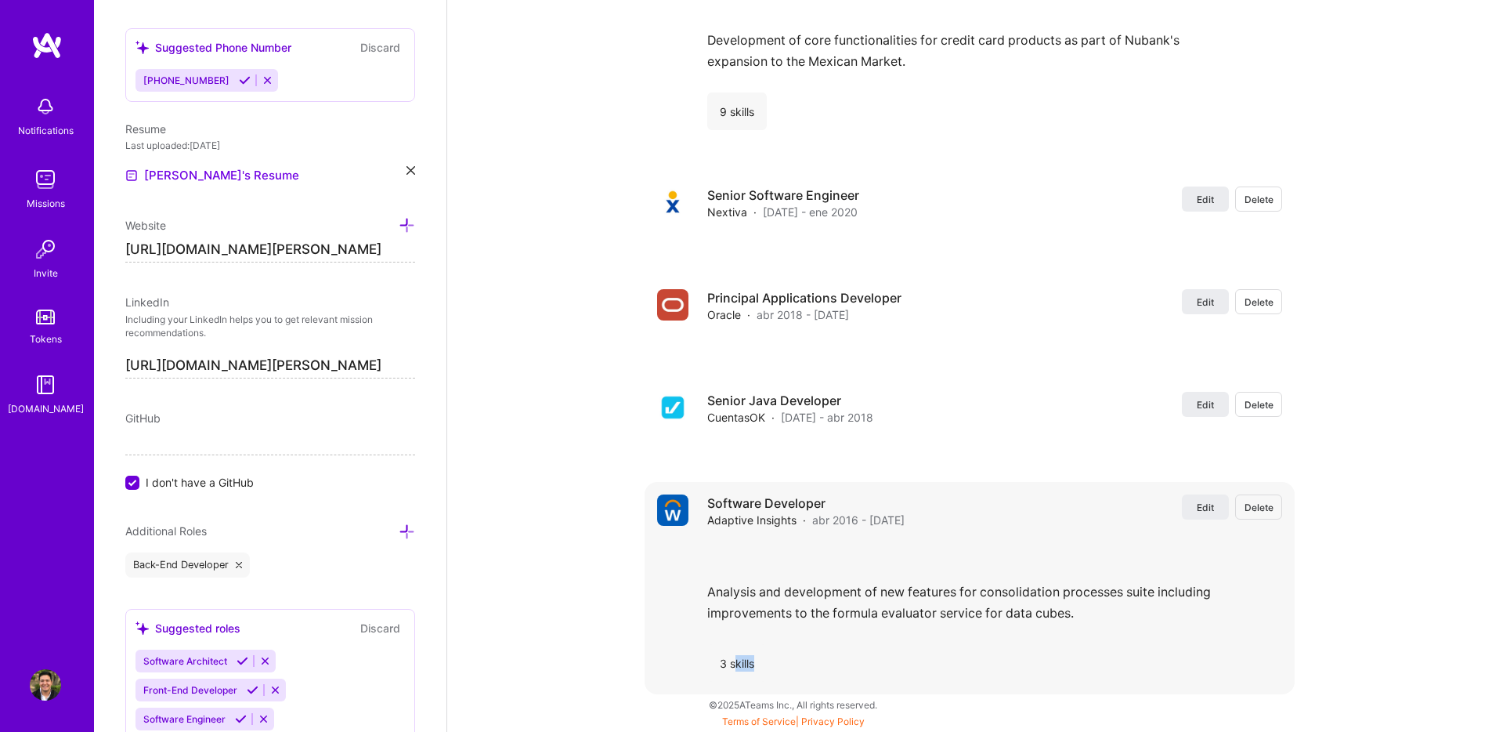
drag, startPoint x: 739, startPoint y: 659, endPoint x: 817, endPoint y: 656, distance: 78.4
click at [817, 657] on div "3 skills" at bounding box center [994, 663] width 575 height 38
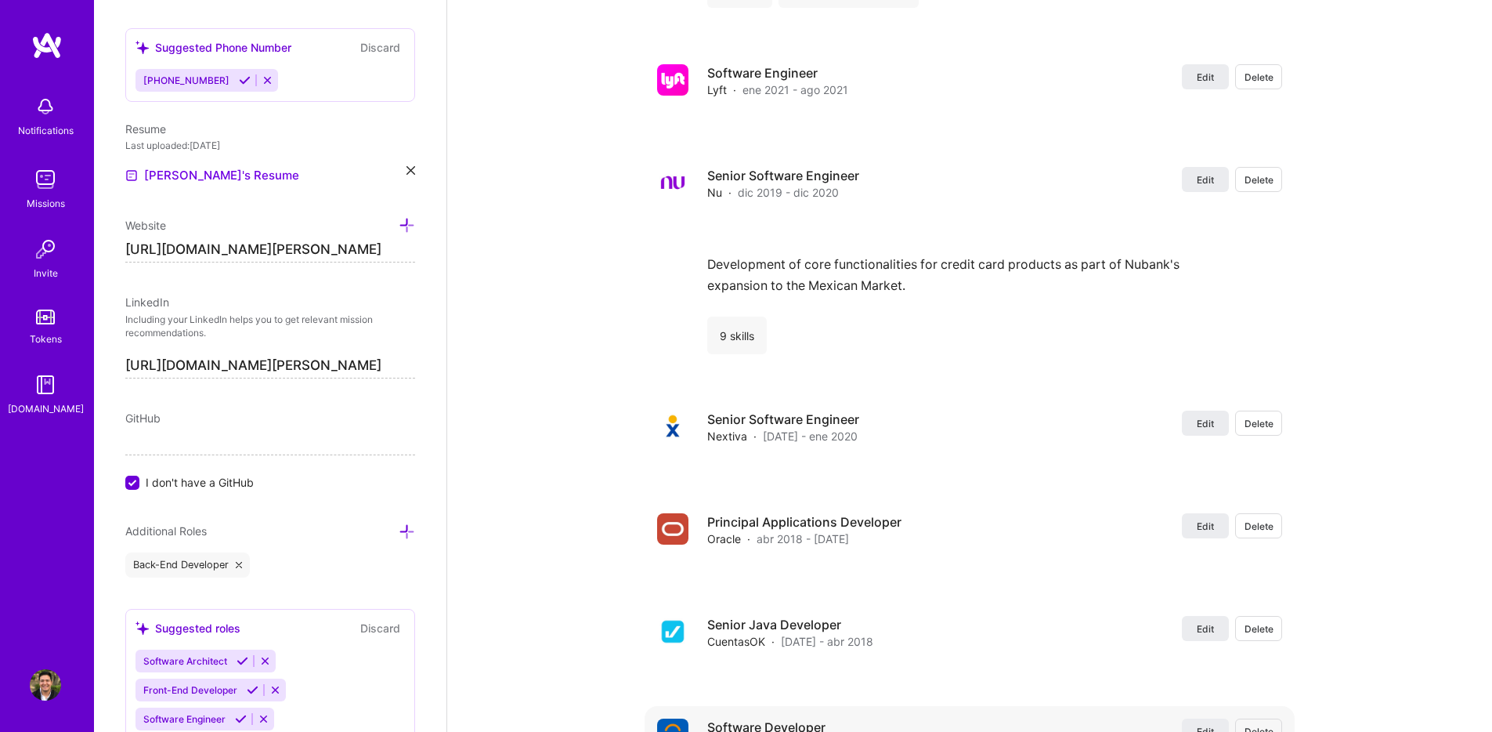
scroll to position [2929, 0]
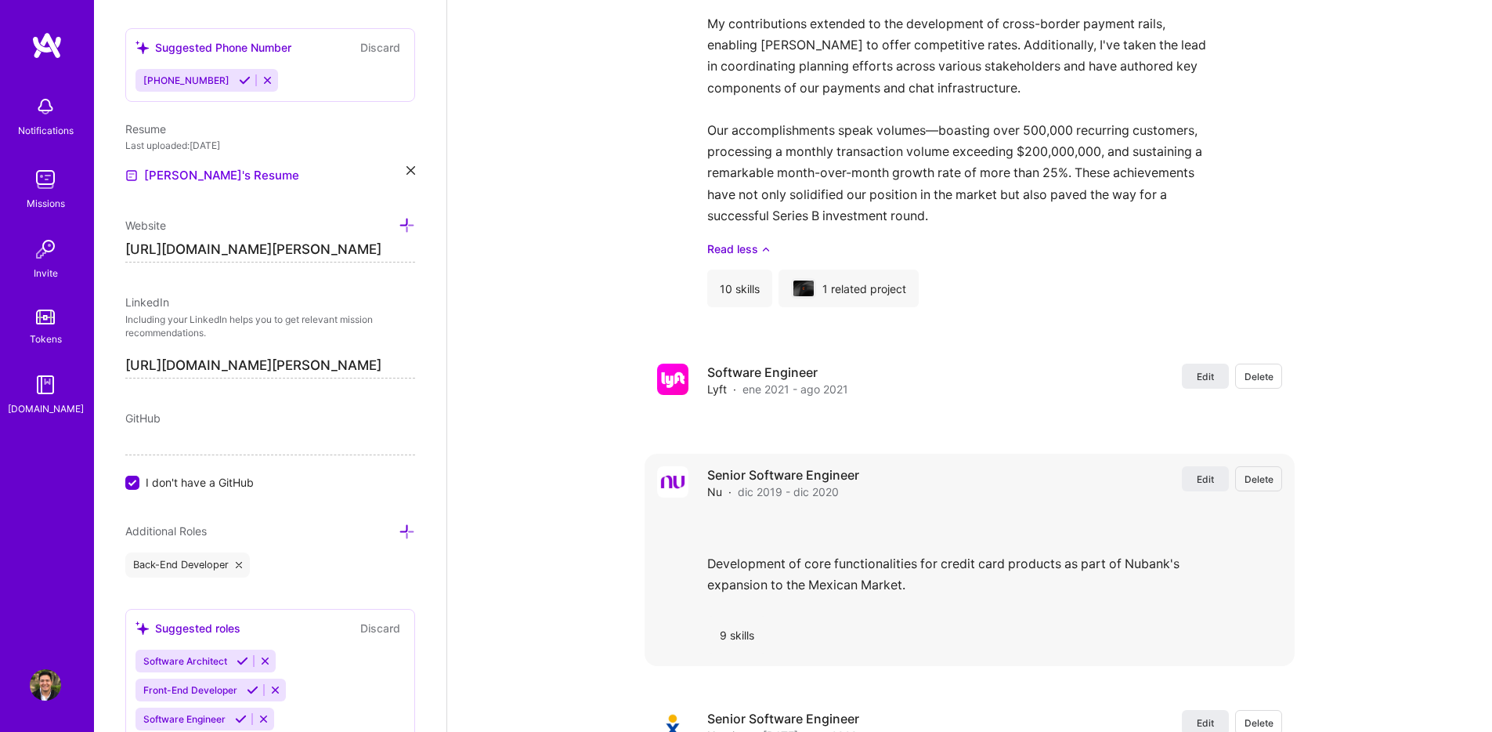
click at [844, 531] on div "Development of core functionalities for credit card products as part of Nubank'…" at bounding box center [994, 557] width 575 height 91
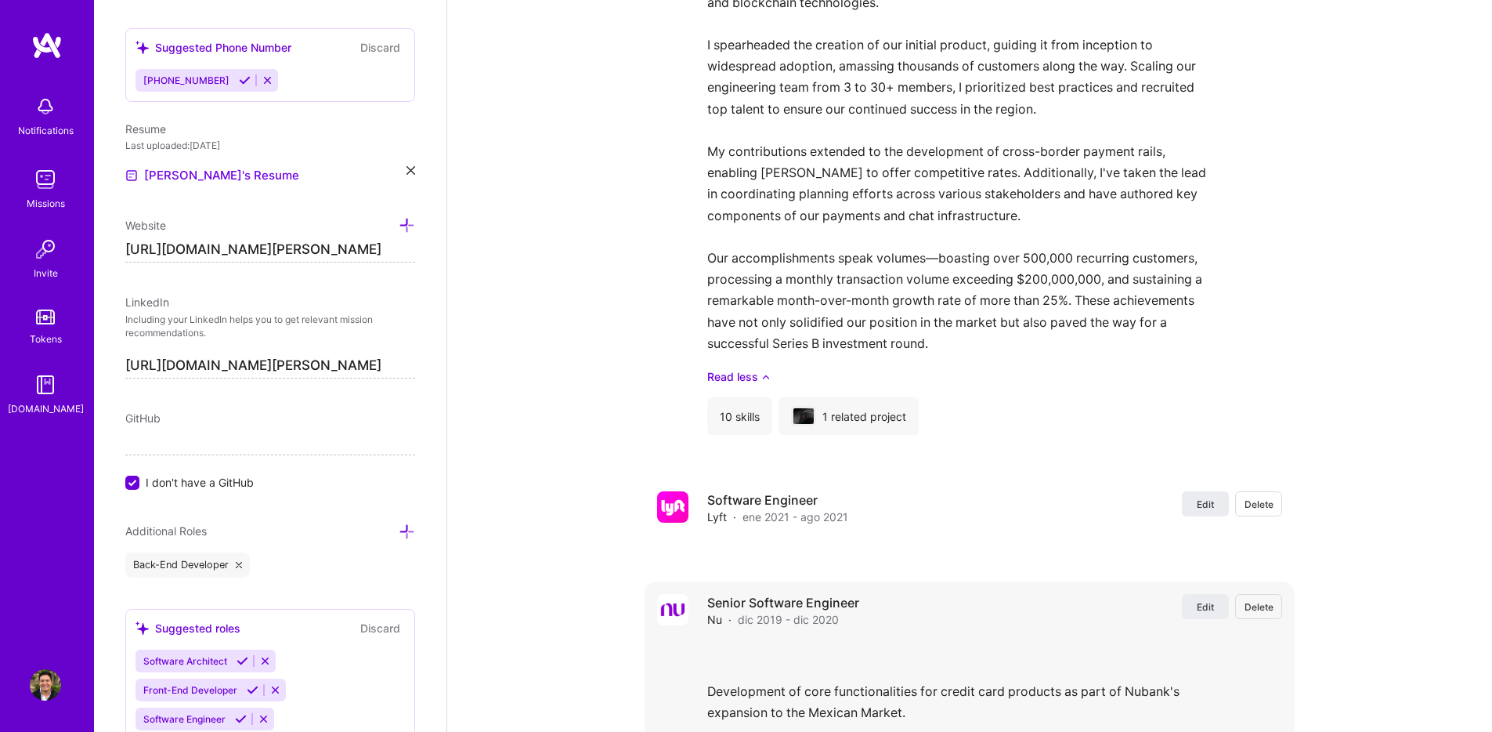
scroll to position [2676, 0]
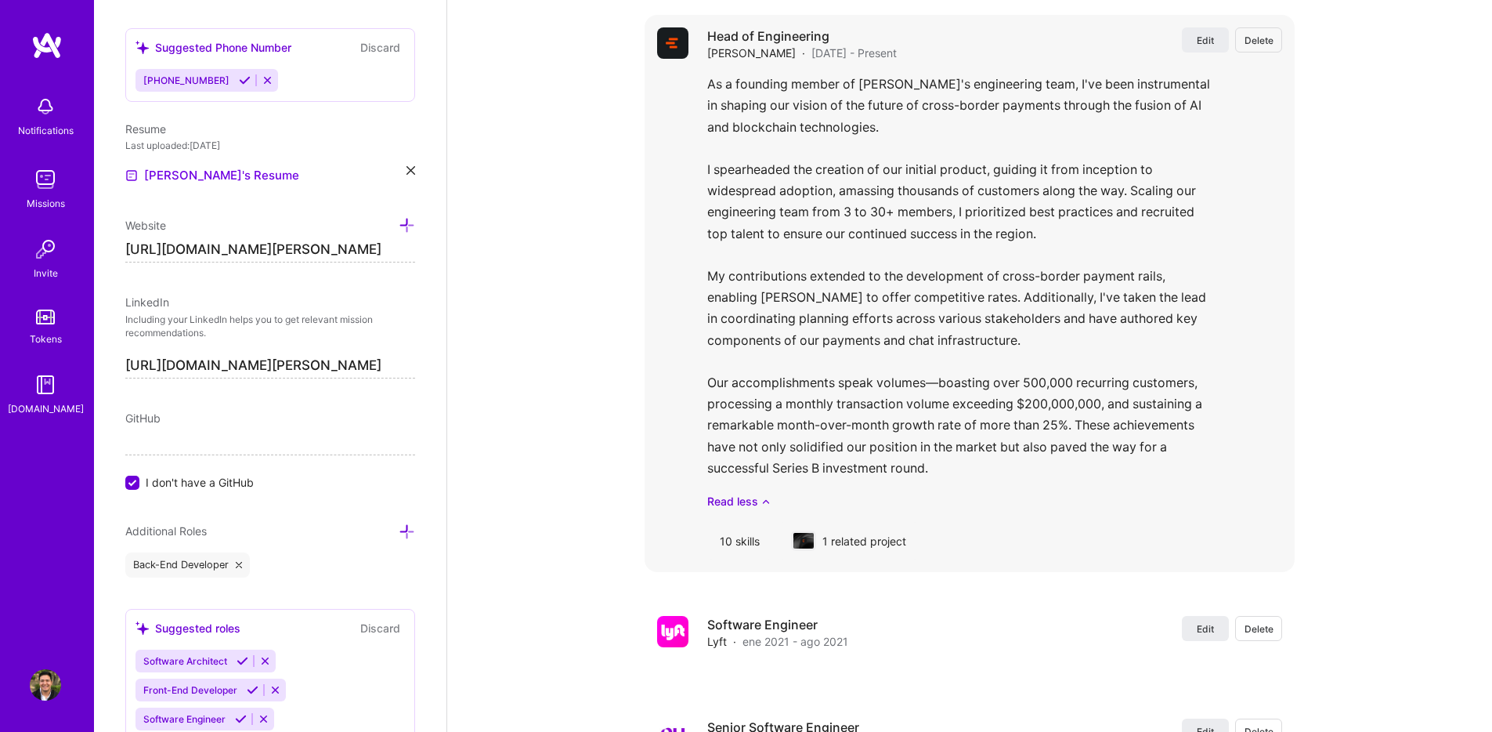
click at [952, 432] on div "As a founding member of Felix Pago's engineering team, I've been instrumental i…" at bounding box center [994, 292] width 575 height 436
click at [830, 544] on div "1 related project" at bounding box center [849, 541] width 140 height 38
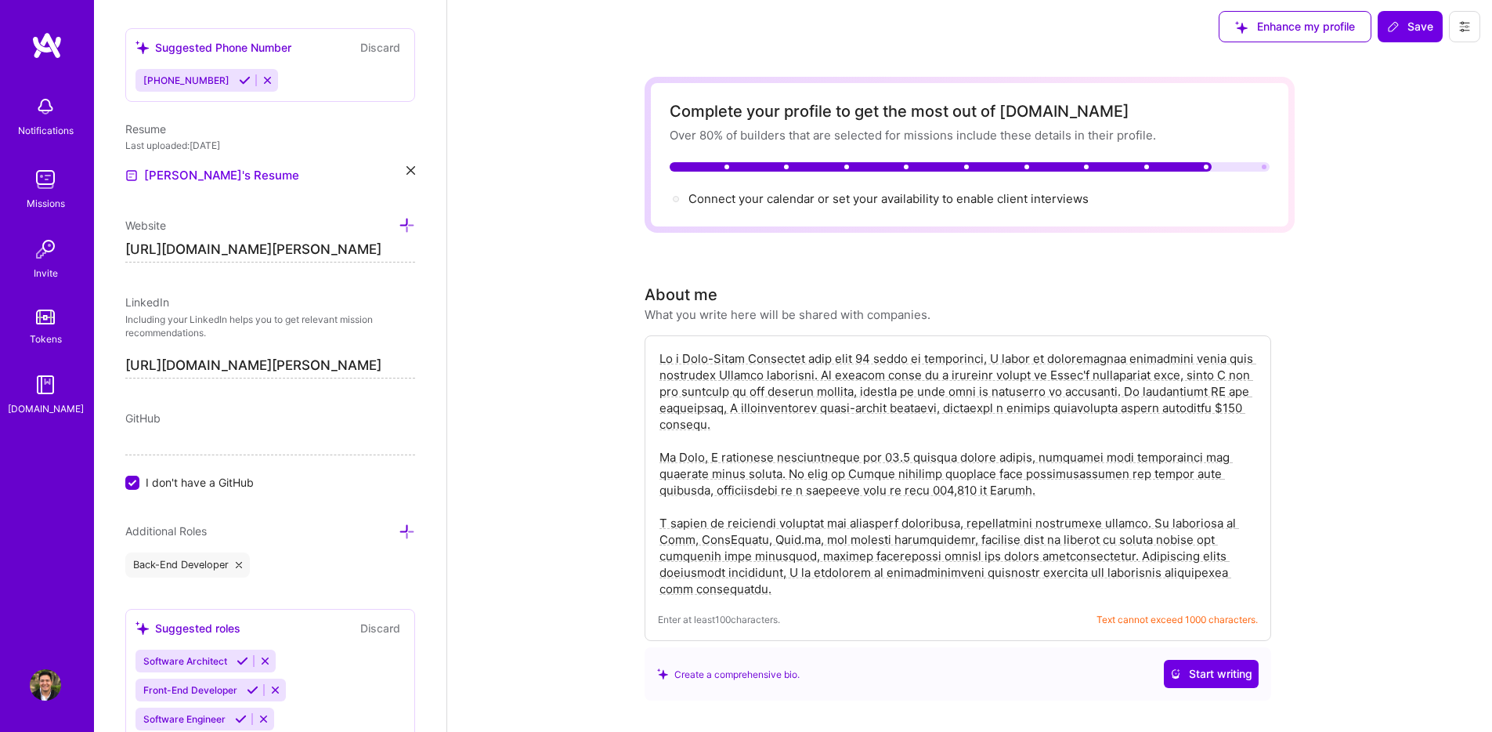
scroll to position [0, 0]
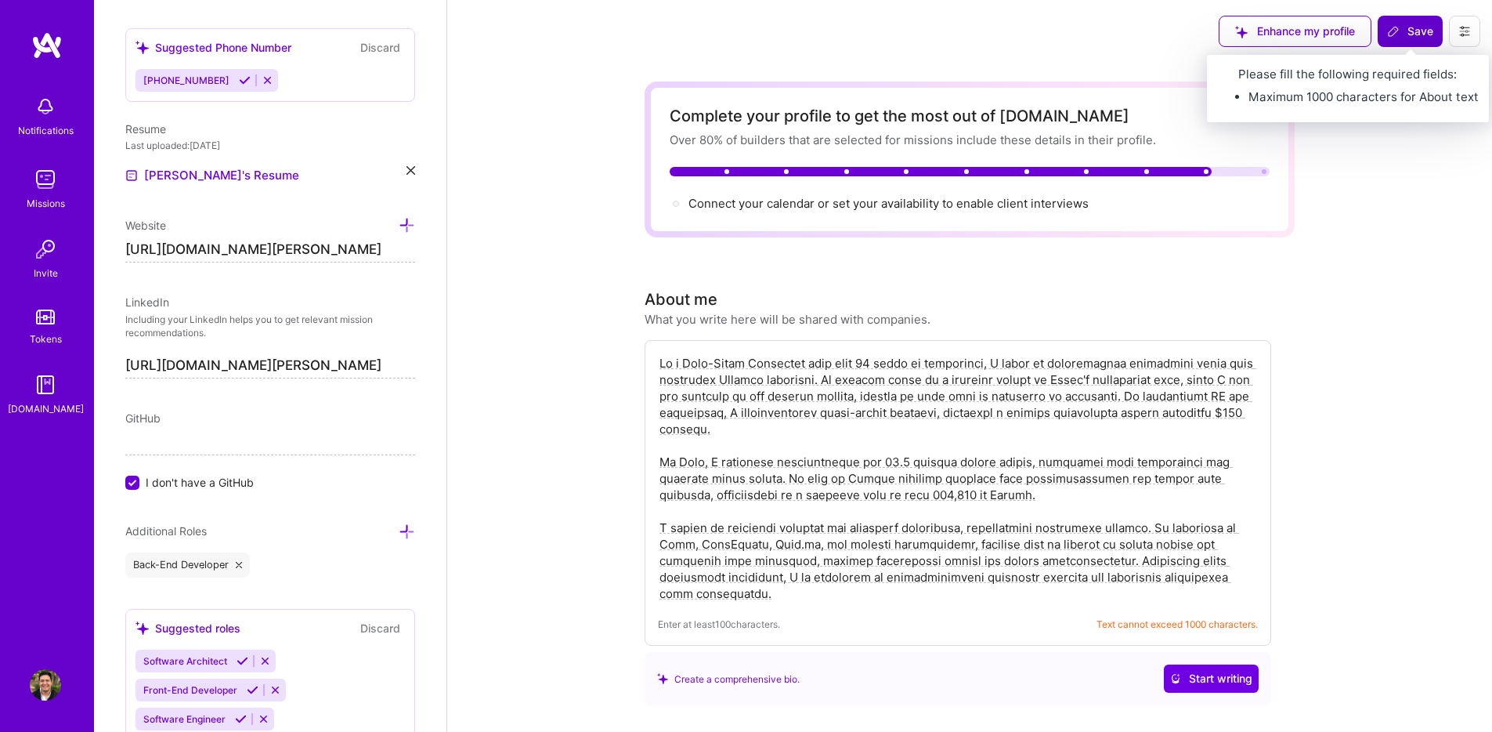
click at [1405, 39] on button "Save" at bounding box center [1410, 31] width 65 height 31
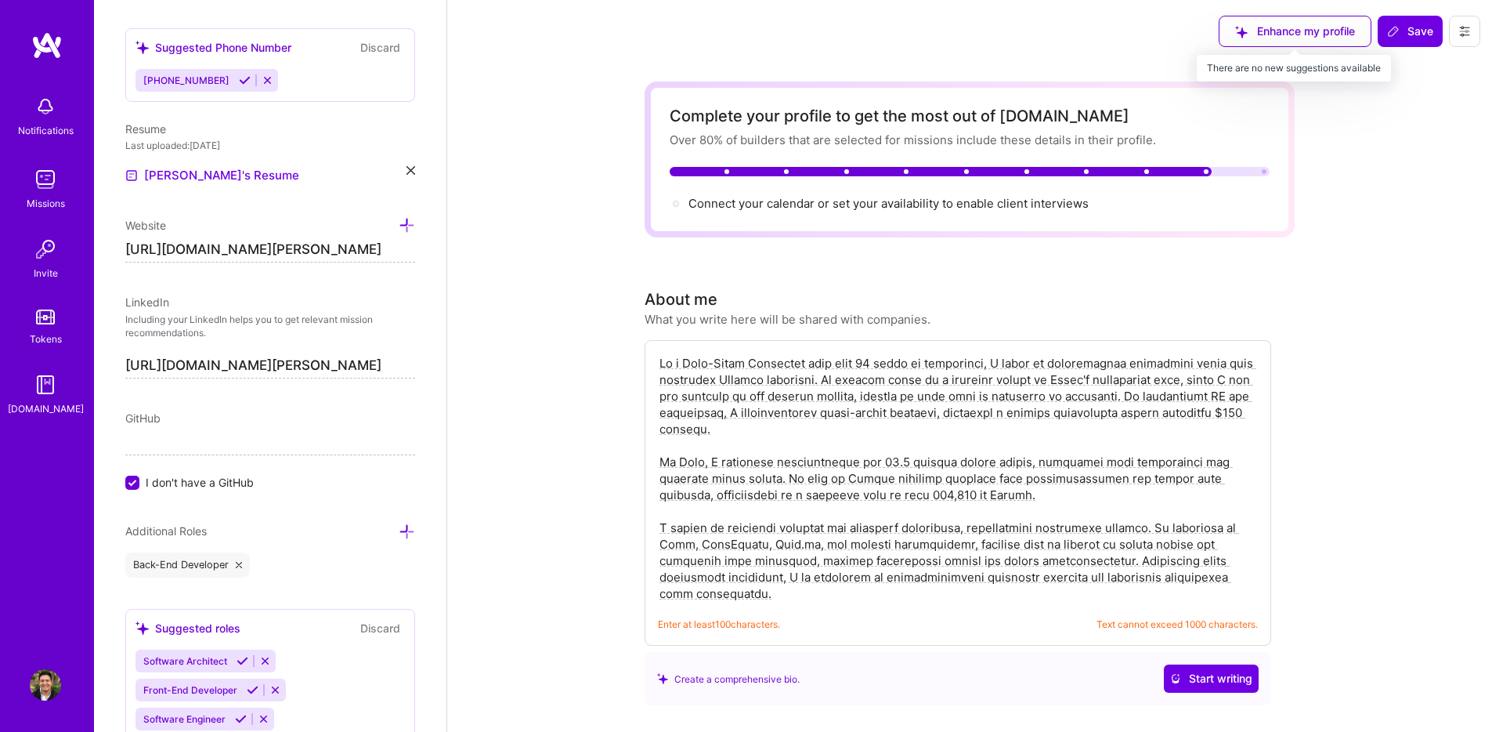
click at [1275, 34] on div "Enhance my profile" at bounding box center [1295, 31] width 153 height 31
click at [1397, 34] on icon at bounding box center [1393, 31] width 13 height 13
click at [1397, 30] on icon at bounding box center [1393, 31] width 13 height 13
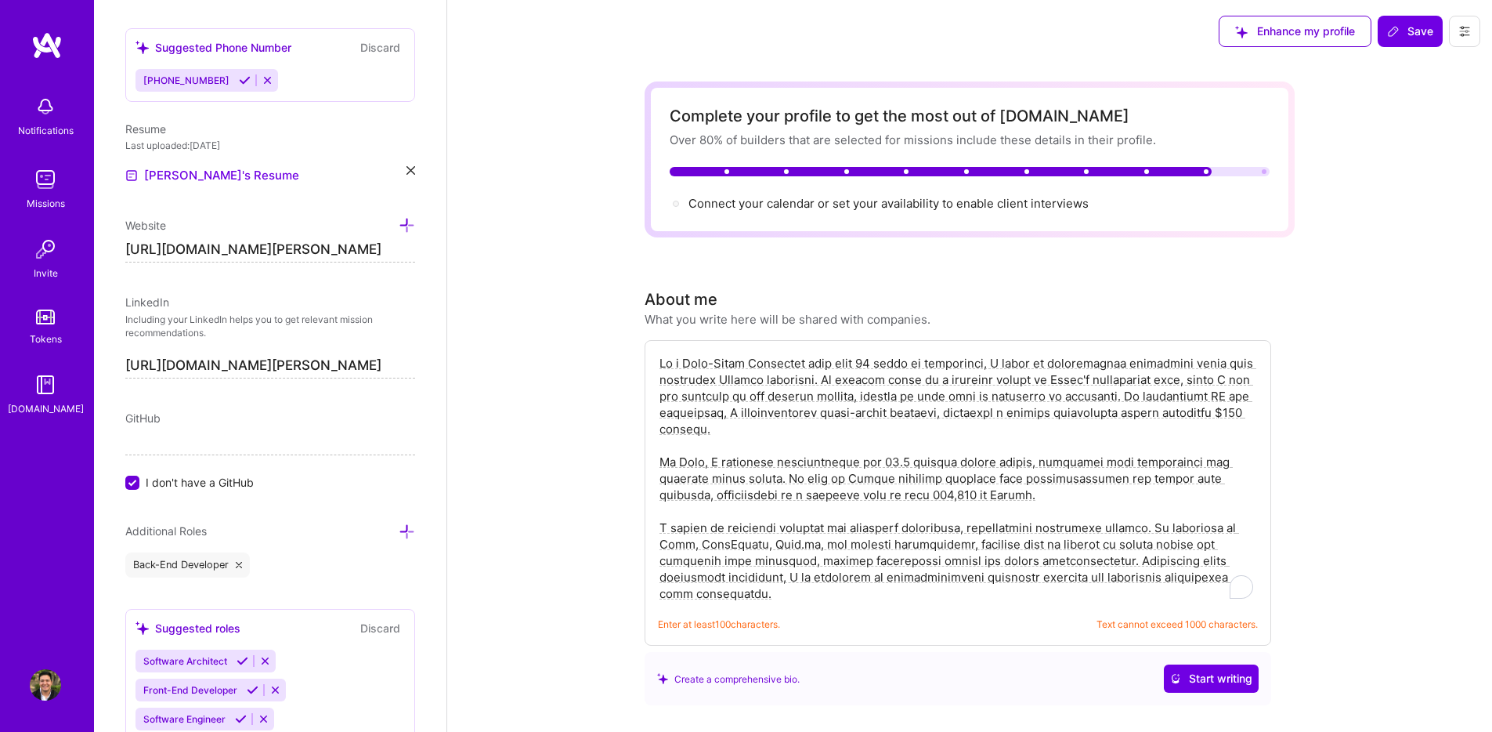
click at [838, 580] on textarea "To enrich screen reader interactions, please activate Accessibility in Grammarl…" at bounding box center [958, 478] width 600 height 250
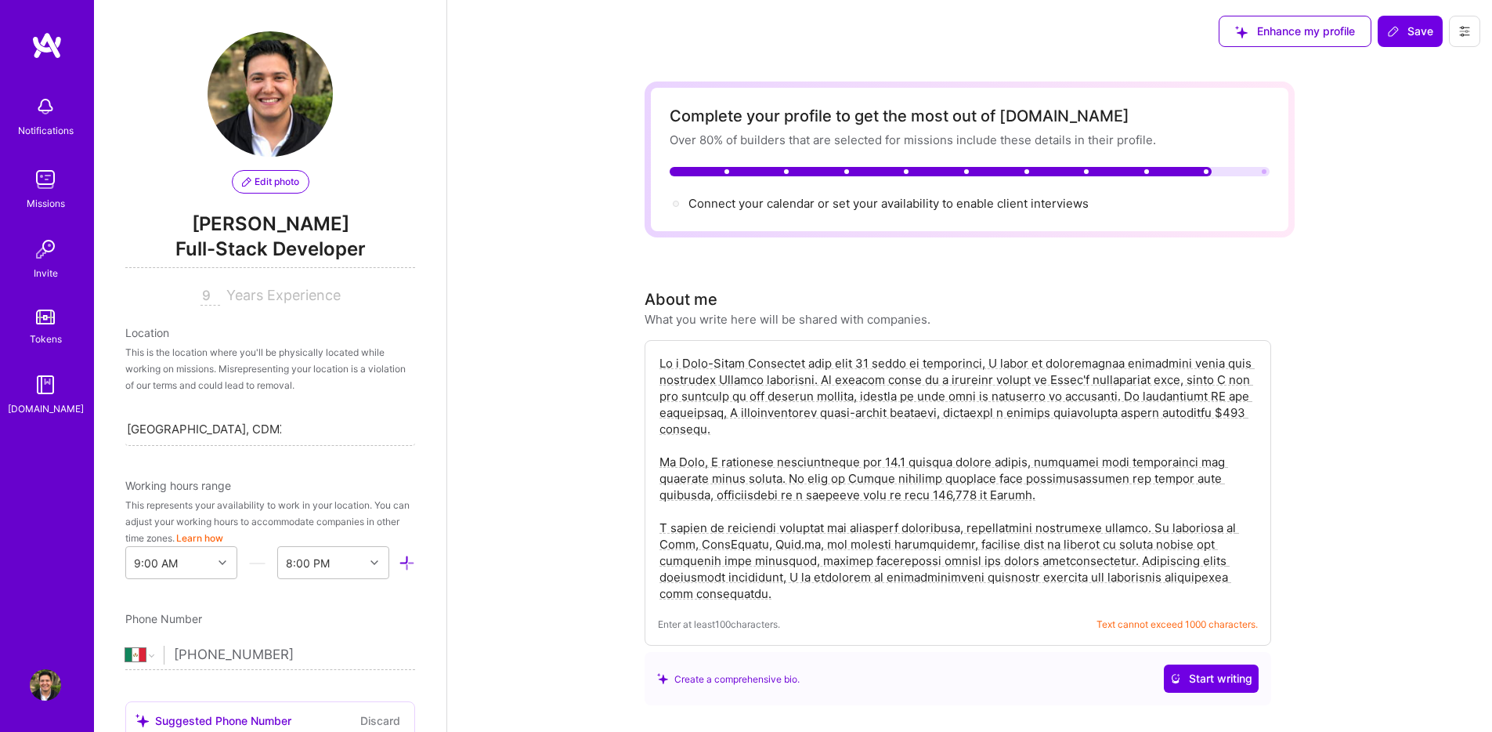
select select "MX"
select select "Right Now"
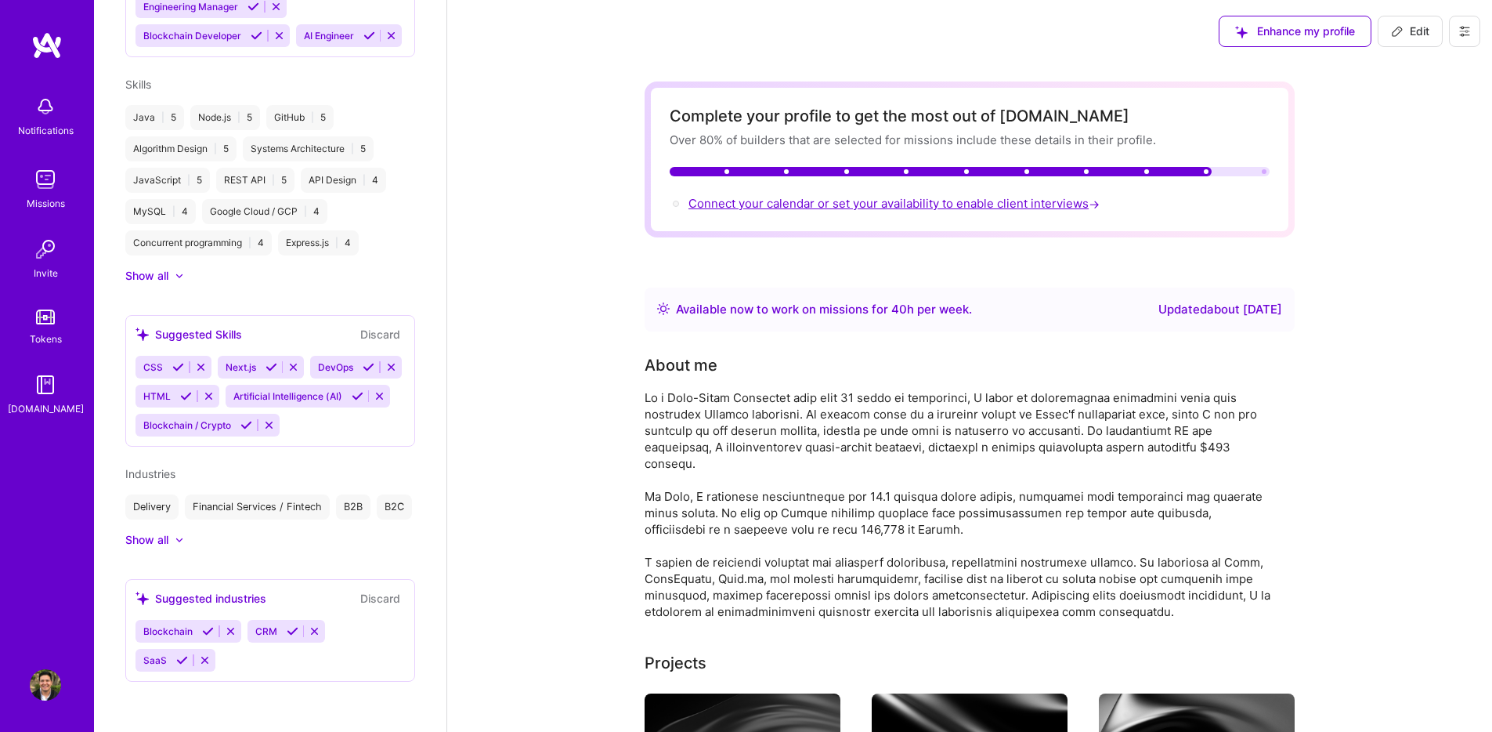
click at [811, 196] on span "Connect your calendar or set your availability to enable client interviews →" at bounding box center [896, 203] width 414 height 15
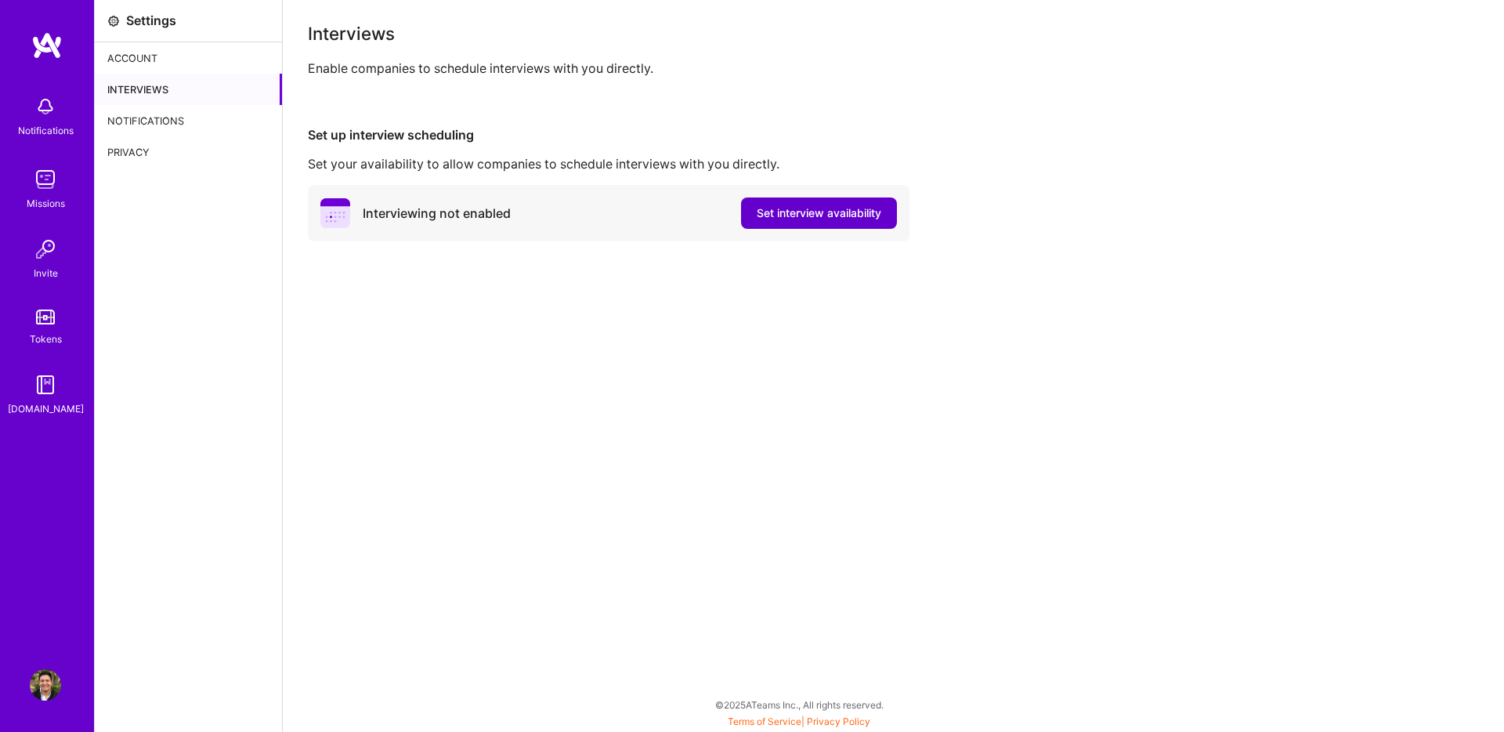
click at [843, 215] on span "Set interview availability" at bounding box center [819, 213] width 125 height 16
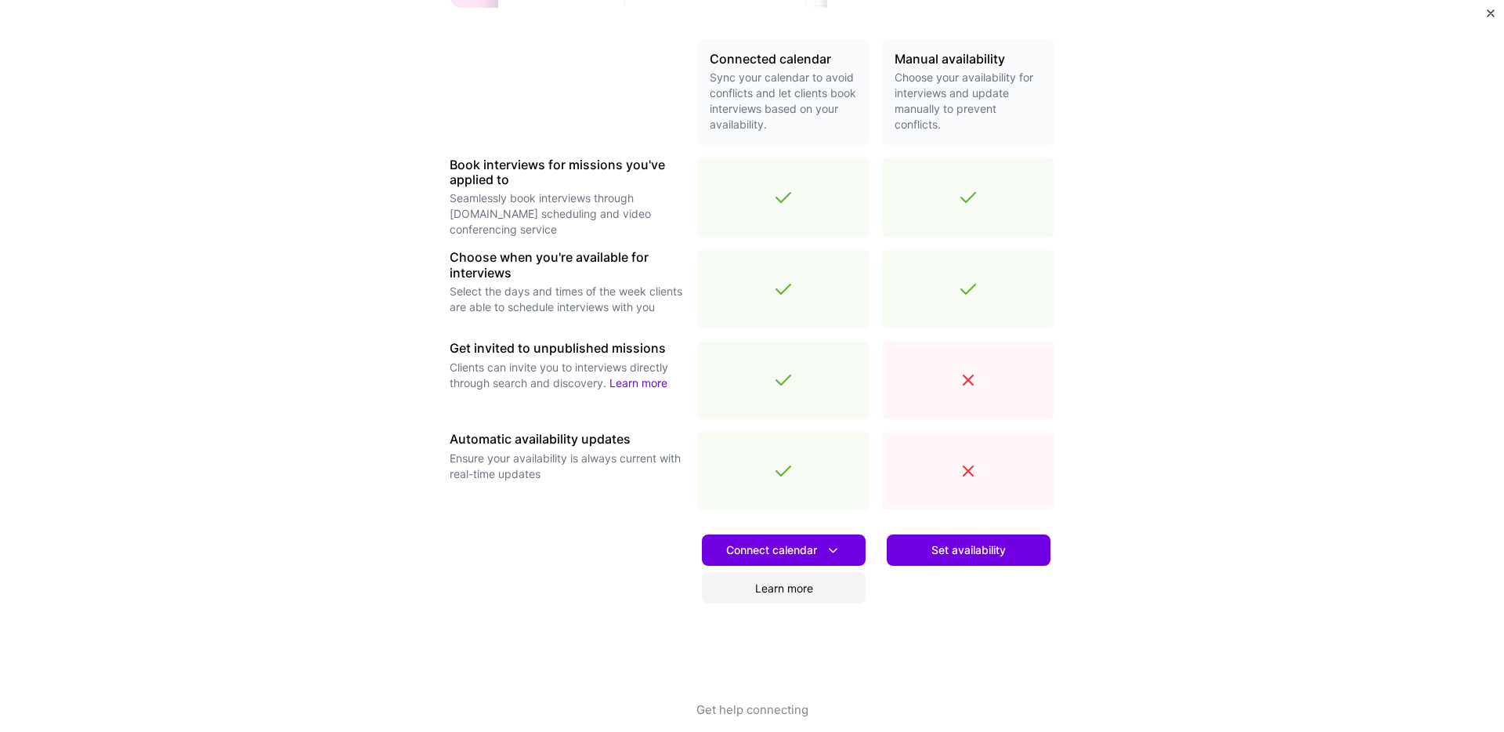
scroll to position [366, 0]
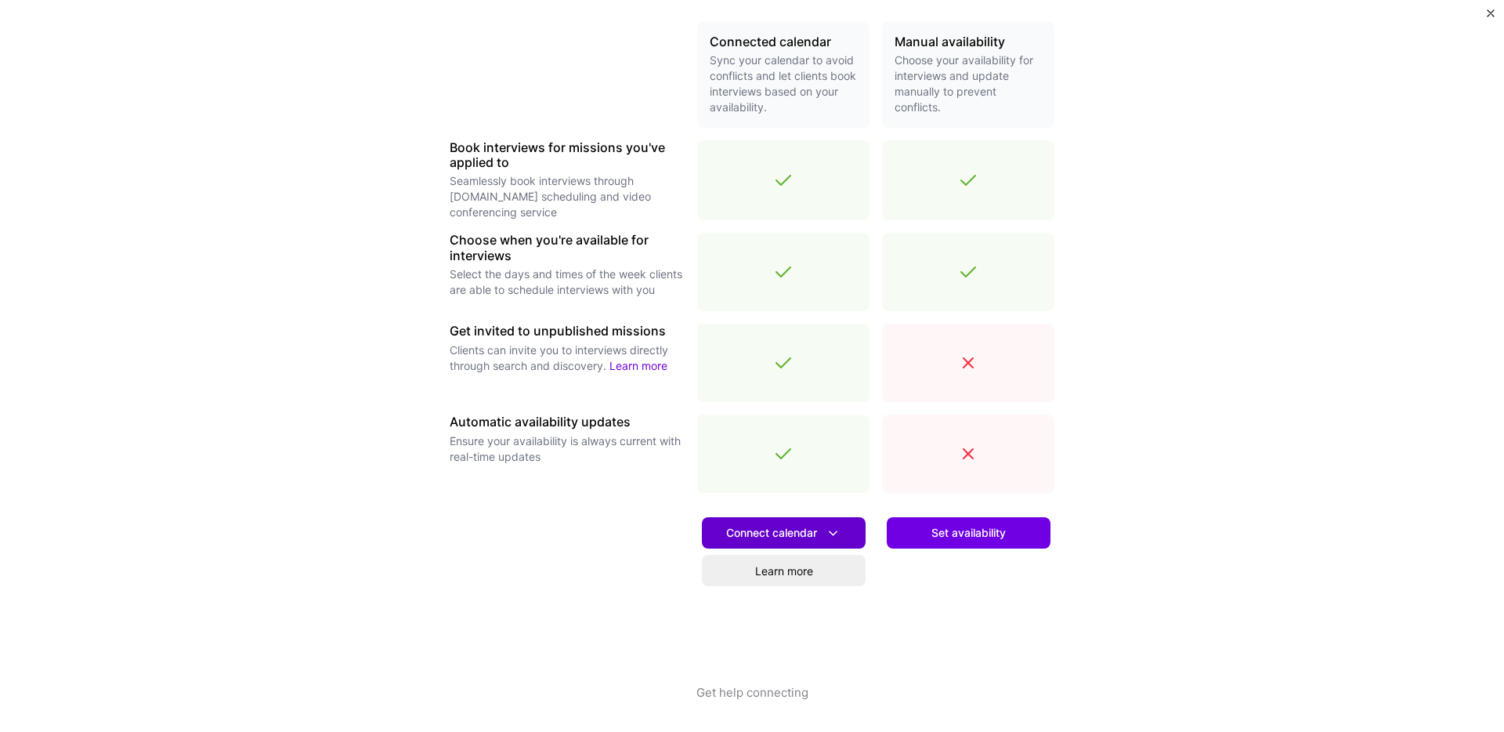
click at [770, 531] on span "Connect calendar" at bounding box center [783, 533] width 115 height 16
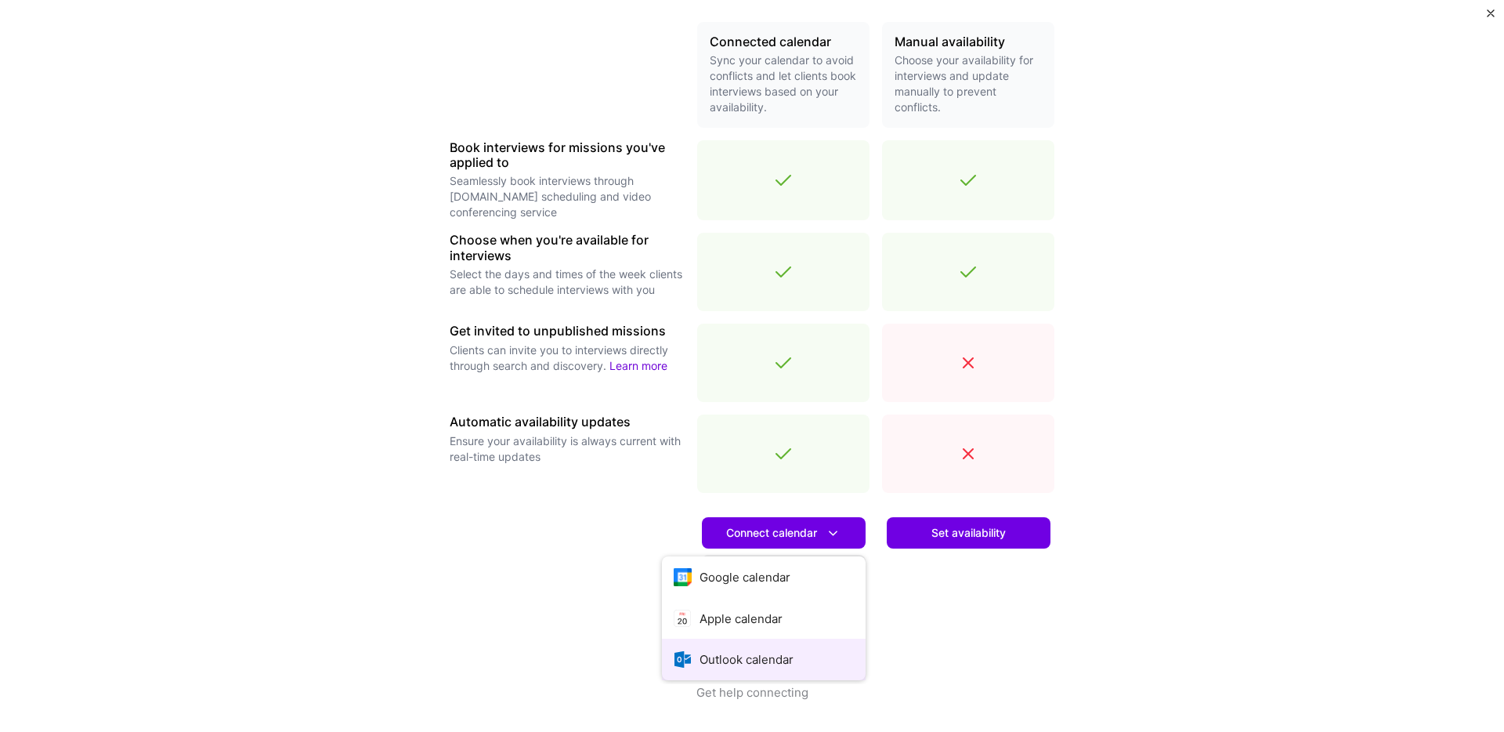
click at [710, 648] on button "Outlook calendar" at bounding box center [764, 660] width 204 height 42
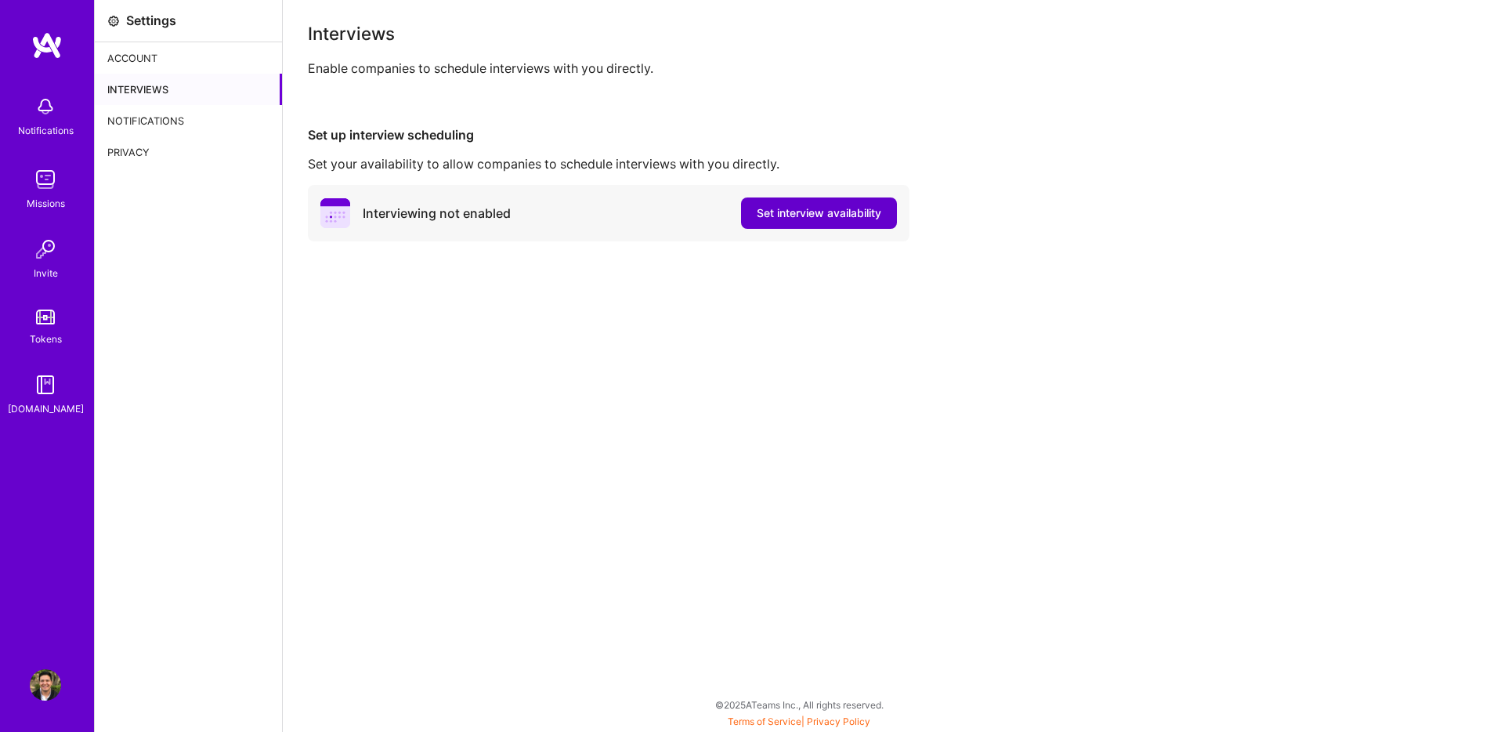
click at [820, 206] on span "Set interview availability" at bounding box center [819, 213] width 125 height 16
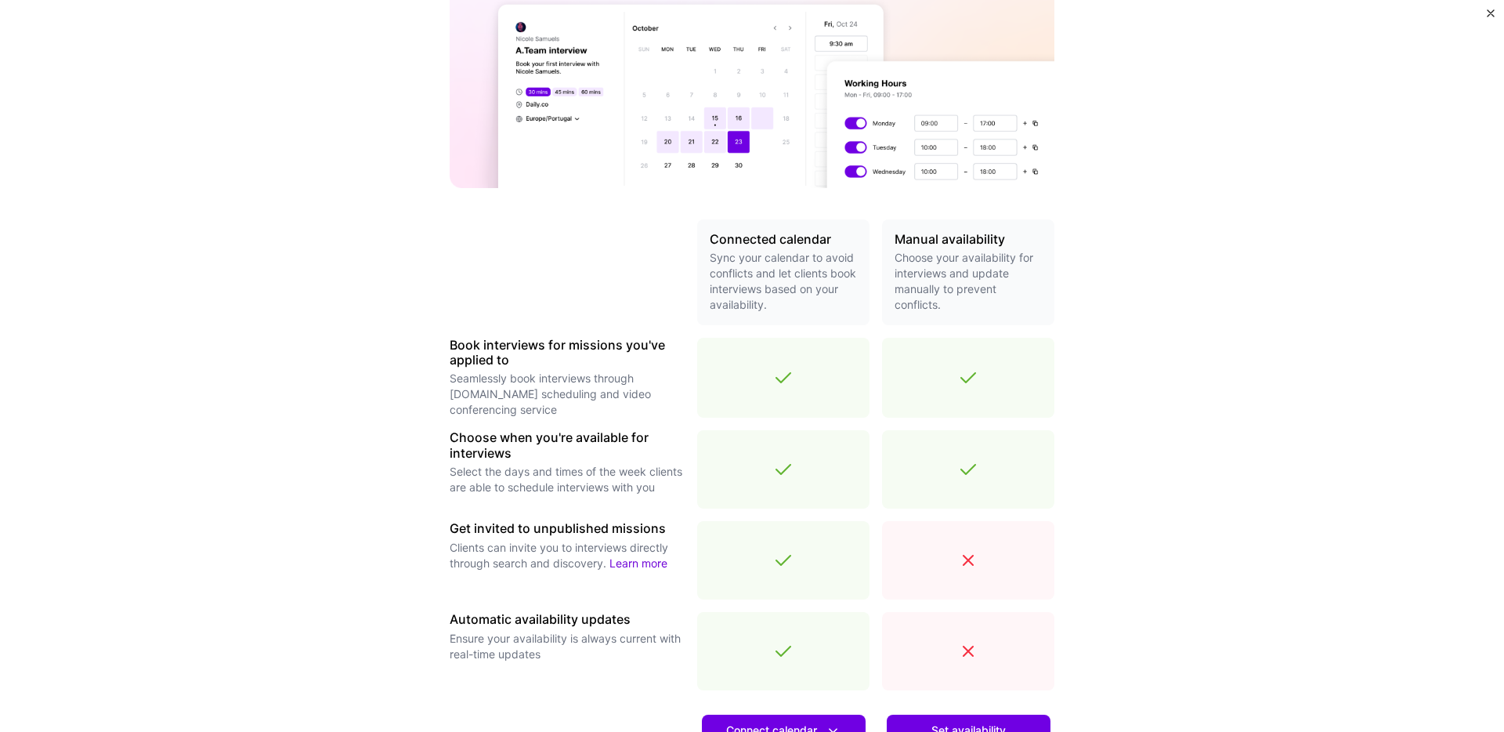
scroll to position [366, 0]
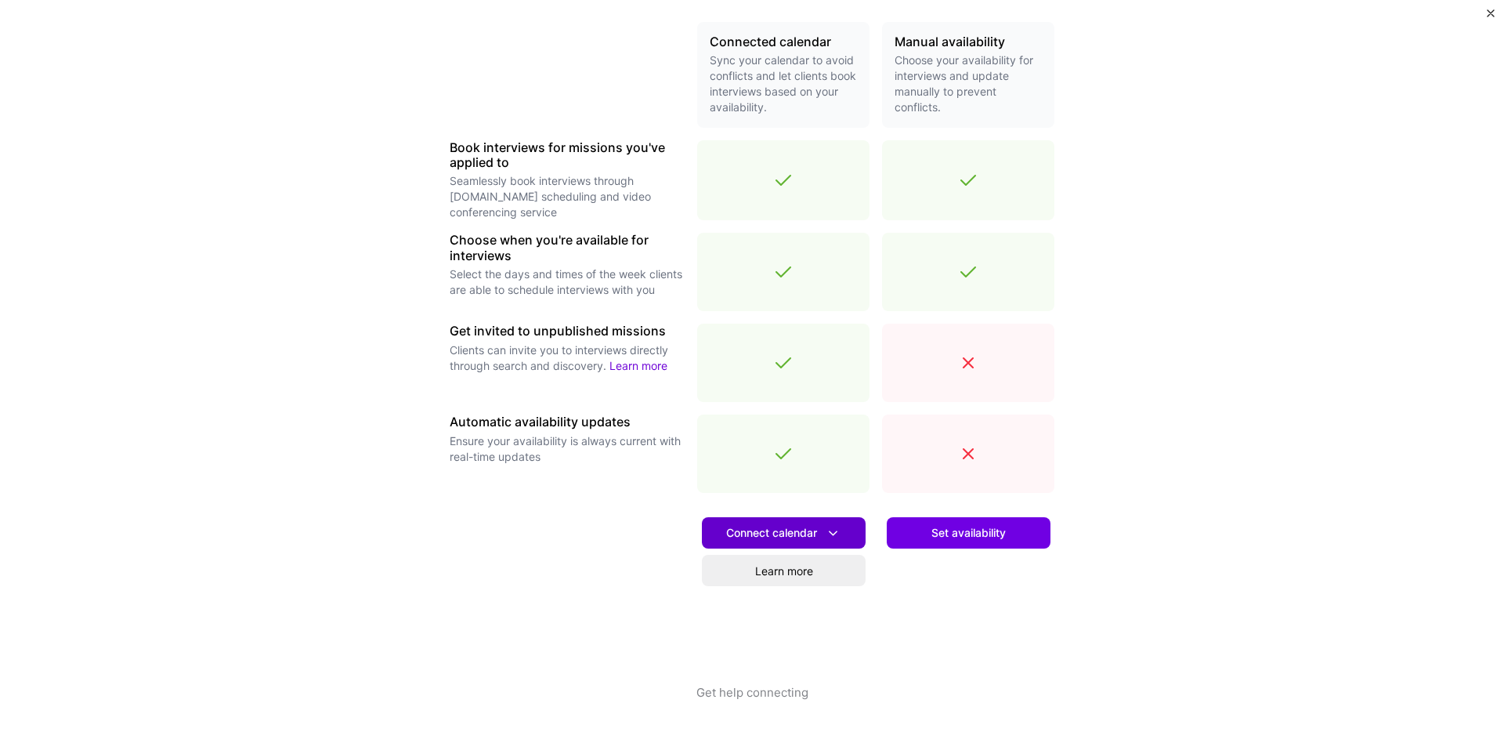
click at [772, 535] on span "Connect calendar" at bounding box center [783, 533] width 115 height 16
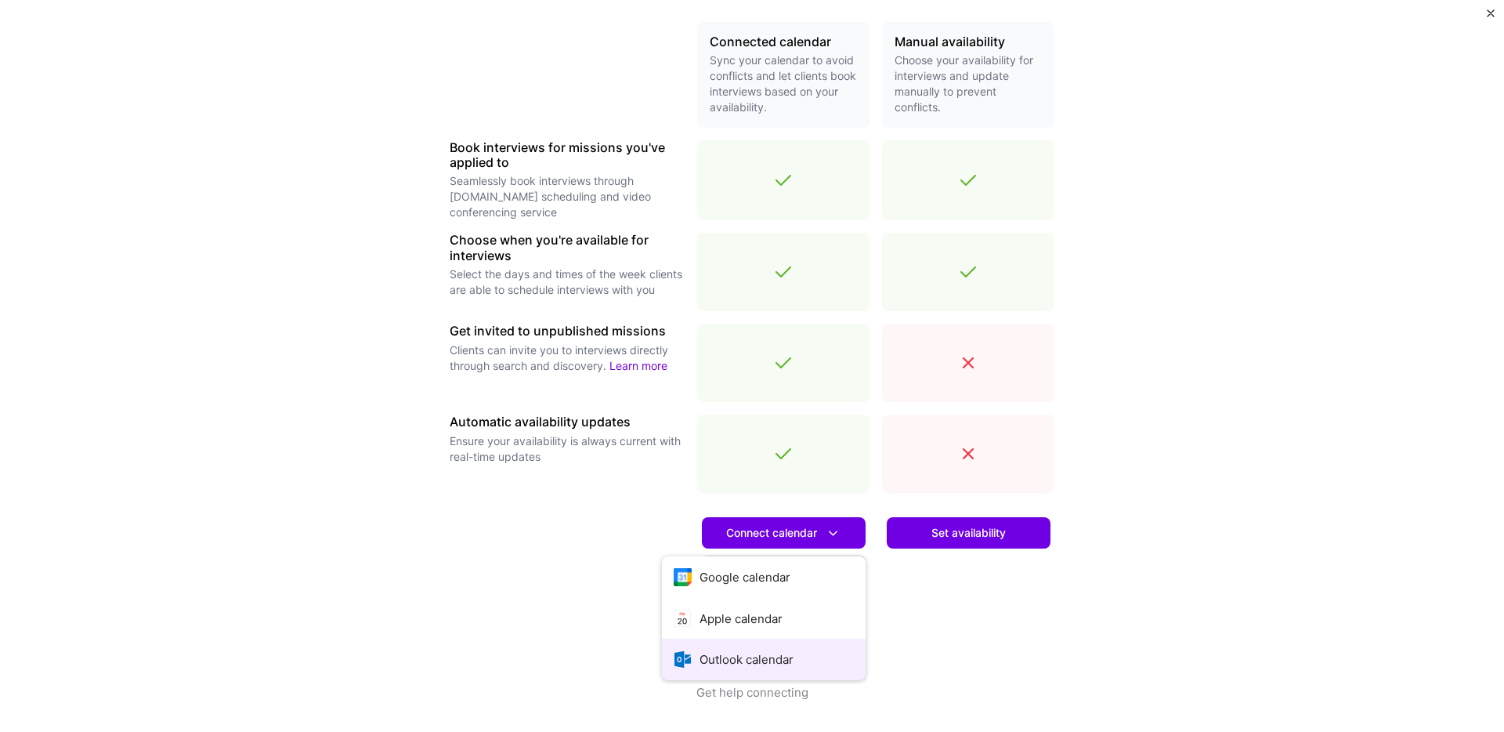
click at [715, 644] on button "Outlook calendar" at bounding box center [764, 660] width 204 height 42
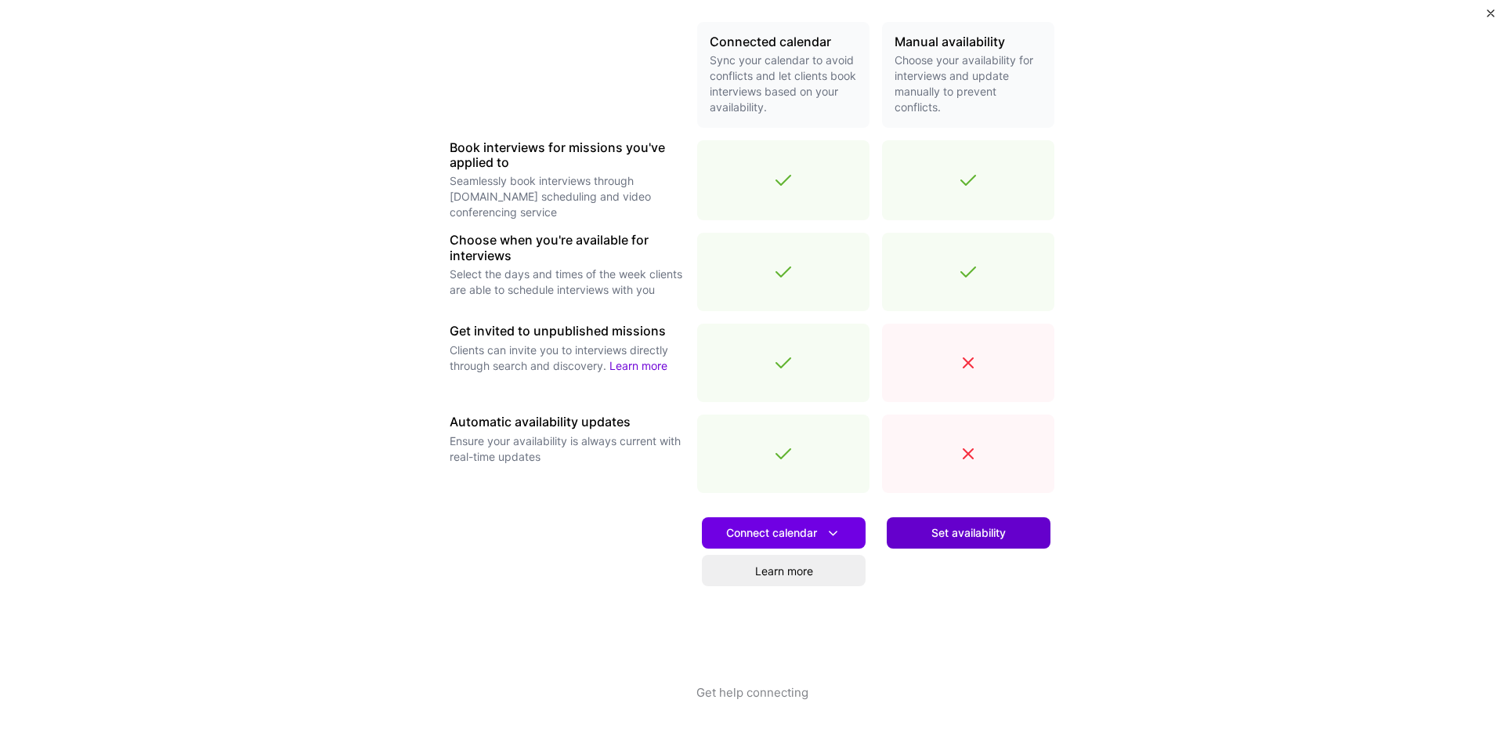
click at [950, 541] on button "Set availability" at bounding box center [969, 532] width 164 height 31
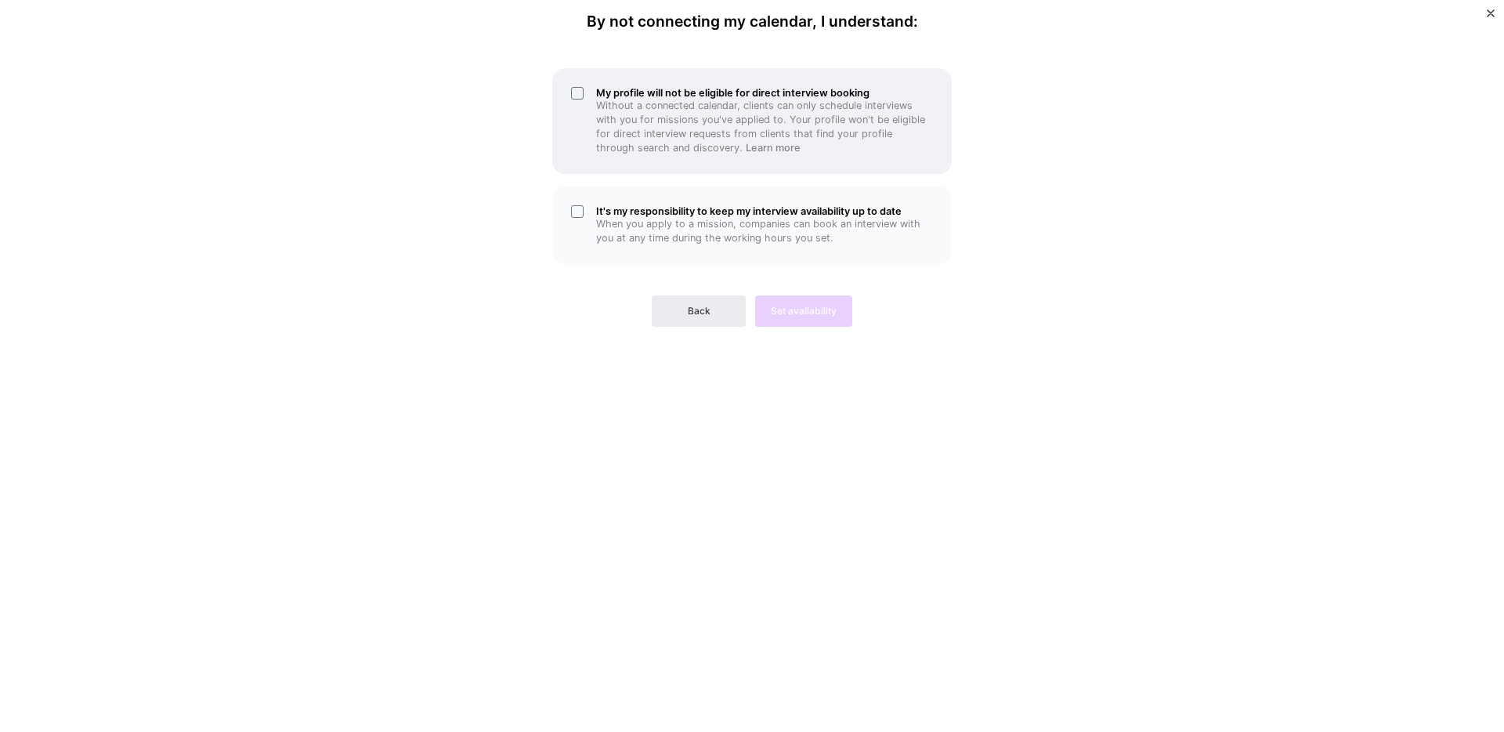
click at [657, 117] on p "Without a connected calendar, clients can only schedule interviews with you for…" at bounding box center [764, 127] width 337 height 56
click at [622, 210] on h5 "It's my responsibility to keep my interview availability up to date" at bounding box center [764, 211] width 337 height 12
click at [807, 307] on span "Set availability" at bounding box center [804, 311] width 66 height 14
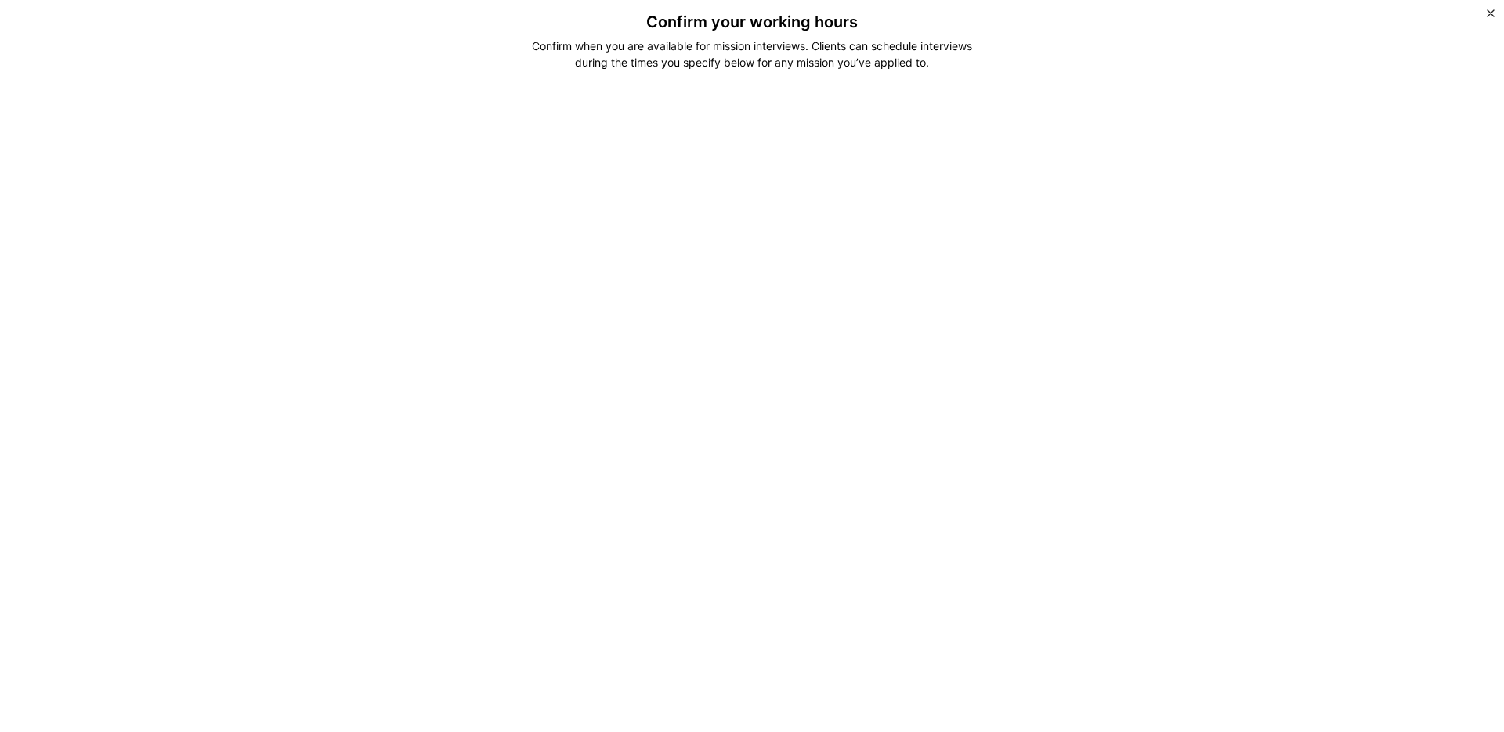
click at [448, 136] on div "Confirm your working hours Confirm when you are available for mission interview…" at bounding box center [752, 366] width 1504 height 732
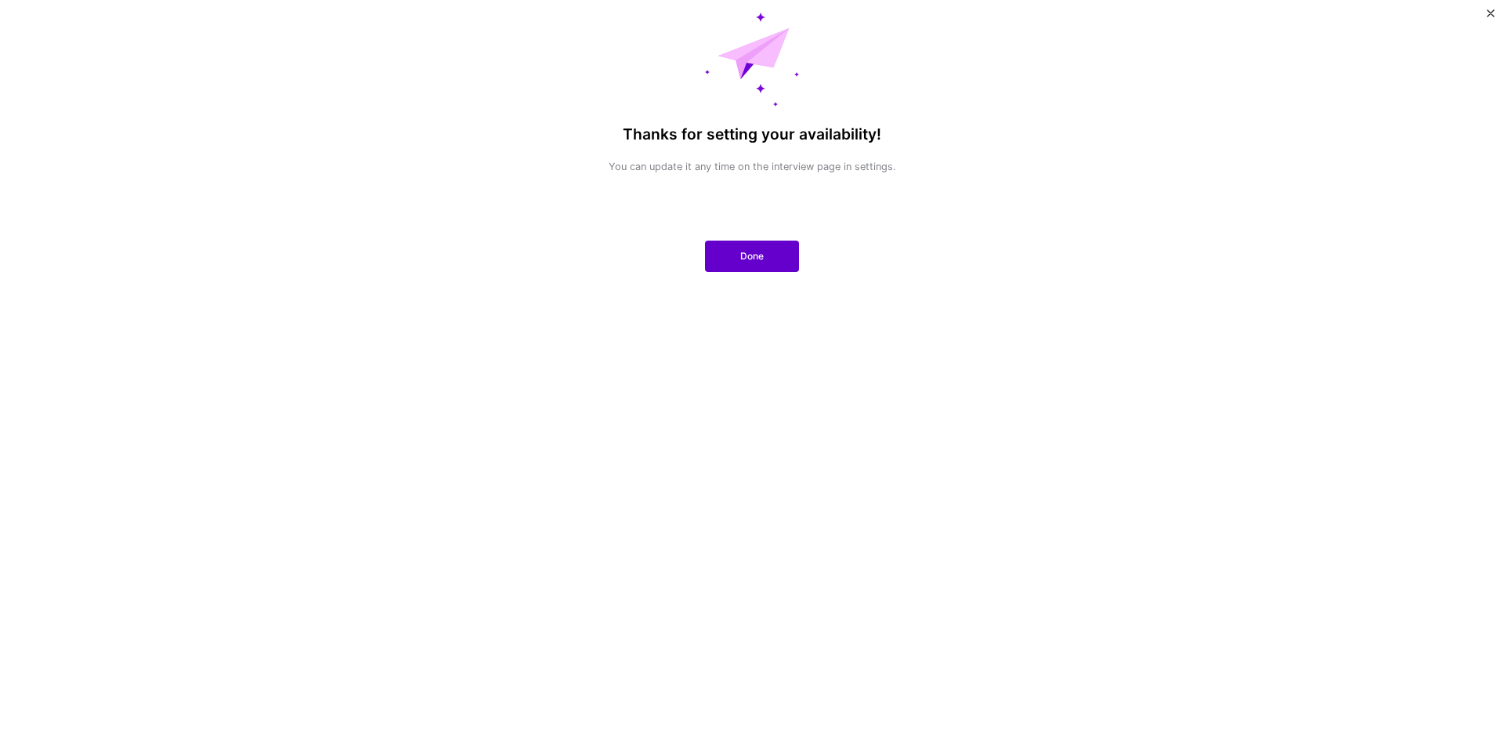
click at [739, 245] on button "Done" at bounding box center [752, 256] width 94 height 31
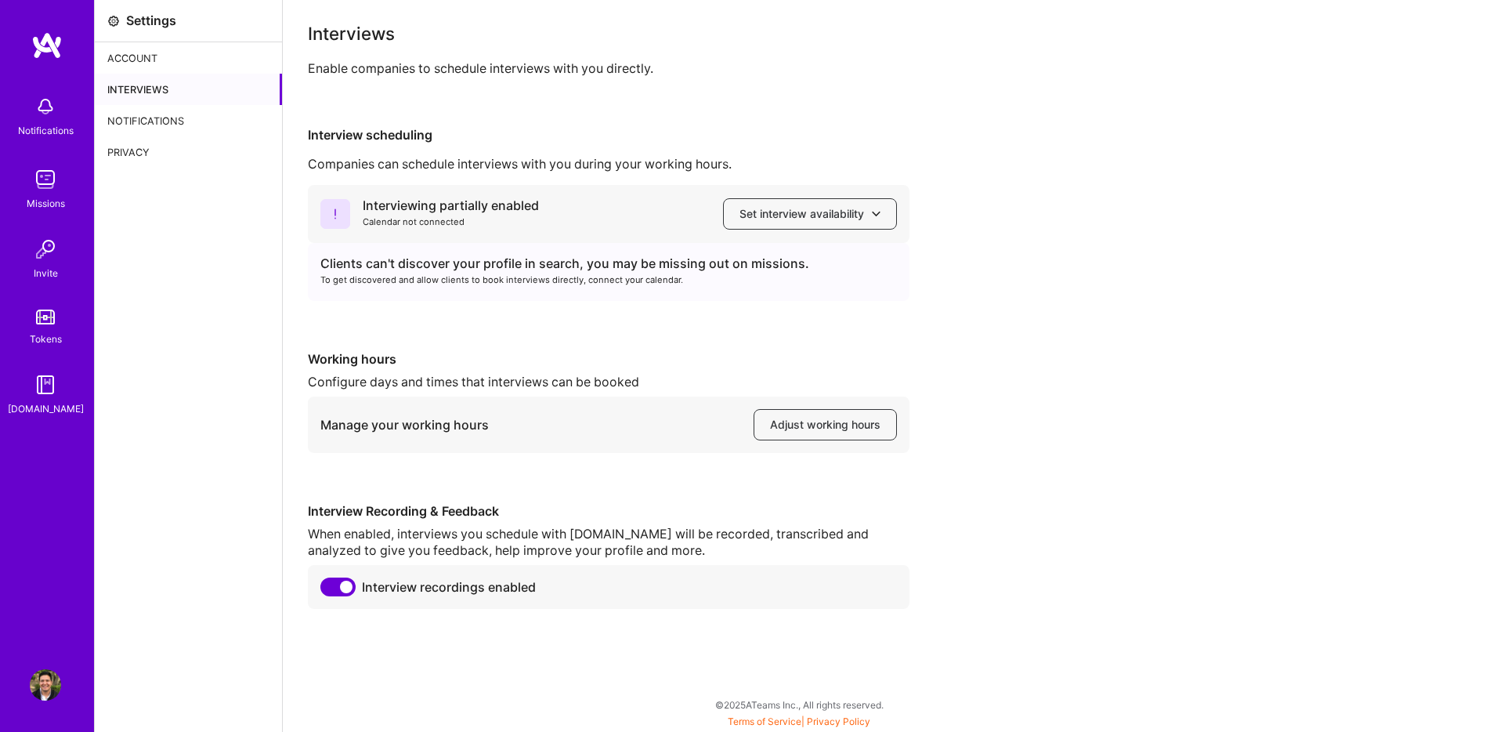
click at [51, 113] on img at bounding box center [45, 106] width 31 height 31
click at [49, 177] on img at bounding box center [45, 179] width 31 height 31
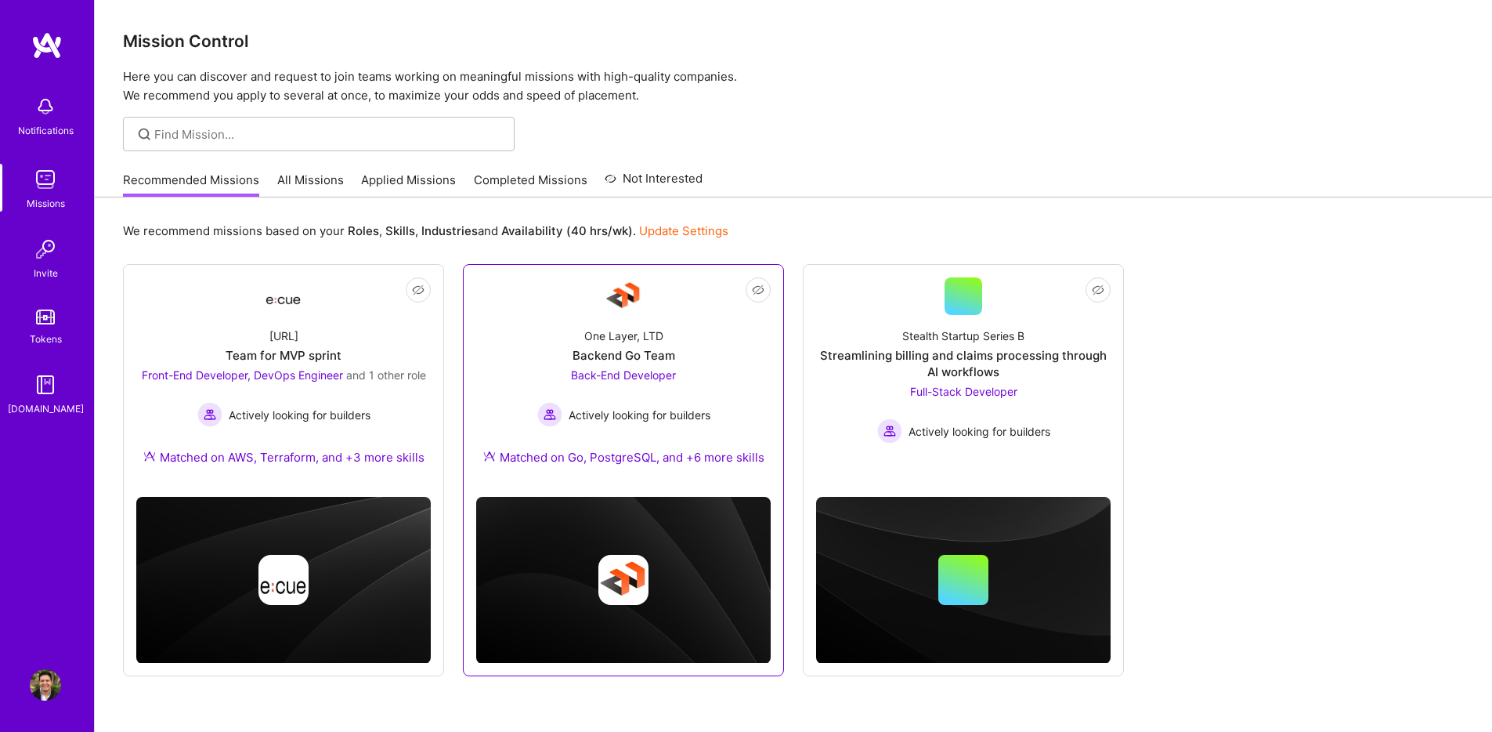
click at [631, 356] on div "Backend Go Team" at bounding box center [624, 355] width 103 height 16
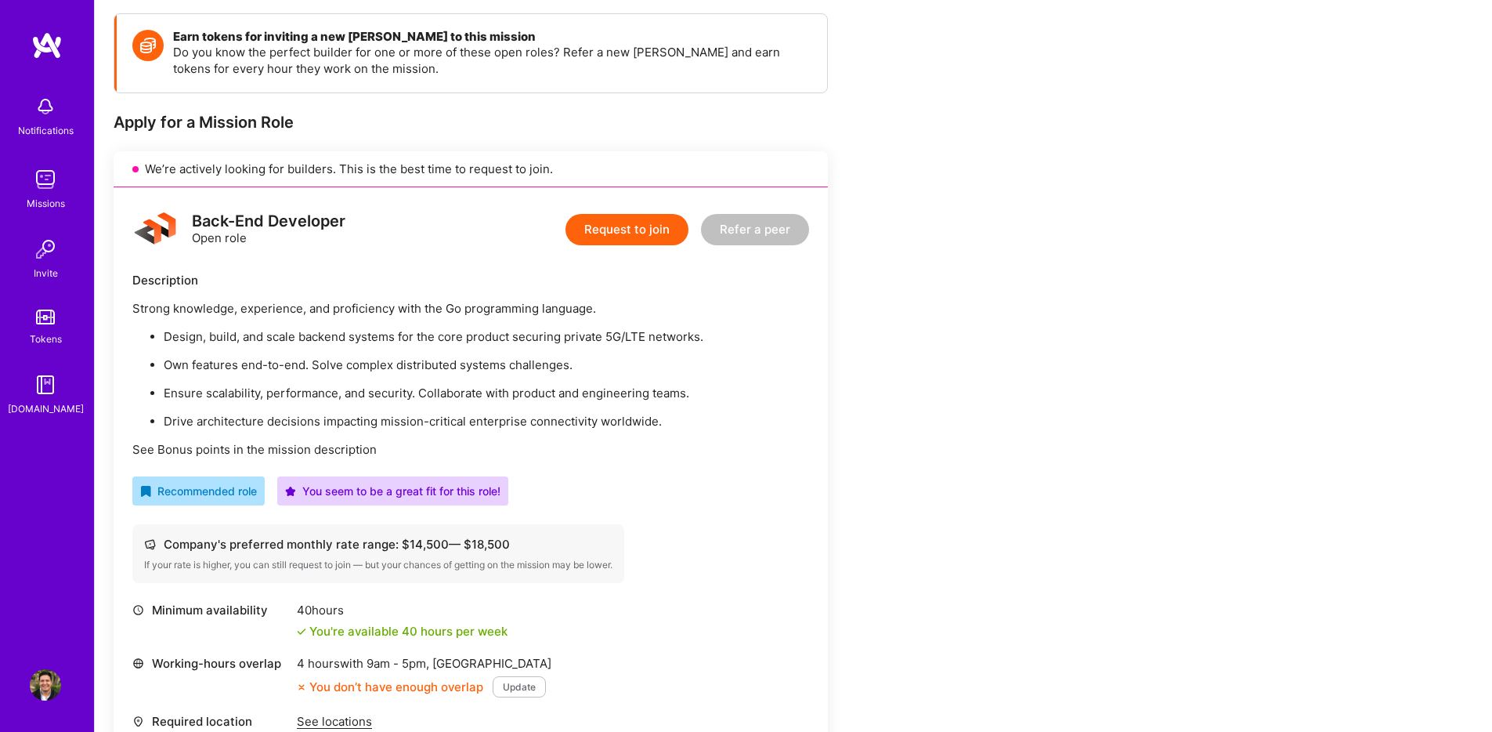
scroll to position [275, 0]
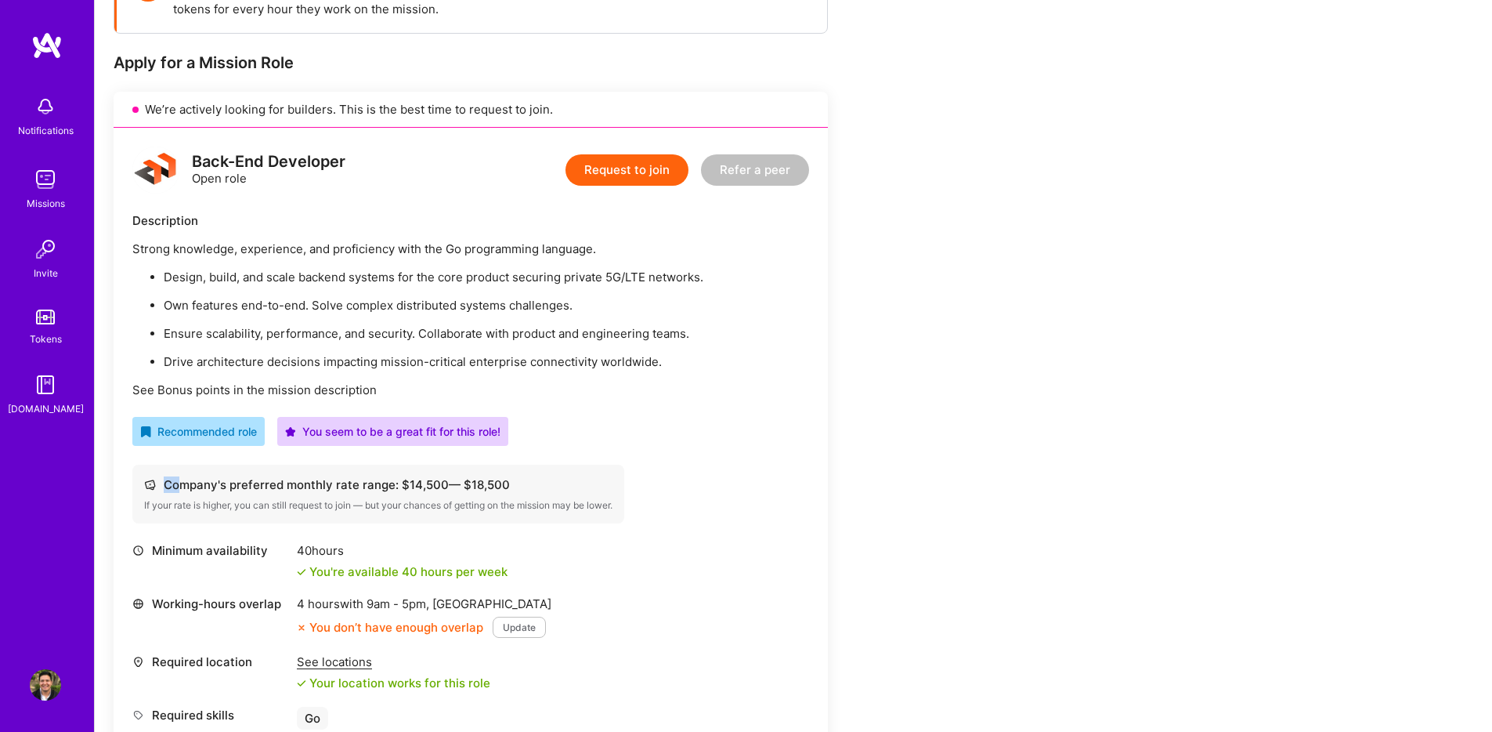
drag, startPoint x: 549, startPoint y: 487, endPoint x: 181, endPoint y: 485, distance: 368.2
click at [177, 485] on div "Company's preferred monthly rate range: $ 14,500 — $ 18,500" at bounding box center [378, 484] width 469 height 16
click at [226, 487] on div "Company's preferred monthly rate range: $ 14,500 — $ 18,500" at bounding box center [378, 484] width 469 height 16
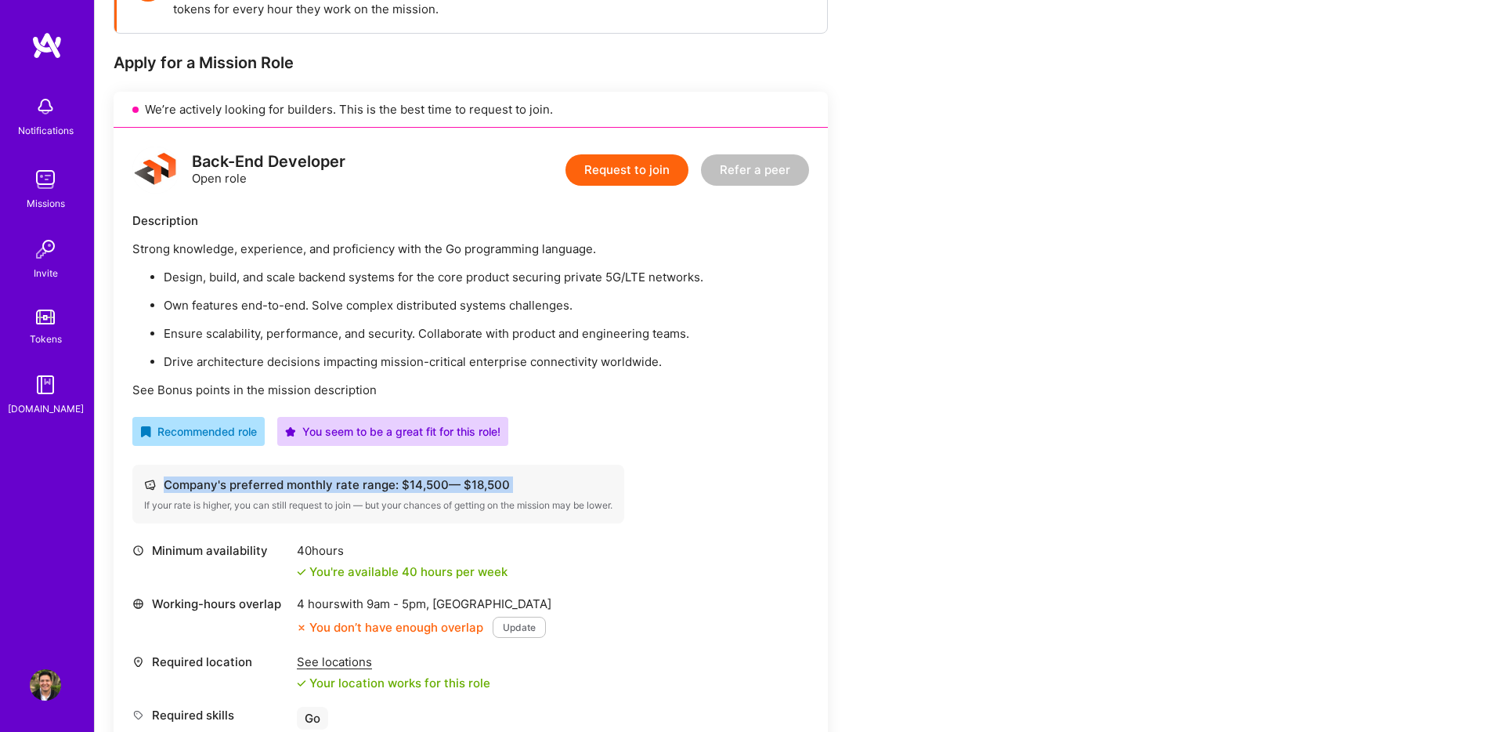
click at [226, 487] on div "Company's preferred monthly rate range: $ 14,500 — $ 18,500" at bounding box center [378, 484] width 469 height 16
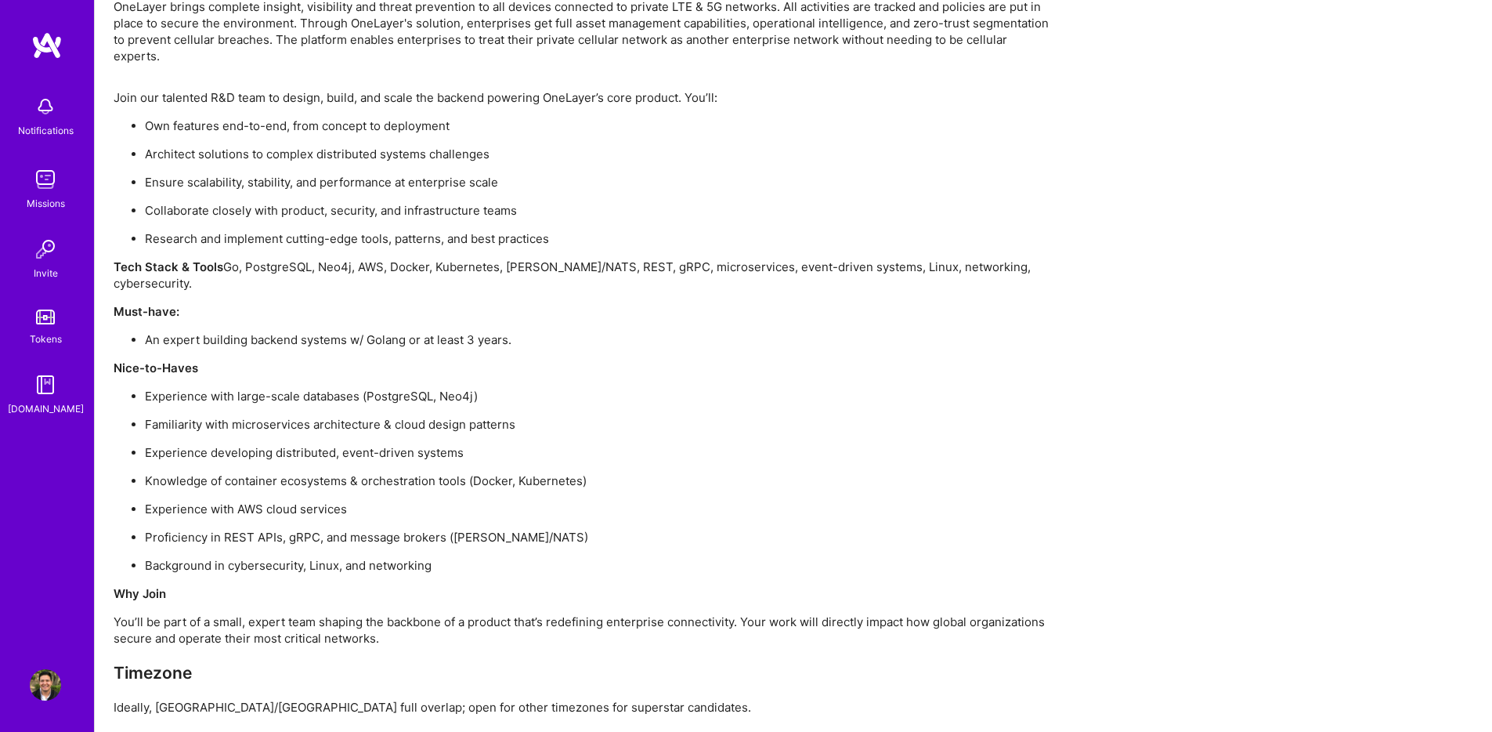
scroll to position [0, 0]
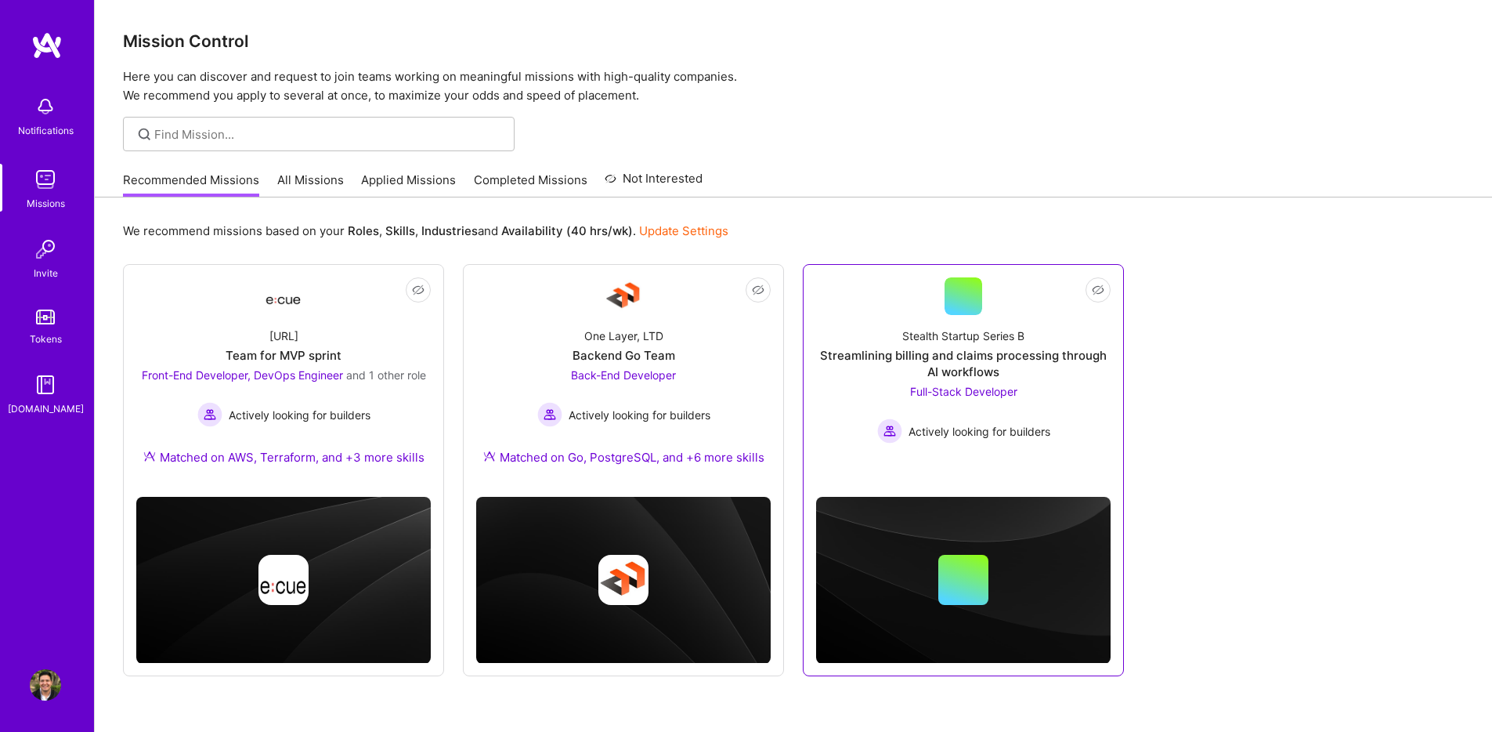
click at [953, 392] on span "Full-Stack Developer" at bounding box center [963, 391] width 107 height 13
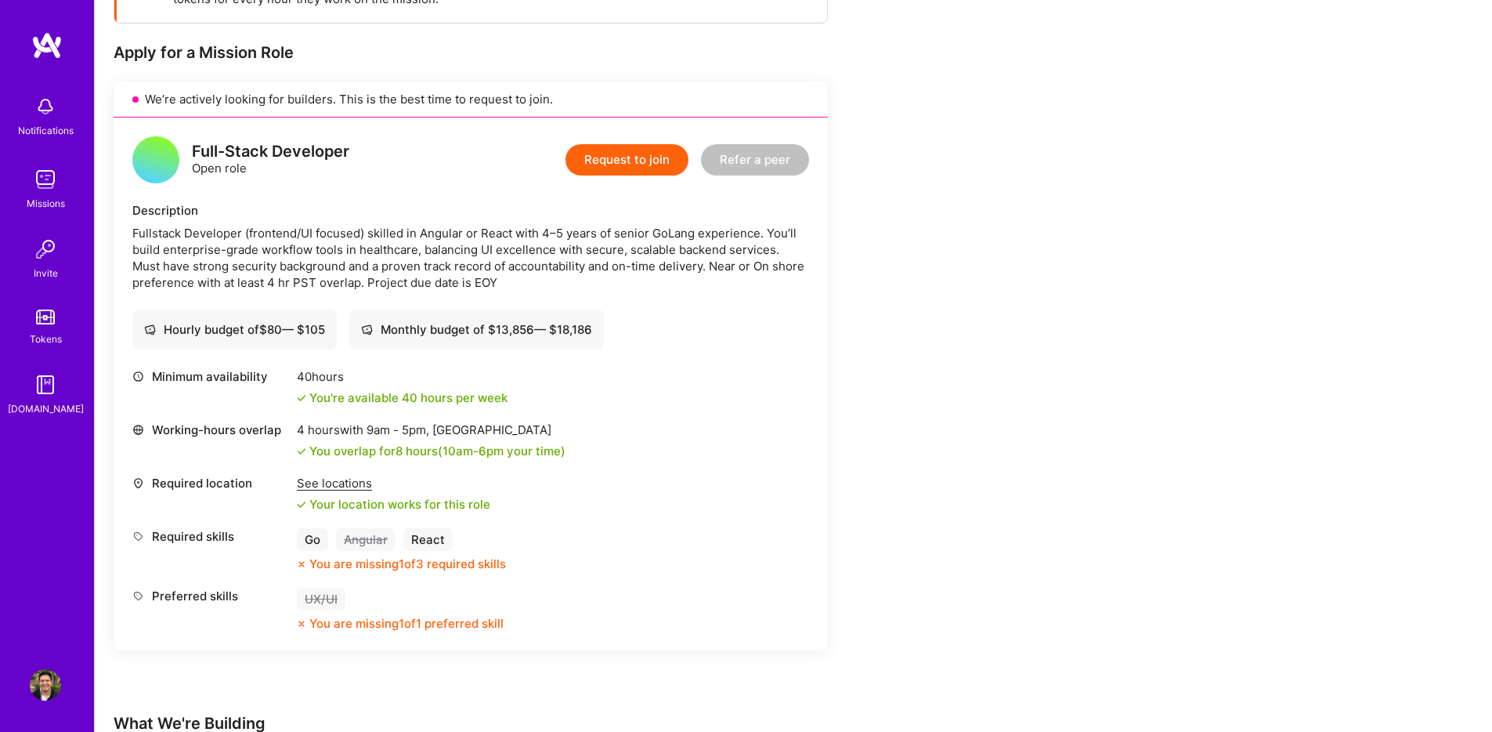
scroll to position [329, 0]
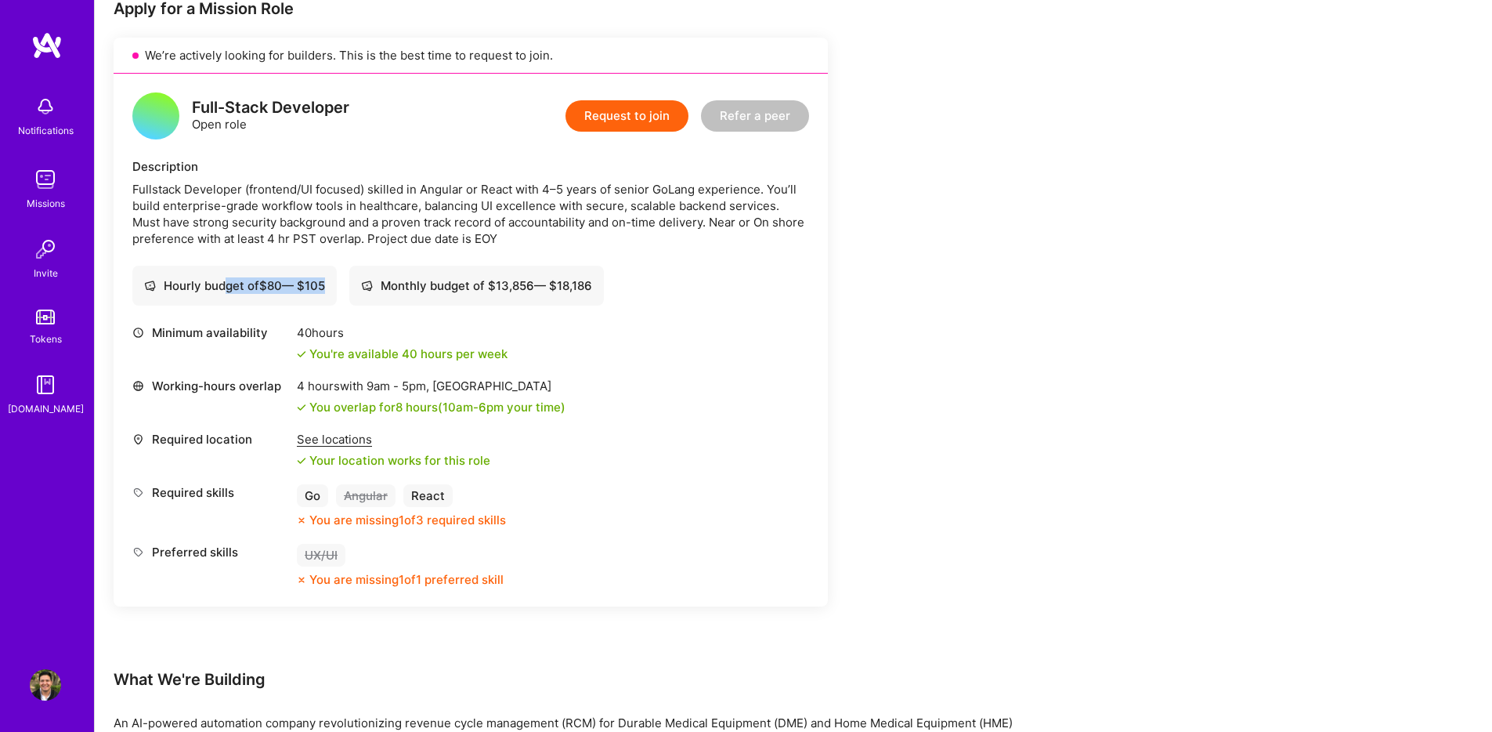
drag, startPoint x: 670, startPoint y: 280, endPoint x: 201, endPoint y: 279, distance: 468.5
click at [223, 278] on div "Hourly budget of $ 80 — $ 105 Monthly budget of $ 13,856 — $ 18,186" at bounding box center [470, 286] width 677 height 40
click at [193, 279] on div "Hourly budget of $ 80 — $ 105" at bounding box center [234, 285] width 181 height 16
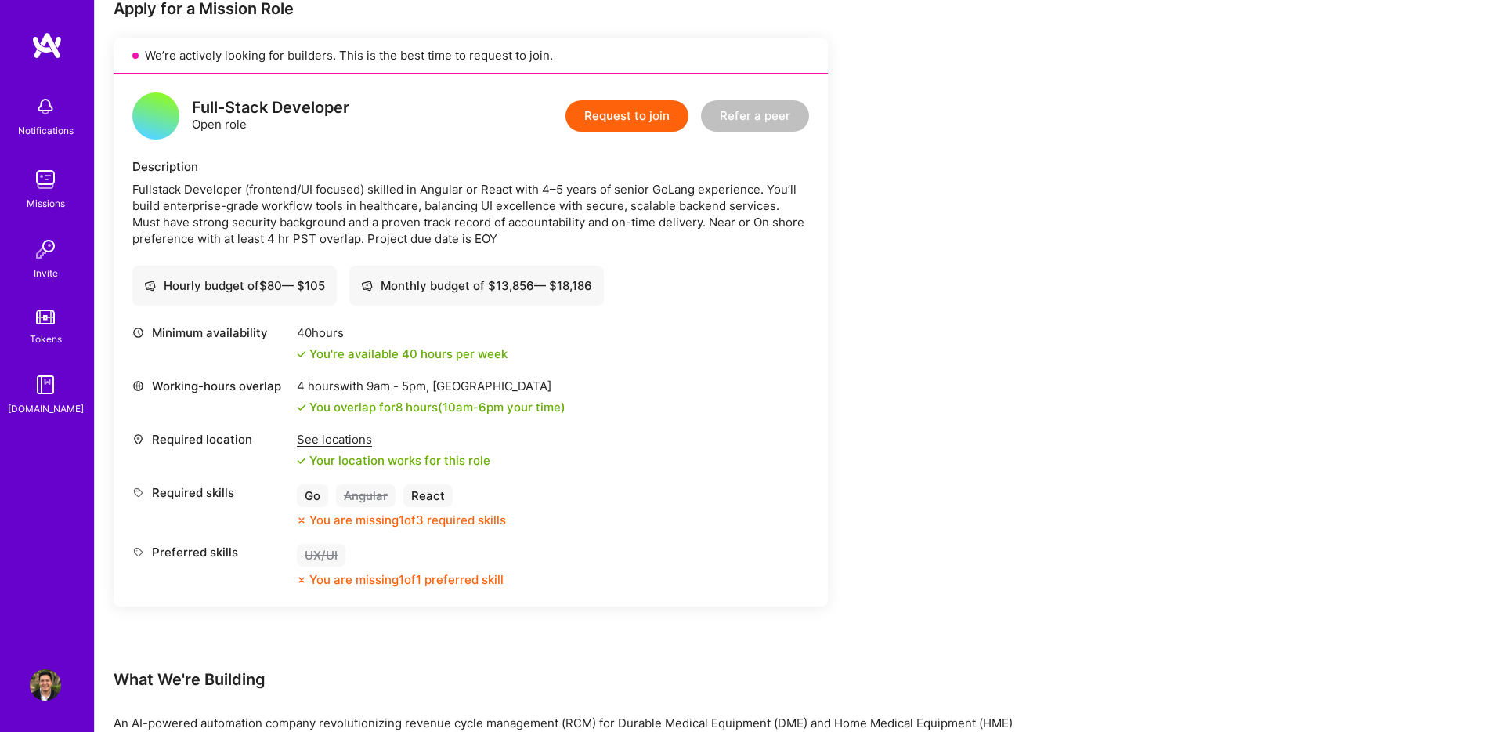
click at [762, 299] on div "Hourly budget of $ 80 — $ 105 Monthly budget of $ 13,856 — $ 18,186" at bounding box center [470, 286] width 677 height 40
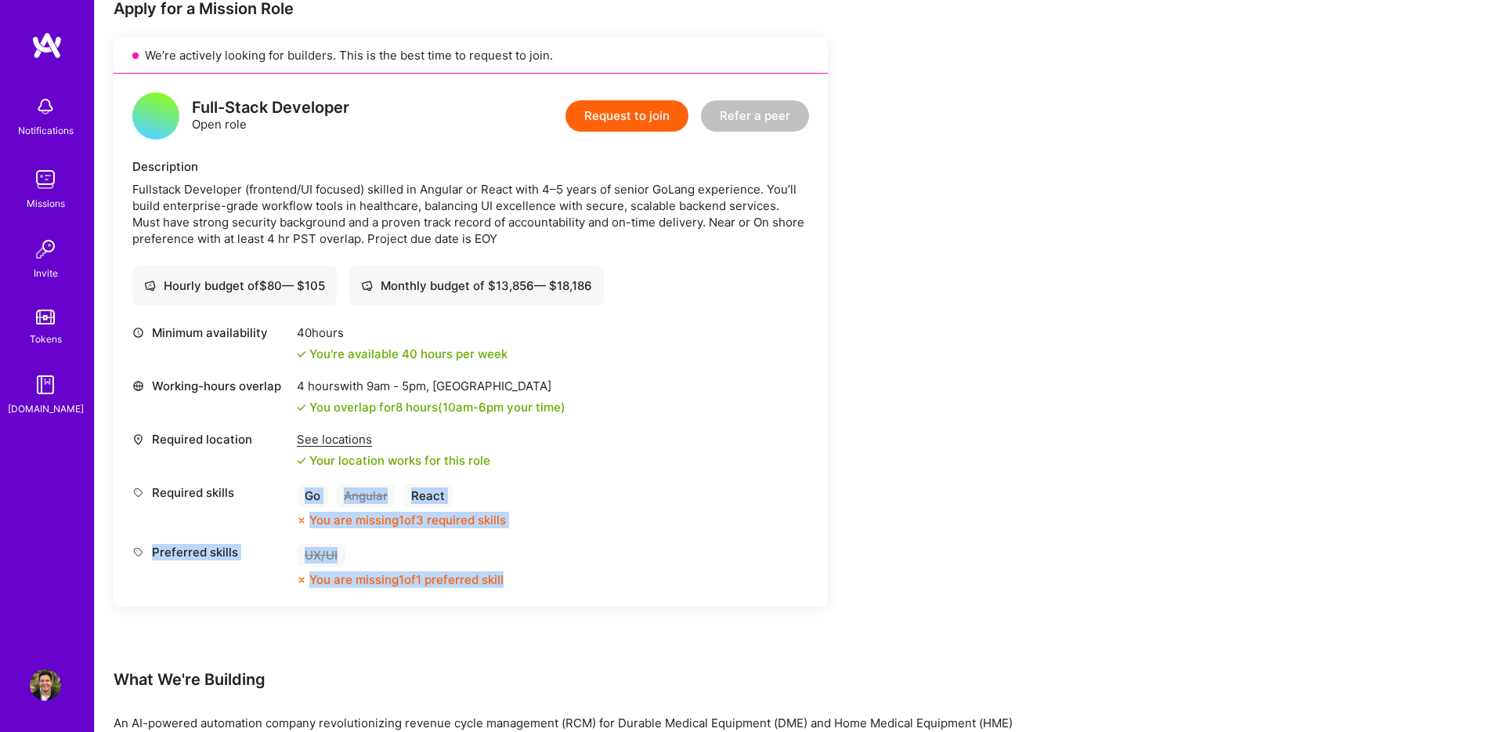
drag, startPoint x: 302, startPoint y: 519, endPoint x: 570, endPoint y: 599, distance: 279.6
click at [570, 599] on div "Minimum availability 40 hours You're available 40 hours per week Working-hours …" at bounding box center [470, 463] width 677 height 279
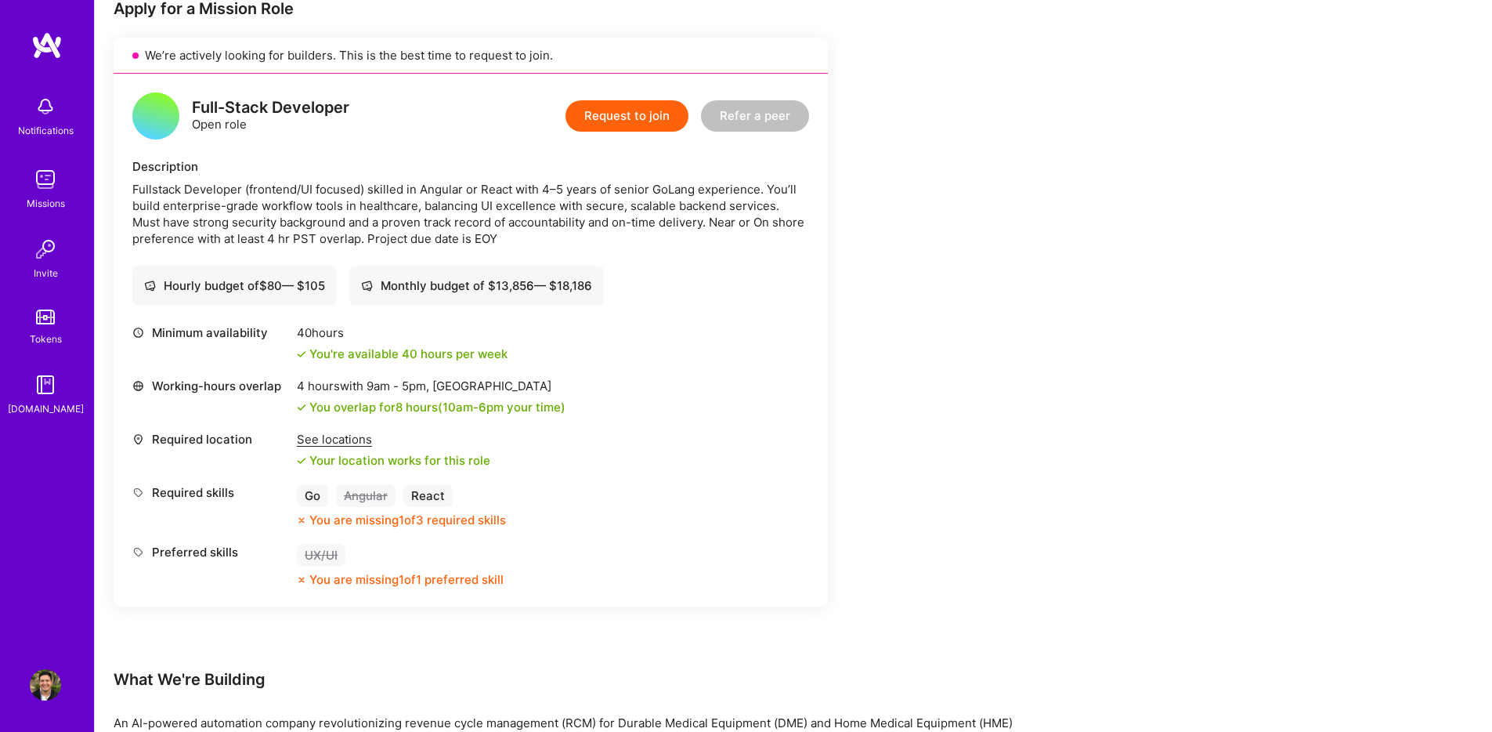
click at [593, 597] on div "Minimum availability 40 hours You're available 40 hours per week Working-hours …" at bounding box center [470, 463] width 677 height 279
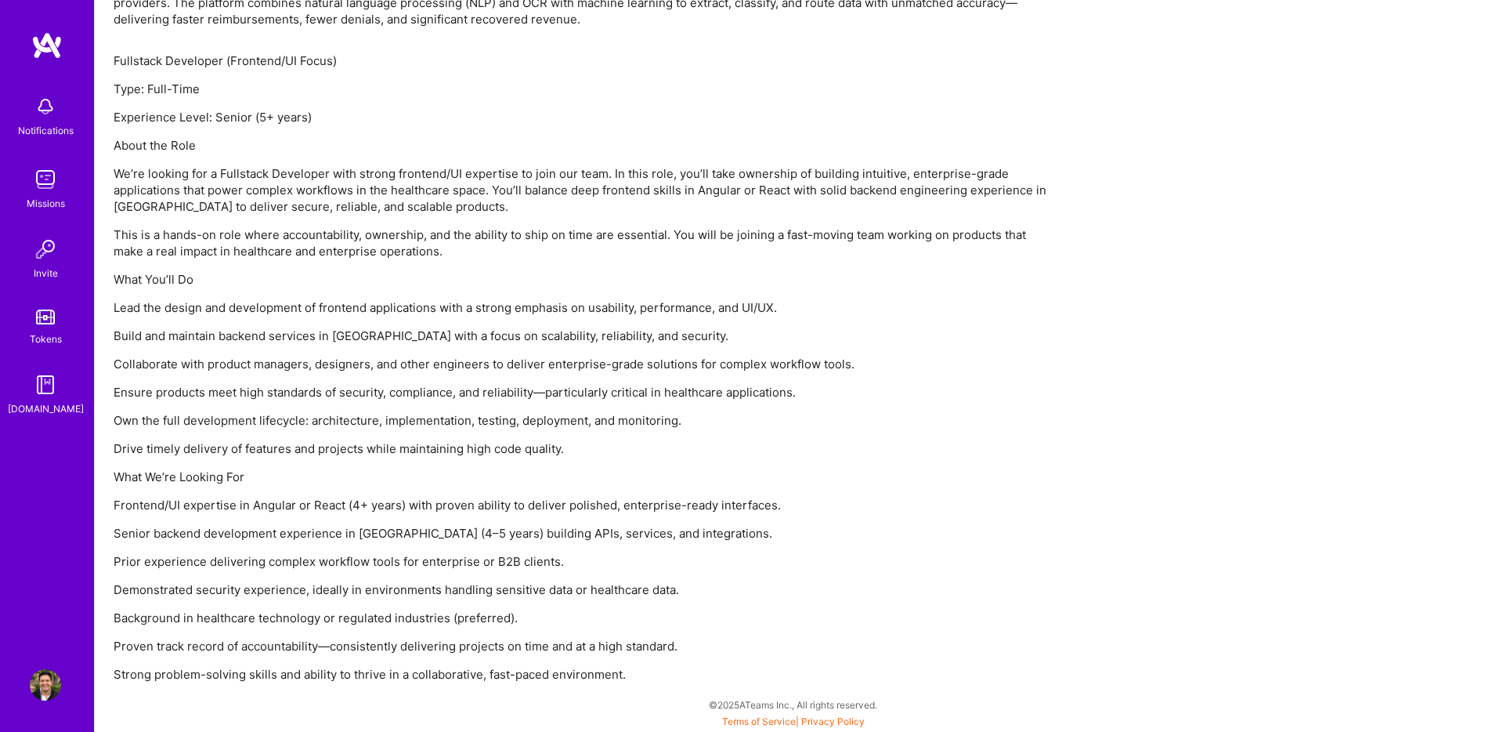
scroll to position [0, 0]
